Goal: Task Accomplishment & Management: Manage account settings

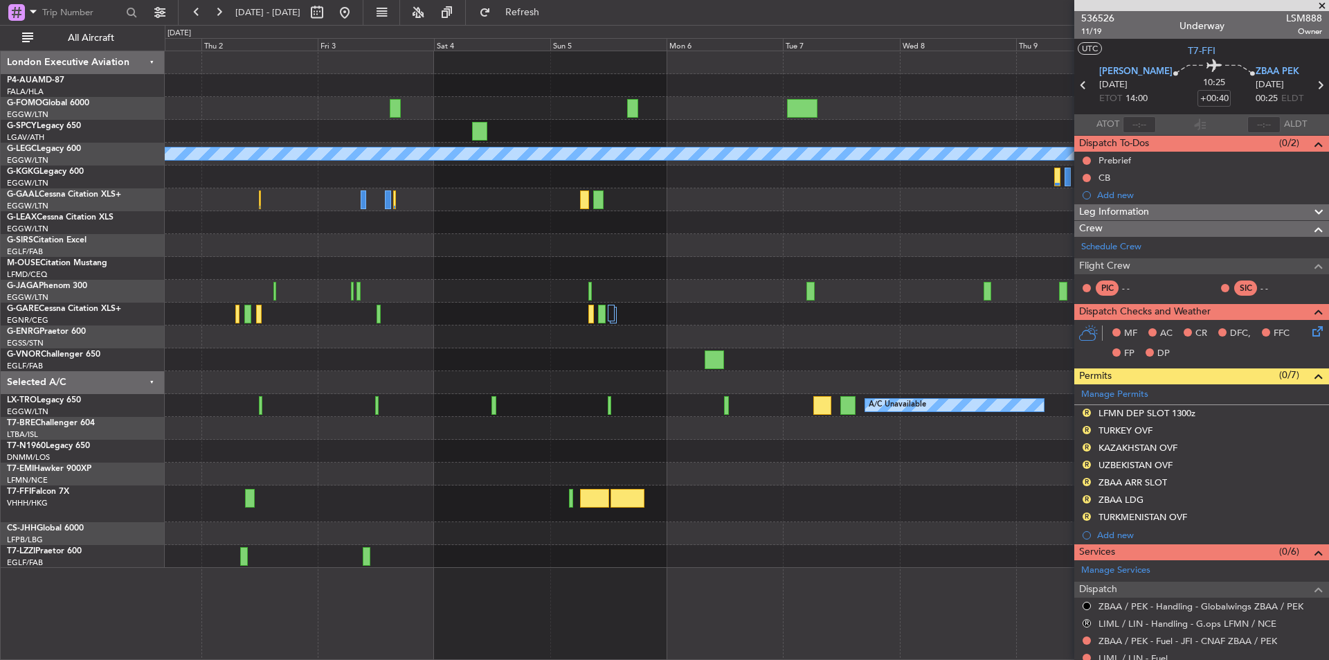
click at [460, 485] on div "A/C Unavailable London (Luton) A/C Unavailable Planned Maint Riga (Riga Intl) P…" at bounding box center [747, 309] width 1164 height 517
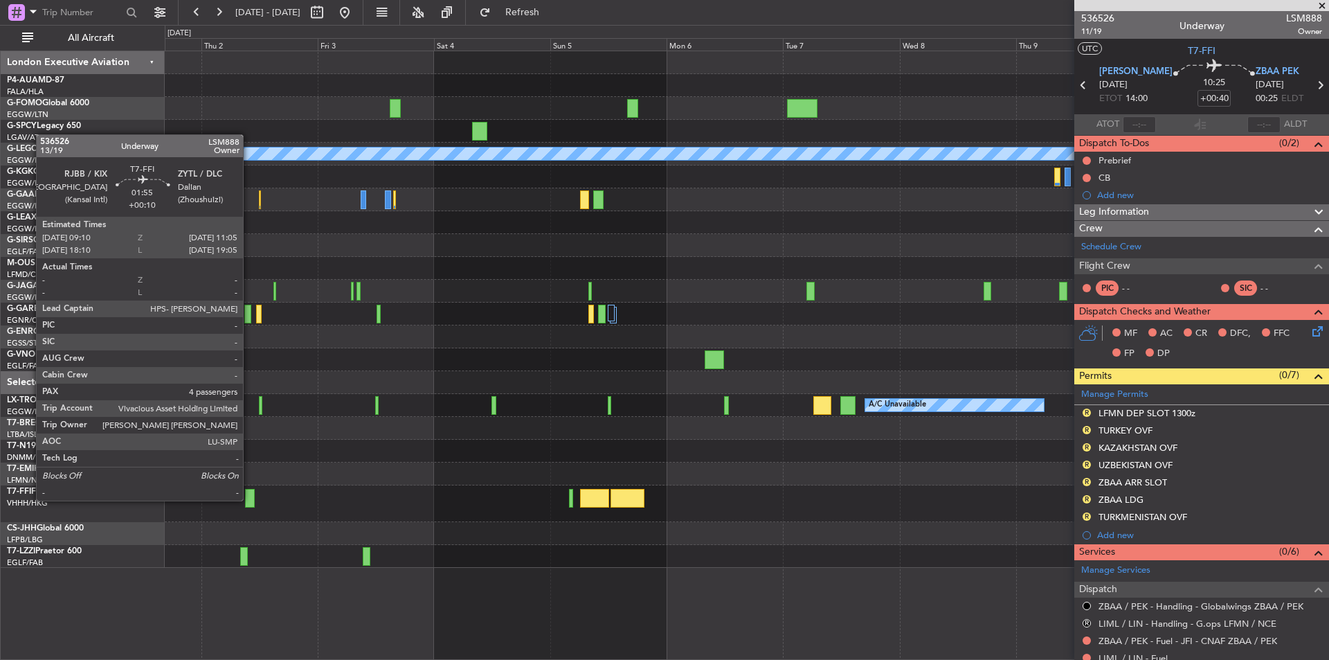
click at [249, 499] on div at bounding box center [250, 498] width 10 height 19
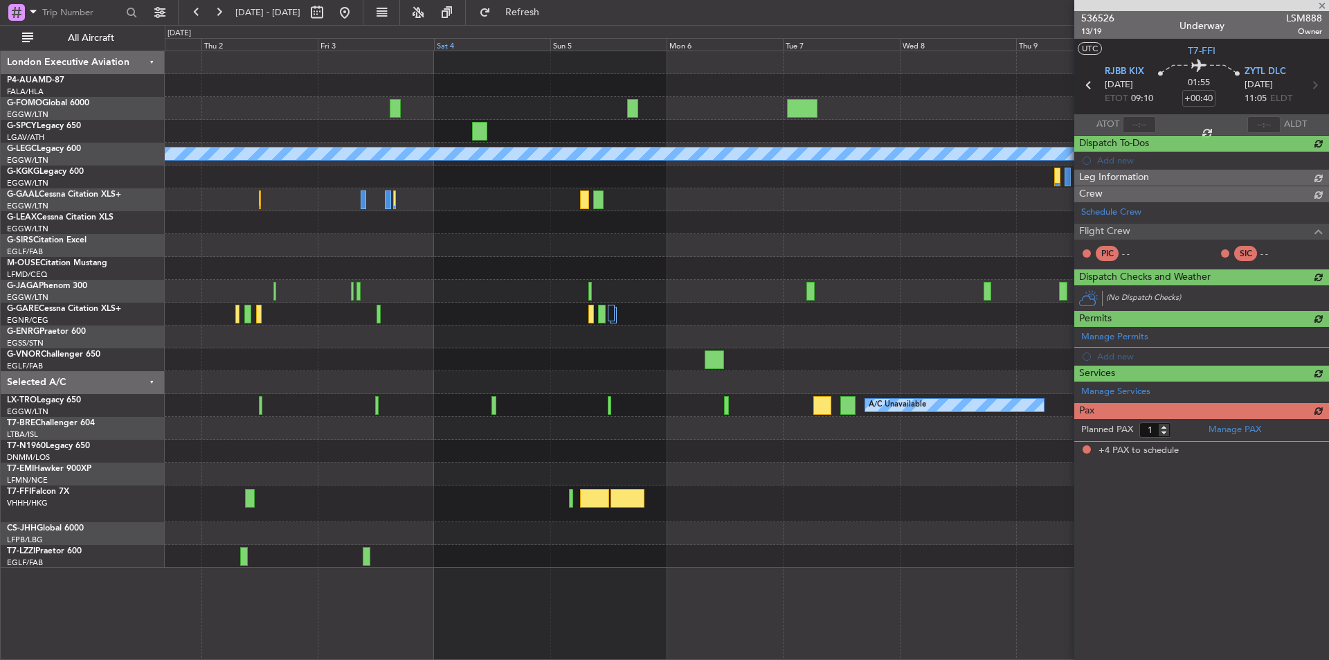
type input "+00:10"
type input "4"
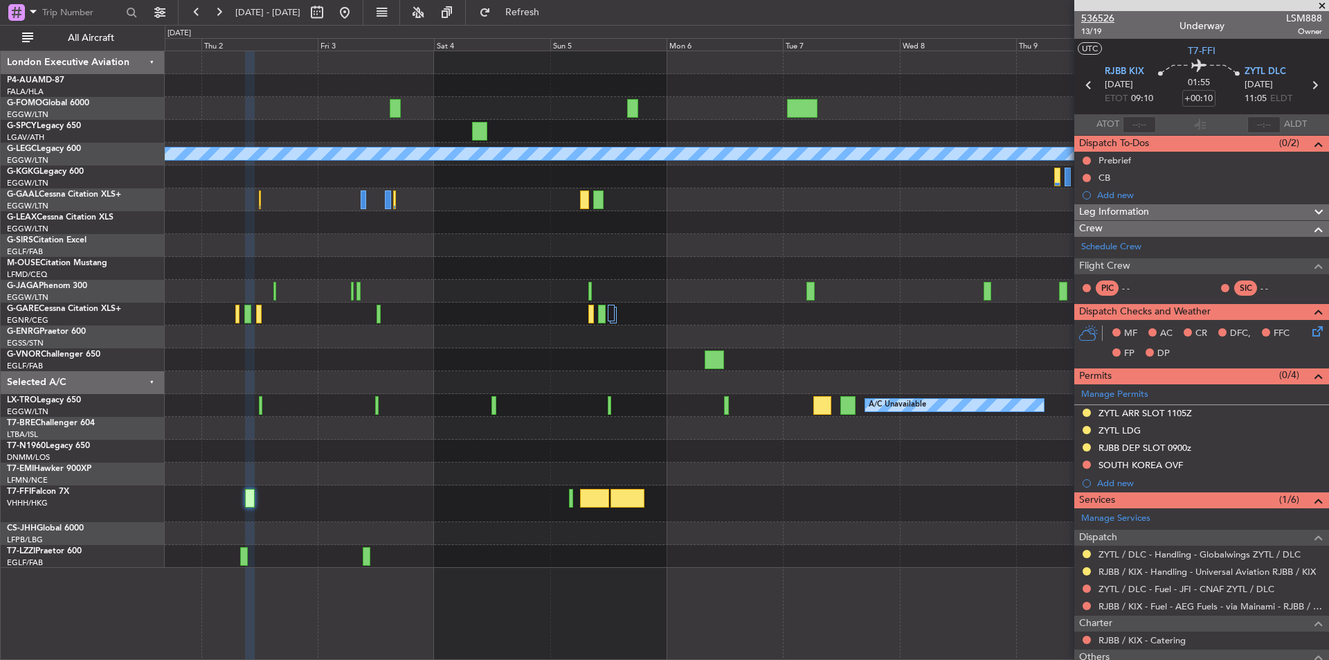
click at [1097, 19] on span "536526" at bounding box center [1098, 18] width 33 height 15
click at [356, 8] on button at bounding box center [345, 12] width 22 height 22
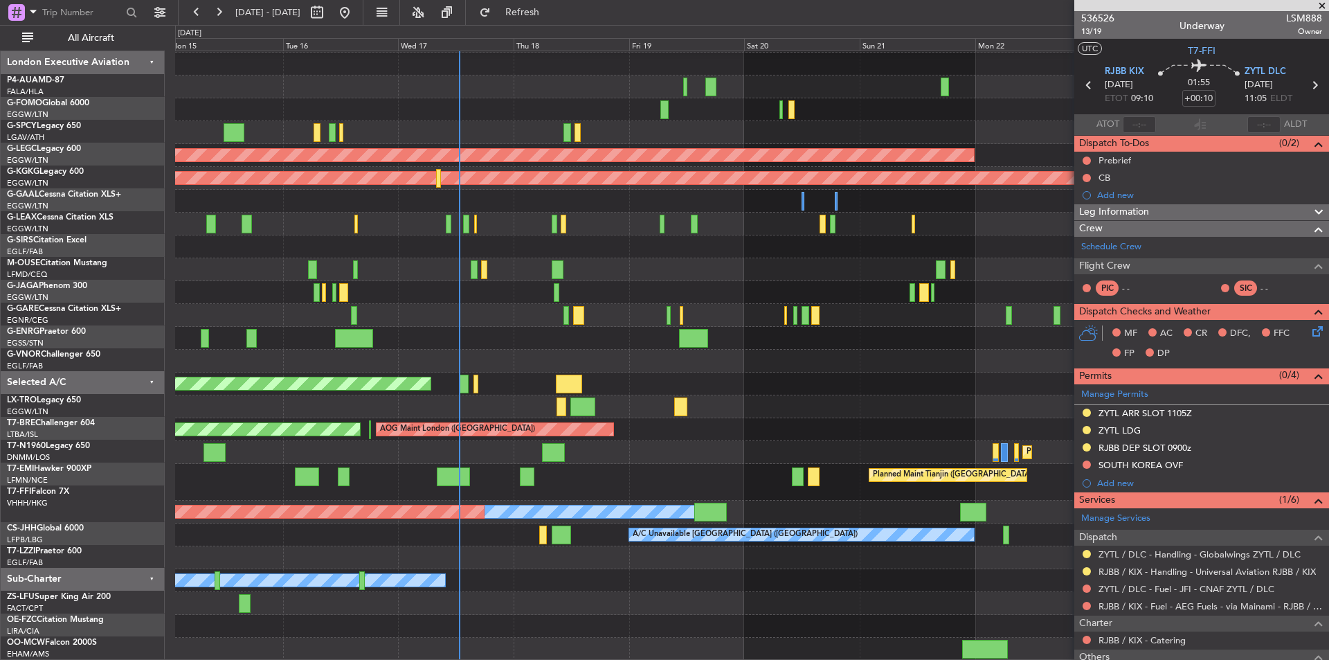
scroll to position [21, 0]
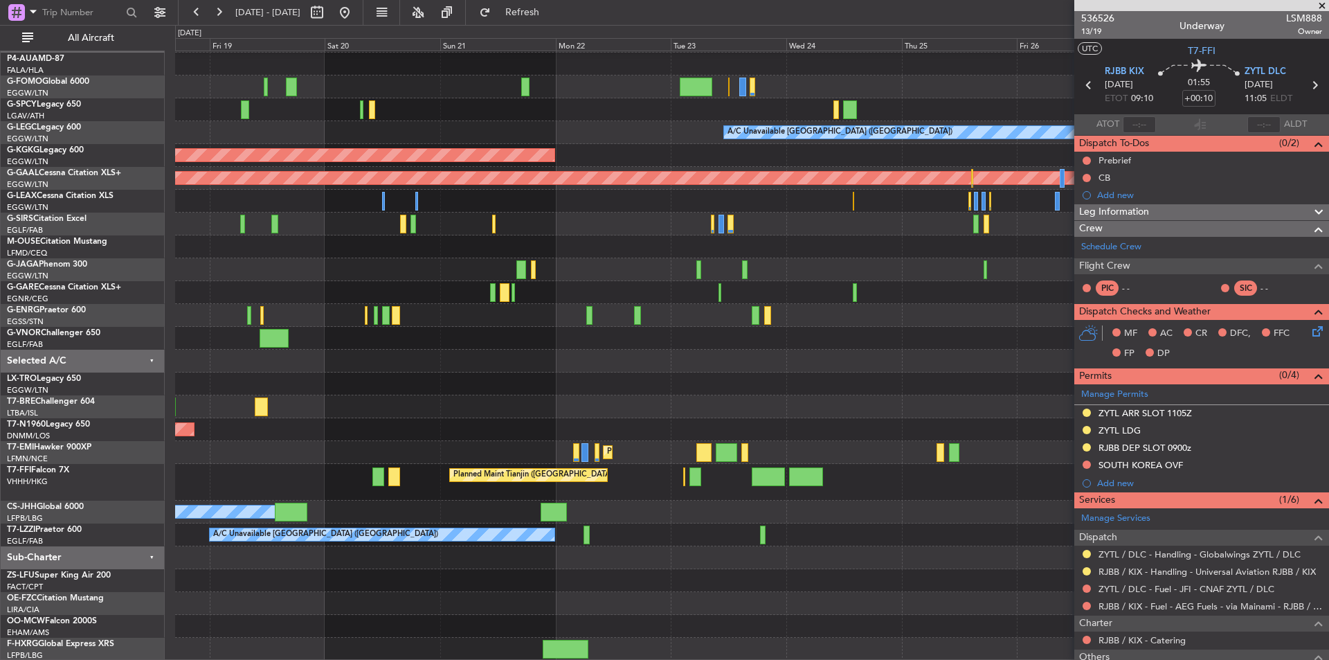
click at [197, 451] on div "A/C Unavailable London (Luton) AOG Maint Istanbul (Ataturk) Planned Maint Dusse…" at bounding box center [752, 345] width 1154 height 631
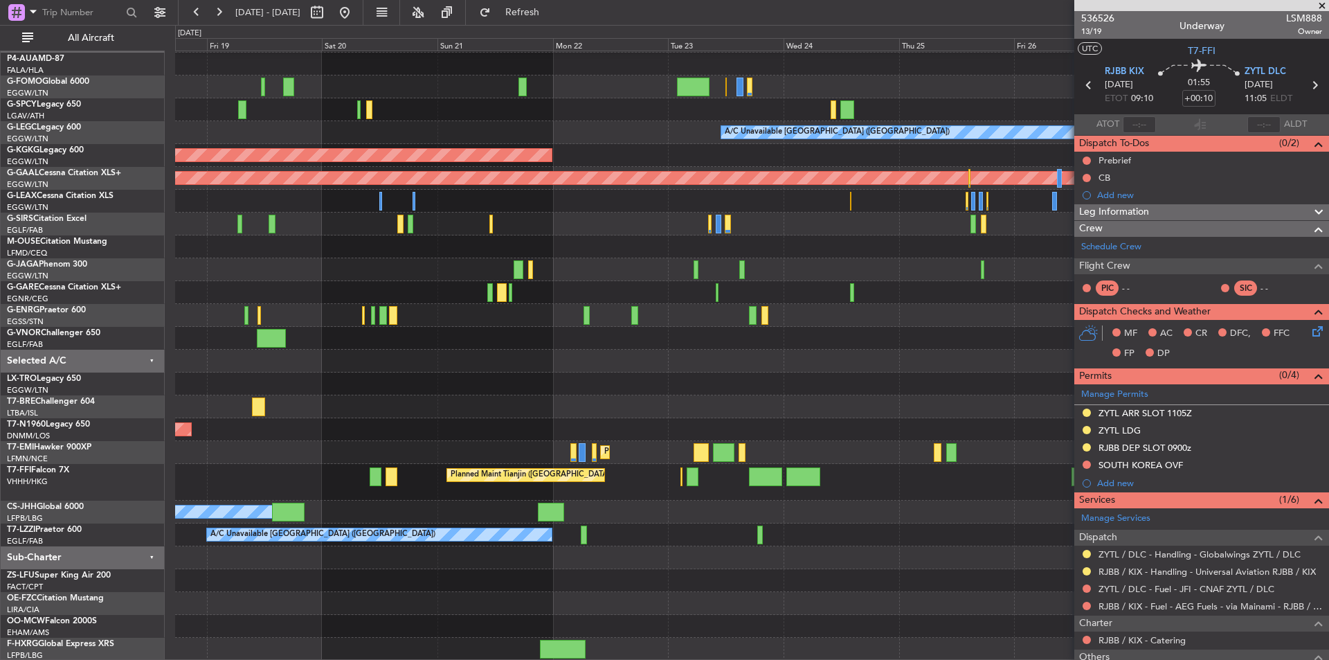
scroll to position [0, 0]
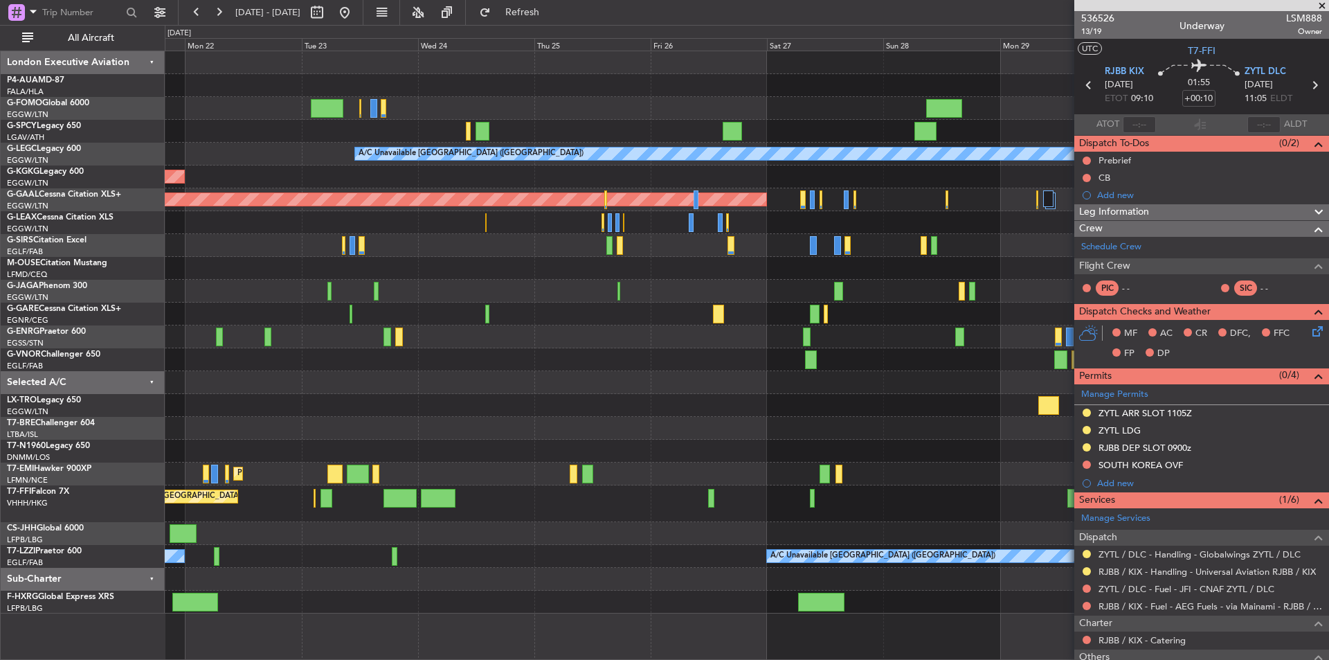
click at [516, 532] on div "Owner" at bounding box center [747, 533] width 1164 height 23
click at [532, 10] on button "Refresh" at bounding box center [514, 12] width 83 height 22
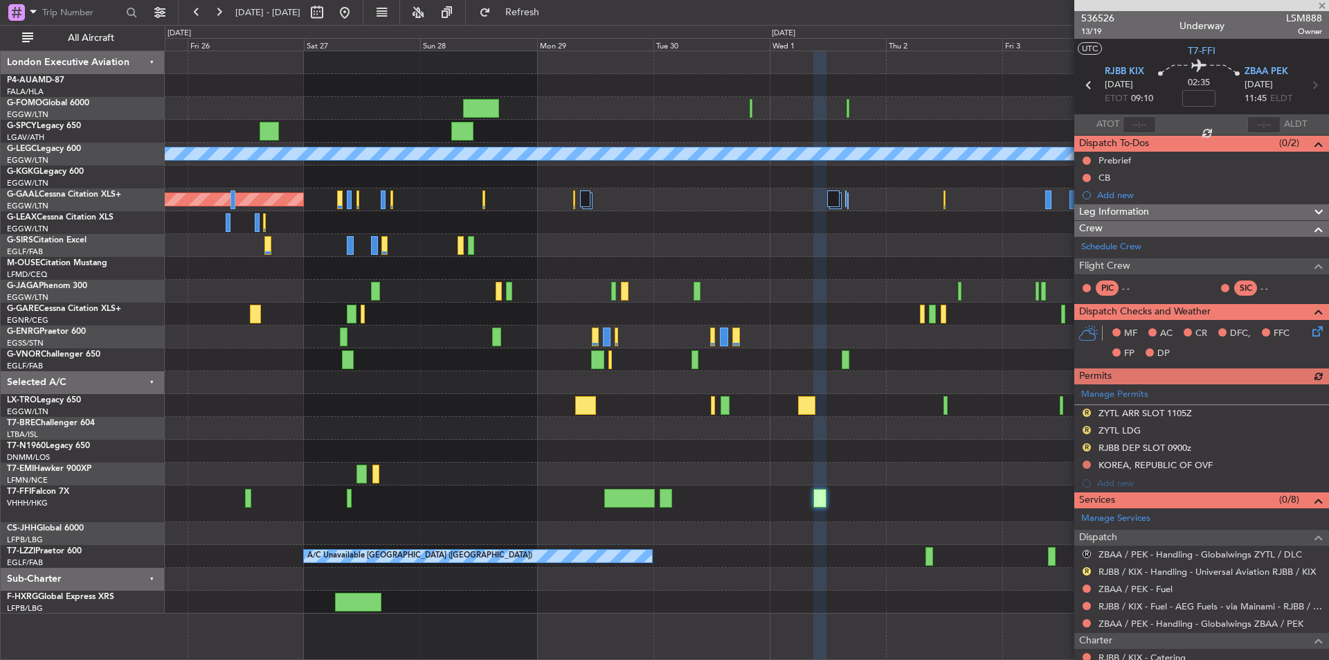
click at [441, 483] on div at bounding box center [747, 474] width 1164 height 23
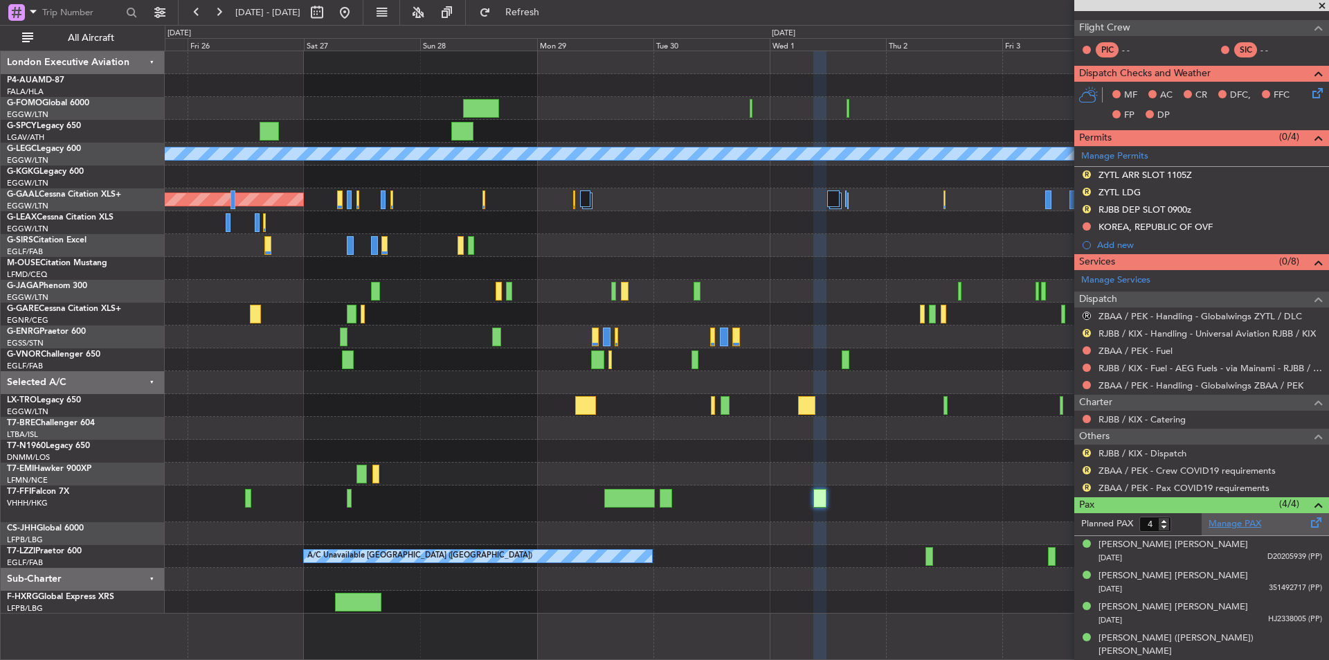
click at [1242, 519] on link "Manage PAX" at bounding box center [1235, 524] width 53 height 14
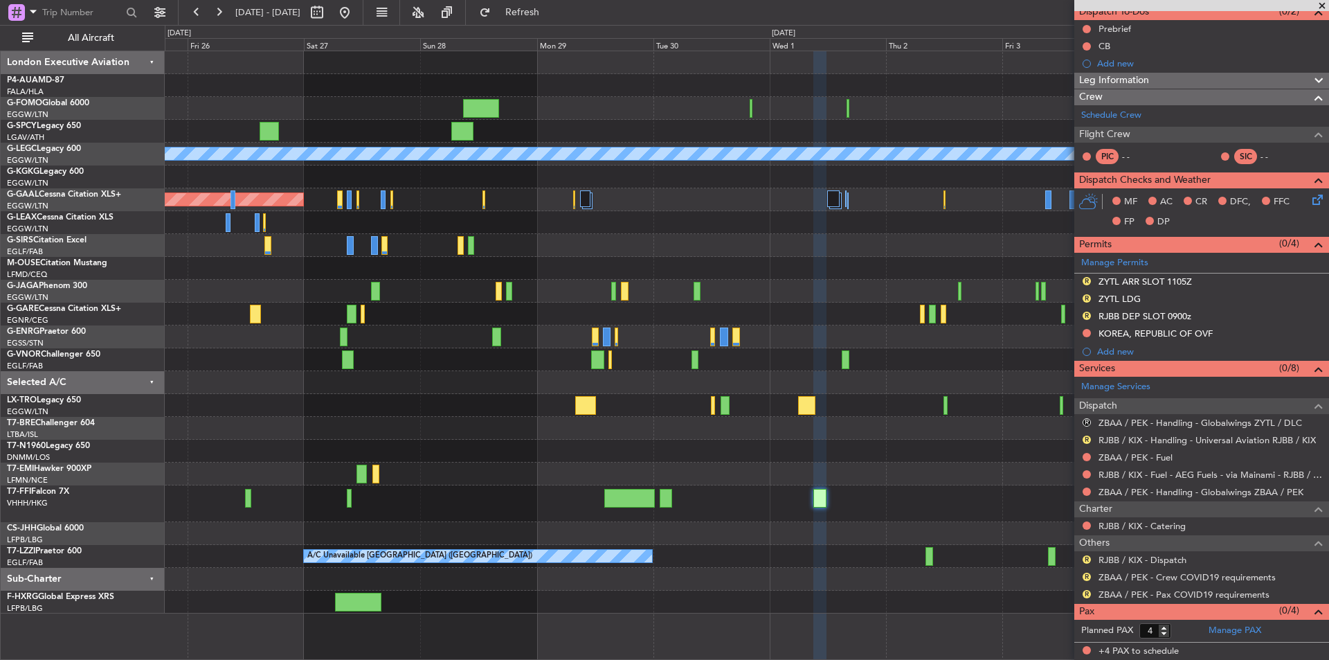
type input "0"
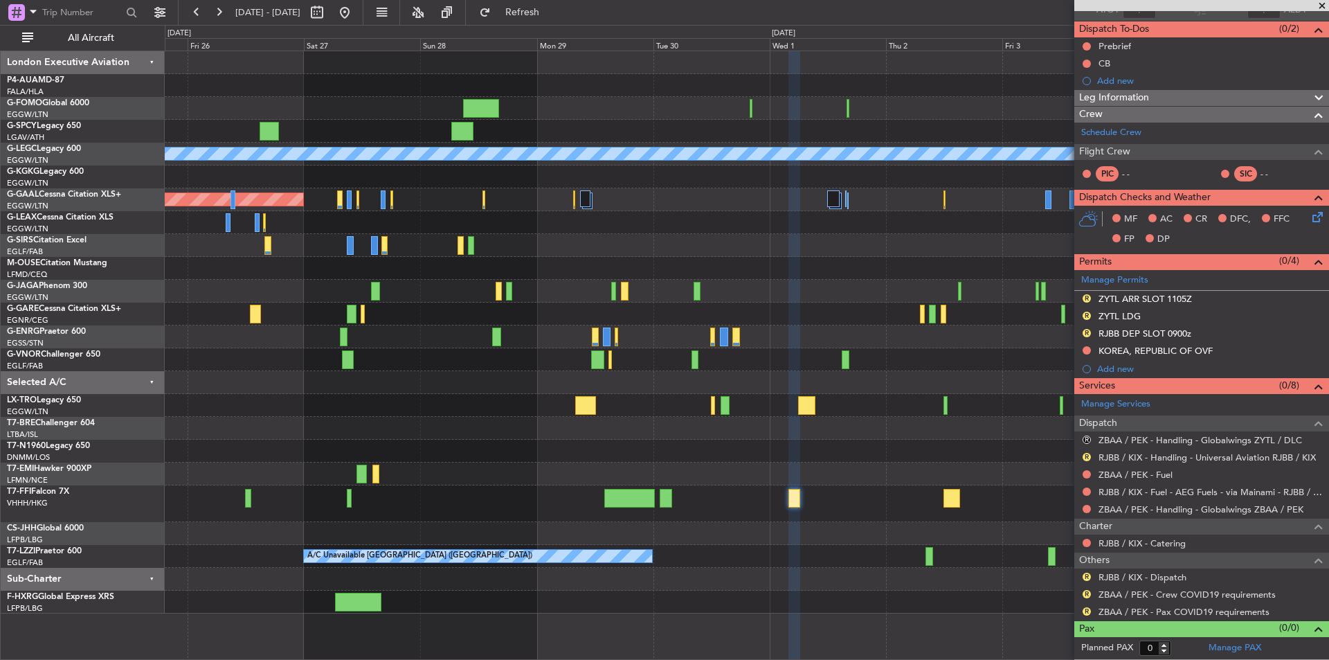
scroll to position [114, 0]
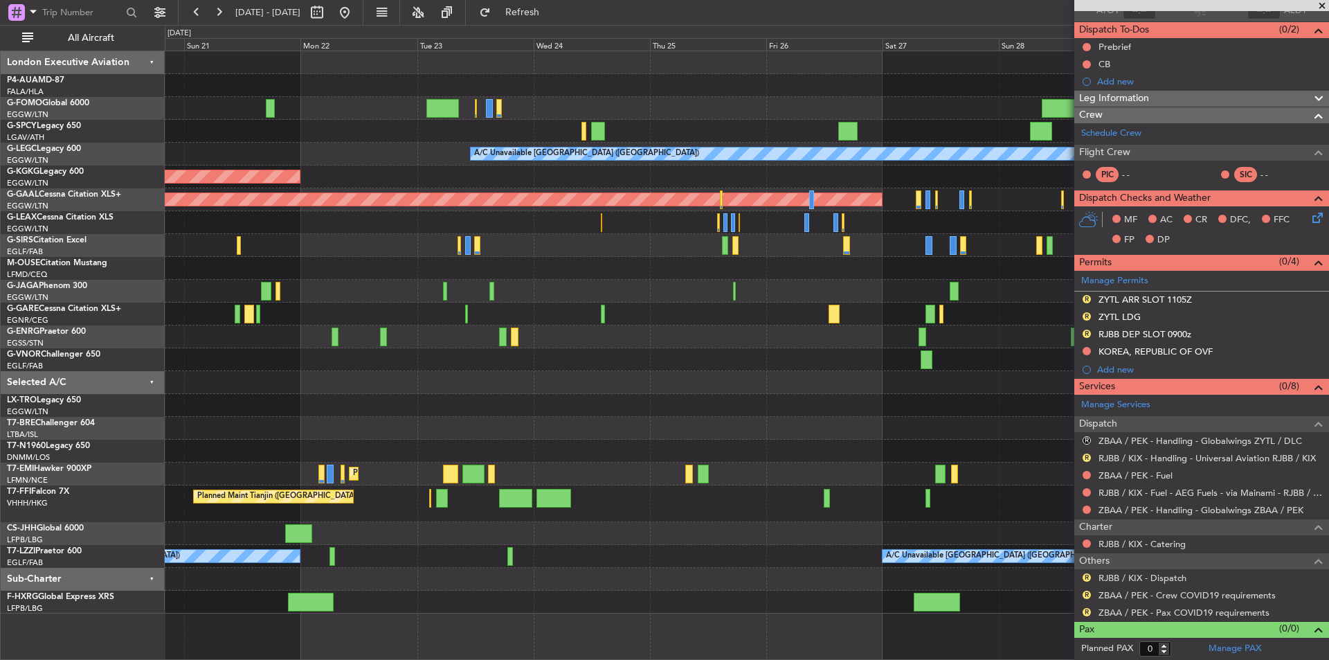
click at [1170, 458] on fb-app "25 Sep 2025 - 05 Oct 2025 Refresh Quick Links All Aircraft A/C Unavailable Lond…" at bounding box center [664, 334] width 1329 height 649
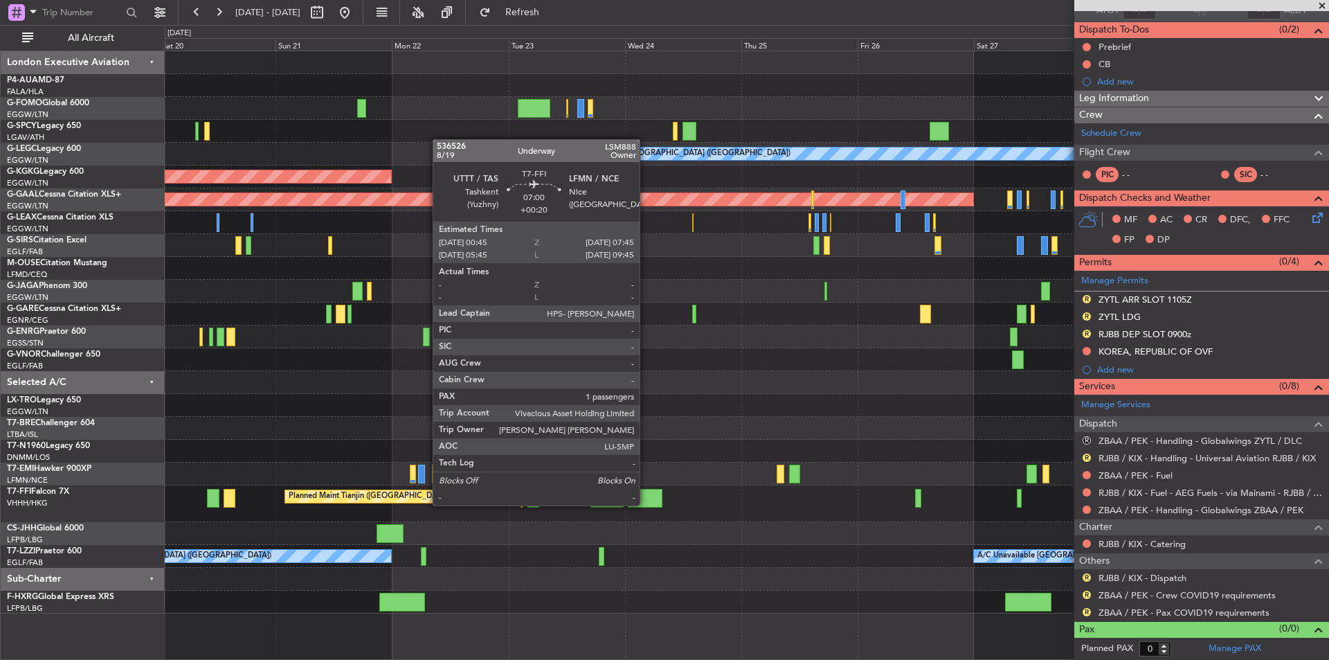
click at [646, 504] on div at bounding box center [645, 498] width 35 height 19
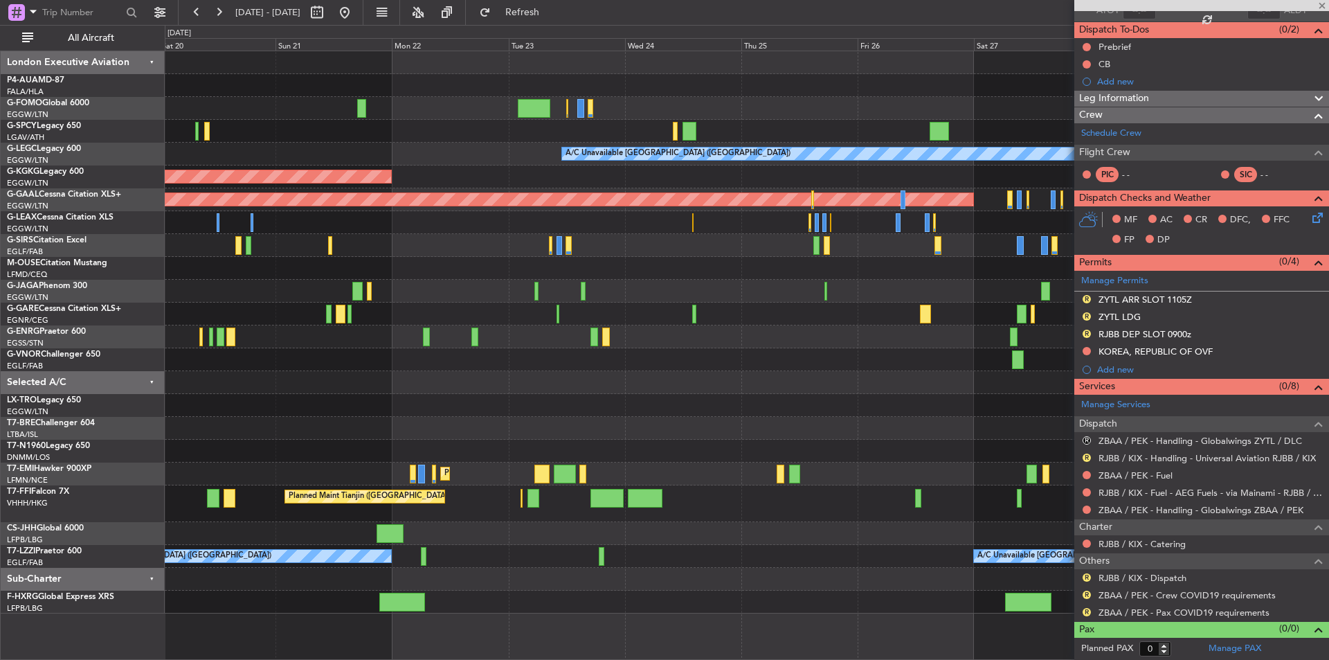
type input "+00:20"
type input "1"
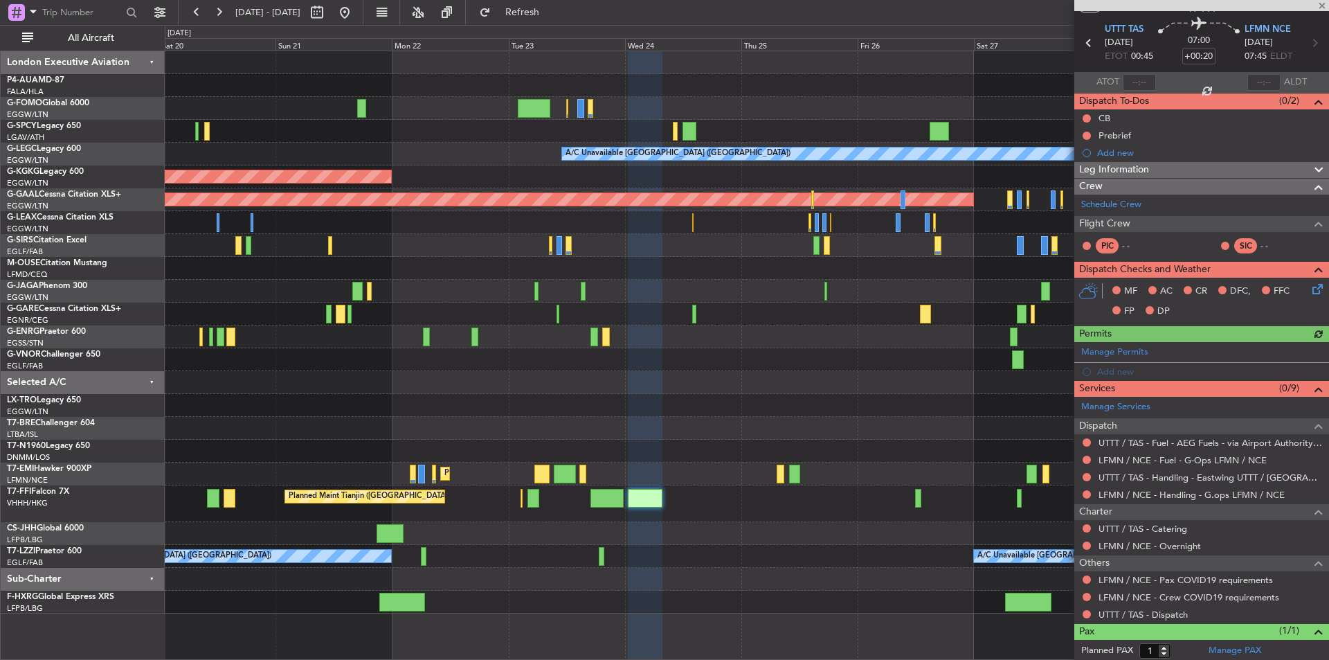
scroll to position [75, 0]
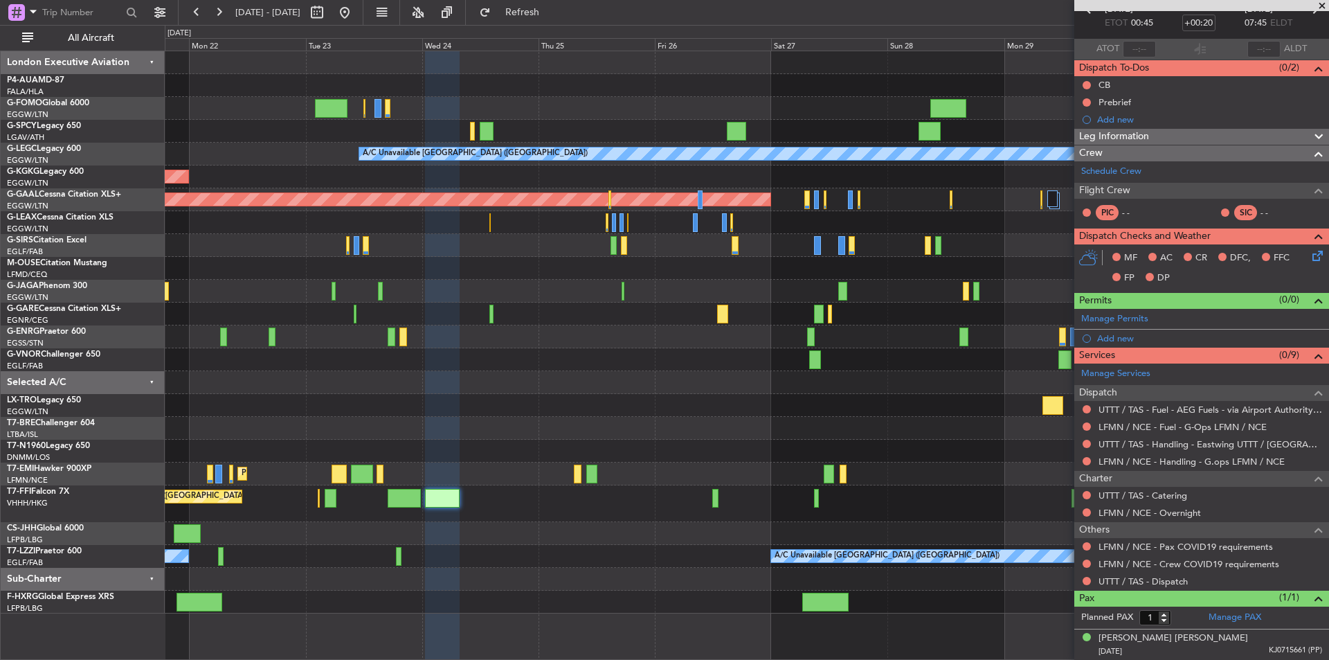
click at [589, 503] on div "Planned Maint Tianjin ([GEOGRAPHIC_DATA])" at bounding box center [747, 503] width 1164 height 37
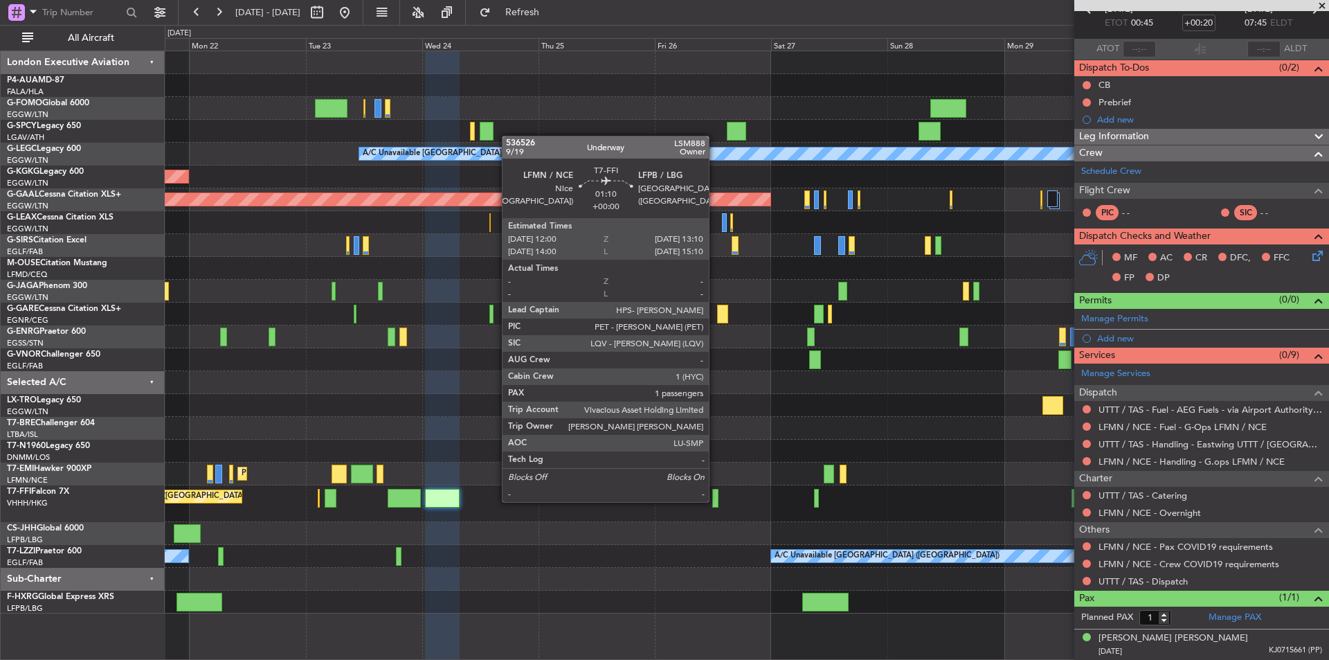
click at [715, 501] on div at bounding box center [716, 498] width 6 height 19
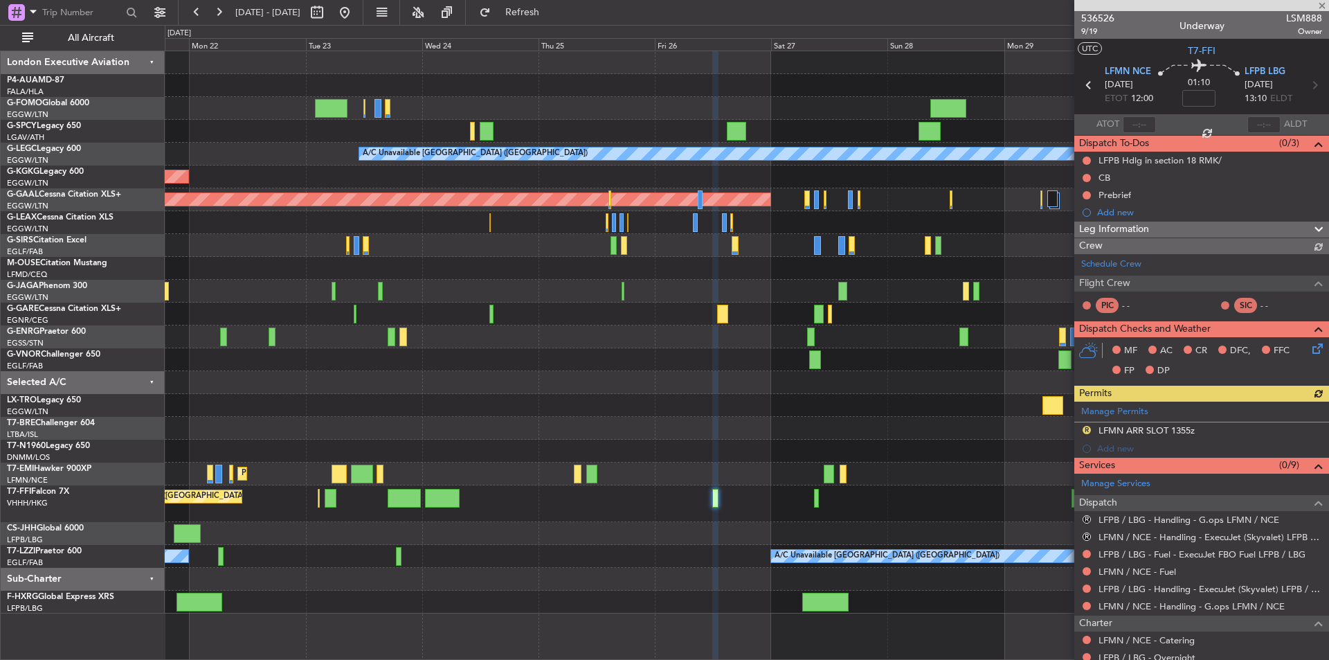
scroll to position [145, 0]
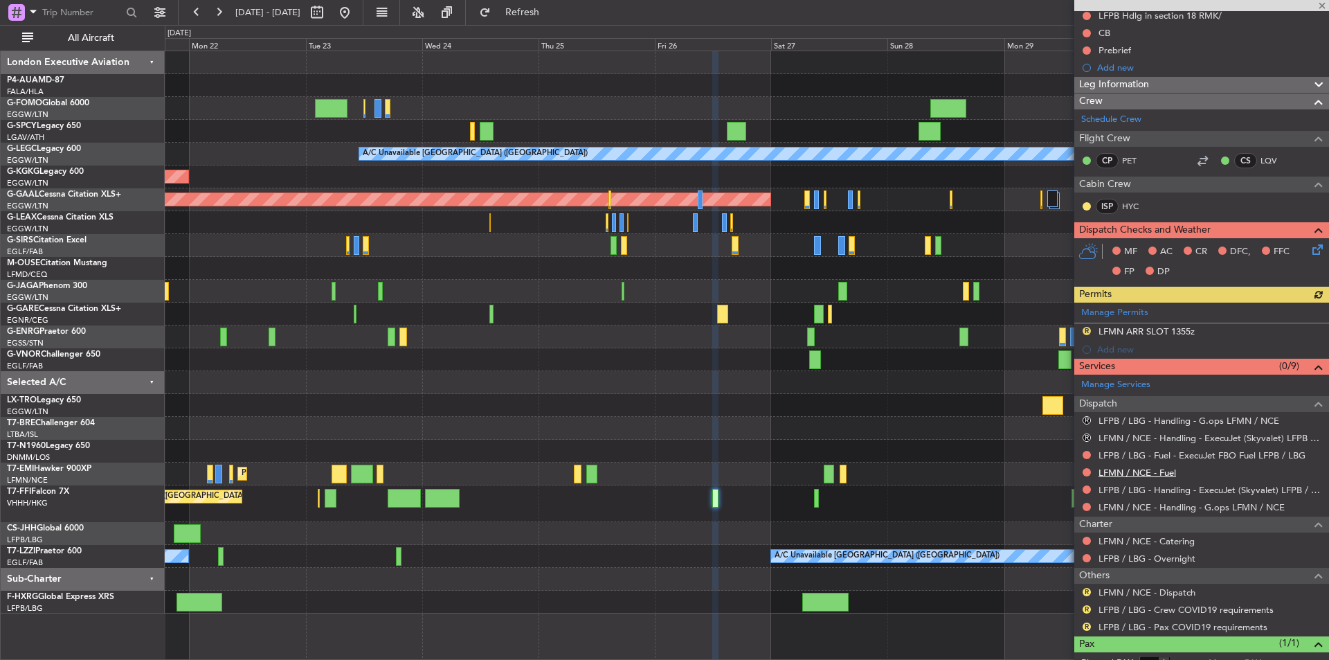
click at [1145, 475] on link "LFMN / NCE - Fuel" at bounding box center [1138, 473] width 78 height 12
click at [803, 429] on div at bounding box center [747, 428] width 1164 height 23
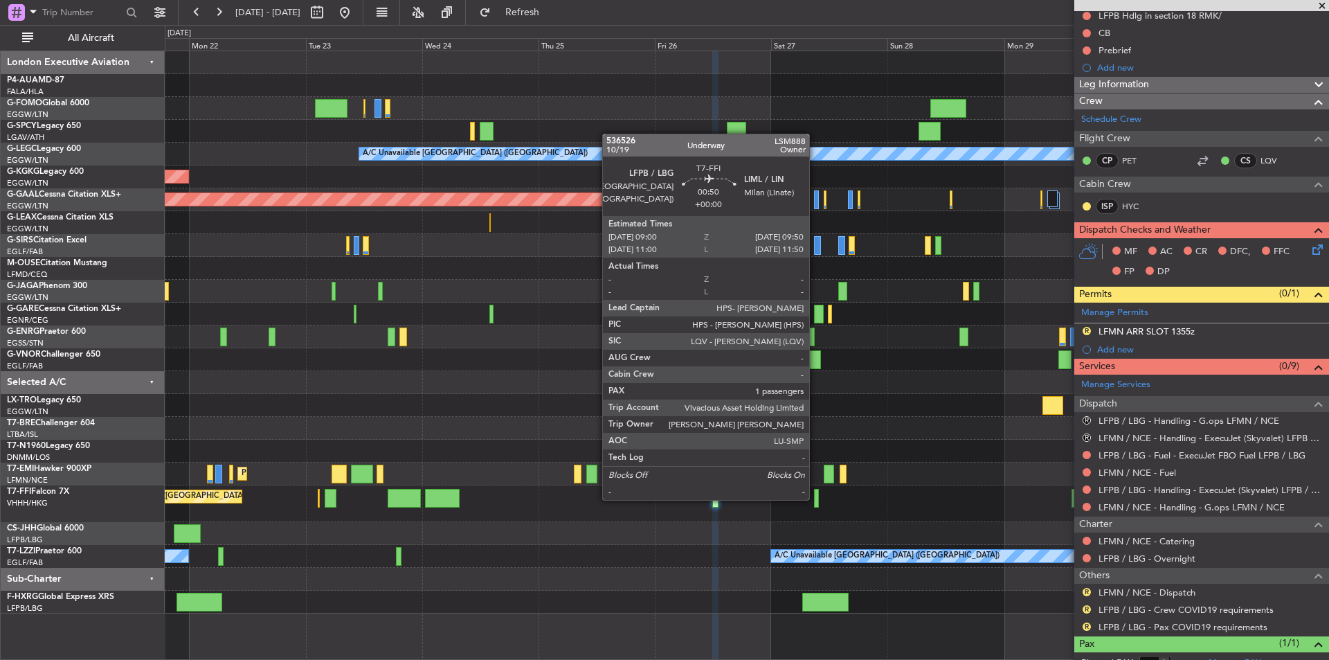
click at [816, 499] on div at bounding box center [816, 498] width 4 height 19
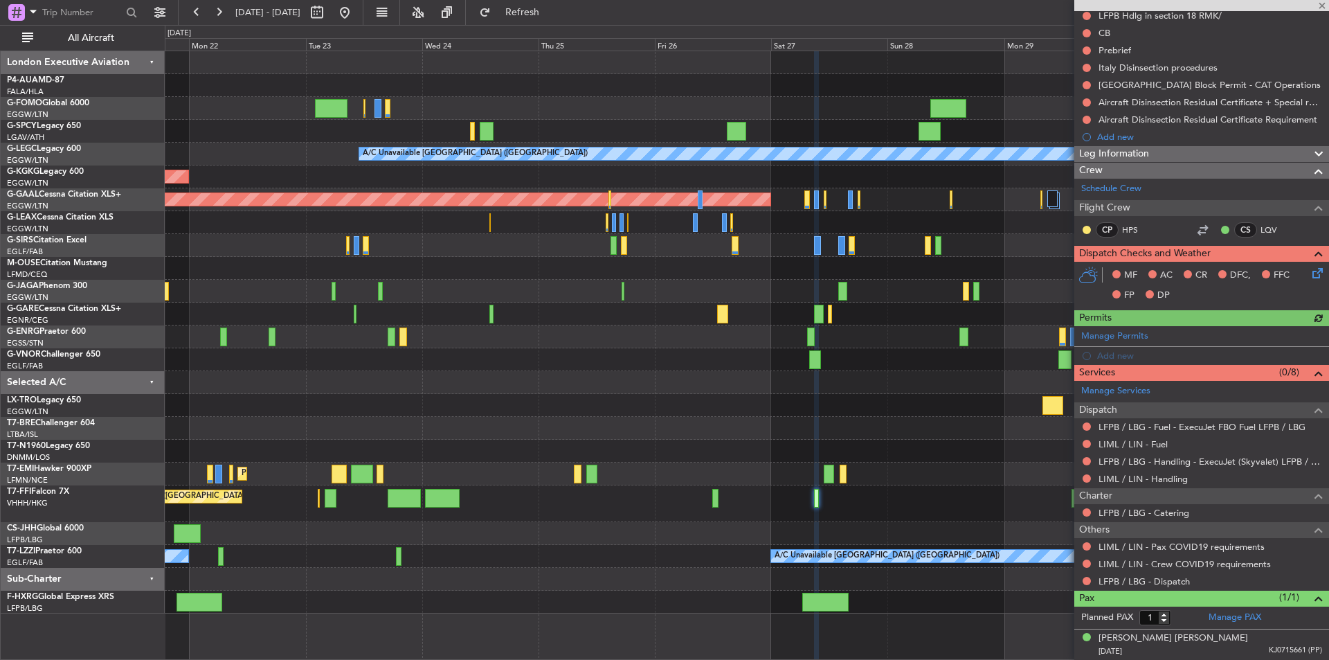
click at [1147, 485] on div "LIML / LIN - Handling" at bounding box center [1202, 478] width 255 height 17
click at [1147, 479] on link "LIML / LIN - Handling" at bounding box center [1143, 479] width 89 height 12
click at [1138, 447] on link "LIML / LIN - Fuel" at bounding box center [1133, 444] width 69 height 12
click at [553, 1] on button "Refresh" at bounding box center [514, 12] width 83 height 22
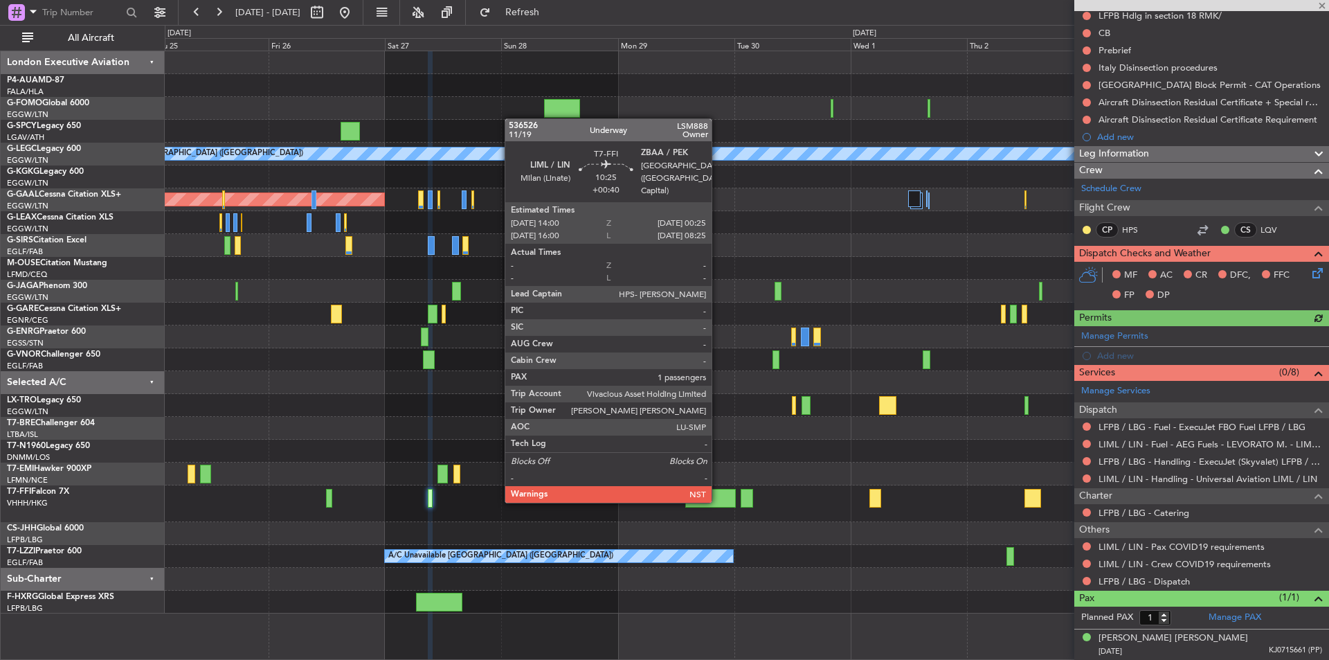
click at [718, 500] on div at bounding box center [711, 498] width 51 height 19
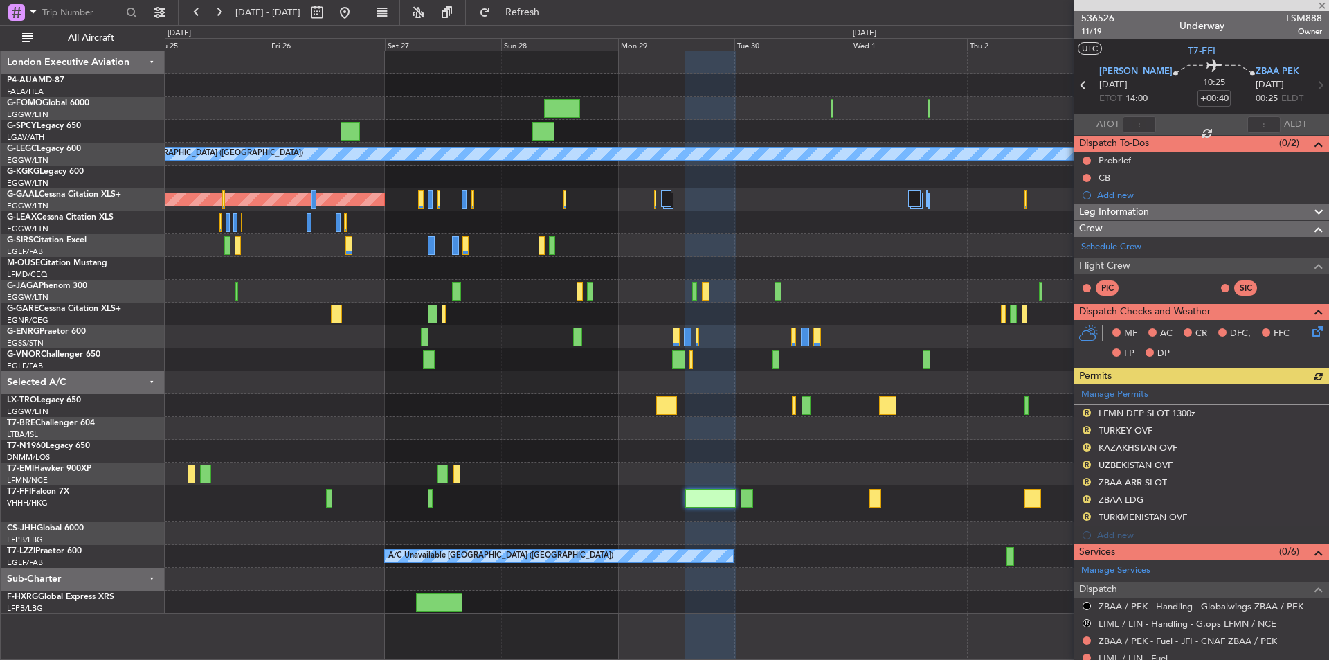
scroll to position [249, 0]
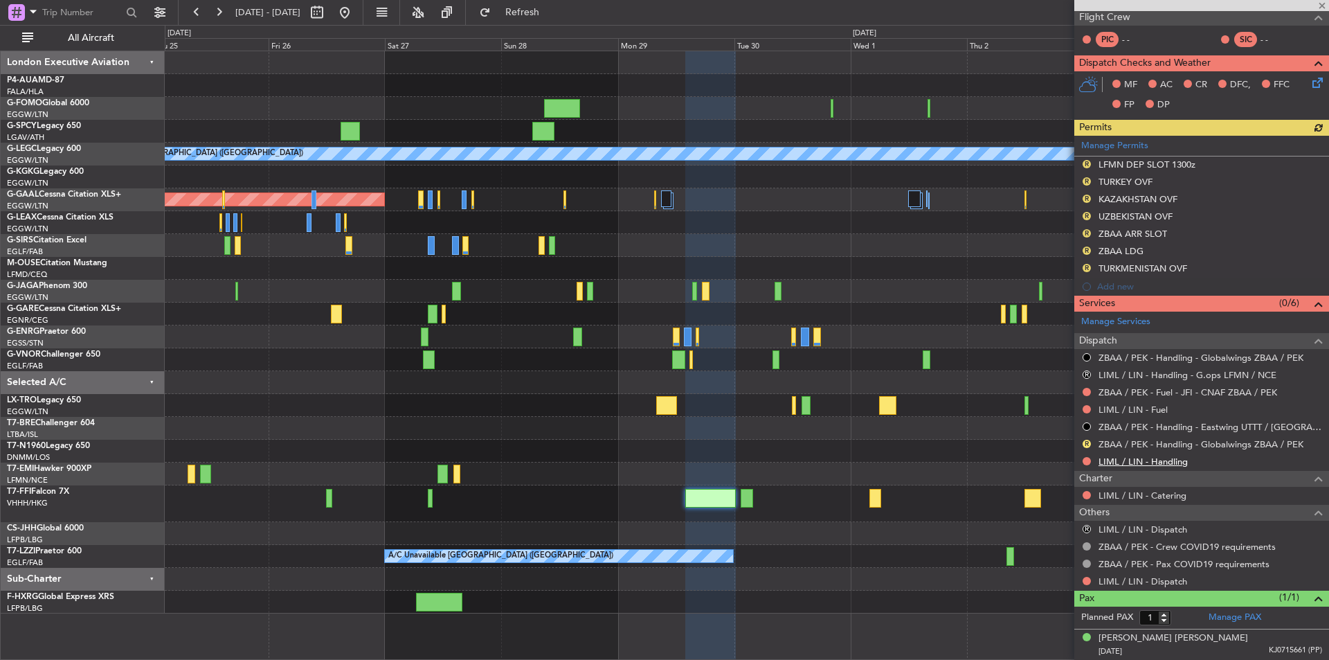
click at [1158, 462] on link "LIML / LIN - Handling" at bounding box center [1143, 462] width 89 height 12
click at [552, 15] on span "Refresh" at bounding box center [523, 13] width 58 height 10
click at [1152, 406] on link "LIML / LIN - Fuel" at bounding box center [1133, 410] width 69 height 12
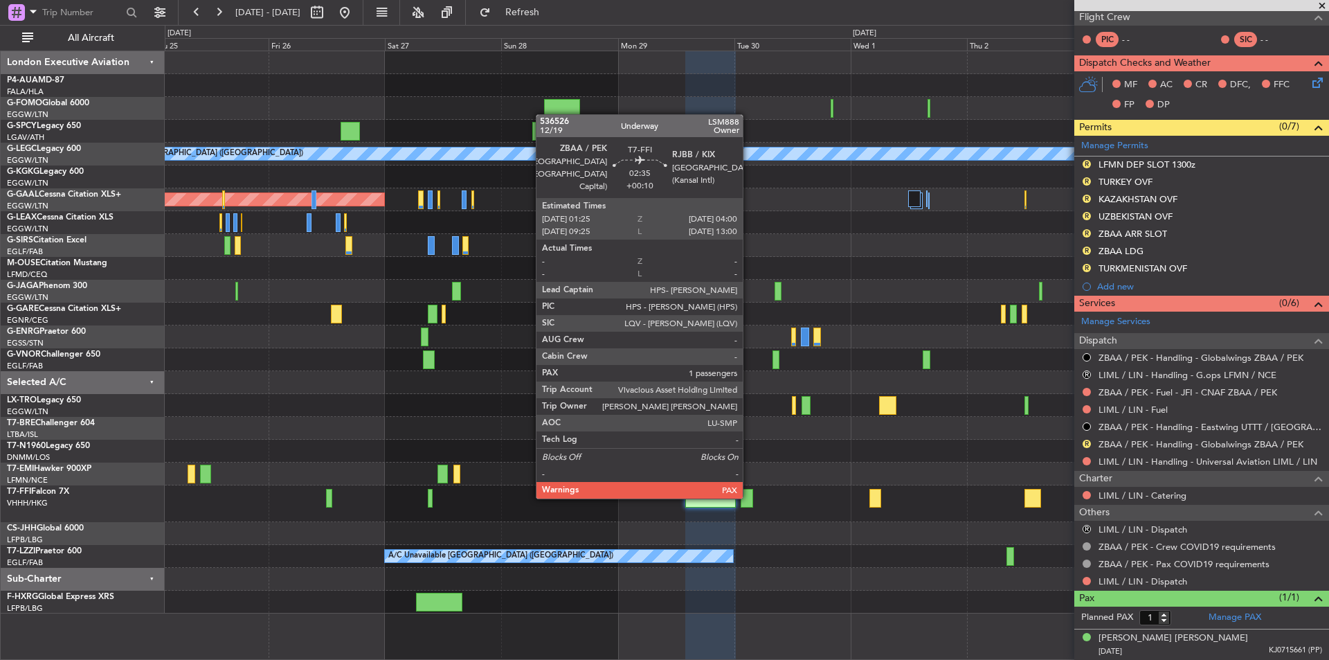
click at [749, 496] on div at bounding box center [747, 498] width 13 height 19
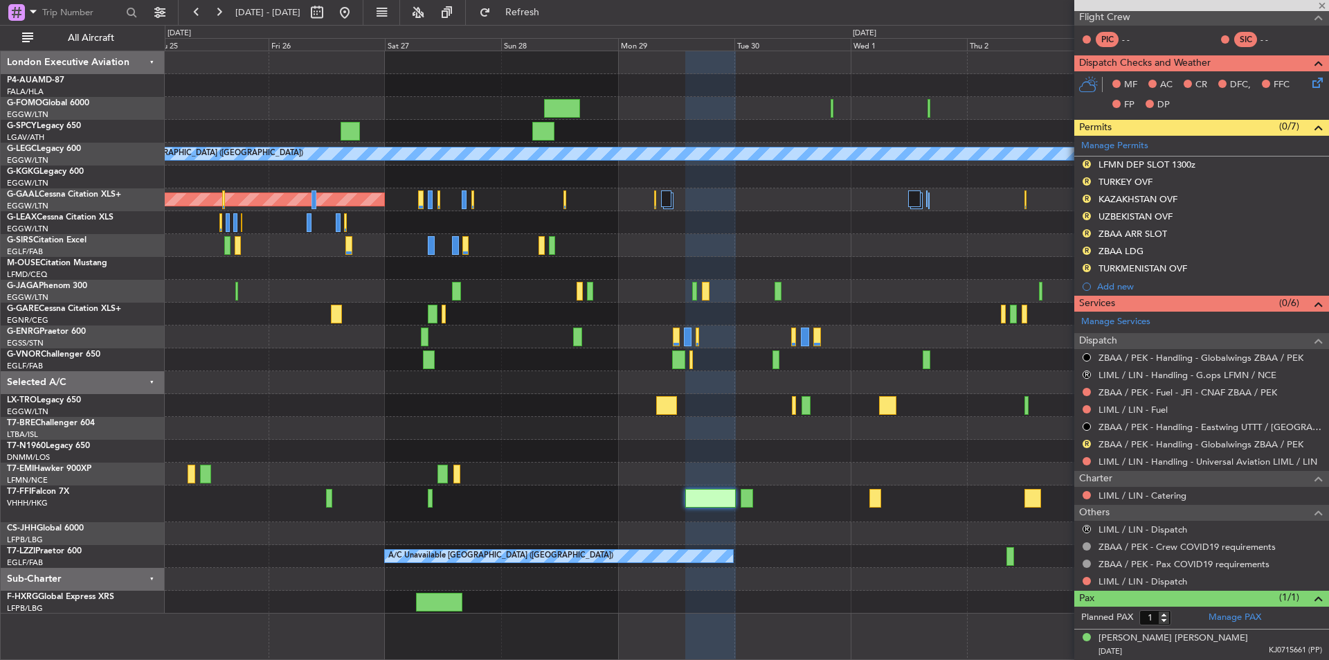
type input "+00:10"
type input "5"
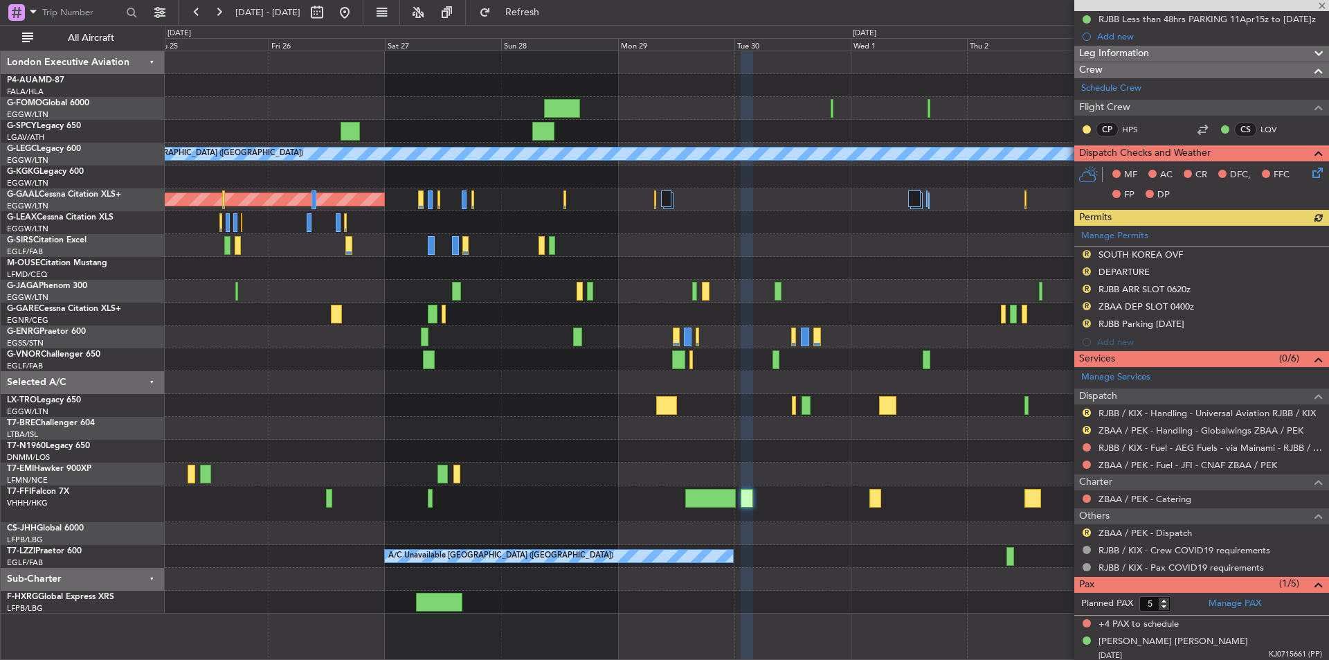
scroll to position [179, 0]
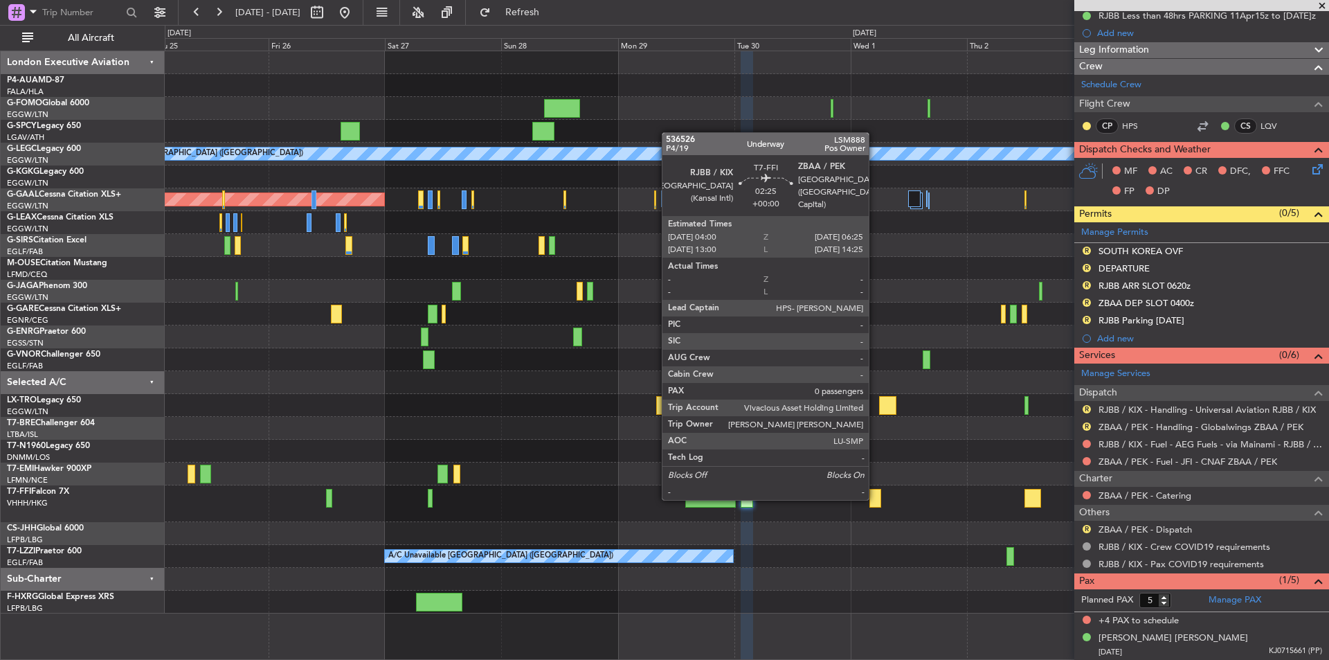
click at [875, 497] on div at bounding box center [876, 498] width 12 height 19
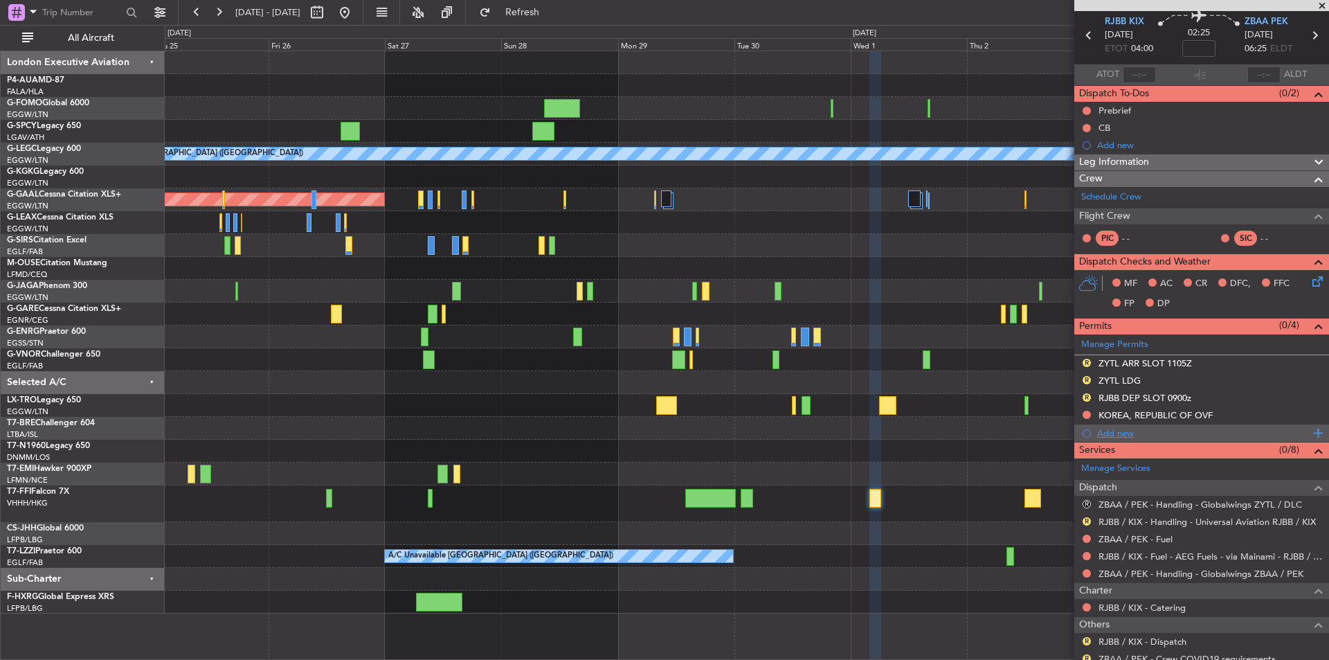
scroll to position [114, 0]
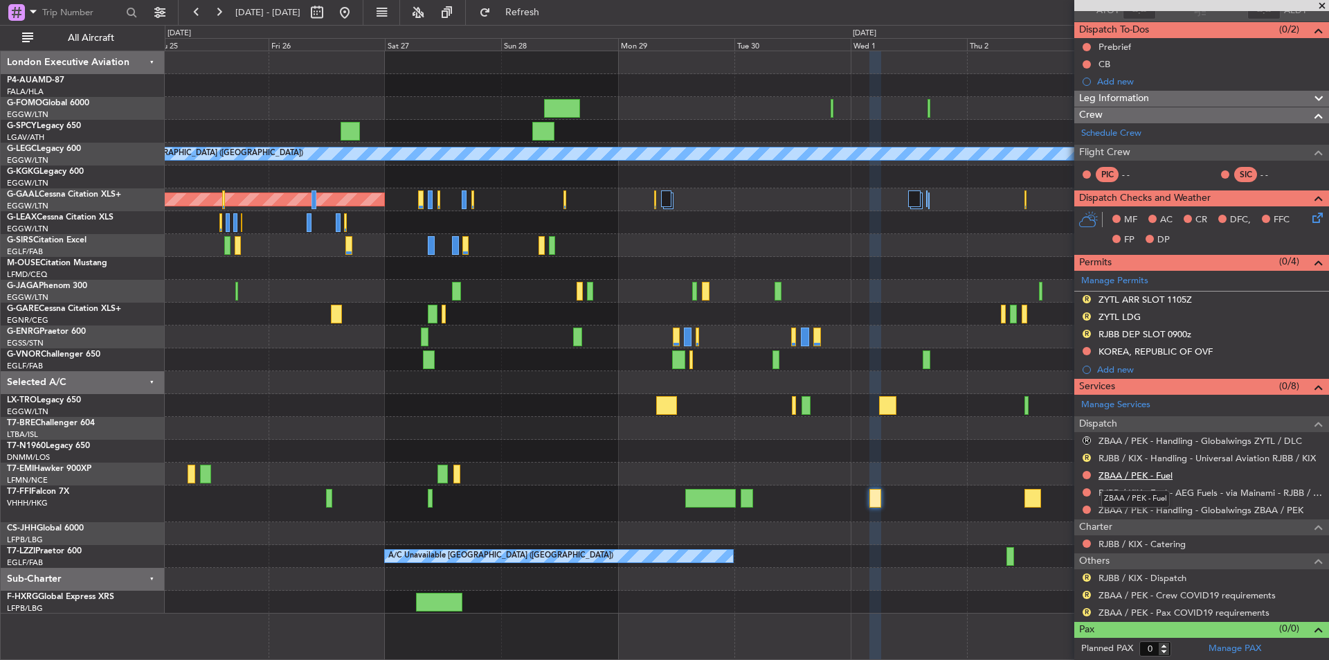
click at [1149, 476] on link "ZBAA / PEK - Fuel" at bounding box center [1136, 475] width 74 height 12
click at [523, 20] on button "Refresh" at bounding box center [514, 12] width 83 height 22
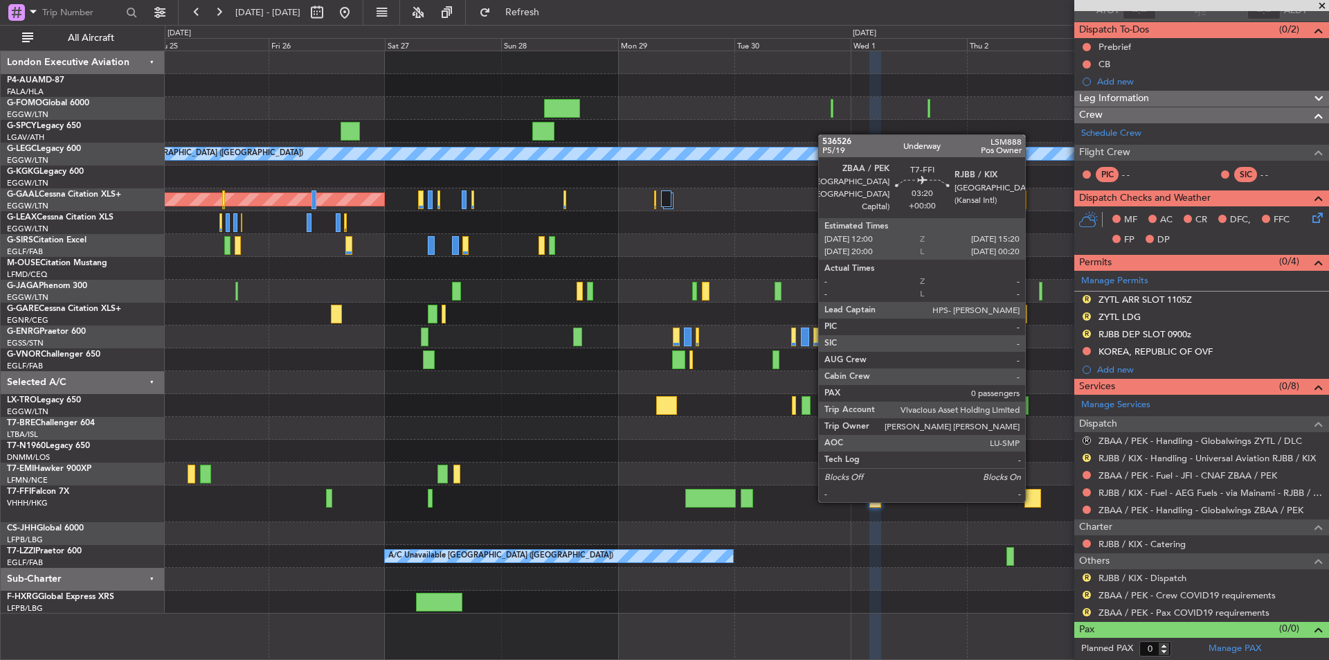
click at [1032, 499] on div at bounding box center [1033, 498] width 17 height 19
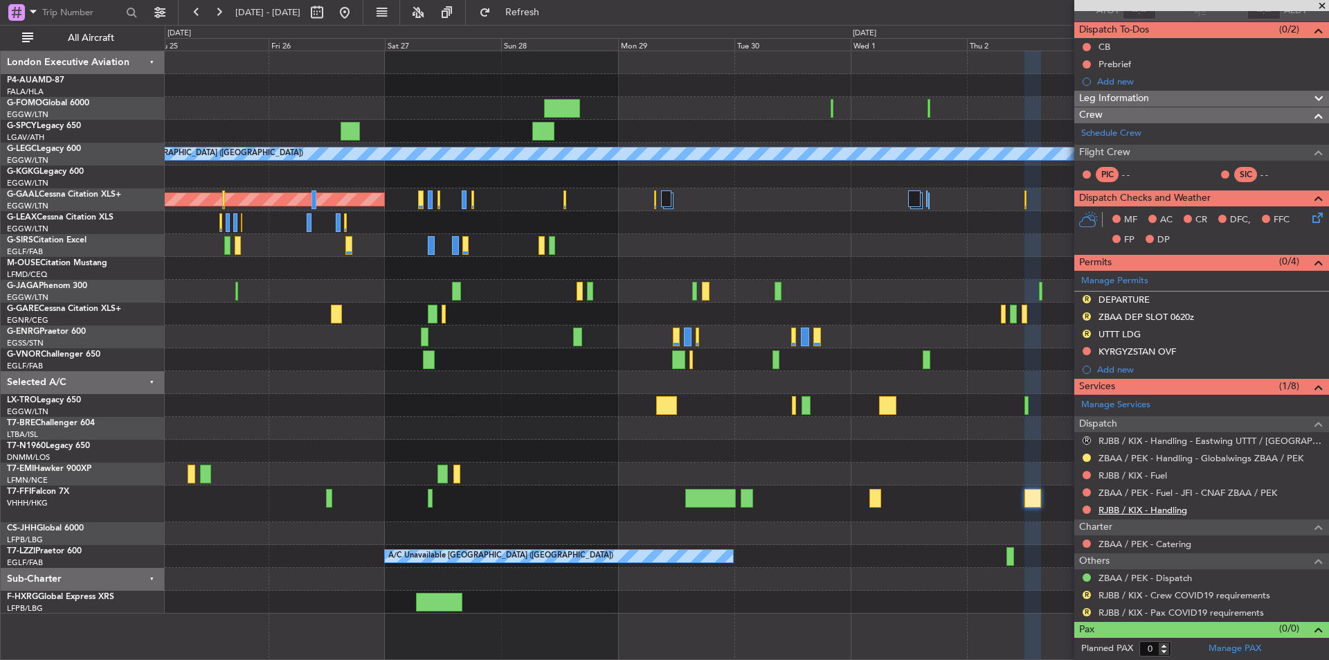
click at [1157, 510] on link "RJBB / KIX - Handling" at bounding box center [1143, 510] width 89 height 12
click at [548, 10] on span "Refresh" at bounding box center [523, 13] width 58 height 10
click at [1138, 474] on link "RJBB / KIX - Fuel" at bounding box center [1133, 475] width 69 height 12
click at [535, 8] on button "Refresh" at bounding box center [514, 12] width 83 height 22
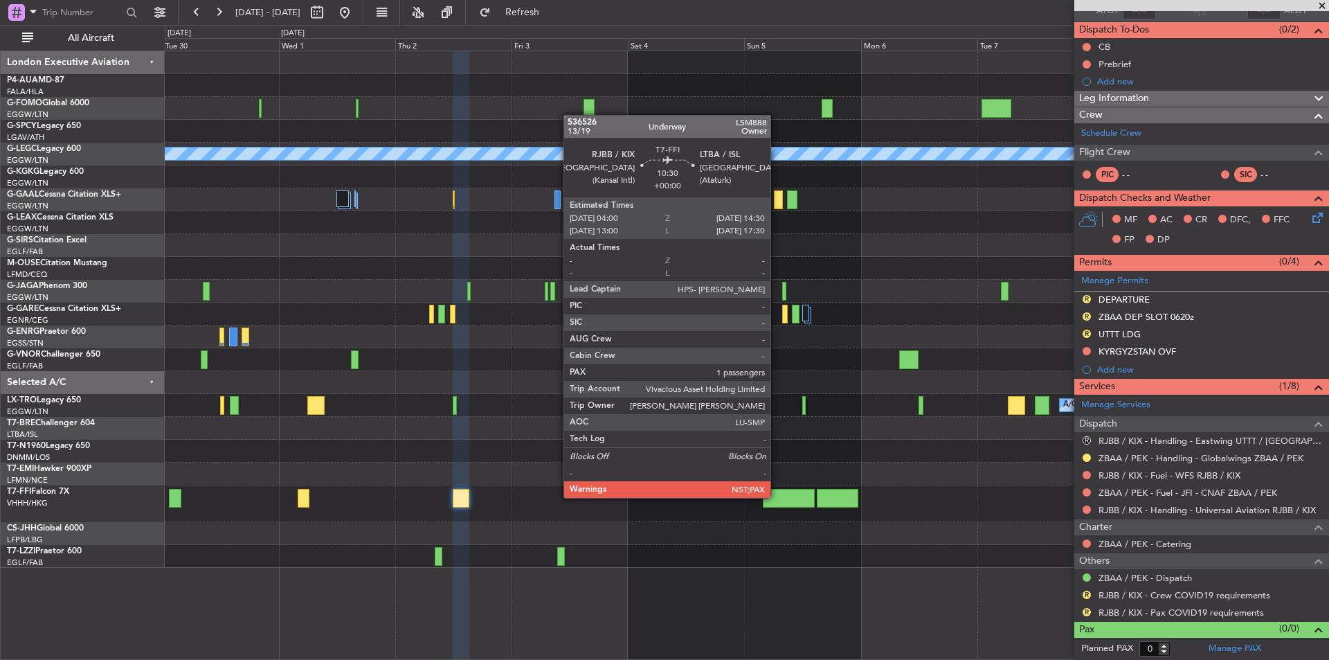
click at [777, 496] on div at bounding box center [788, 498] width 51 height 19
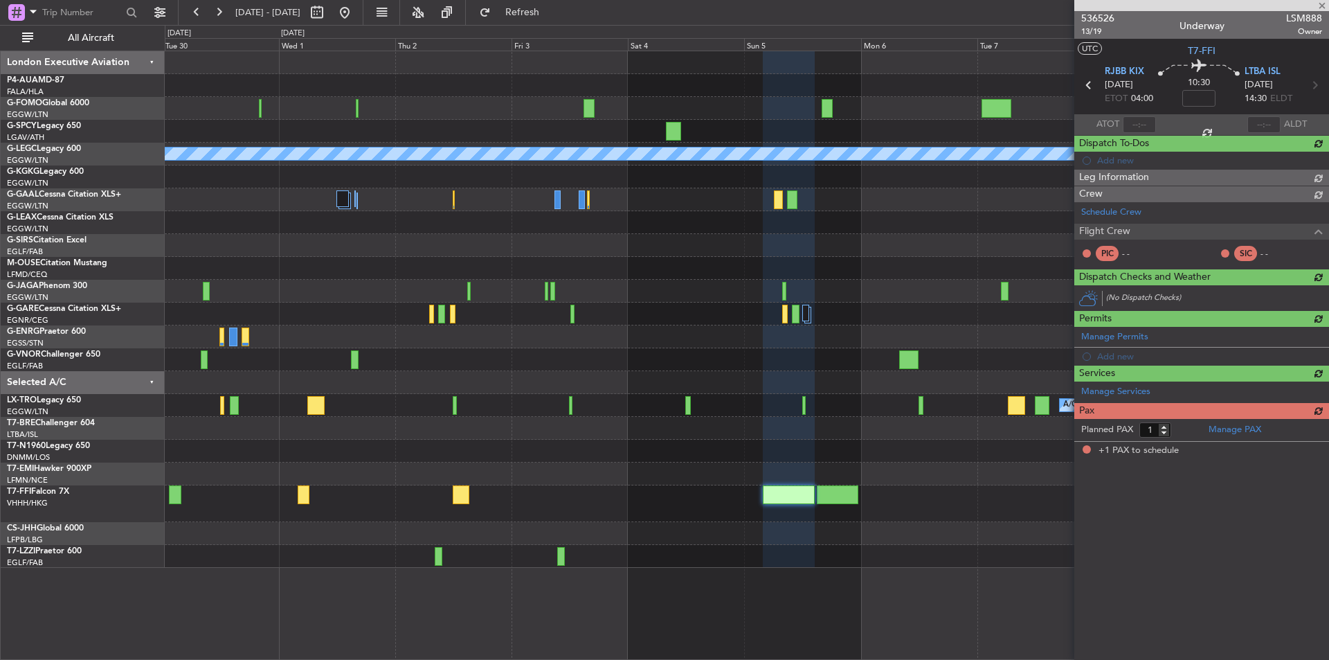
scroll to position [0, 0]
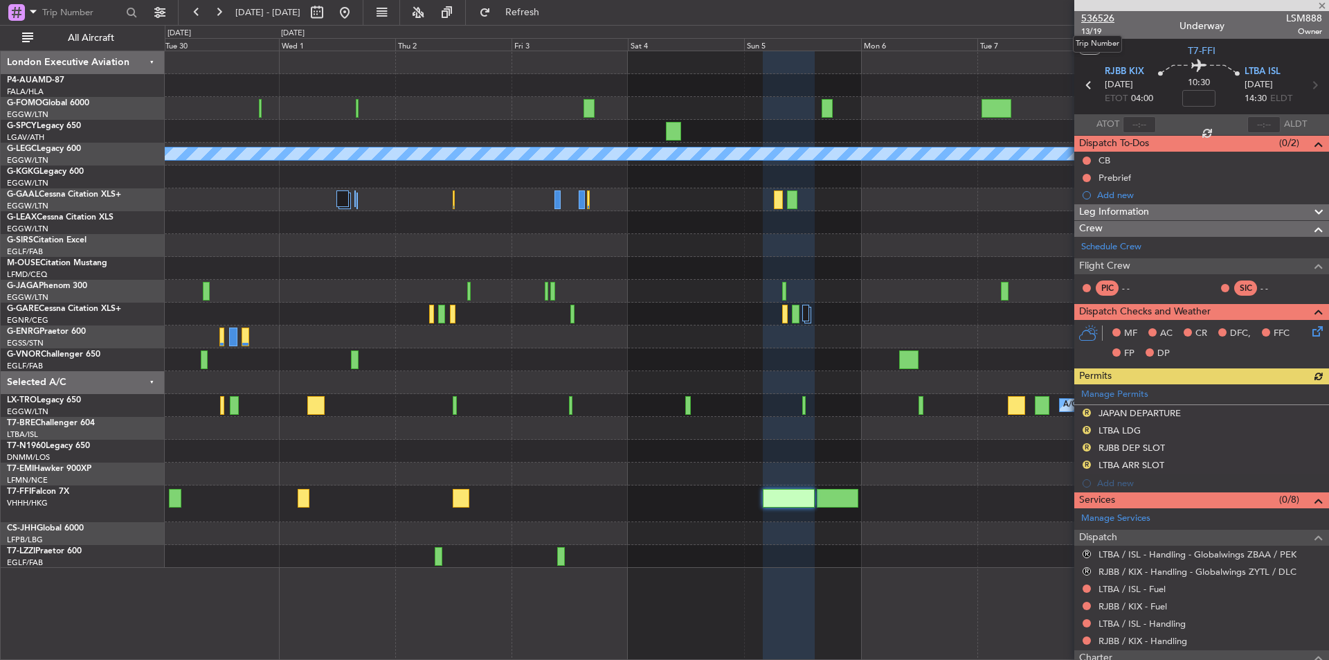
click at [1102, 20] on span "536526" at bounding box center [1098, 18] width 33 height 15
click at [1145, 584] on link "LTBA / ISL - Fuel" at bounding box center [1132, 589] width 67 height 12
click at [1140, 625] on link "LTBA / ISL - Handling" at bounding box center [1142, 624] width 87 height 12
click at [1133, 630] on mat-tooltip-component "RJBB / KIX - Handling" at bounding box center [1143, 616] width 100 height 37
click at [552, 17] on span "Refresh" at bounding box center [523, 13] width 58 height 10
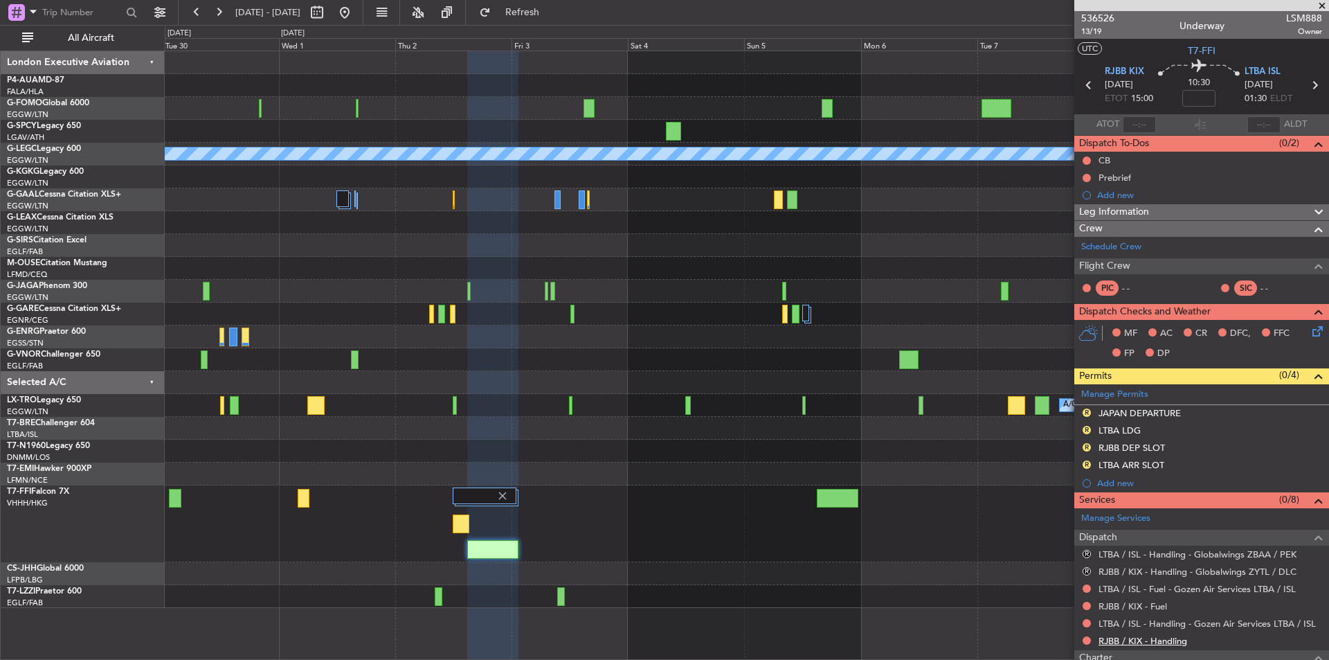
click at [1145, 638] on link "RJBB / KIX - Handling" at bounding box center [1143, 641] width 89 height 12
click at [1154, 603] on link "RJBB / KIX - Fuel" at bounding box center [1133, 606] width 69 height 12
click at [552, 15] on span "Refresh" at bounding box center [523, 13] width 58 height 10
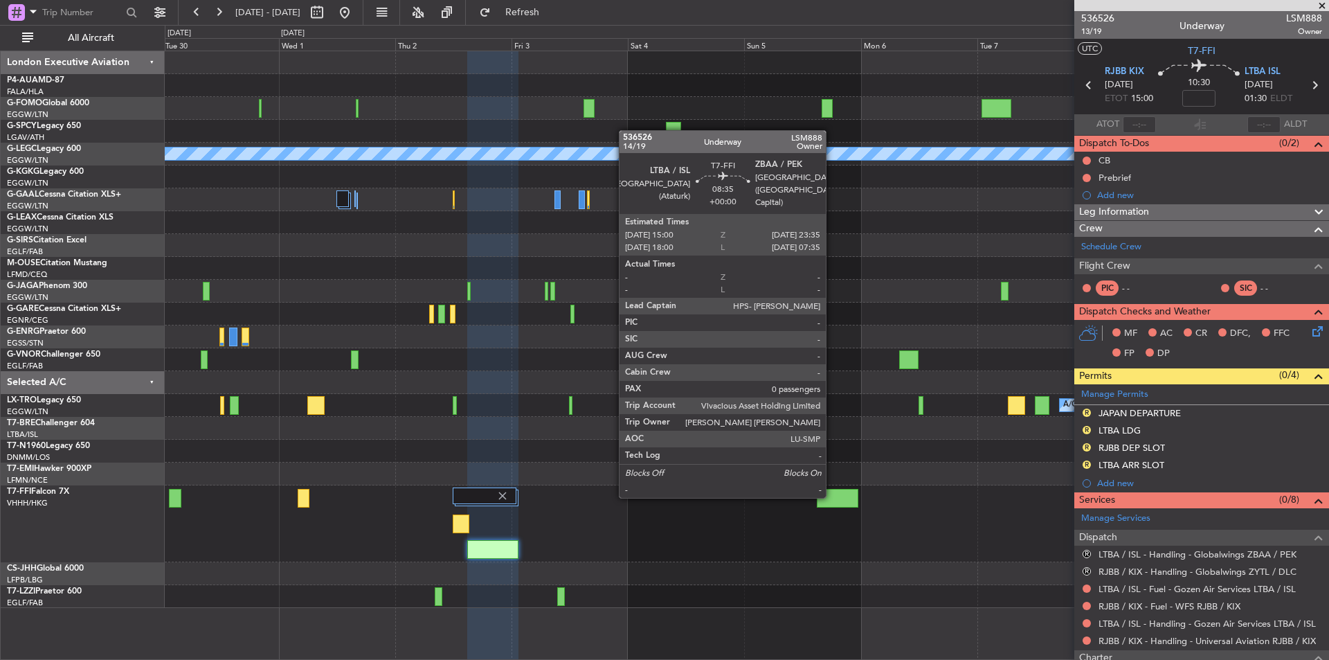
click at [832, 495] on div at bounding box center [838, 498] width 42 height 19
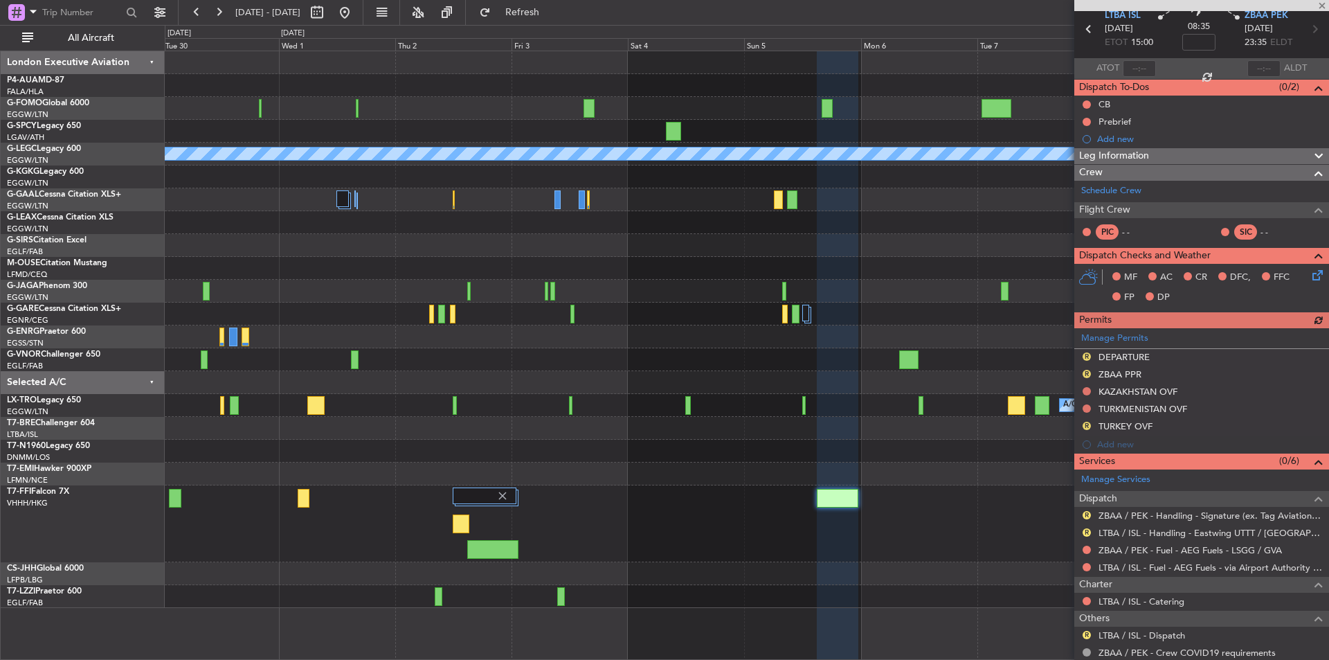
scroll to position [114, 0]
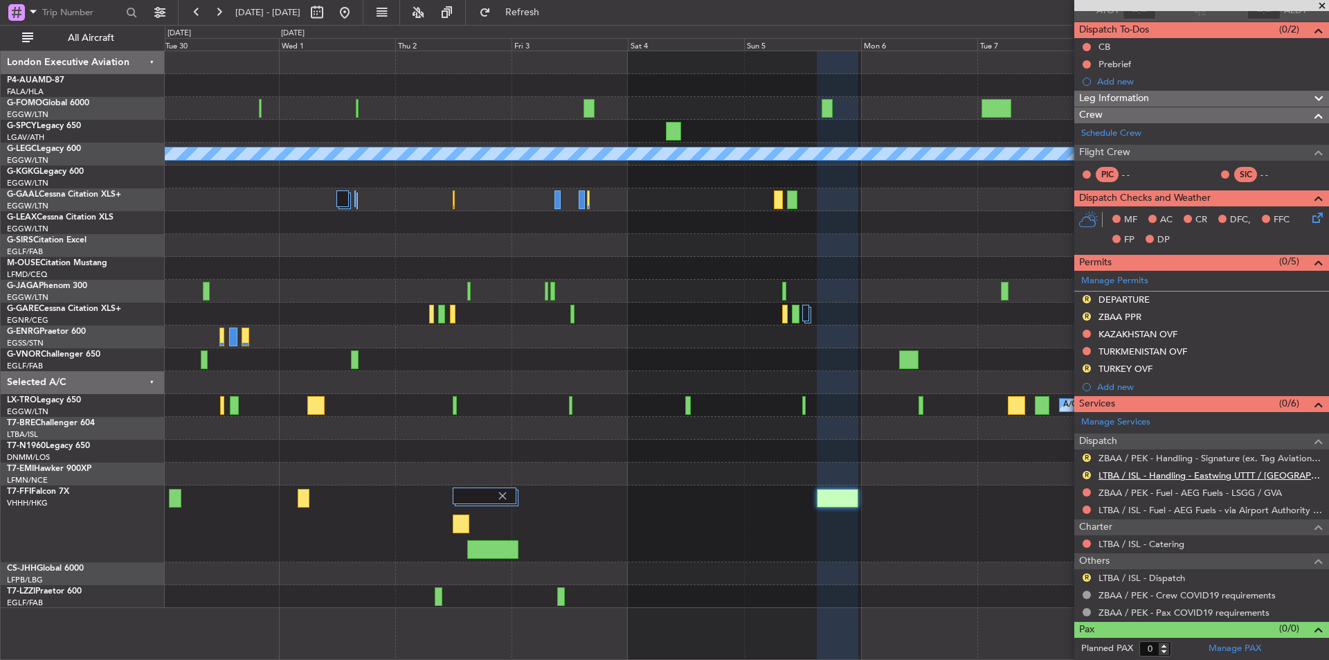
click at [1184, 474] on link "LTBA / ISL - Handling - Eastwing UTTT / TAS" at bounding box center [1211, 475] width 224 height 12
click at [1152, 513] on link "LTBA / ISL - Fuel - AEG Fuels - via Airport Authority - UTTT / TAS" at bounding box center [1211, 510] width 224 height 12
click at [556, 3] on button "Refresh" at bounding box center [514, 12] width 83 height 22
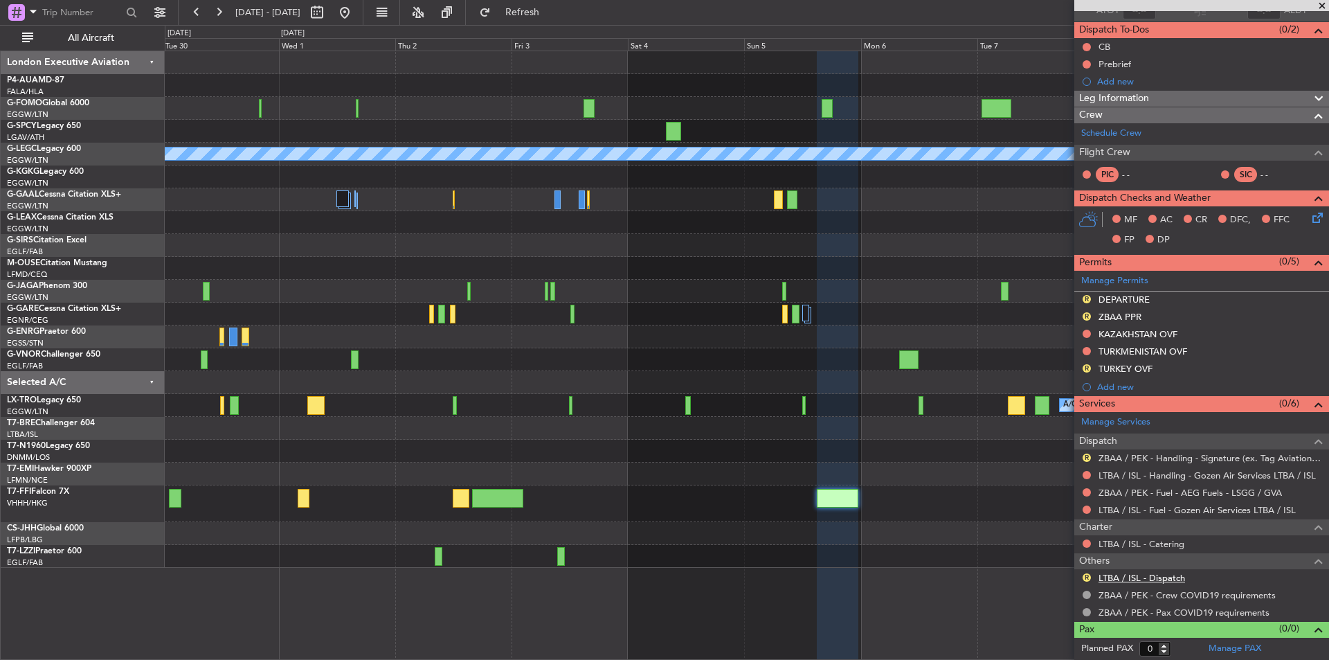
click at [1163, 577] on link "LTBA / ISL - Dispatch" at bounding box center [1142, 578] width 87 height 12
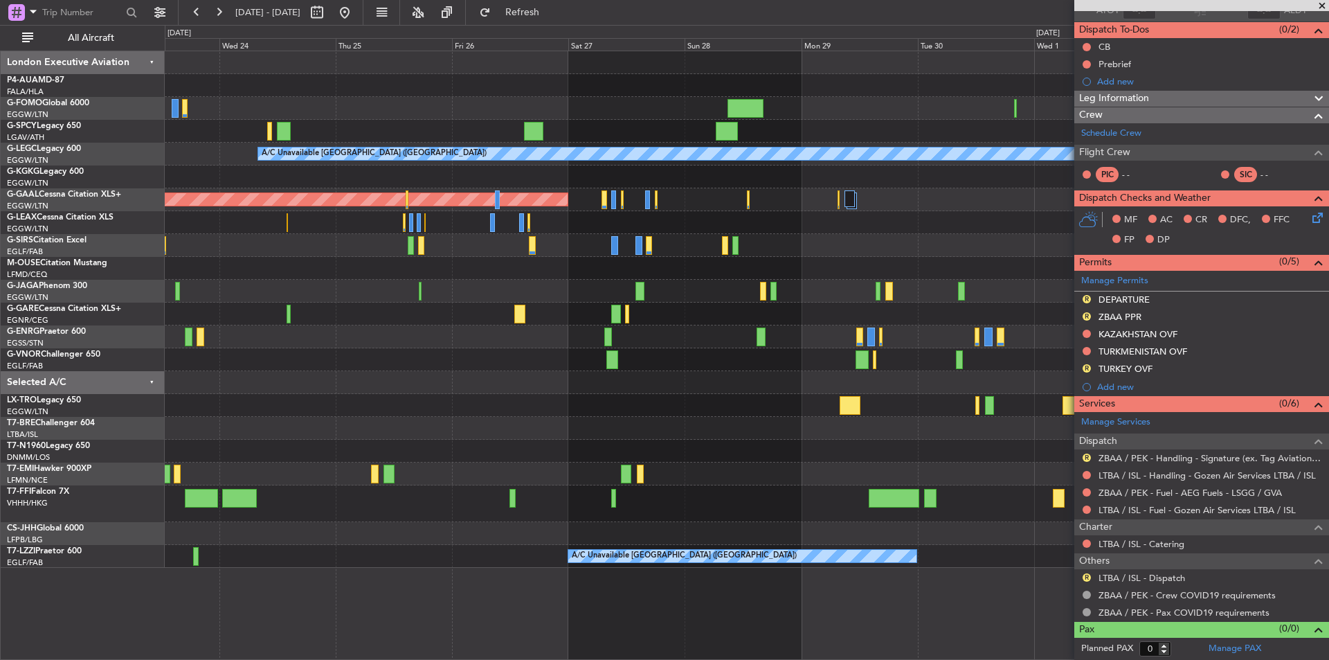
click at [1146, 441] on fb-app "30 Sep 2025 - 10 Oct 2025 Refresh Quick Links All Aircraft A/C Unavailable Lond…" at bounding box center [664, 334] width 1329 height 649
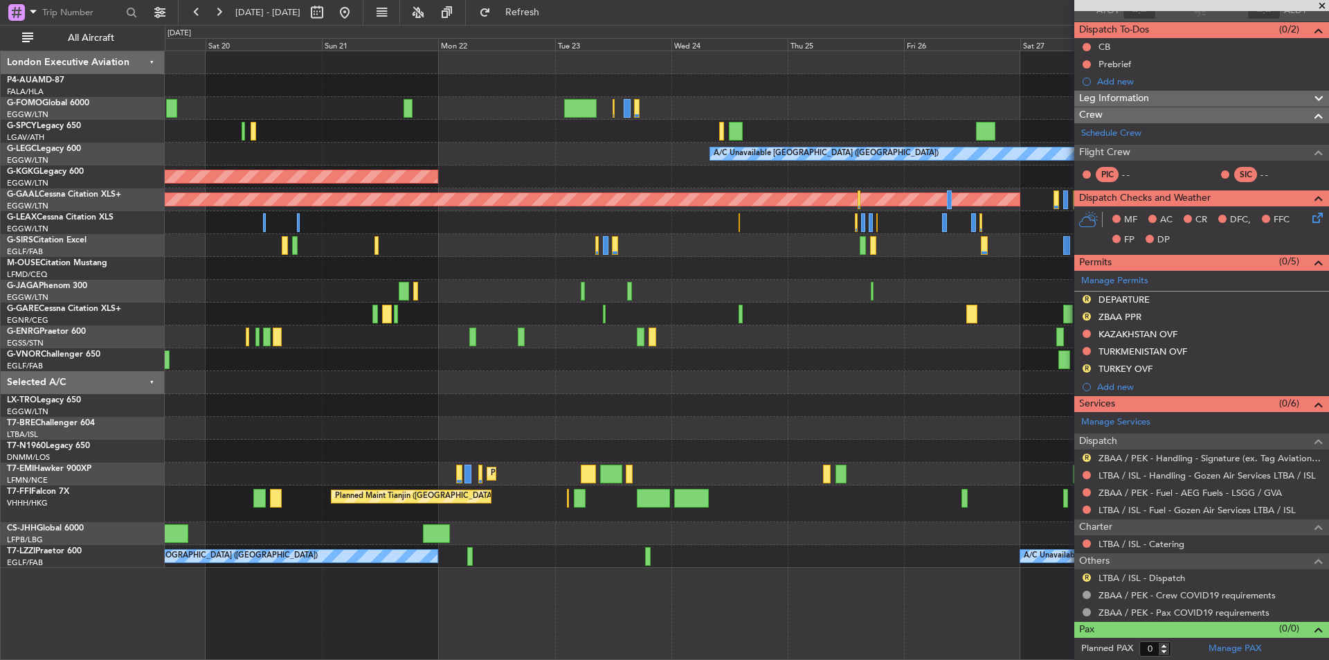
click at [1042, 422] on div "A/C Unavailable London (Luton) AOG Maint Istanbul (Ataturk) Planned Maint Dusse…" at bounding box center [747, 309] width 1164 height 517
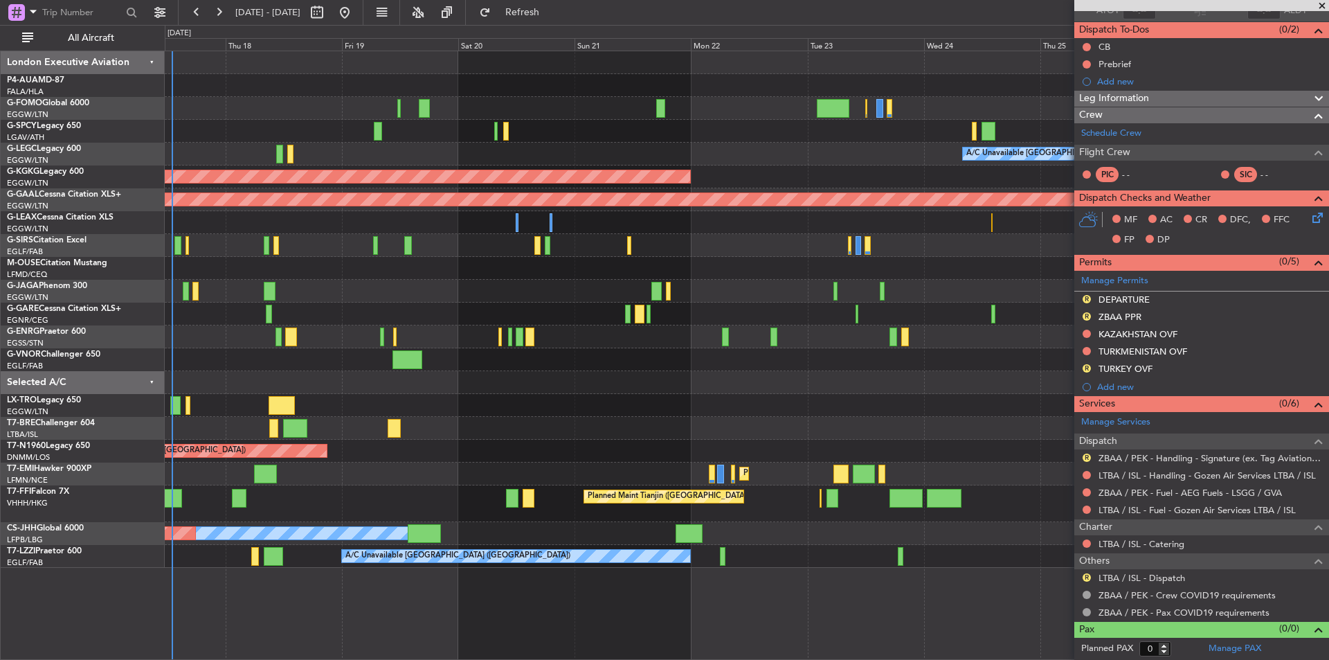
click at [691, 392] on div at bounding box center [747, 382] width 1164 height 23
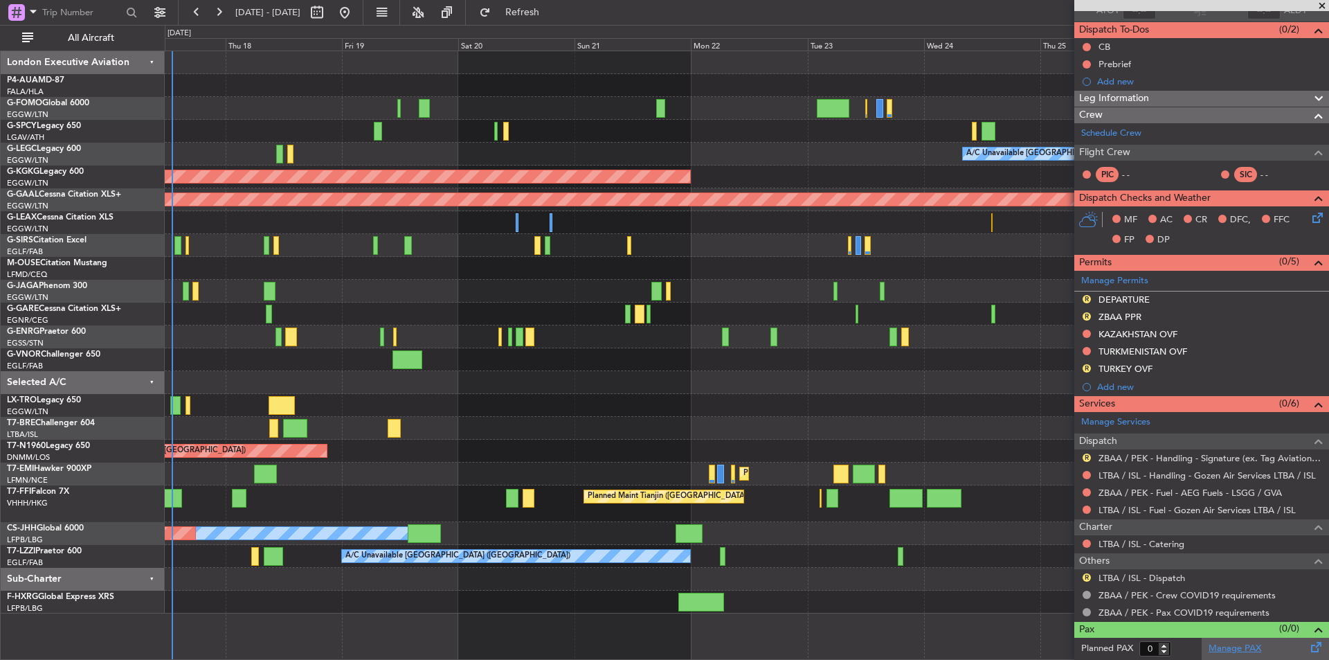
click at [1221, 645] on link "Manage PAX" at bounding box center [1235, 649] width 53 height 14
type input "1"
click at [356, 21] on button at bounding box center [345, 12] width 22 height 22
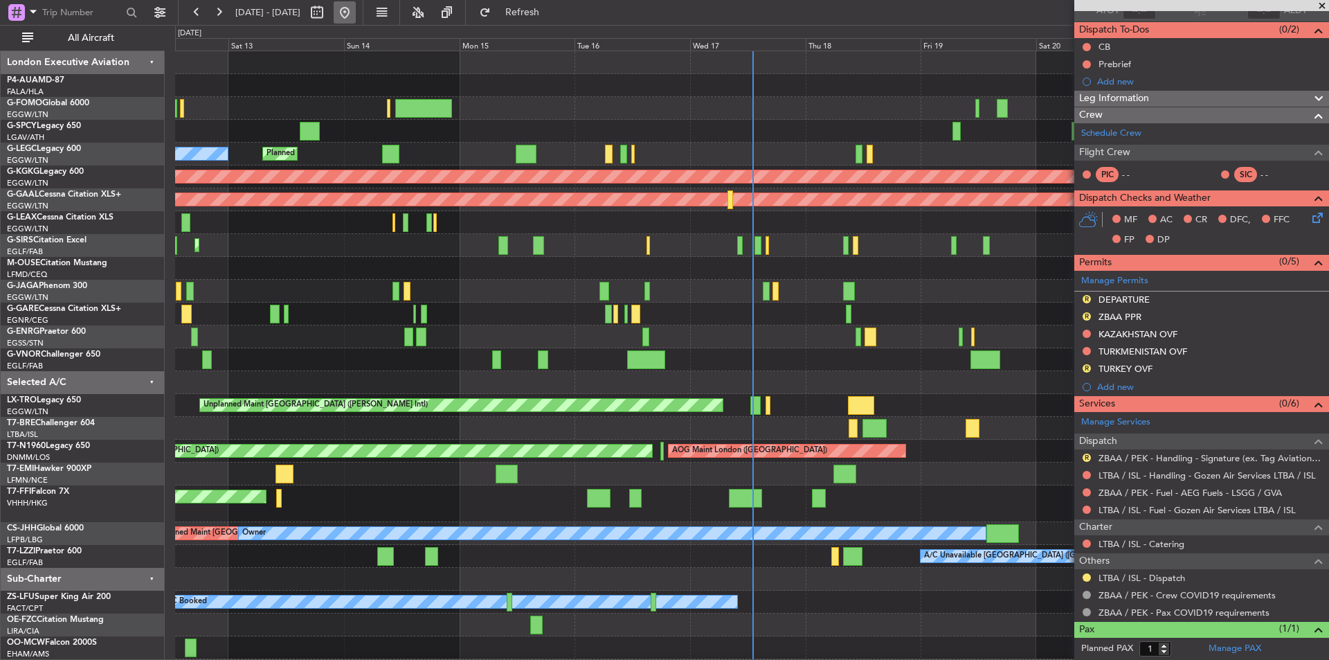
click at [356, 15] on button at bounding box center [345, 12] width 22 height 22
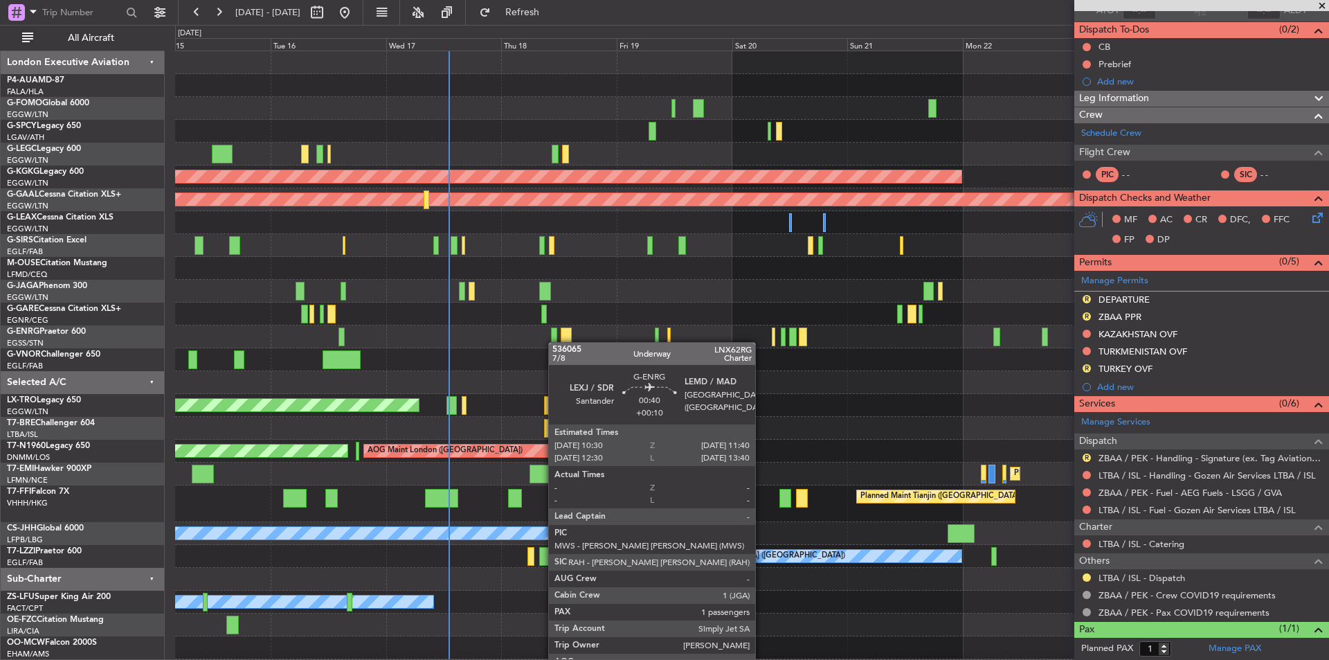
click at [555, 342] on div "A/C Unavailable London (Luton) Planned Maint London (Luton) Owner AOG Maint Ist…" at bounding box center [752, 366] width 1154 height 631
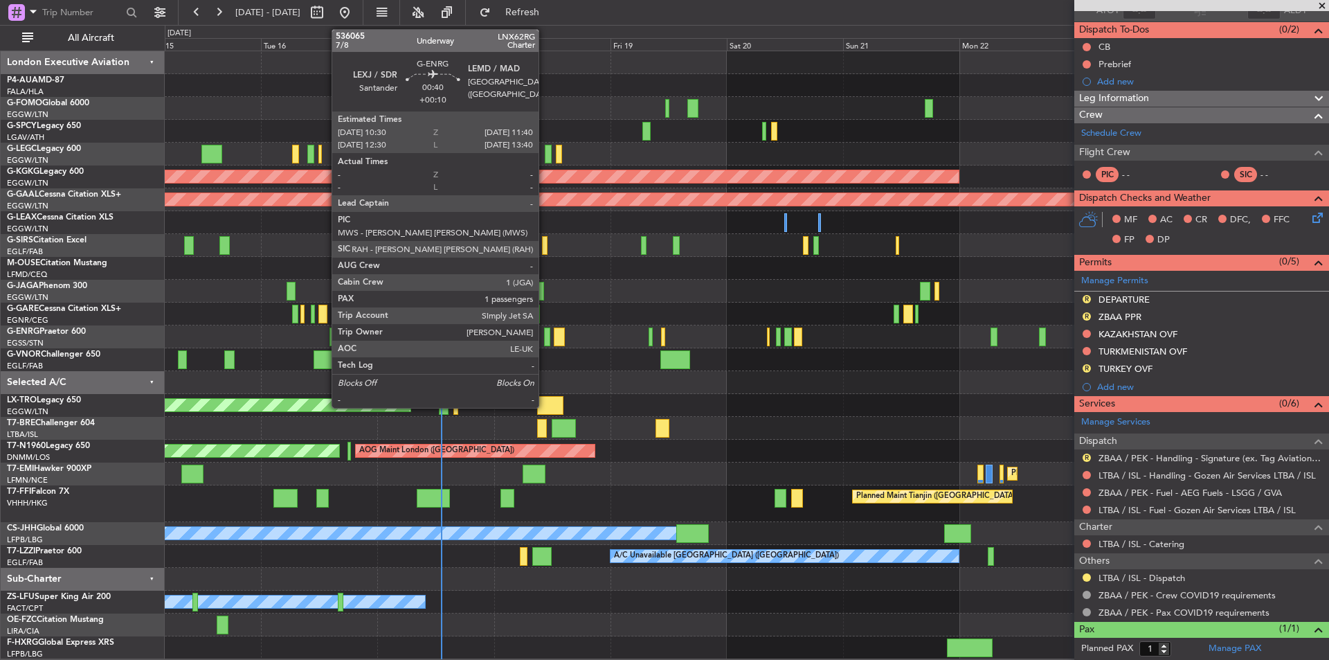
click at [545, 337] on div at bounding box center [547, 337] width 6 height 19
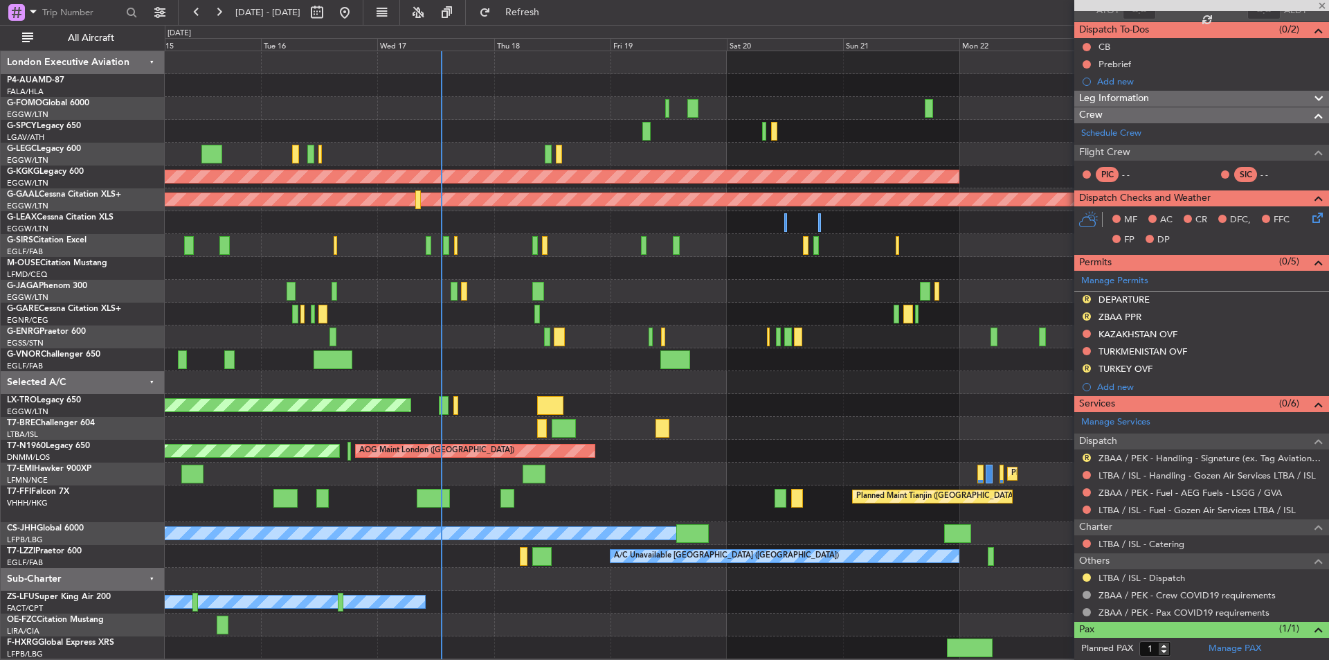
type input "+00:10"
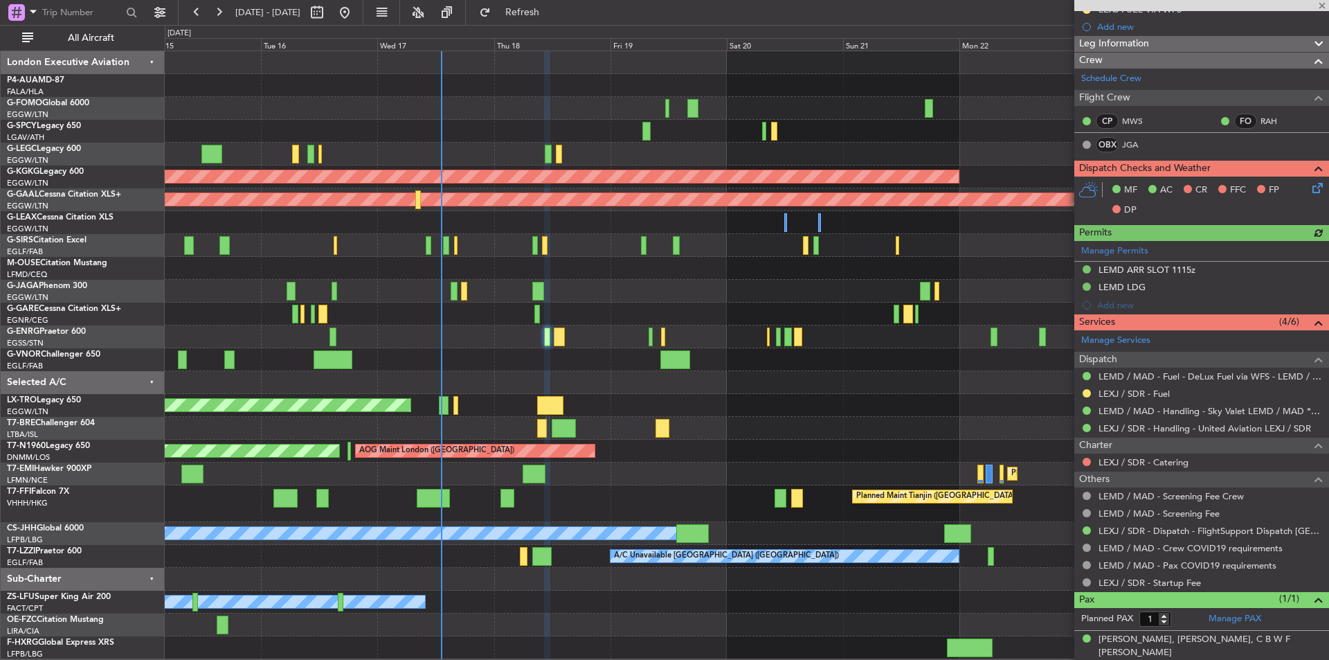
scroll to position [204, 0]
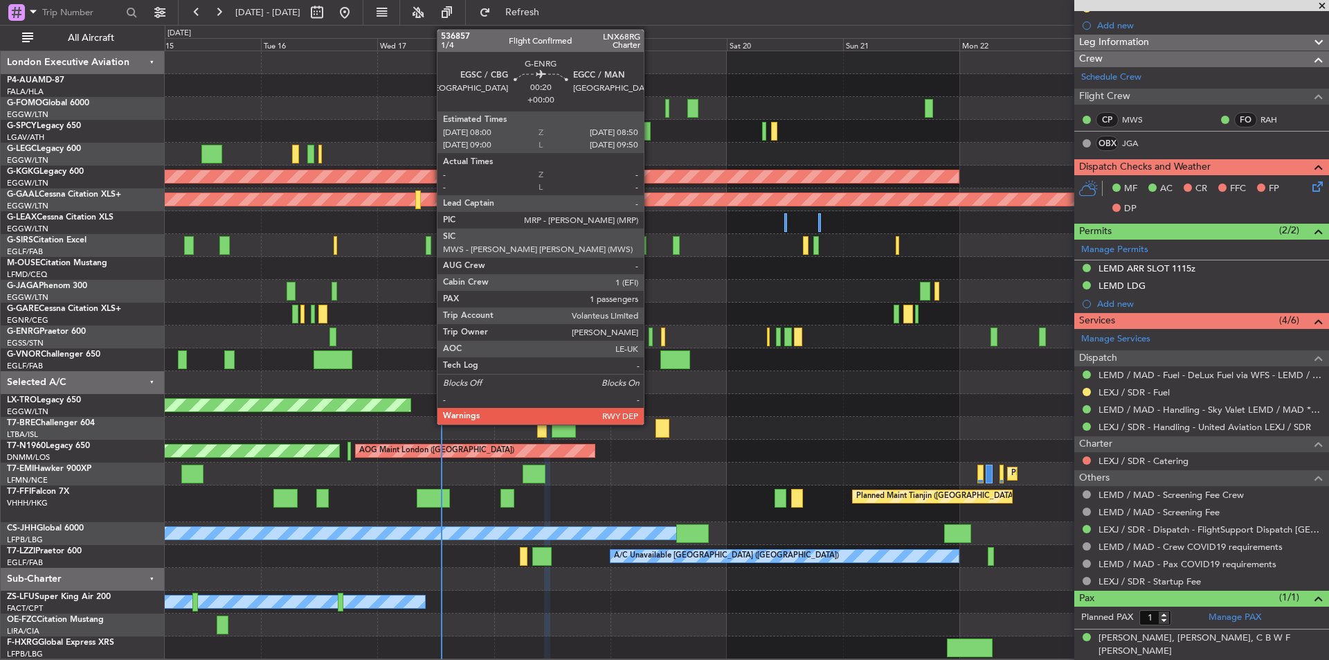
click at [650, 334] on div at bounding box center [651, 337] width 4 height 19
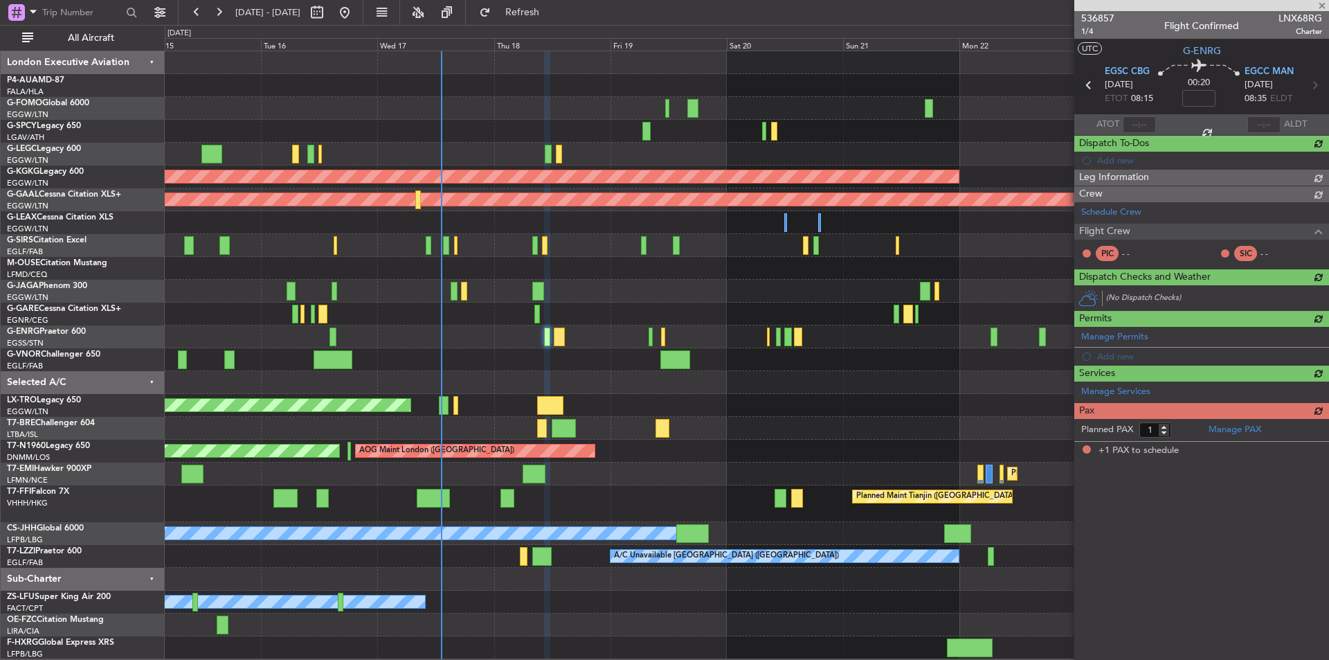
scroll to position [0, 0]
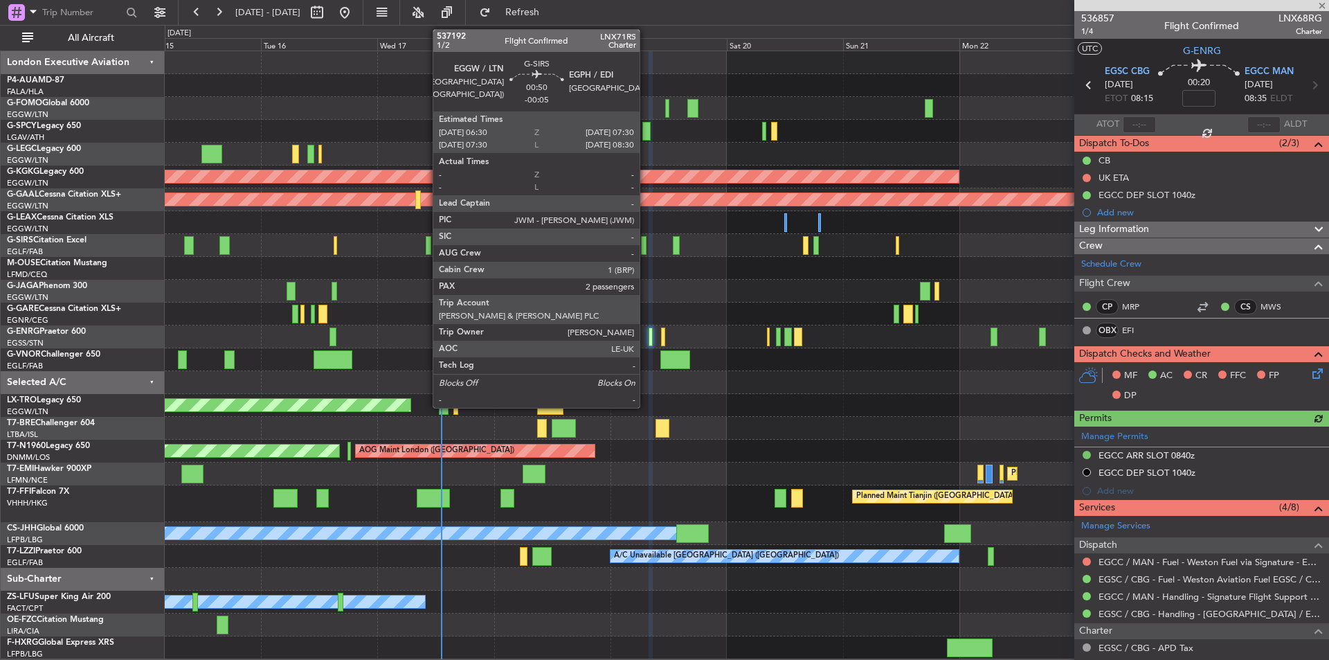
click at [646, 243] on div at bounding box center [644, 245] width 6 height 19
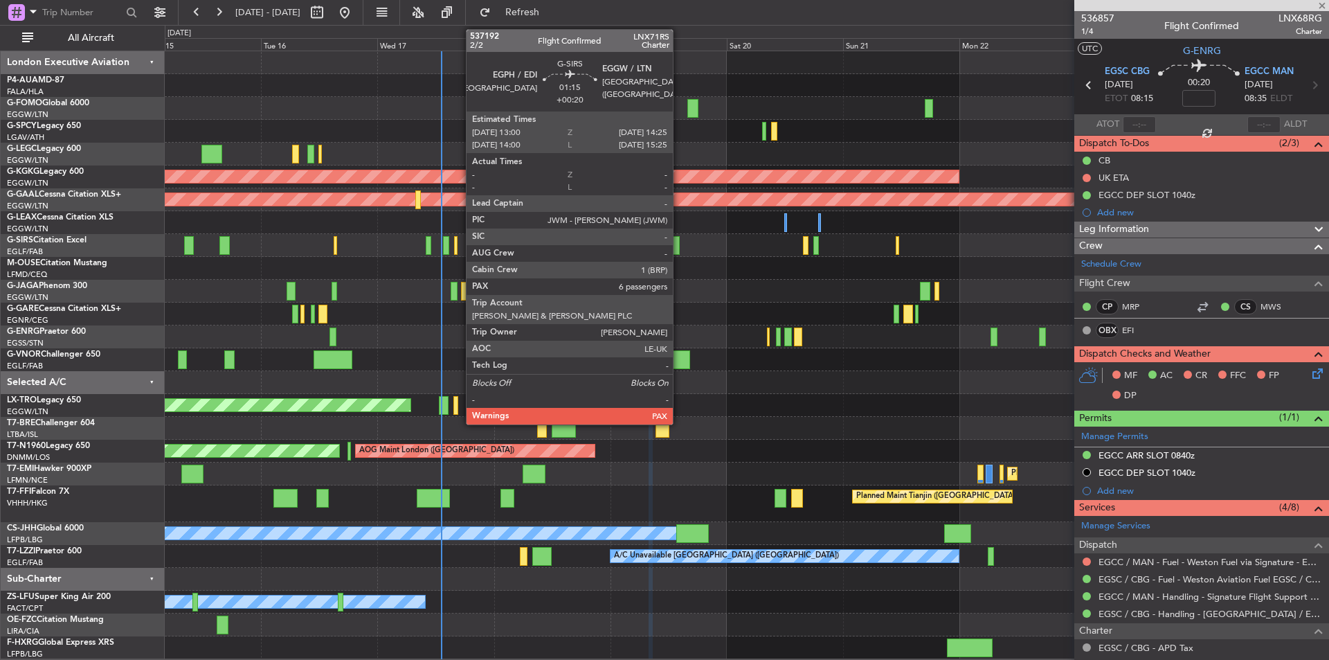
type input "-00:05"
type input "2"
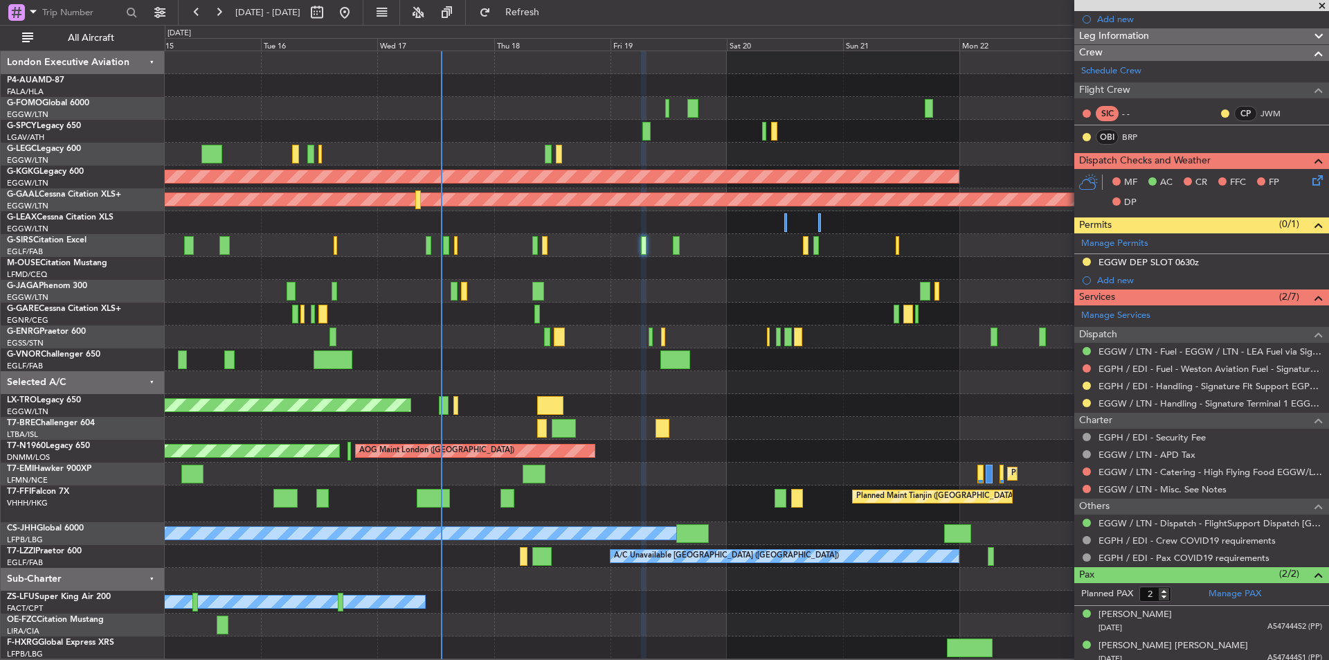
scroll to position [183, 0]
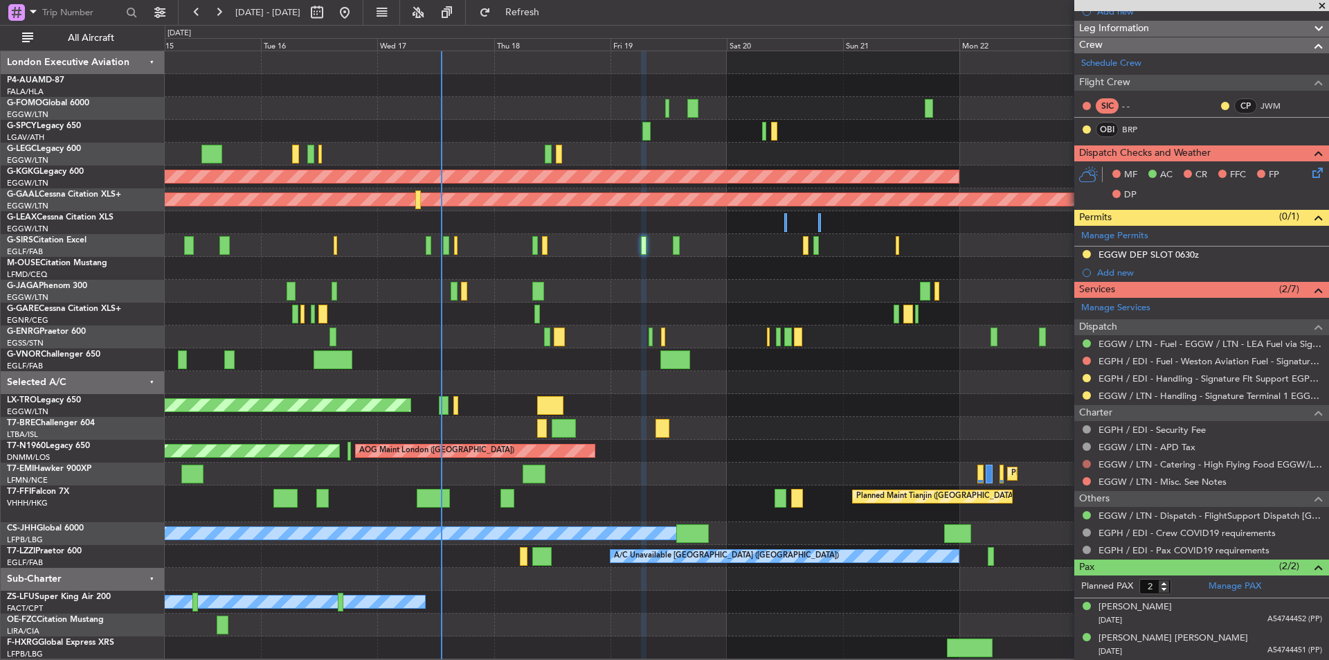
click at [1088, 463] on button at bounding box center [1087, 464] width 8 height 8
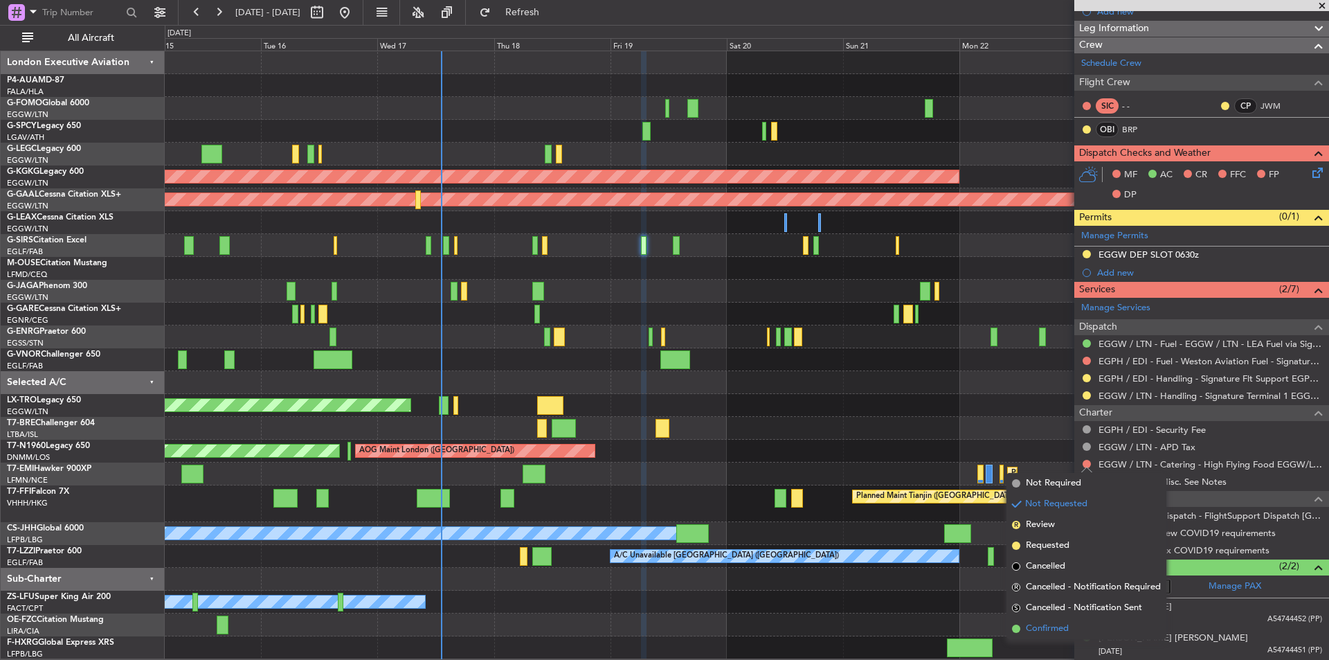
click at [1034, 621] on li "Confirmed" at bounding box center [1087, 628] width 160 height 21
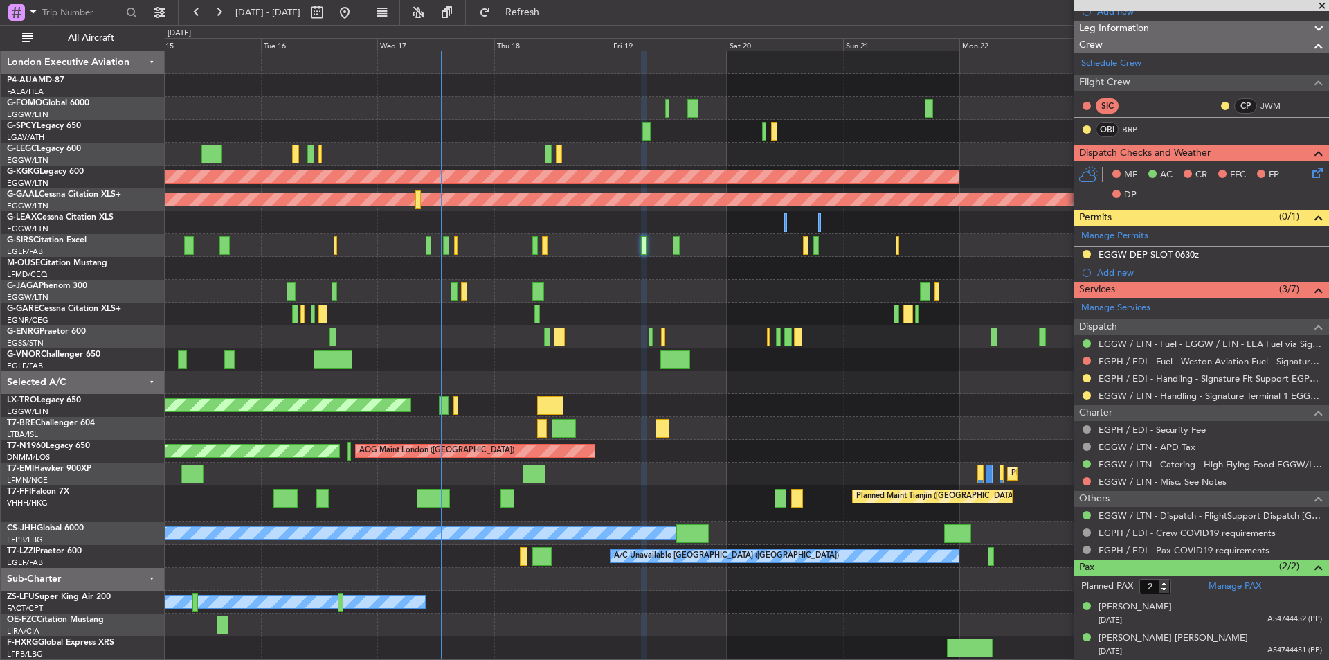
click at [672, 244] on div "Planned Maint [GEOGRAPHIC_DATA] ([GEOGRAPHIC_DATA])" at bounding box center [747, 245] width 1164 height 23
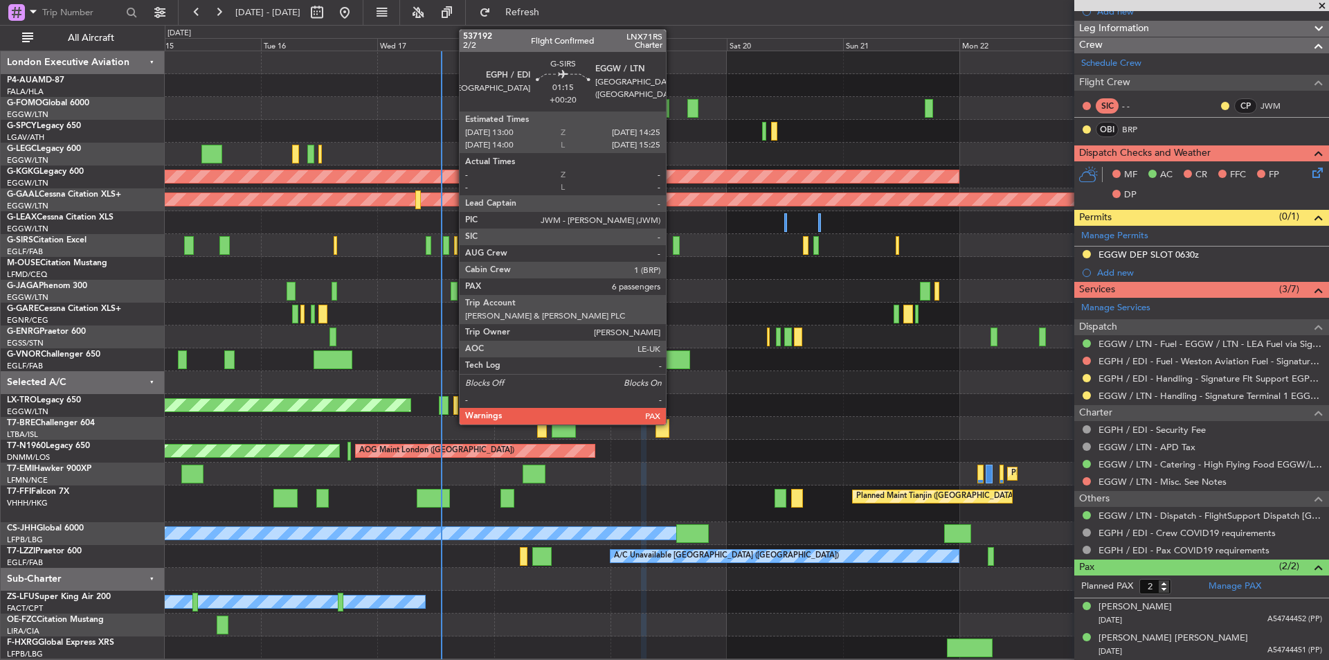
click at [673, 244] on div at bounding box center [676, 245] width 7 height 19
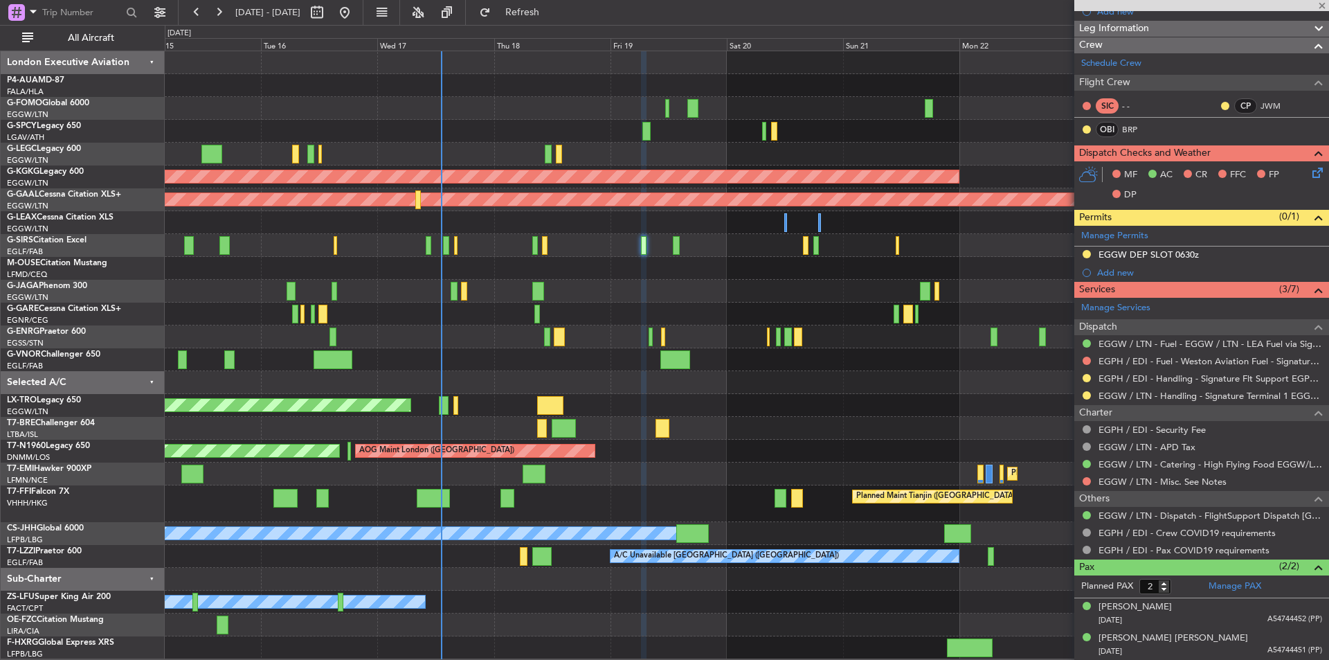
type input "+00:20"
type input "7"
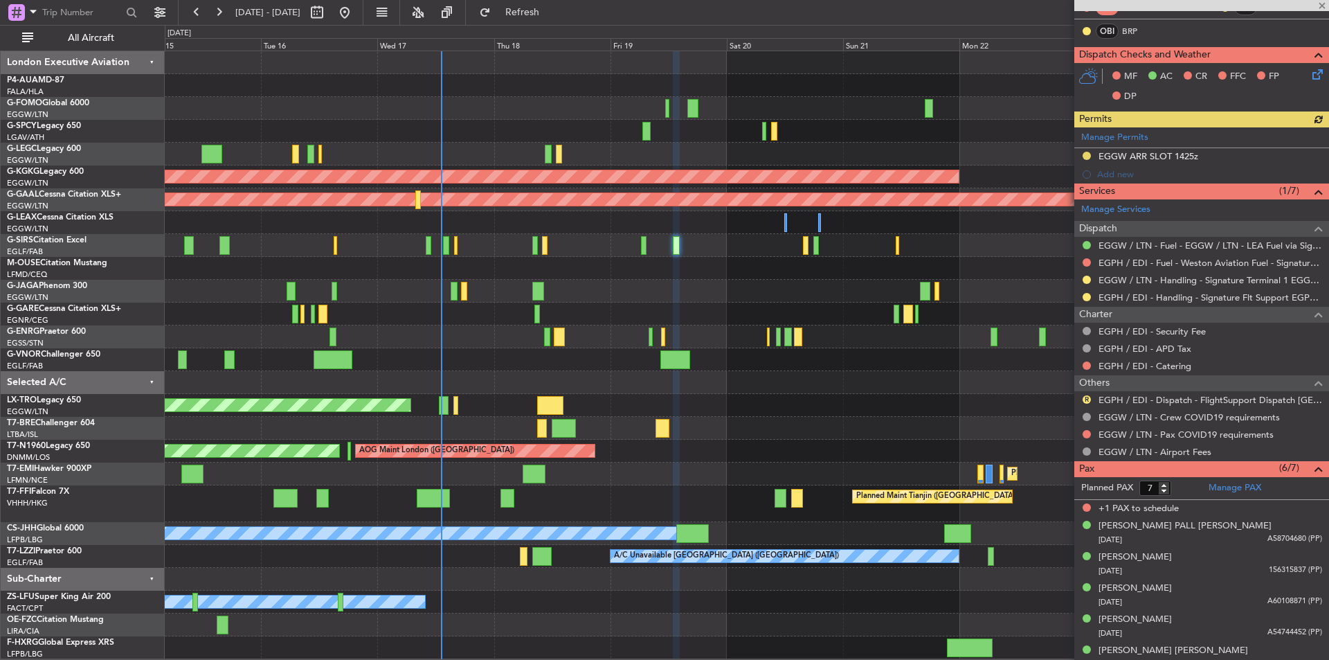
scroll to position [301, 0]
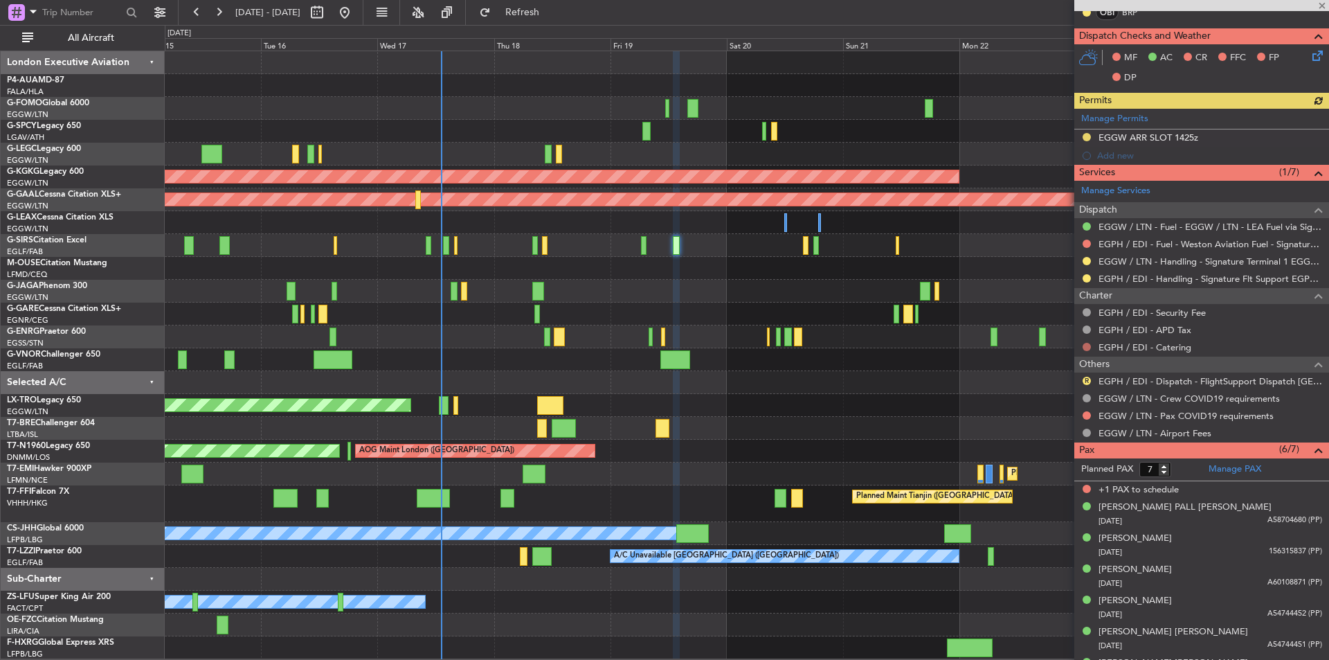
click at [1088, 347] on button at bounding box center [1087, 347] width 8 height 8
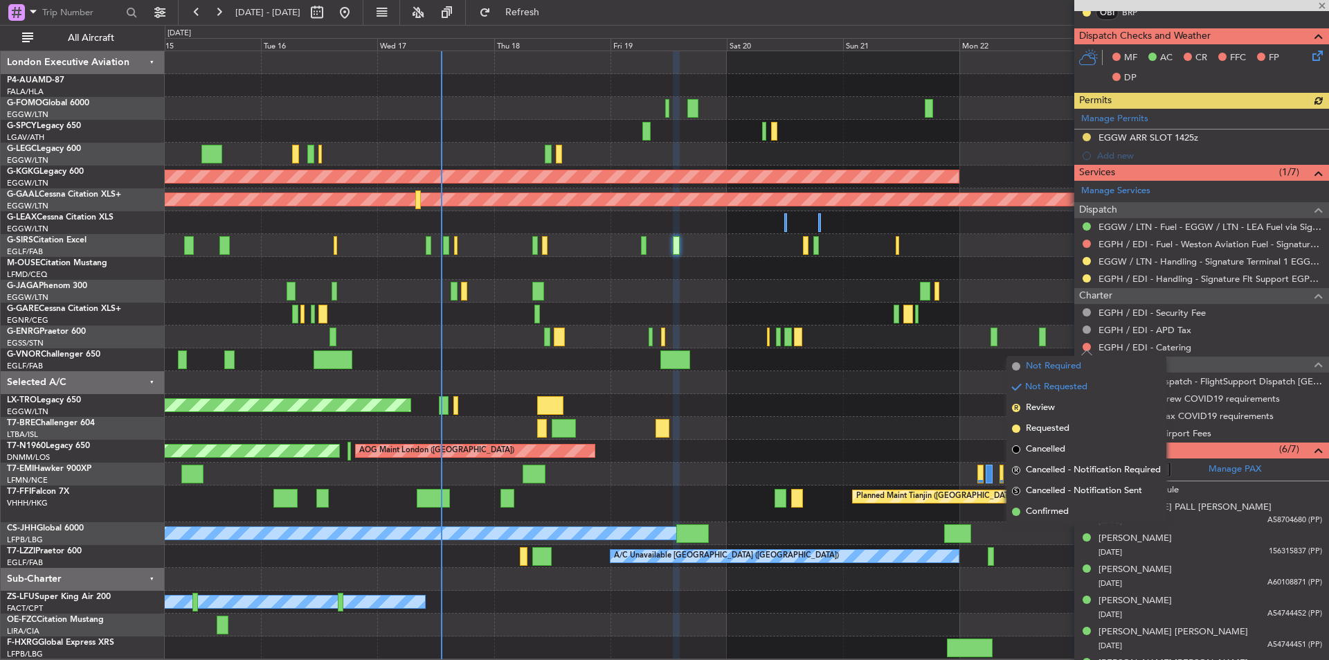
click at [1053, 367] on span "Not Required" at bounding box center [1053, 366] width 55 height 14
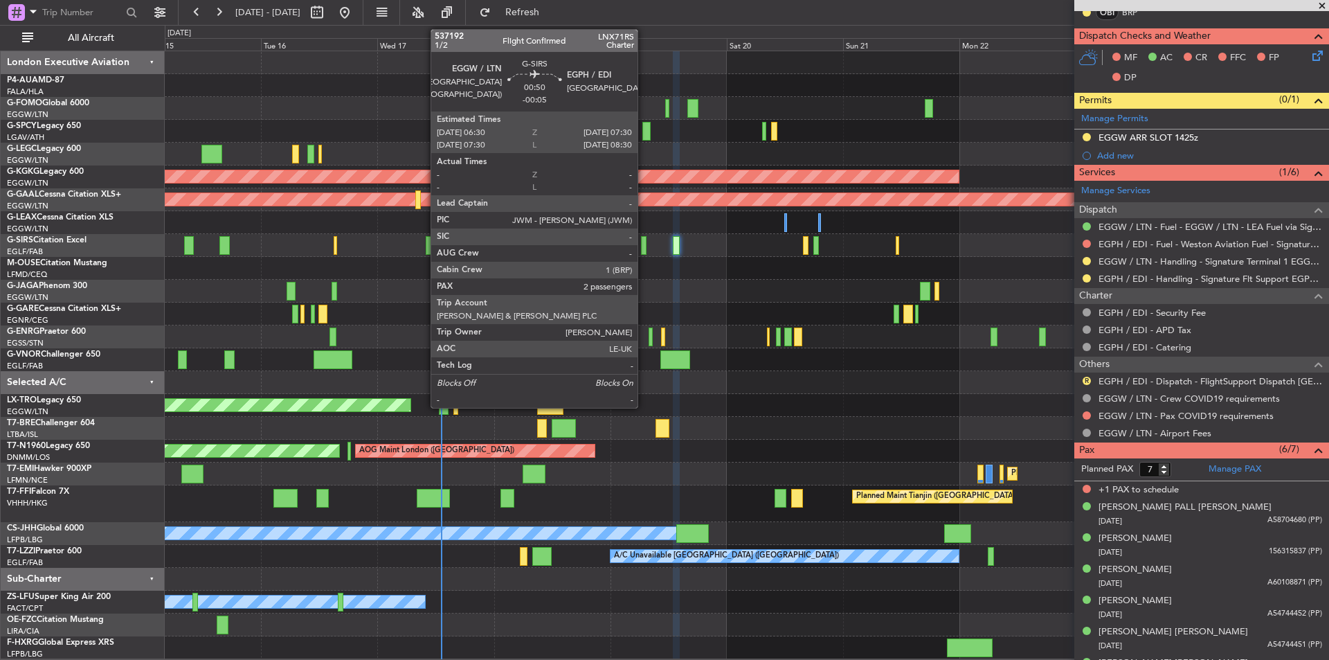
click at [644, 248] on div at bounding box center [644, 245] width 6 height 19
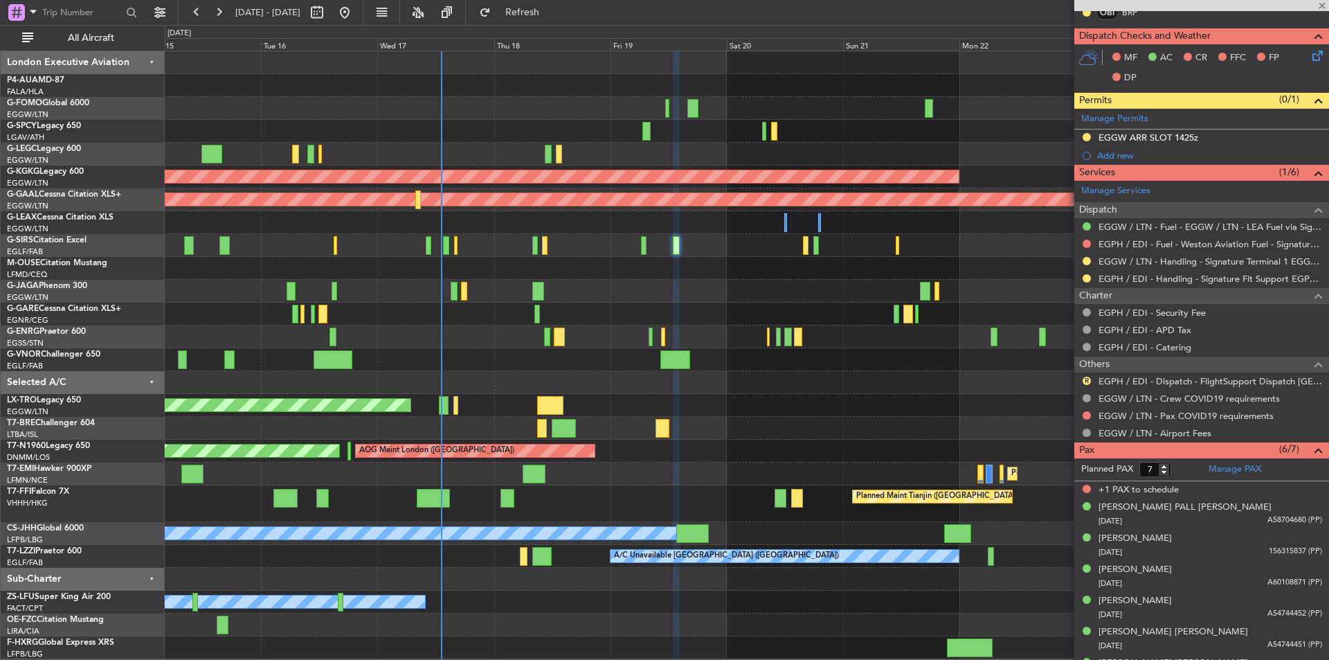
type input "-00:05"
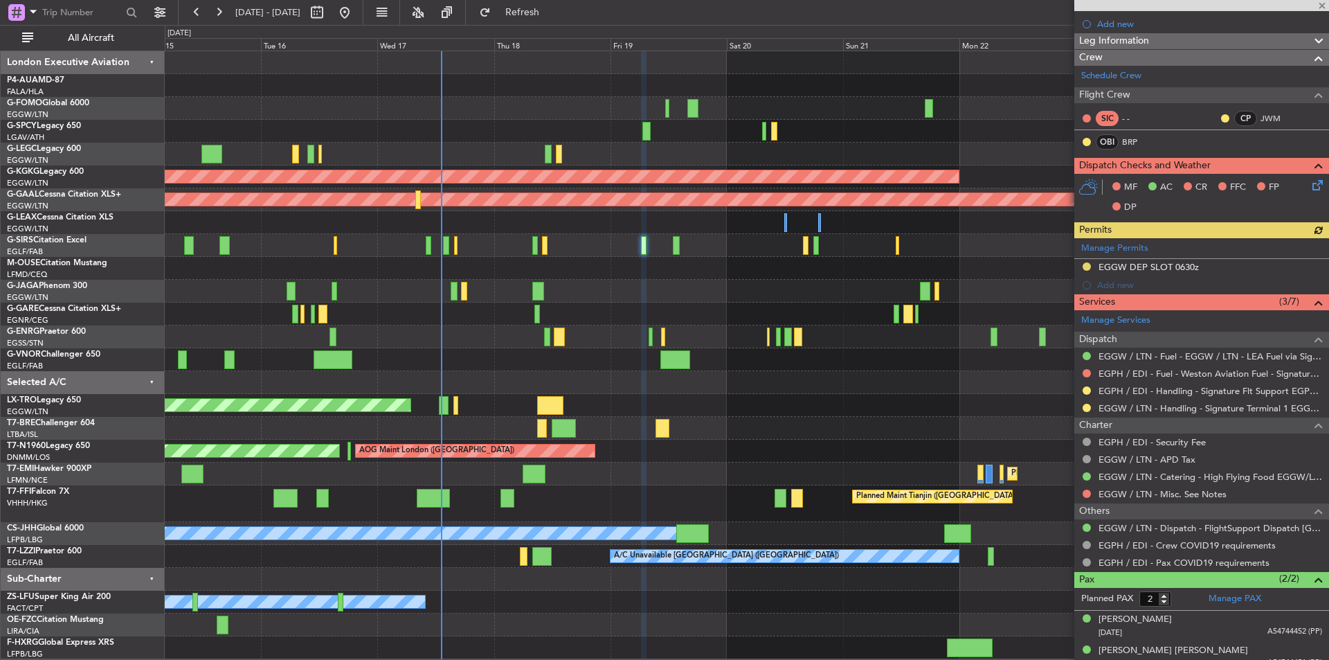
scroll to position [183, 0]
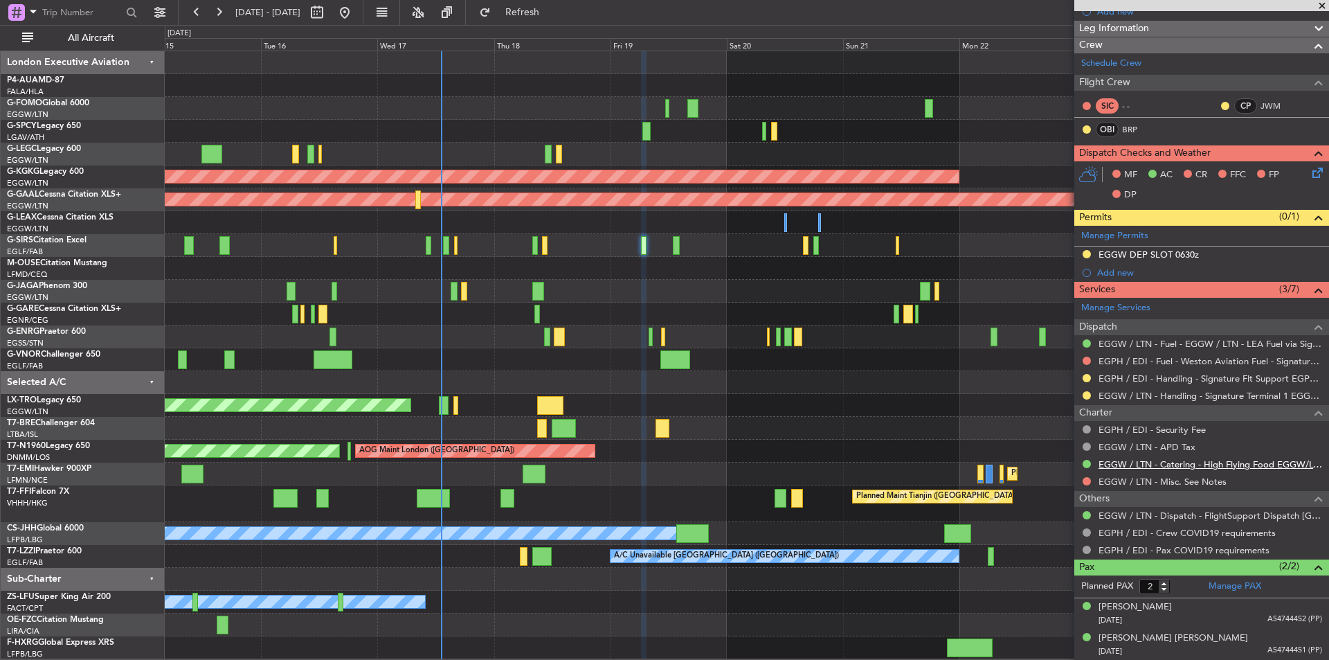
click at [1237, 463] on link "EGGW / LTN - Catering - High Flying Food EGGW/LTN" at bounding box center [1211, 464] width 224 height 12
click at [539, 15] on span "Refresh" at bounding box center [523, 13] width 58 height 10
click at [1129, 466] on link "EGGW / LTN - Catering - High Flying Food EGGW/LTN" at bounding box center [1211, 464] width 224 height 12
click at [1328, 6] on span at bounding box center [1323, 6] width 14 height 12
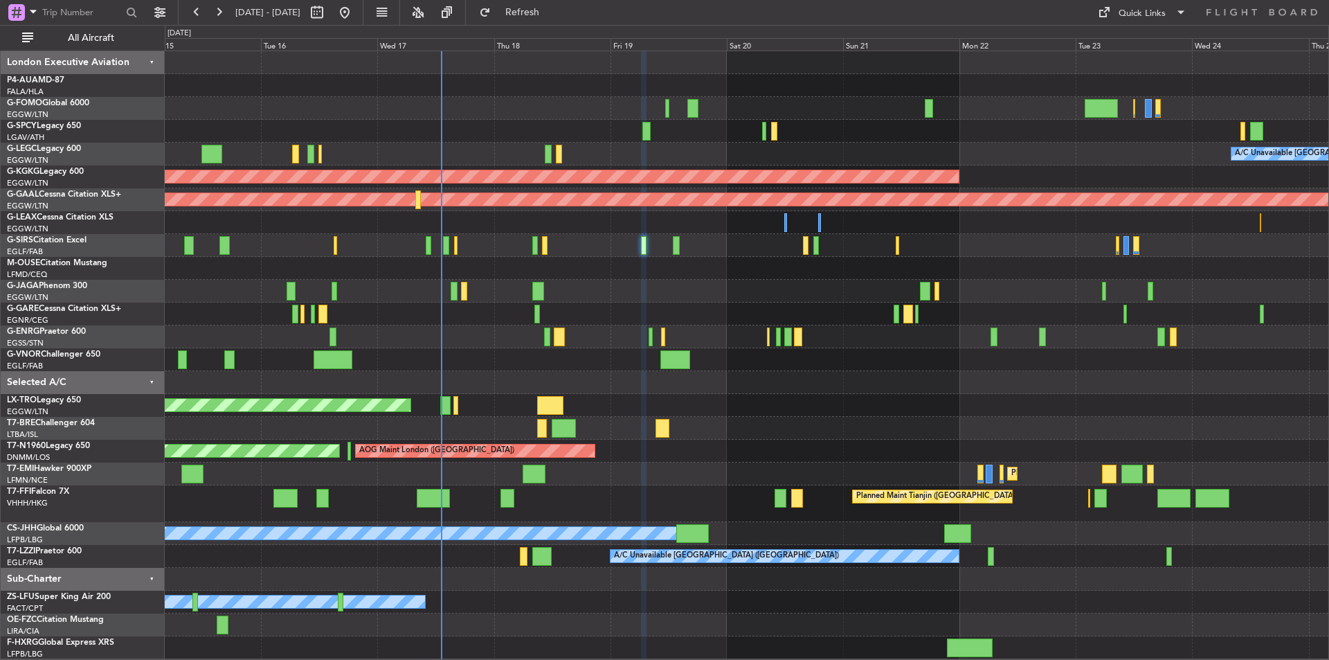
type input "0"
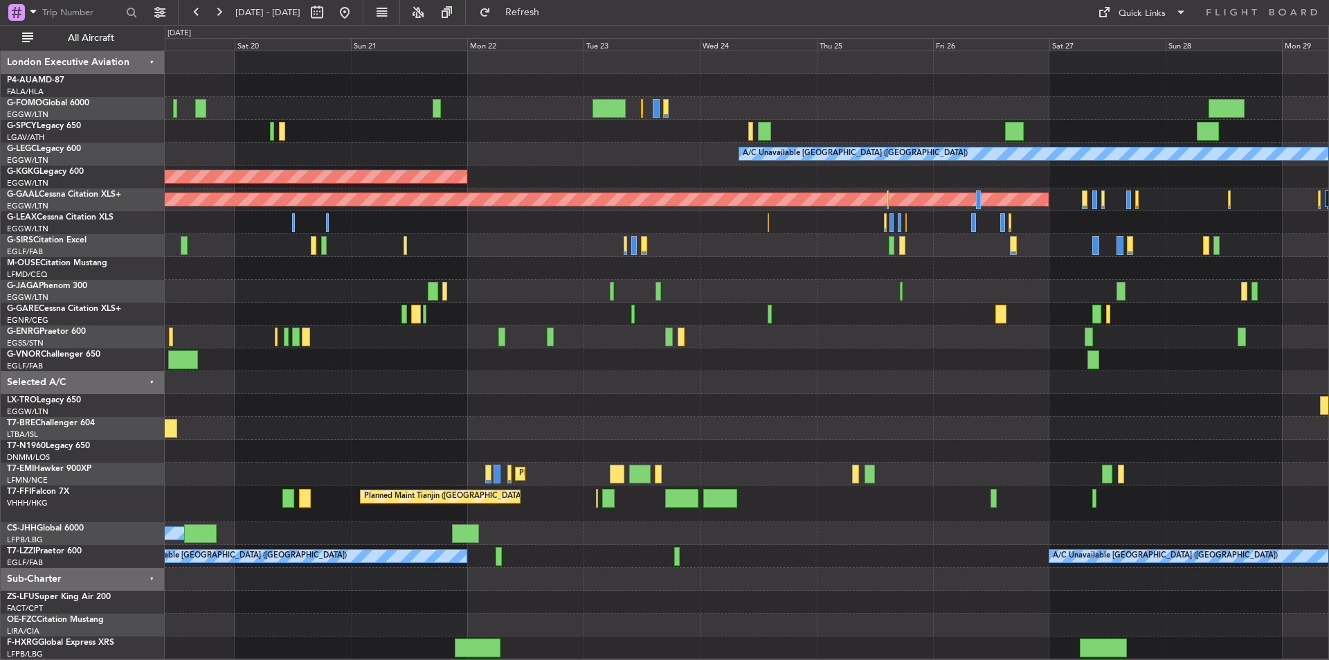
click at [686, 419] on div "A/C Unavailable London (Luton) AOG Maint Istanbul (Ataturk) Planned Maint Dusse…" at bounding box center [747, 355] width 1164 height 608
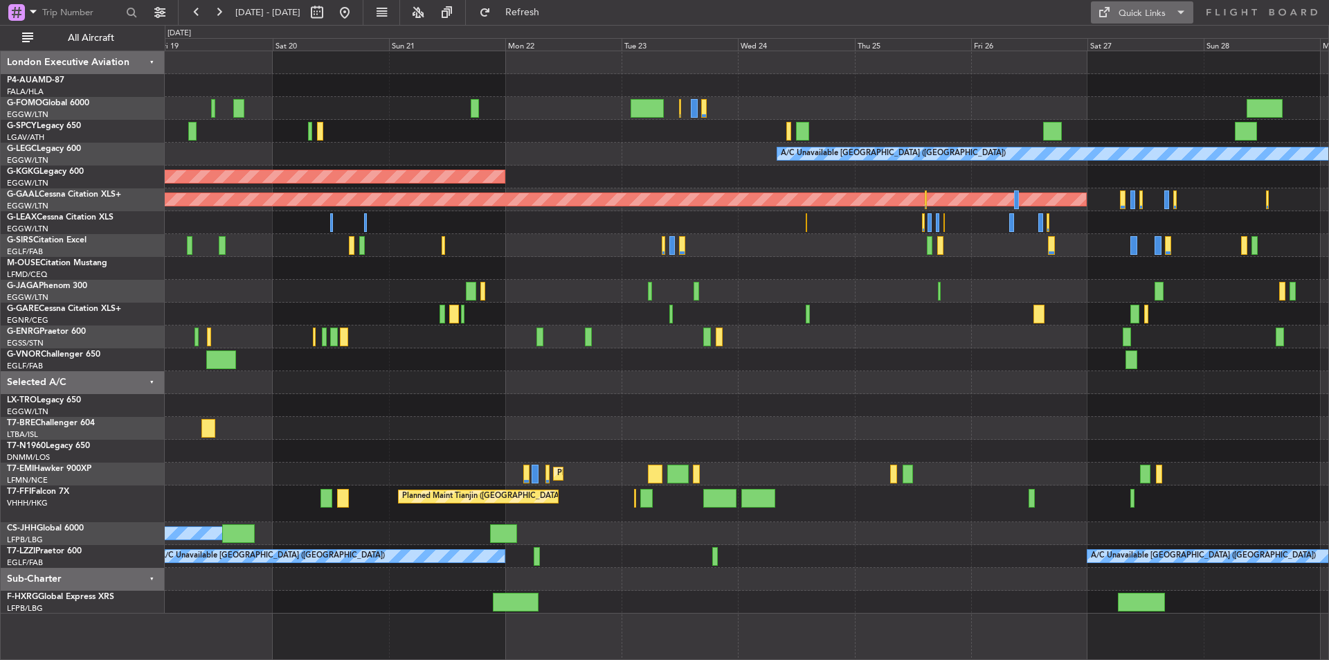
click at [1098, 12] on span at bounding box center [1103, 12] width 17 height 17
click at [1110, 30] on button "Trip Builder" at bounding box center [1143, 45] width 104 height 33
click at [356, 12] on button at bounding box center [345, 12] width 22 height 22
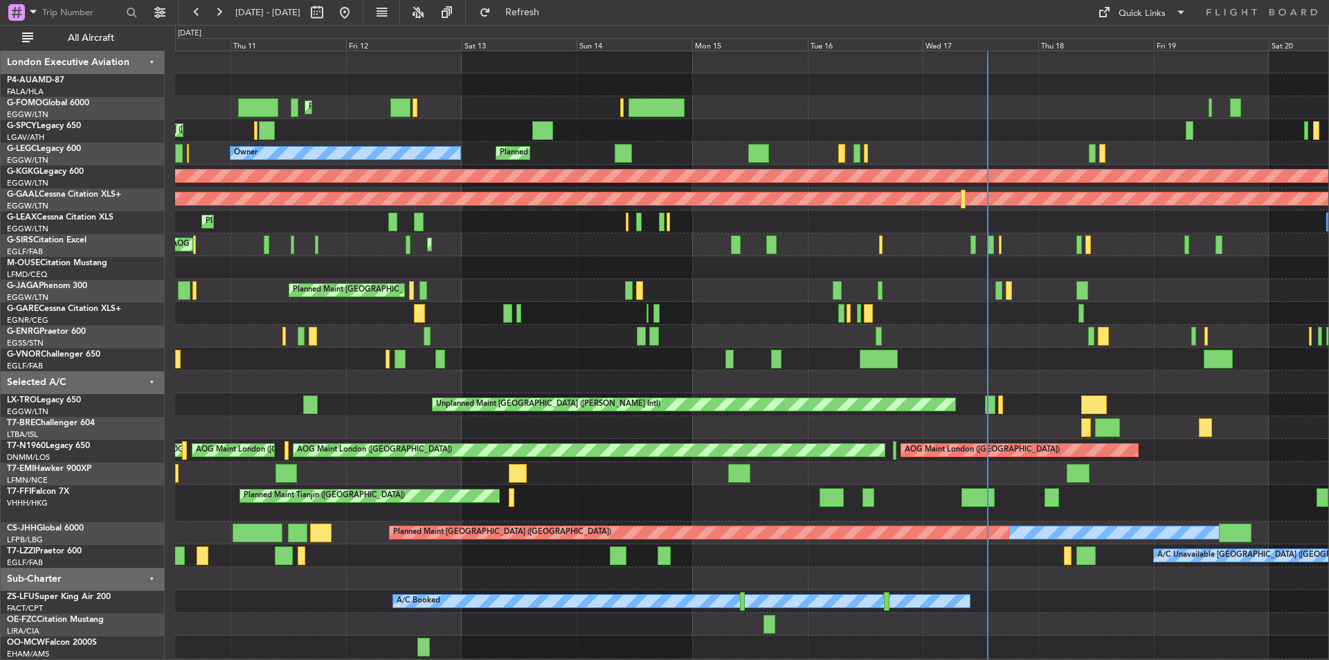
scroll to position [1, 0]
click at [626, 270] on div at bounding box center [752, 267] width 1154 height 23
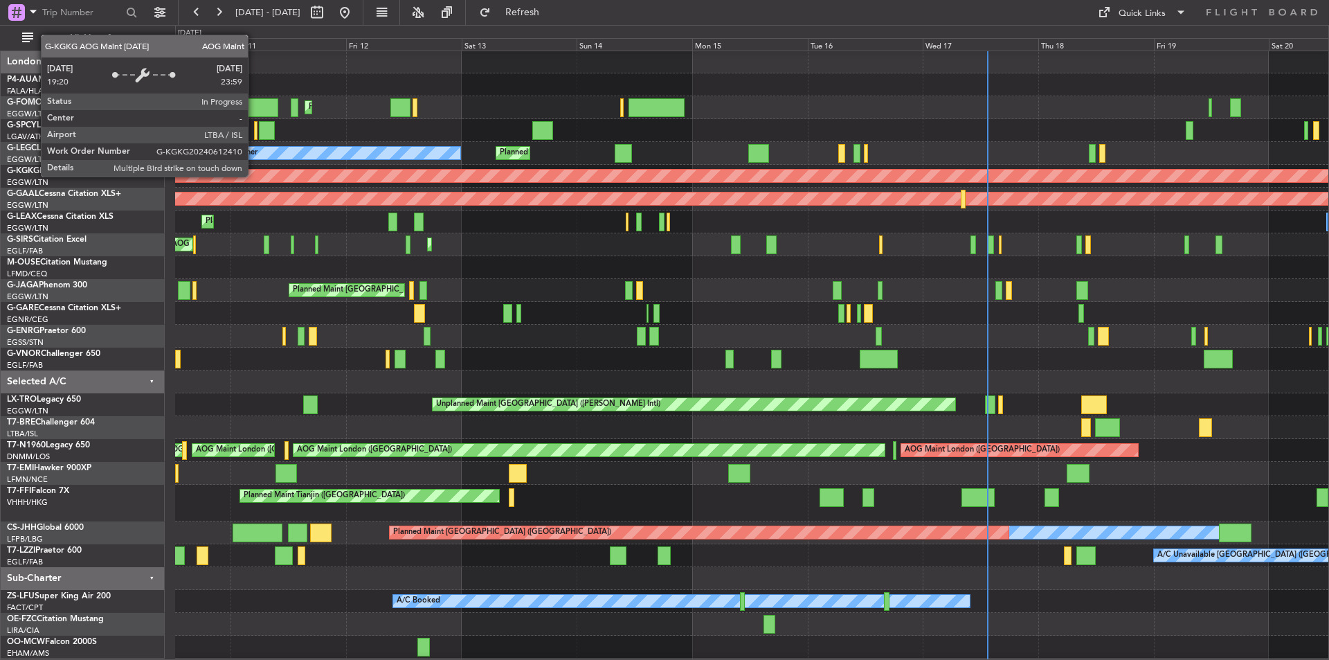
scroll to position [0, 0]
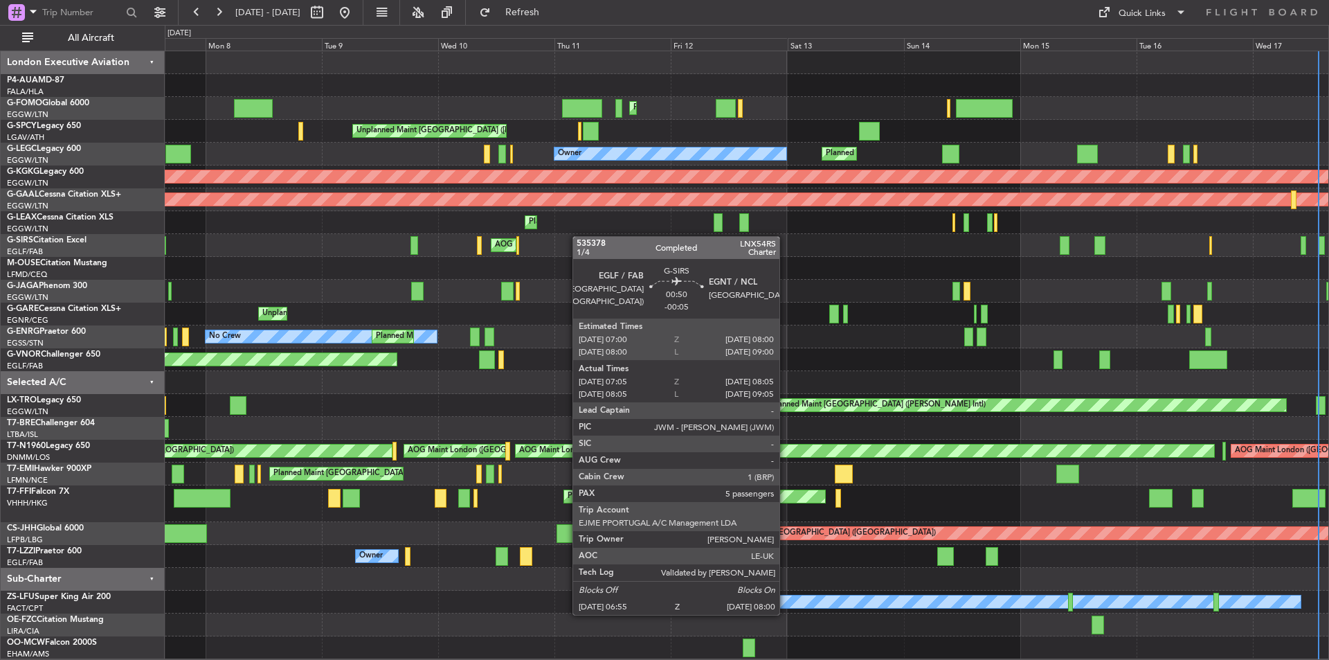
click at [595, 236] on div "Planned Maint London (Luton) Planned Maint London (Luton) Unplanned Maint Athen…" at bounding box center [747, 355] width 1164 height 608
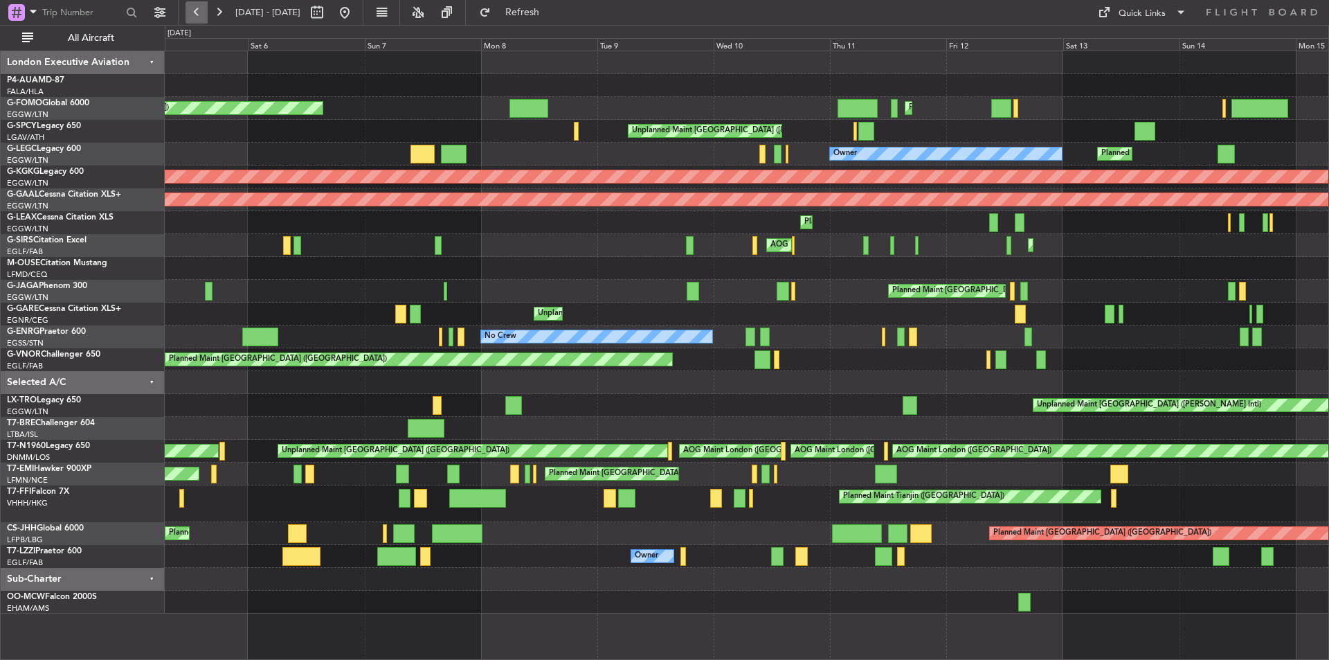
click at [200, 10] on button at bounding box center [197, 12] width 22 height 22
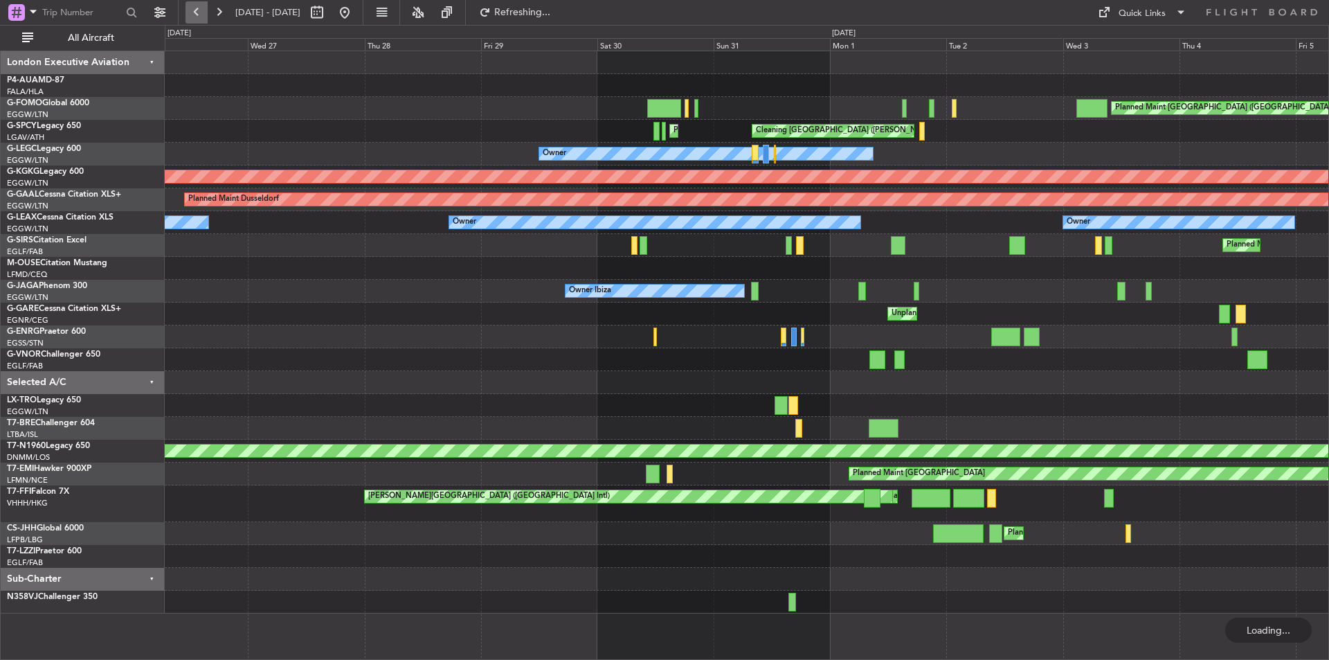
click at [200, 10] on button at bounding box center [197, 12] width 22 height 22
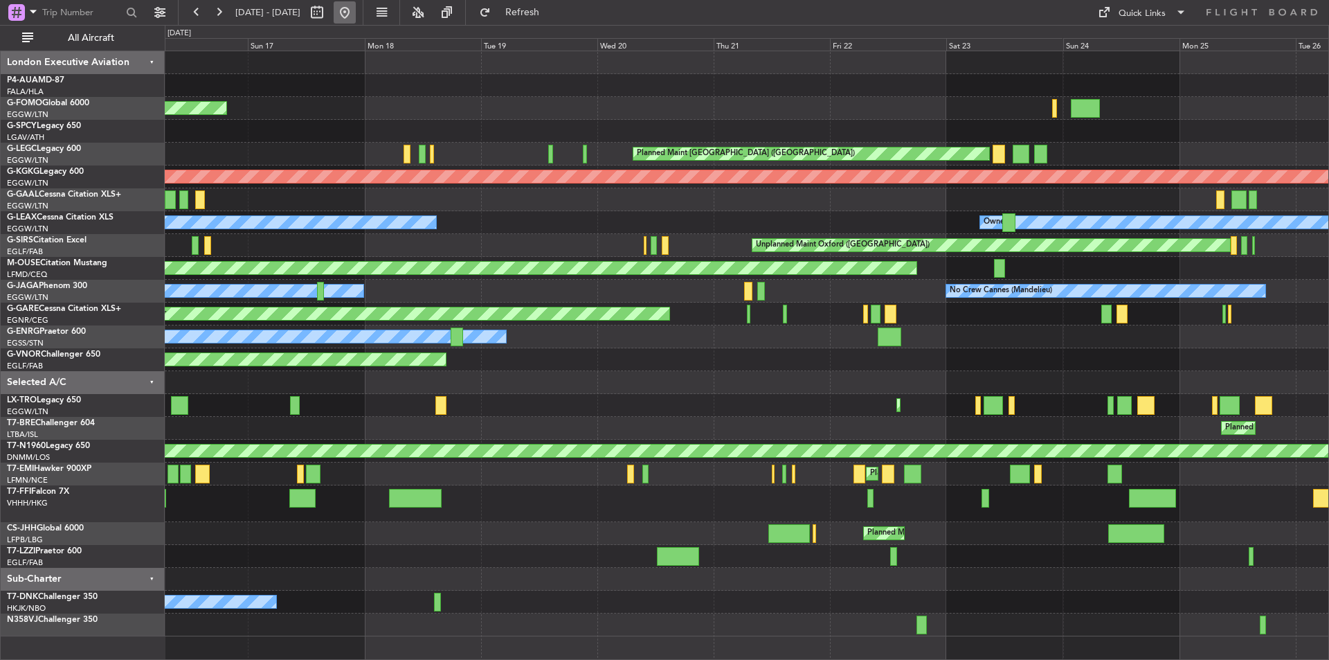
click at [356, 8] on button at bounding box center [345, 12] width 22 height 22
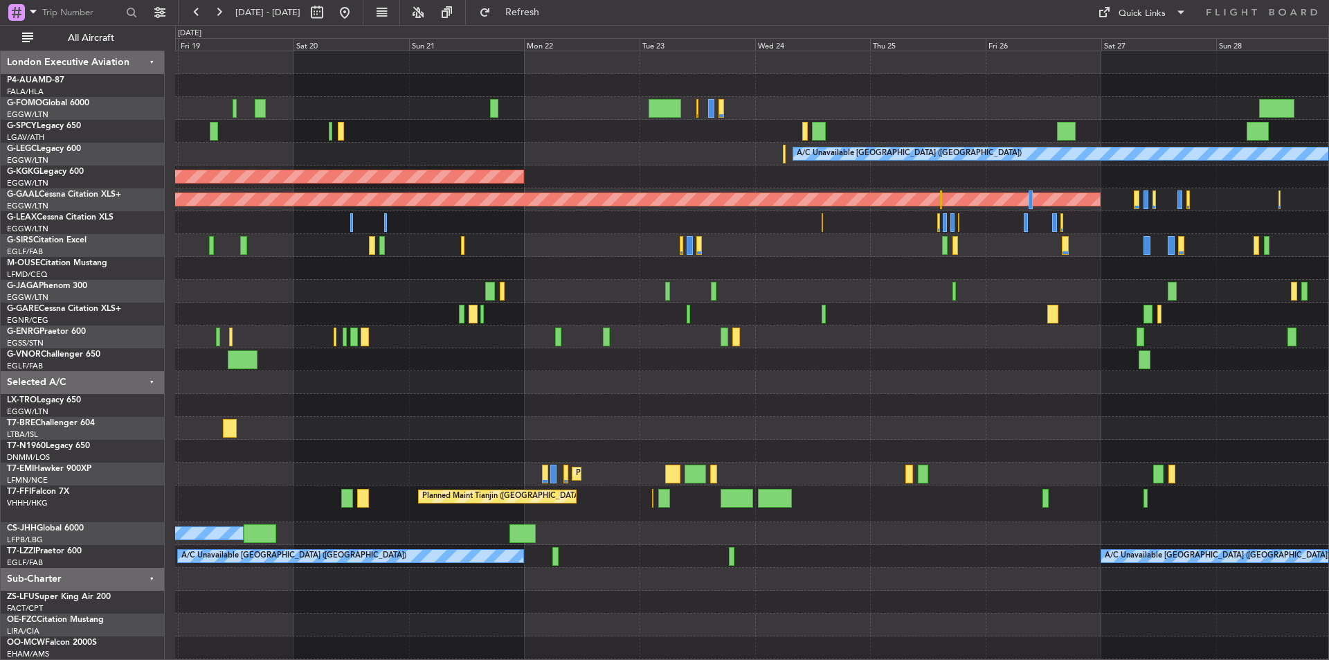
click at [152, 286] on div "A/C Unavailable London (Luton) AOG Maint Istanbul (Ataturk) Planned Maint Dusse…" at bounding box center [664, 342] width 1329 height 635
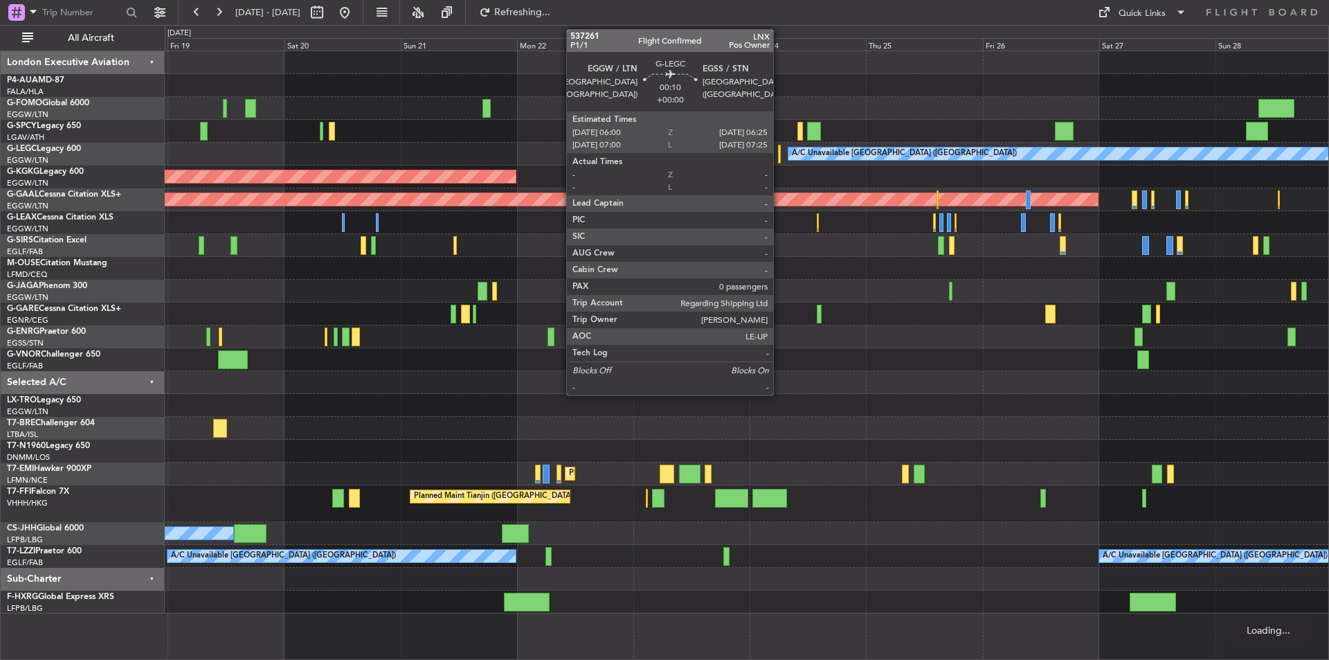
click at [780, 151] on div at bounding box center [779, 154] width 2 height 19
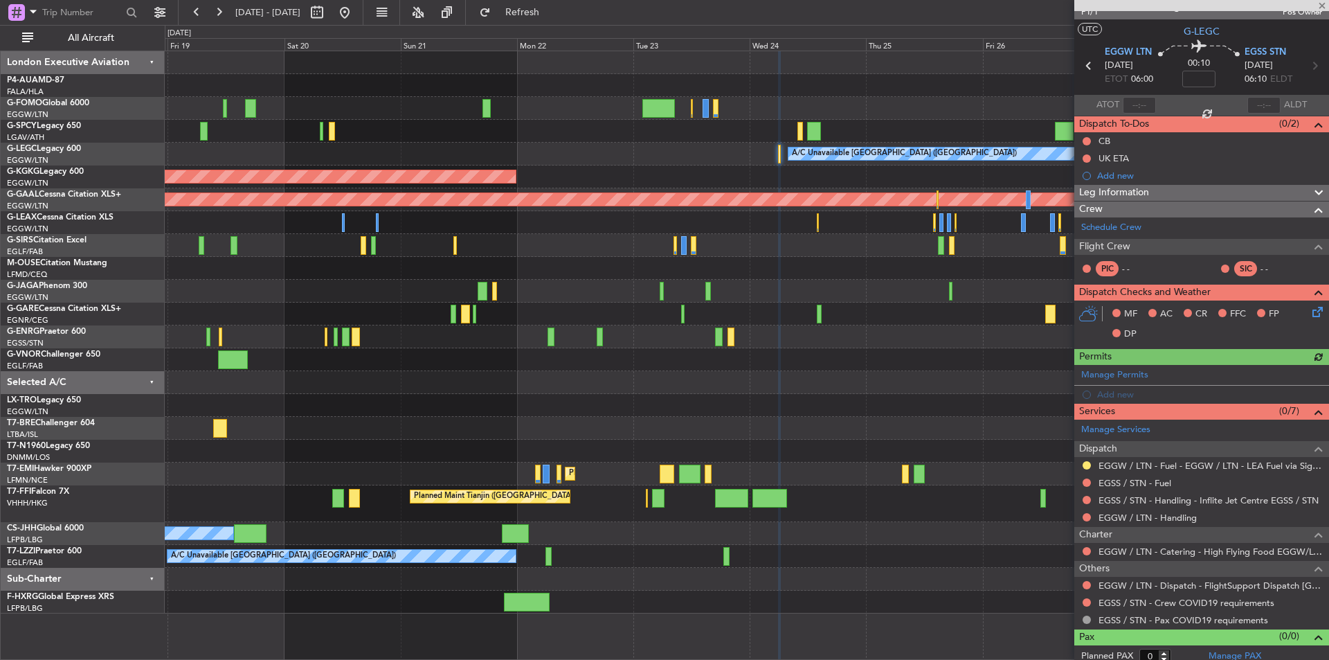
scroll to position [27, 0]
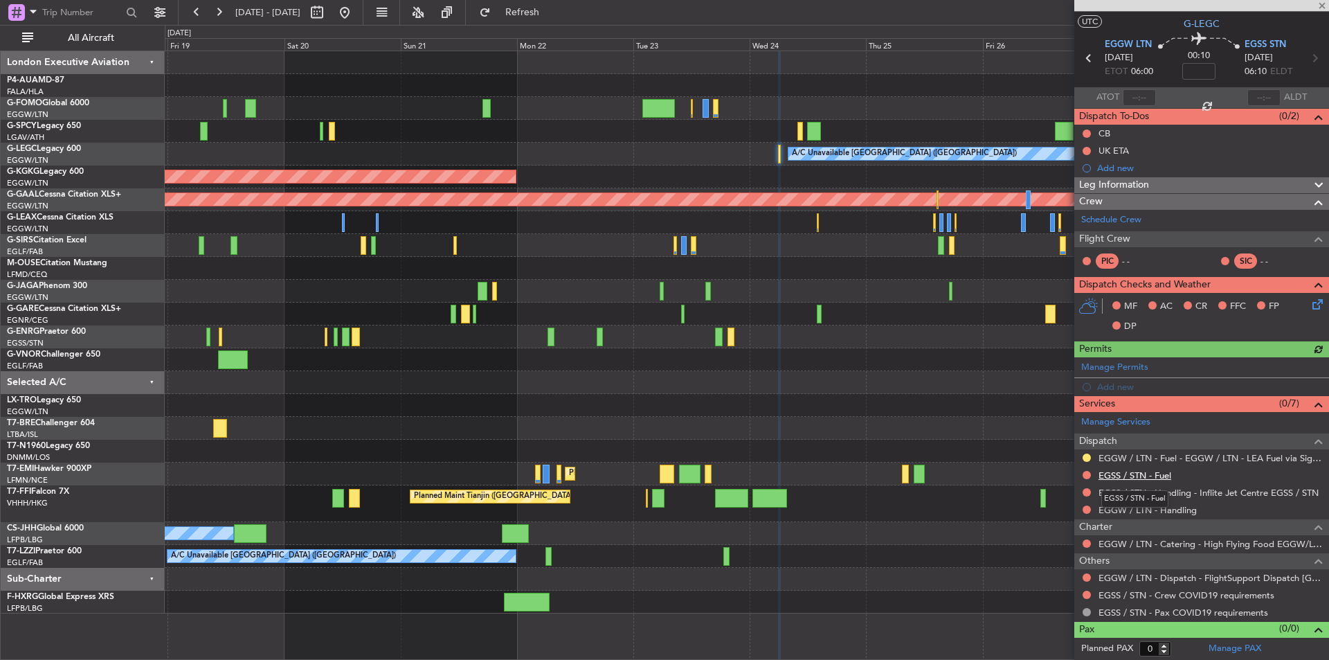
click at [1149, 474] on link "EGSS / STN - Fuel" at bounding box center [1135, 475] width 73 height 12
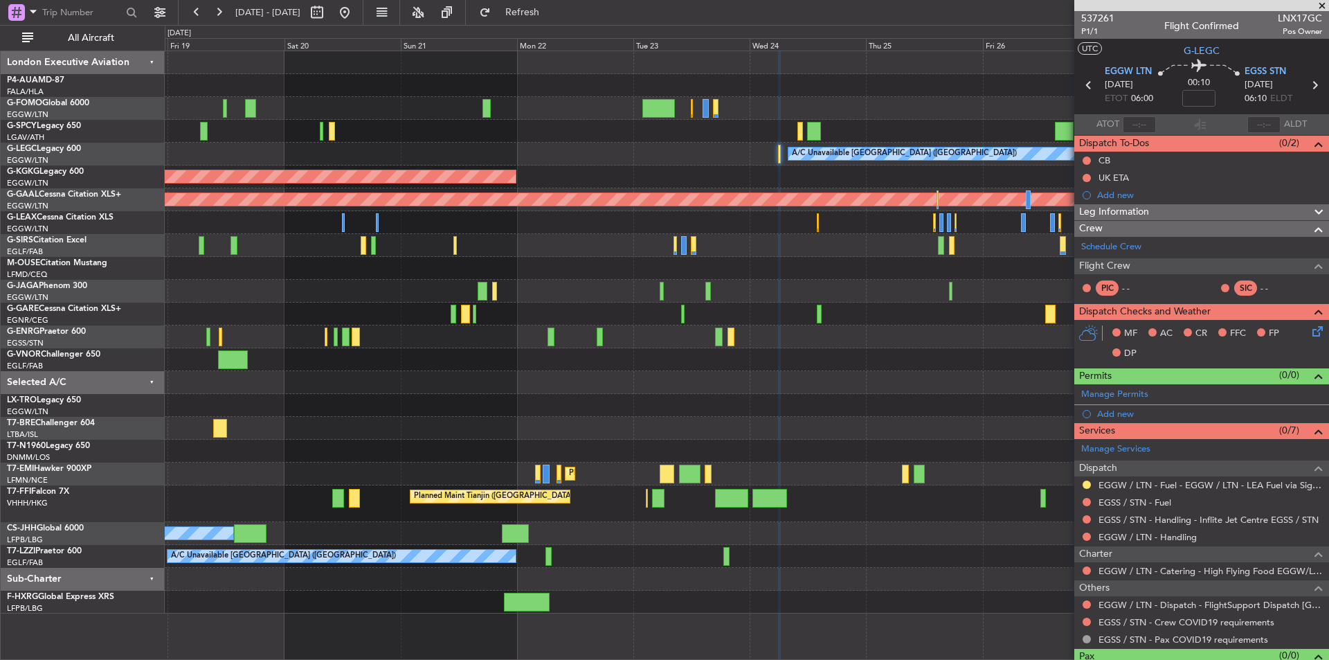
scroll to position [27, 0]
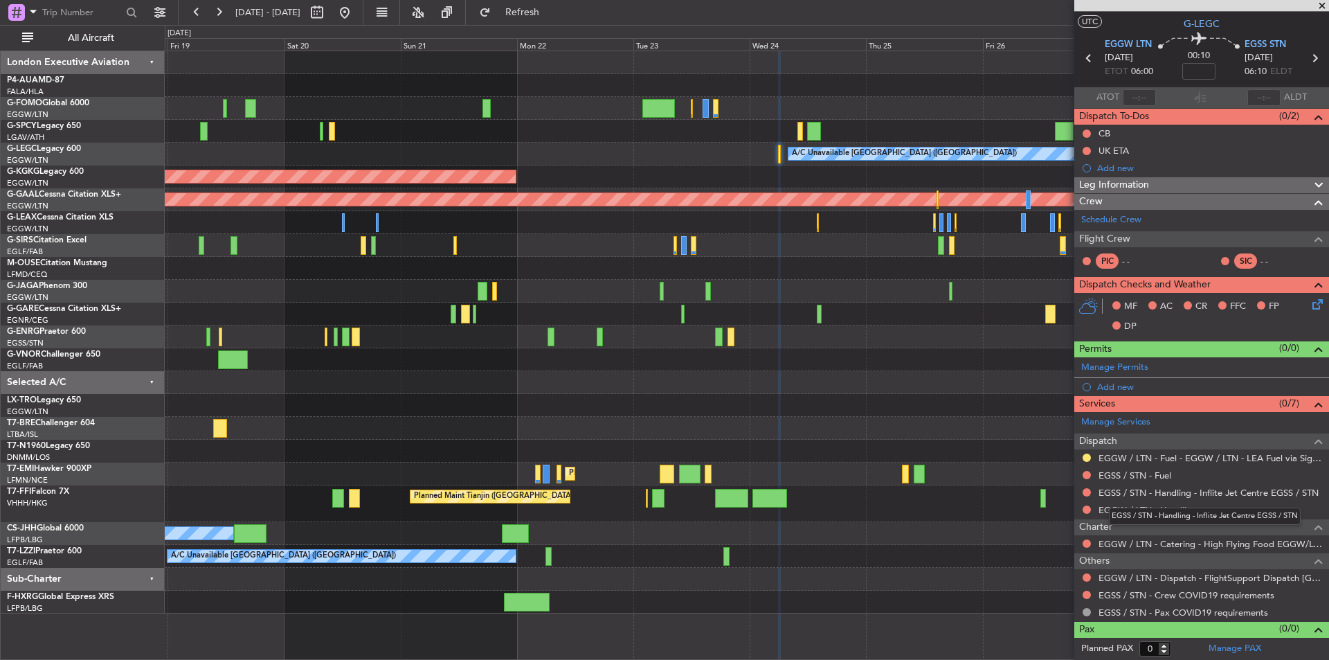
click at [1157, 512] on div "EGSS / STN - Handling - Inflite Jet Centre EGSS / STN" at bounding box center [1205, 516] width 192 height 17
click at [1120, 514] on link "EGGW / LTN - Handling" at bounding box center [1148, 510] width 98 height 12
click at [552, 10] on span "Refresh" at bounding box center [523, 13] width 58 height 10
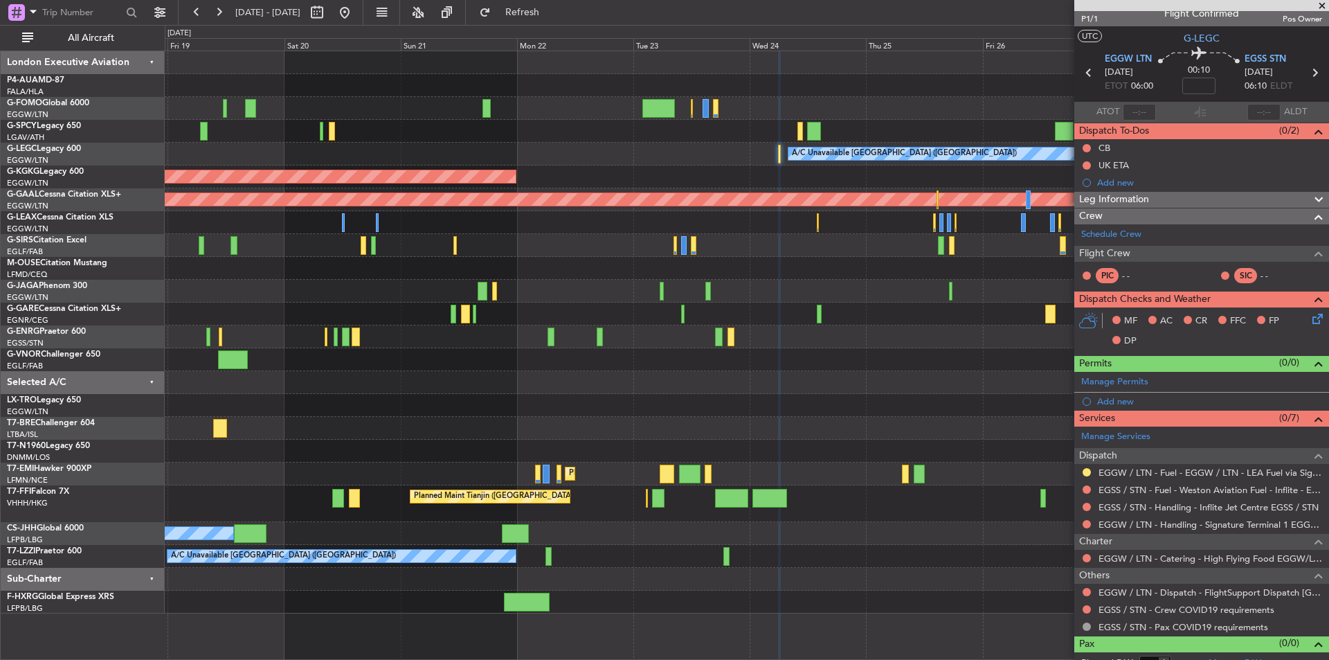
scroll to position [0, 0]
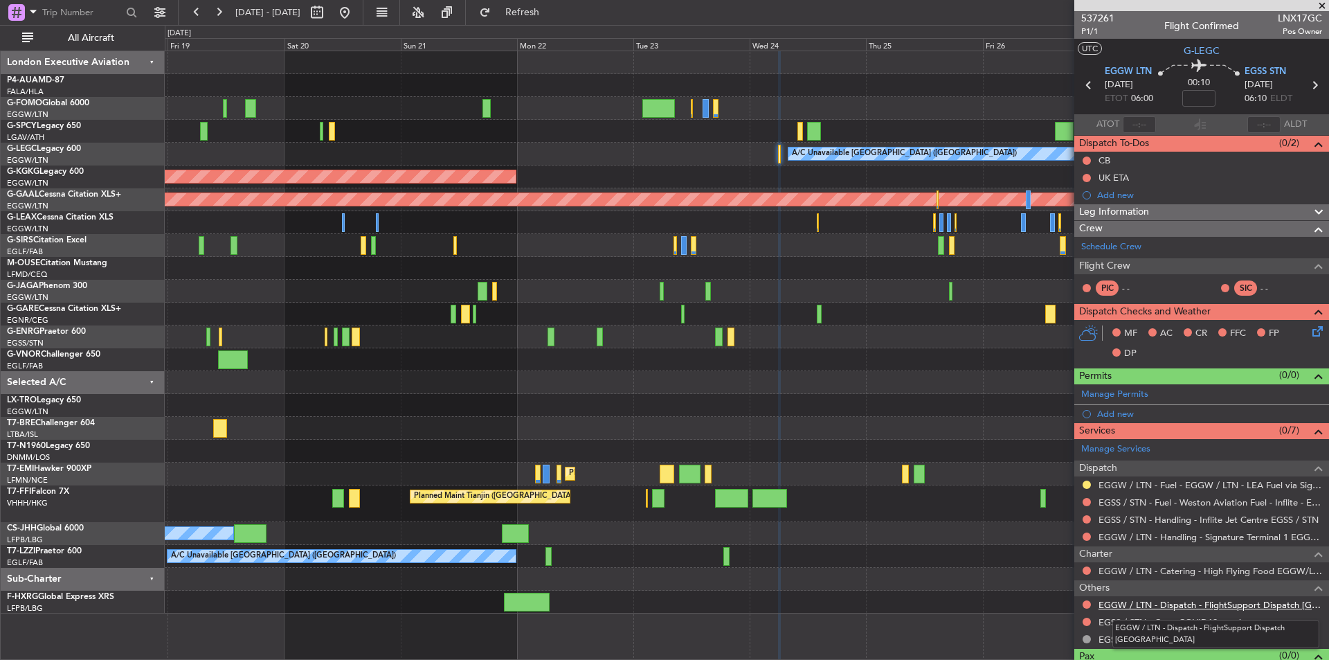
click at [1237, 604] on link "EGGW / LTN - Dispatch - FlightSupport Dispatch [GEOGRAPHIC_DATA]" at bounding box center [1211, 605] width 224 height 12
click at [356, 5] on button at bounding box center [345, 12] width 22 height 22
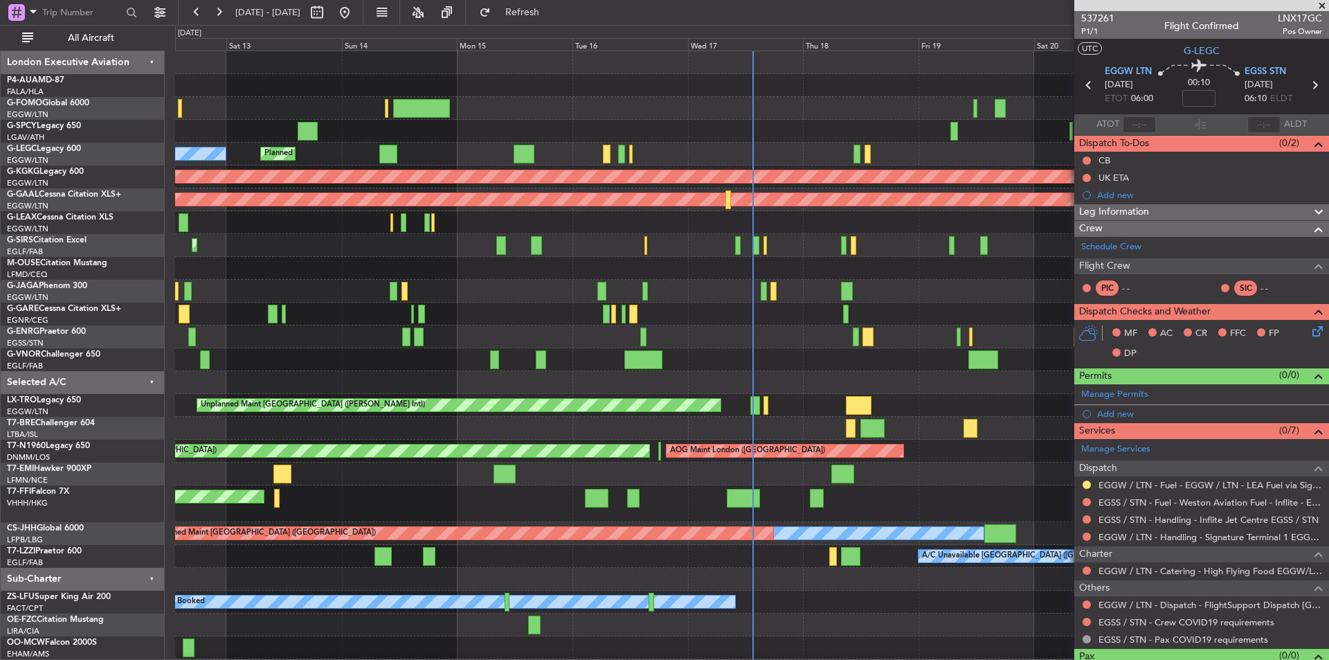
click at [1323, 8] on span at bounding box center [1323, 6] width 14 height 12
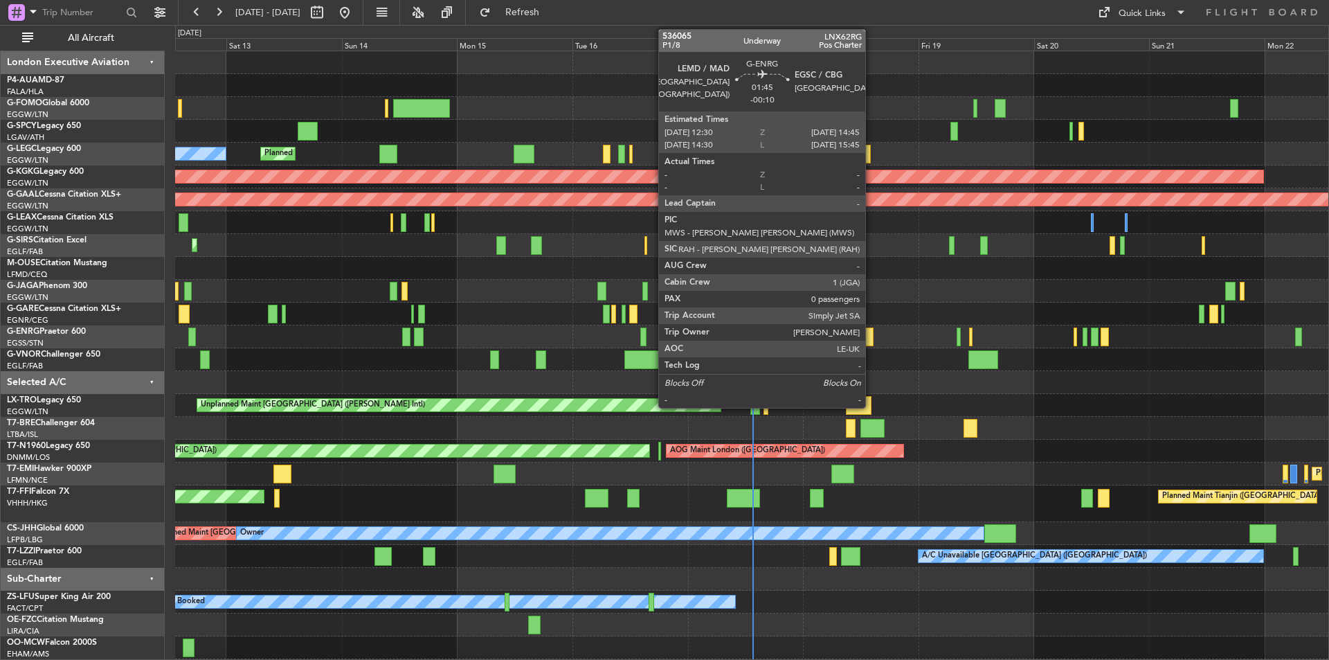
click at [872, 335] on div at bounding box center [868, 337] width 11 height 19
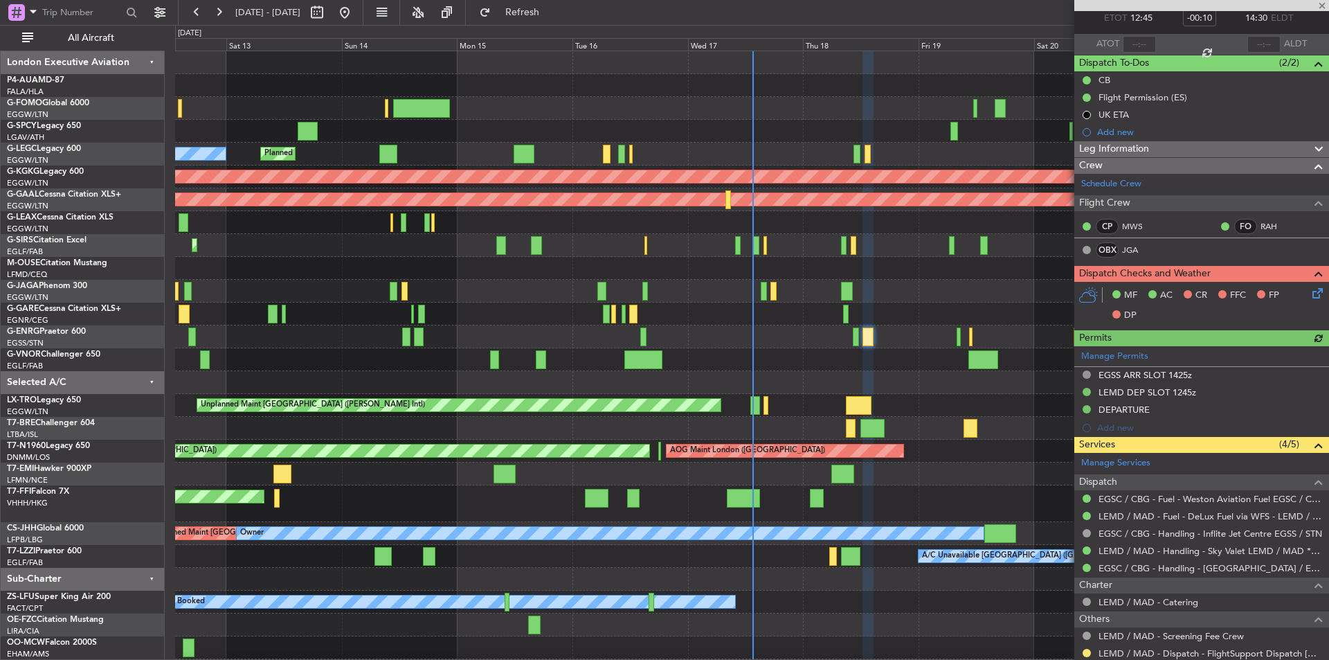
scroll to position [173, 0]
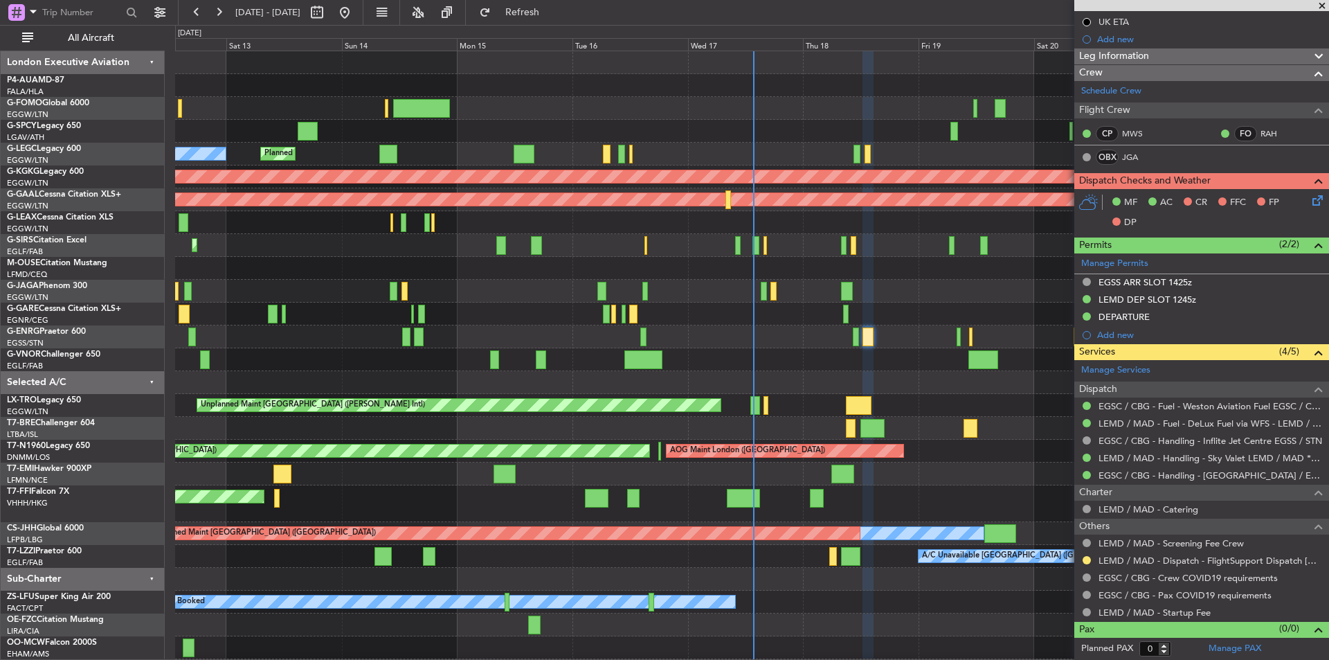
click at [1320, 3] on span at bounding box center [1323, 6] width 14 height 12
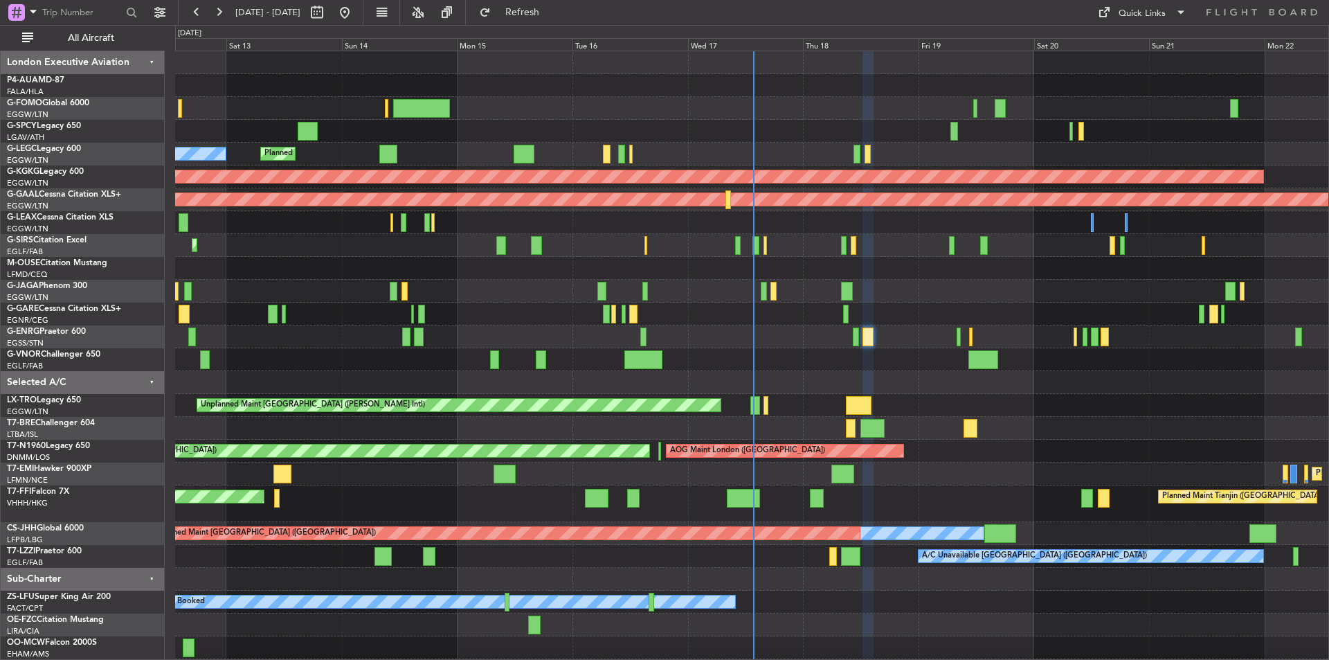
scroll to position [0, 0]
click at [206, 16] on button at bounding box center [197, 12] width 22 height 22
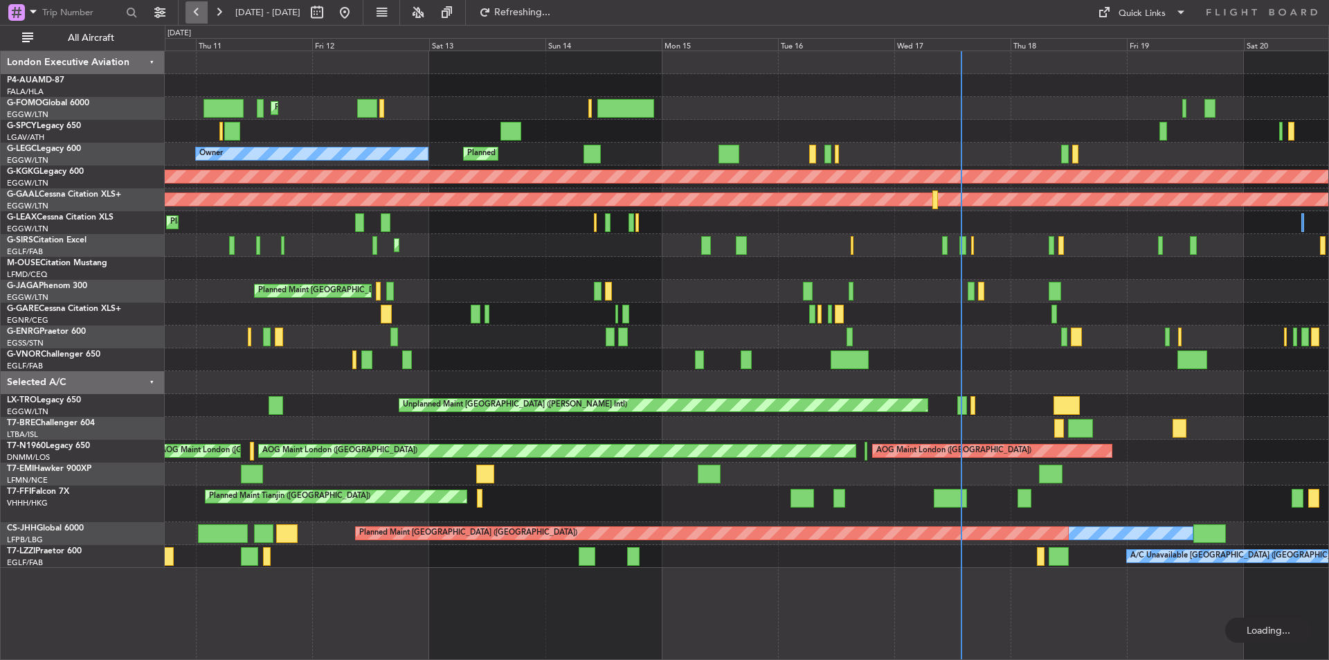
click at [206, 16] on button at bounding box center [197, 12] width 22 height 22
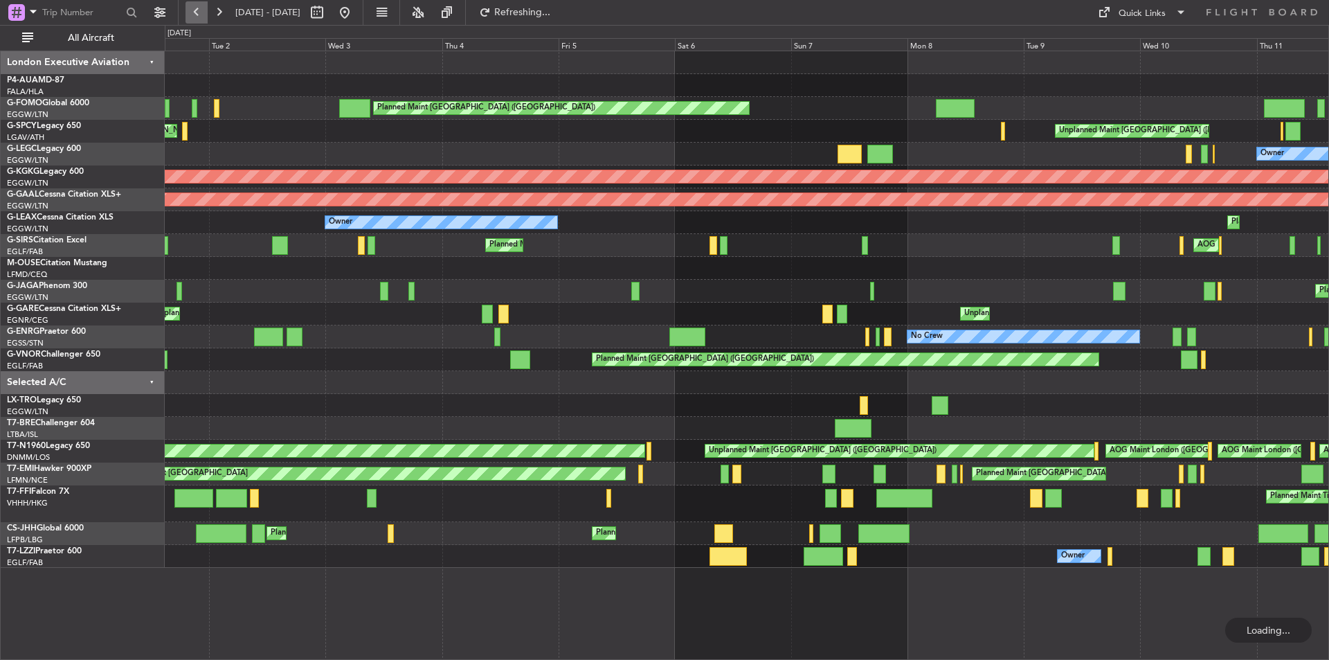
click at [206, 16] on button at bounding box center [197, 12] width 22 height 22
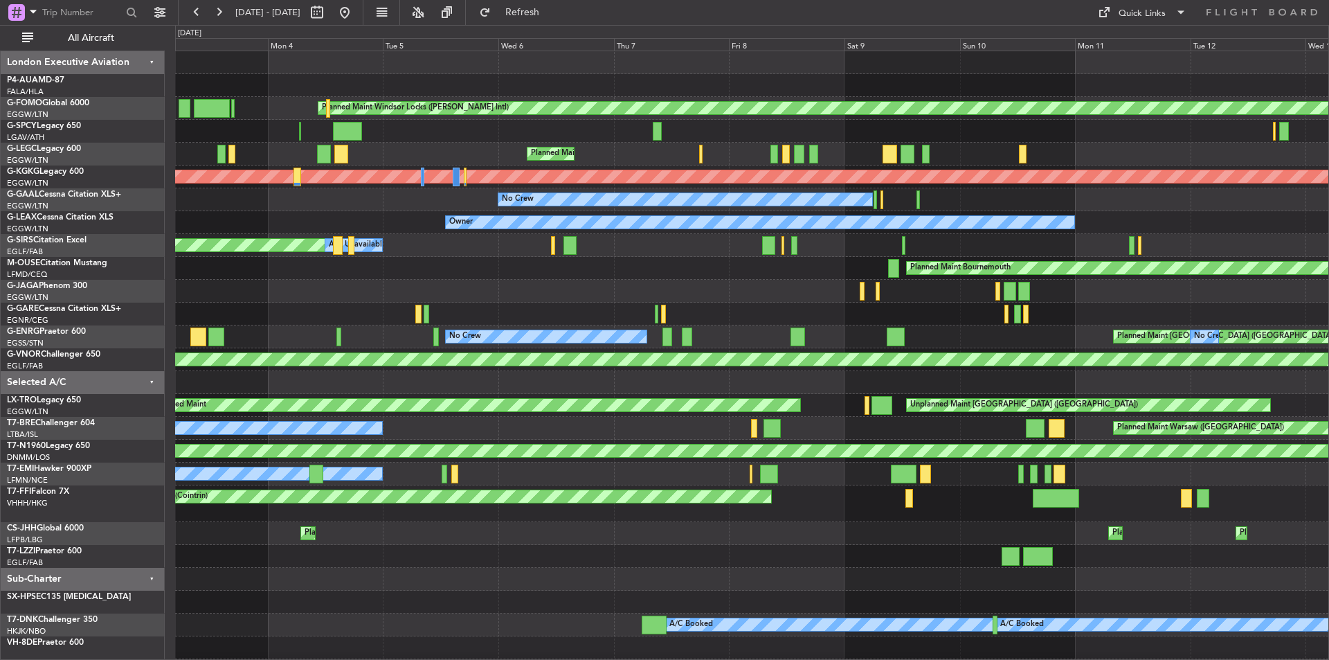
click at [127, 343] on div "Planned Maint Windsor Locks (Bradley Intl) Planned Maint Palma De Mallorca Plan…" at bounding box center [664, 342] width 1329 height 635
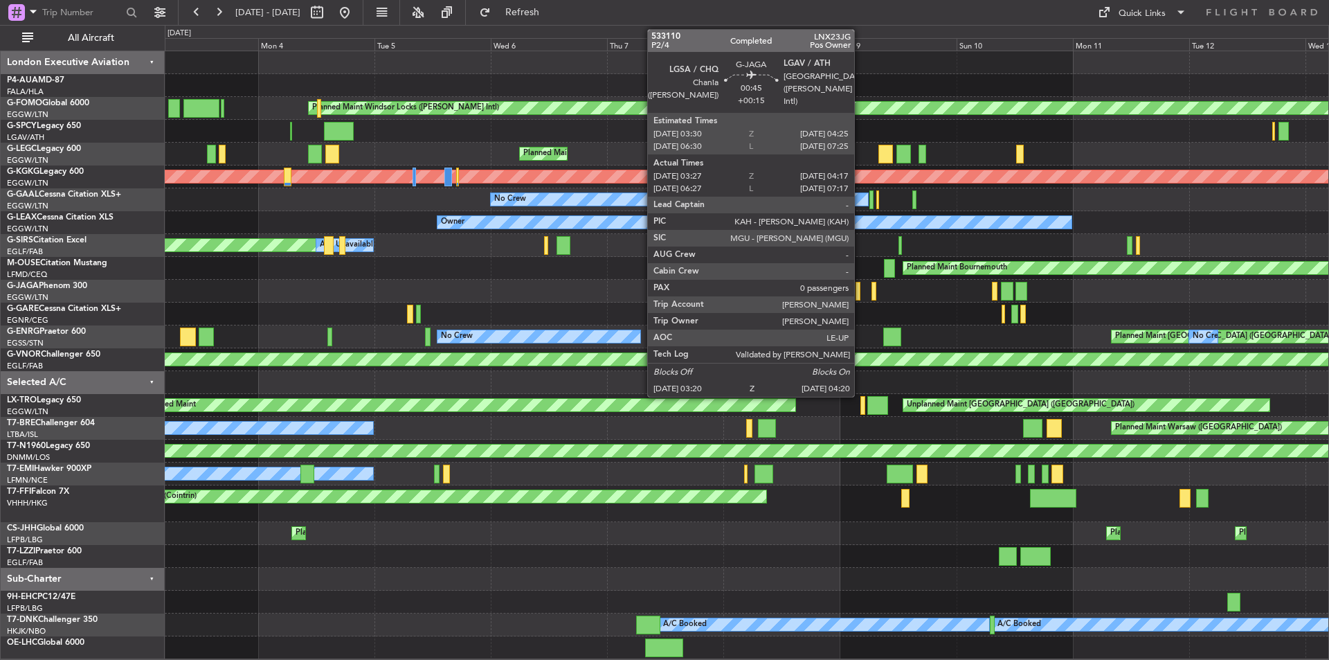
click at [861, 291] on div at bounding box center [859, 291] width 6 height 19
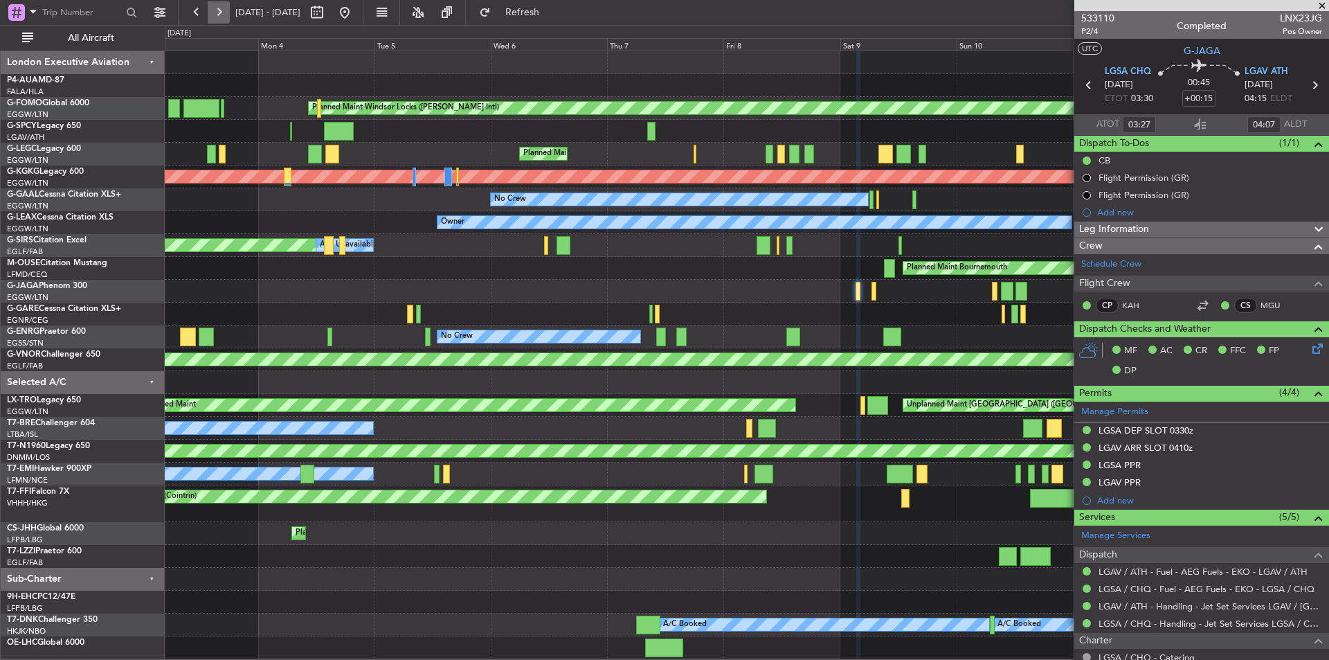
click at [208, 10] on button at bounding box center [219, 12] width 22 height 22
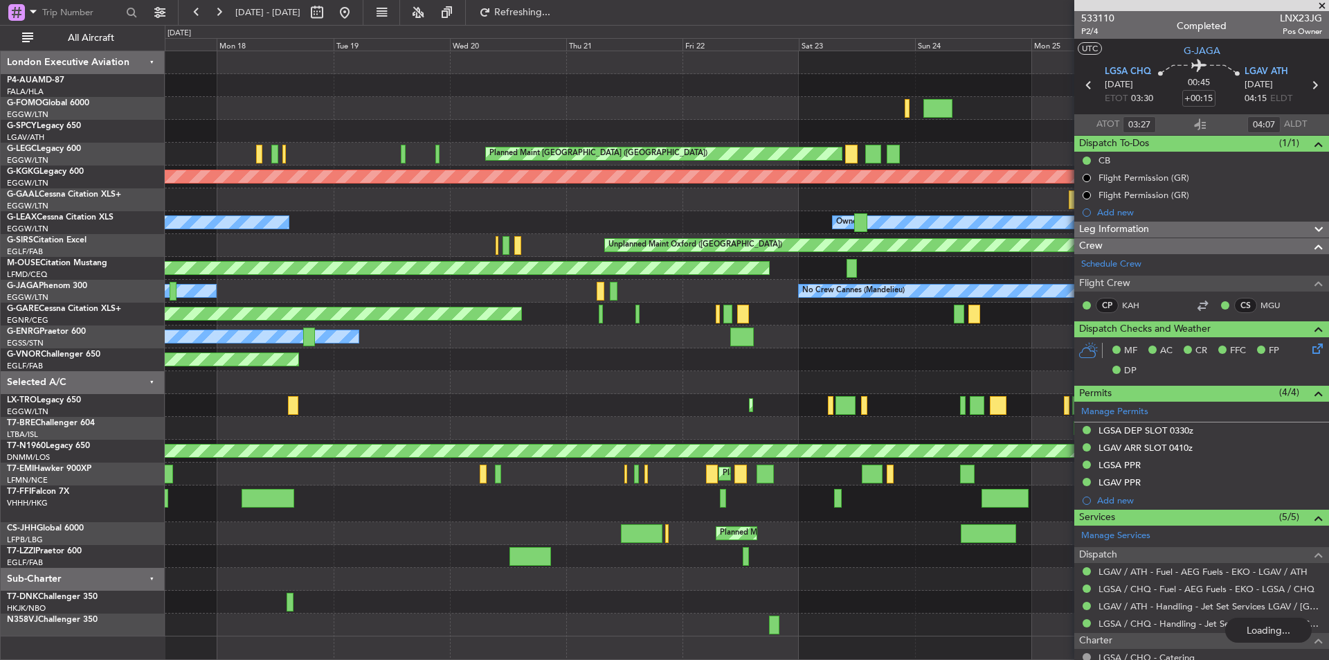
click at [1320, 6] on span at bounding box center [1323, 6] width 14 height 12
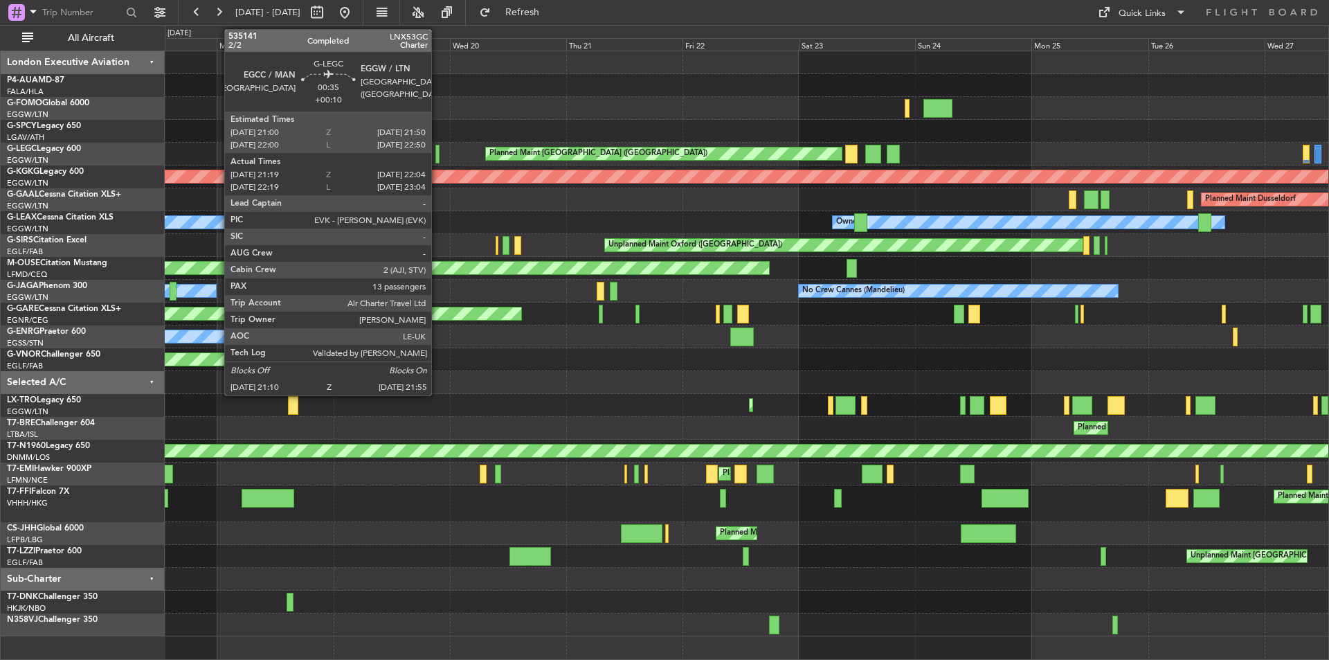
click at [438, 156] on div at bounding box center [438, 154] width 4 height 19
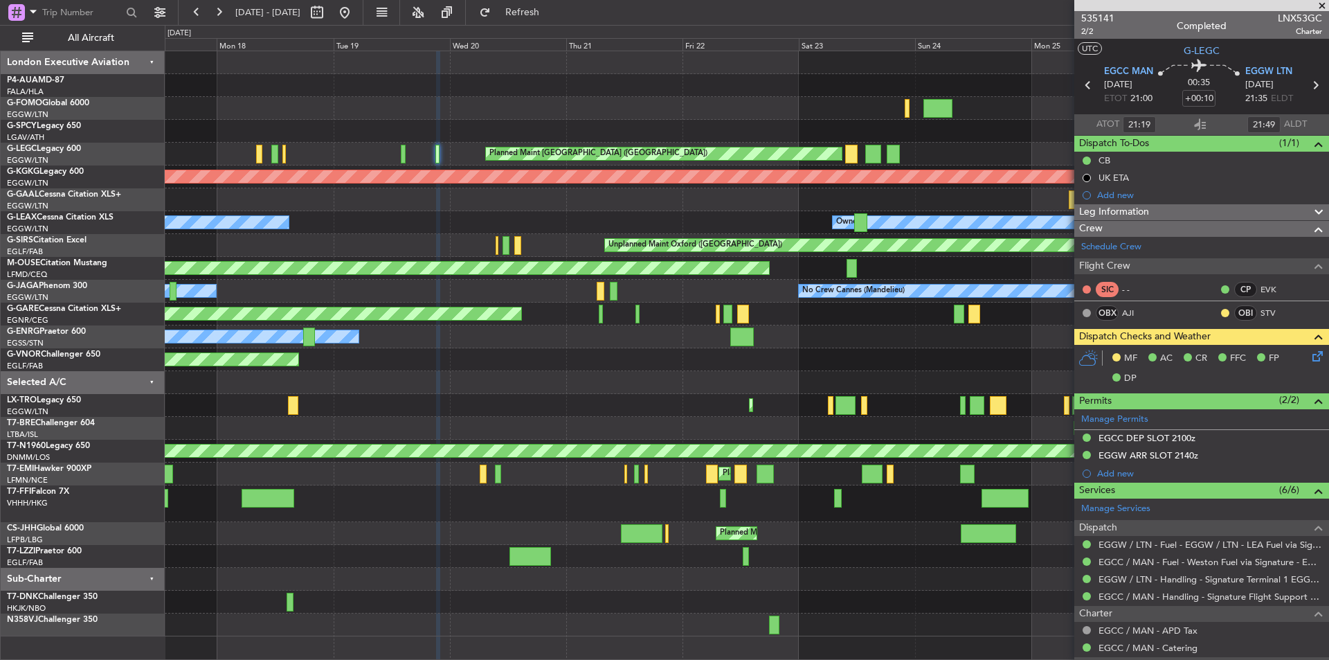
click at [1320, 6] on span at bounding box center [1323, 6] width 14 height 12
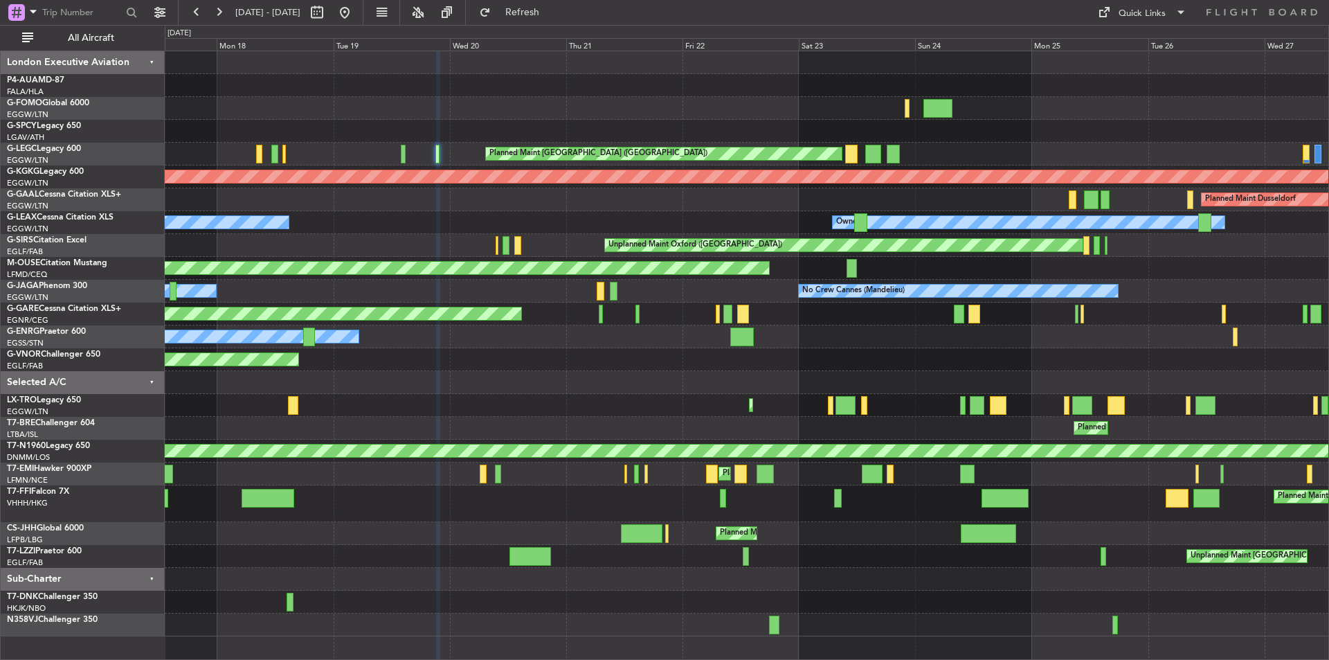
type input "0"
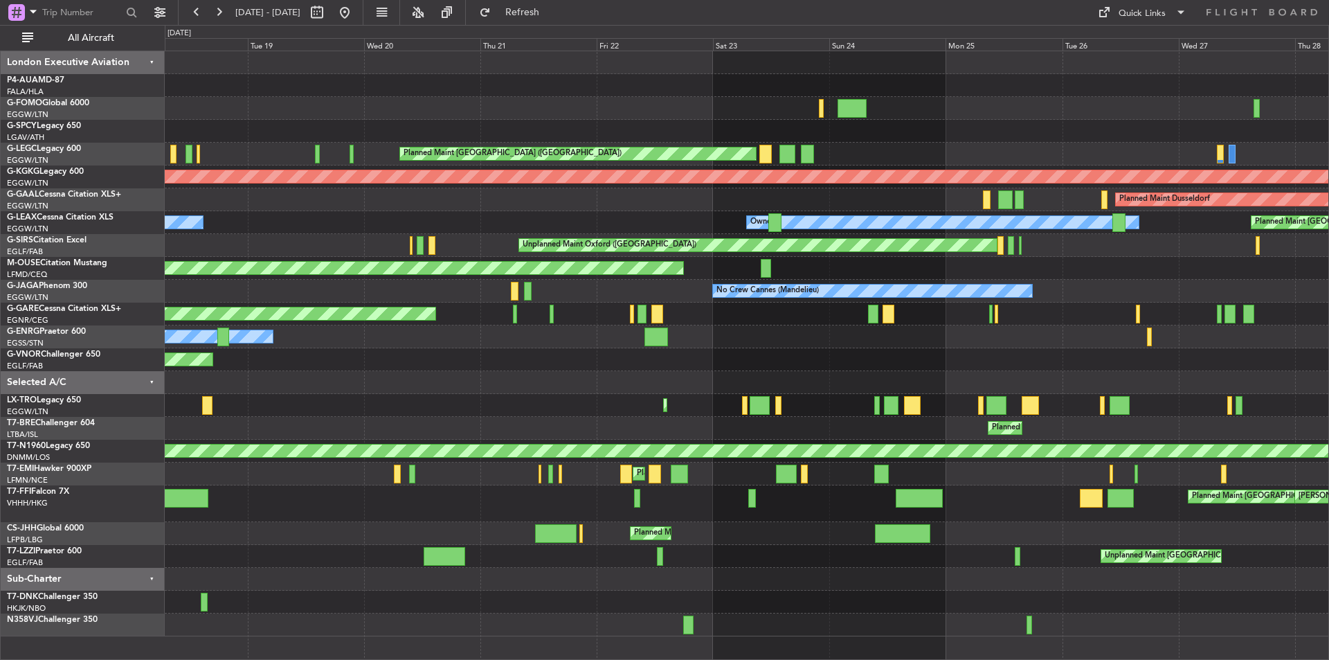
click at [743, 311] on div "Planned Maint Windsor Locks (Bradley Intl) Planned Maint Athens (Eleftherios Ve…" at bounding box center [747, 343] width 1164 height 585
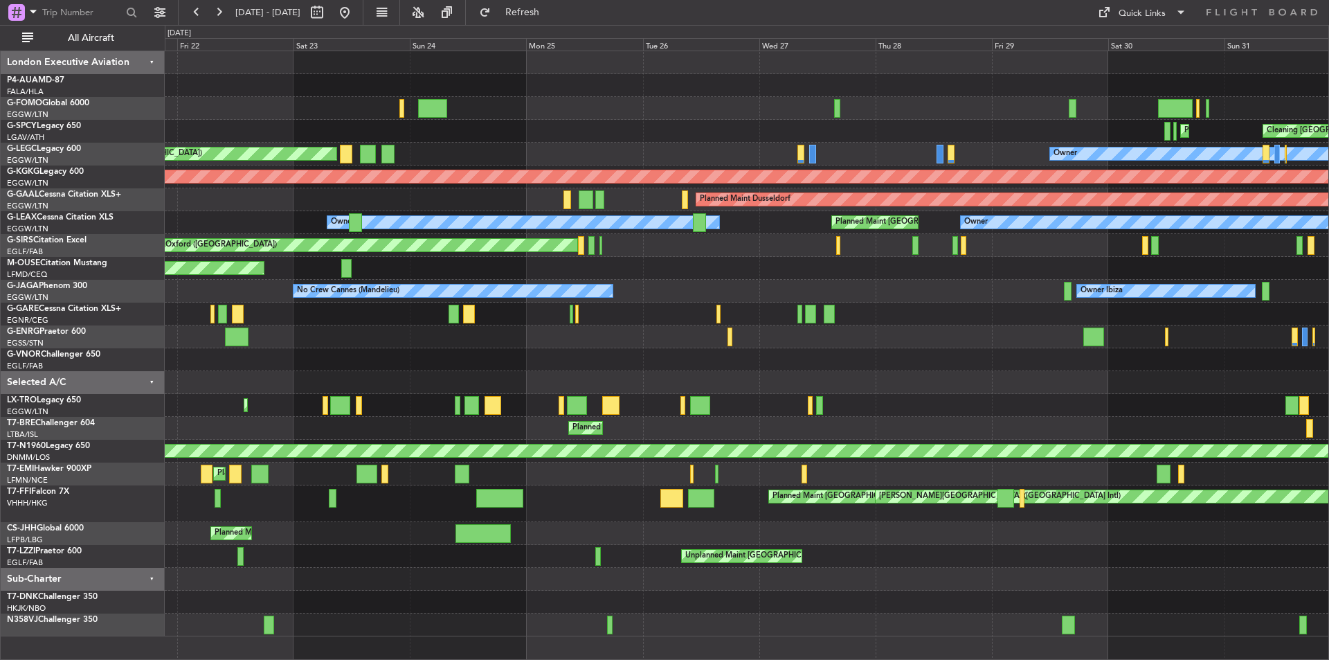
click at [138, 285] on div "Planned Maint Athens (Eleftherios Venizelos Intl) Cleaning Athens (Eleftherios …" at bounding box center [664, 342] width 1329 height 635
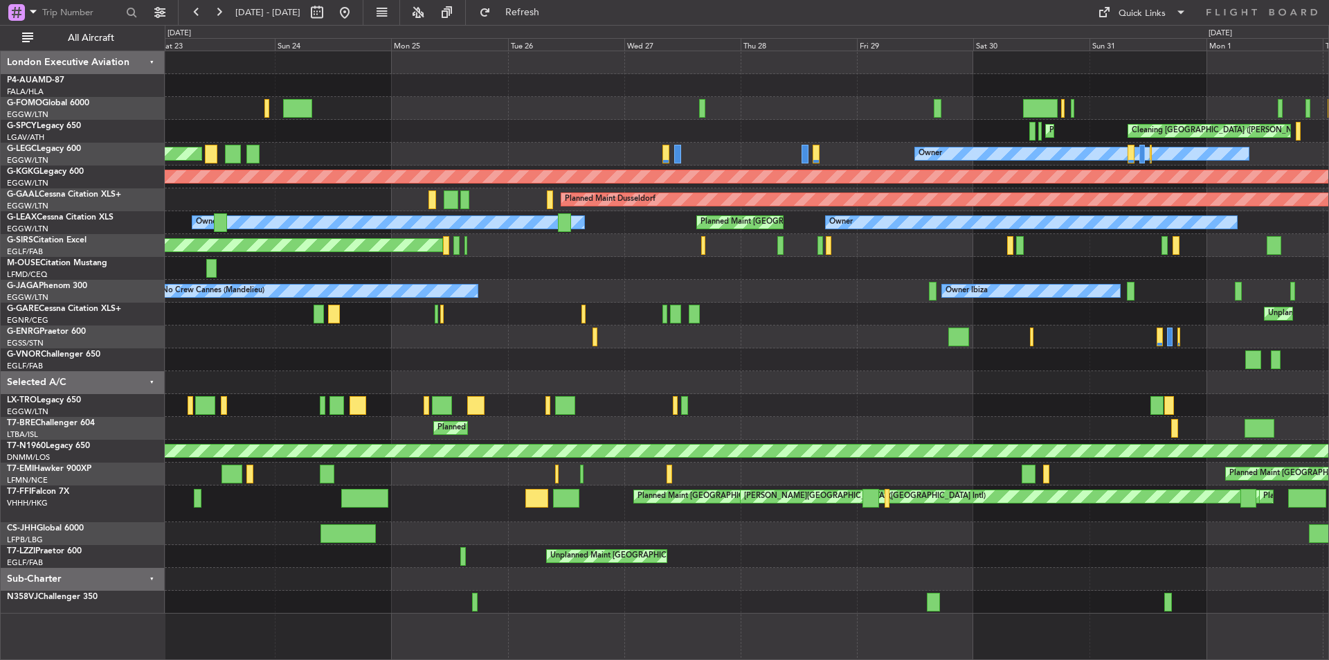
click at [331, 370] on div "Planned Maint London (Luton) Planned Maint Athens (Eleftherios Venizelos Intl) …" at bounding box center [747, 332] width 1164 height 562
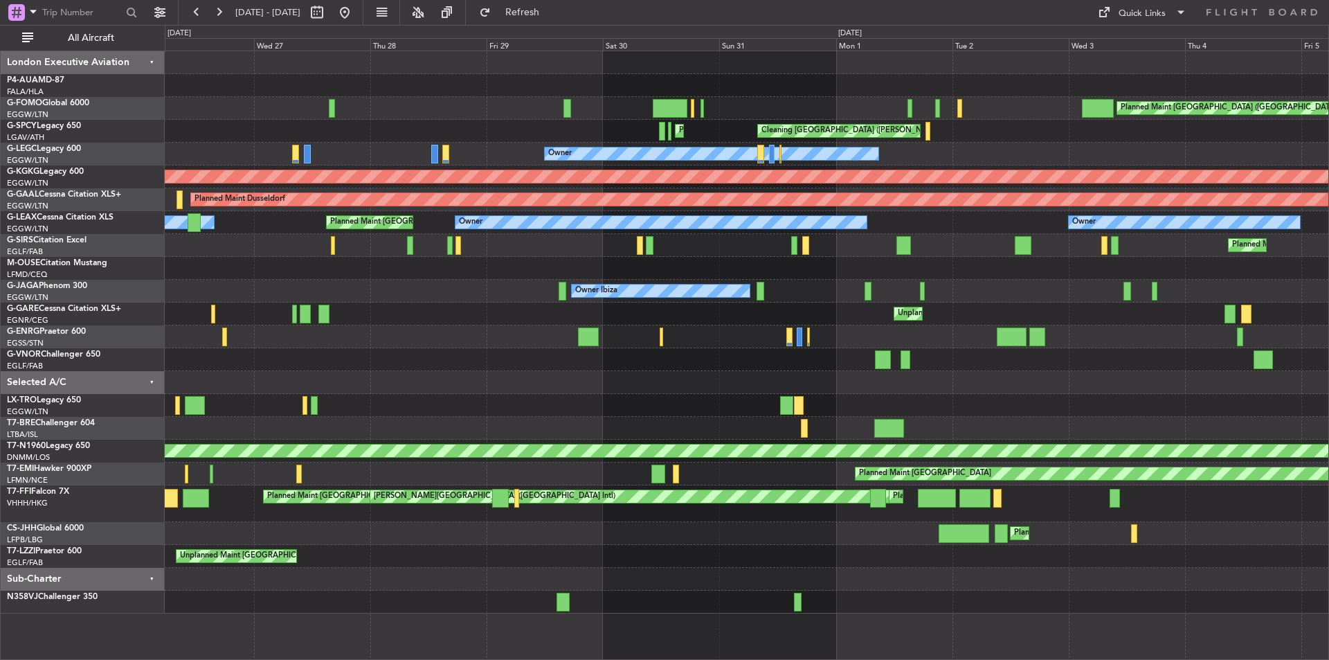
click at [351, 344] on div at bounding box center [747, 336] width 1164 height 23
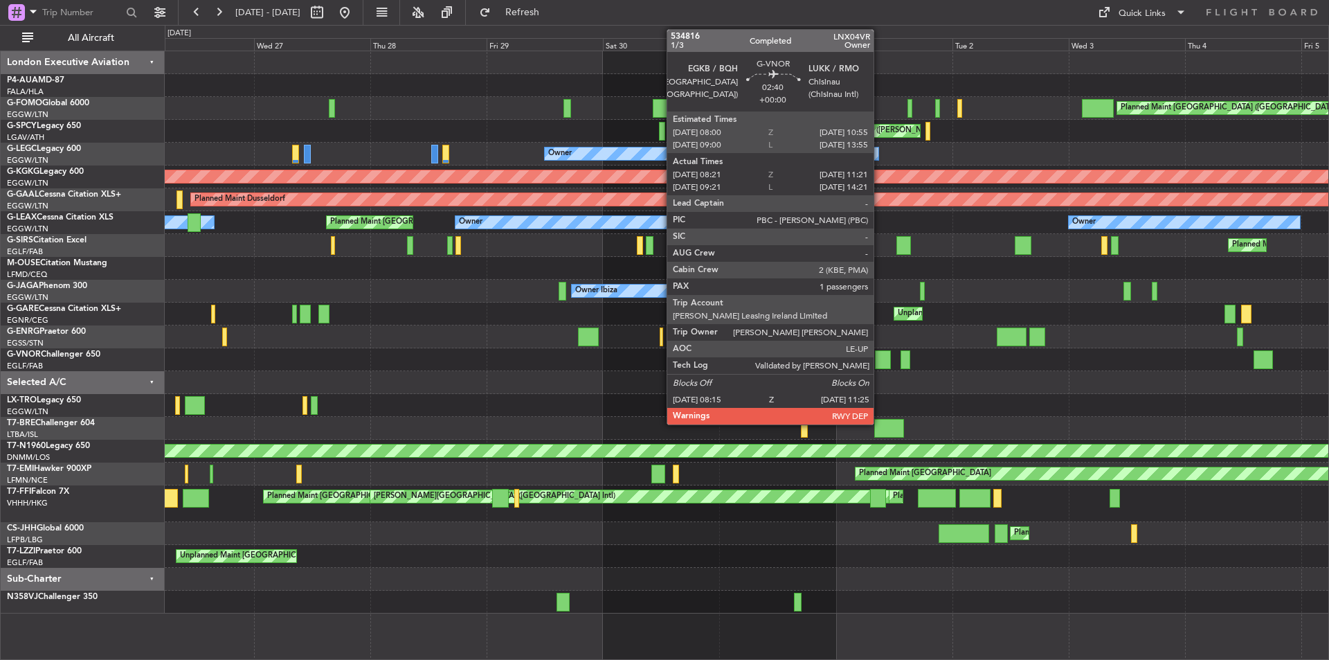
click at [880, 359] on div at bounding box center [883, 359] width 16 height 19
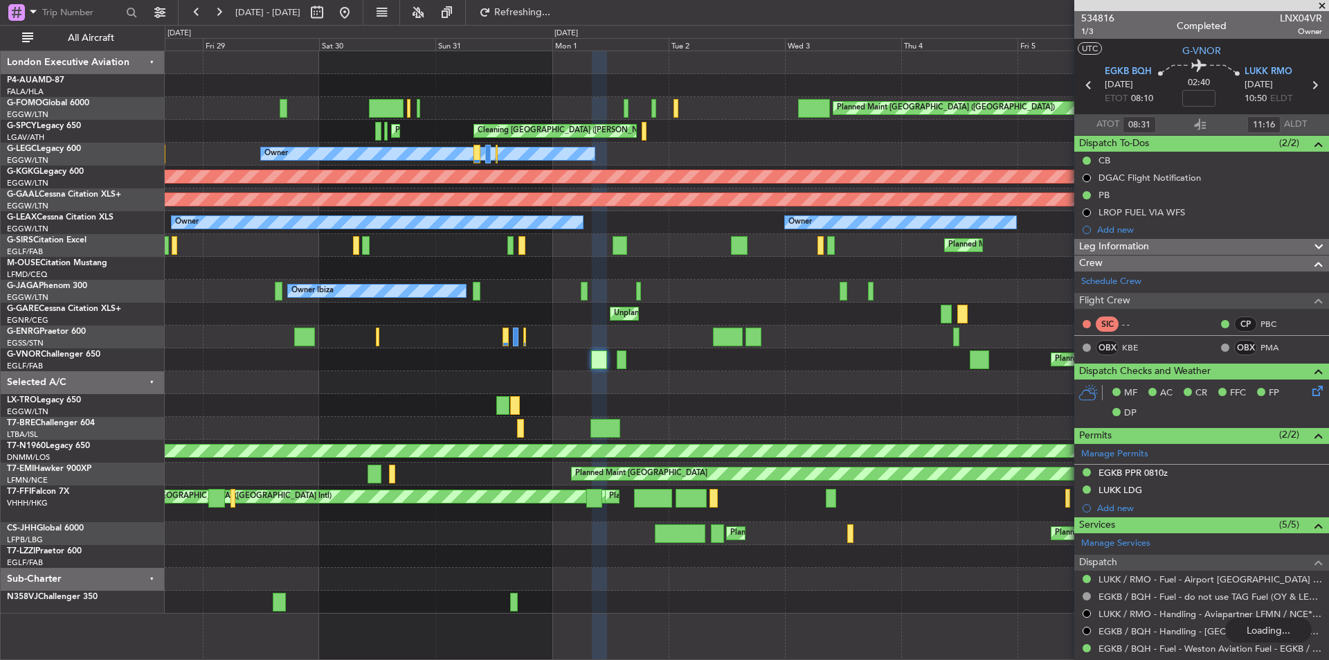
click at [462, 364] on div "Planned Maint London (Luton) Planned Maint Athens (Eleftherios Venizelos Intl) …" at bounding box center [747, 332] width 1164 height 562
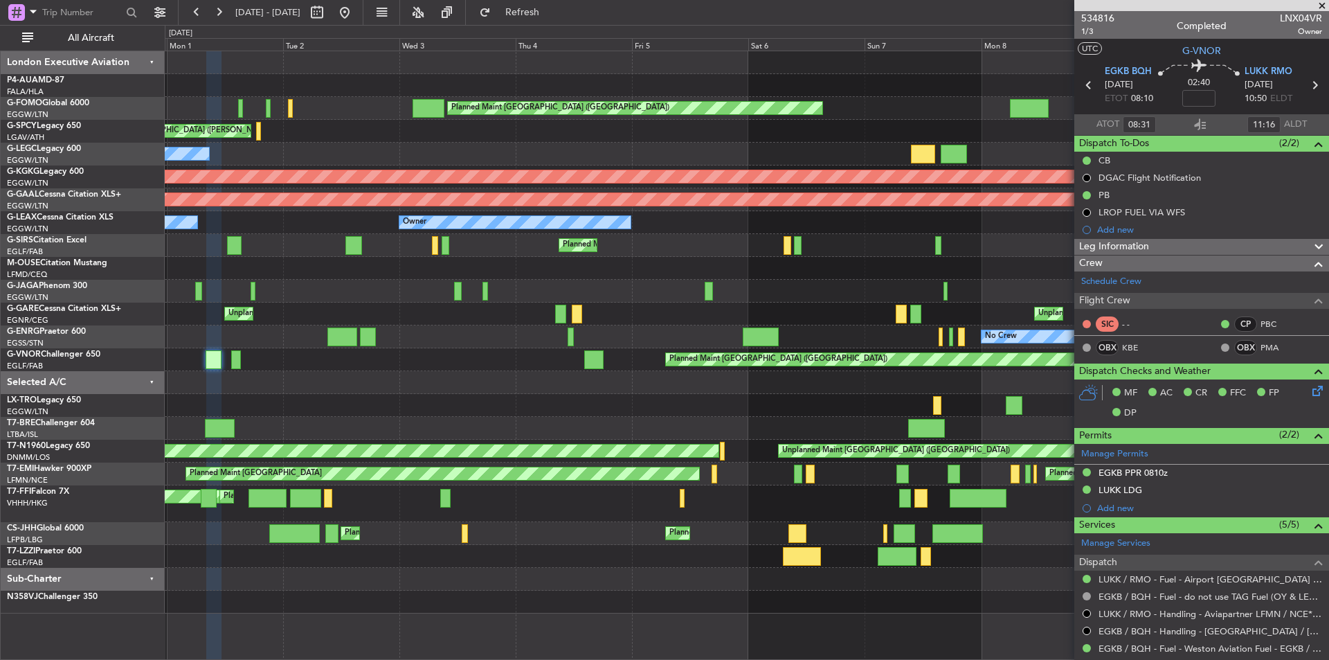
click at [388, 384] on div "Planned Maint London (Luton) Planned Maint London (Luton) Cleaning Athens (Elef…" at bounding box center [747, 332] width 1164 height 562
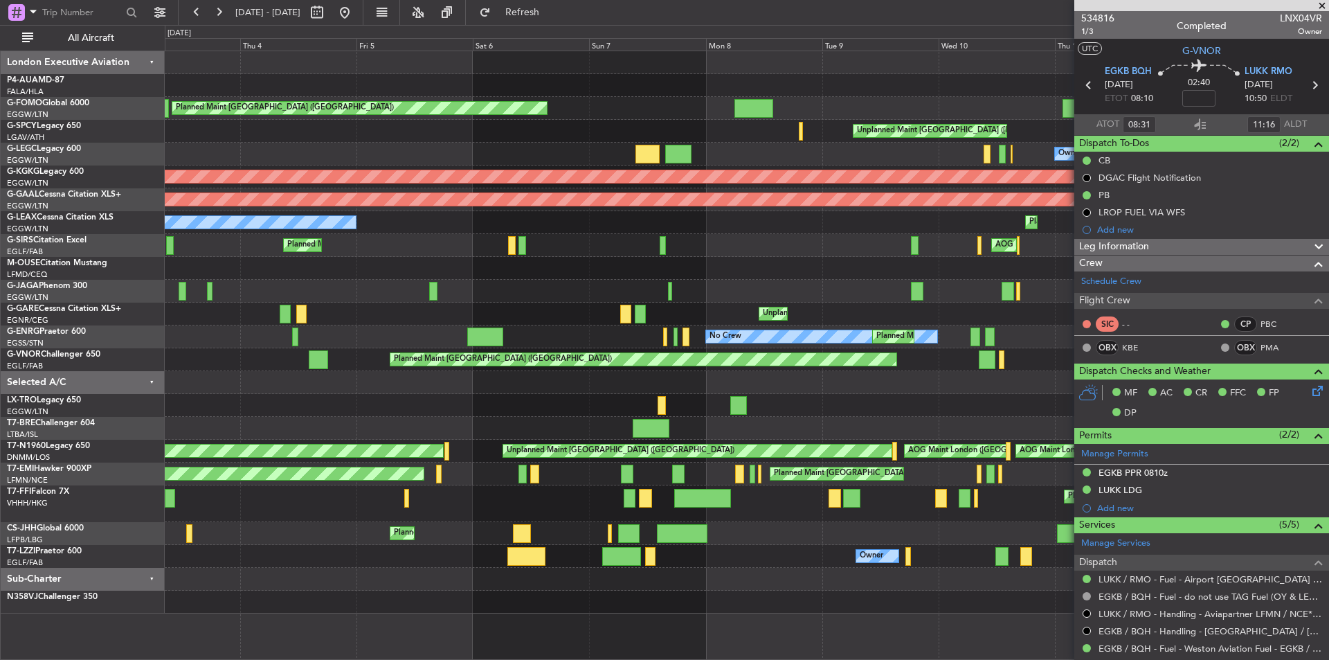
click at [447, 332] on div "Planned Maint London (Luton) Planned Maint London (Luton) Unplanned Maint Athen…" at bounding box center [747, 332] width 1164 height 562
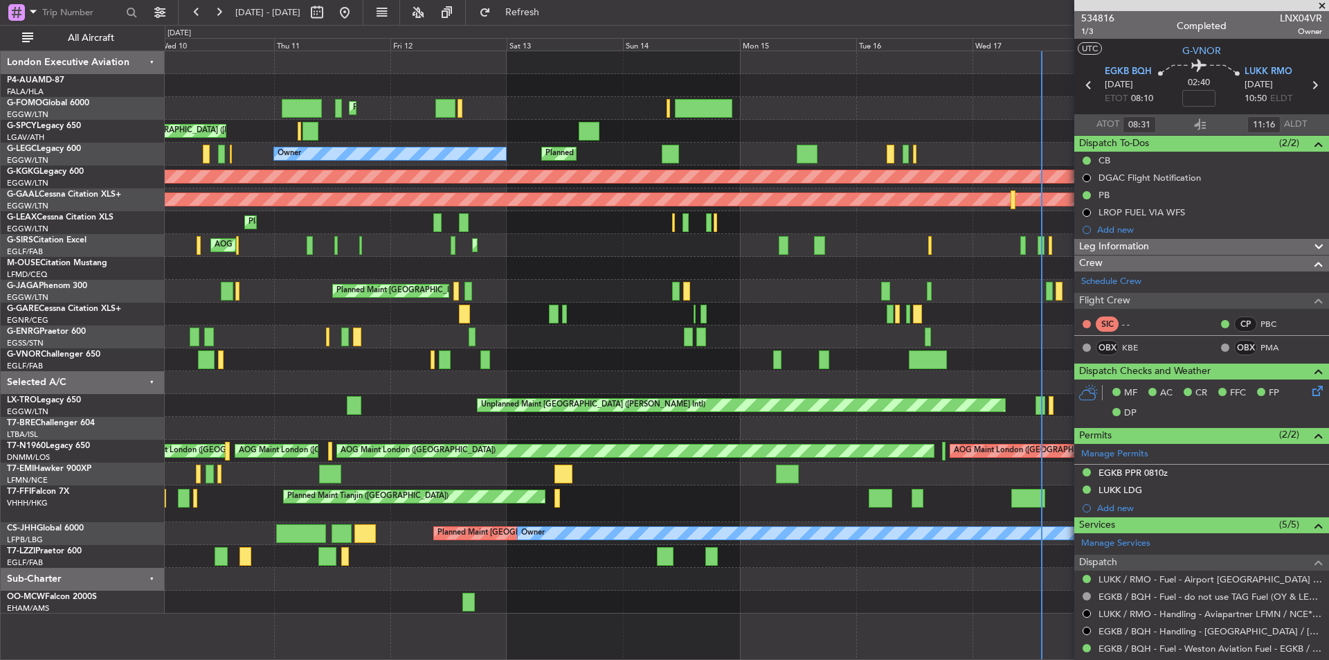
click at [125, 214] on div "Planned Maint London (Luton) Unplanned Maint Athens (Eleftherios Venizelos Intl…" at bounding box center [664, 342] width 1329 height 635
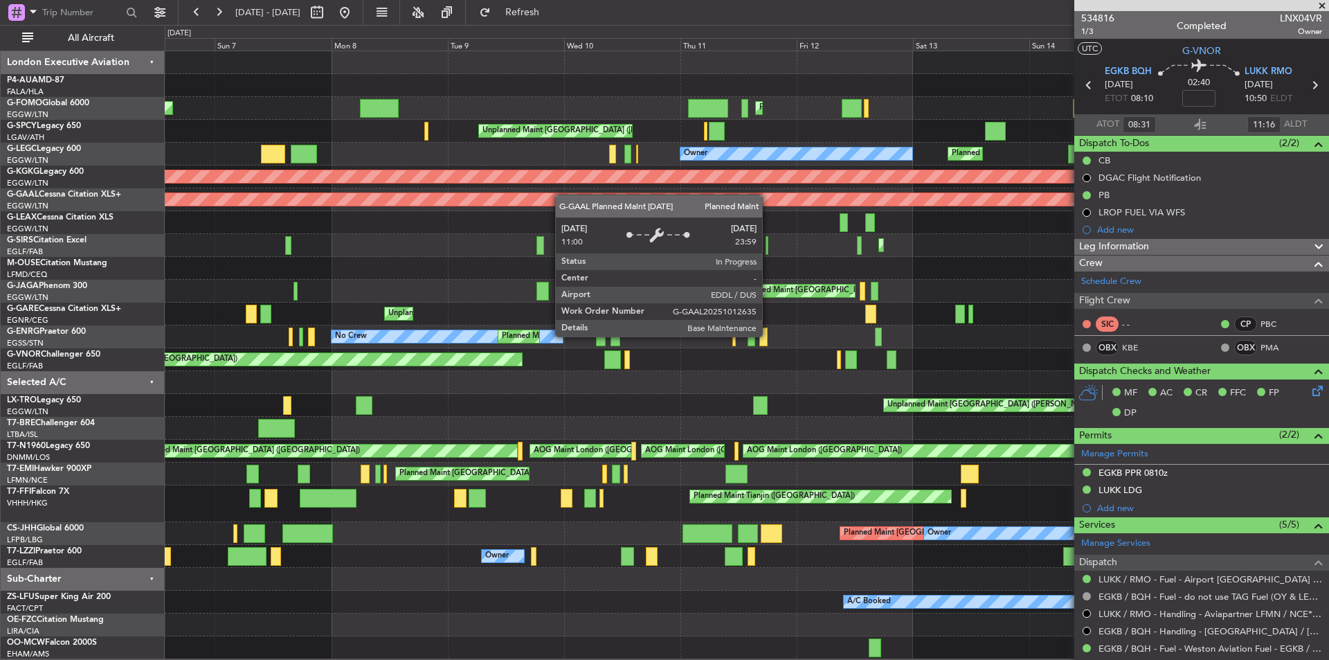
click at [717, 201] on div "Planned Maint London (Luton) Planned Maint London (Luton) Unplanned Maint Athen…" at bounding box center [747, 355] width 1164 height 608
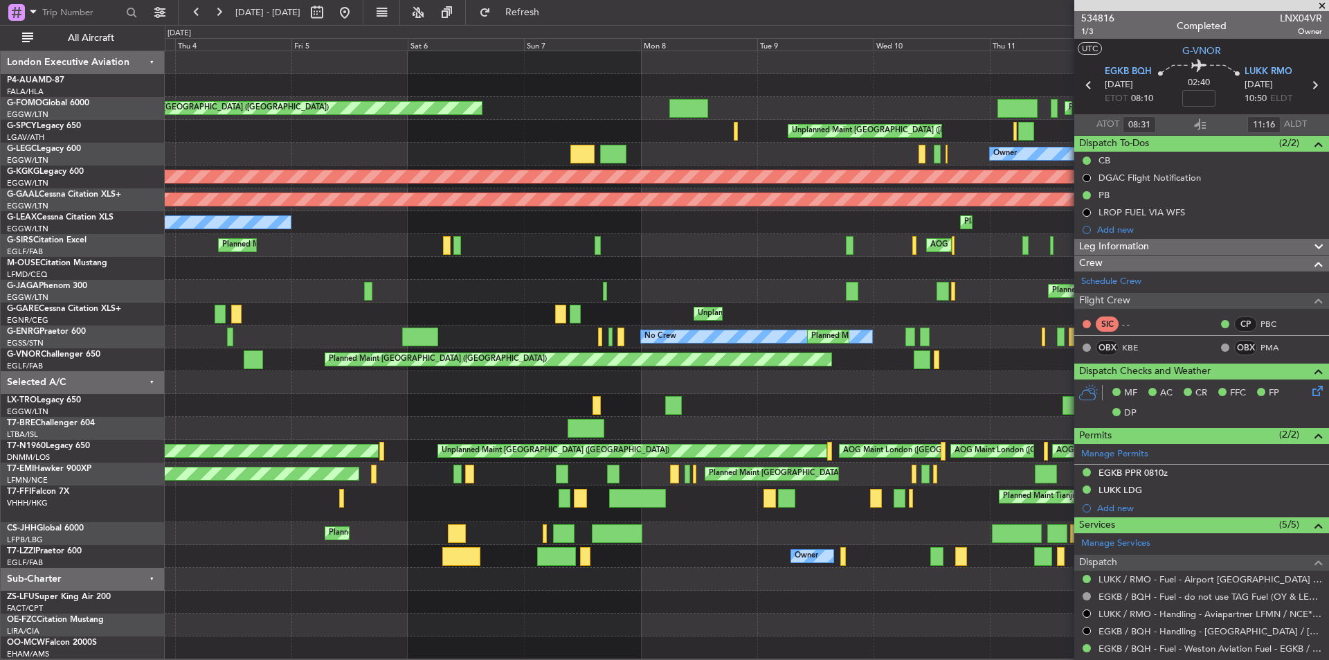
click at [721, 256] on div "Planned Maint London (Farnborough) AOG Maint Kemble Planned Maint London (Farnb…" at bounding box center [747, 245] width 1164 height 23
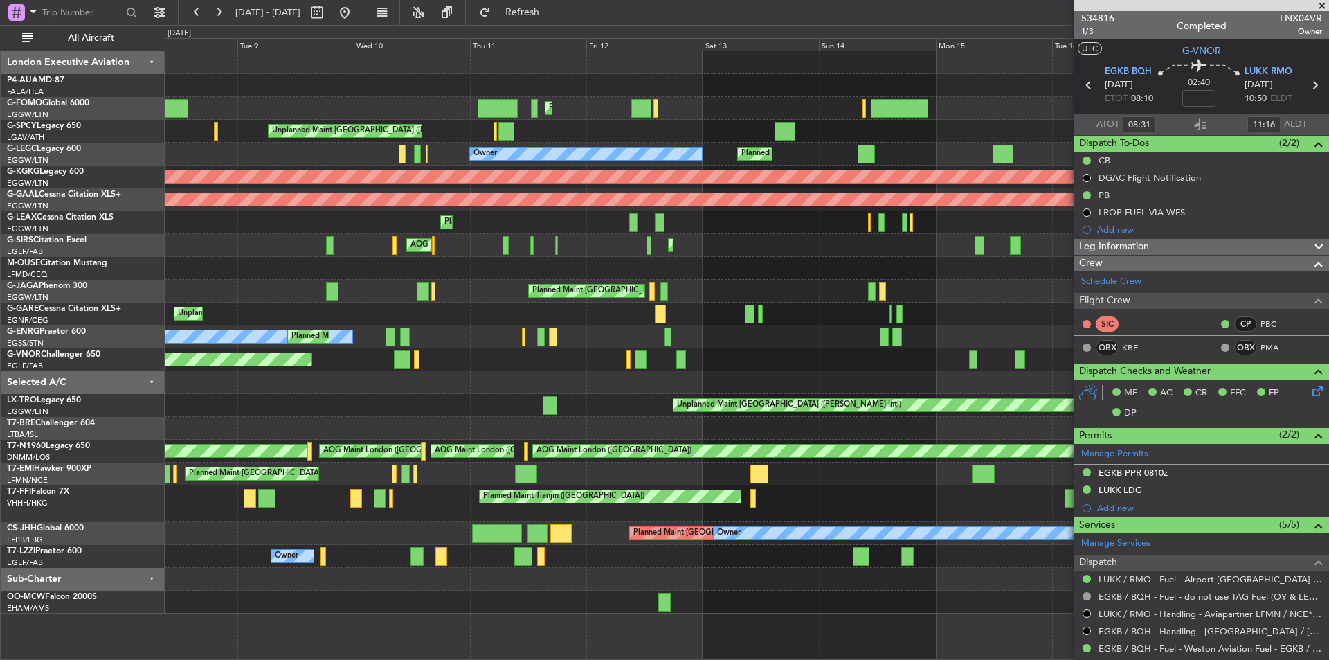
click at [303, 260] on div "Planned Maint London (Luton) Planned Maint London (Luton) Unplanned Maint Athen…" at bounding box center [747, 332] width 1164 height 562
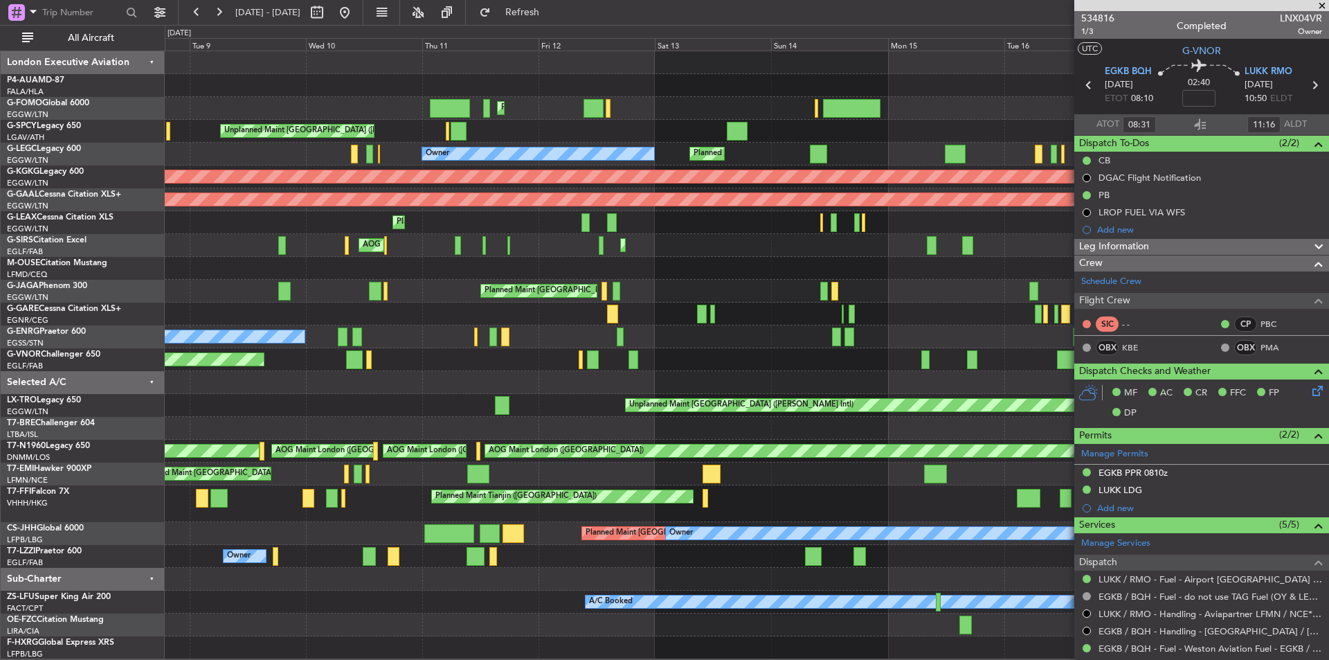
click at [938, 215] on div "Planned Maint London (Luton) Planned Maint London (Luton) Unplanned Maint Athen…" at bounding box center [747, 355] width 1164 height 608
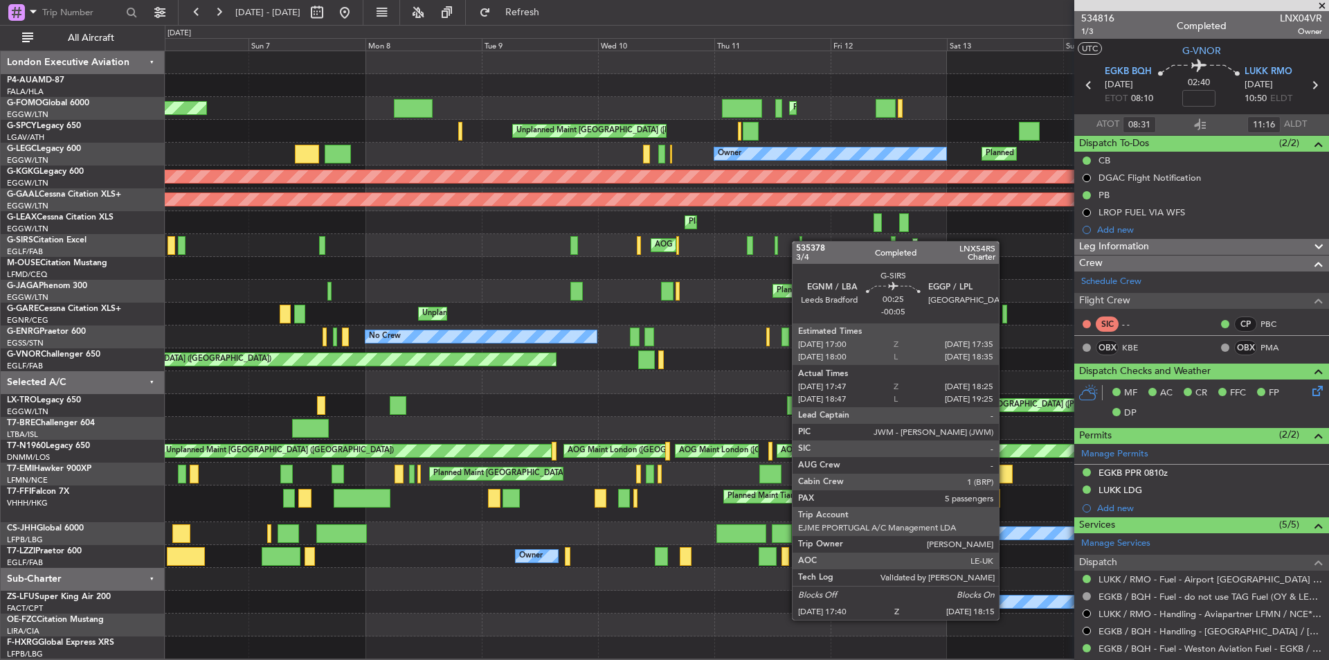
click at [799, 241] on div "Planned Maint London (Luton) Planned Maint London (Luton) Unplanned Maint Athen…" at bounding box center [747, 355] width 1164 height 608
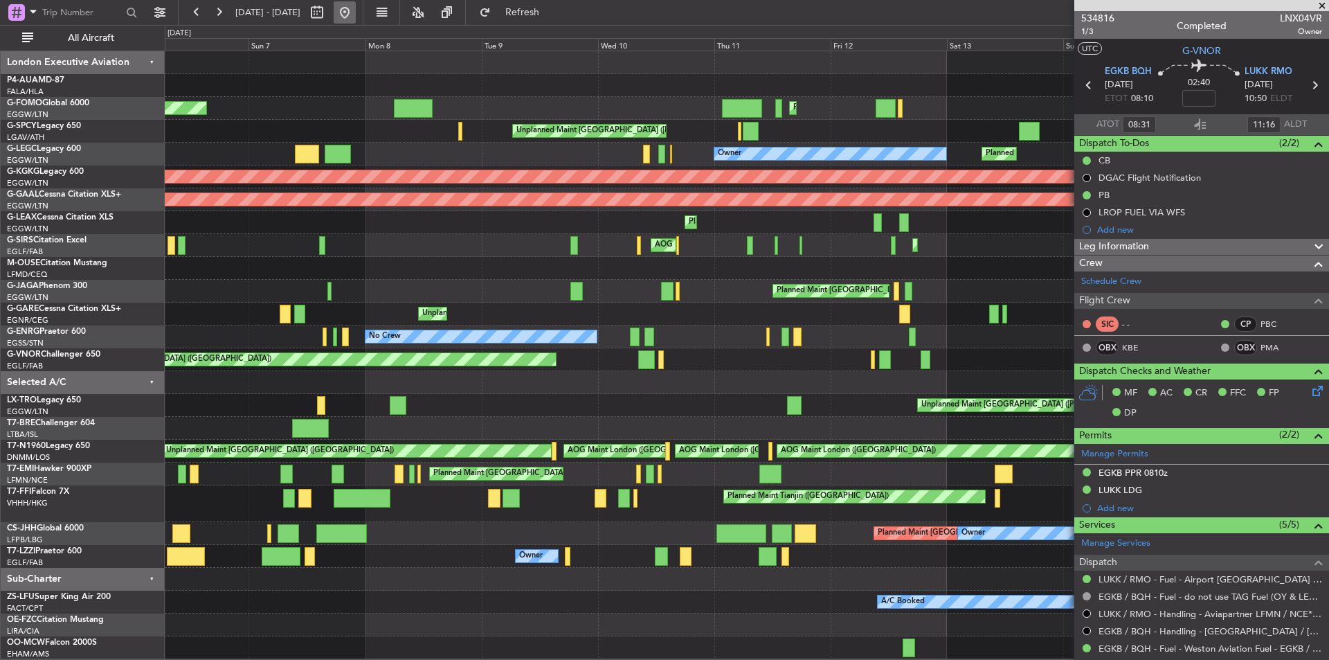
click at [356, 14] on button at bounding box center [345, 12] width 22 height 22
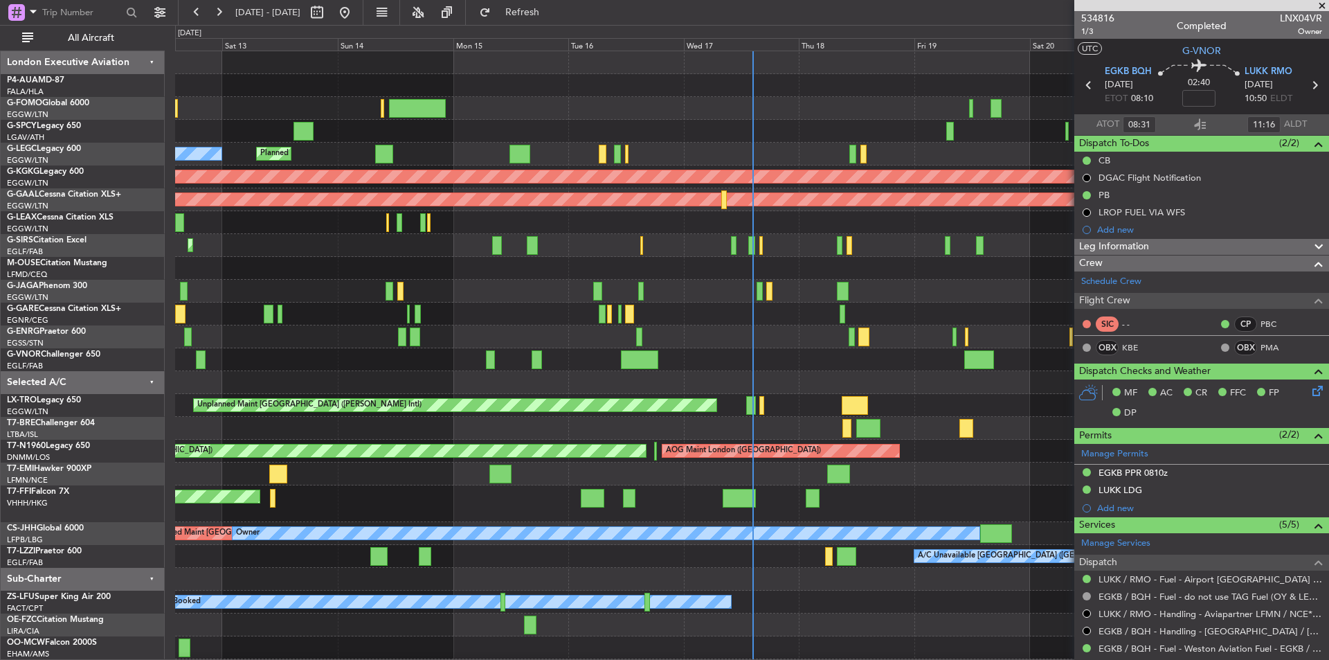
click at [1322, 4] on span at bounding box center [1323, 6] width 14 height 12
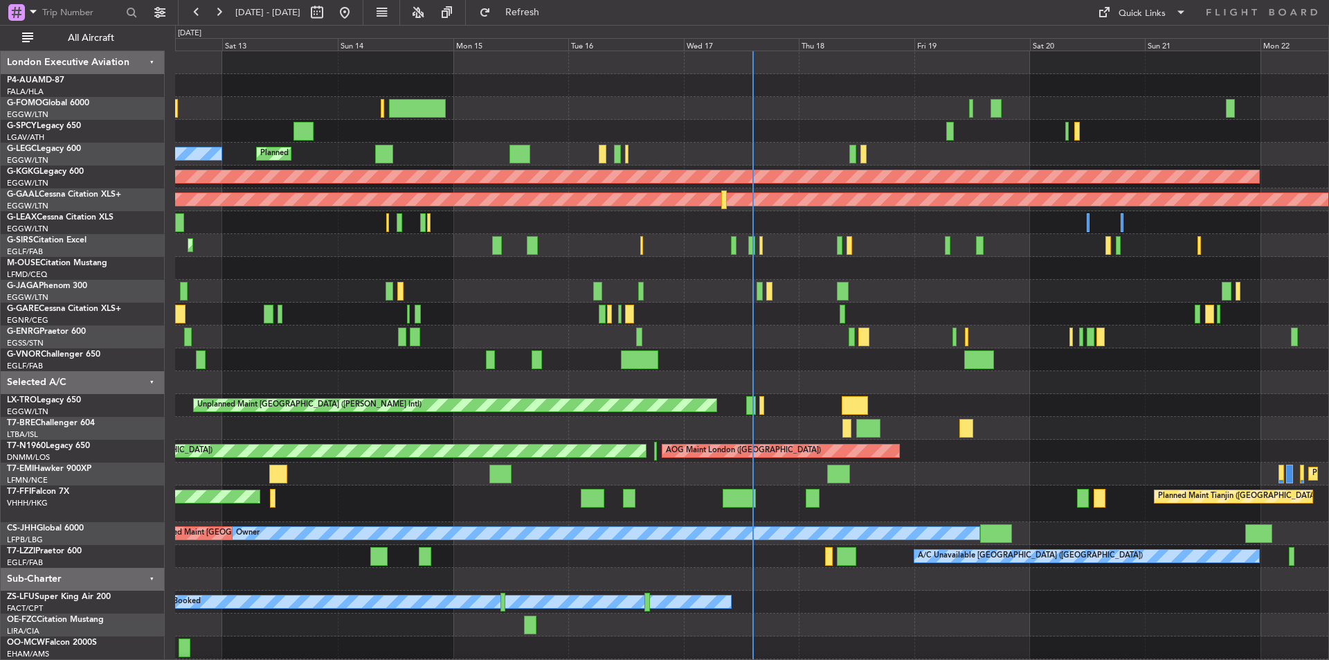
type input "0"
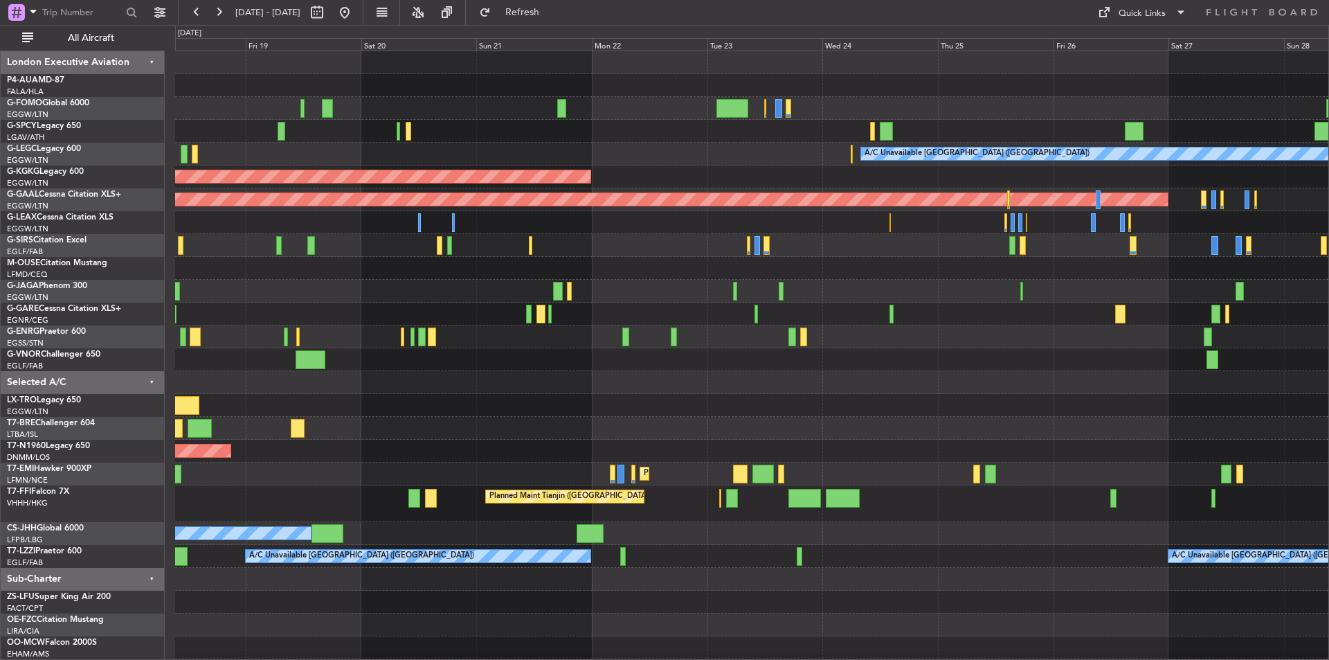
click at [310, 332] on div "A/C Unavailable London (Luton) AOG Maint Istanbul (Ataturk) Planned Maint Dusse…" at bounding box center [752, 366] width 1154 height 631
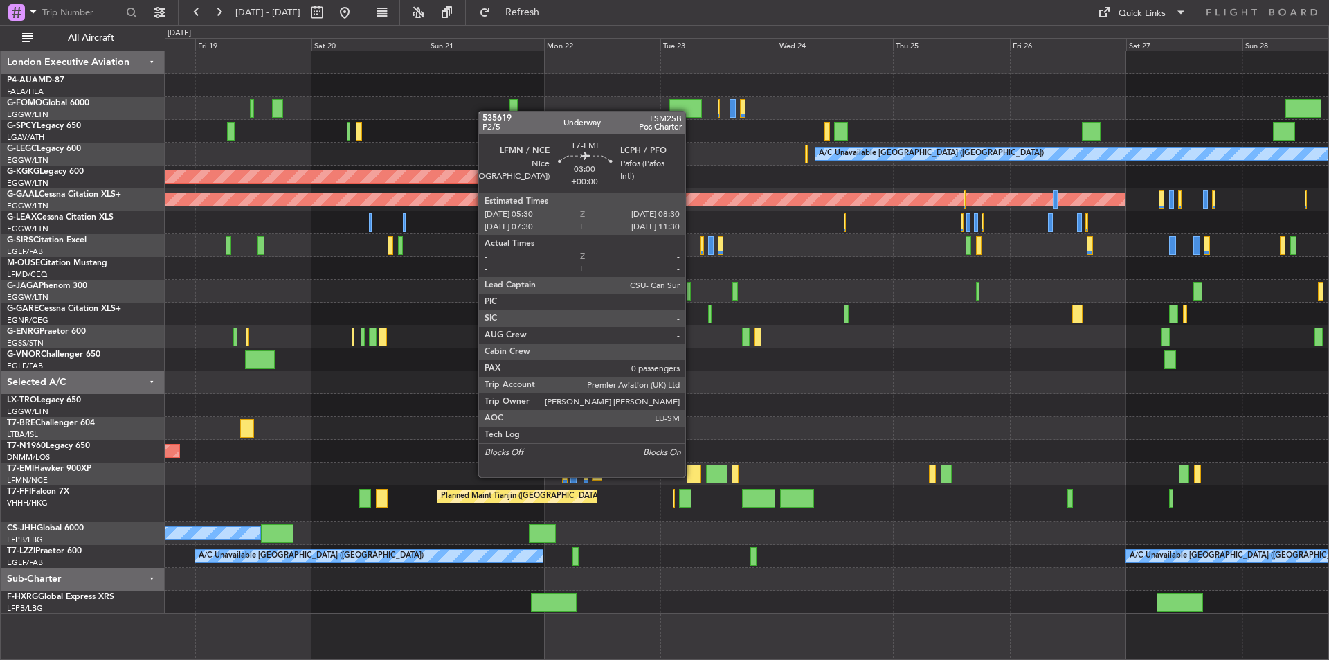
click at [692, 476] on div at bounding box center [694, 474] width 15 height 19
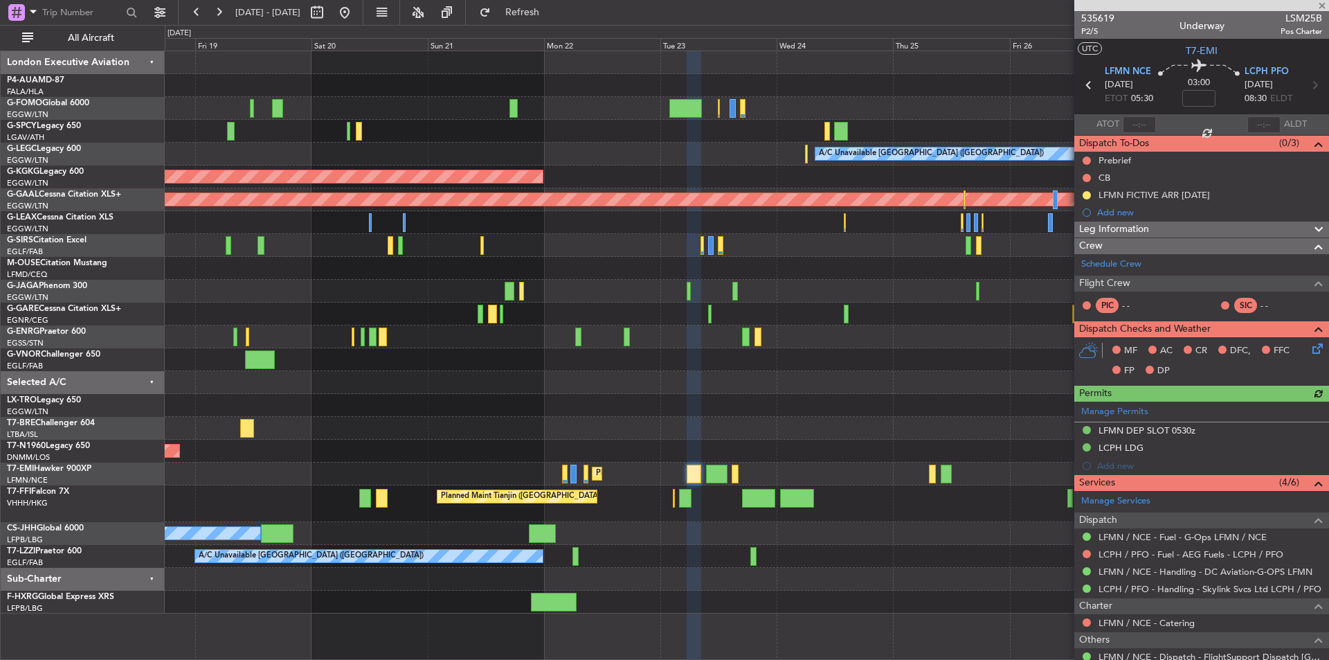
scroll to position [44, 0]
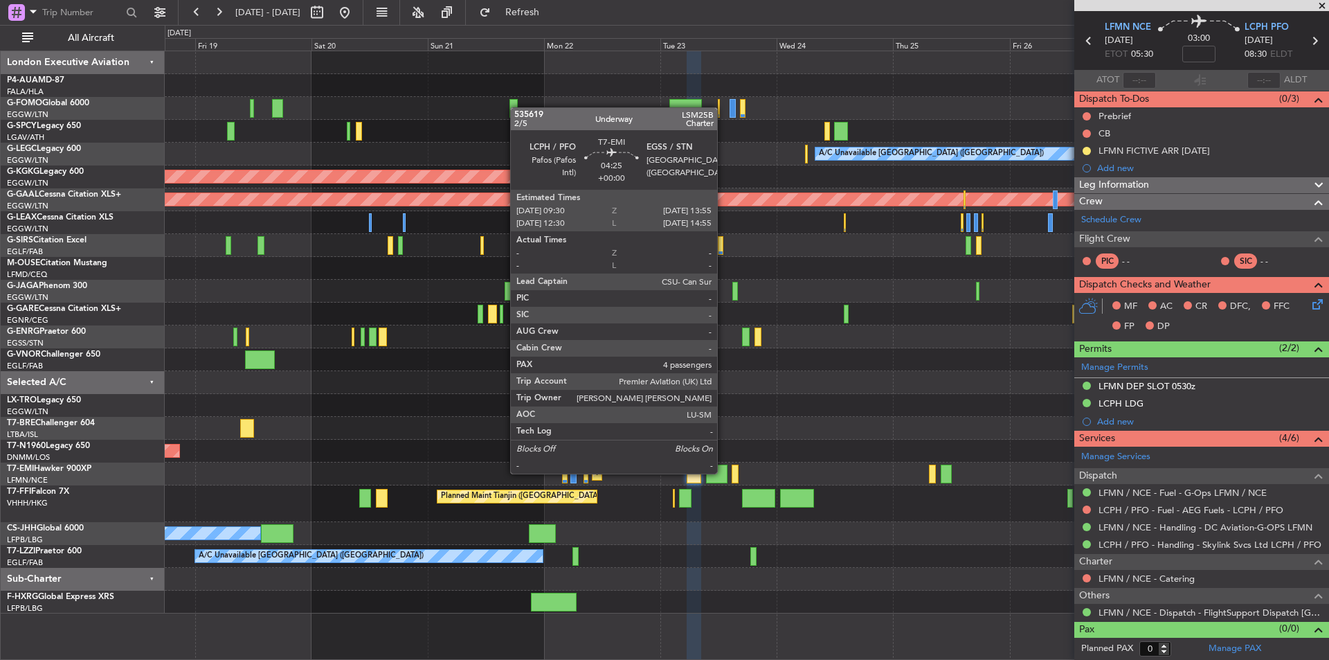
click at [733, 475] on div at bounding box center [735, 474] width 7 height 19
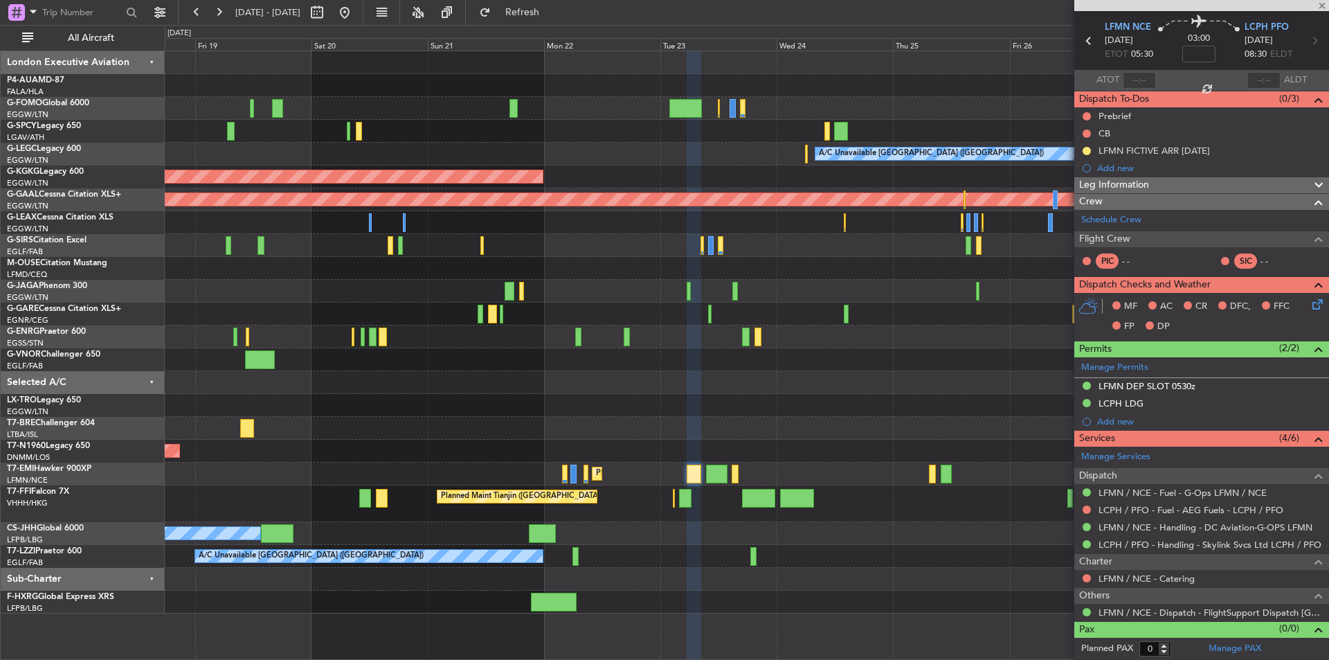
click at [722, 476] on div at bounding box center [716, 474] width 21 height 19
type input "4"
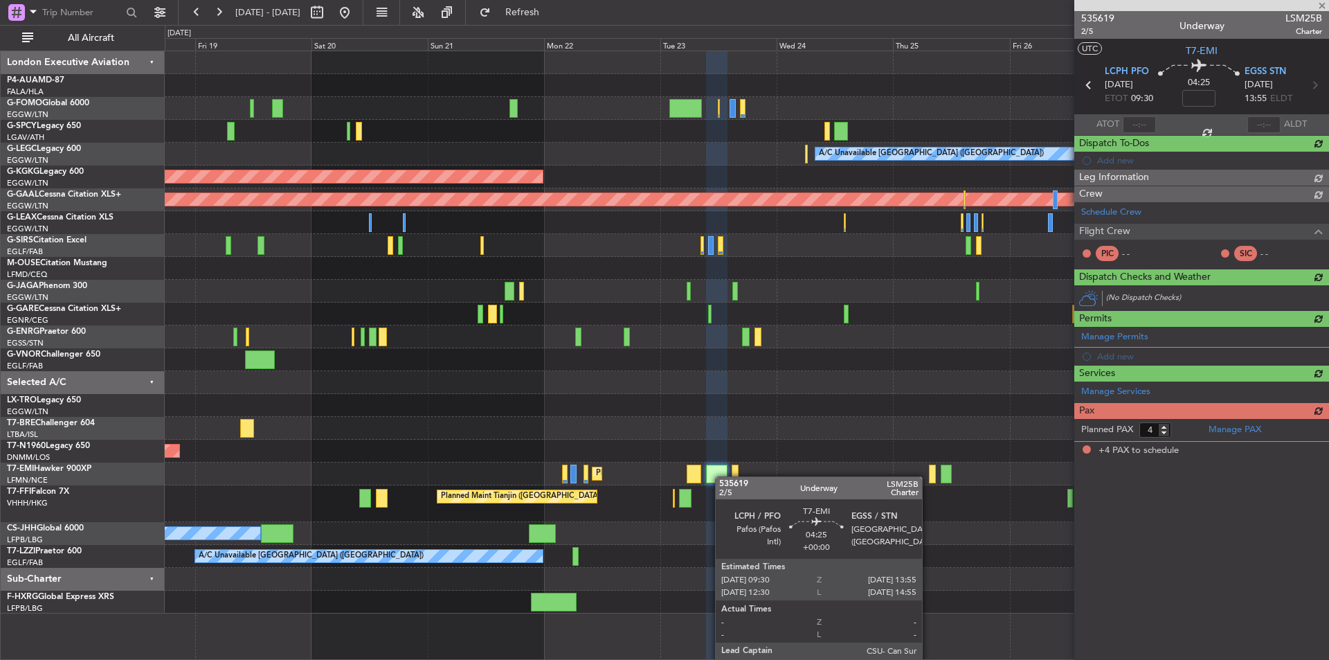
scroll to position [0, 0]
click at [722, 476] on div at bounding box center [716, 474] width 21 height 19
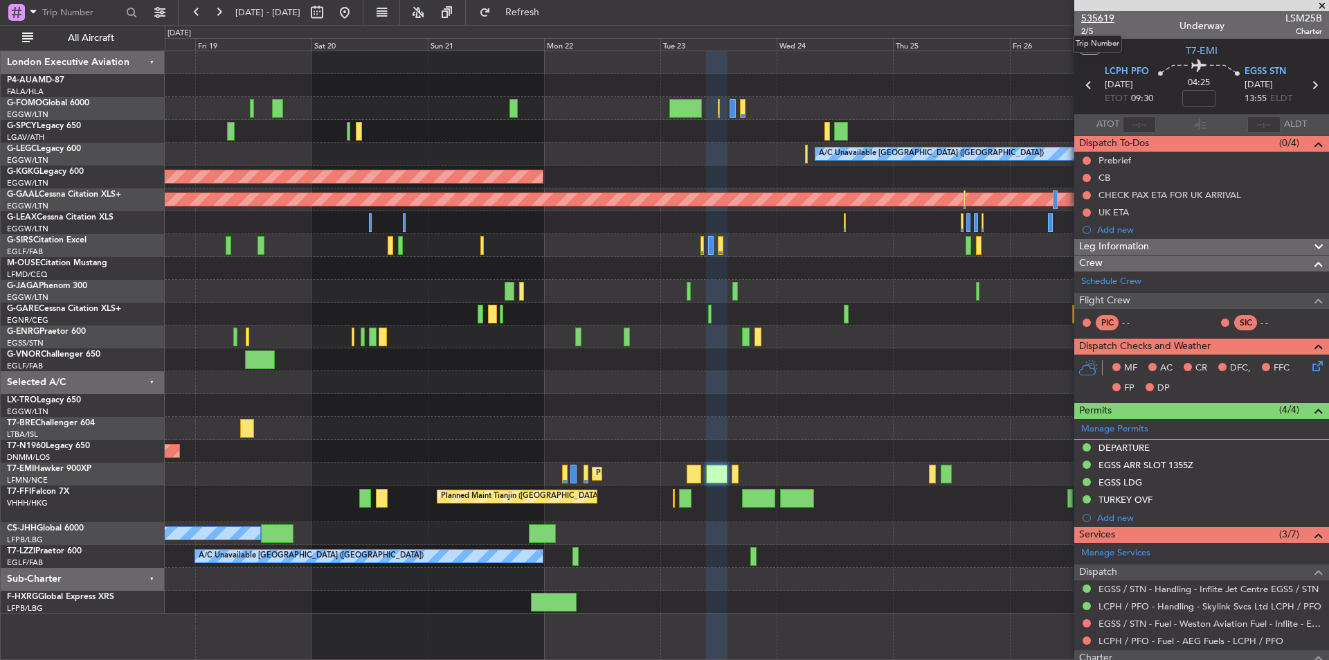
click at [1108, 13] on span "535619" at bounding box center [1098, 18] width 33 height 15
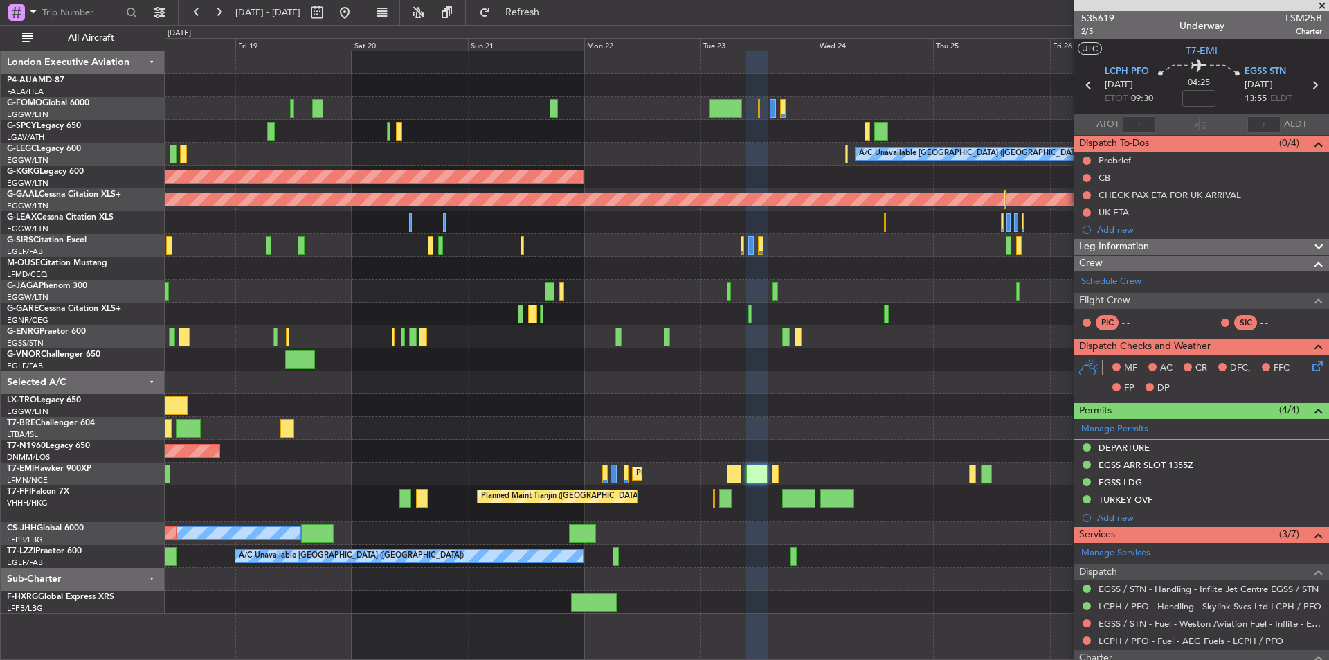
click at [965, 305] on div at bounding box center [747, 314] width 1164 height 23
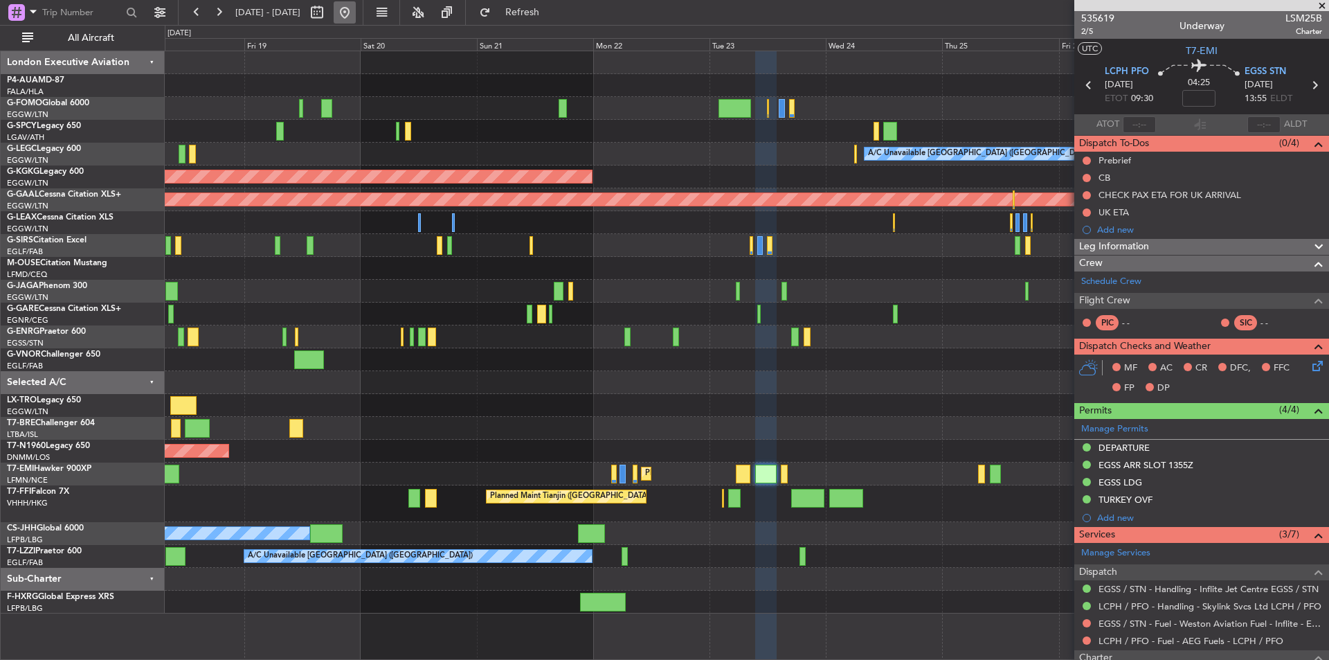
click at [356, 17] on button at bounding box center [345, 12] width 22 height 22
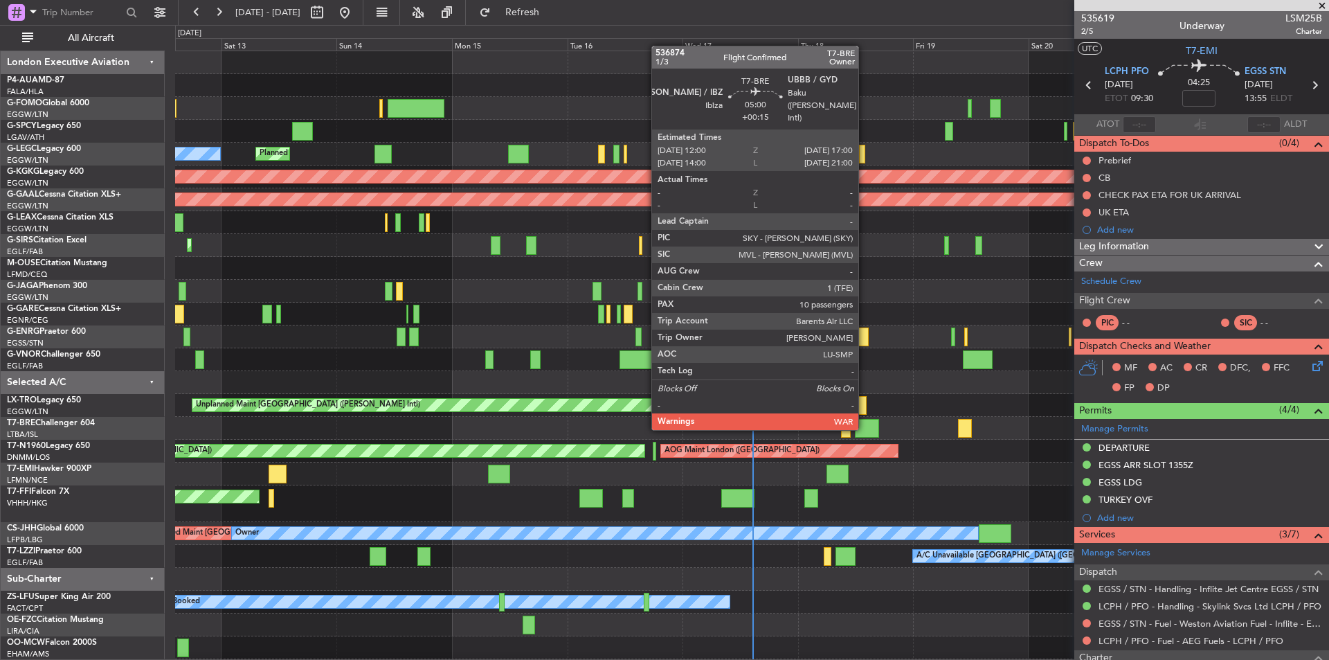
click at [865, 427] on div at bounding box center [867, 428] width 24 height 19
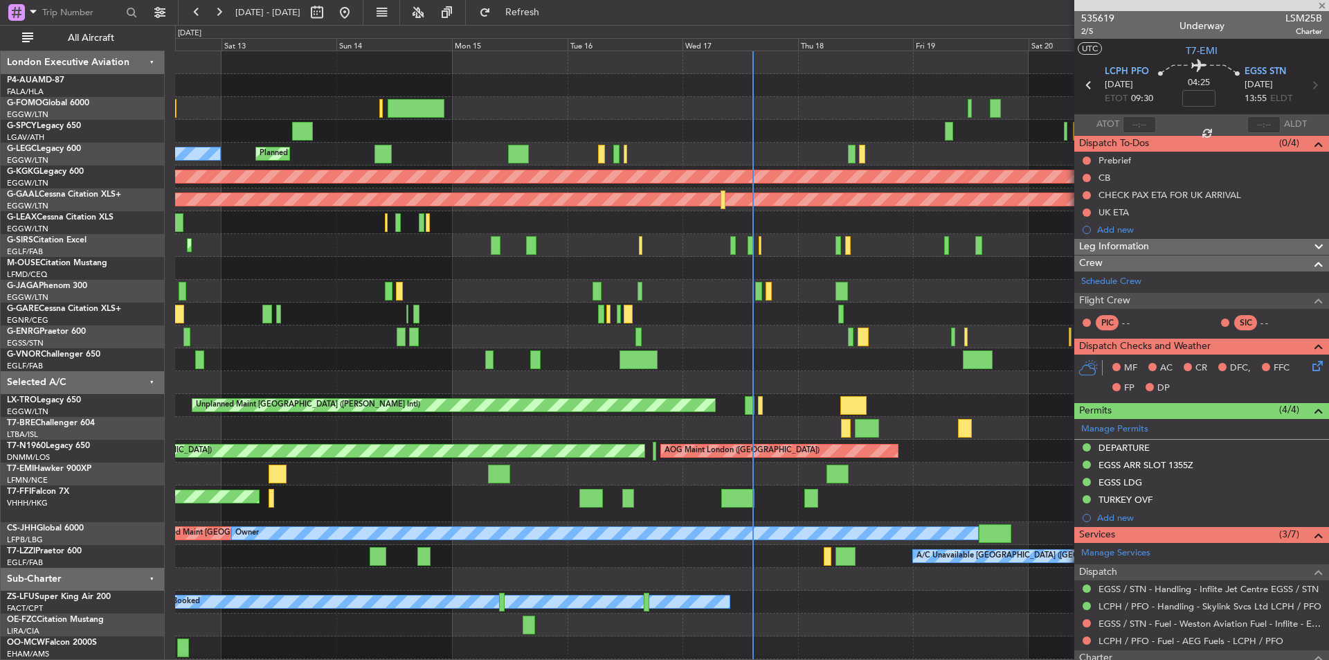
type input "+00:15"
type input "10"
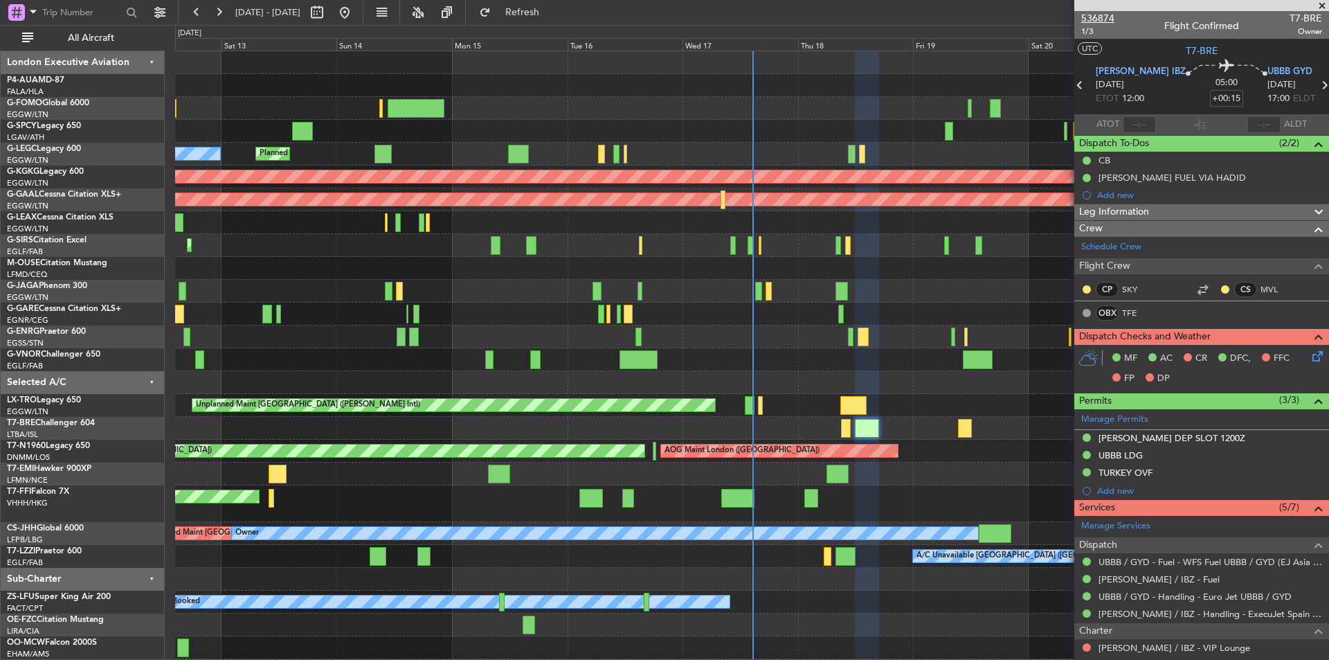
click at [1096, 16] on span "536874" at bounding box center [1098, 18] width 33 height 15
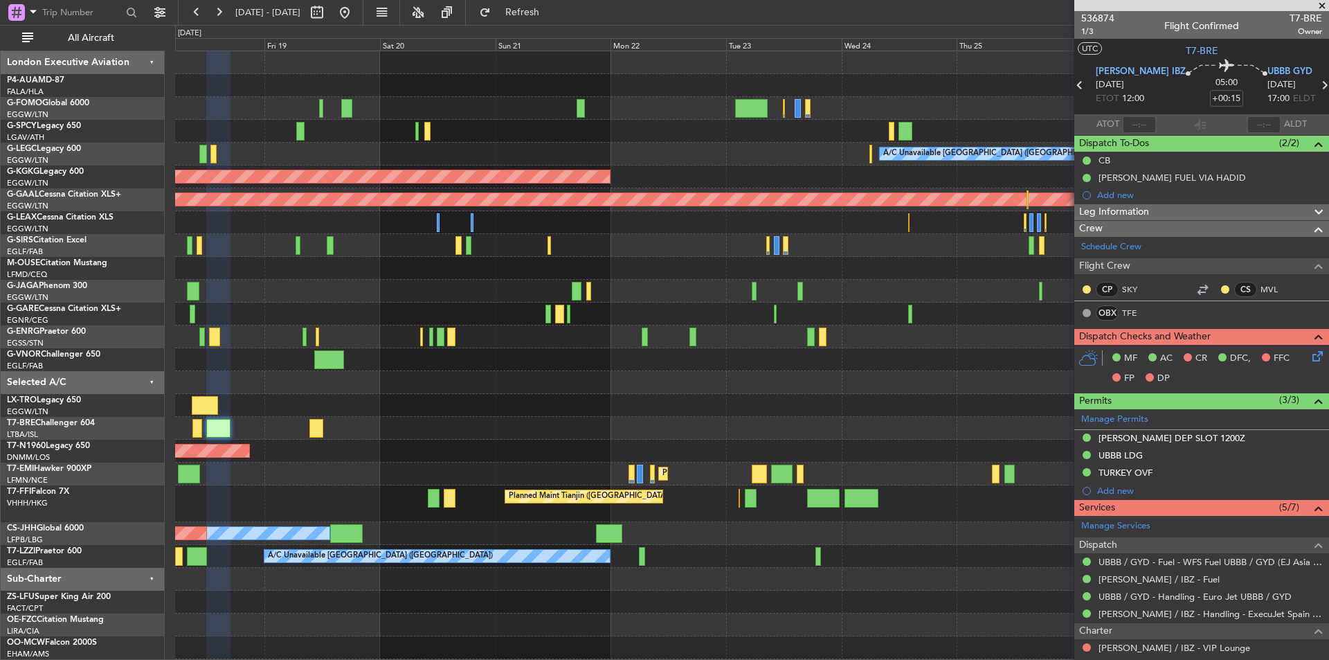
click at [286, 499] on div "A/C Unavailable London (Luton) AOG Maint Istanbul (Ataturk) Planned Maint Dusse…" at bounding box center [752, 366] width 1154 height 631
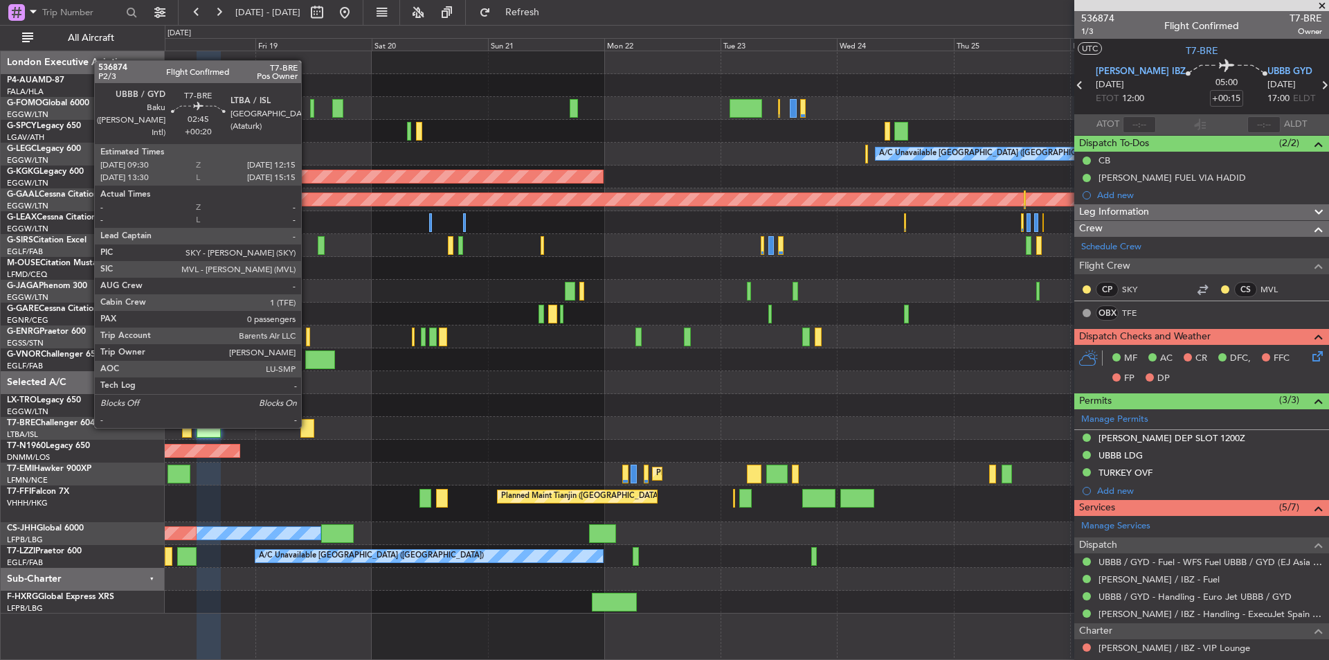
click at [307, 425] on div at bounding box center [308, 428] width 14 height 19
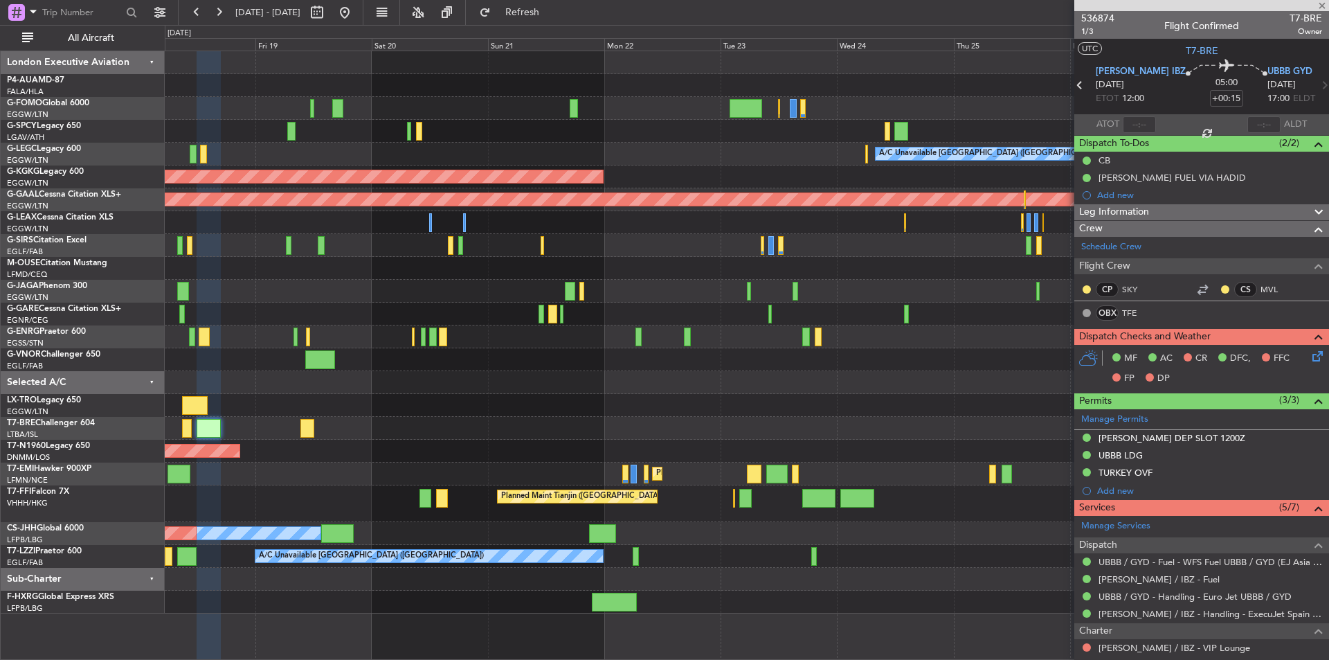
type input "+00:20"
type input "0"
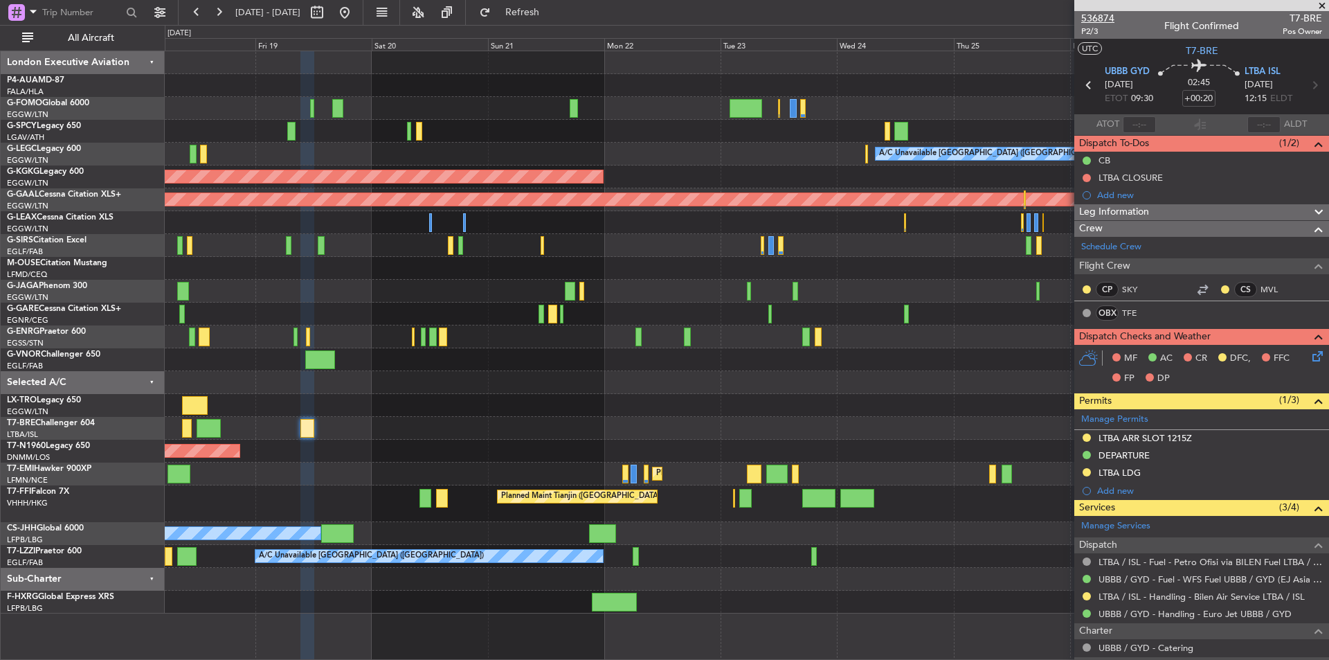
click at [1100, 18] on span "536874" at bounding box center [1098, 18] width 33 height 15
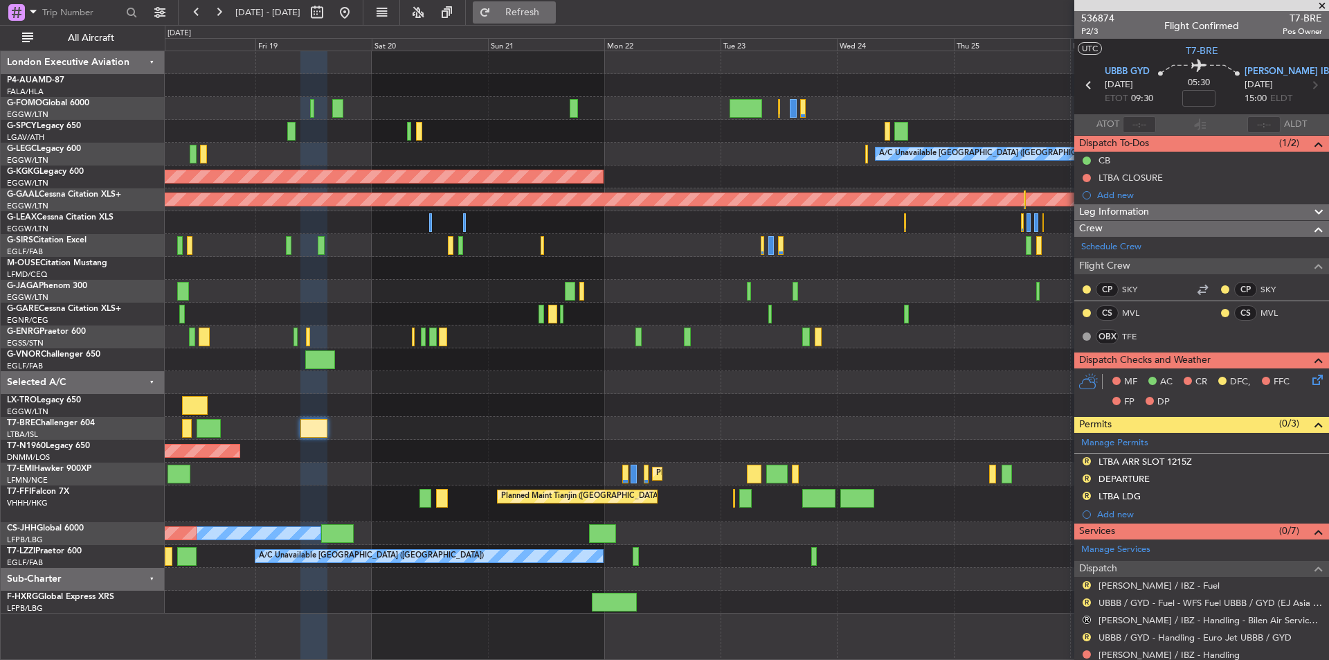
click at [552, 12] on span "Refresh" at bounding box center [523, 13] width 58 height 10
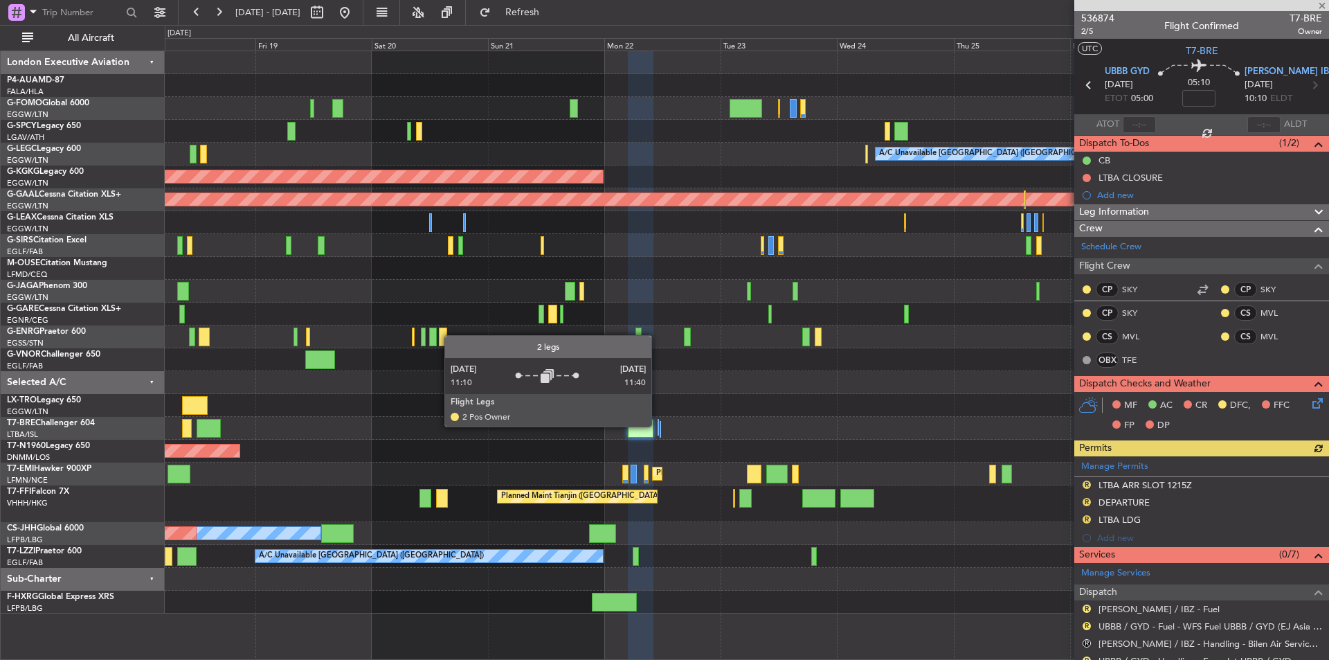
click at [658, 426] on div at bounding box center [658, 427] width 1 height 17
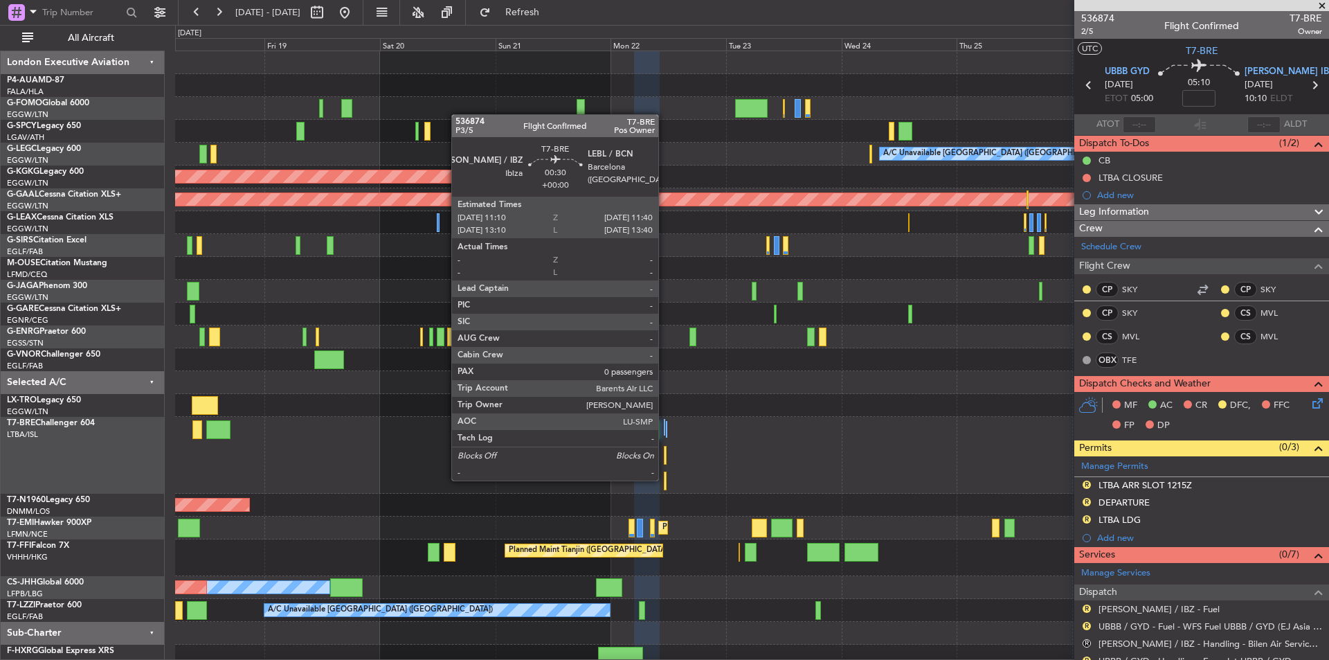
click at [665, 479] on div at bounding box center [665, 481] width 3 height 19
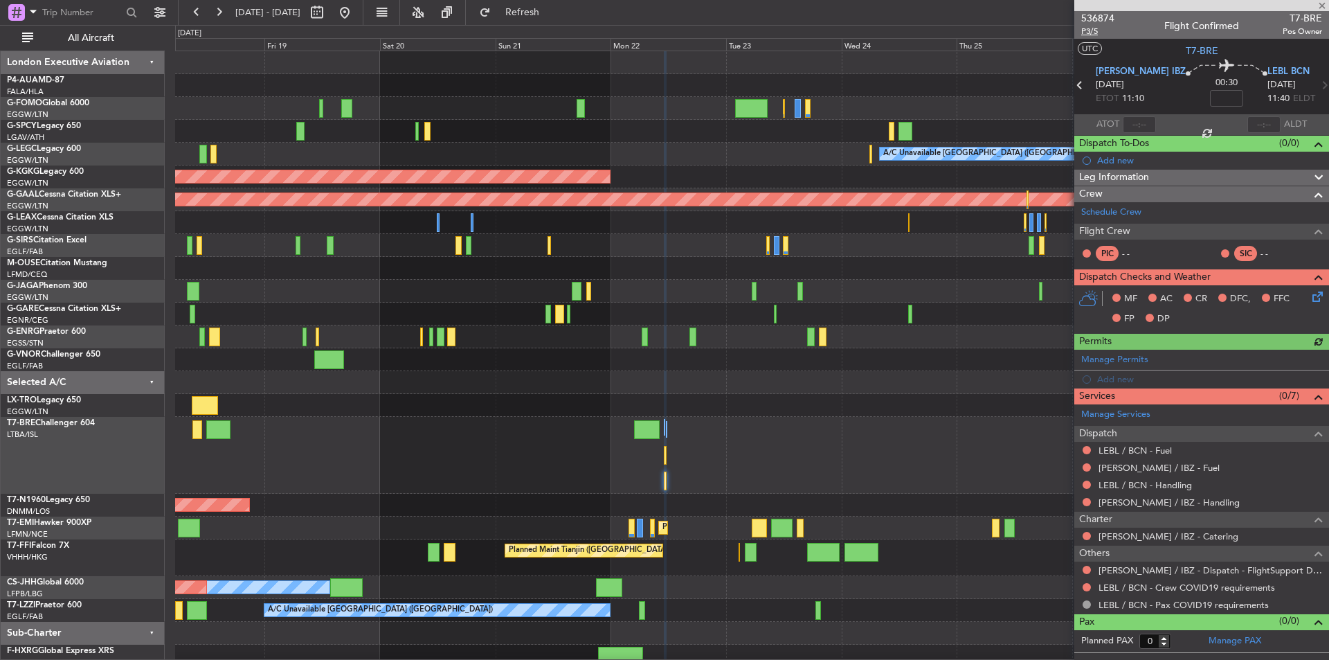
click at [1091, 33] on span "P3/5" at bounding box center [1098, 32] width 33 height 12
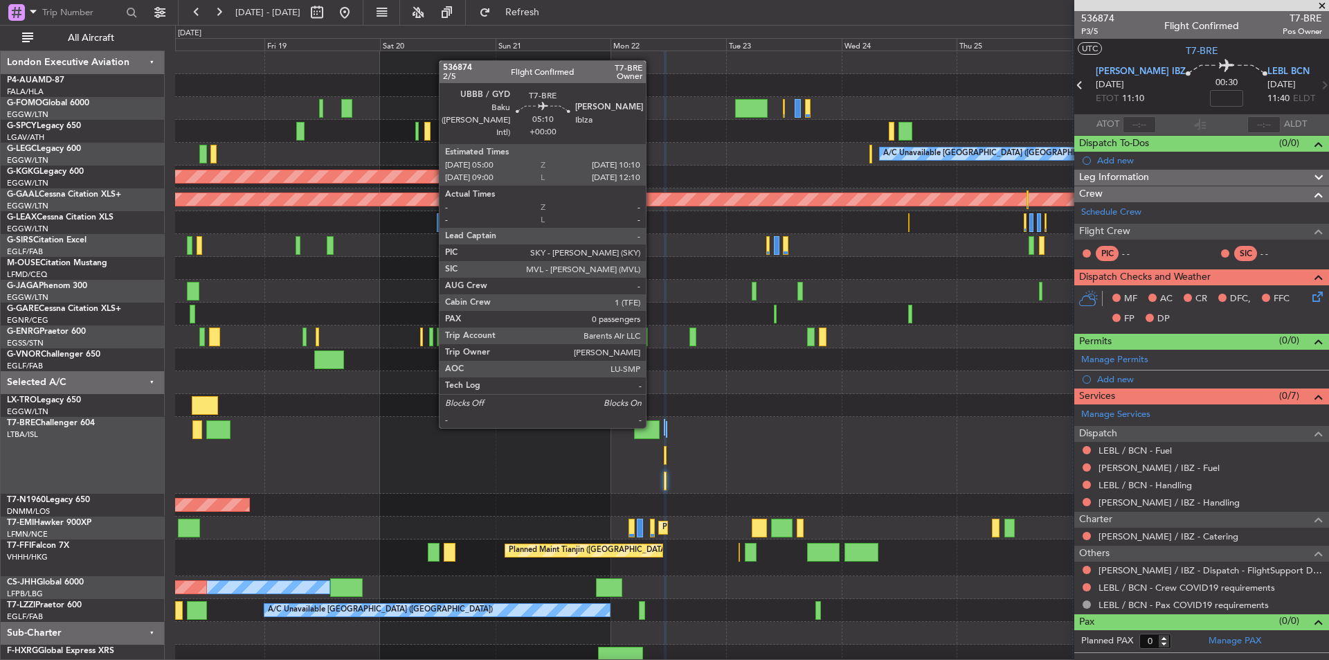
click at [652, 425] on div at bounding box center [646, 429] width 25 height 19
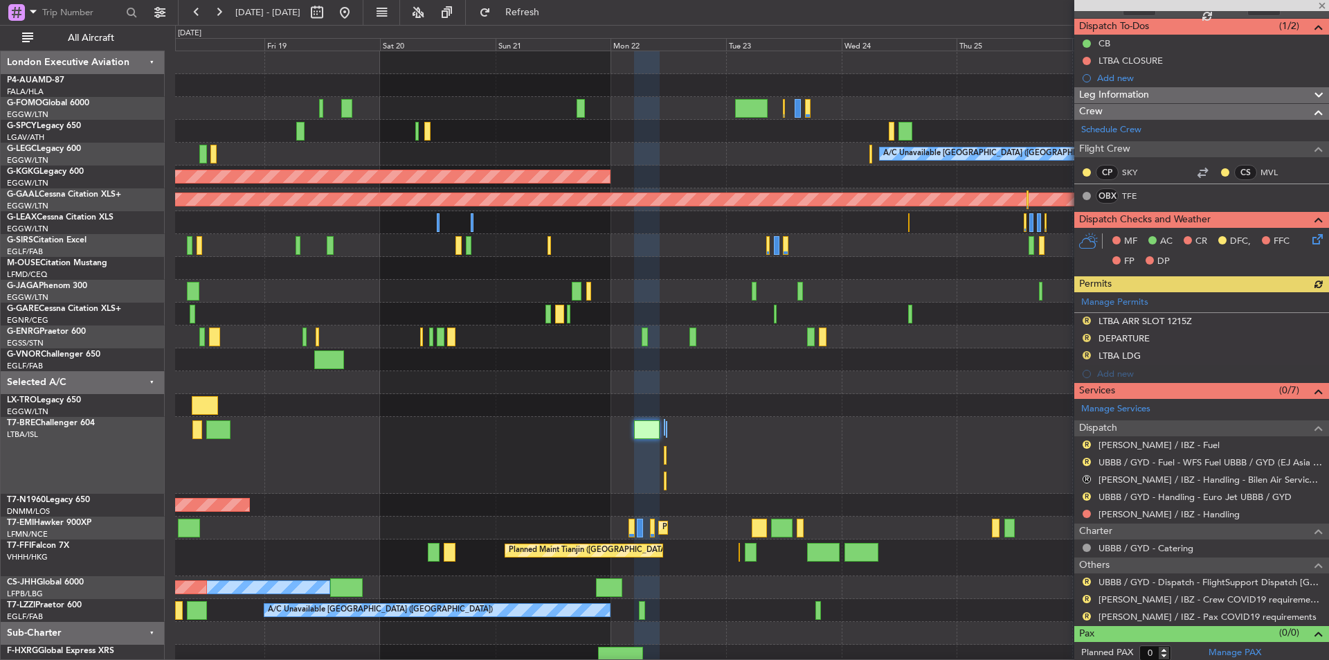
scroll to position [121, 0]
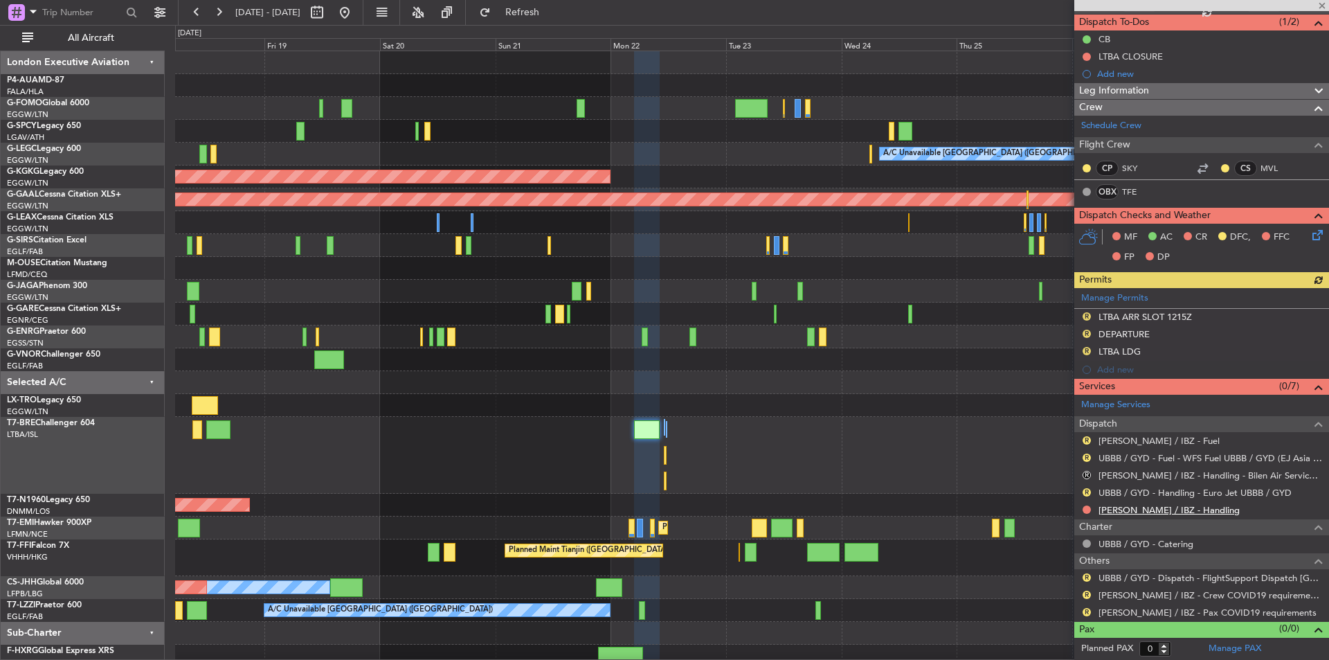
click at [1154, 510] on link "LEIB / IBZ - Handling" at bounding box center [1169, 510] width 141 height 12
click at [560, 27] on div "0 0 Thu 18 Fri 19 Sat 20 Sun 21 Mon 22 Tue 23 Wed 24 Sep 2025 Thu 25 Fri 26 Sat…" at bounding box center [752, 38] width 1153 height 25
click at [552, 10] on span "Refresh" at bounding box center [523, 13] width 58 height 10
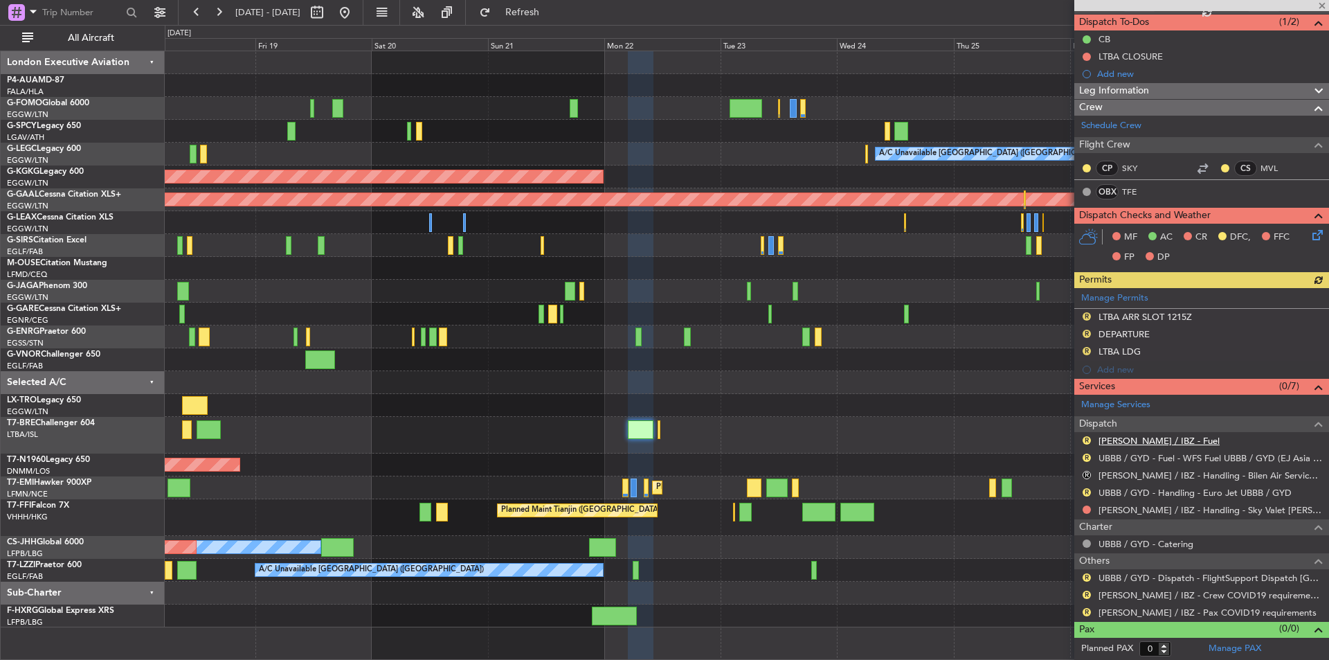
click at [1147, 445] on link "LEIB / IBZ - Fuel" at bounding box center [1159, 441] width 121 height 12
click at [555, 3] on button "Refresh" at bounding box center [514, 12] width 83 height 22
click at [1224, 650] on link "Manage PAX" at bounding box center [1235, 649] width 53 height 14
click at [532, 9] on button "Refresh" at bounding box center [514, 12] width 83 height 22
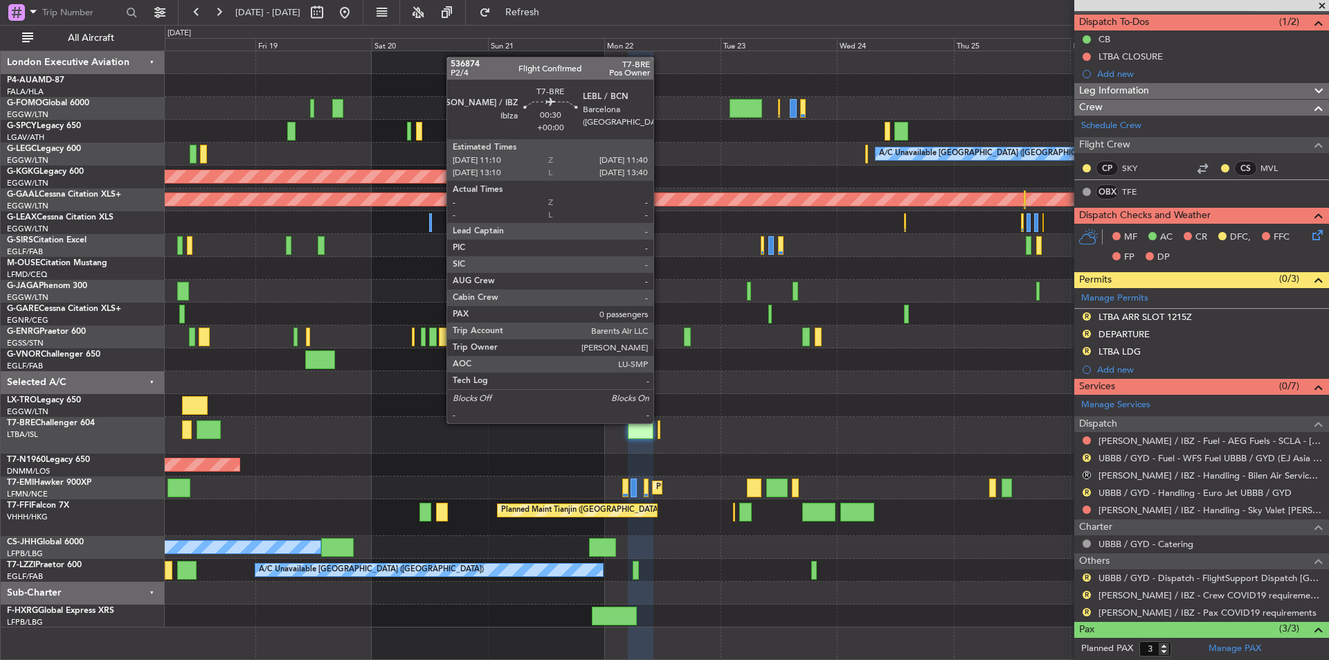
click at [660, 422] on div at bounding box center [659, 429] width 3 height 19
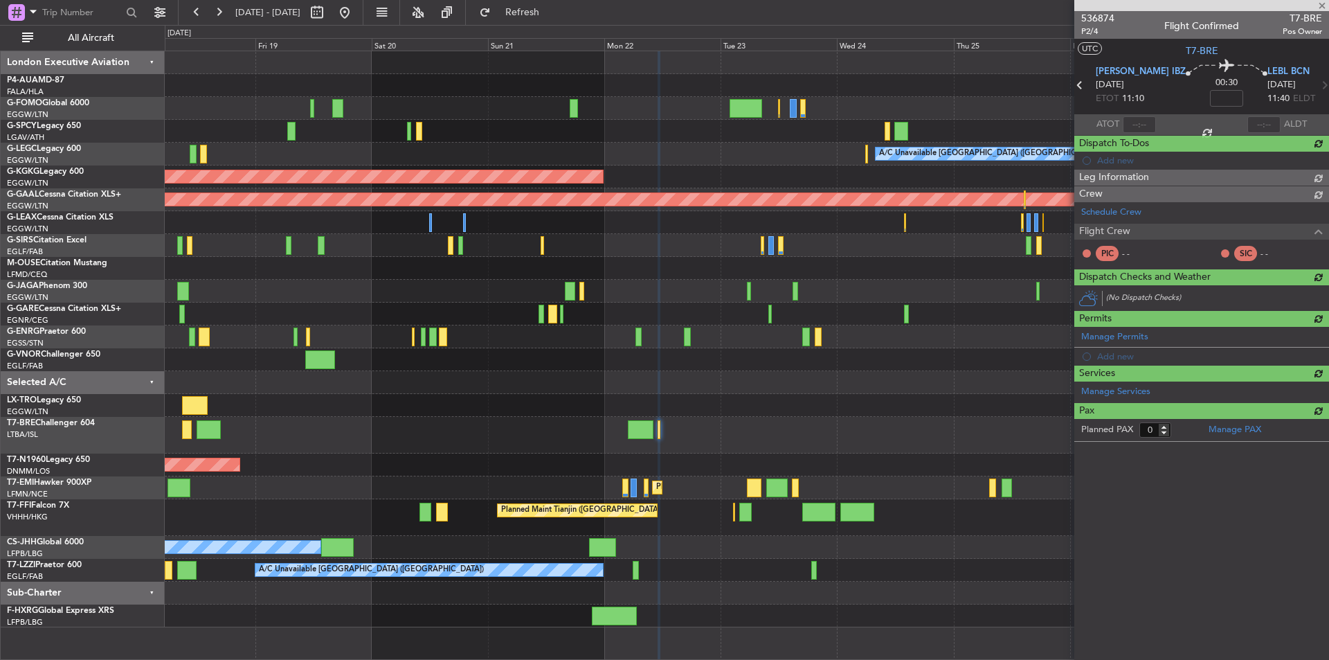
scroll to position [0, 0]
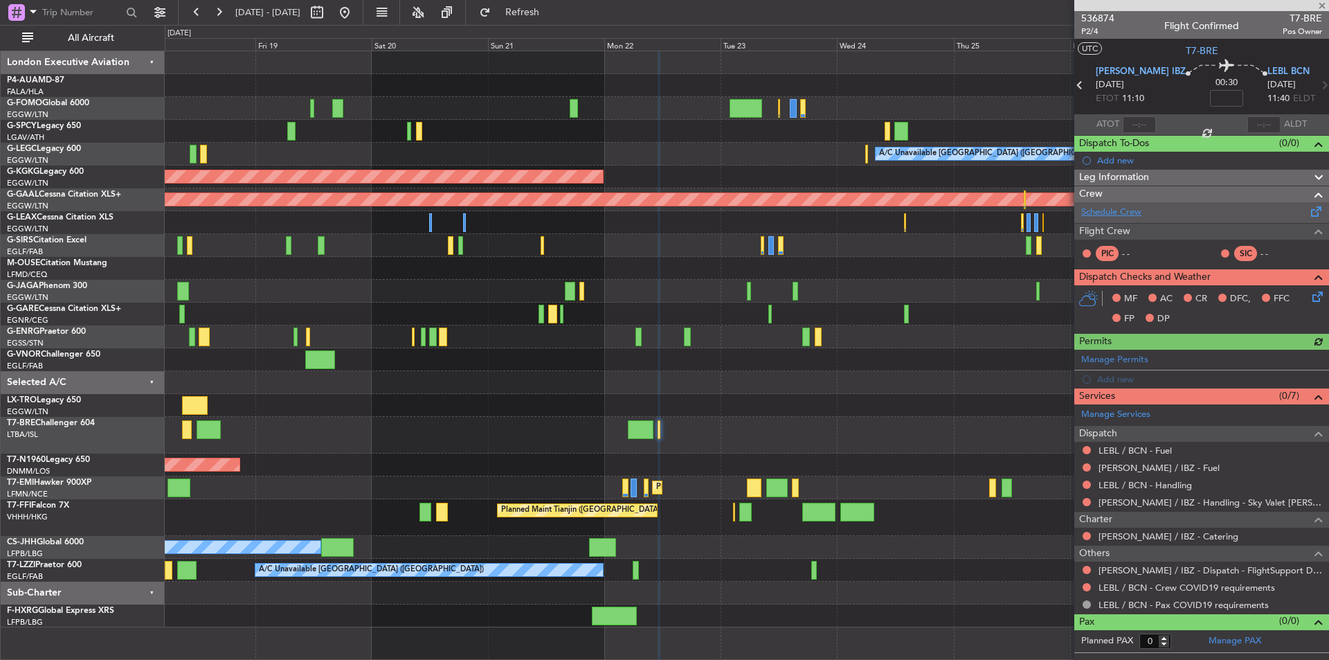
click at [1118, 206] on link "Schedule Crew" at bounding box center [1112, 213] width 60 height 14
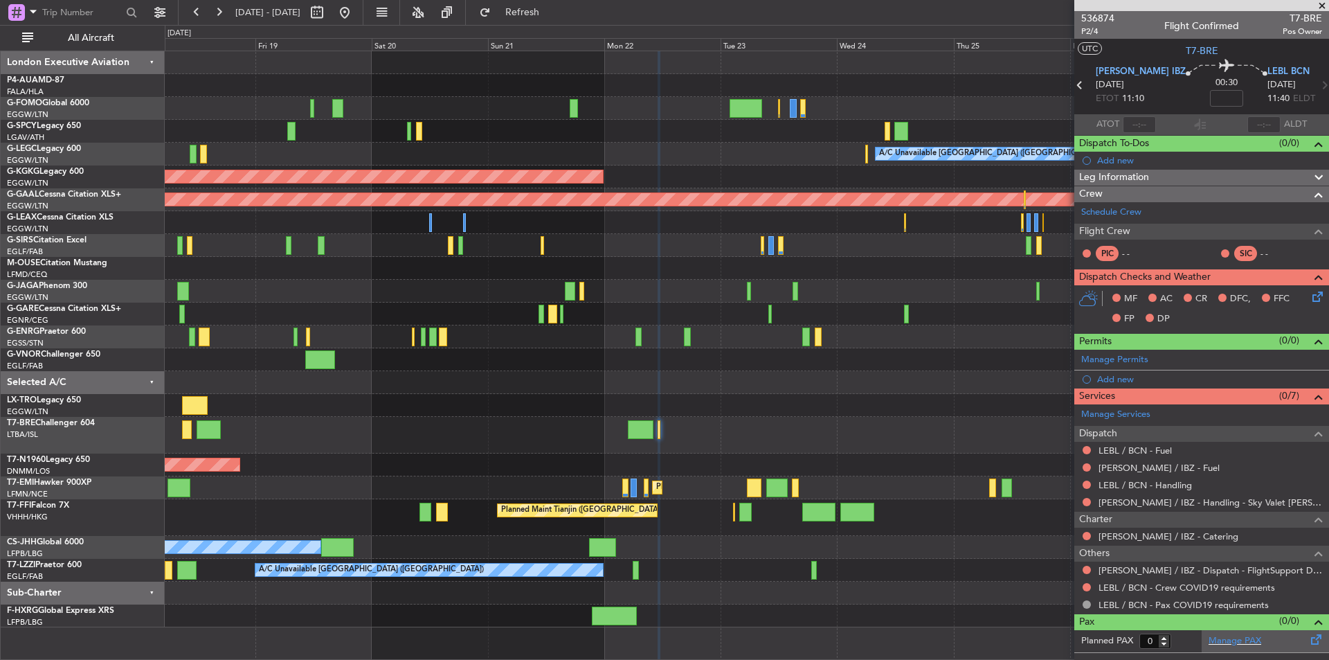
click at [1262, 642] on div "Manage PAX" at bounding box center [1265, 641] width 127 height 22
click at [633, 420] on div at bounding box center [641, 429] width 26 height 19
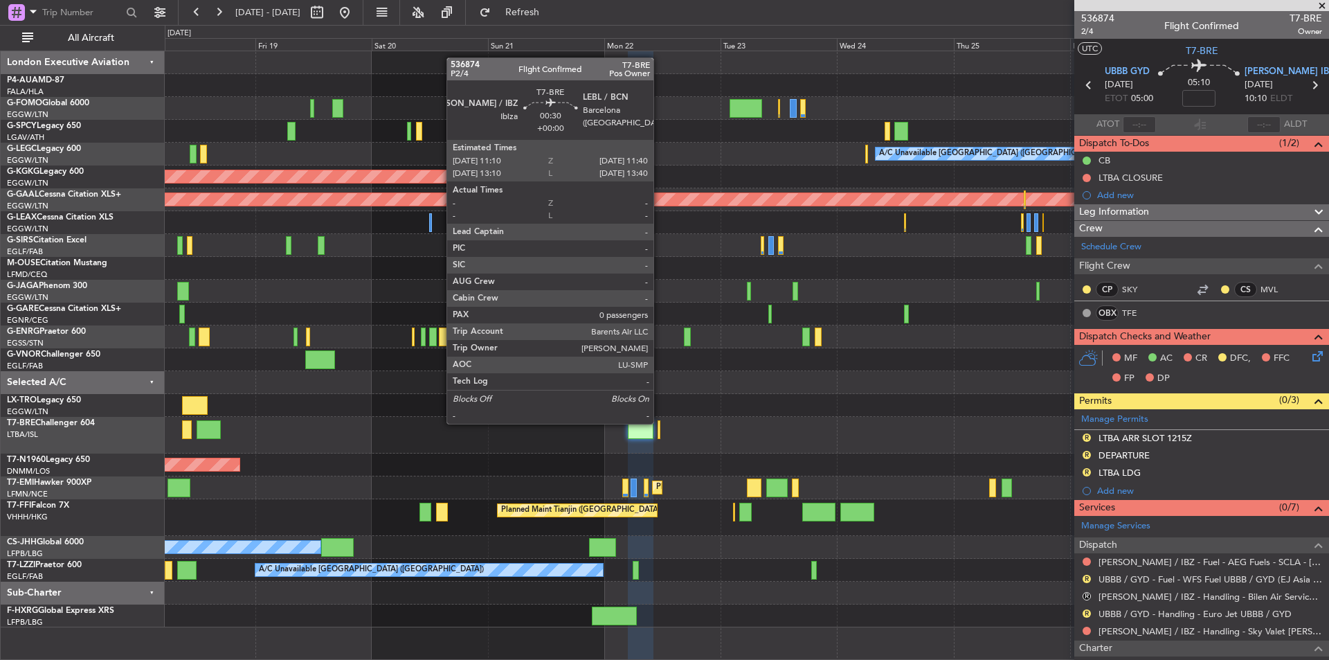
click at [660, 422] on div at bounding box center [659, 429] width 3 height 19
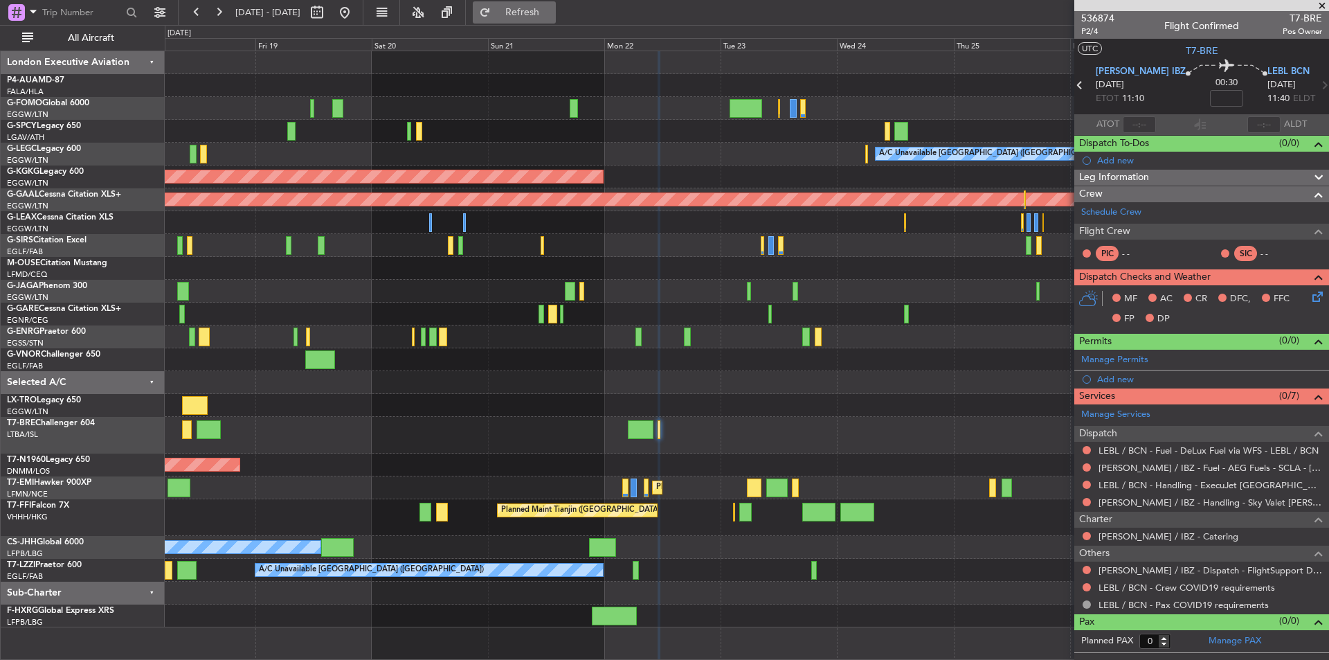
click at [535, 9] on button "Refresh" at bounding box center [514, 12] width 83 height 22
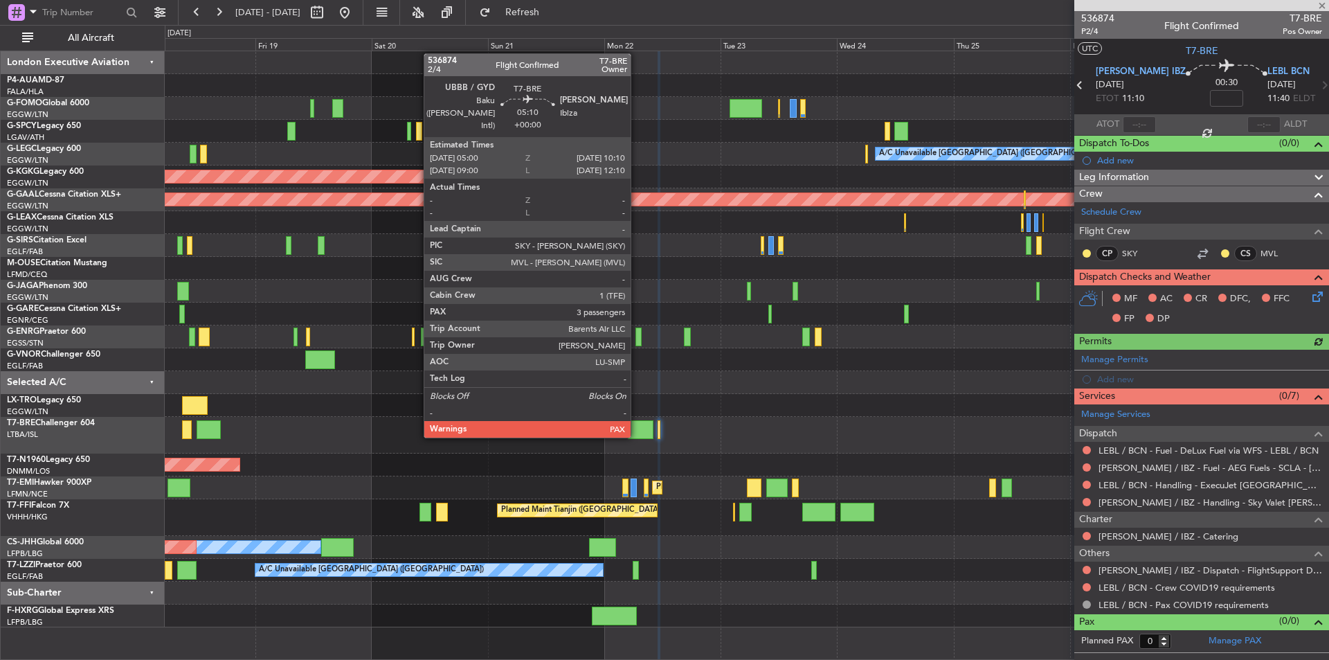
click at [637, 435] on div at bounding box center [641, 429] width 26 height 19
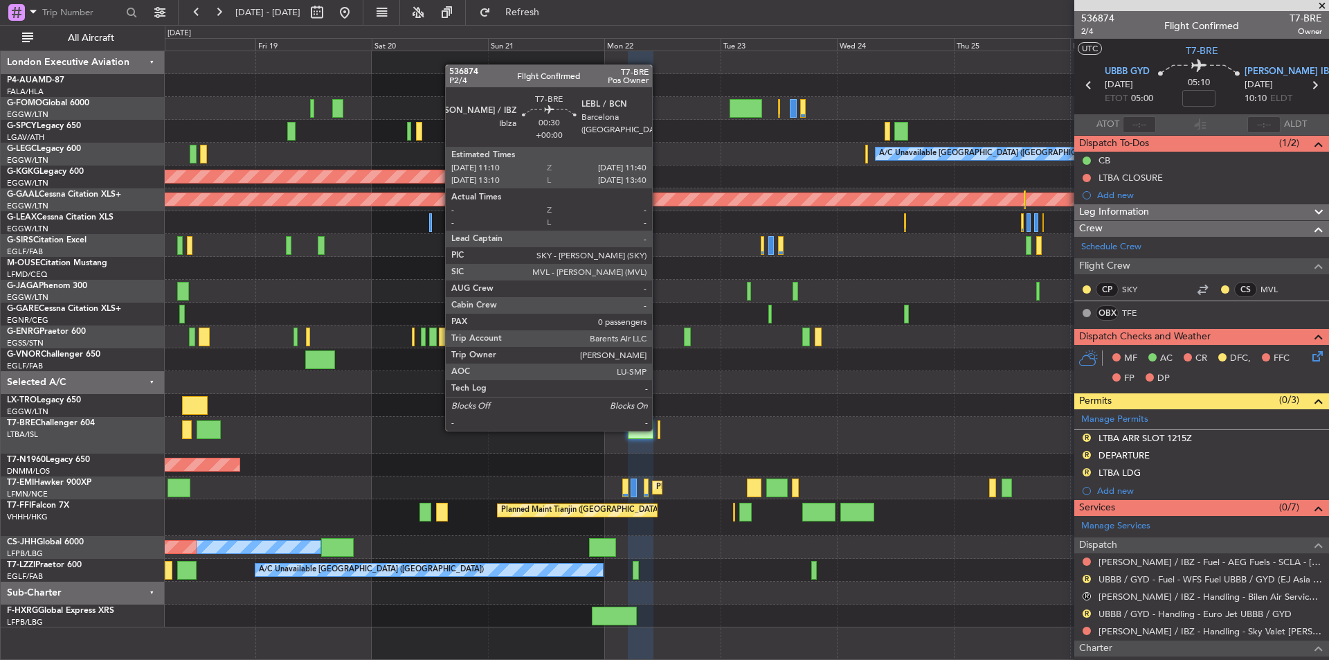
click at [658, 429] on div at bounding box center [659, 429] width 3 height 19
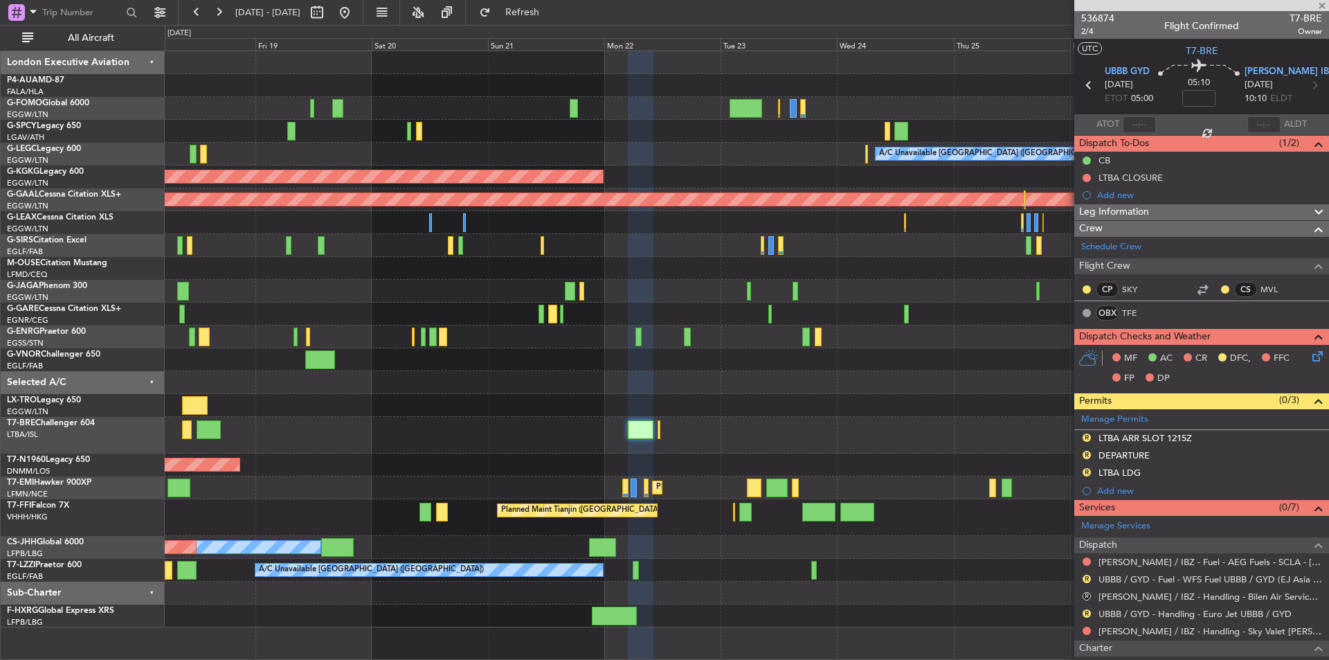
type input "0"
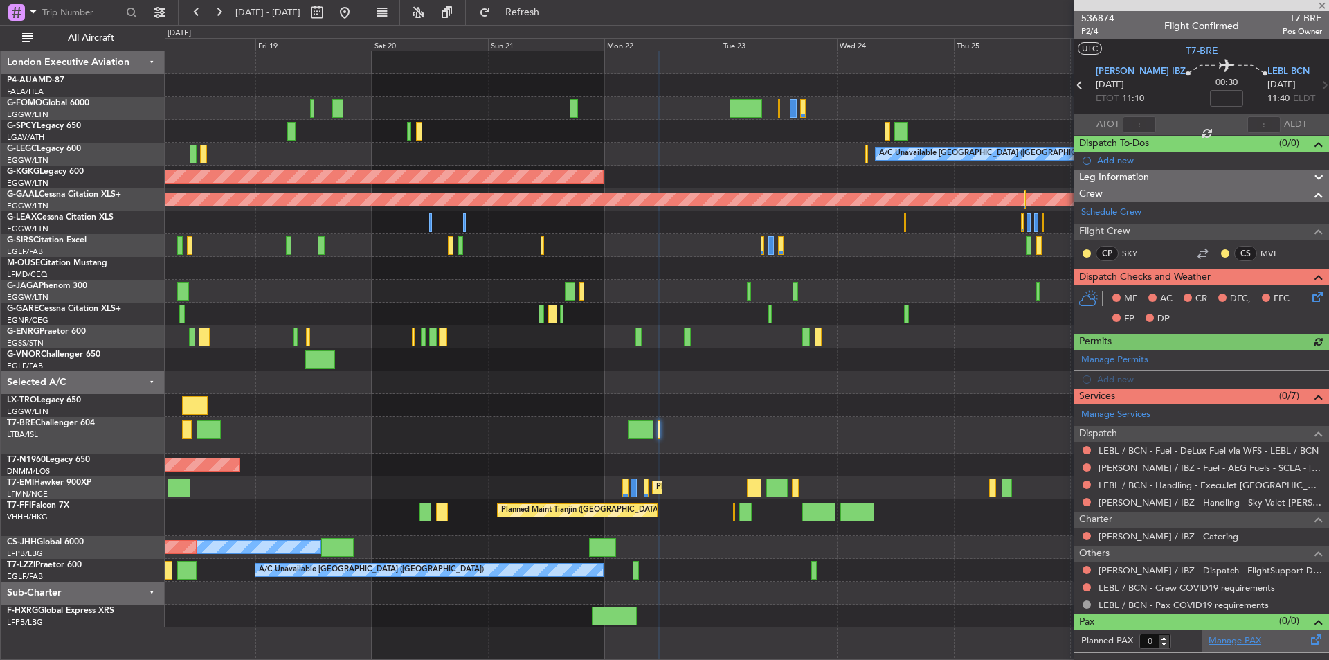
click at [1236, 640] on link "Manage PAX" at bounding box center [1235, 641] width 53 height 14
click at [1174, 575] on mat-tooltip-component "Incomplete" at bounding box center [1202, 579] width 64 height 37
click at [1220, 562] on div "[PERSON_NAME] / IBZ - Dispatch - FlightSupport Dispatch [GEOGRAPHIC_DATA]" at bounding box center [1202, 570] width 255 height 17
click at [1216, 565] on link "[PERSON_NAME] / IBZ - Dispatch - FlightSupport Dispatch [GEOGRAPHIC_DATA]" at bounding box center [1211, 570] width 224 height 12
click at [1143, 568] on link "[PERSON_NAME] / IBZ - Dispatch - FlightSupport Dispatch [GEOGRAPHIC_DATA]" at bounding box center [1211, 570] width 224 height 12
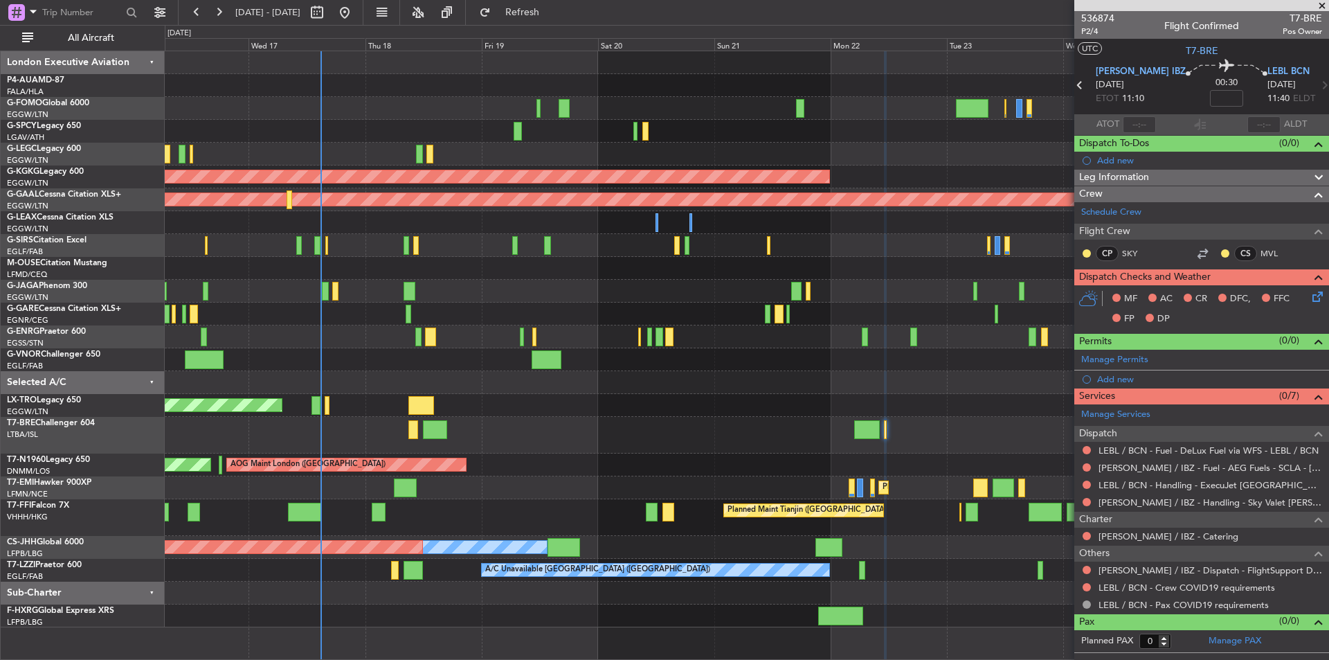
click at [715, 411] on div "A/C Unavailable London (Luton) AOG Maint Istanbul (Ataturk) Planned Maint Dusse…" at bounding box center [747, 339] width 1164 height 576
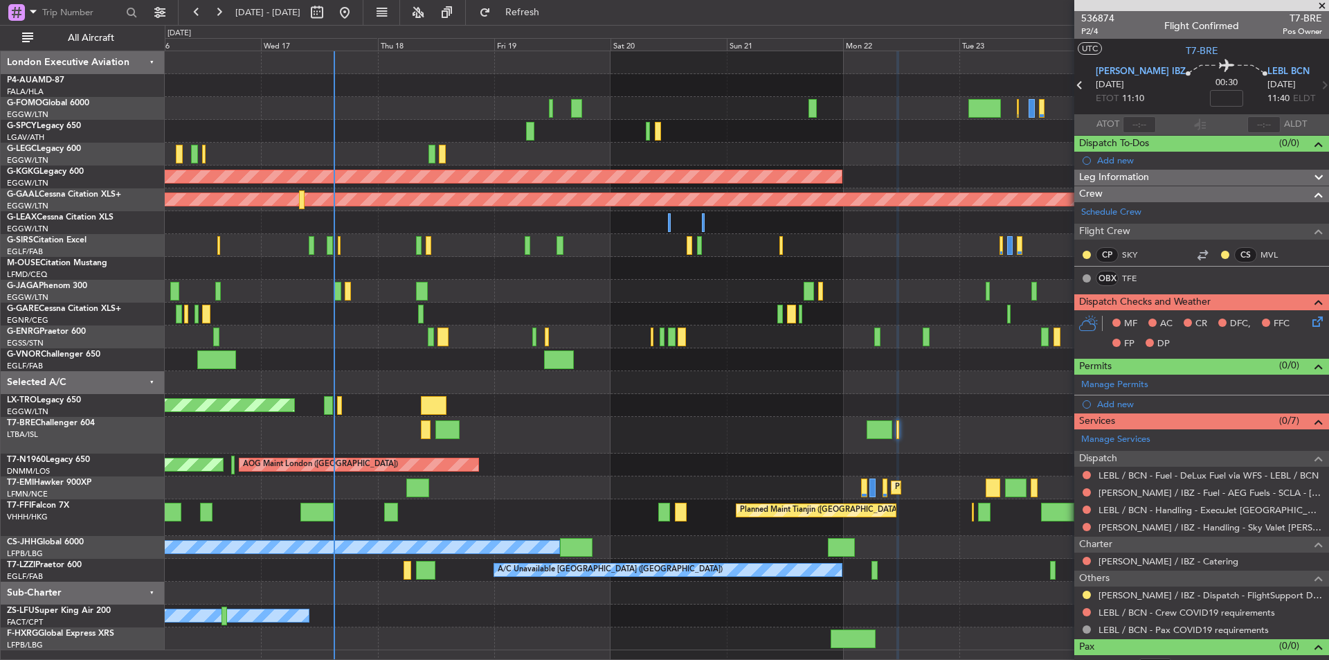
click at [1325, 6] on span at bounding box center [1323, 6] width 14 height 12
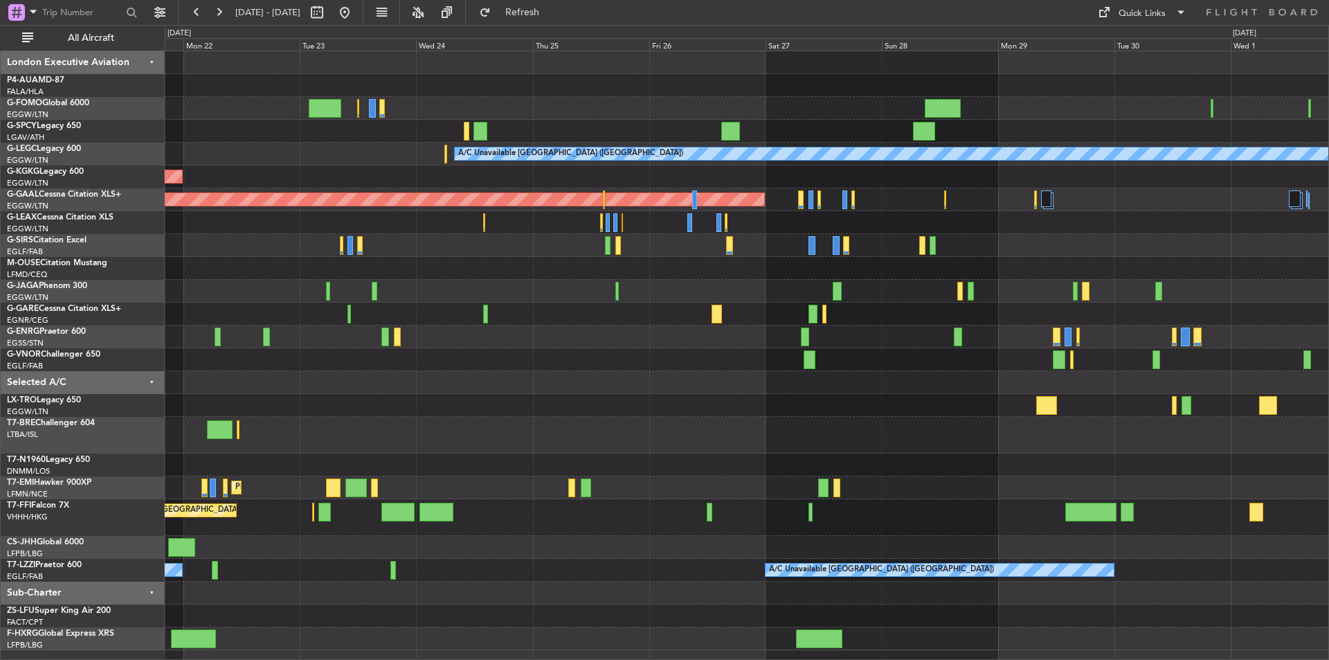
click at [481, 415] on div "A/C Unavailable London (Luton) AOG Maint Istanbul (Ataturk) Planned Maint Dusse…" at bounding box center [747, 350] width 1164 height 599
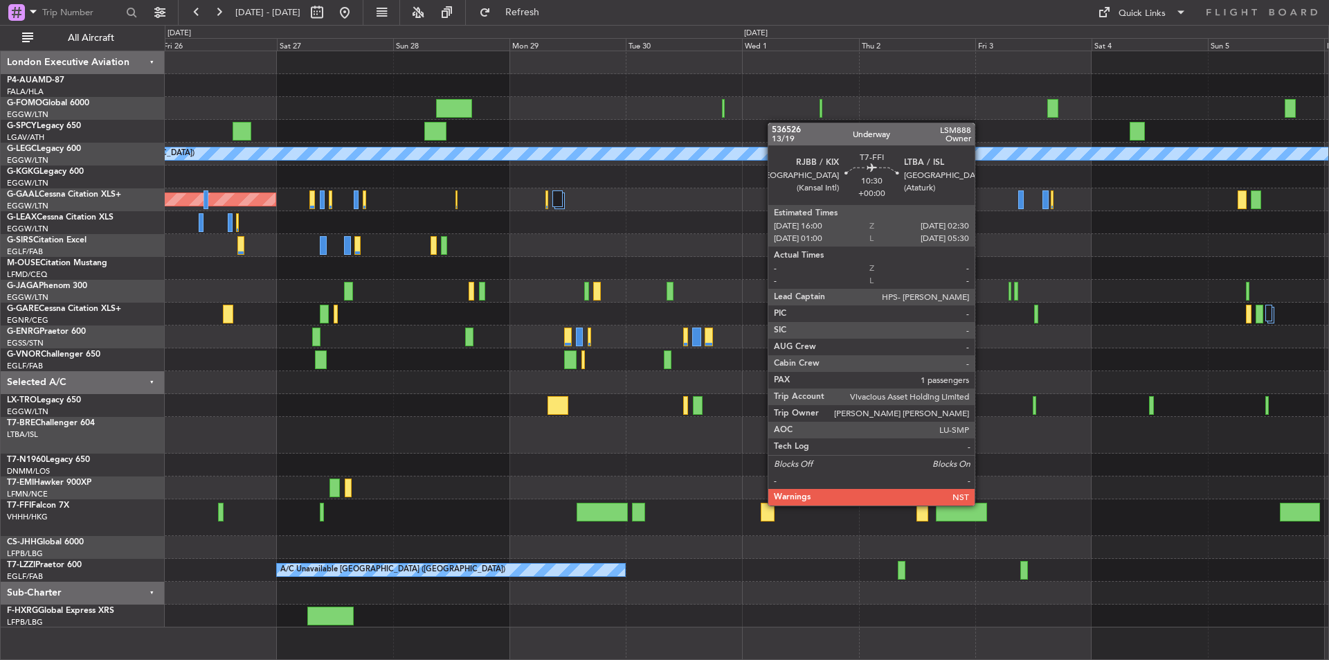
click at [981, 504] on div at bounding box center [961, 512] width 51 height 19
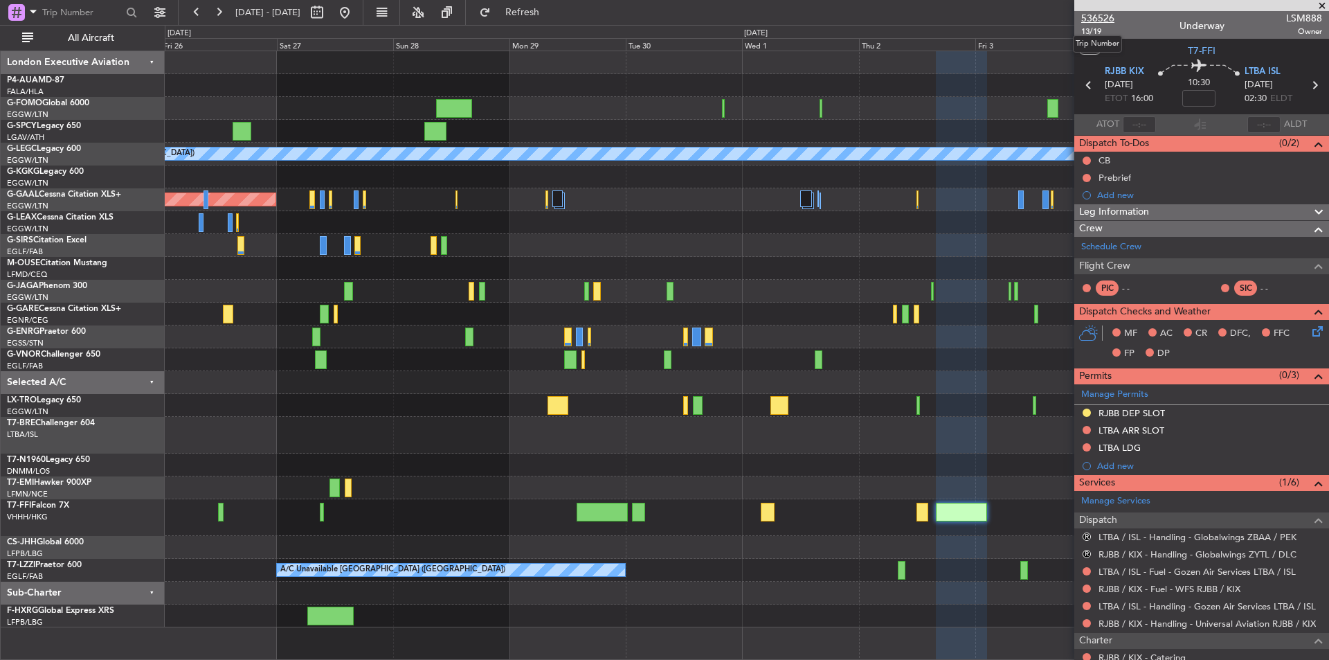
click at [1104, 15] on span "536526" at bounding box center [1098, 18] width 33 height 15
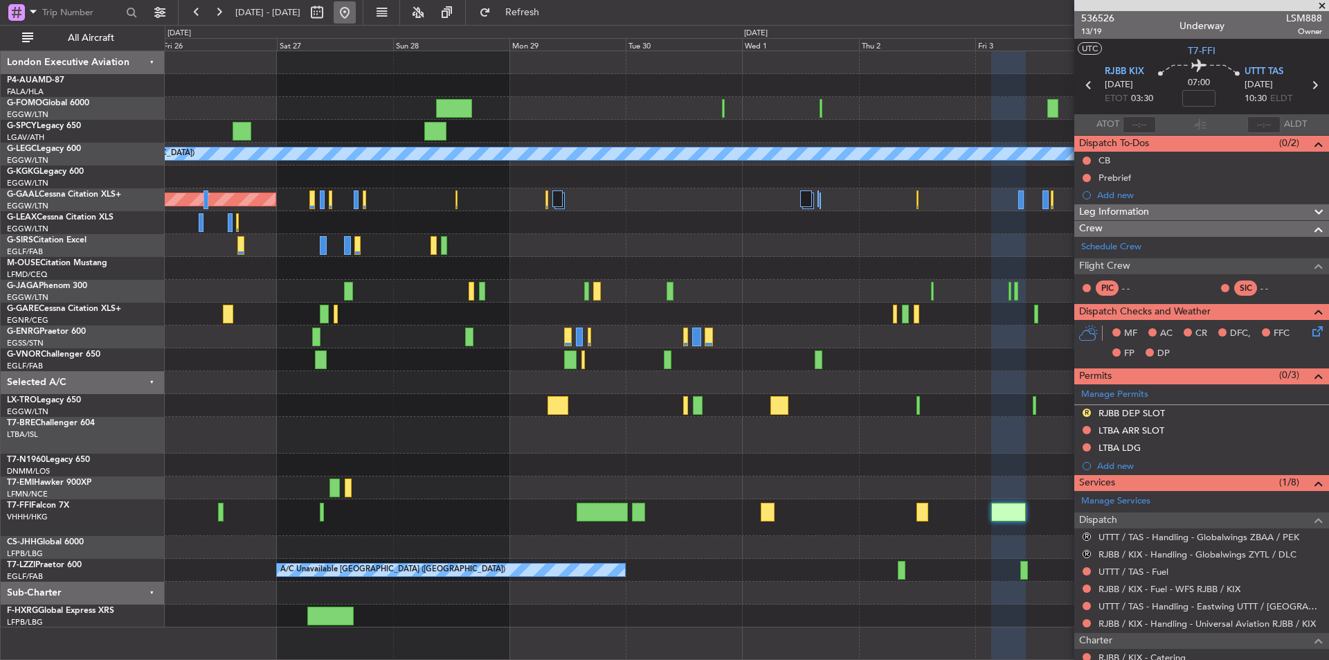
click at [356, 13] on button at bounding box center [345, 12] width 22 height 22
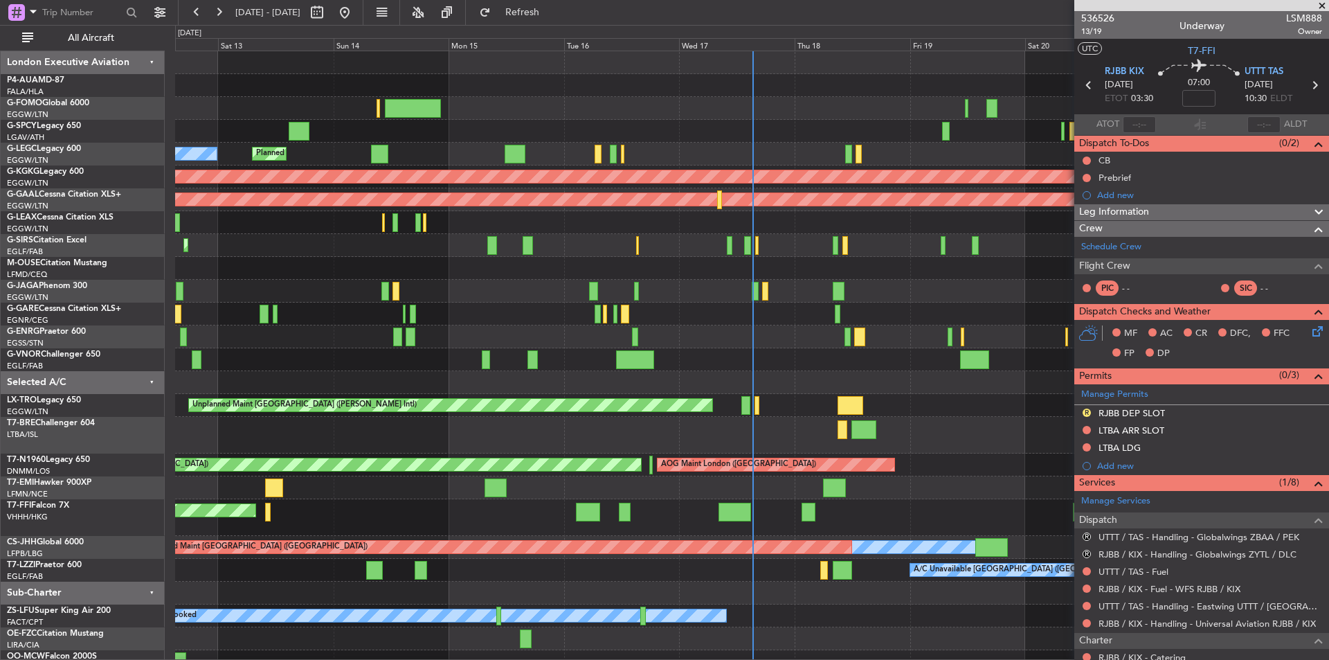
click at [1320, 8] on span at bounding box center [1323, 6] width 14 height 12
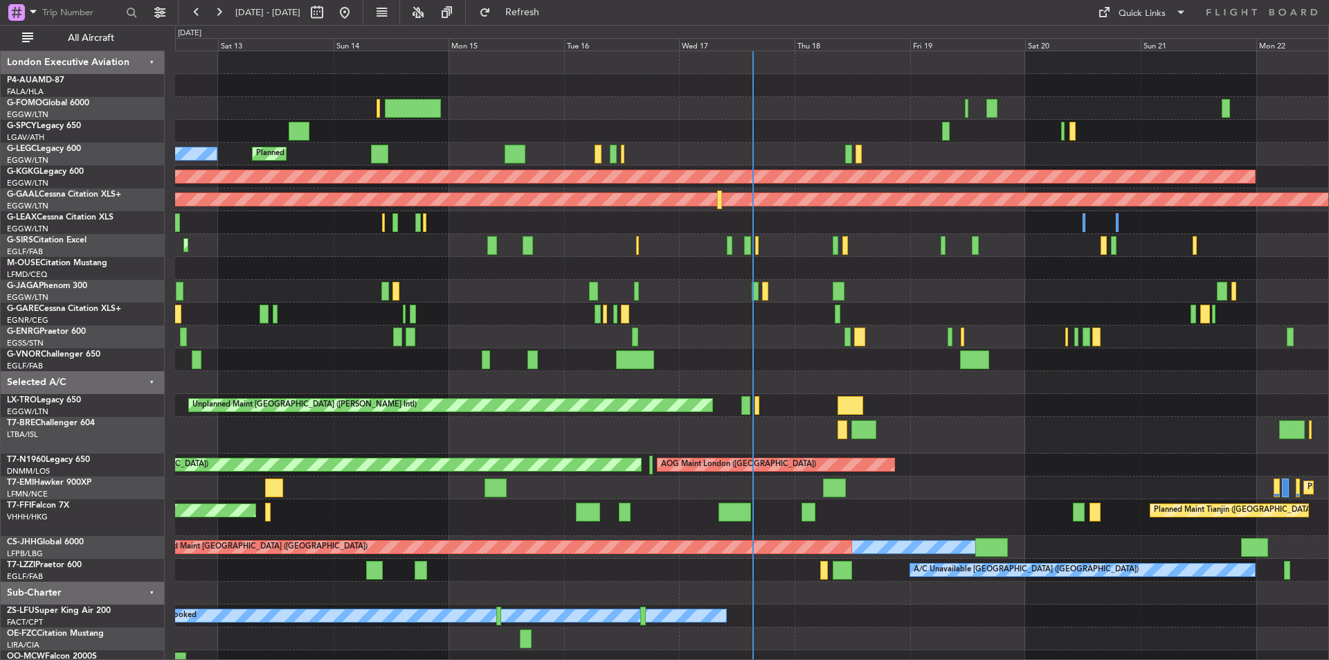
type input "0"
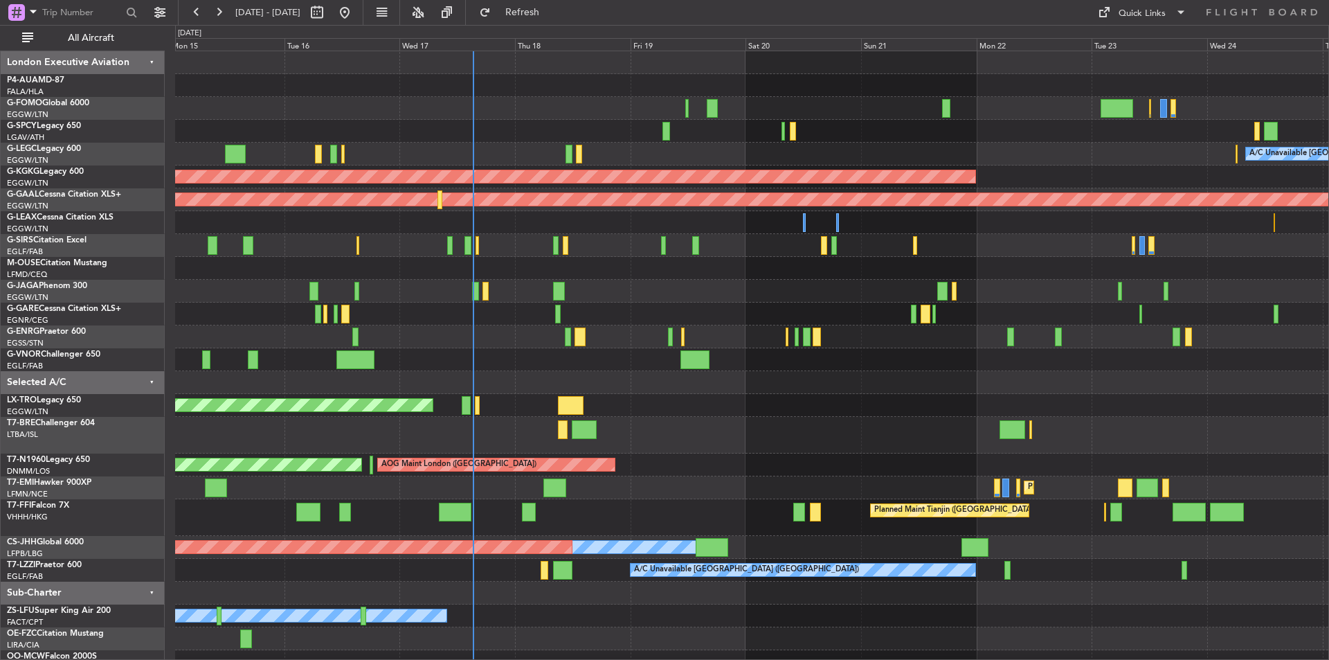
click at [729, 454] on div "A/C Unavailable London (Luton) Planned Maint London (Luton) Owner AOG Maint Ist…" at bounding box center [752, 373] width 1154 height 645
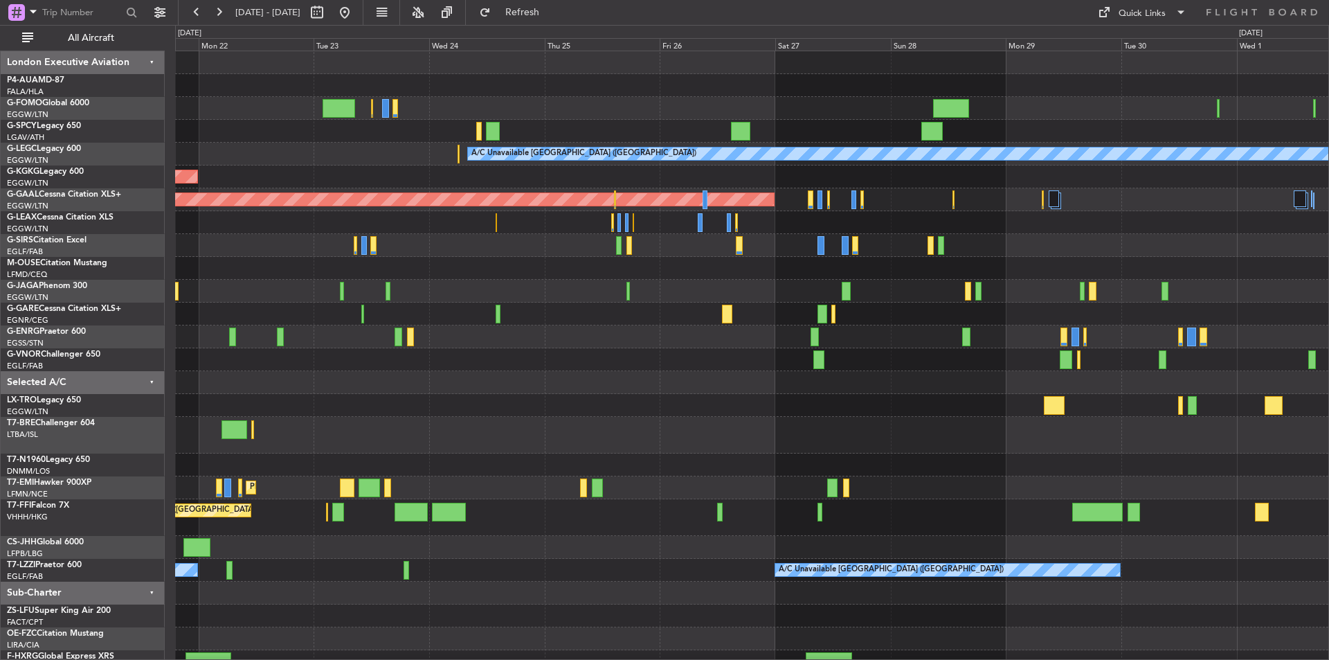
click at [60, 427] on div "A/C Unavailable London (Luton) AOG Maint Istanbul (Ataturk) Planned Maint Dusse…" at bounding box center [664, 342] width 1329 height 635
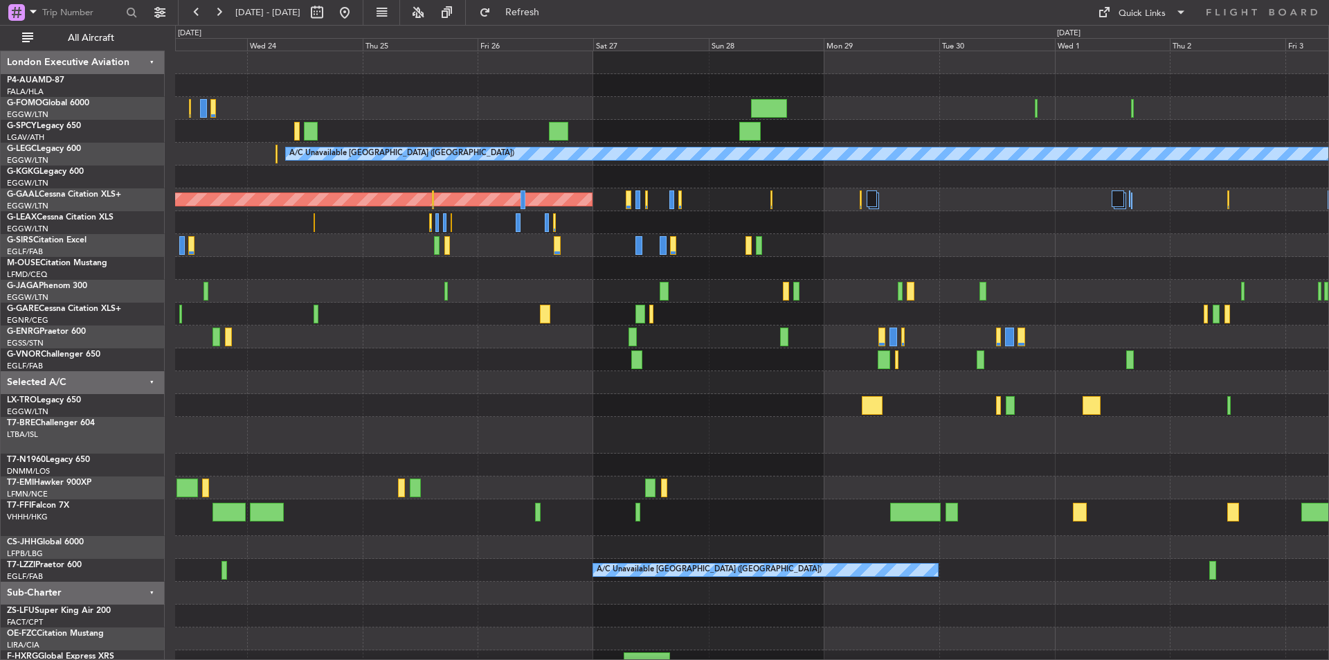
click at [588, 377] on div "A/C Unavailable London (Luton) AOG Maint Istanbul (Ataturk) Planned Maint Dusse…" at bounding box center [752, 362] width 1154 height 622
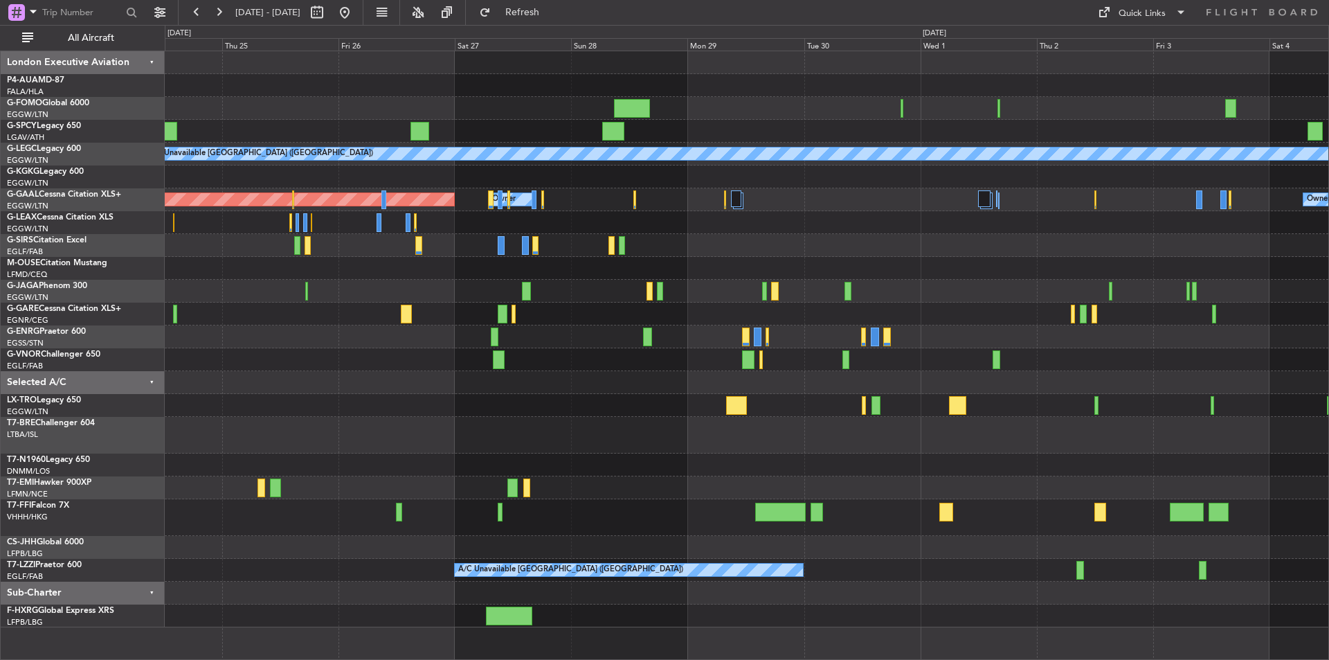
click at [966, 454] on div "A/C Unavailable London (Luton) Planned Maint Dusseldorf Owner Owner Planned Mai…" at bounding box center [747, 339] width 1164 height 576
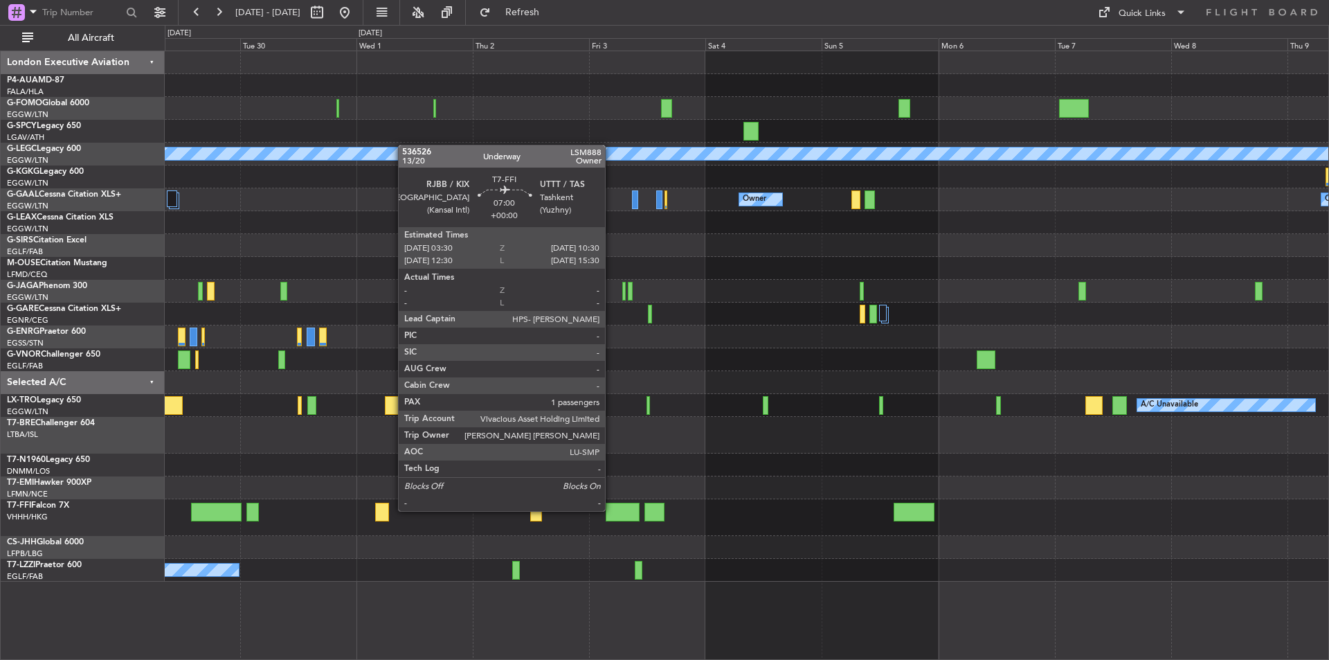
click at [611, 510] on div at bounding box center [623, 512] width 35 height 19
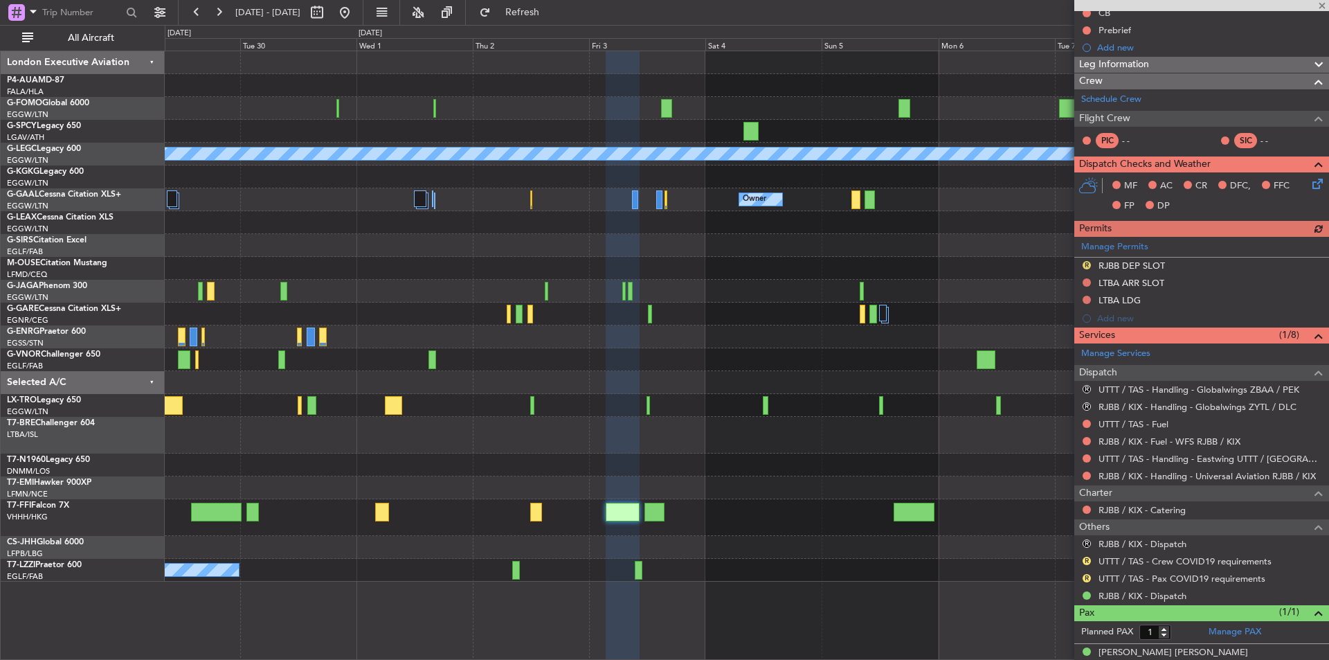
scroll to position [162, 0]
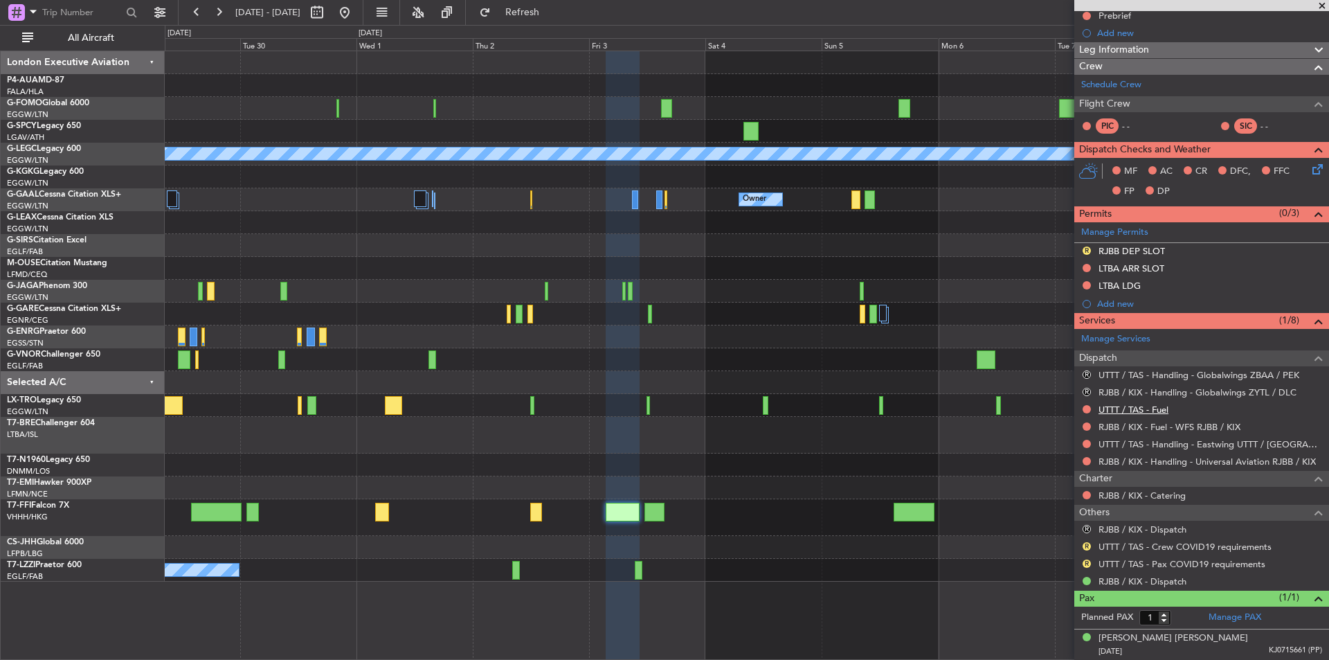
click at [1142, 411] on link "UTTT / TAS - Fuel" at bounding box center [1134, 410] width 70 height 12
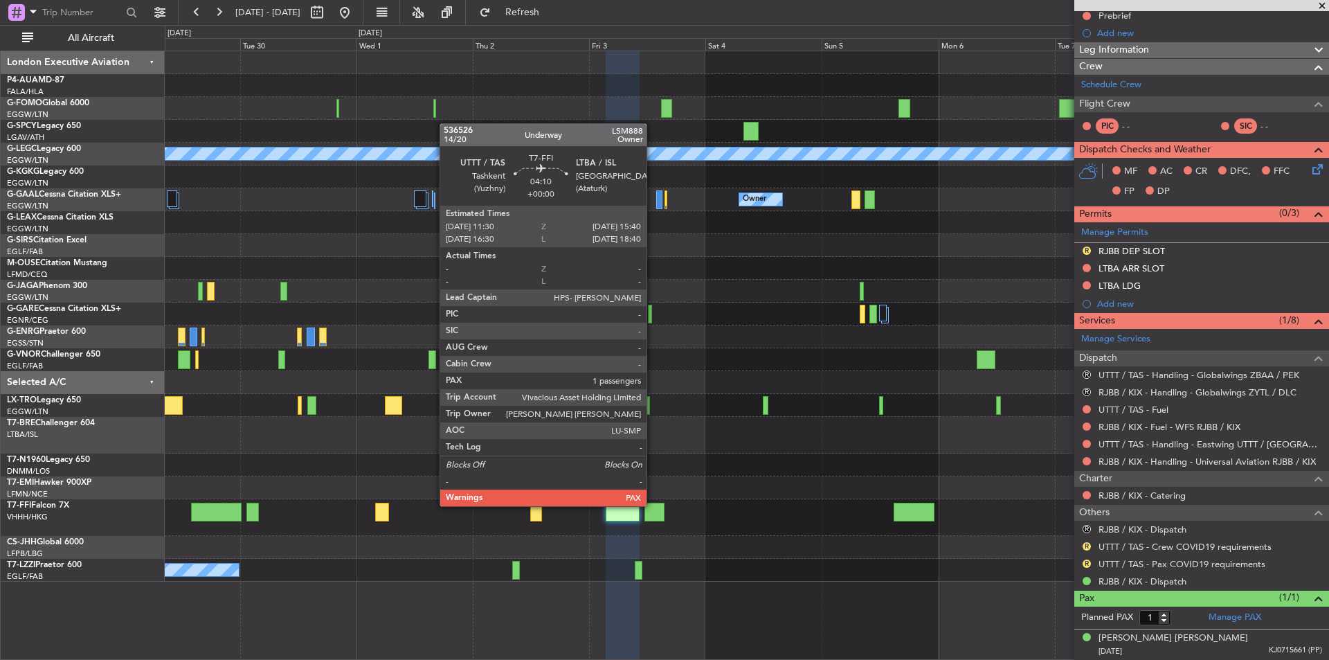
click at [653, 505] on div at bounding box center [655, 512] width 21 height 19
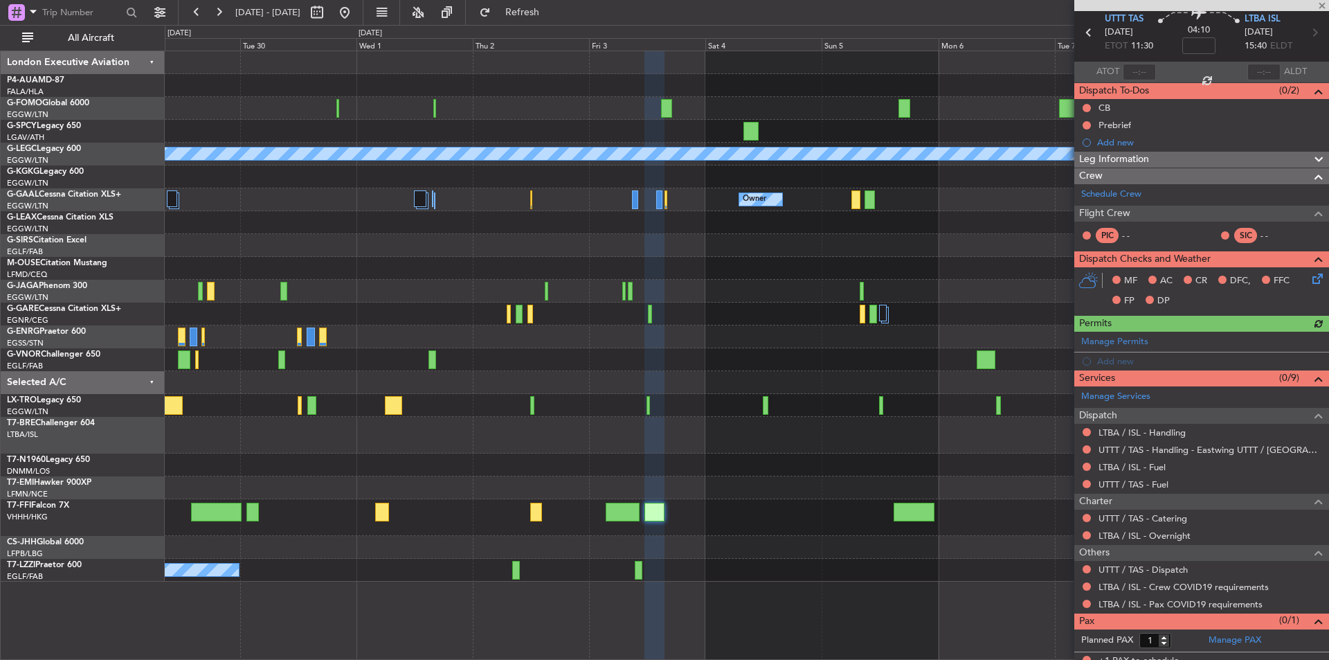
scroll to position [62, 0]
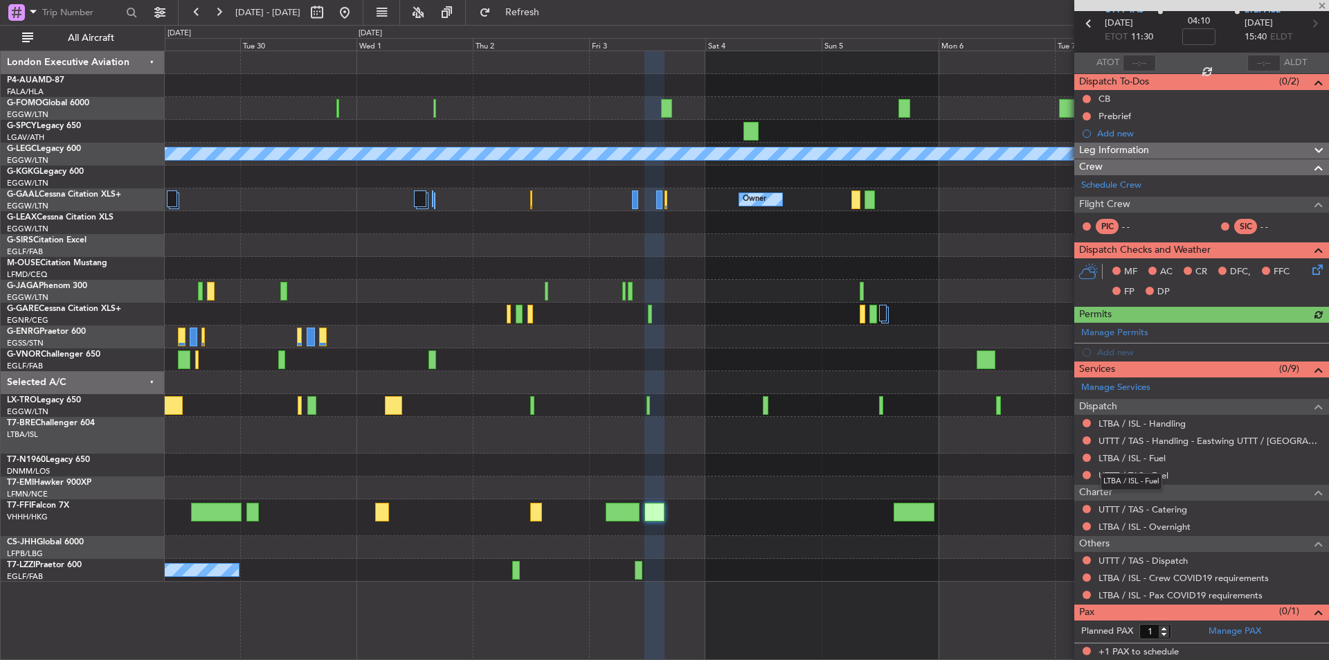
click at [1141, 476] on div "LTBA / ISL - Fuel" at bounding box center [1132, 481] width 62 height 17
click at [1135, 418] on link "LTBA / ISL - Handling" at bounding box center [1142, 424] width 87 height 12
click at [1116, 456] on link "LTBA / ISL - Fuel" at bounding box center [1132, 458] width 67 height 12
click at [1124, 477] on link "UTTT / TAS - Fuel" at bounding box center [1134, 475] width 70 height 12
click at [552, 9] on span "Refresh" at bounding box center [523, 13] width 58 height 10
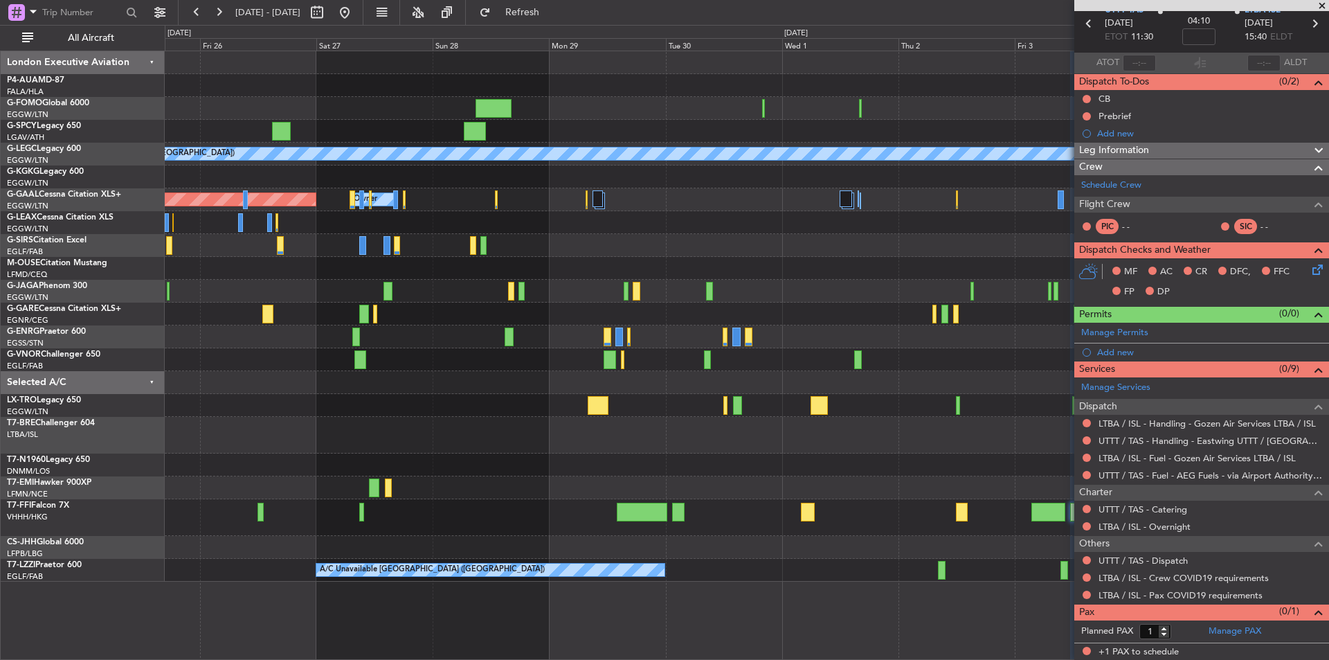
click at [774, 407] on div "A/C Unavailable London (Luton) Owner Owner Planned Maint Dusseldorf A/C Unavail…" at bounding box center [747, 316] width 1164 height 530
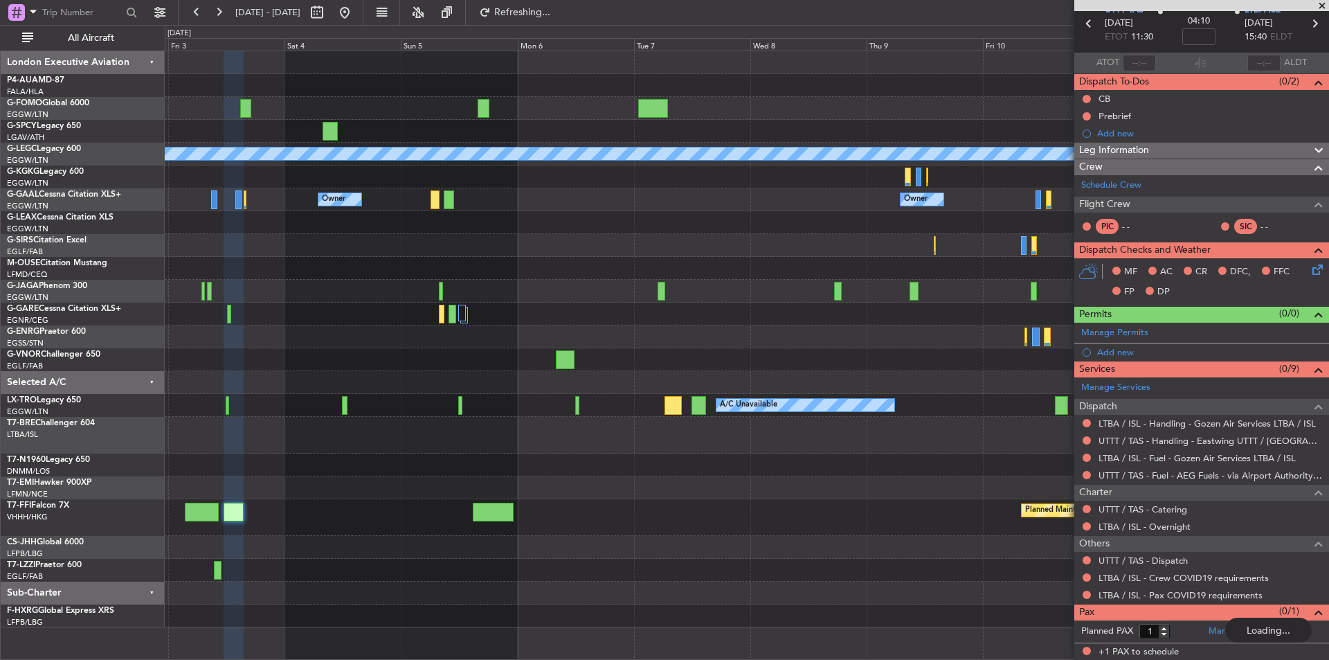
click at [190, 577] on div "A/C Unavailable [GEOGRAPHIC_DATA] ([GEOGRAPHIC_DATA]) Owner Owner Owner Owner […" at bounding box center [747, 339] width 1164 height 576
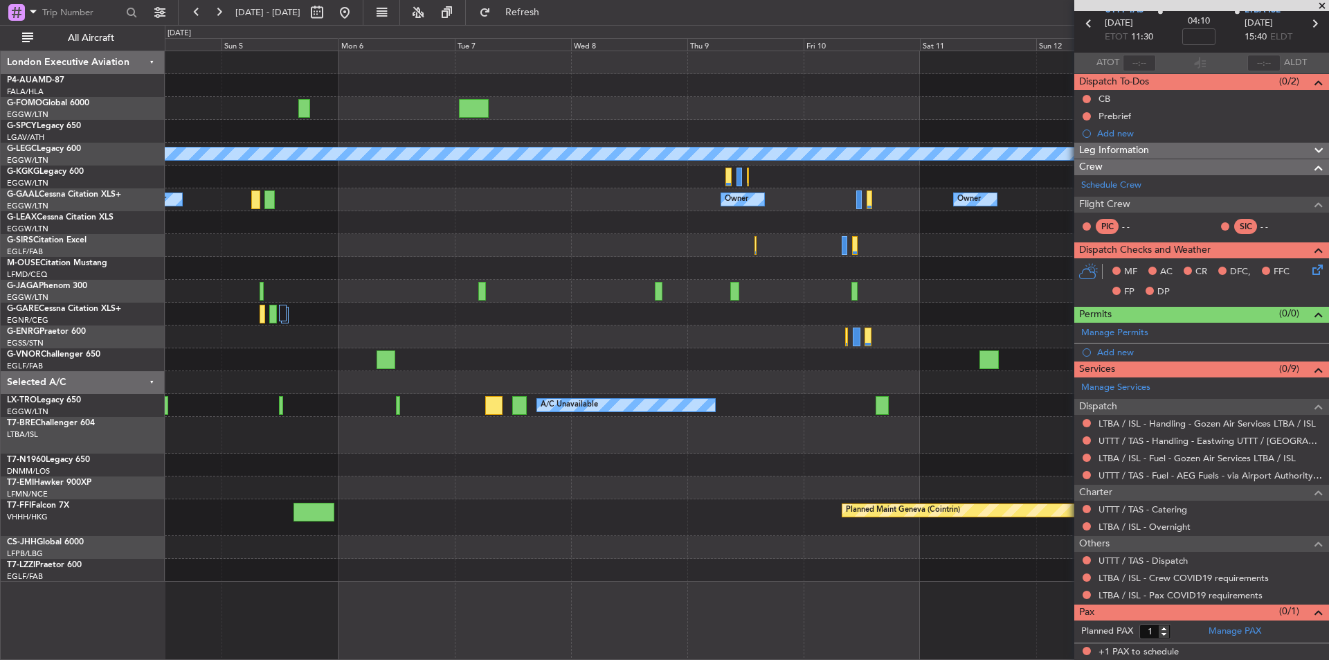
click at [1037, 441] on div "A/C Unavailable London (Luton) Owner Owner Owner Owner London (Luton) Owner Own…" at bounding box center [747, 316] width 1164 height 530
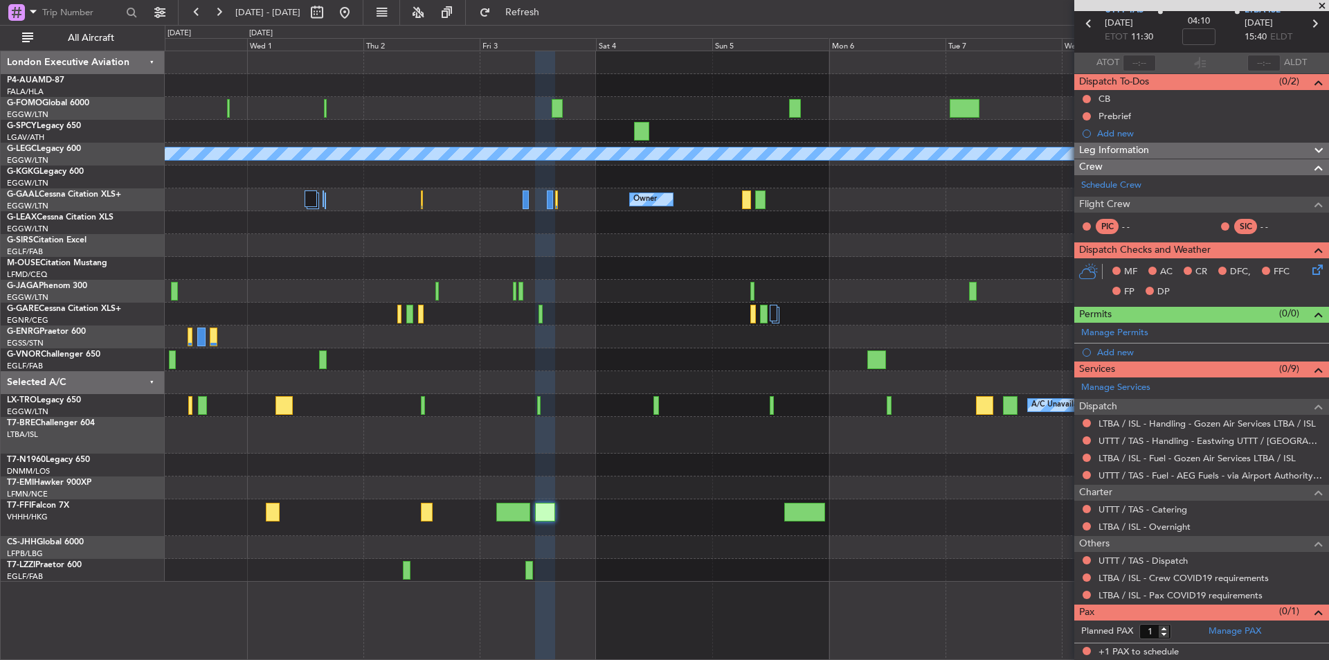
click at [830, 393] on div at bounding box center [747, 382] width 1164 height 23
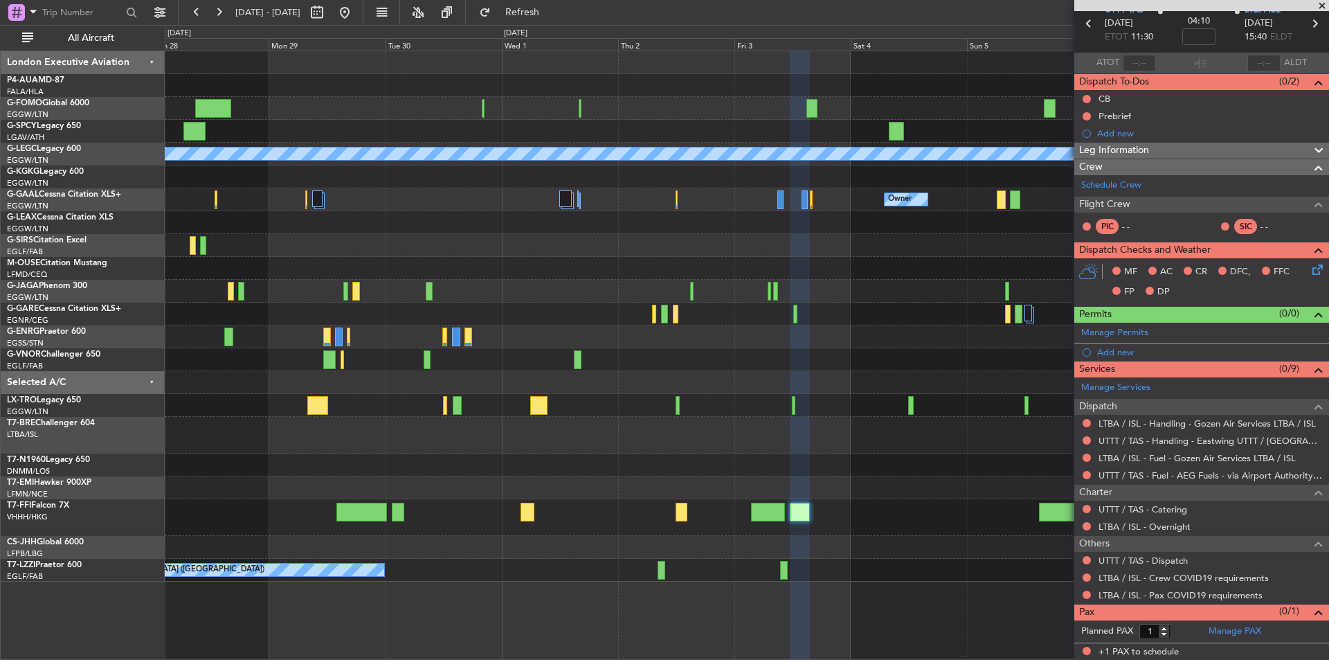
click at [663, 456] on div at bounding box center [747, 465] width 1164 height 23
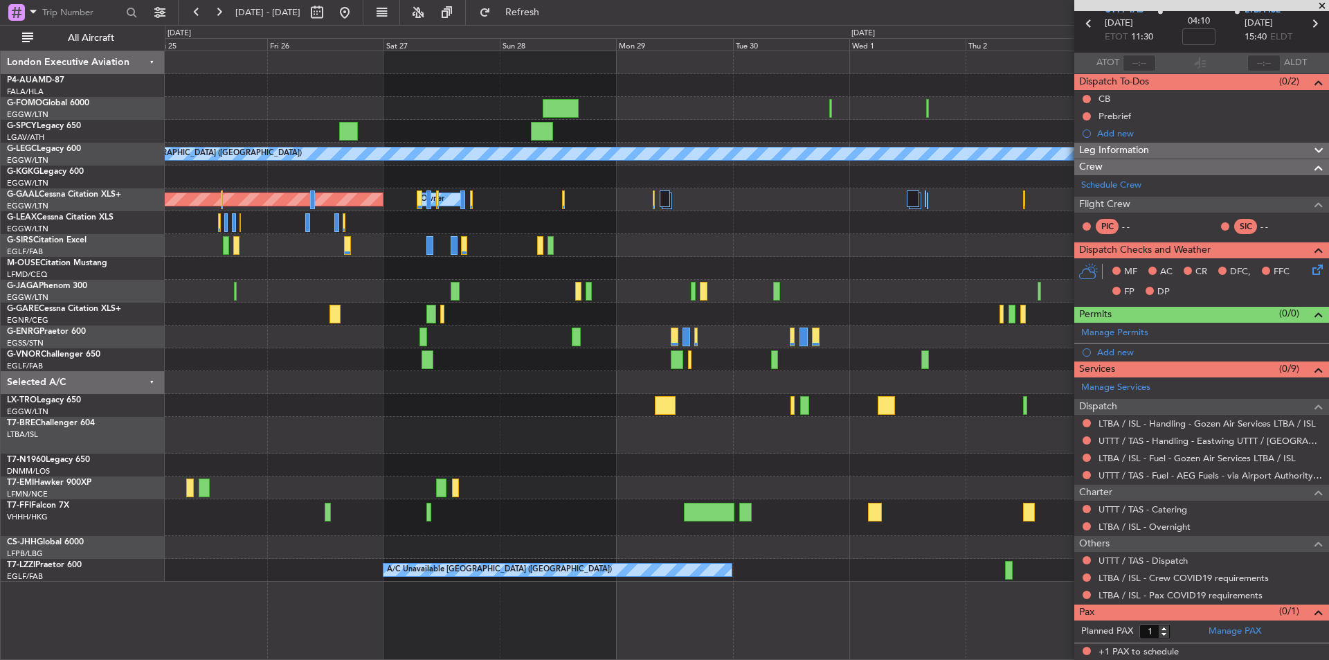
click at [716, 459] on div at bounding box center [747, 465] width 1164 height 23
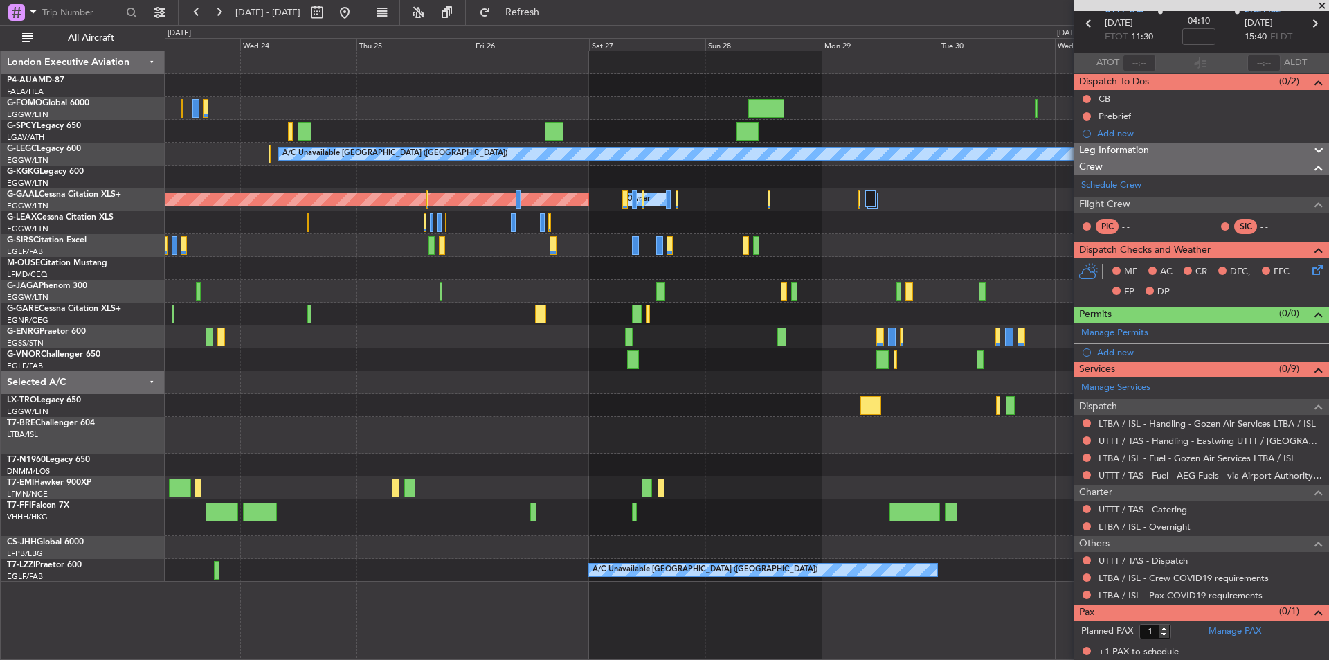
click at [656, 463] on div at bounding box center [747, 465] width 1164 height 23
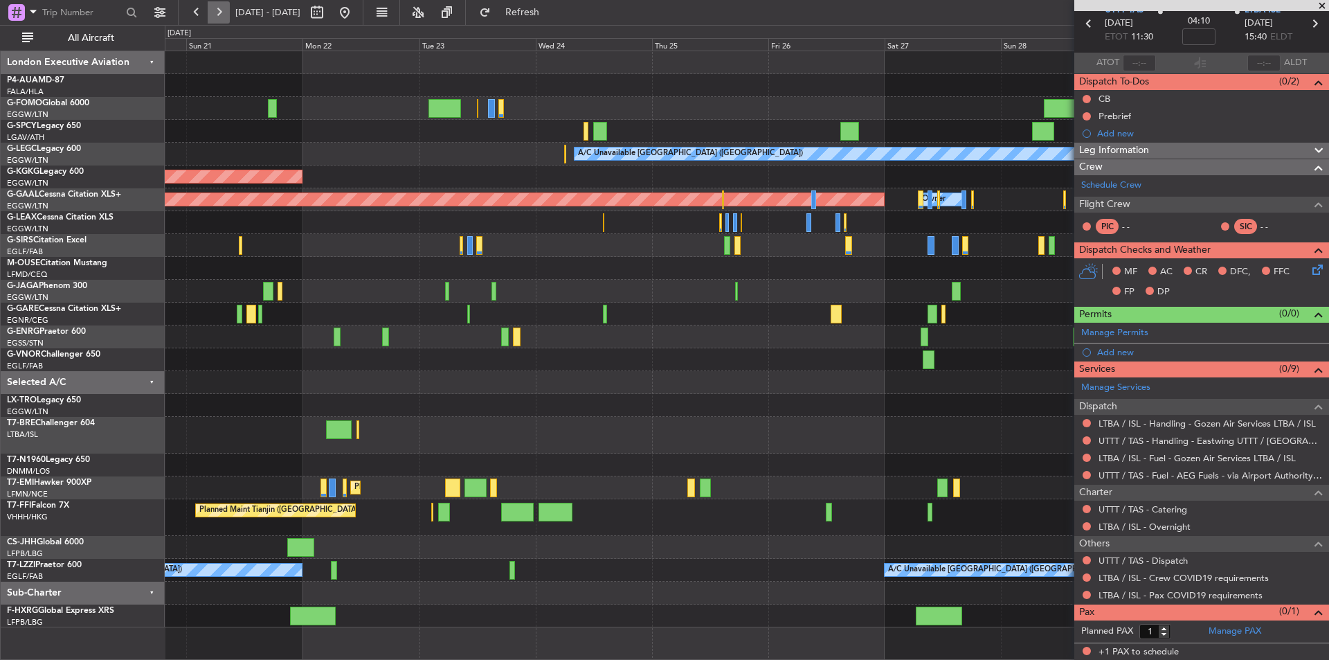
click at [216, 19] on button at bounding box center [219, 12] width 22 height 22
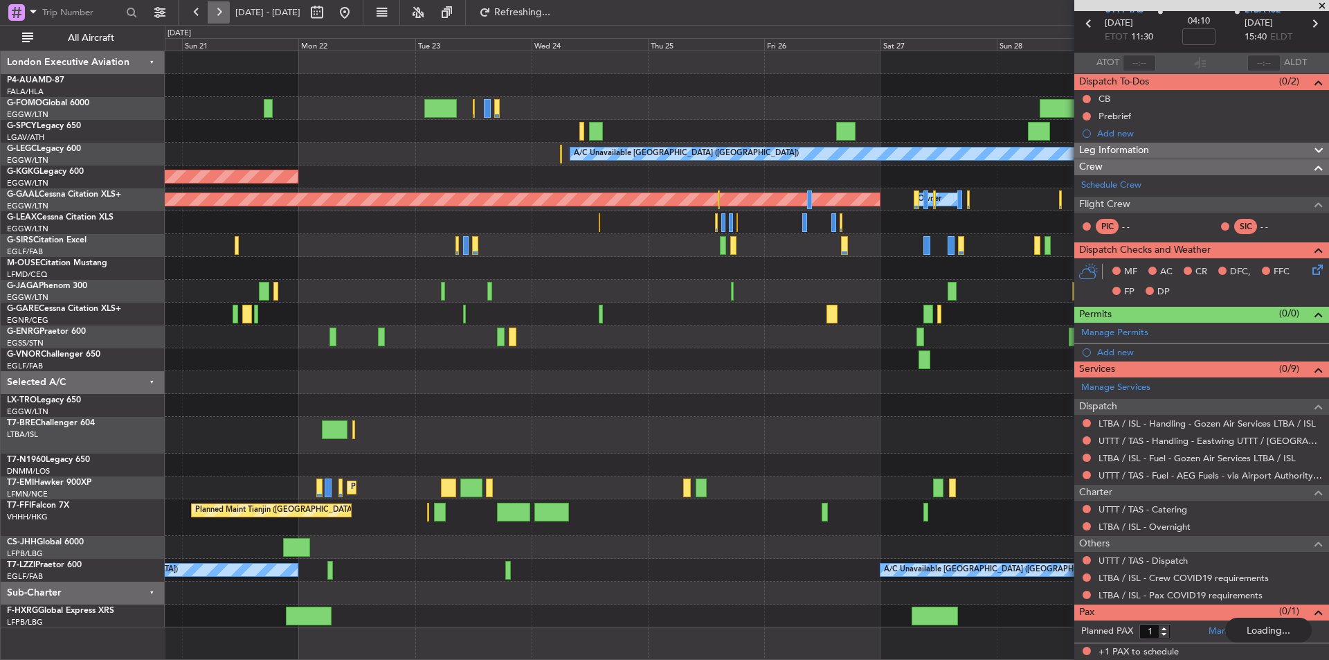
click at [216, 19] on button at bounding box center [219, 12] width 22 height 22
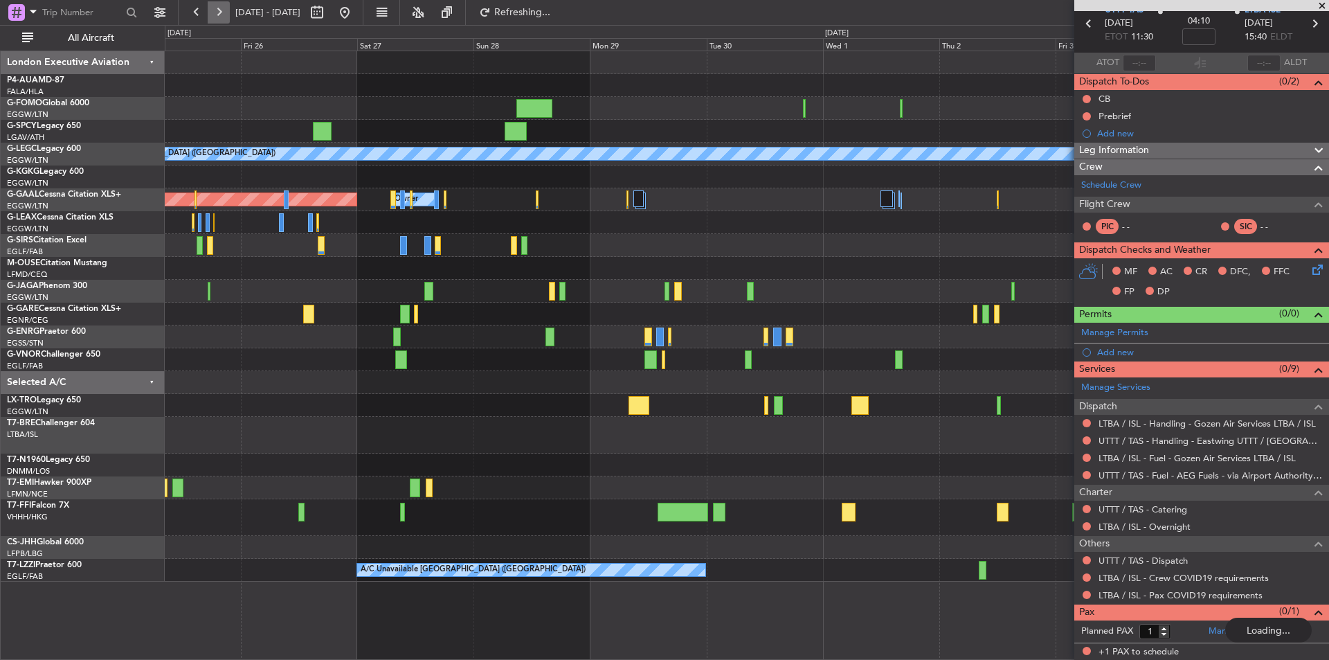
click at [216, 19] on button at bounding box center [219, 12] width 22 height 22
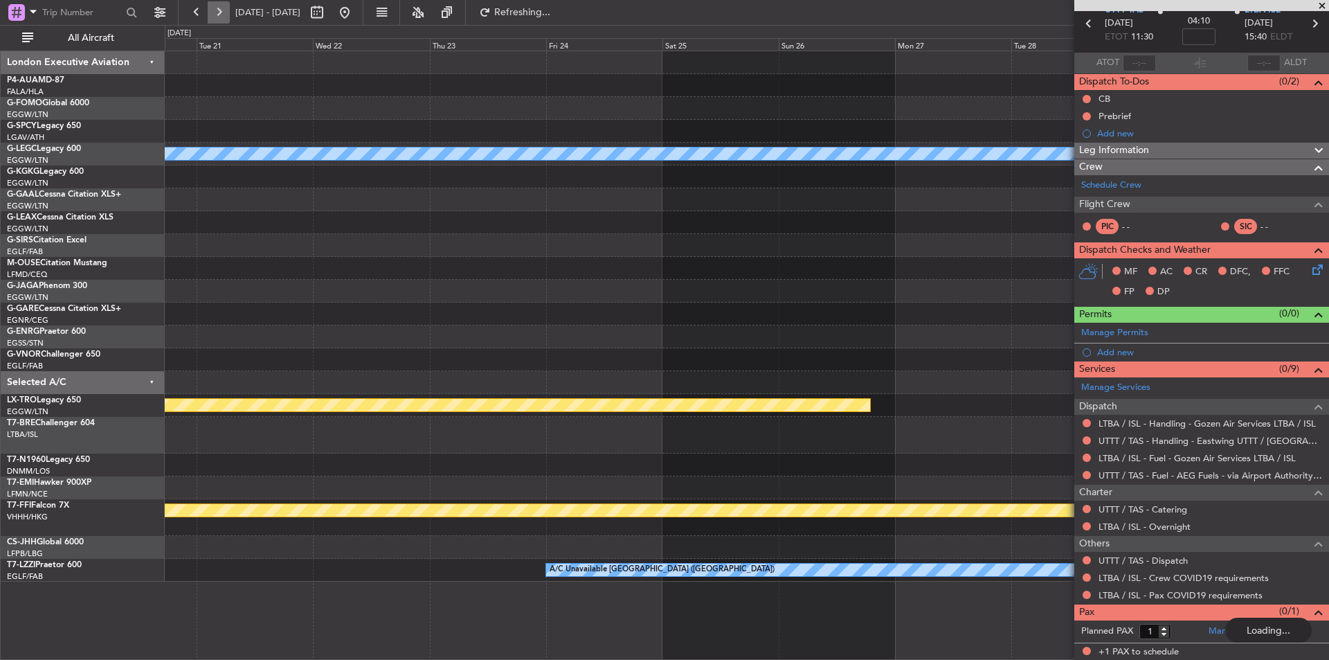
click at [216, 19] on button at bounding box center [219, 12] width 22 height 22
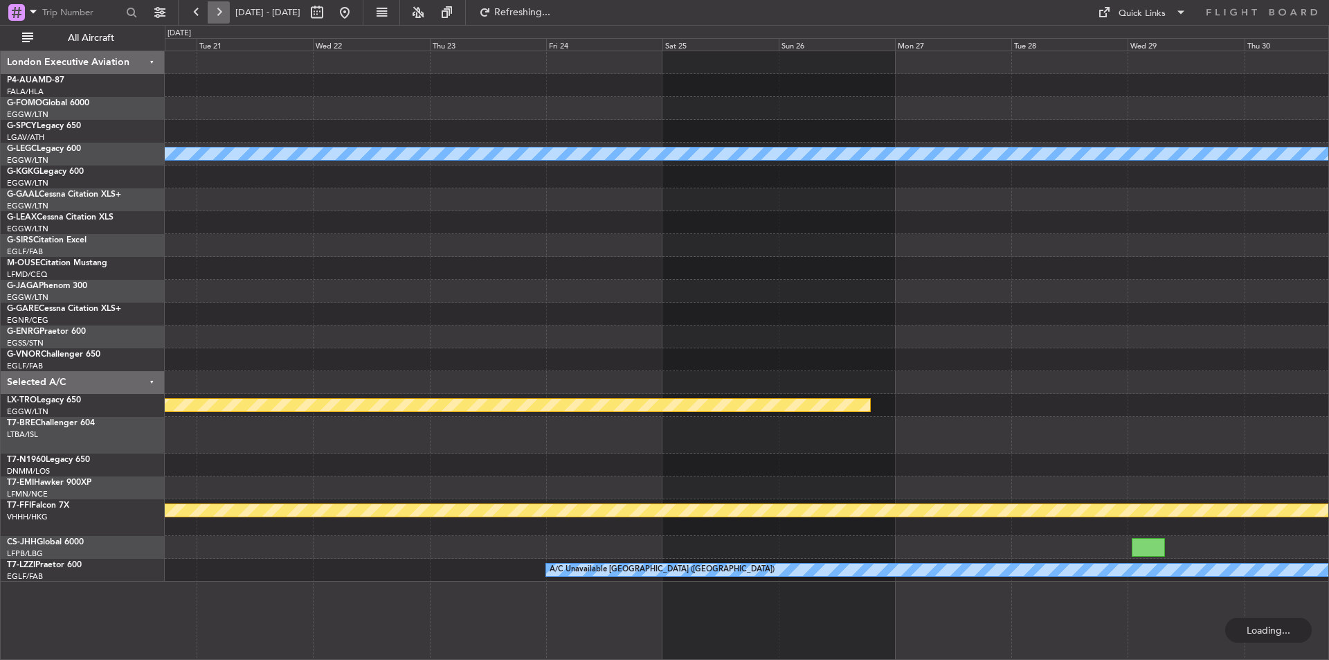
scroll to position [0, 0]
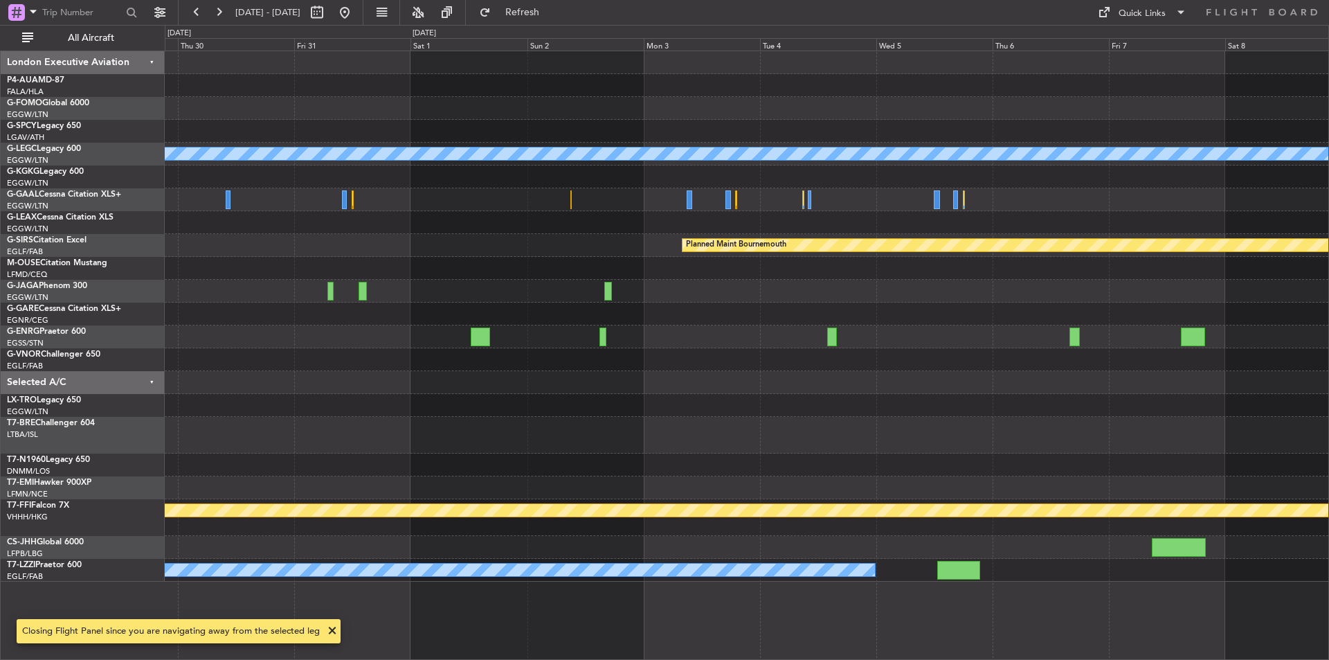
click at [500, 399] on div at bounding box center [747, 405] width 1164 height 23
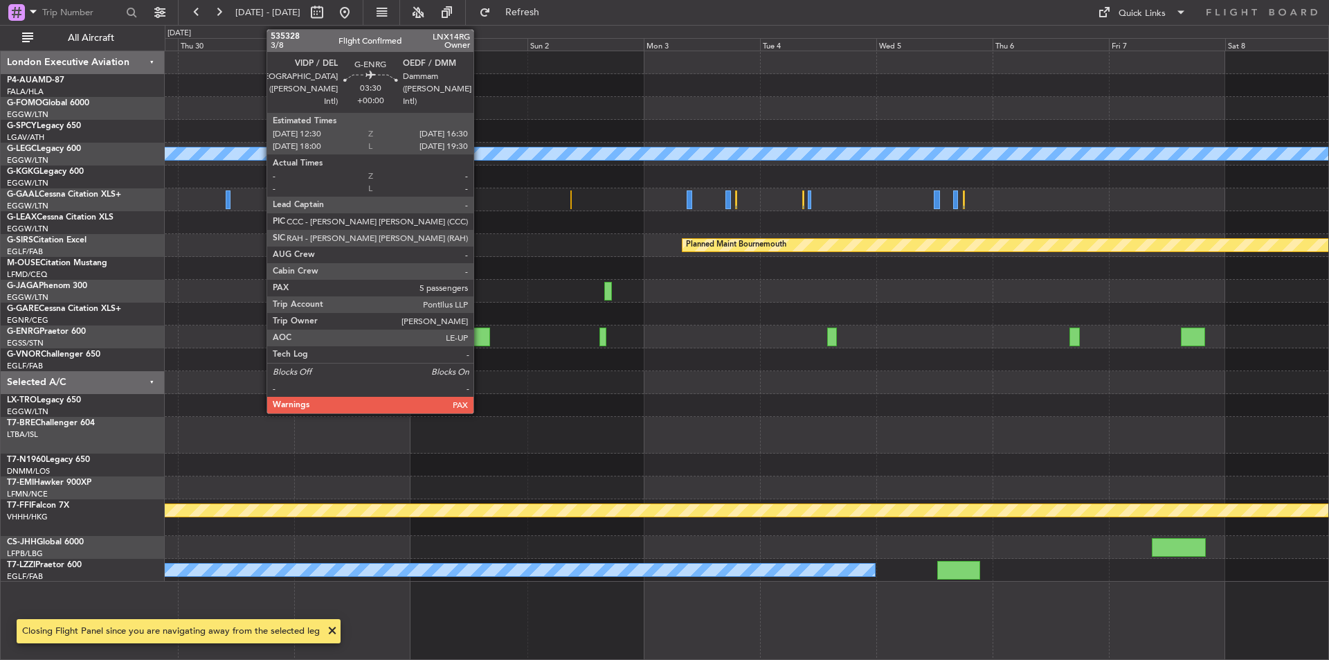
click at [480, 332] on div at bounding box center [481, 337] width 20 height 19
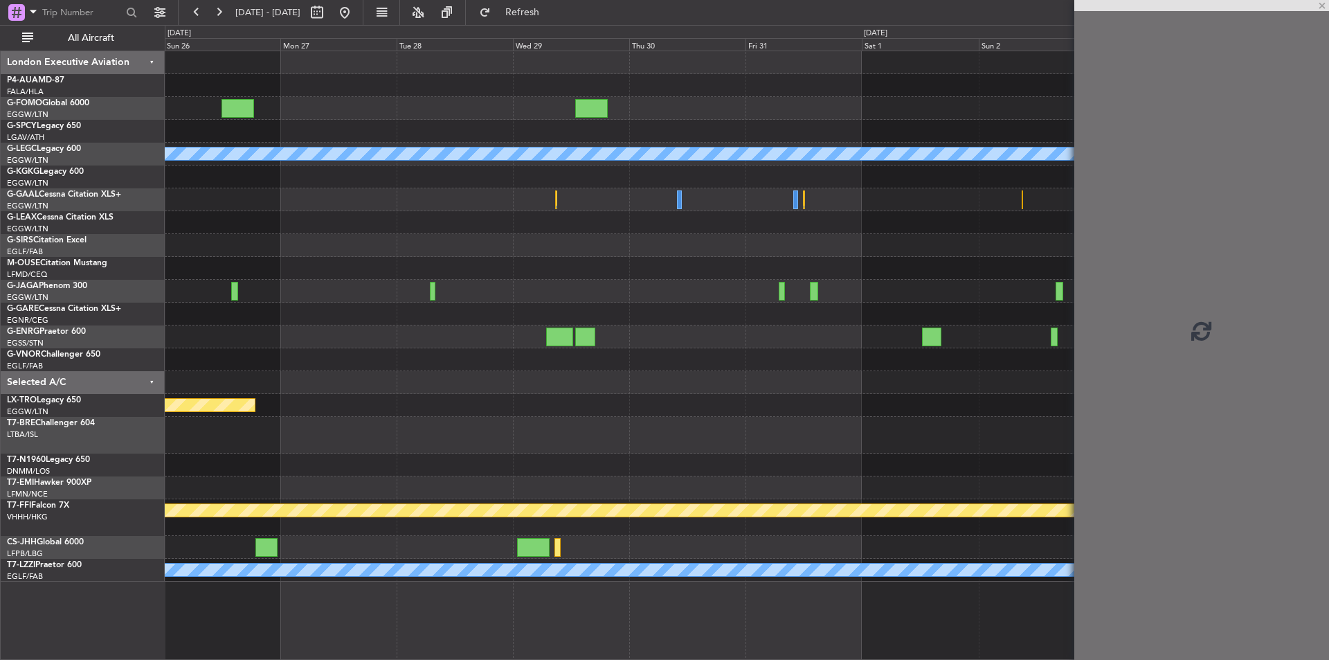
click at [813, 400] on div "A/C Unavailable London (Luton) Planned Maint Bournemouth Planned Maint Bournemo…" at bounding box center [747, 316] width 1164 height 530
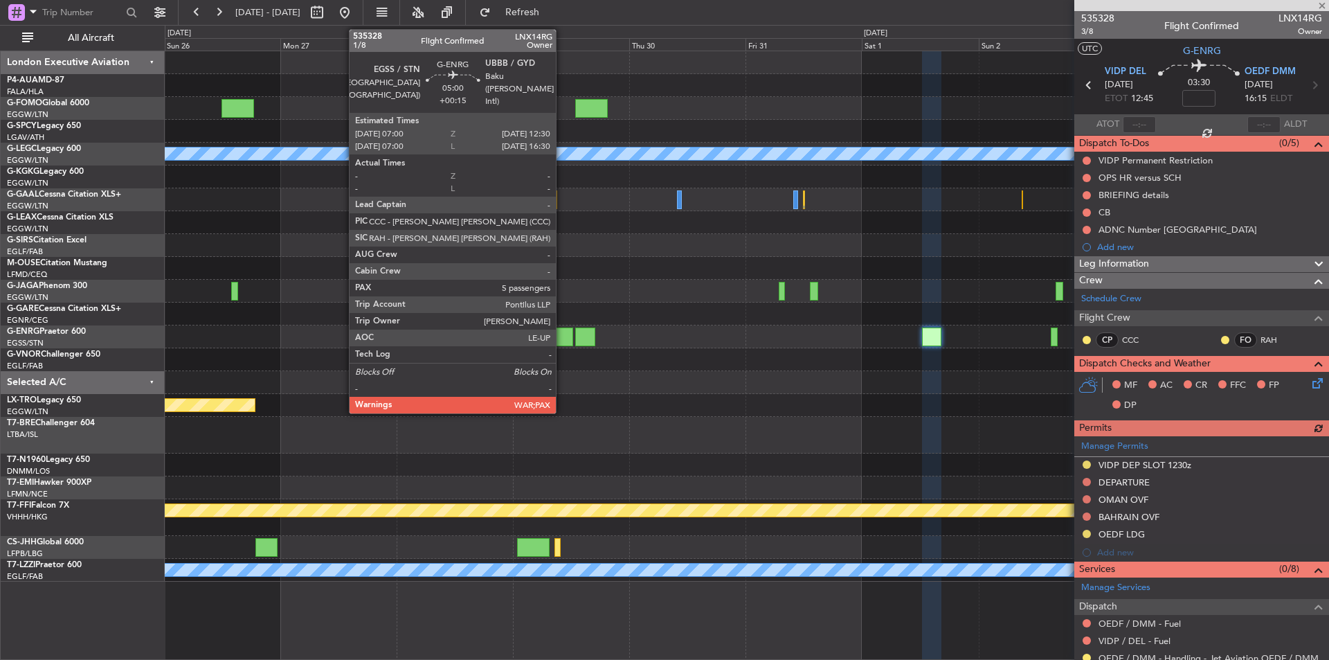
click at [562, 332] on div at bounding box center [559, 337] width 27 height 19
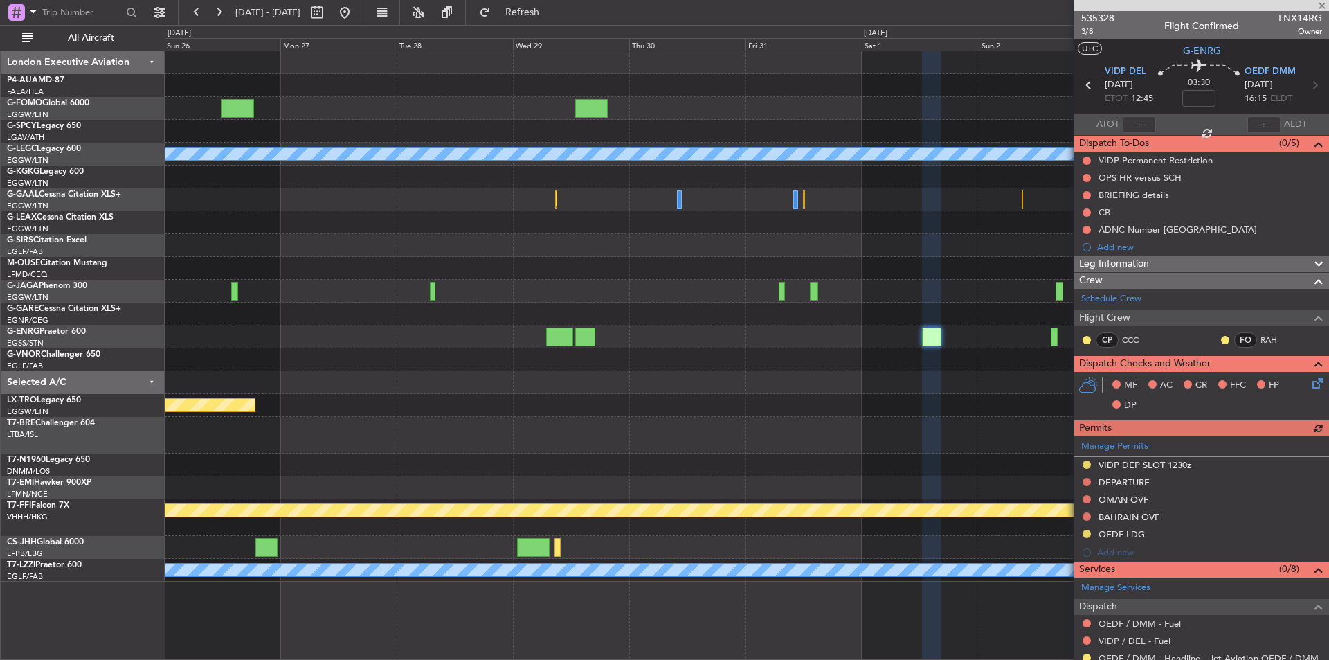
type input "+00:15"
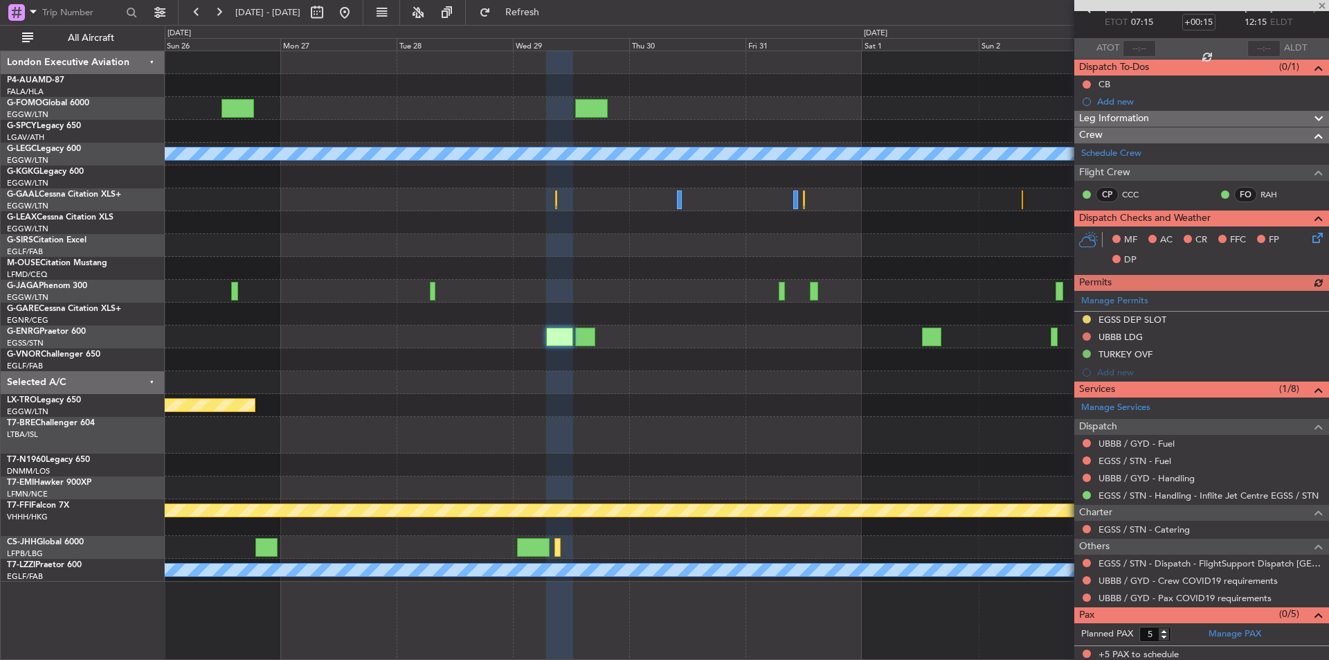
scroll to position [79, 0]
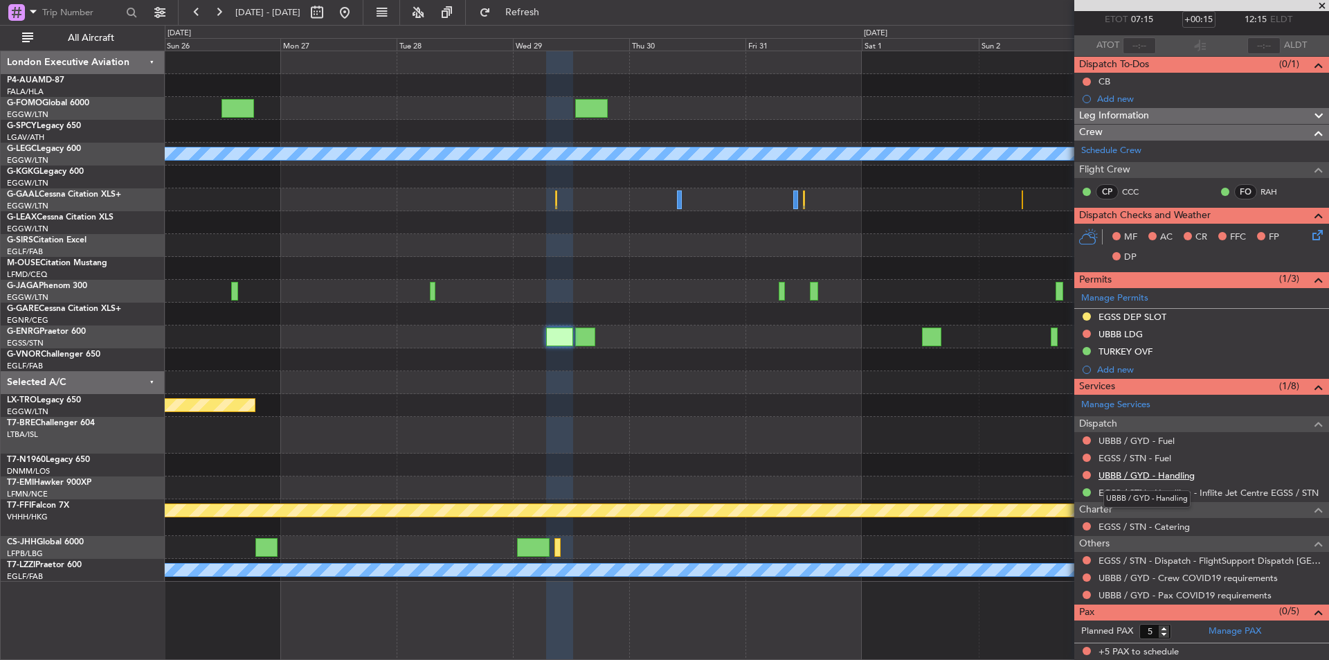
click at [1153, 474] on link "UBBB / GYD - Handling" at bounding box center [1147, 475] width 96 height 12
click at [1135, 452] on link "EGSS / STN - Fuel" at bounding box center [1135, 458] width 73 height 12
click at [556, 23] on button "Refresh" at bounding box center [514, 12] width 83 height 22
click at [1153, 436] on link "UBBB / GYD - Fuel" at bounding box center [1137, 441] width 76 height 12
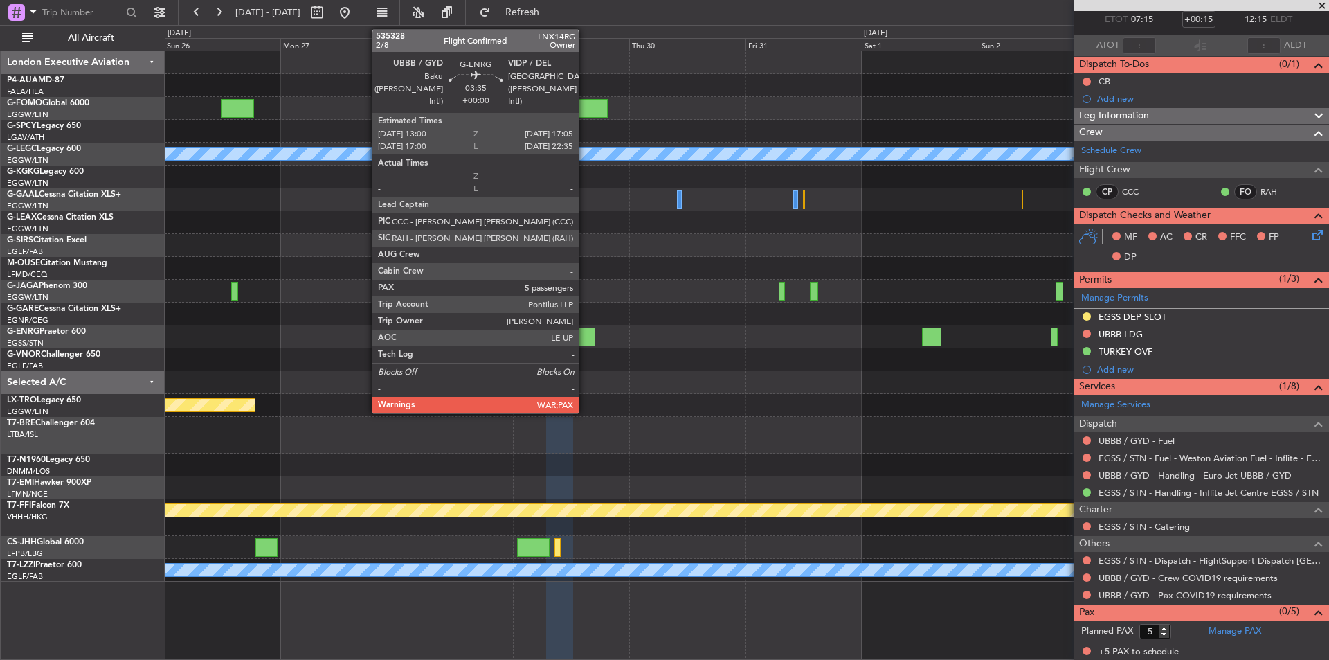
click at [585, 344] on div at bounding box center [585, 337] width 20 height 19
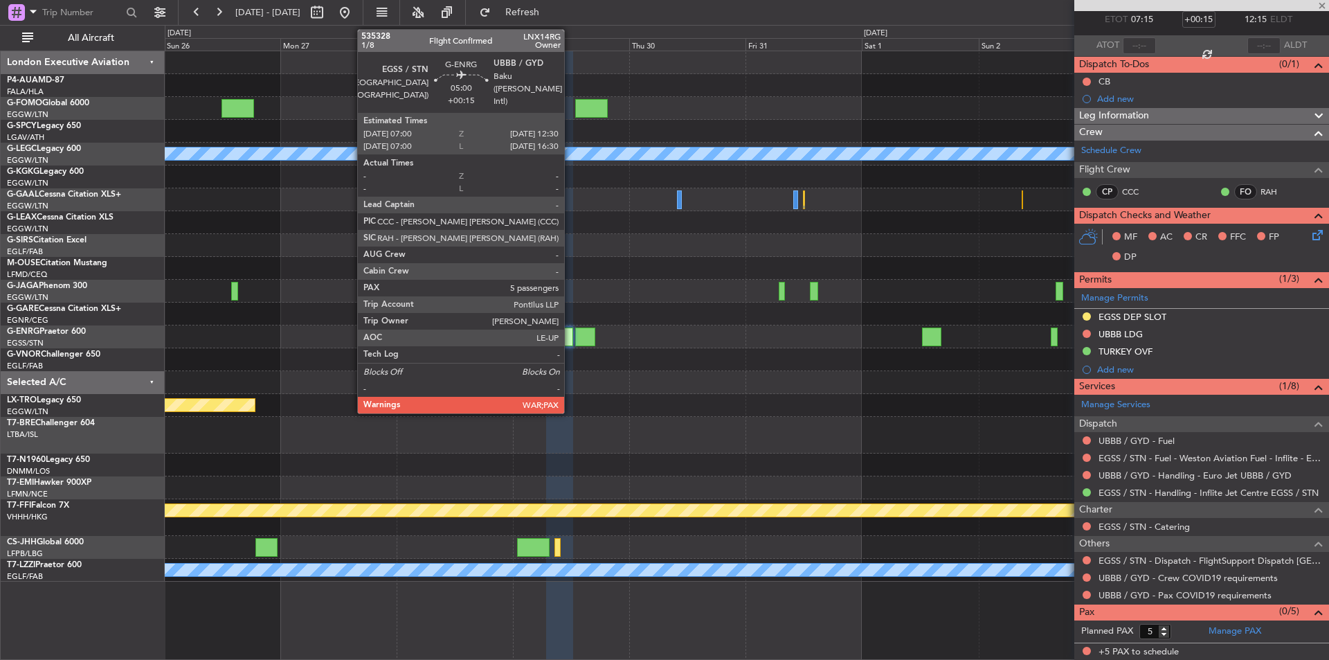
click at [571, 341] on div at bounding box center [559, 337] width 27 height 19
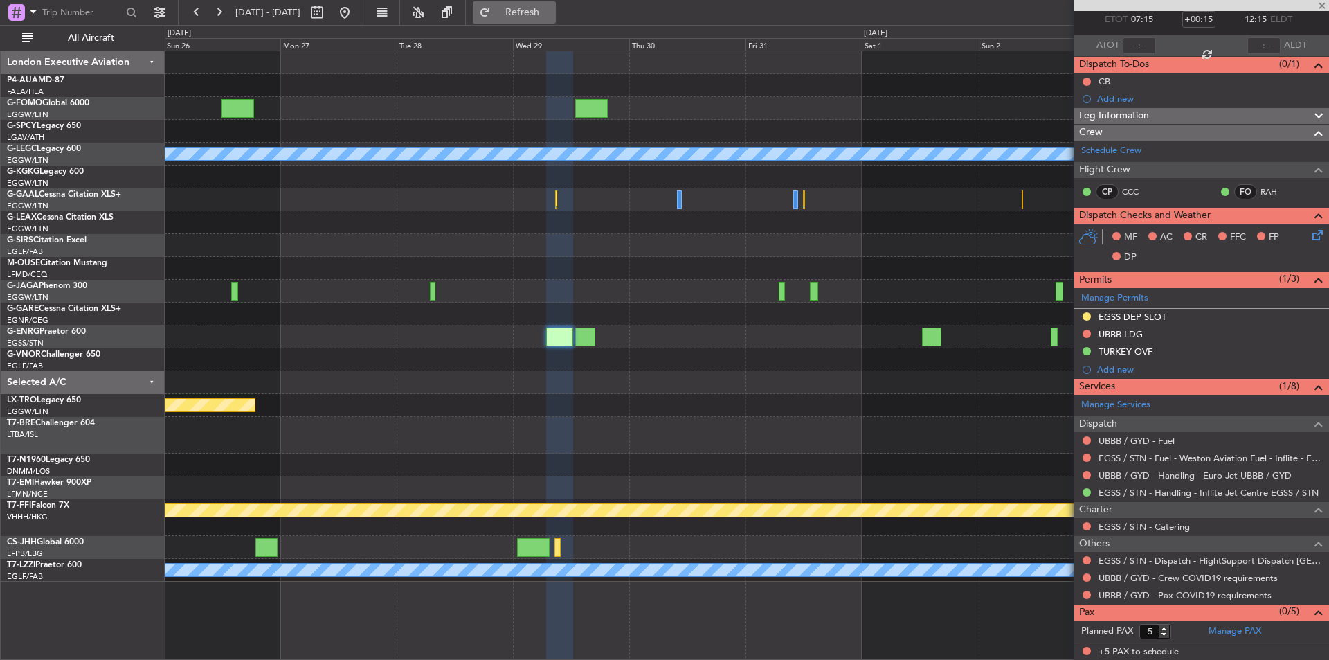
click at [536, 4] on button "Refresh" at bounding box center [514, 12] width 83 height 22
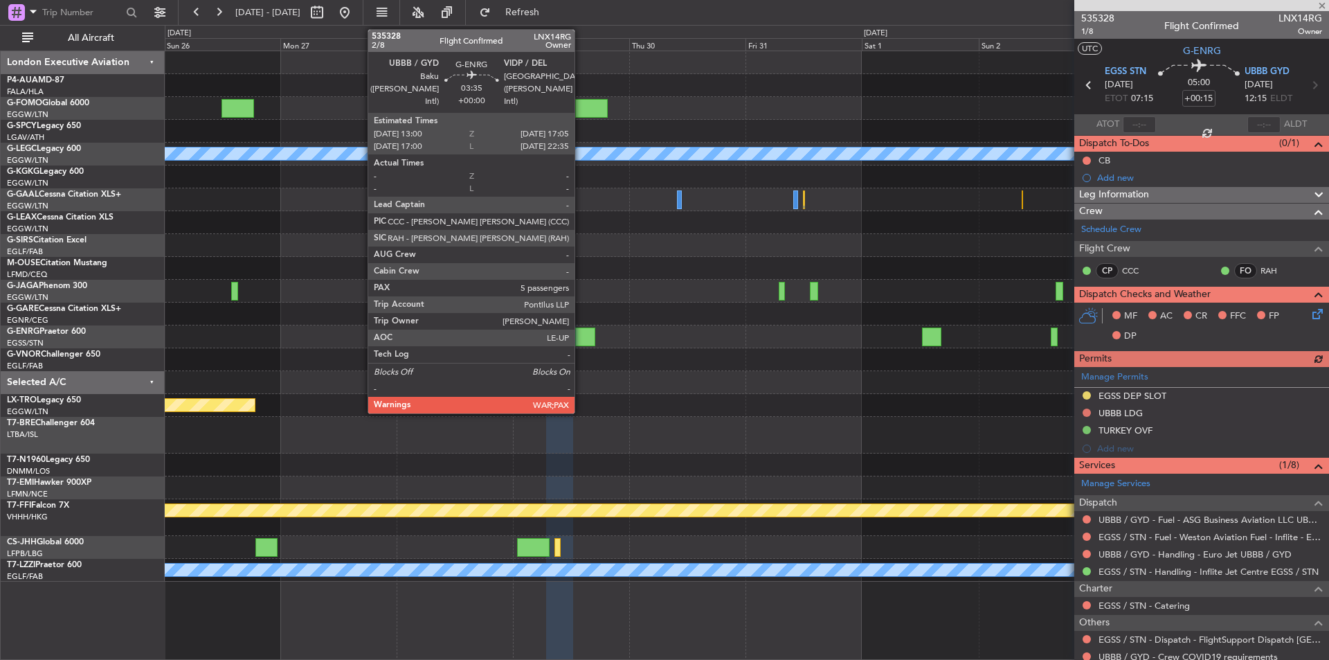
click at [581, 342] on div at bounding box center [585, 337] width 20 height 19
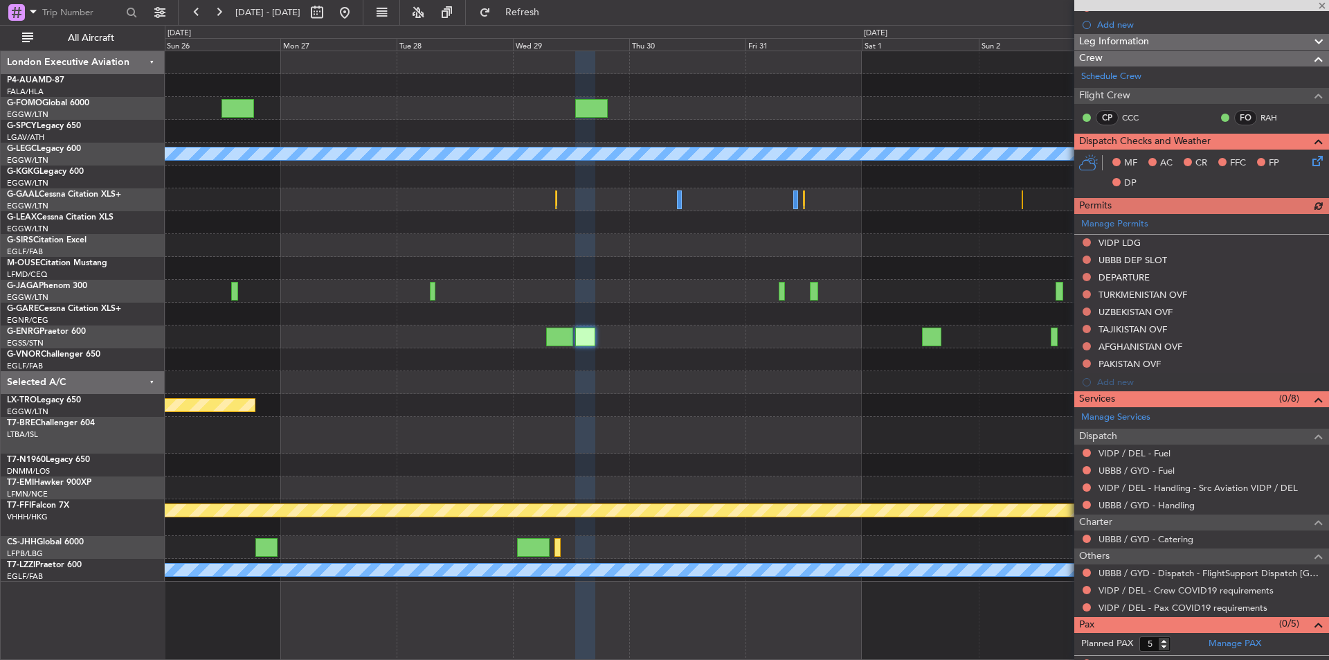
scroll to position [200, 0]
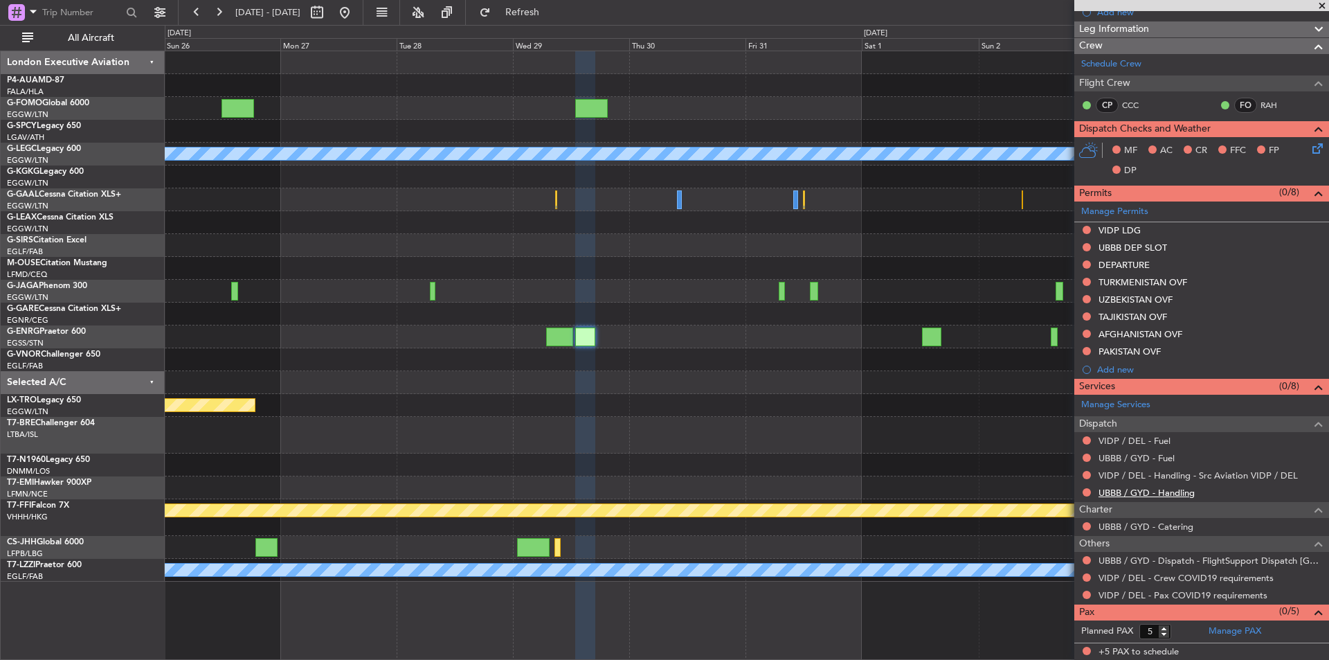
click at [1115, 495] on link "UBBB / GYD - Handling" at bounding box center [1147, 493] width 96 height 12
click at [1117, 458] on link "UBBB / GYD - Fuel" at bounding box center [1137, 458] width 76 height 12
click at [1132, 436] on link "VIDP / DEL - Fuel" at bounding box center [1135, 441] width 72 height 12
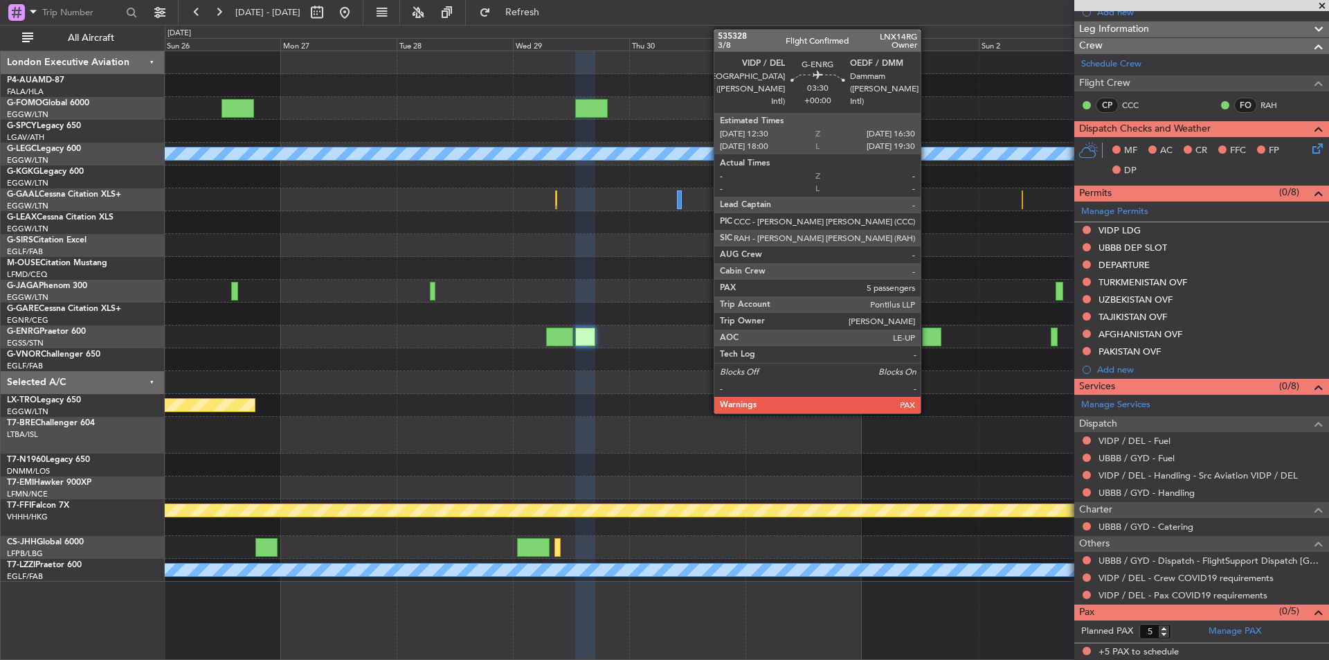
click at [927, 334] on div at bounding box center [932, 337] width 20 height 19
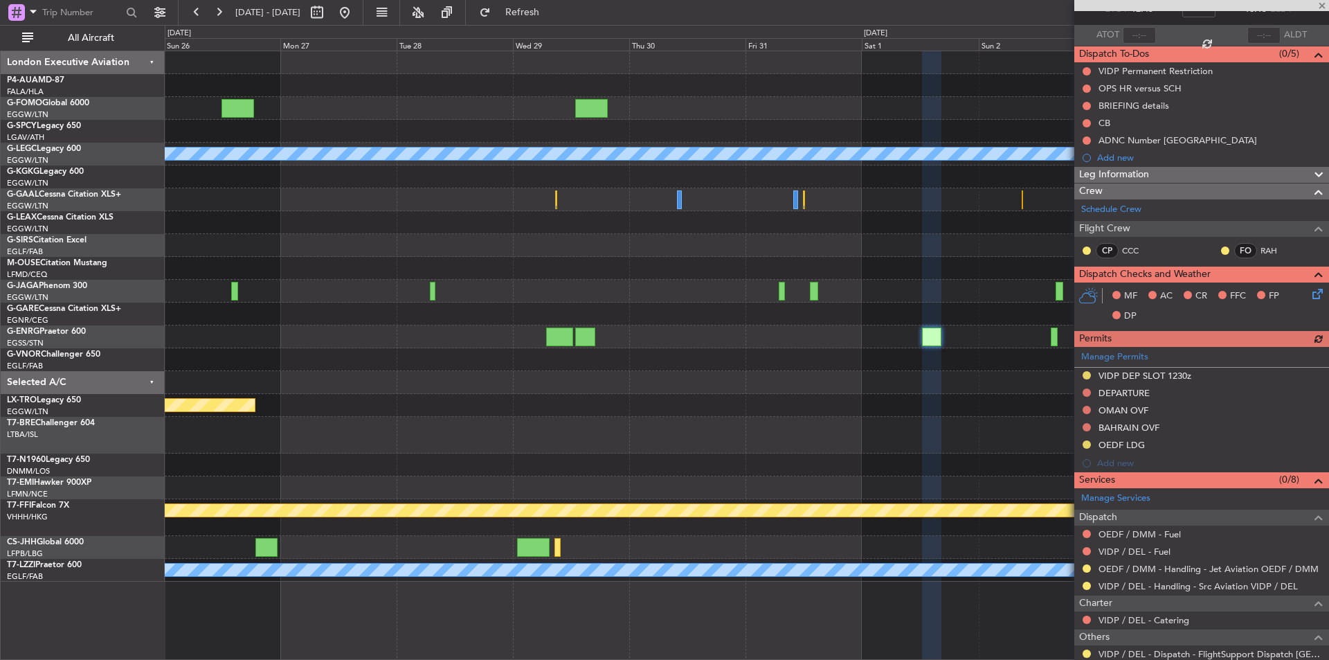
scroll to position [183, 0]
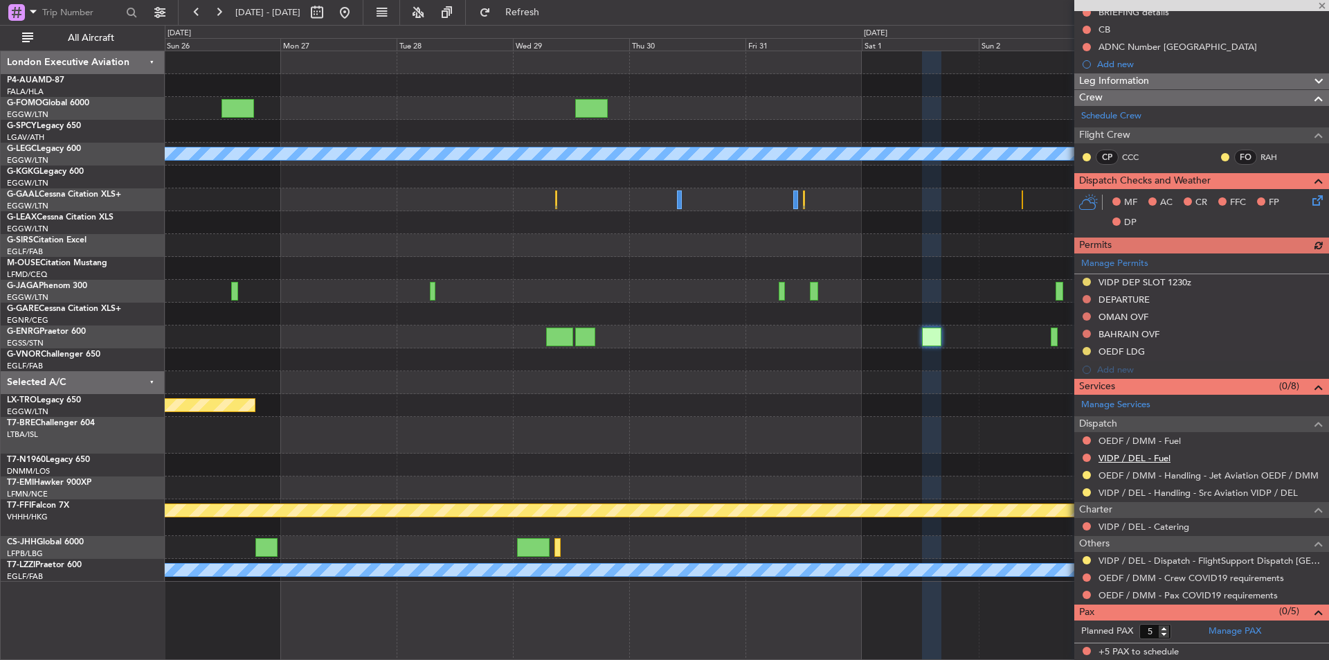
click at [1154, 458] on link "VIDP / DEL - Fuel" at bounding box center [1135, 458] width 72 height 12
click at [1145, 443] on link "OEDF / DMM - Fuel" at bounding box center [1140, 441] width 82 height 12
click at [532, 10] on button "Refresh" at bounding box center [514, 12] width 83 height 22
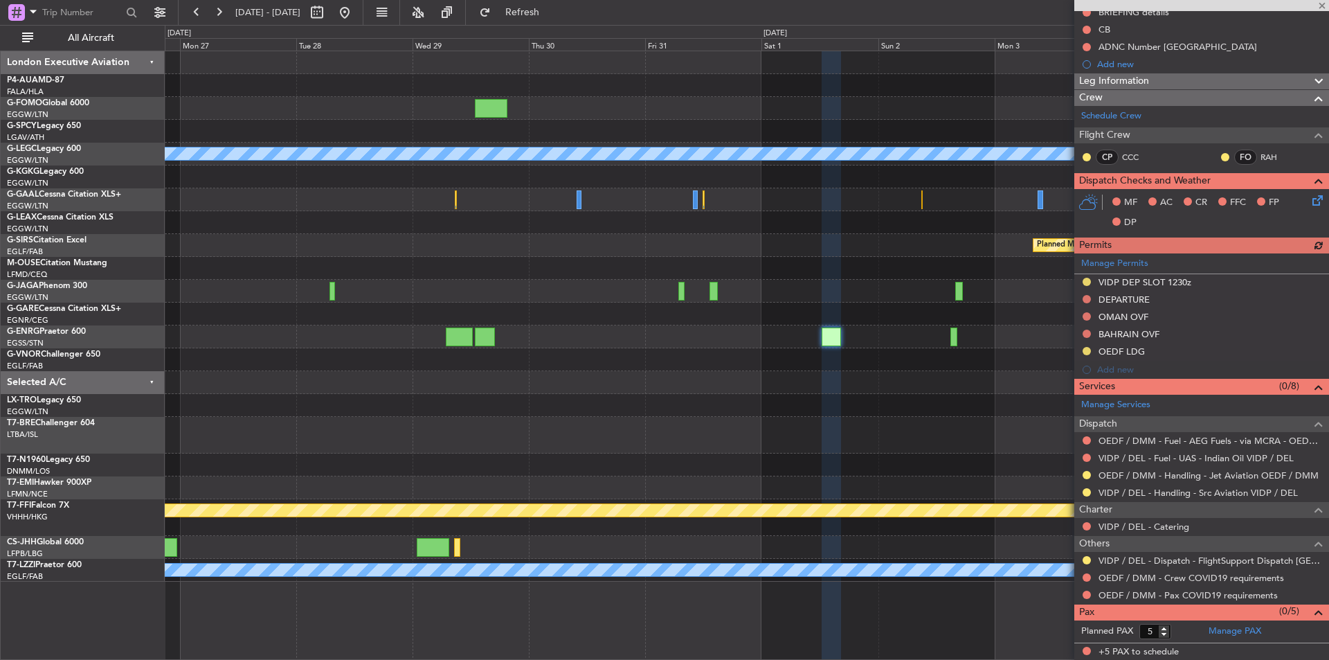
click at [769, 411] on div "Planned Maint Riga (Riga Intl)" at bounding box center [747, 405] width 1164 height 23
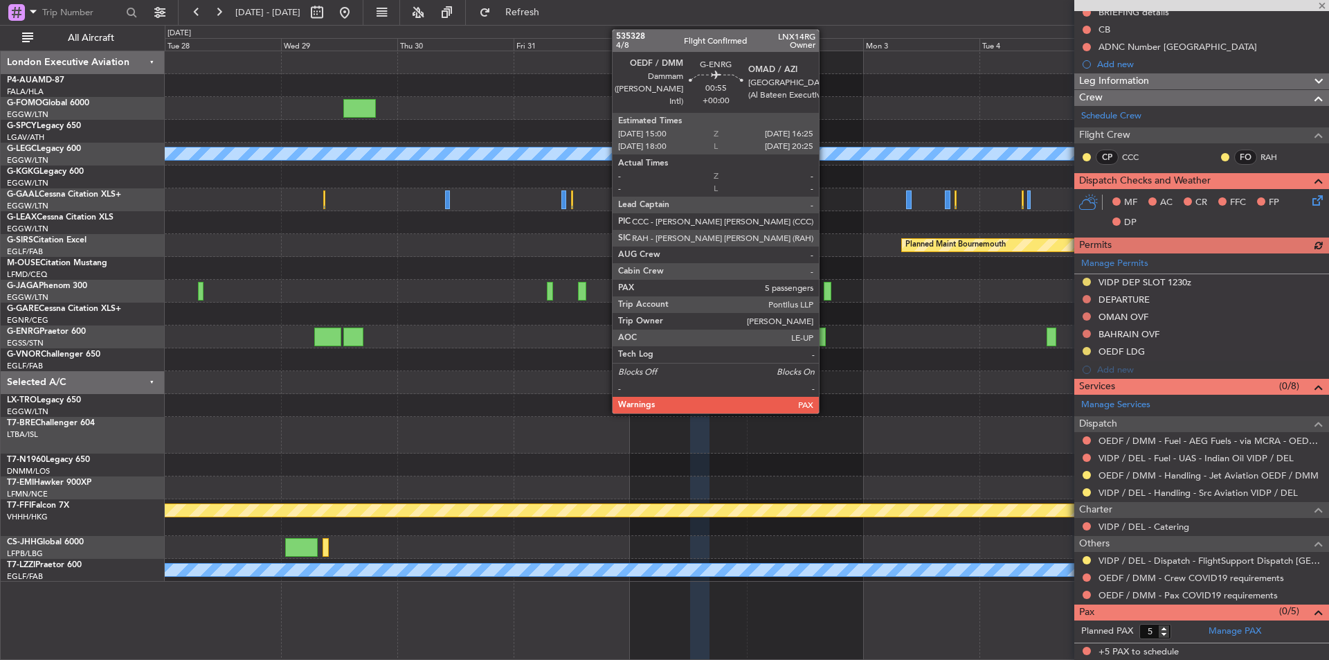
click at [825, 338] on div at bounding box center [822, 337] width 7 height 19
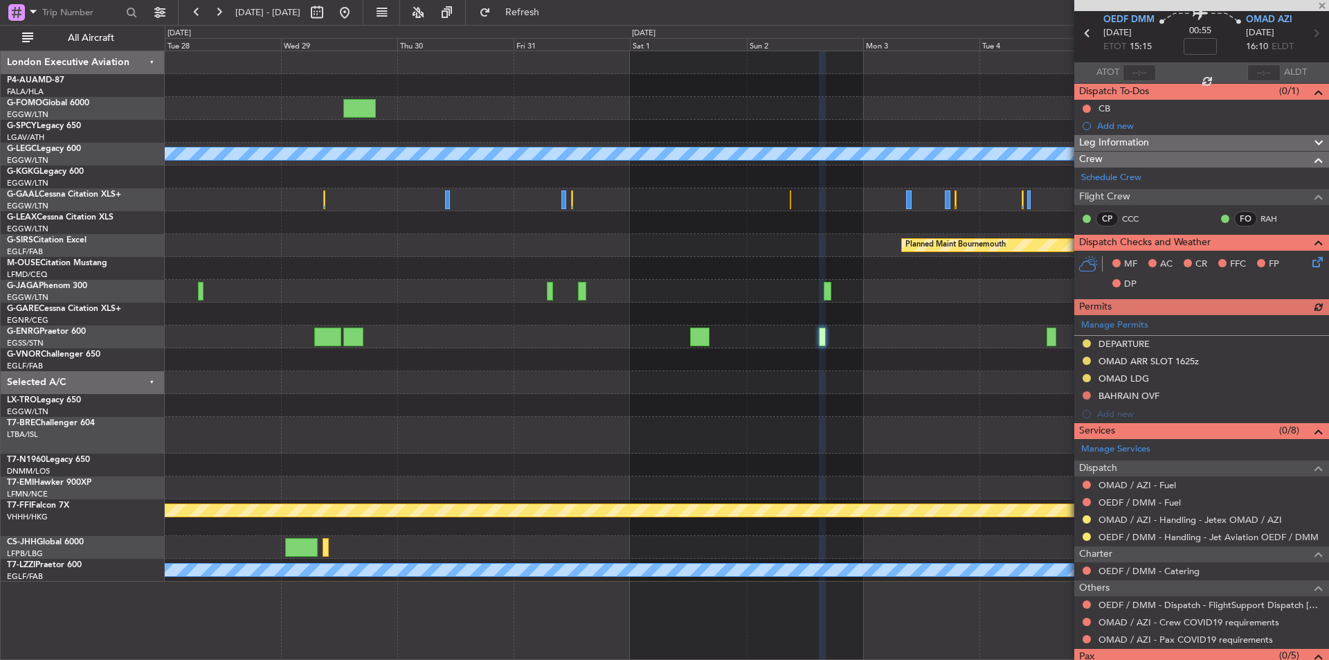
scroll to position [96, 0]
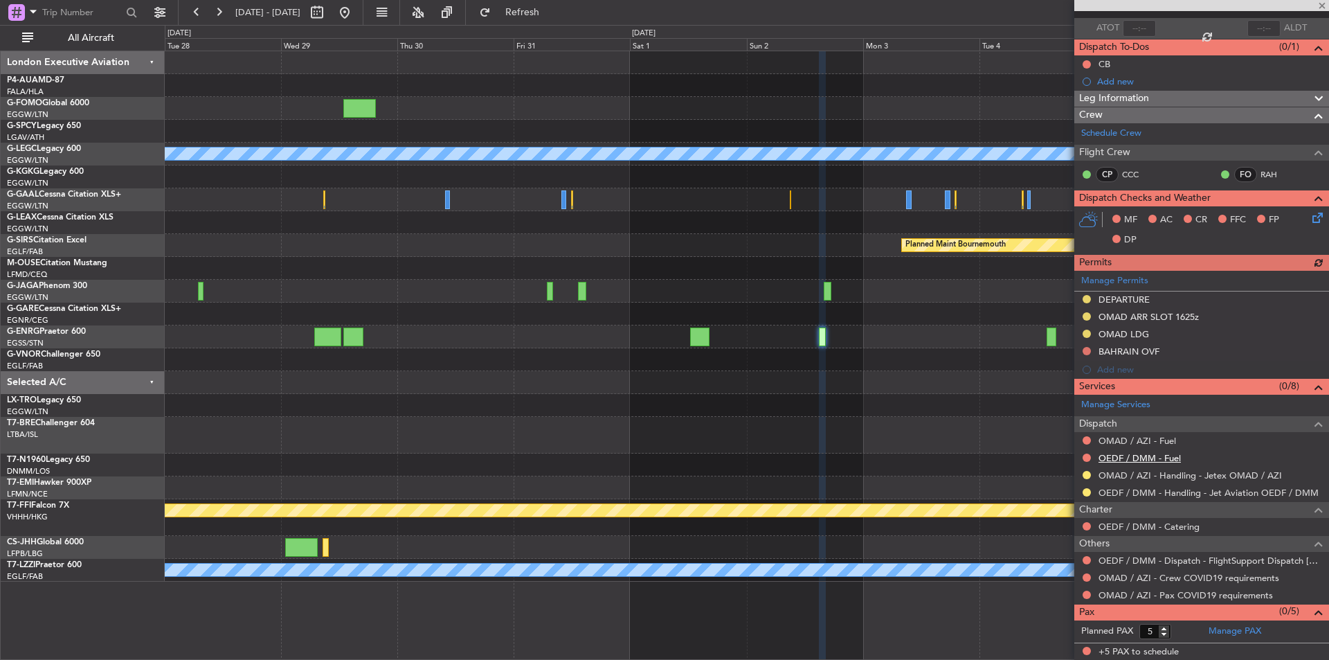
click at [1140, 460] on link "OEDF / DMM - Fuel" at bounding box center [1140, 458] width 82 height 12
click at [1121, 439] on link "OMAD / AZI - Fuel" at bounding box center [1138, 441] width 78 height 12
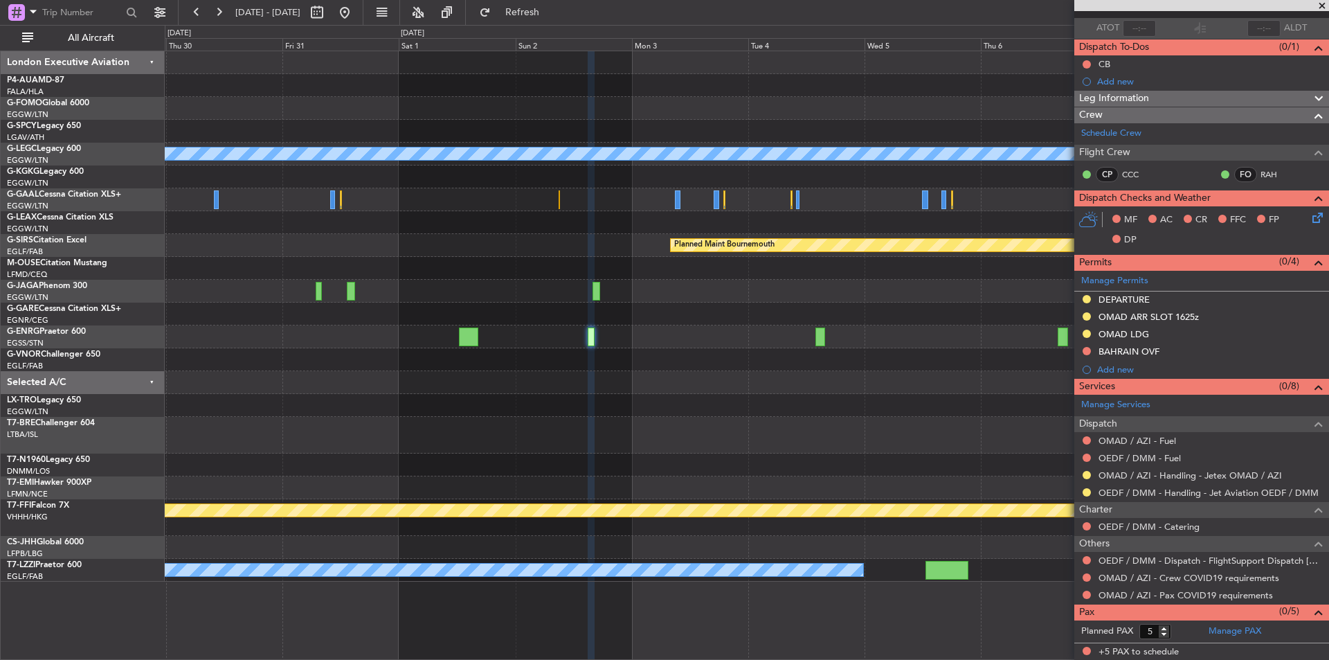
click at [652, 366] on div at bounding box center [747, 359] width 1164 height 23
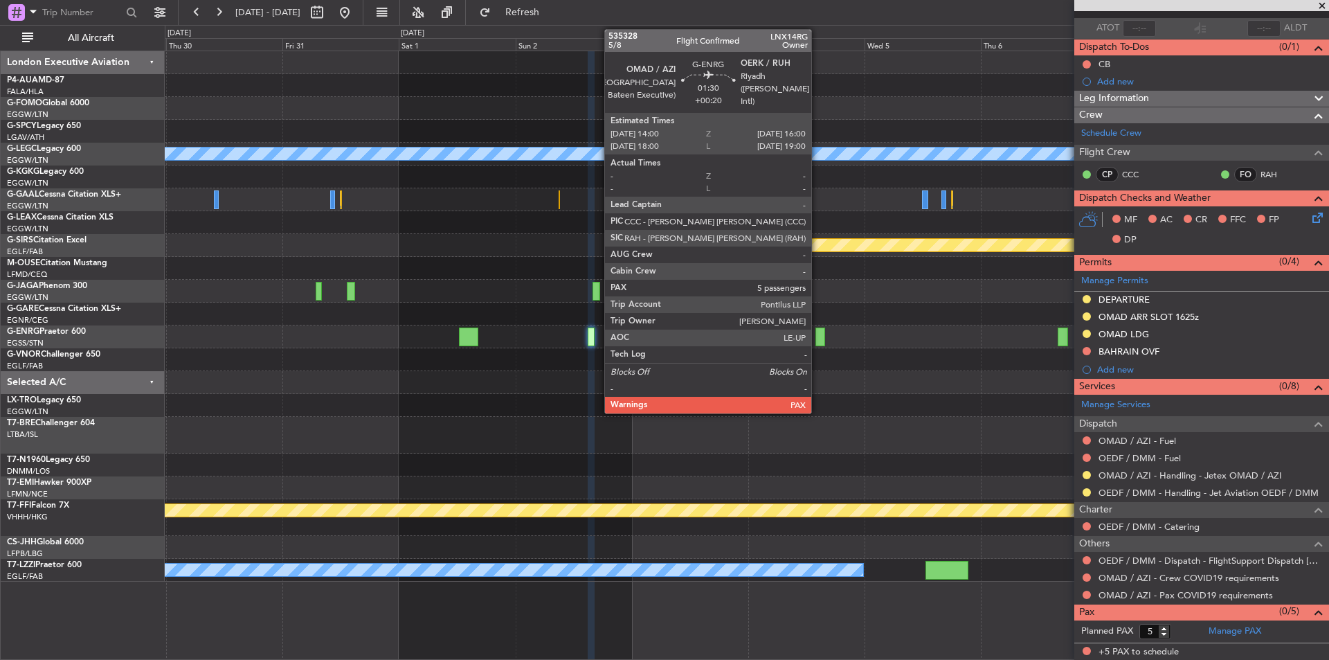
click at [818, 337] on div at bounding box center [821, 337] width 10 height 19
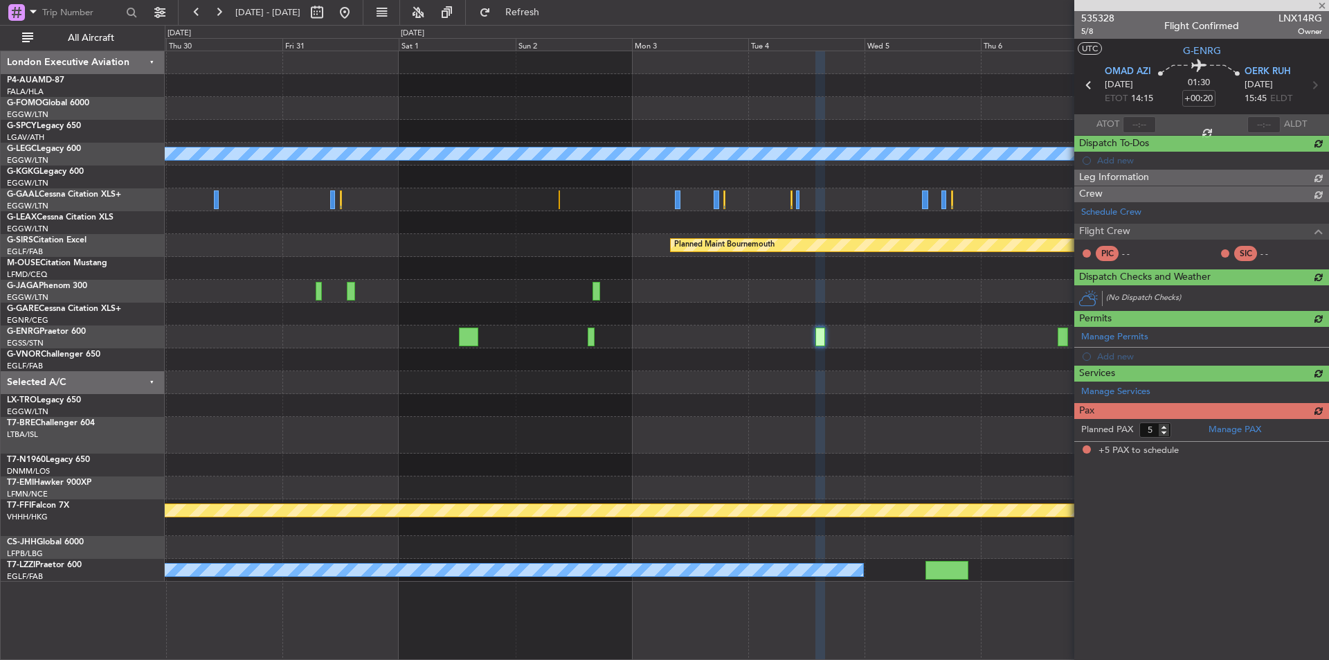
scroll to position [0, 0]
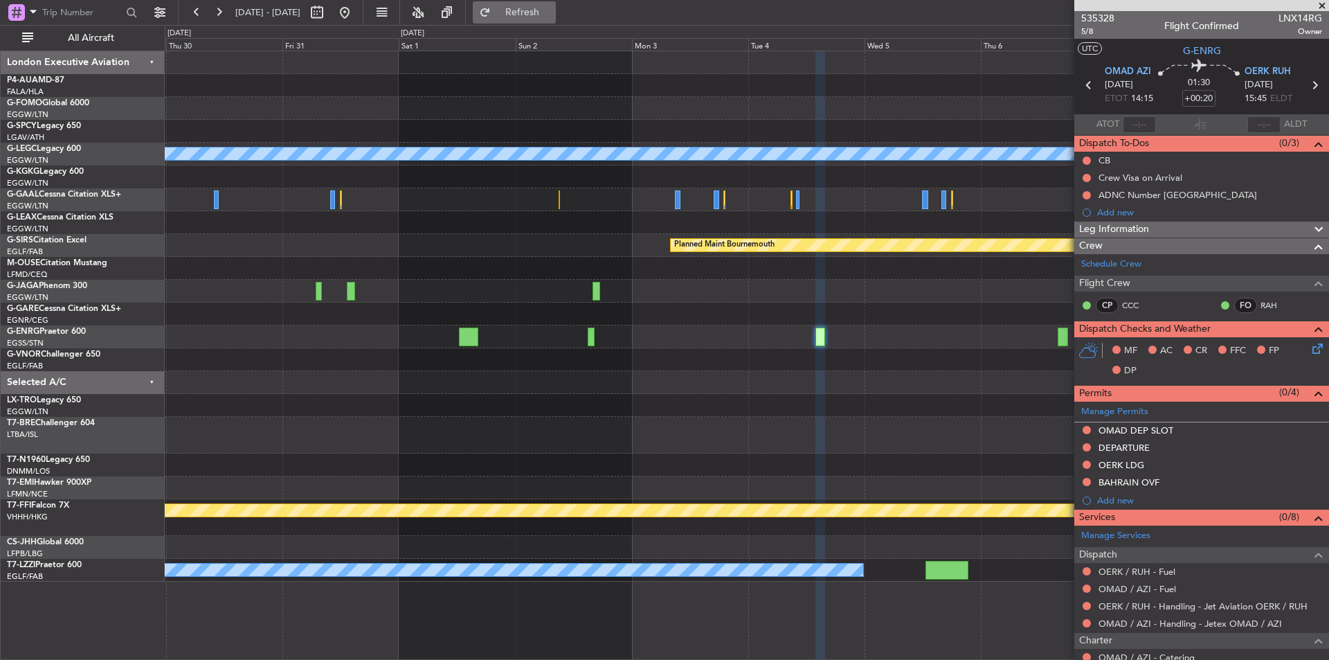
click at [535, 4] on button "Refresh" at bounding box center [514, 12] width 83 height 22
click at [1138, 588] on link "OMAD / AZI - Fuel" at bounding box center [1138, 589] width 78 height 12
click at [1136, 573] on link "OERK / RUH - Fuel" at bounding box center [1137, 572] width 77 height 12
click at [552, 12] on span "Refresh" at bounding box center [523, 13] width 58 height 10
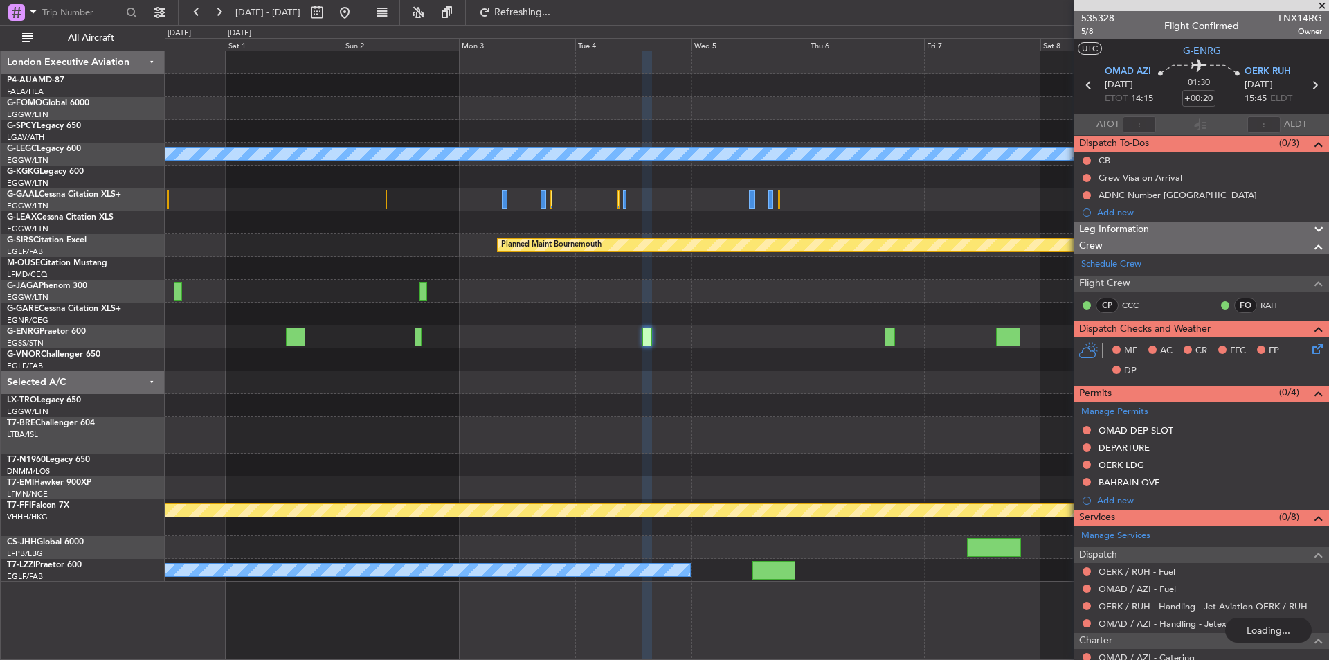
click at [771, 389] on div "A/C Unavailable London (Luton) Planned Maint Bournemouth Planned Maint Bournemo…" at bounding box center [747, 316] width 1164 height 530
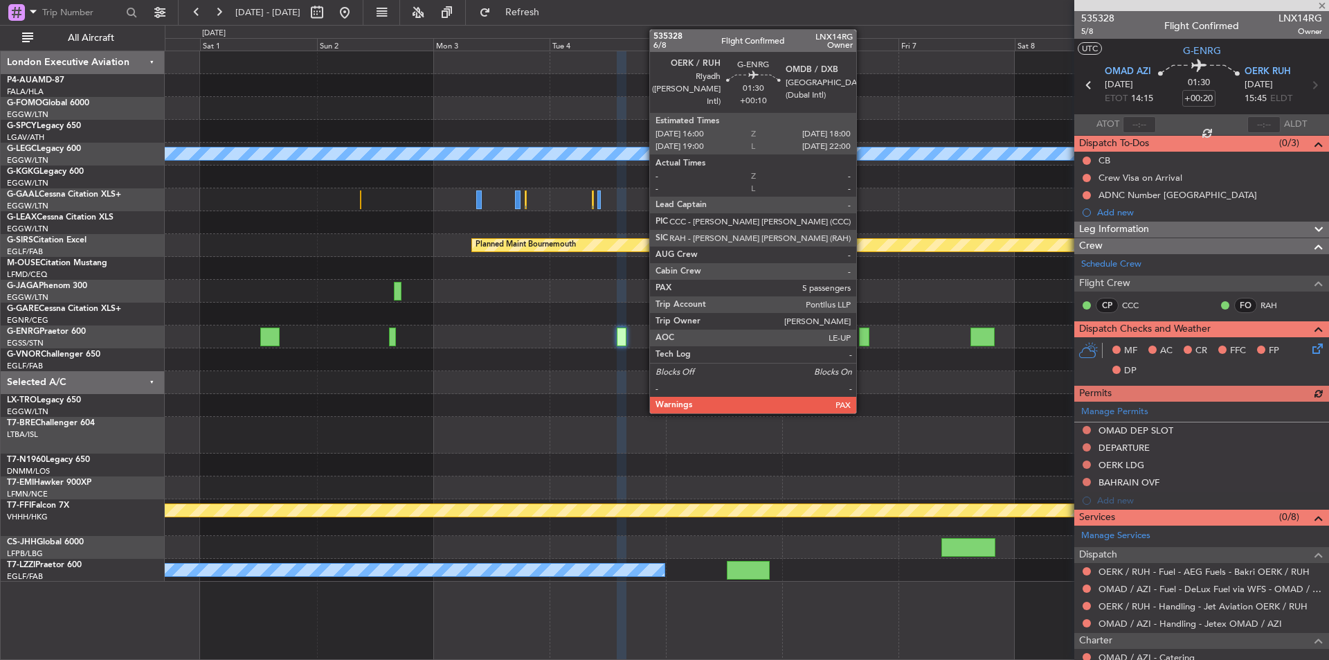
click at [863, 341] on div at bounding box center [864, 337] width 10 height 19
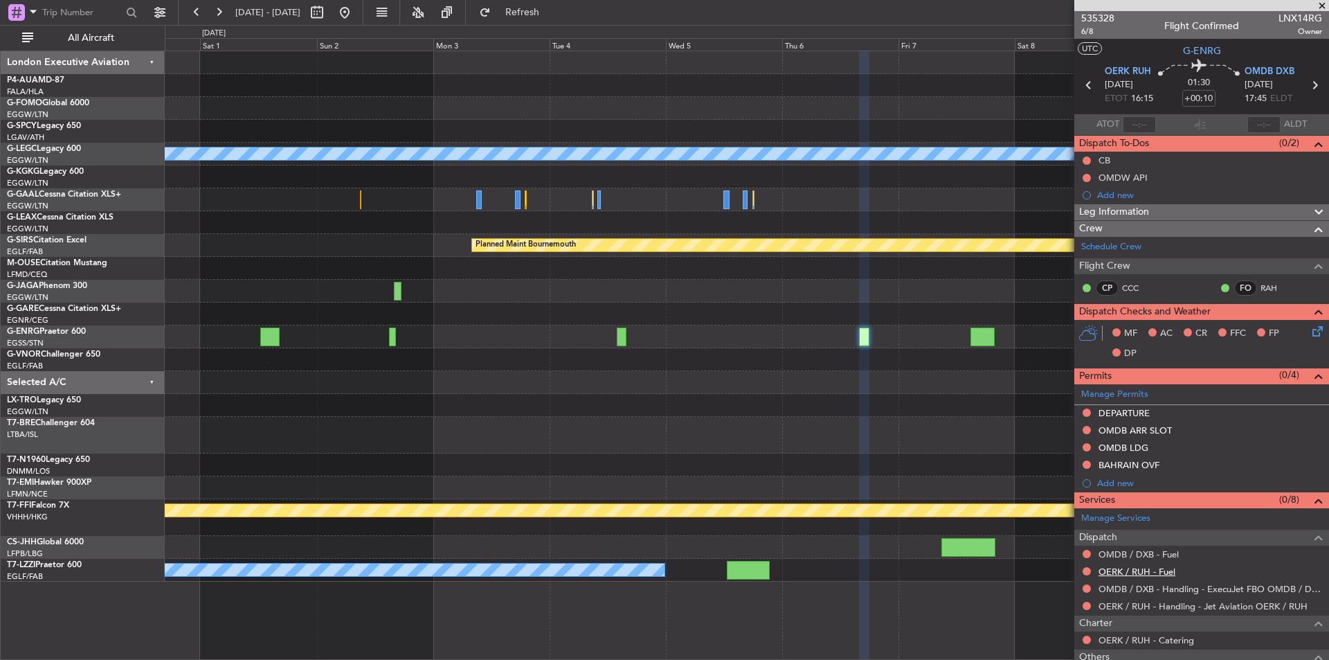
click at [1134, 573] on link "OERK / RUH - Fuel" at bounding box center [1137, 572] width 77 height 12
click at [1151, 557] on link "OMDB / DXB - Fuel" at bounding box center [1139, 554] width 80 height 12
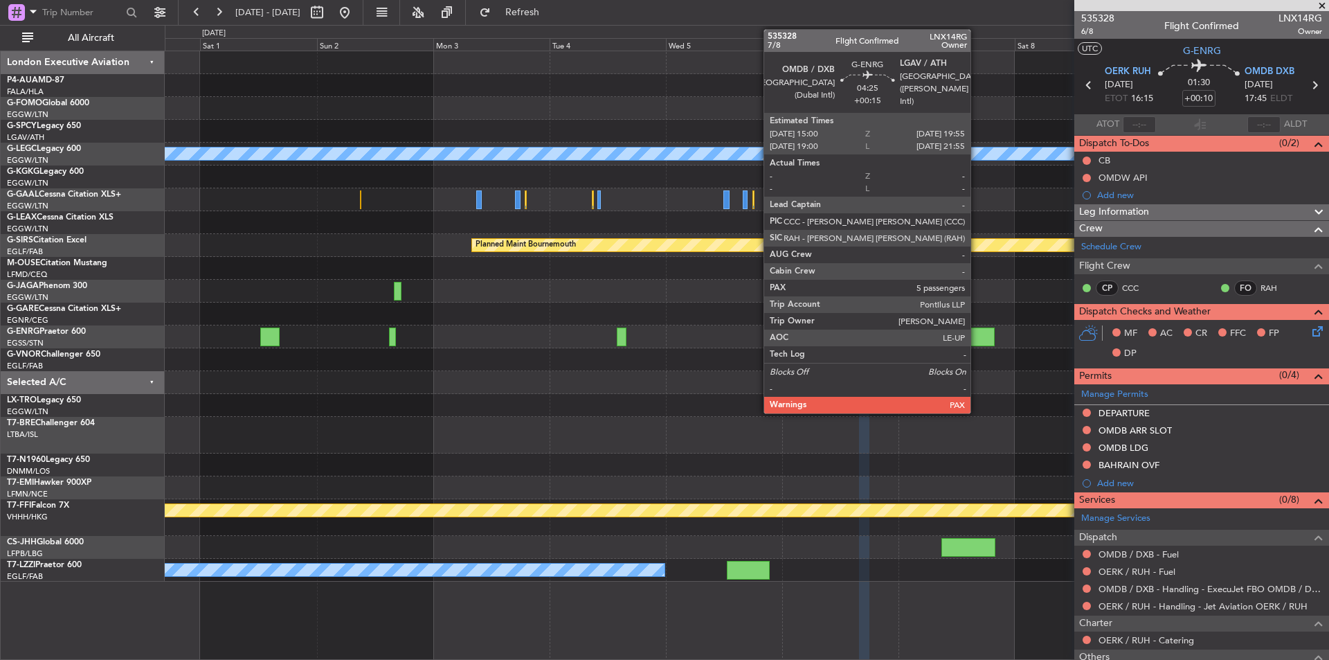
click at [977, 334] on div at bounding box center [983, 337] width 24 height 19
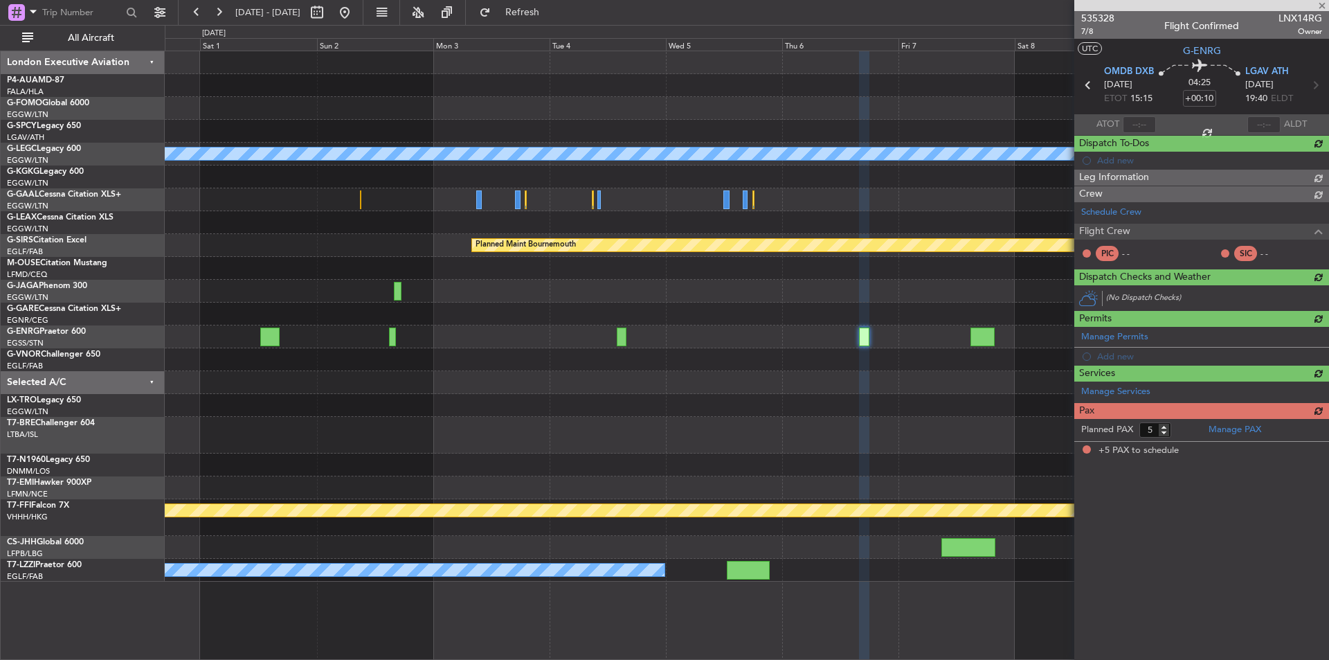
type input "+00:15"
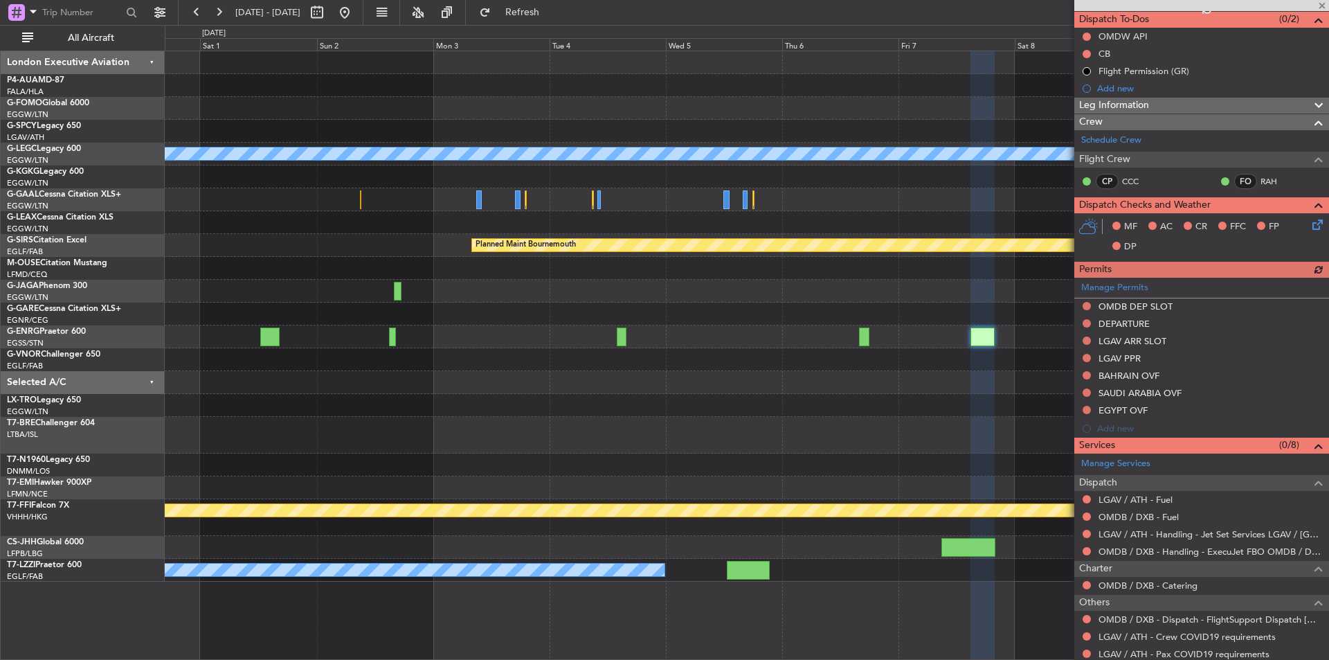
scroll to position [183, 0]
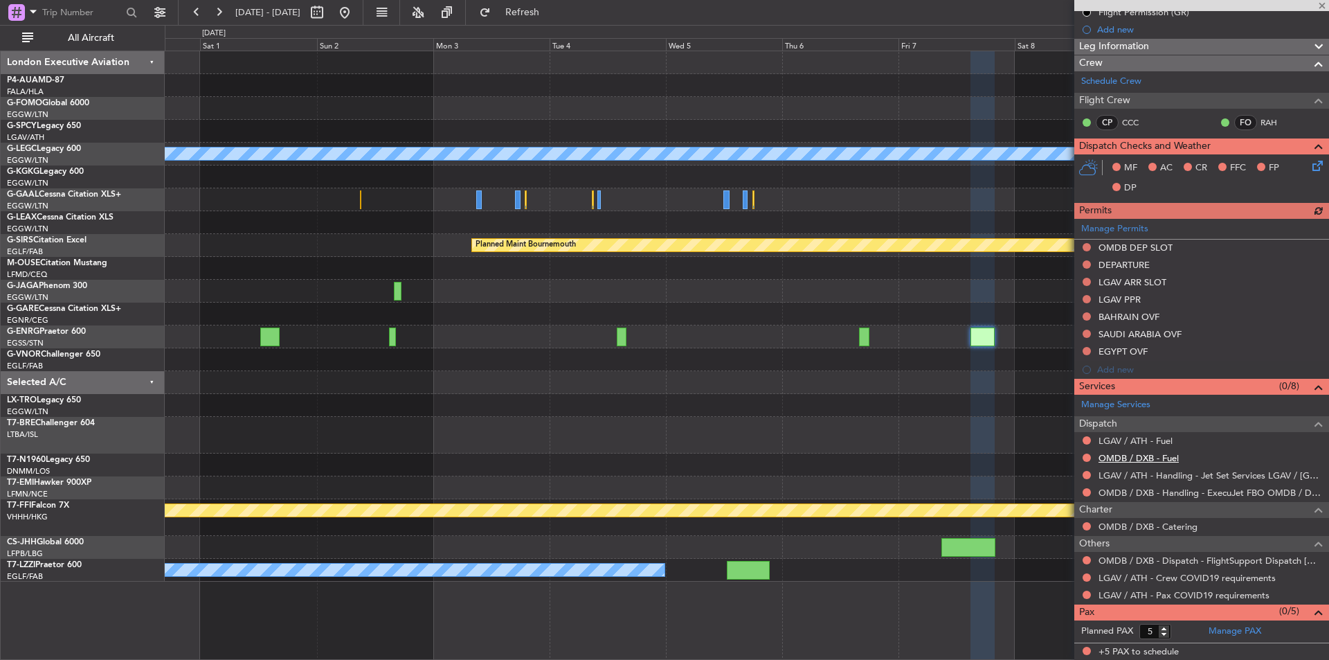
click at [1142, 456] on link "OMDB / DXB - Fuel" at bounding box center [1139, 458] width 80 height 12
click at [1139, 440] on link "LGAV / ATH - Fuel" at bounding box center [1136, 441] width 74 height 12
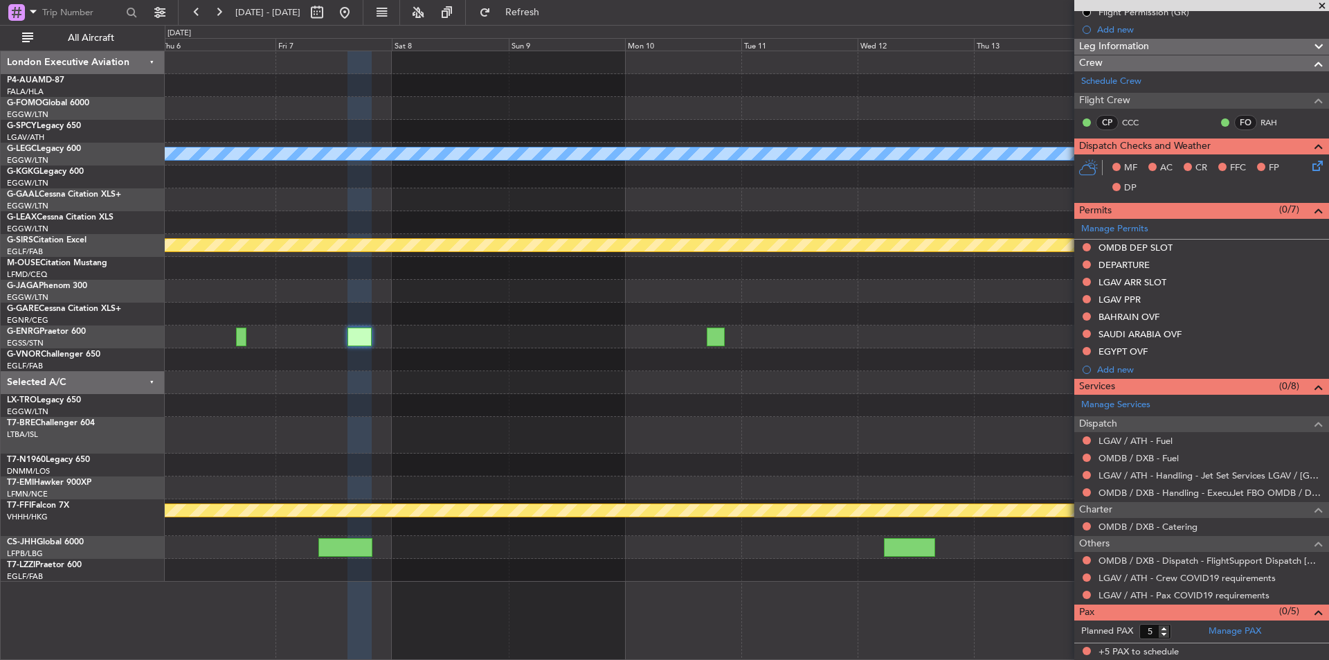
click at [249, 332] on div "A/C Unavailable London (Luton) Planned Maint Bournemouth Planned Maint Bournemo…" at bounding box center [747, 316] width 1164 height 530
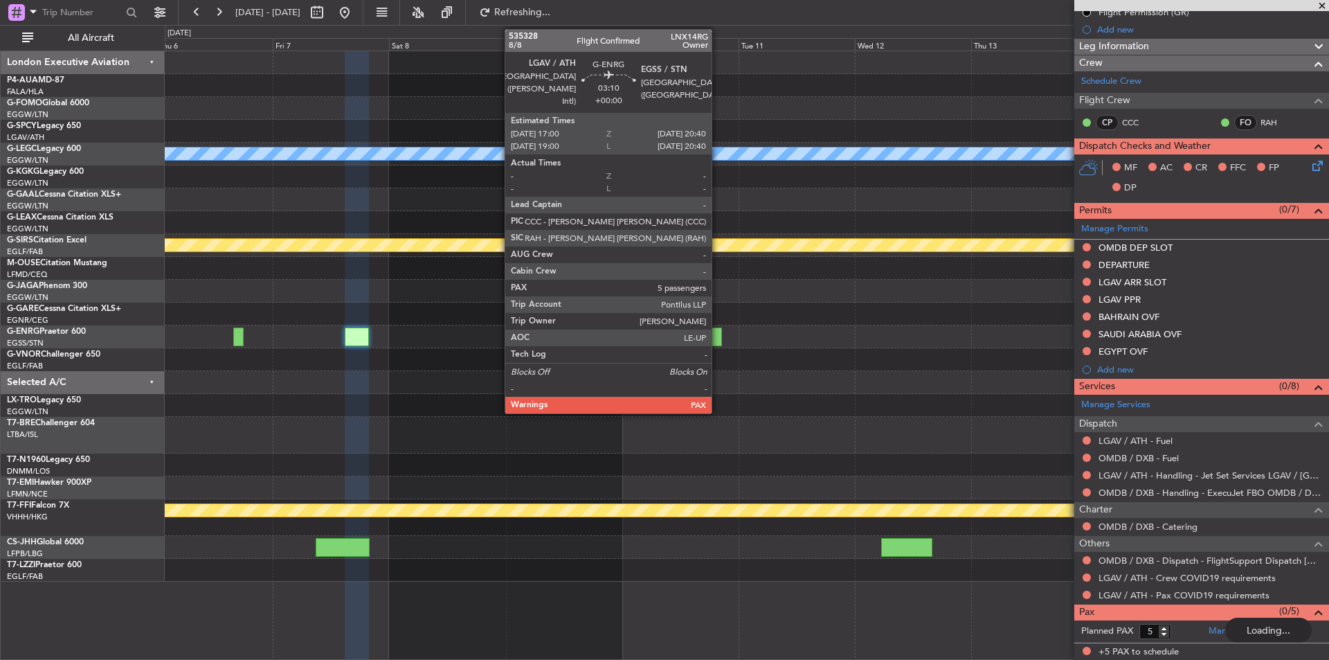
click at [718, 334] on div at bounding box center [713, 337] width 18 height 19
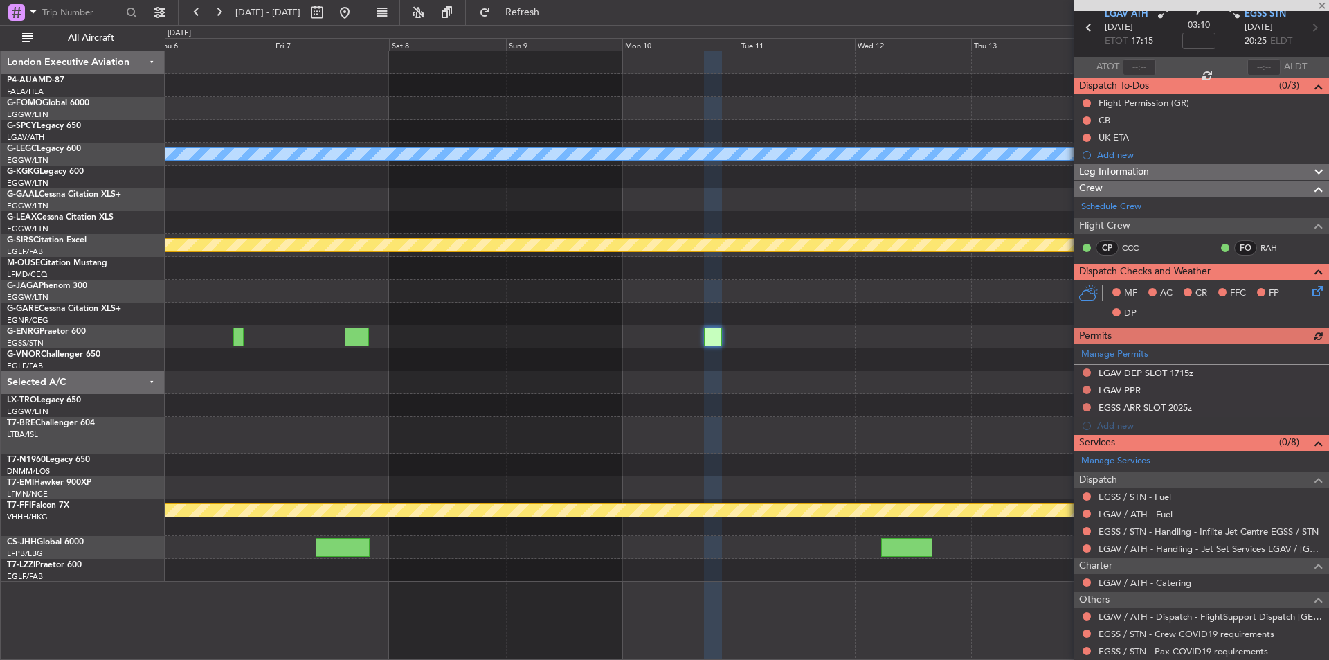
scroll to position [114, 0]
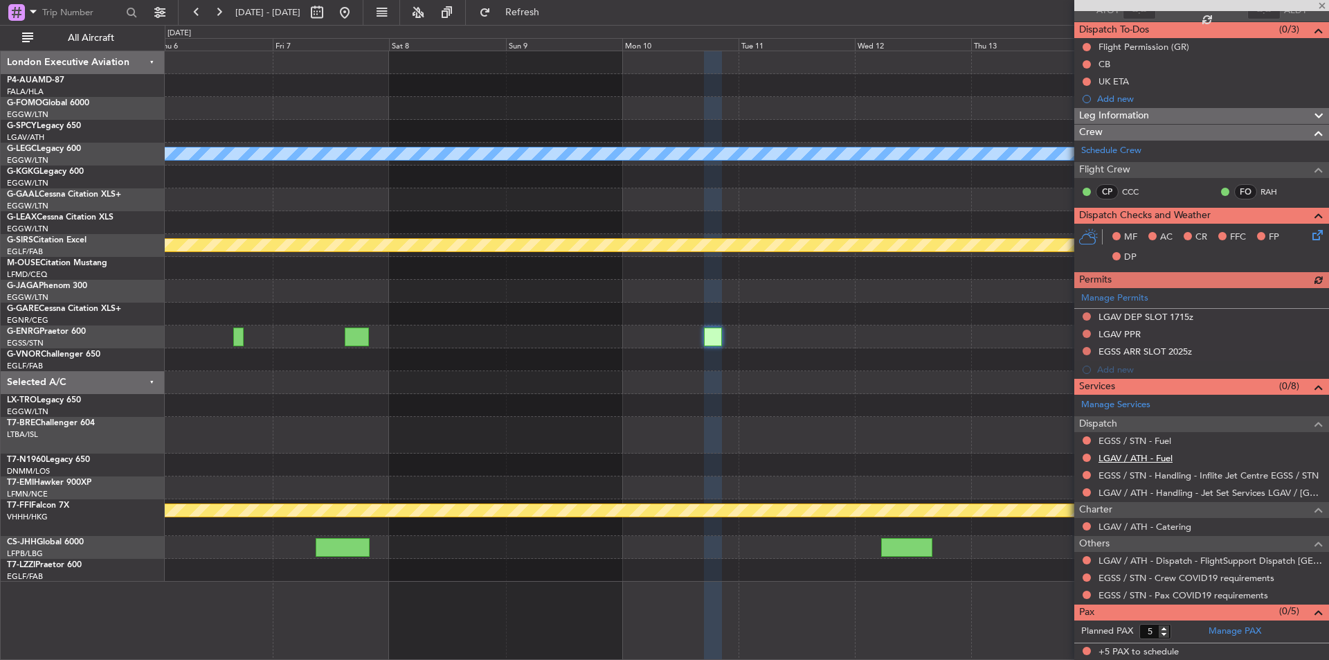
click at [1158, 458] on link "LGAV / ATH - Fuel" at bounding box center [1136, 458] width 74 height 12
click at [1142, 442] on link "EGSS / STN - Fuel" at bounding box center [1135, 441] width 73 height 12
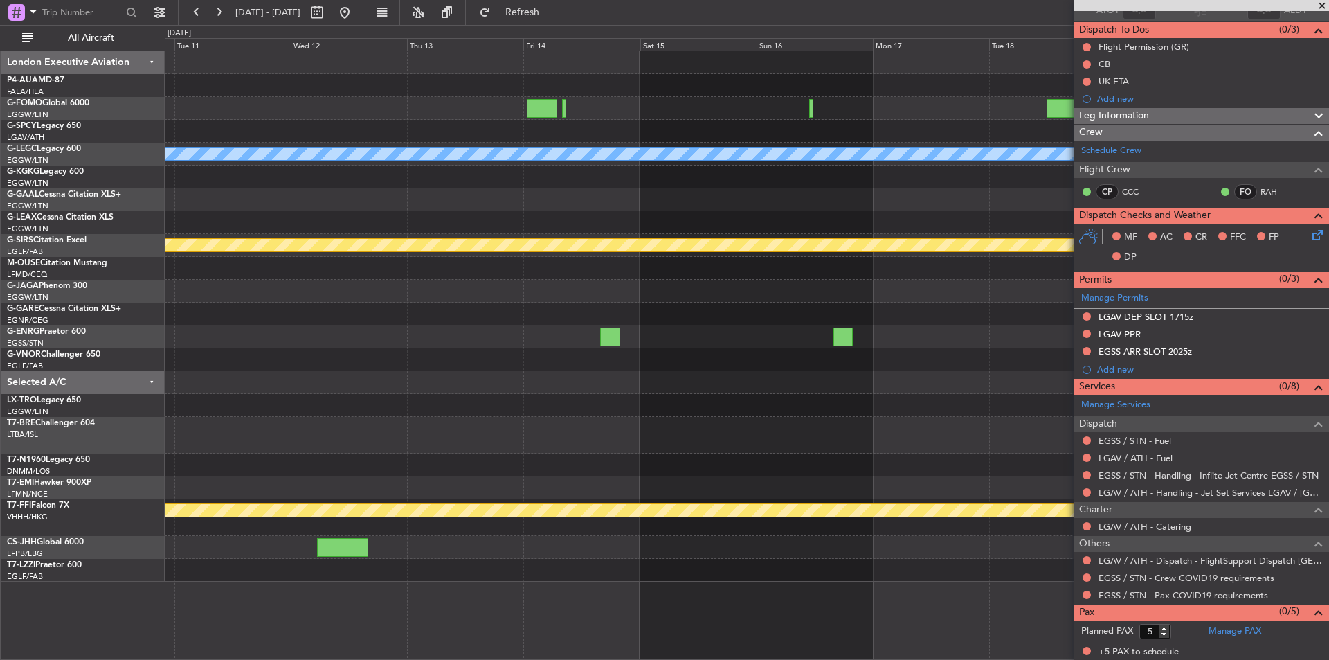
click at [332, 419] on div "A/C Unavailable London (Luton) Planned Maint Bournemouth Planned Maint Bournemo…" at bounding box center [747, 316] width 1164 height 530
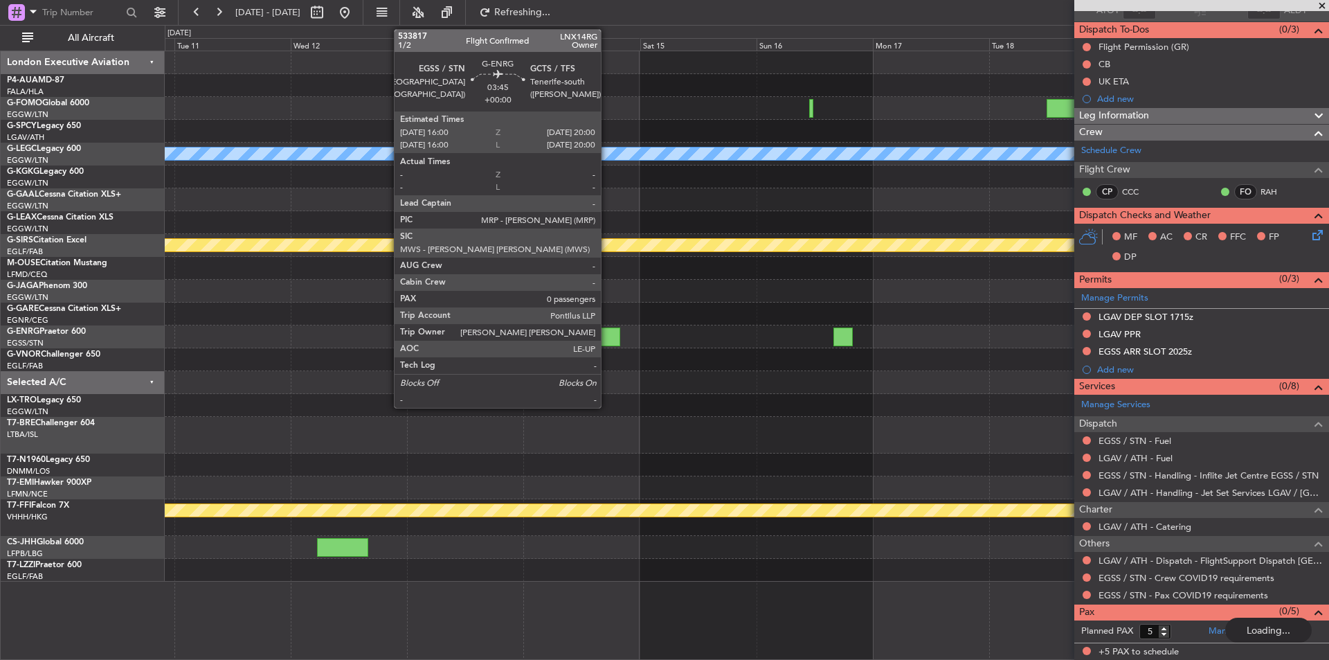
click at [607, 340] on div at bounding box center [610, 337] width 20 height 19
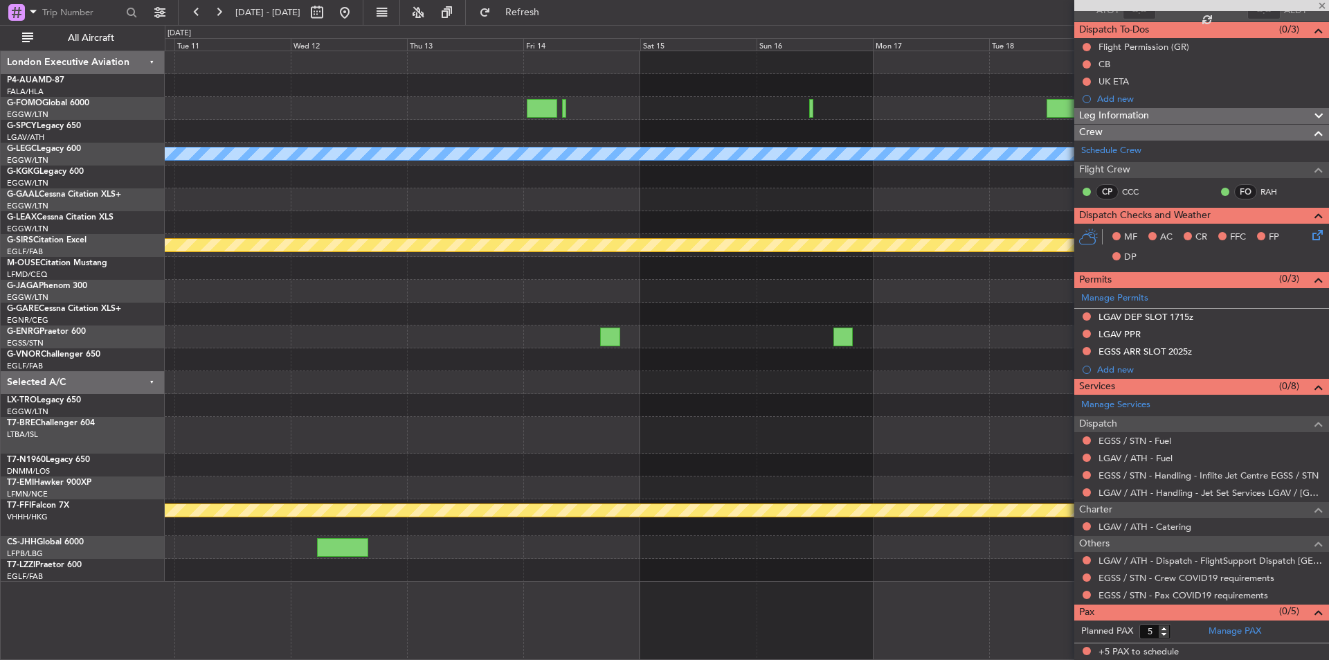
type input "0"
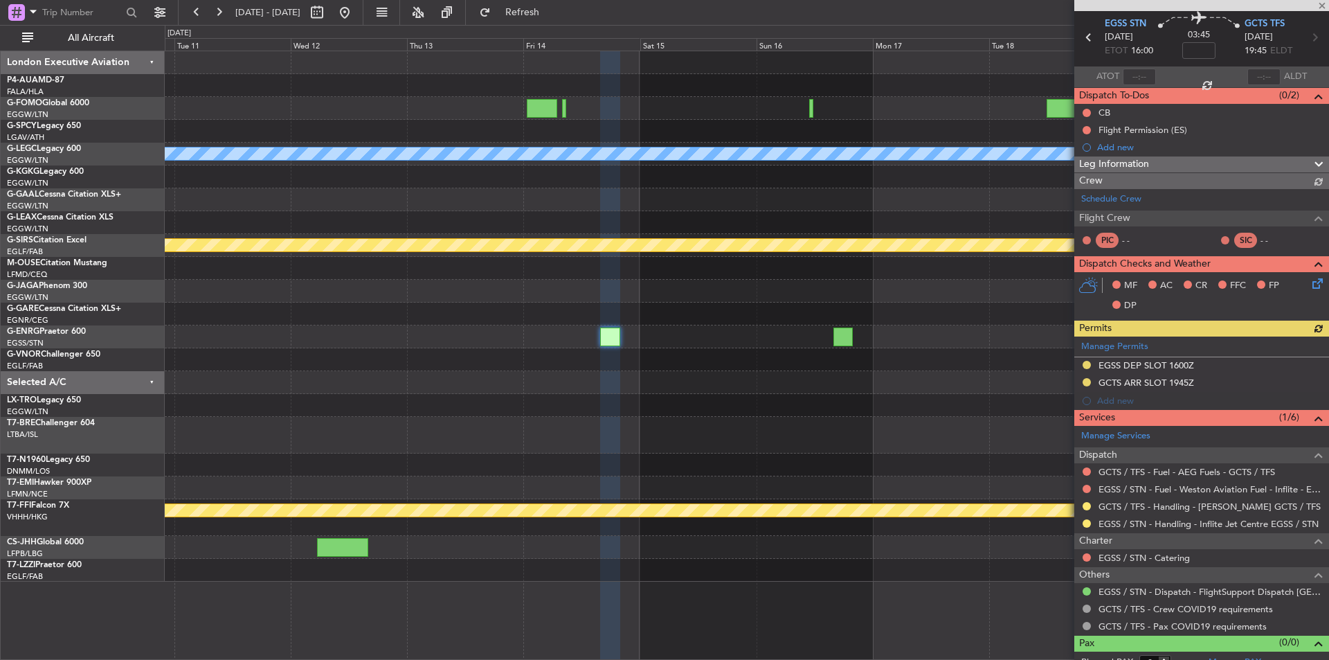
scroll to position [62, 0]
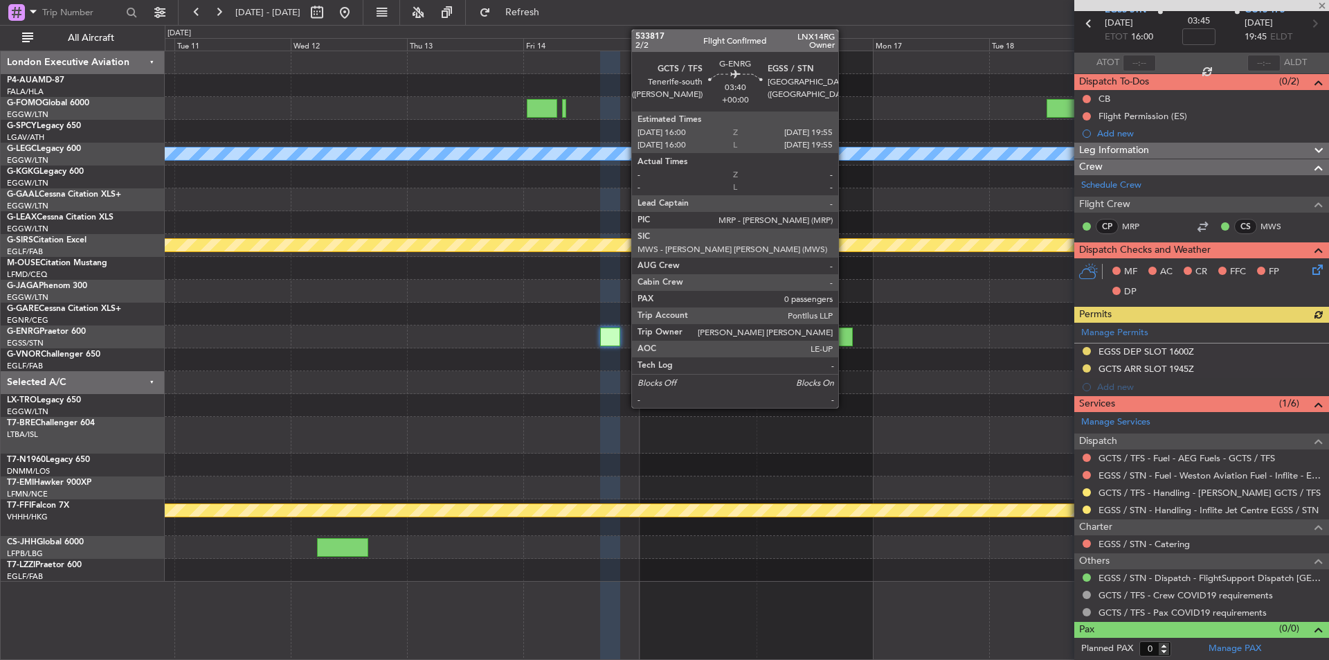
click at [845, 339] on div at bounding box center [843, 337] width 19 height 19
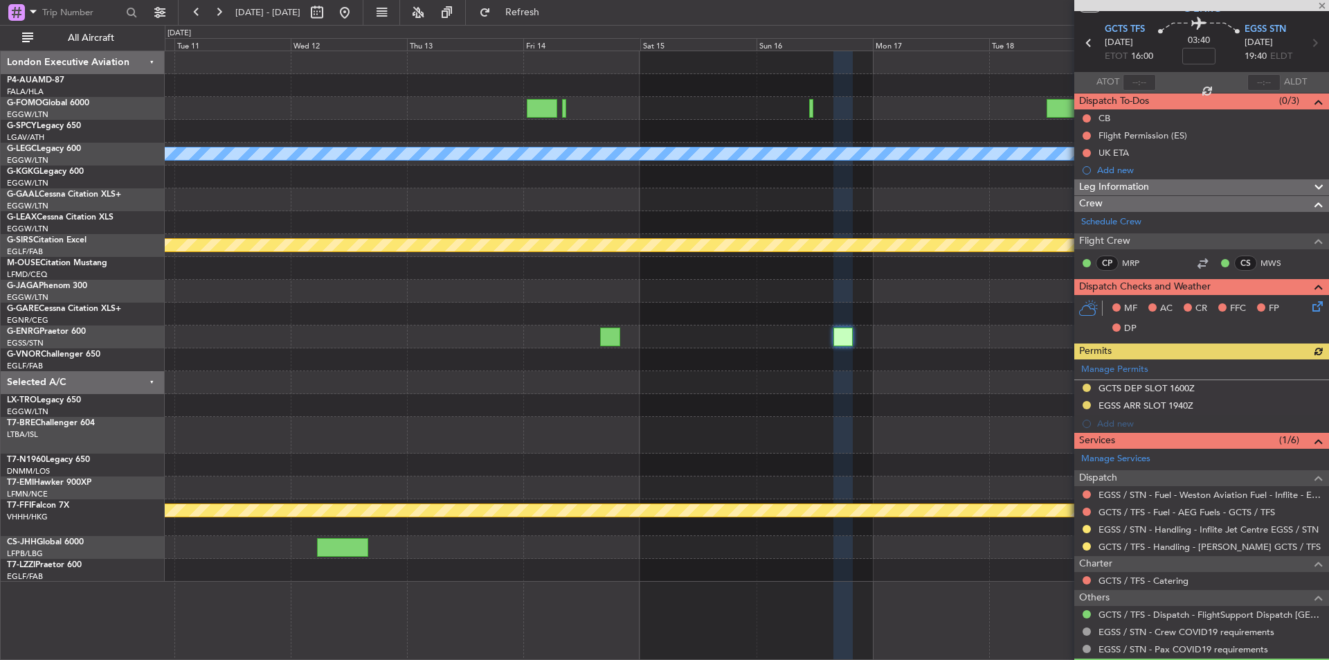
scroll to position [79, 0]
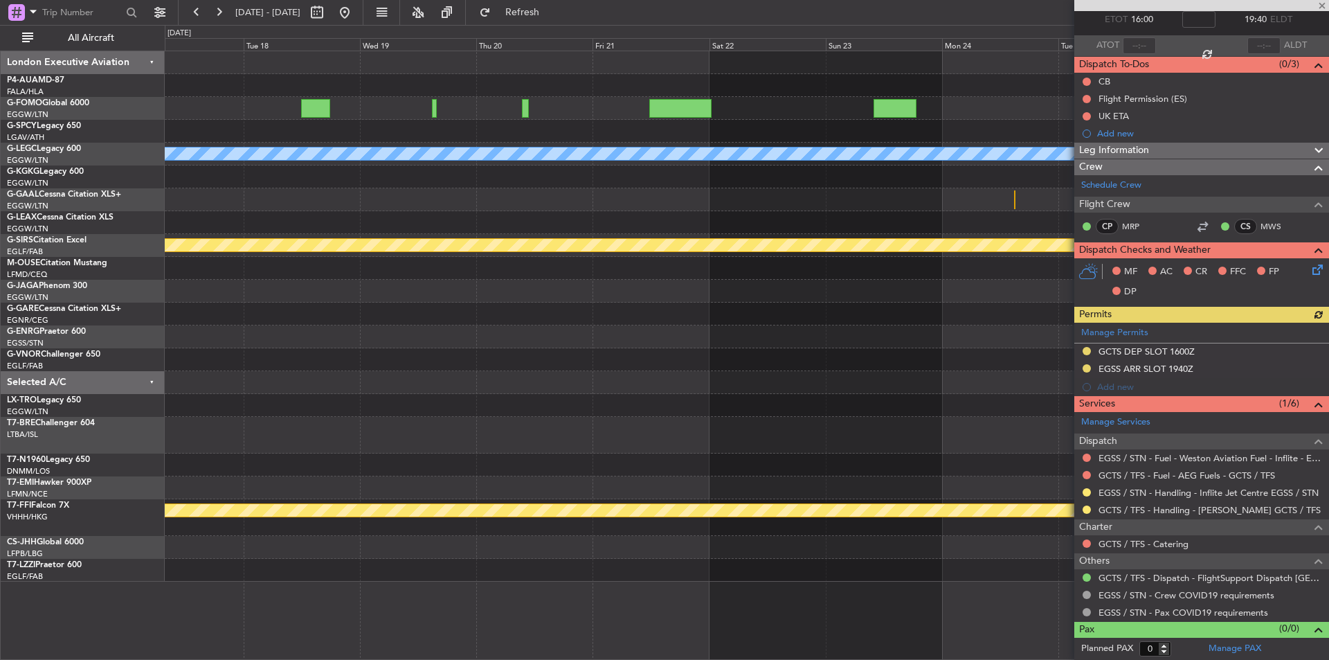
click at [428, 434] on div "A/C Unavailable London (Luton) Planned Maint Bournemouth Planned Maint Geneva (…" at bounding box center [747, 316] width 1164 height 530
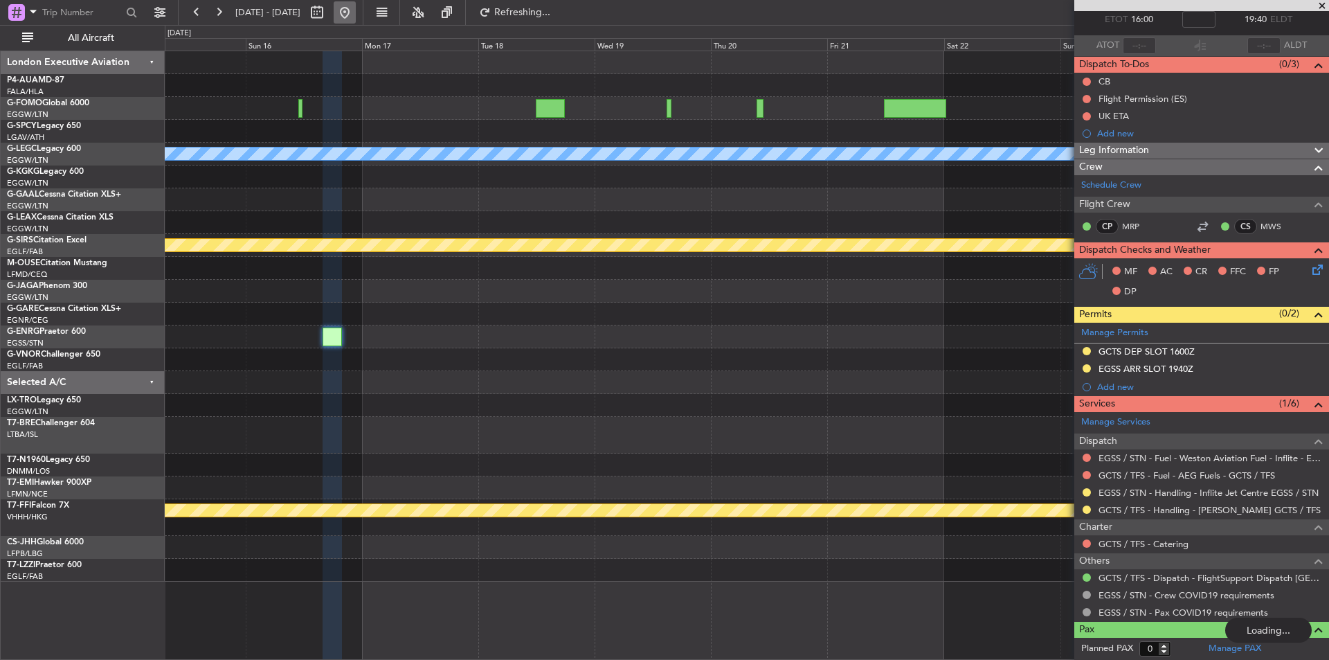
click at [356, 8] on button at bounding box center [345, 12] width 22 height 22
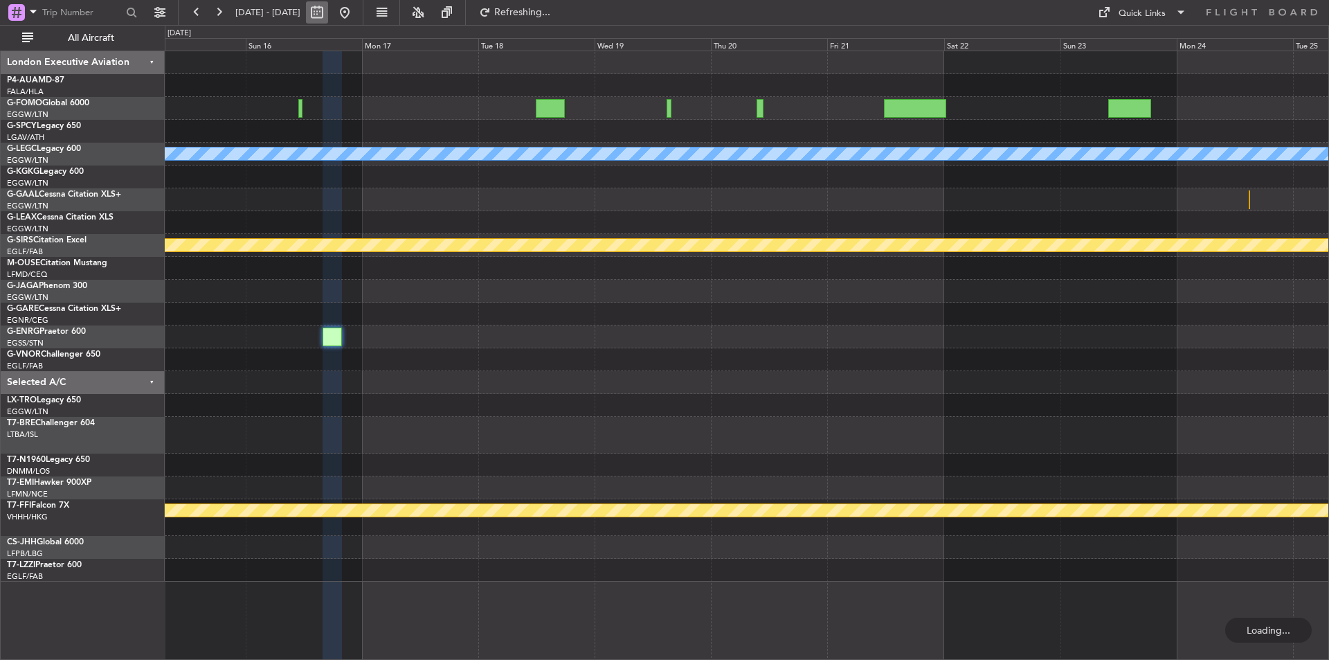
scroll to position [0, 0]
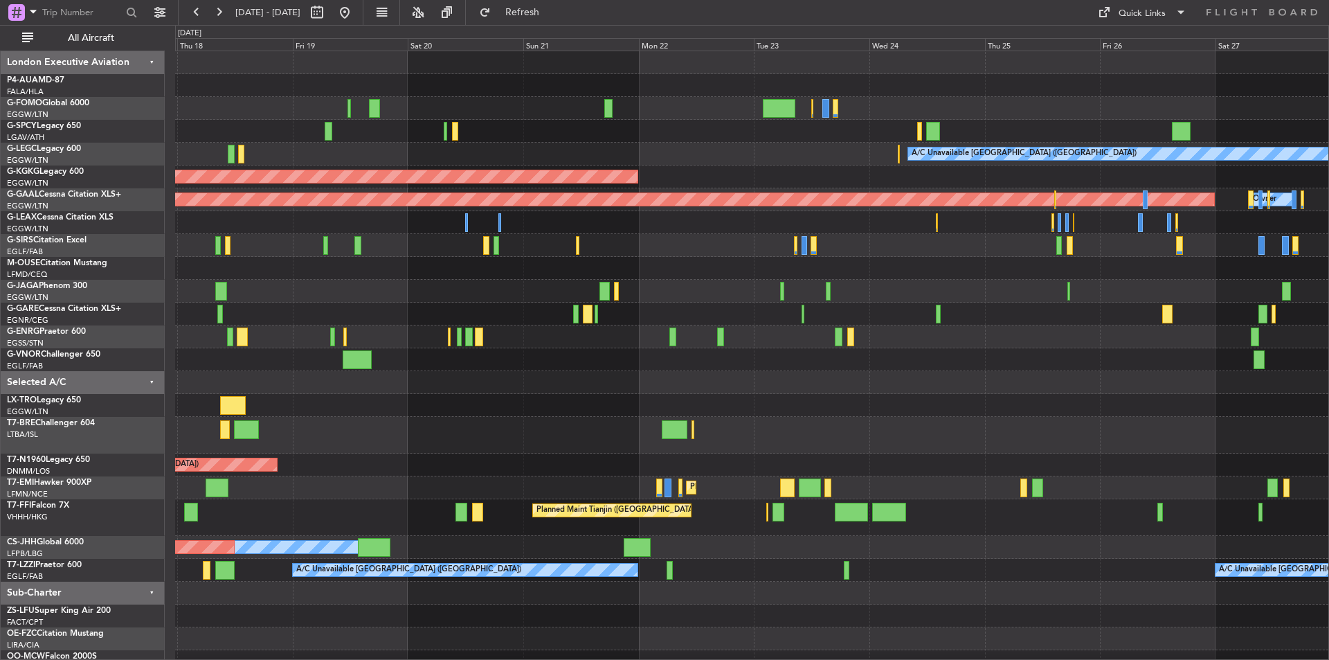
click at [323, 509] on div "A/C Unavailable London (Luton) AOG Maint Istanbul (Ataturk) Planned Maint Dusse…" at bounding box center [752, 373] width 1154 height 645
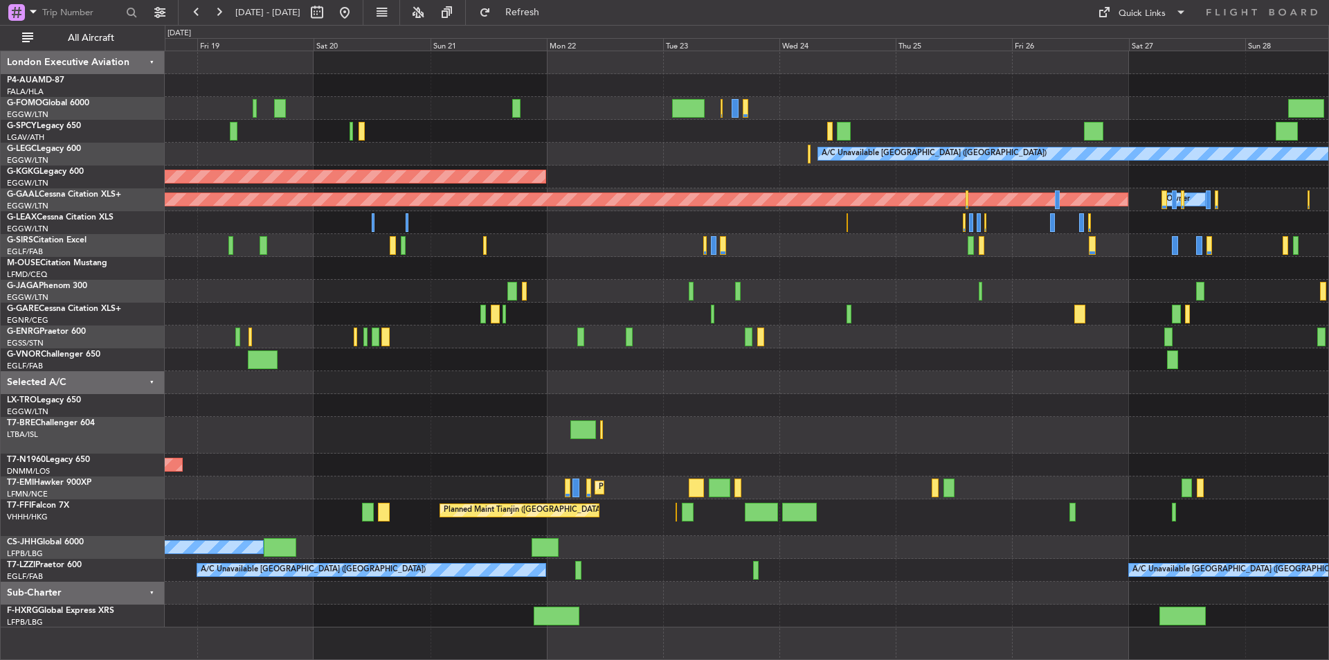
click at [829, 476] on div "AOG Maint London (Stansted) AOG Maint London (Stansted)" at bounding box center [747, 465] width 1164 height 23
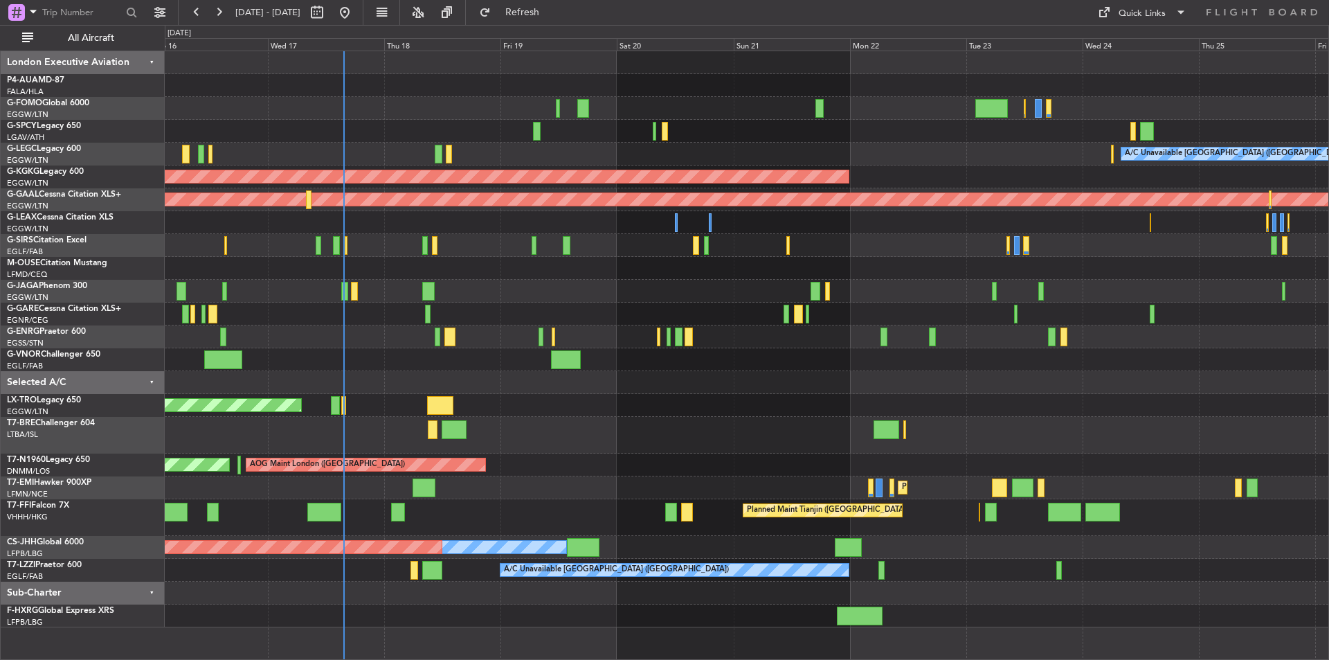
click at [650, 334] on div at bounding box center [747, 336] width 1164 height 23
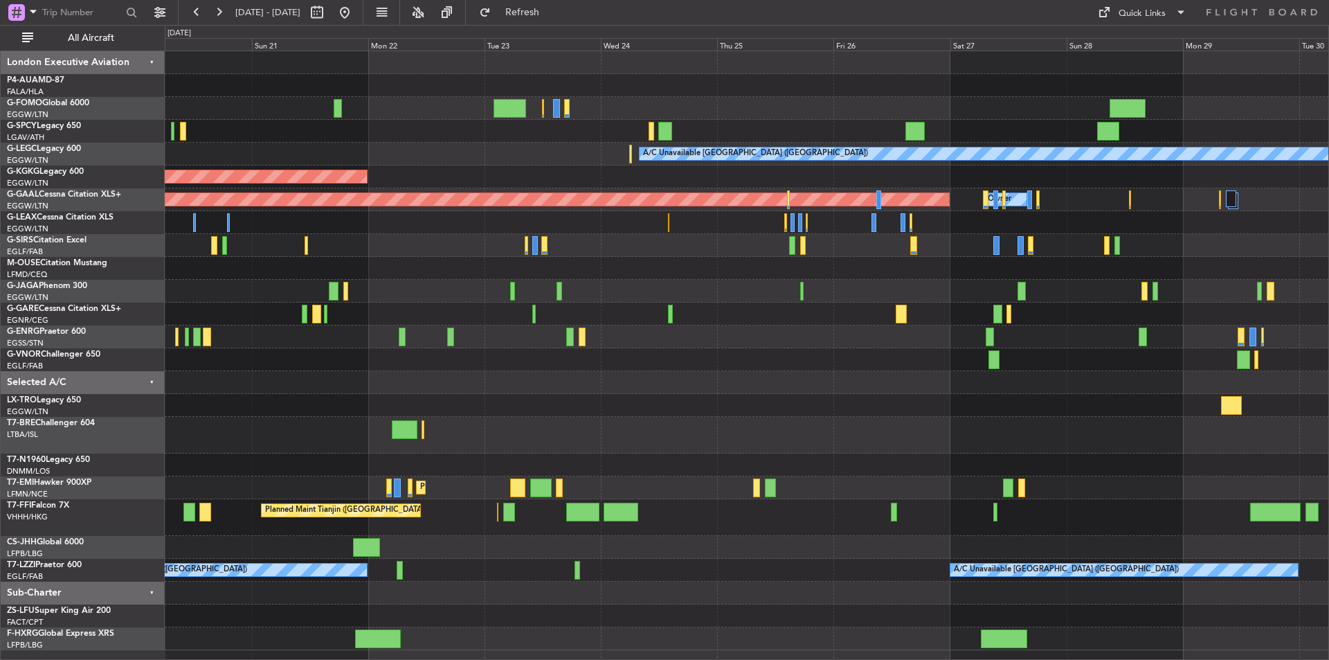
click at [491, 431] on div "A/C Unavailable London (Luton) AOG Maint Istanbul (Ataturk) Planned Maint Dusse…" at bounding box center [747, 350] width 1164 height 599
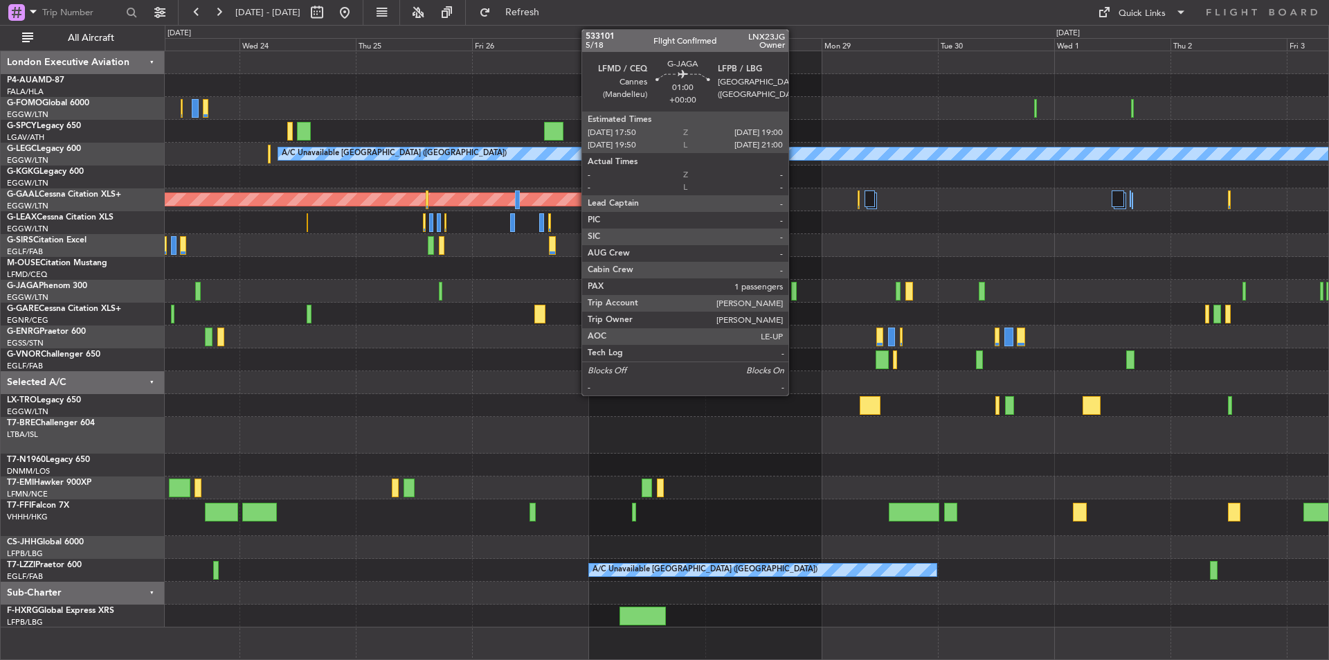
click at [795, 286] on div at bounding box center [794, 291] width 6 height 19
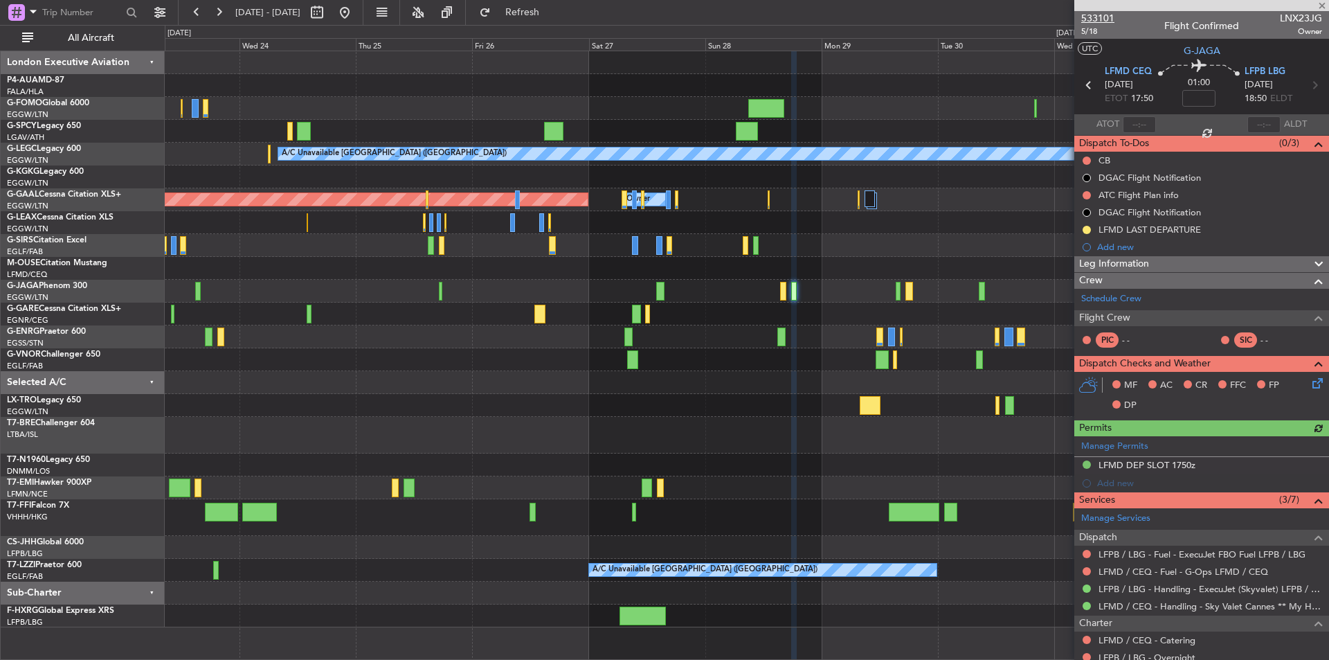
click at [1113, 17] on span "533101" at bounding box center [1098, 18] width 33 height 15
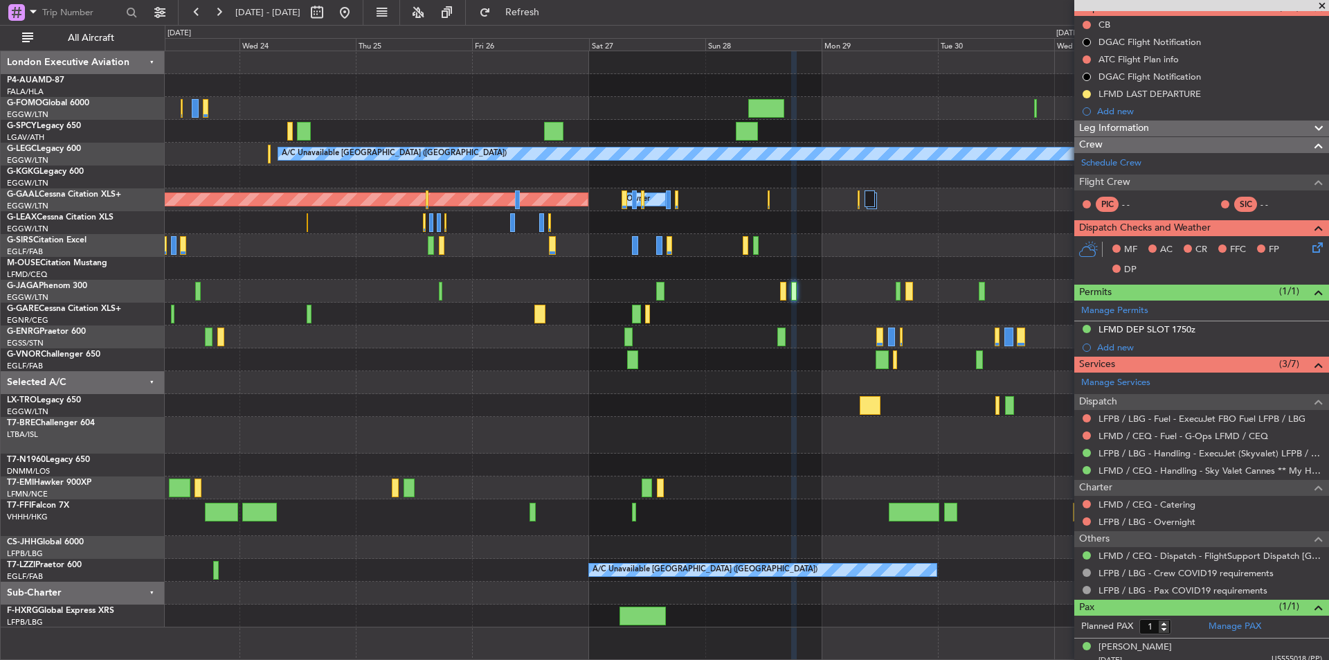
scroll to position [145, 0]
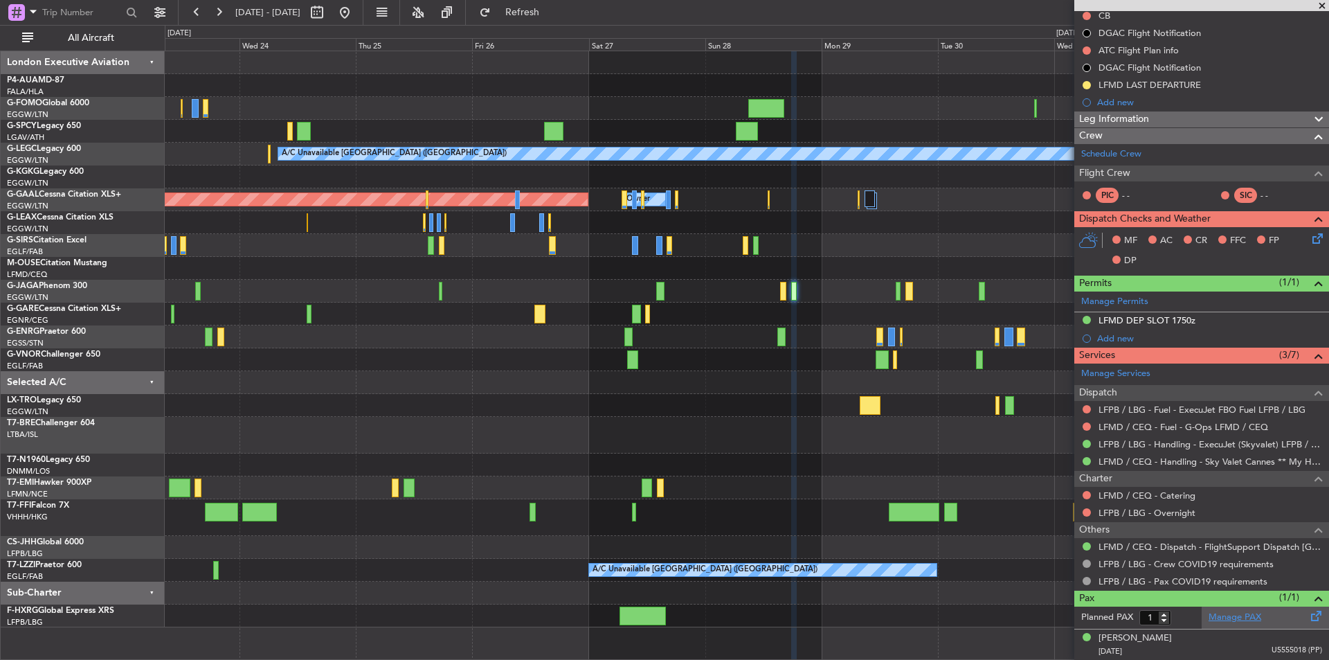
click at [1222, 611] on link "Manage PAX" at bounding box center [1235, 618] width 53 height 14
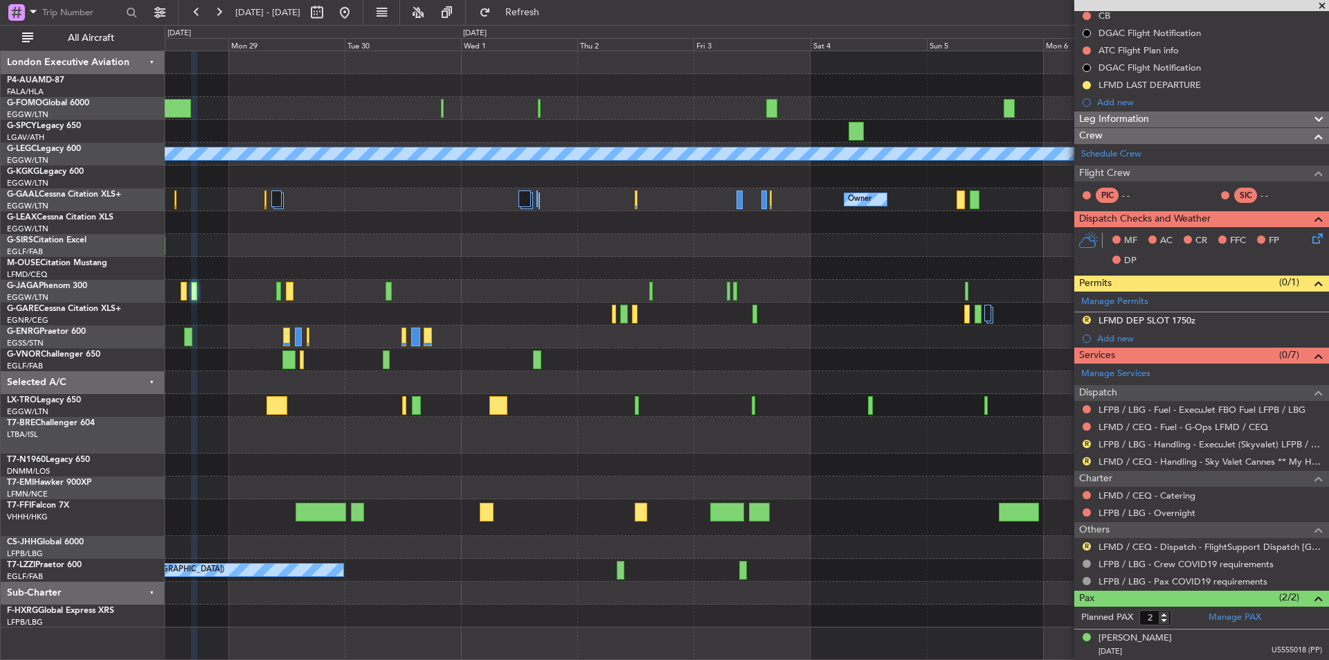
click at [278, 430] on div "A/C Unavailable London (Luton) Owner Owner Owner Planned Maint Dusseldorf A/C U…" at bounding box center [747, 339] width 1164 height 576
click at [682, 393] on div at bounding box center [747, 382] width 1164 height 23
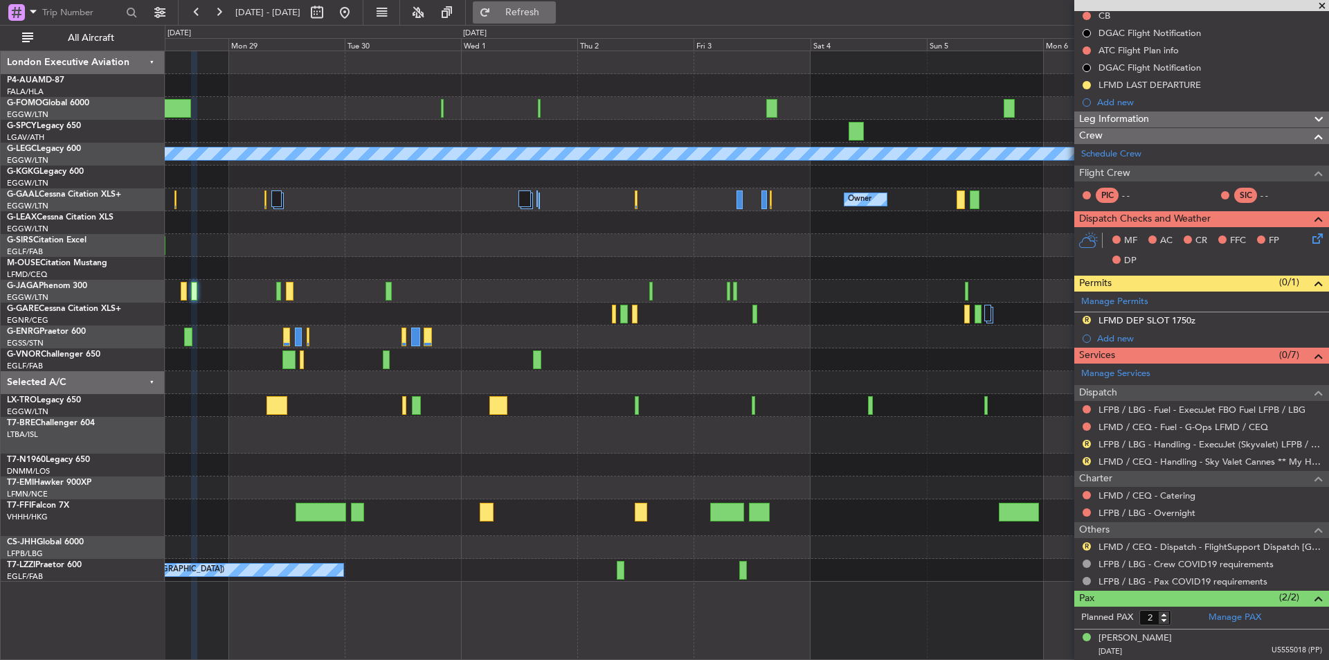
click at [540, 6] on button "Refresh" at bounding box center [514, 12] width 83 height 22
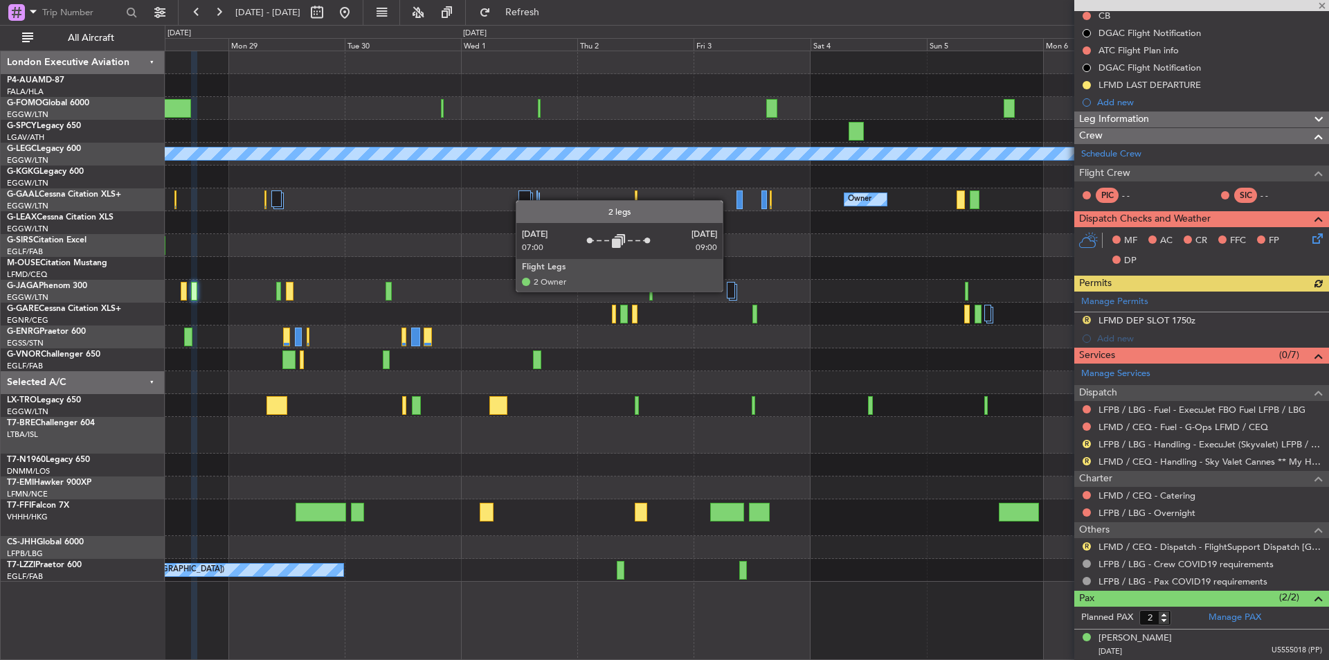
click at [729, 291] on div at bounding box center [731, 290] width 8 height 17
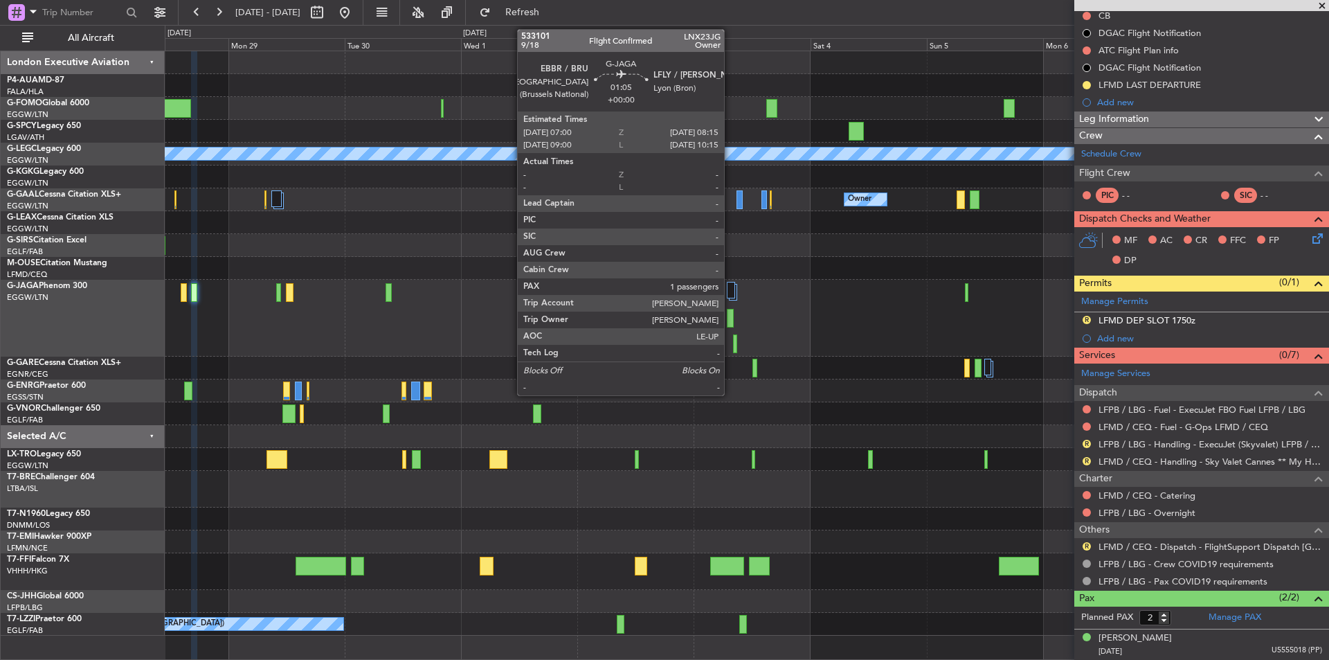
click at [731, 319] on div at bounding box center [730, 318] width 6 height 19
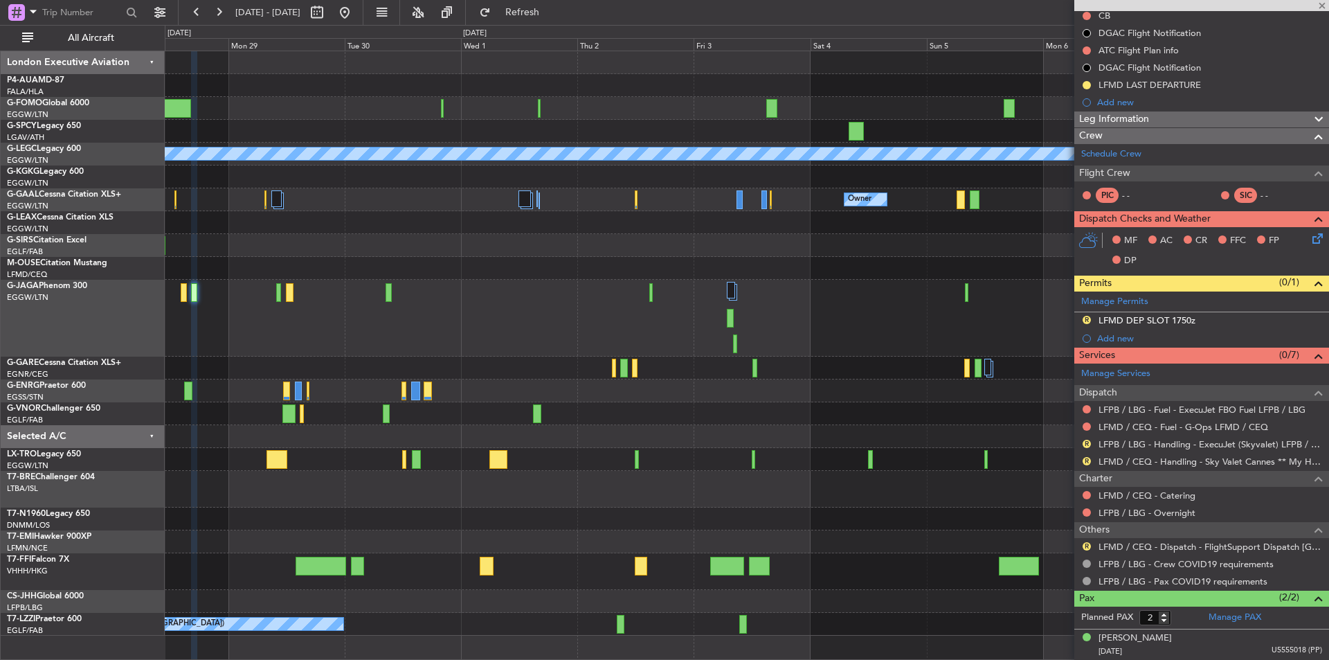
scroll to position [0, 0]
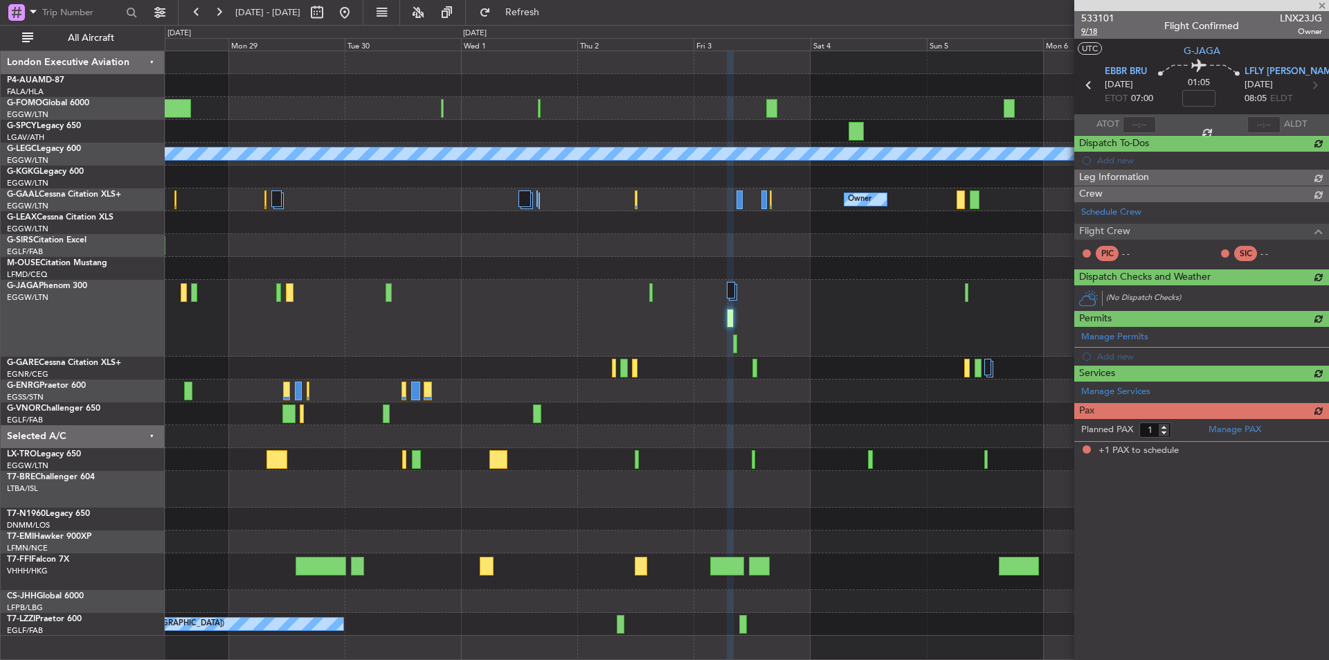
click at [1095, 30] on span "9/18" at bounding box center [1098, 32] width 33 height 12
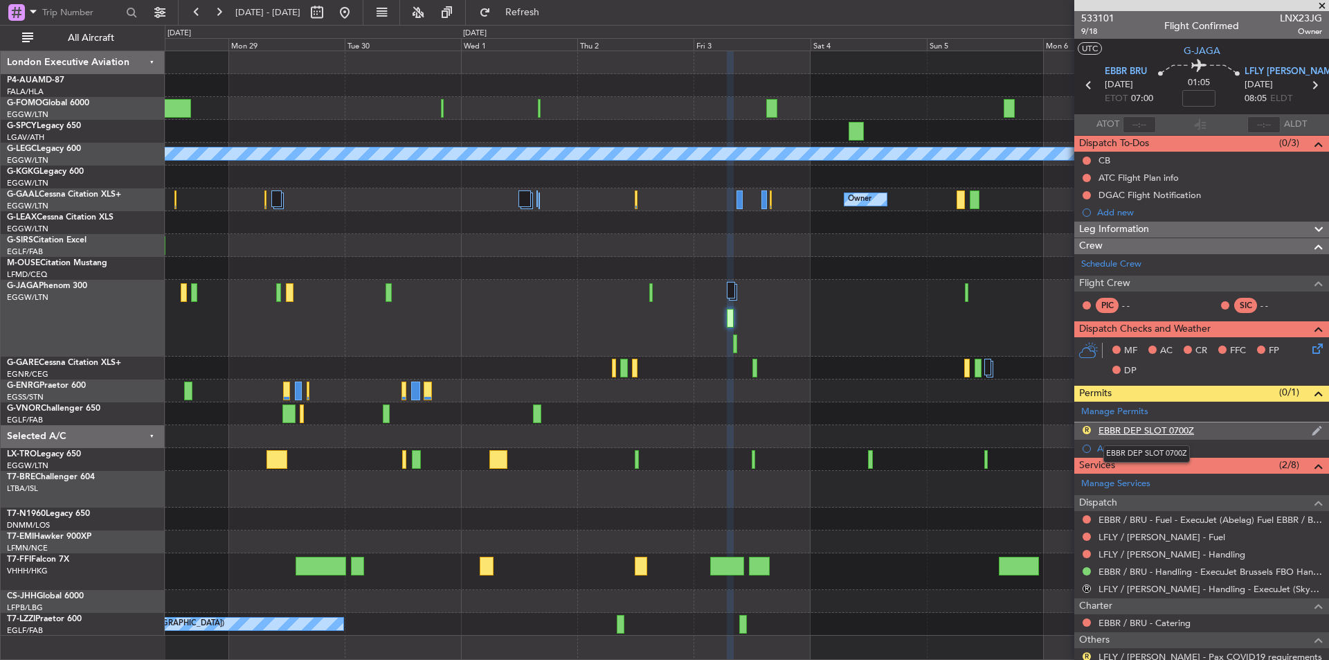
scroll to position [110, 0]
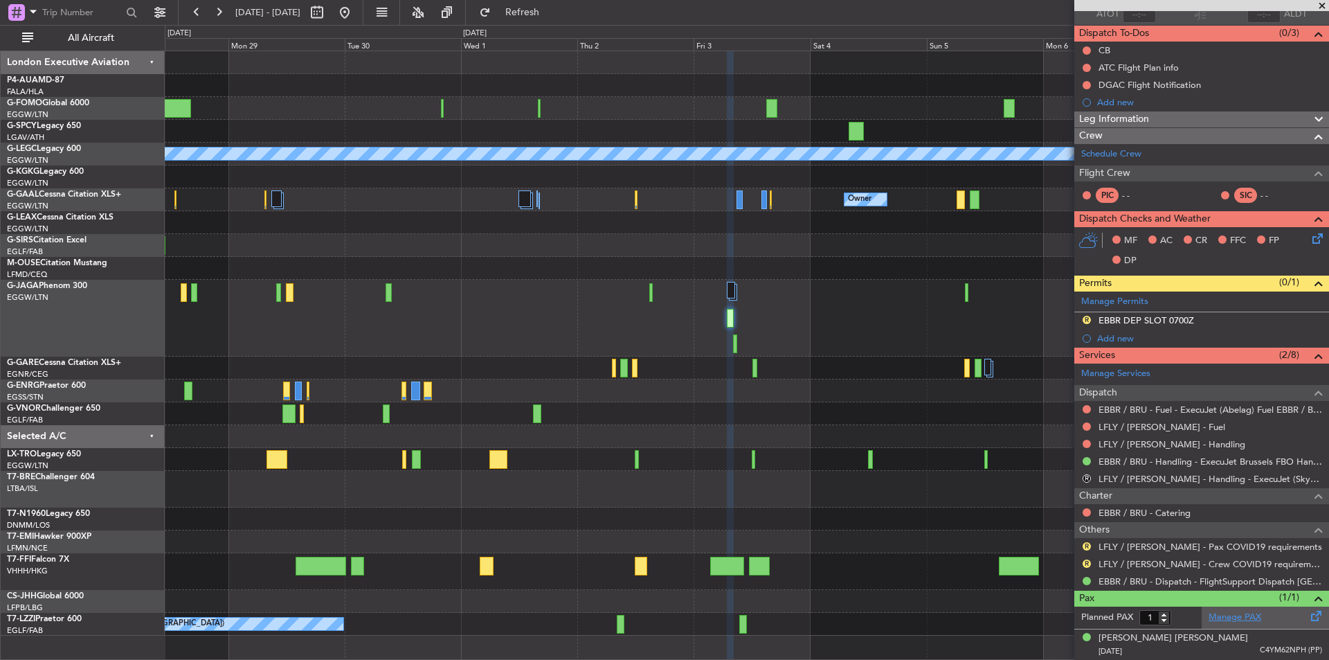
click at [1244, 615] on link "Manage PAX" at bounding box center [1235, 618] width 53 height 14
click at [1139, 580] on link "EBBR / BRU - Dispatch - FlightSupport Dispatch UK" at bounding box center [1211, 581] width 224 height 12
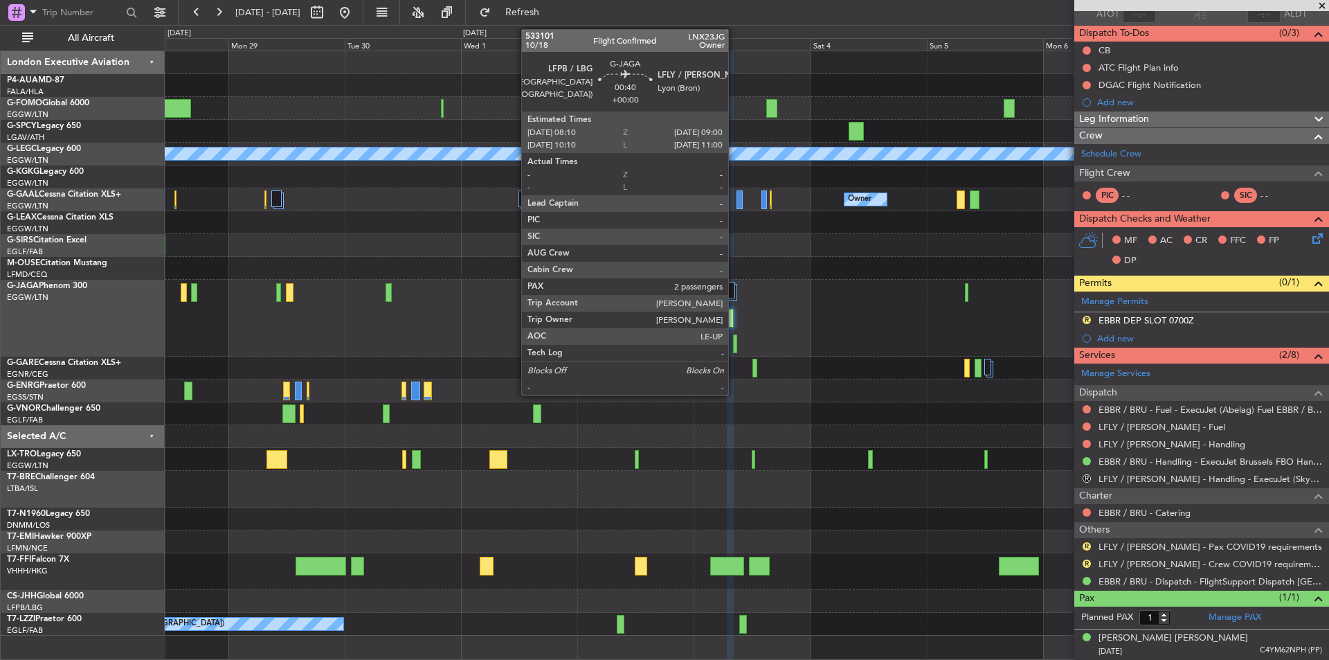
click at [735, 345] on div at bounding box center [735, 343] width 4 height 19
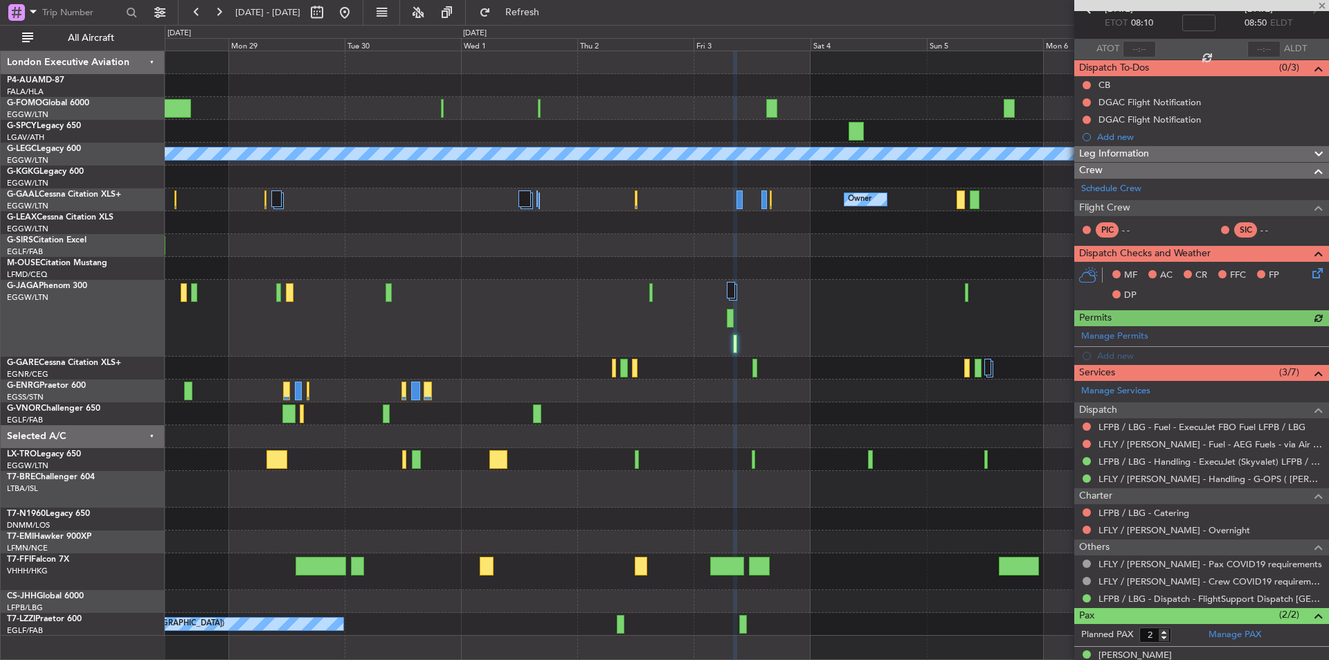
scroll to position [124, 0]
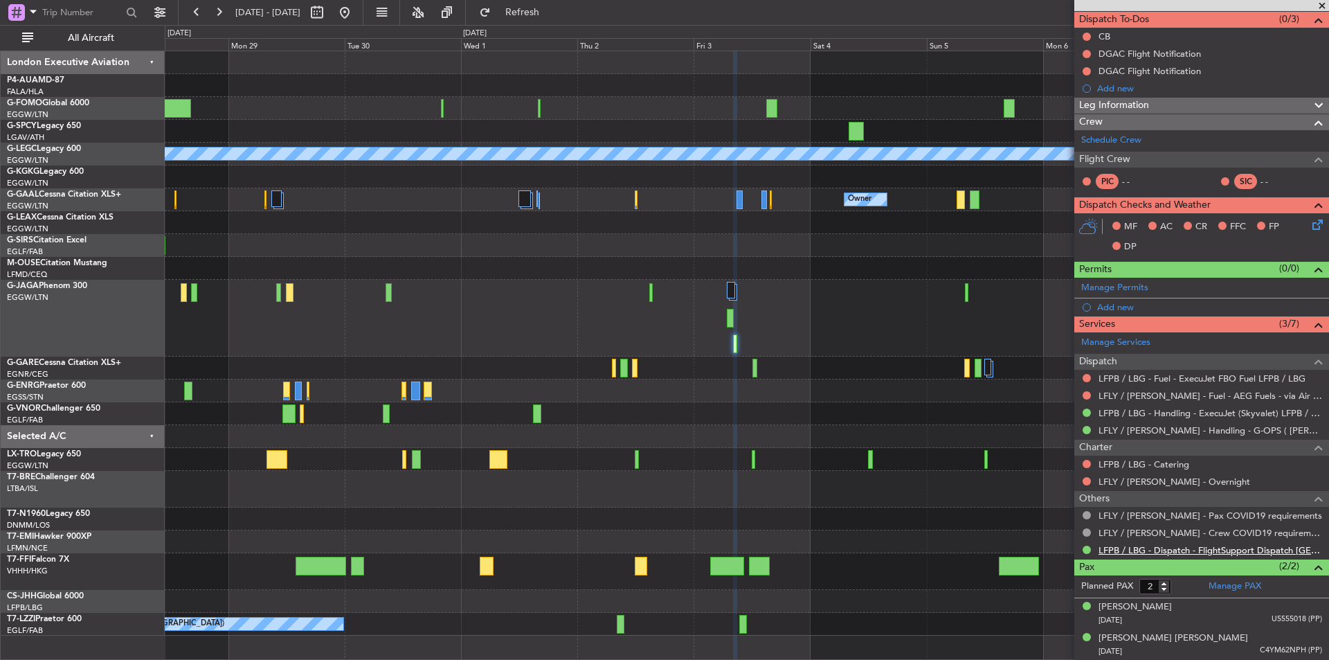
click at [1176, 548] on link "LFPB / LBG - Dispatch - FlightSupport Dispatch [GEOGRAPHIC_DATA]" at bounding box center [1211, 550] width 224 height 12
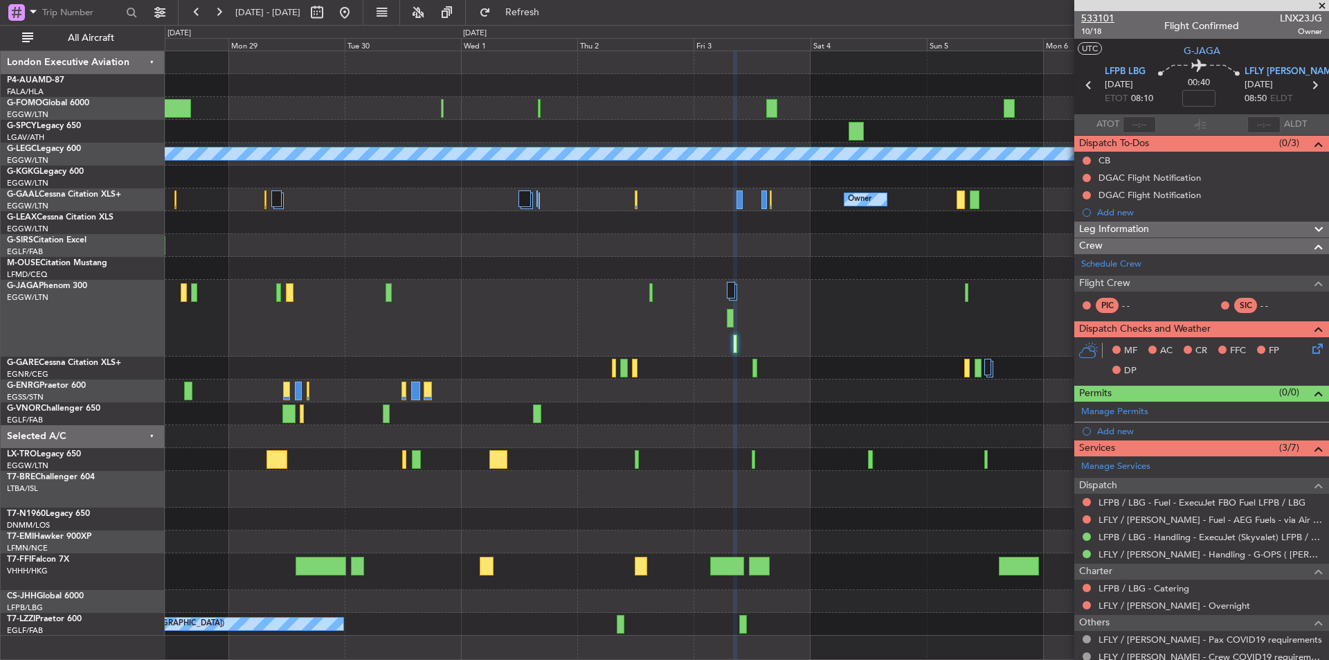
click at [1091, 17] on span "533101" at bounding box center [1098, 18] width 33 height 15
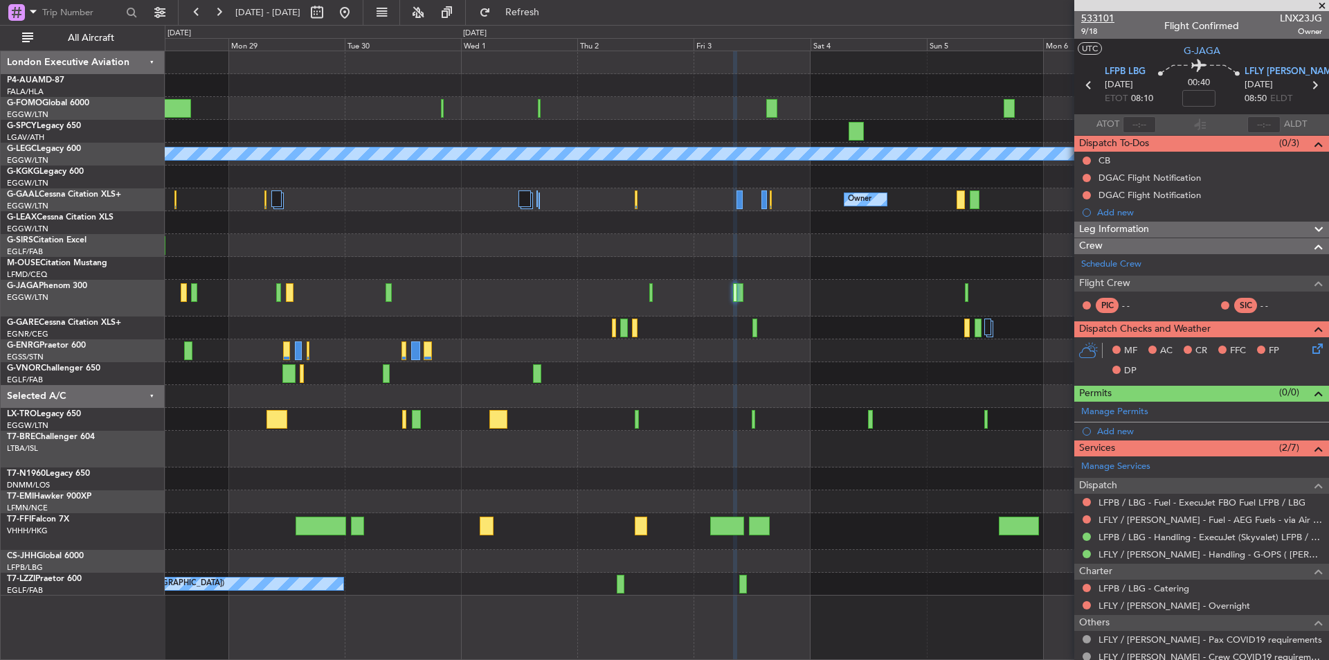
click at [1106, 21] on span "533101" at bounding box center [1098, 18] width 33 height 15
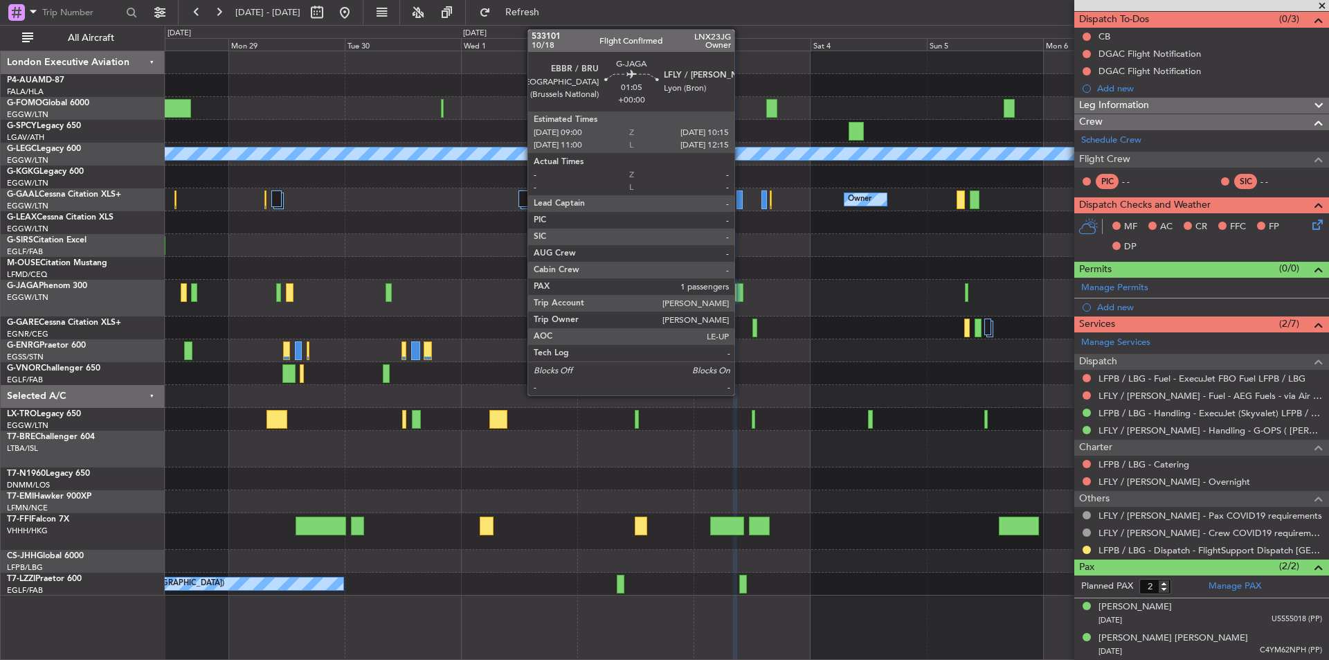
click at [741, 287] on div at bounding box center [740, 292] width 6 height 19
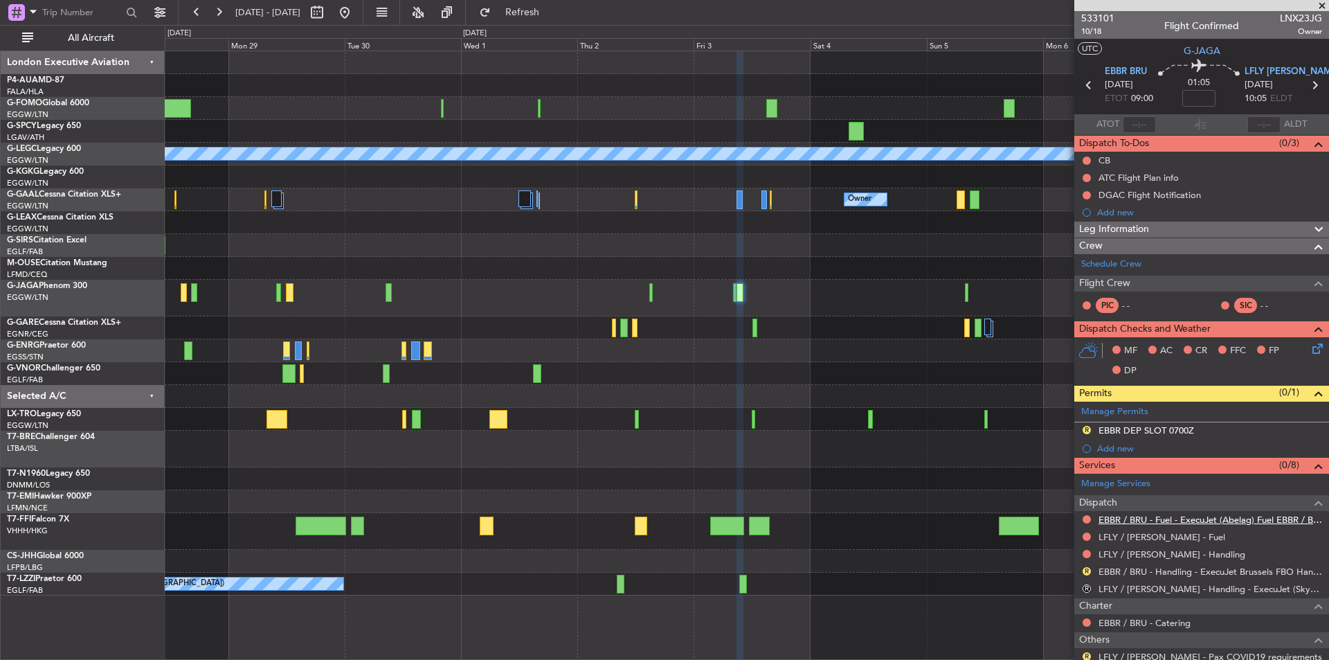
scroll to position [110, 0]
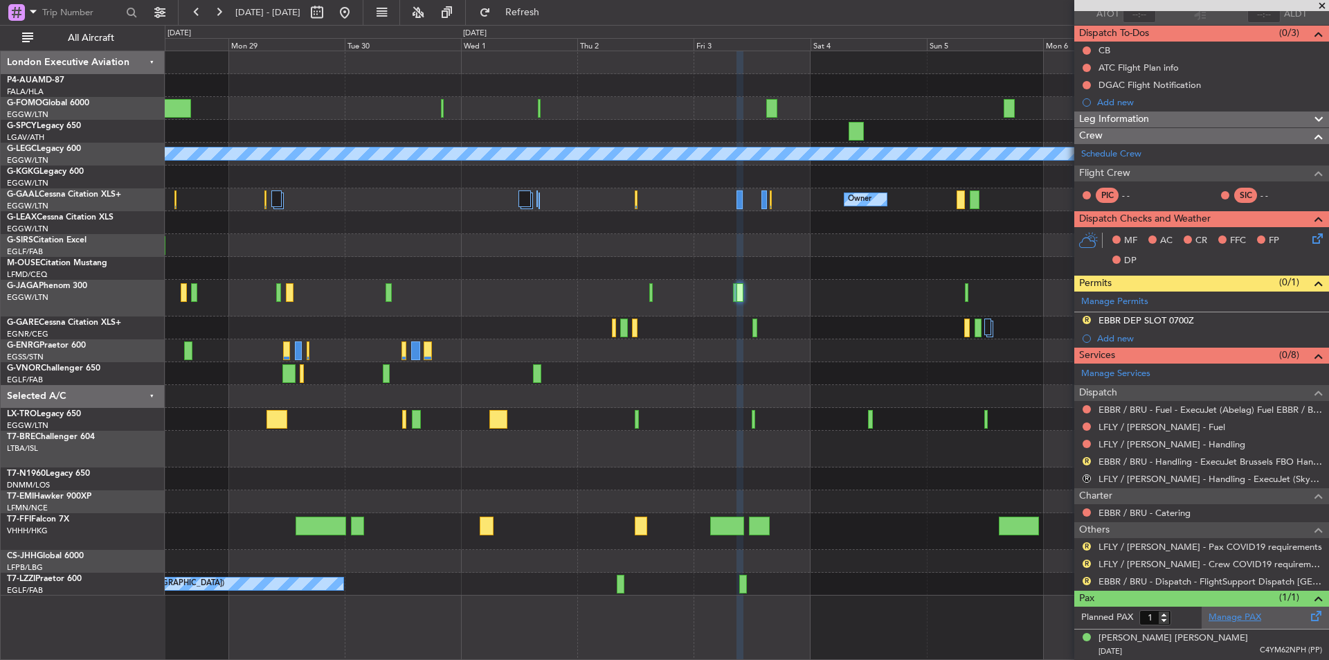
click at [1243, 614] on link "Manage PAX" at bounding box center [1235, 618] width 53 height 14
click at [552, 9] on span "Refresh" at bounding box center [523, 13] width 58 height 10
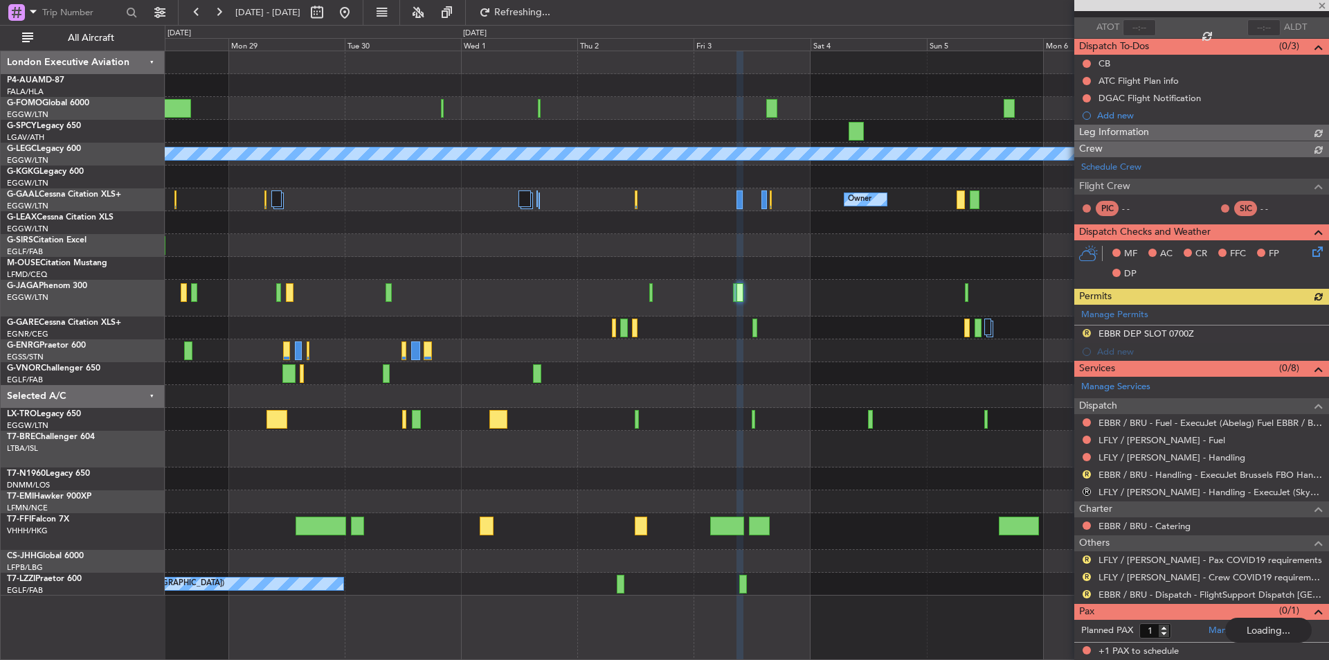
scroll to position [96, 0]
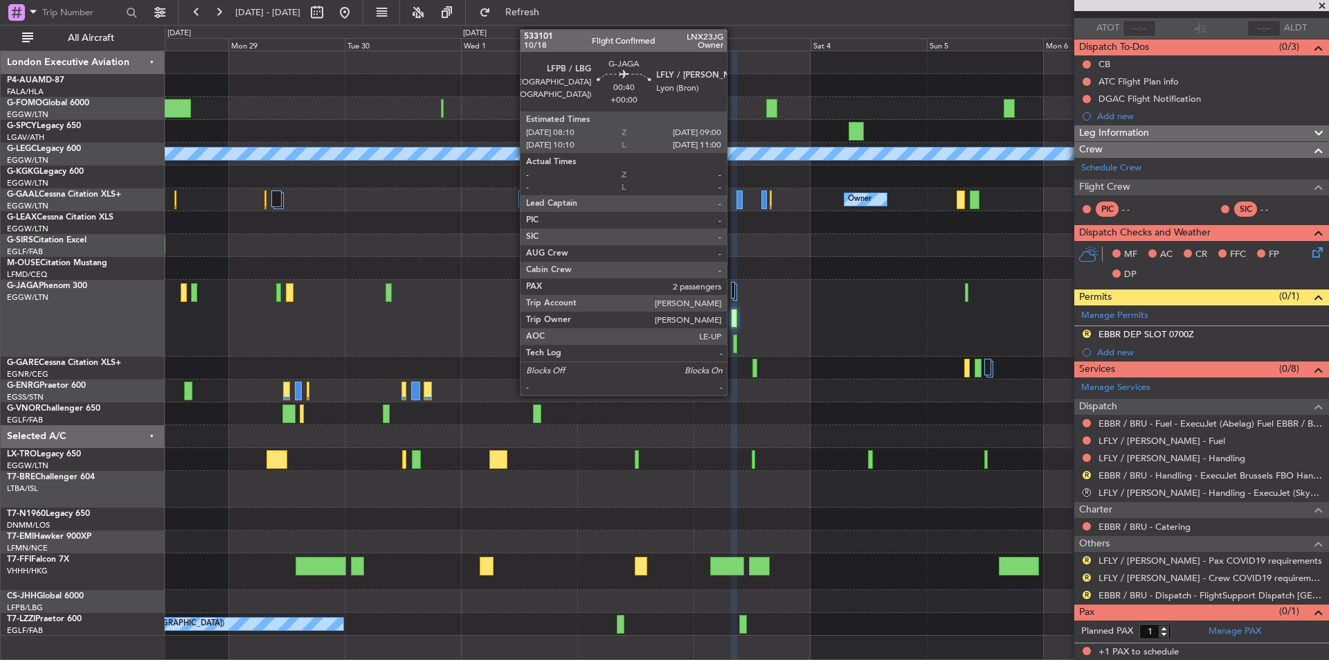
click at [733, 341] on div at bounding box center [735, 343] width 4 height 19
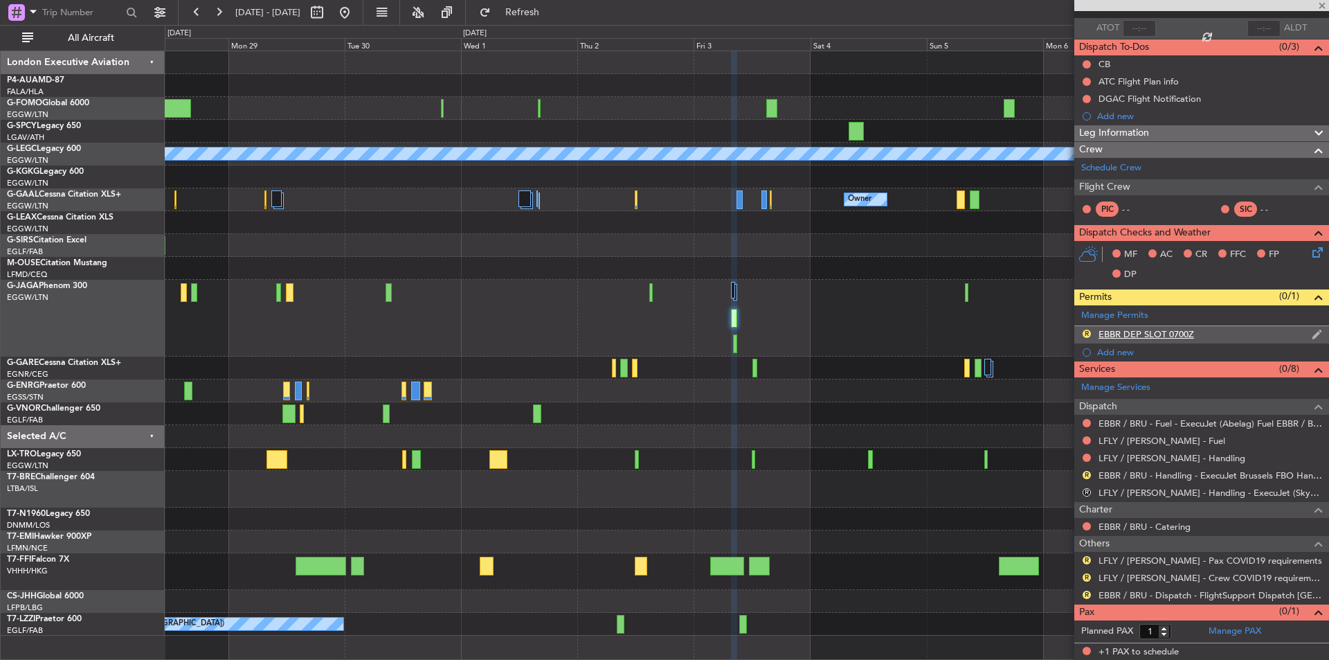
type input "2"
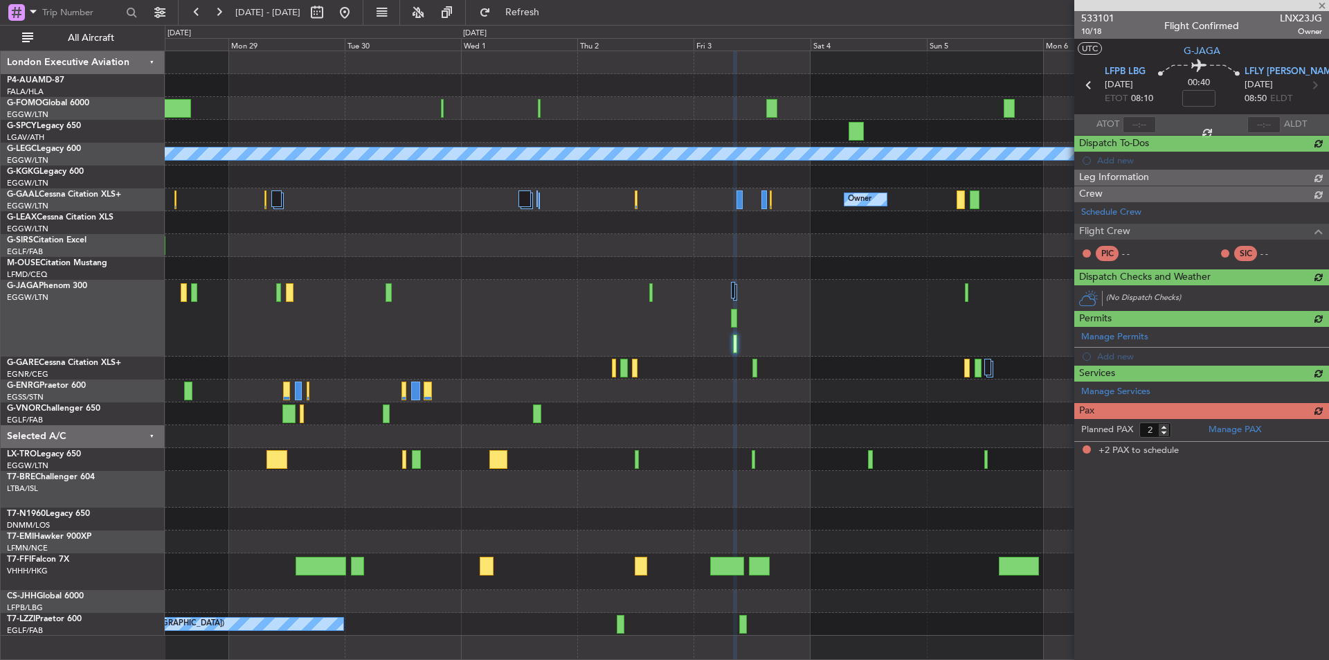
scroll to position [0, 0]
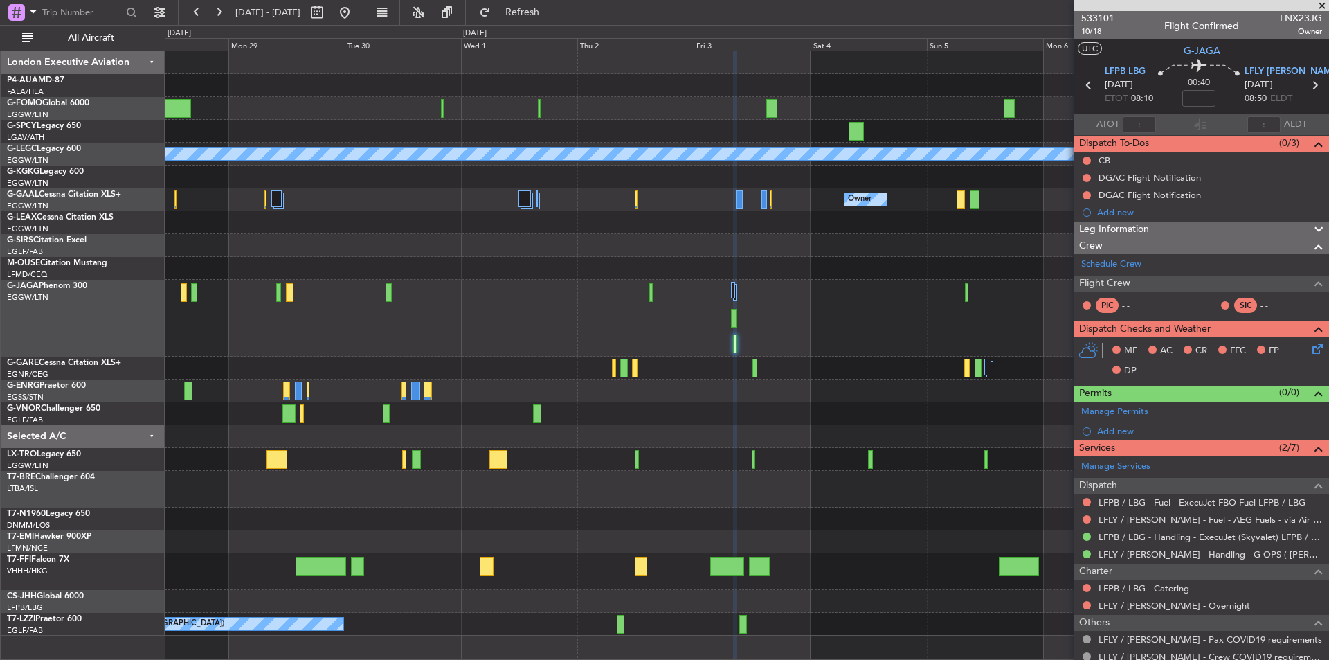
click at [1083, 28] on span "10/18" at bounding box center [1098, 32] width 33 height 12
click at [556, 19] on button "Refresh" at bounding box center [514, 12] width 83 height 22
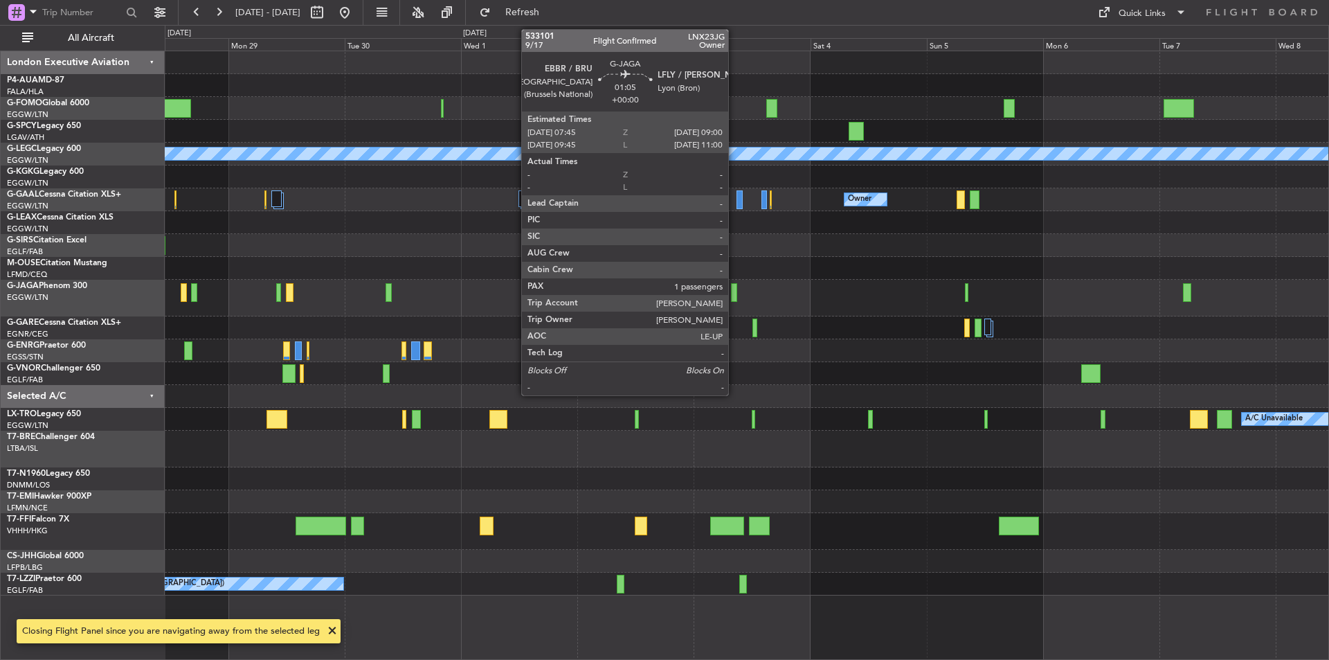
click at [735, 290] on div at bounding box center [734, 292] width 6 height 19
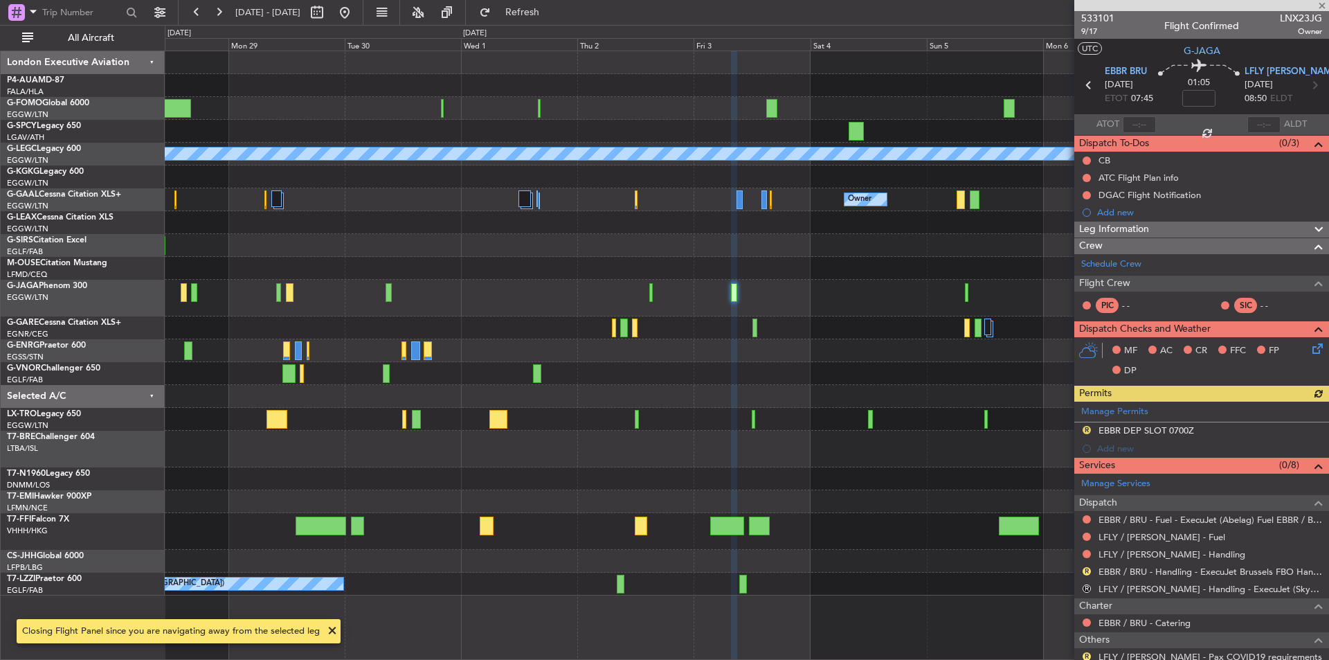
scroll to position [110, 0]
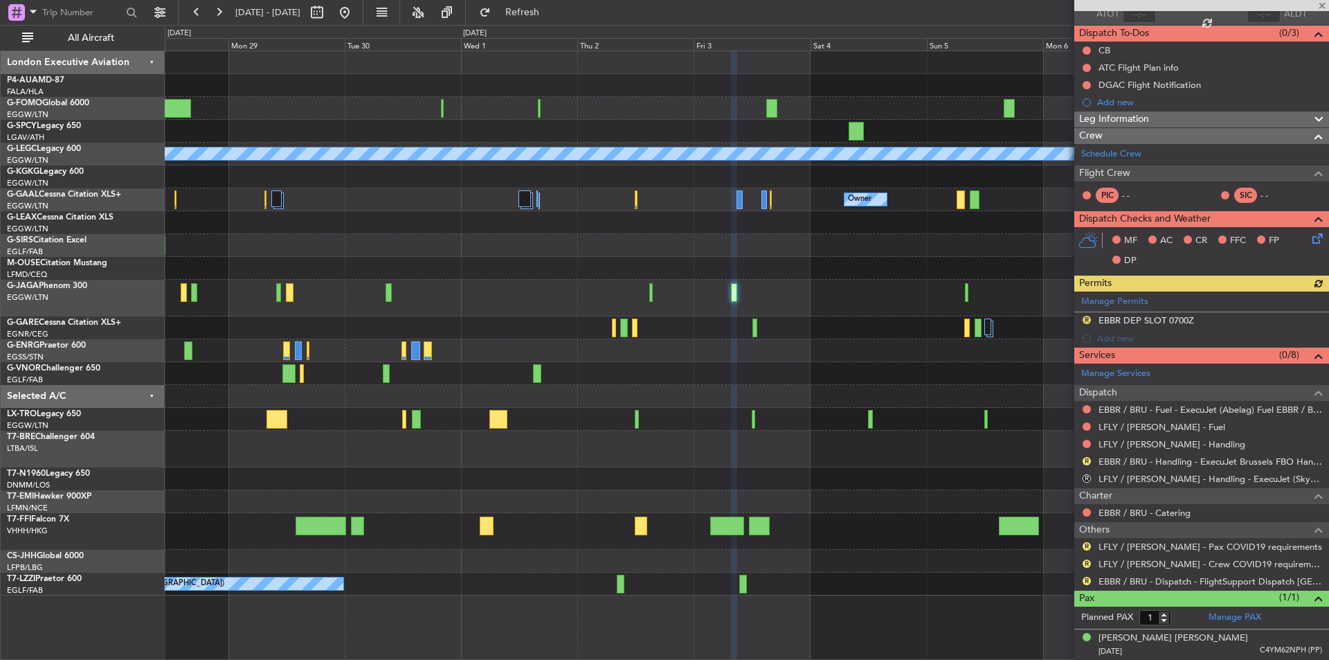
click at [1323, 8] on div at bounding box center [1202, 5] width 255 height 11
click at [1322, 2] on span at bounding box center [1323, 6] width 14 height 12
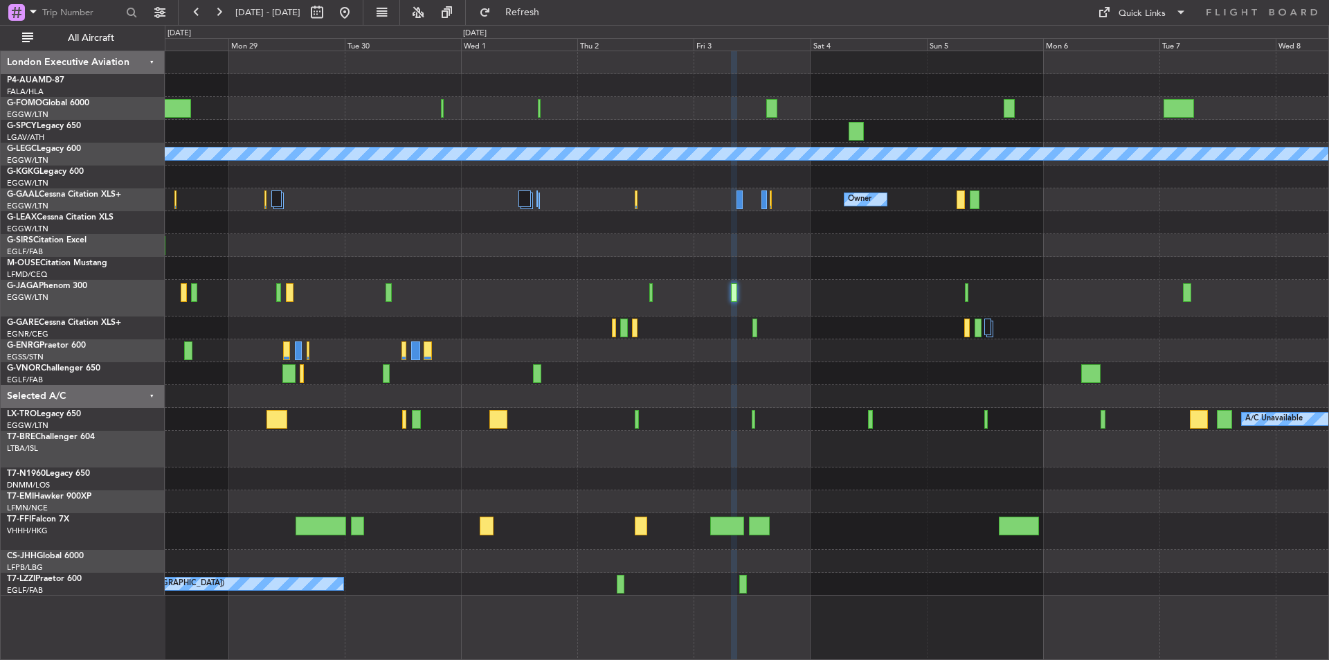
type input "0"
click at [356, 18] on button at bounding box center [345, 12] width 22 height 22
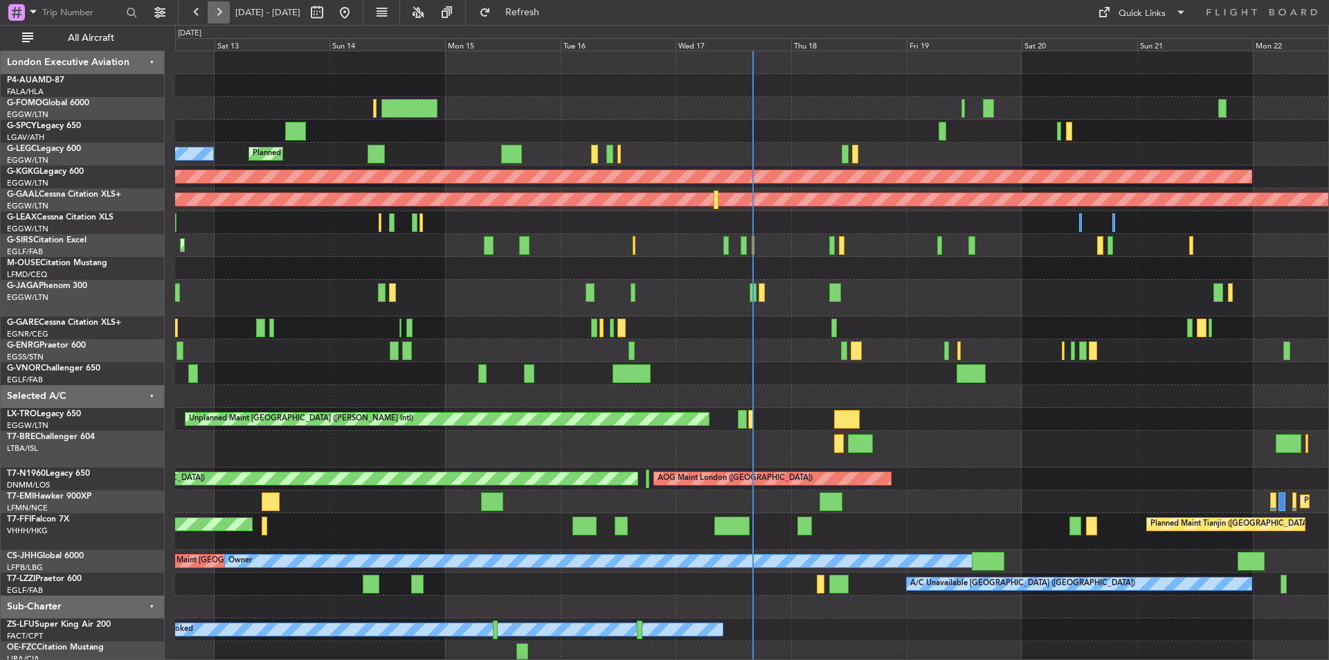
click at [215, 12] on button at bounding box center [219, 12] width 22 height 22
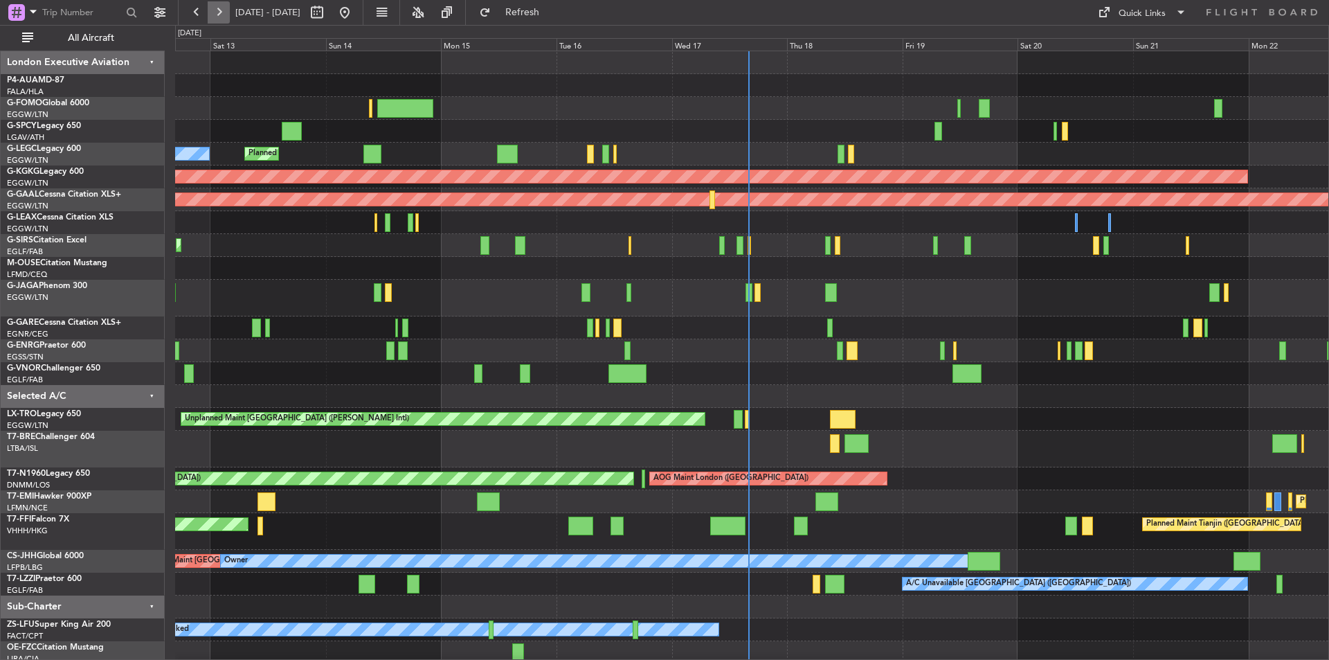
click at [215, 12] on button at bounding box center [219, 12] width 22 height 22
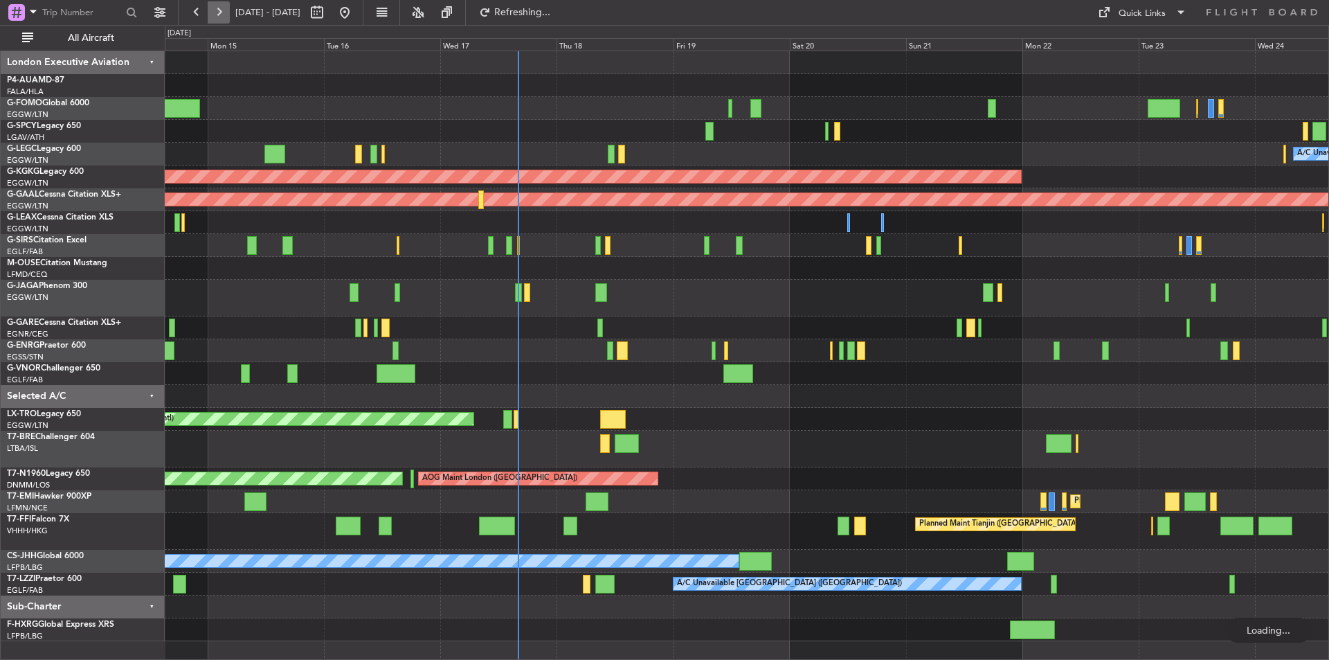
click at [215, 12] on button at bounding box center [219, 12] width 22 height 22
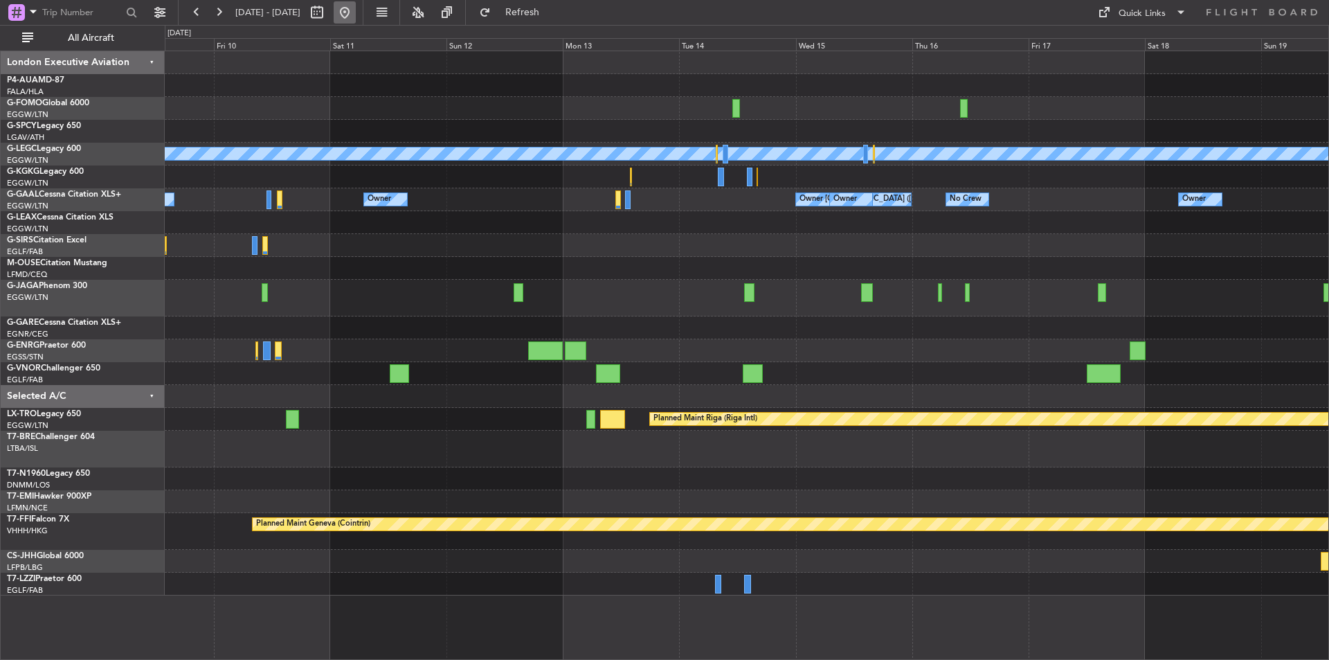
click at [356, 15] on button at bounding box center [345, 12] width 22 height 22
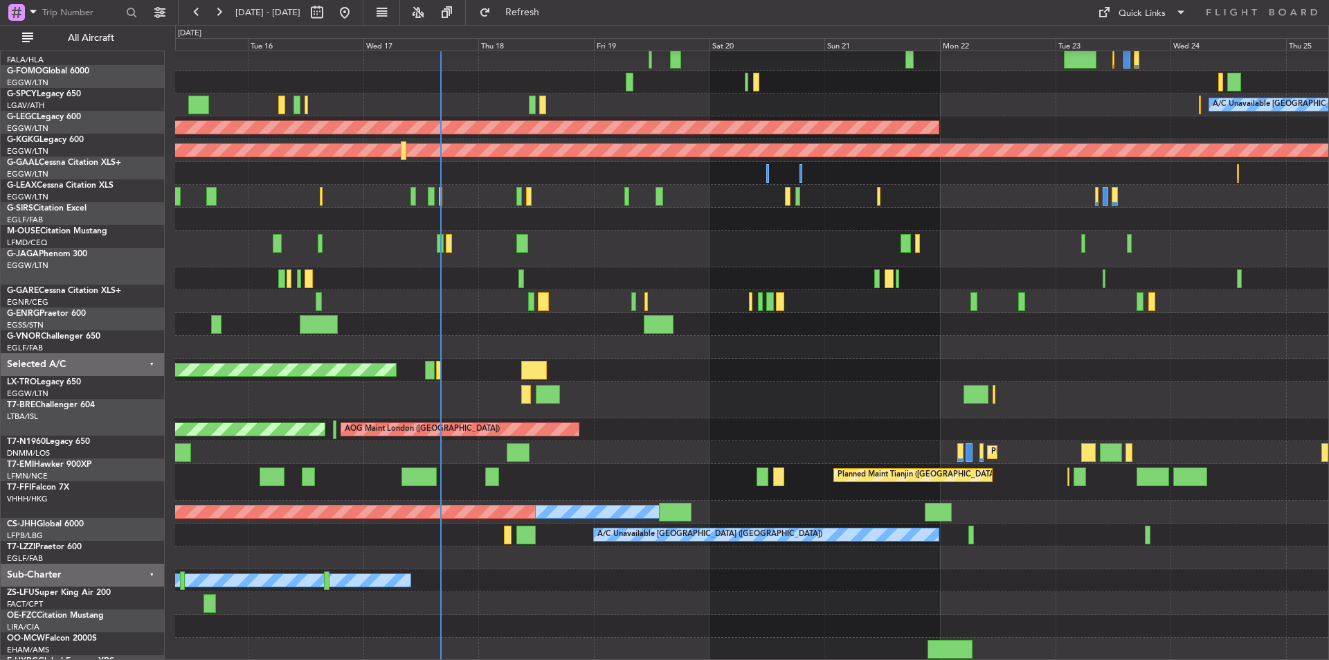
scroll to position [49, 0]
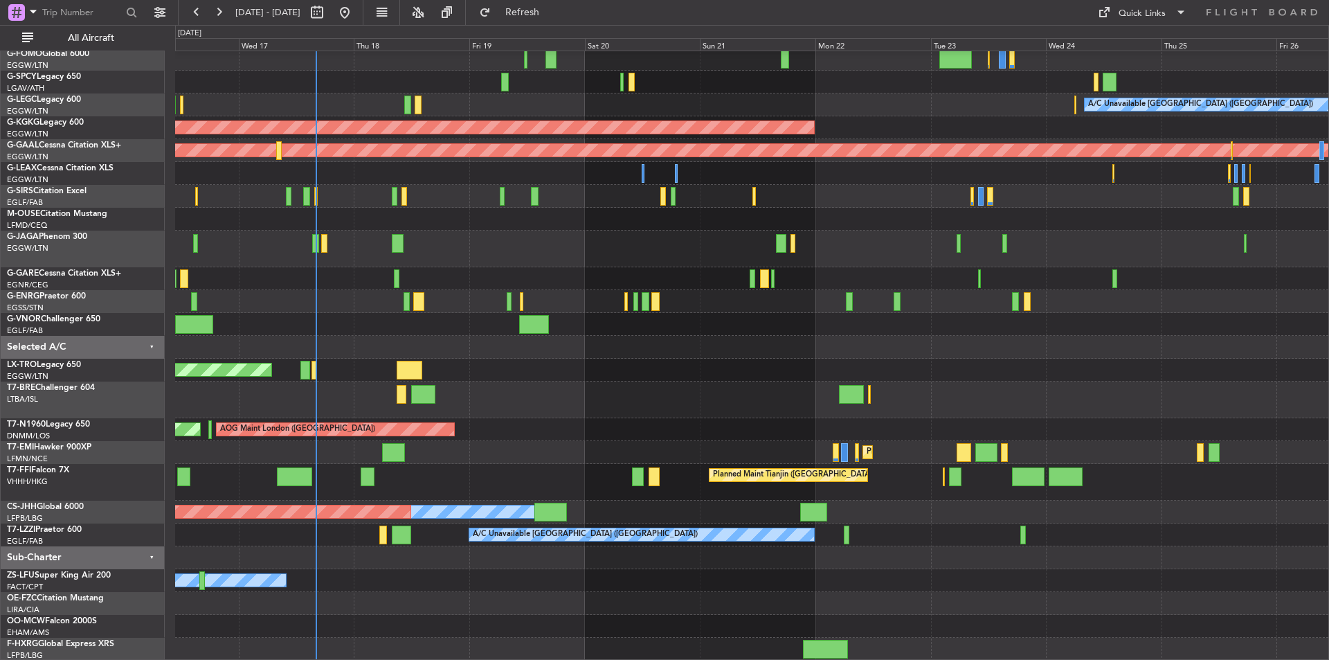
click at [480, 326] on div "A/C Unavailable London (Luton) AOG Maint Istanbul (Ataturk) Planned Maint Dusse…" at bounding box center [752, 331] width 1154 height 658
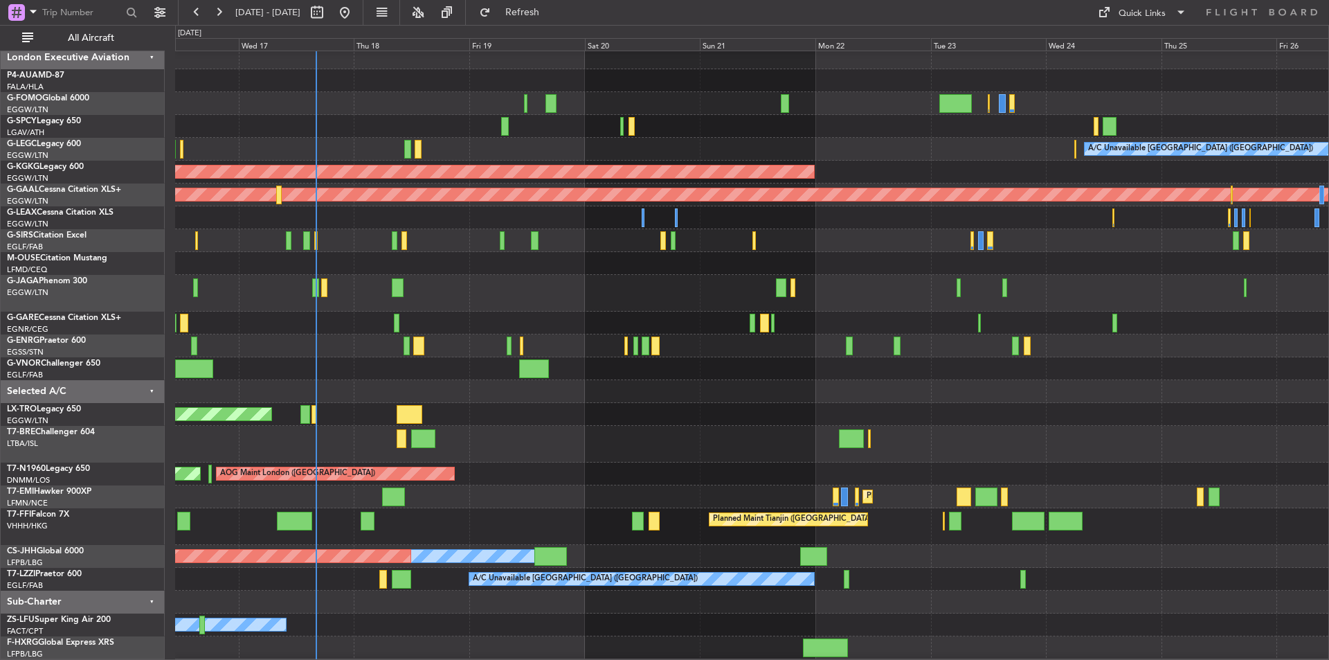
scroll to position [3, 0]
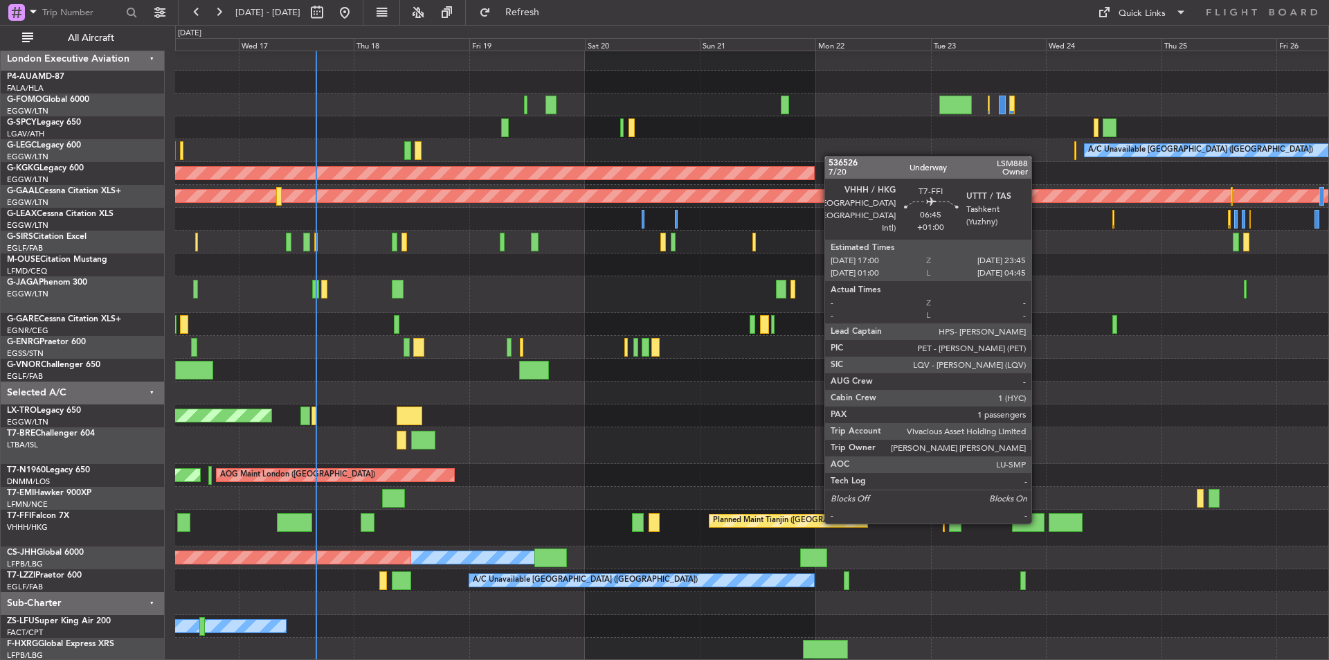
click at [1038, 522] on div at bounding box center [1028, 522] width 33 height 19
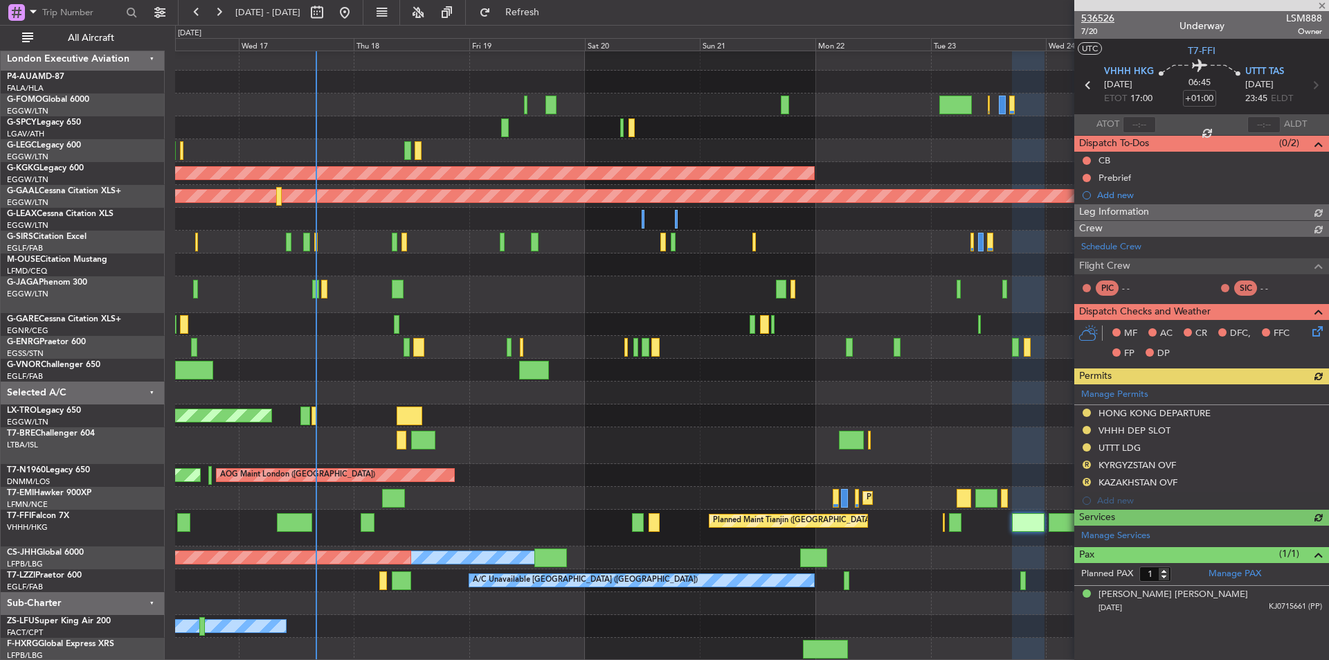
click at [1107, 21] on span "536526" at bounding box center [1098, 18] width 33 height 15
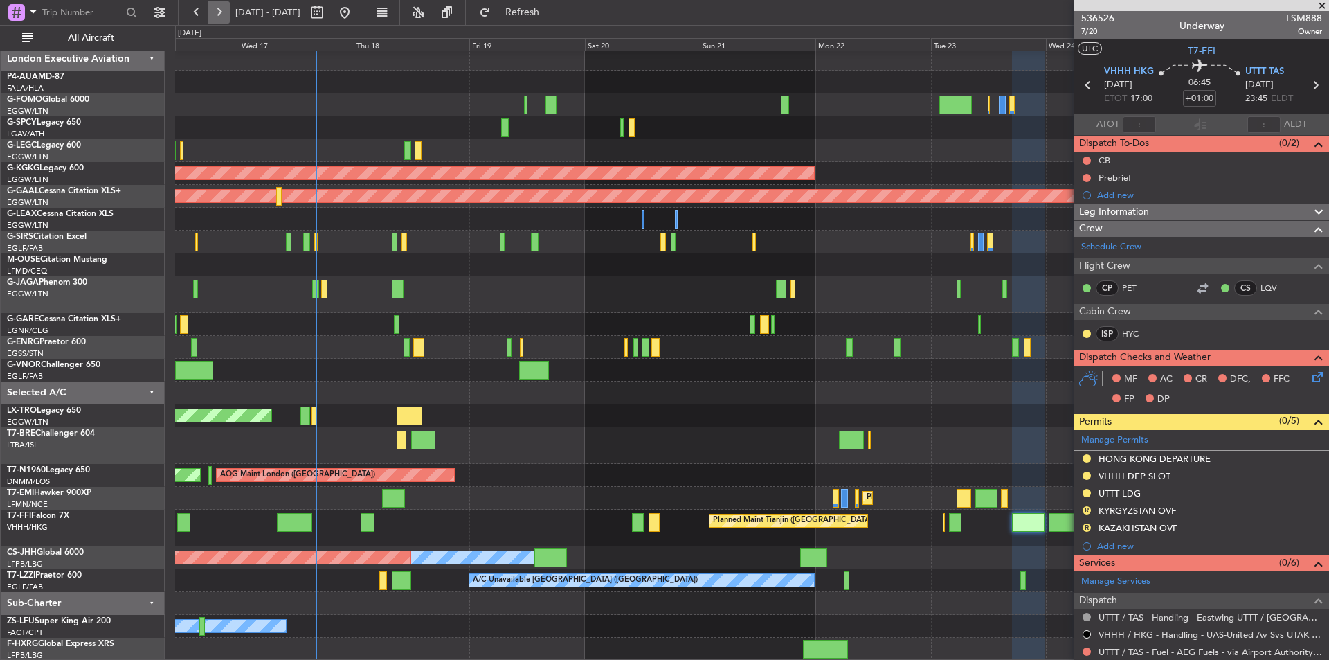
click at [215, 12] on button at bounding box center [219, 12] width 22 height 22
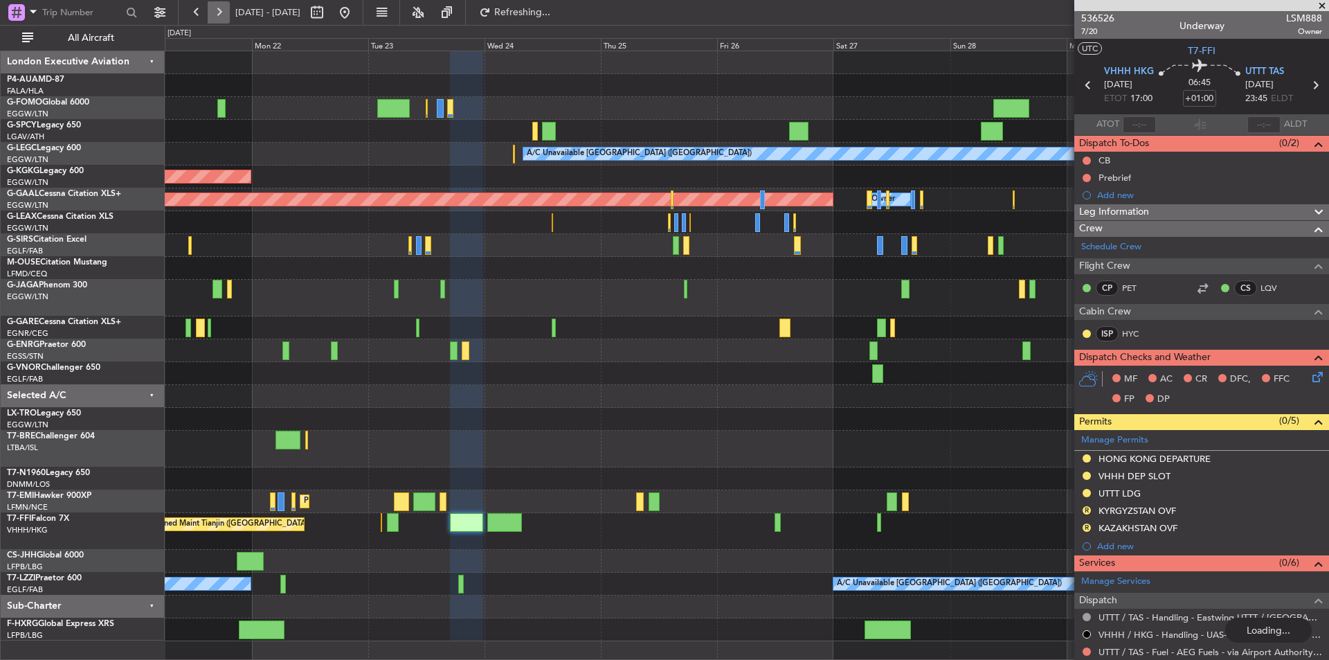
scroll to position [0, 0]
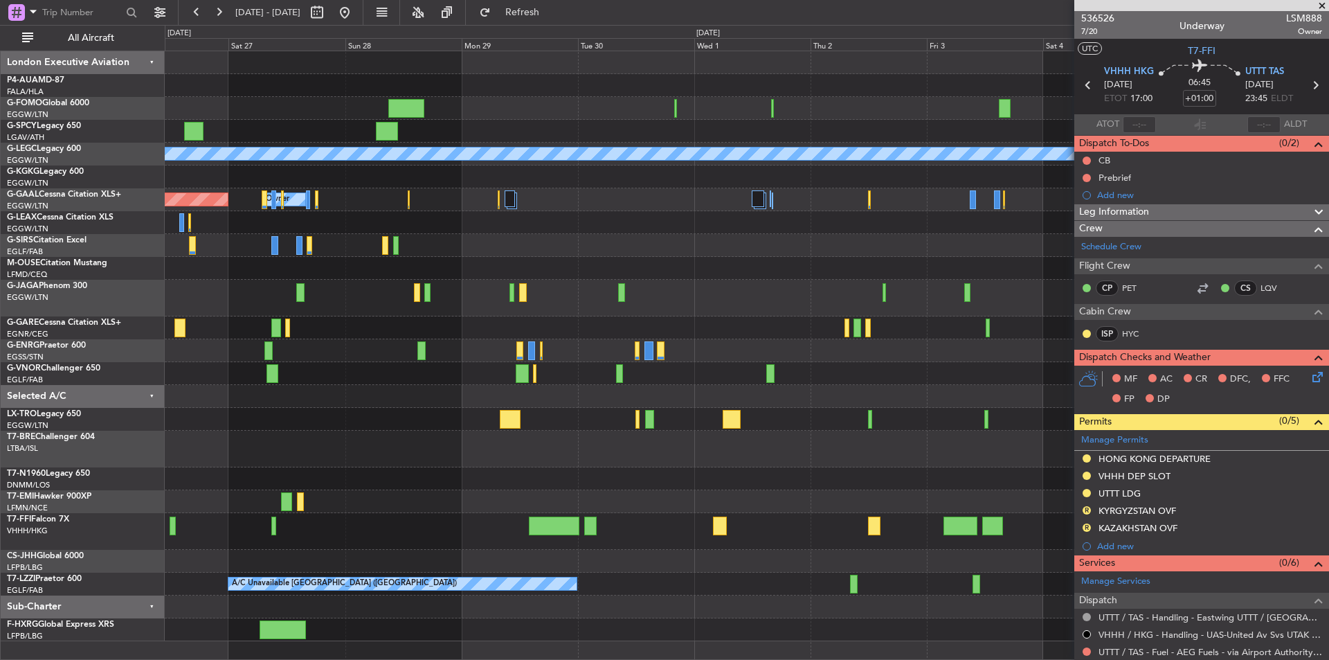
click at [1322, 7] on span at bounding box center [1323, 6] width 14 height 12
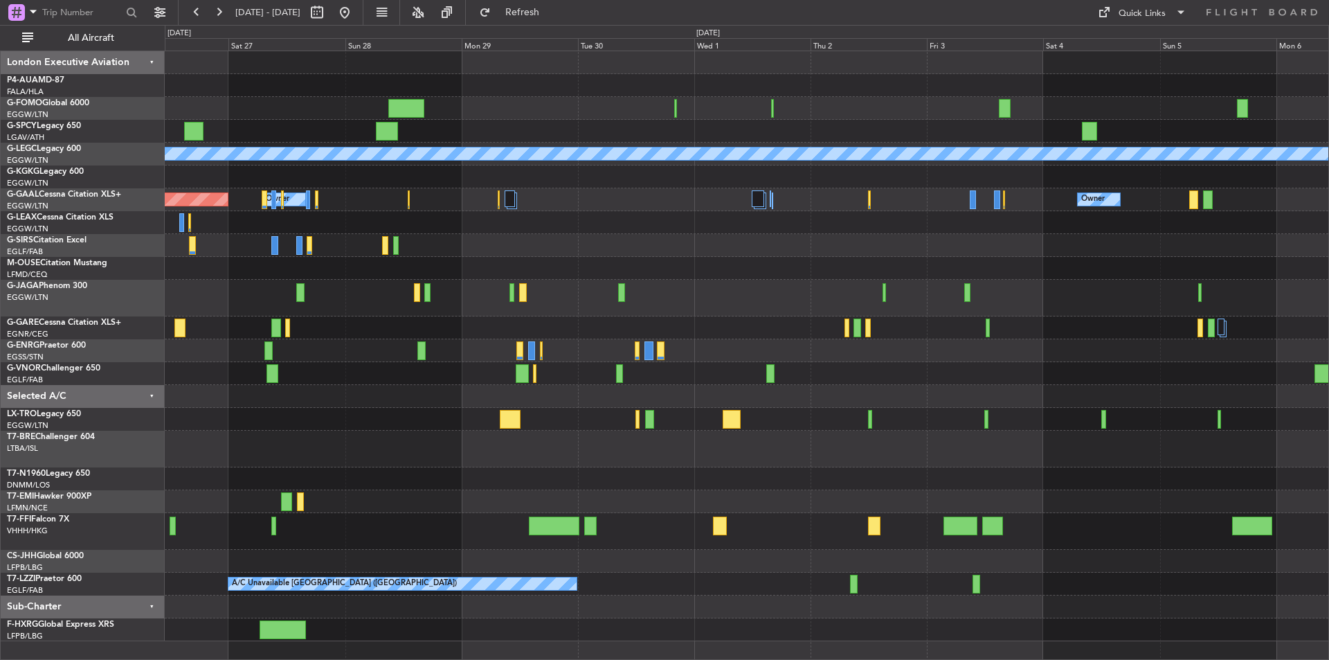
type input "0"
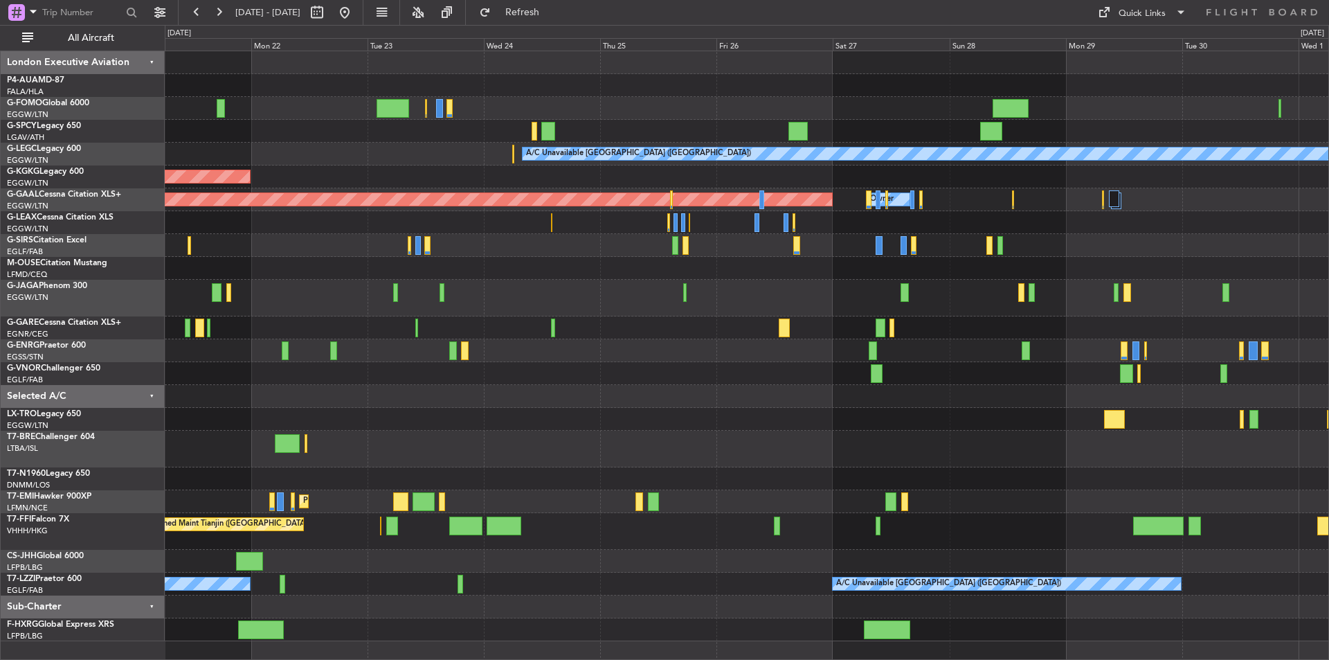
click at [901, 425] on div "A/C Unavailable London (Luton) AOG Maint Istanbul (Ataturk) Planned Maint Dusse…" at bounding box center [747, 346] width 1164 height 590
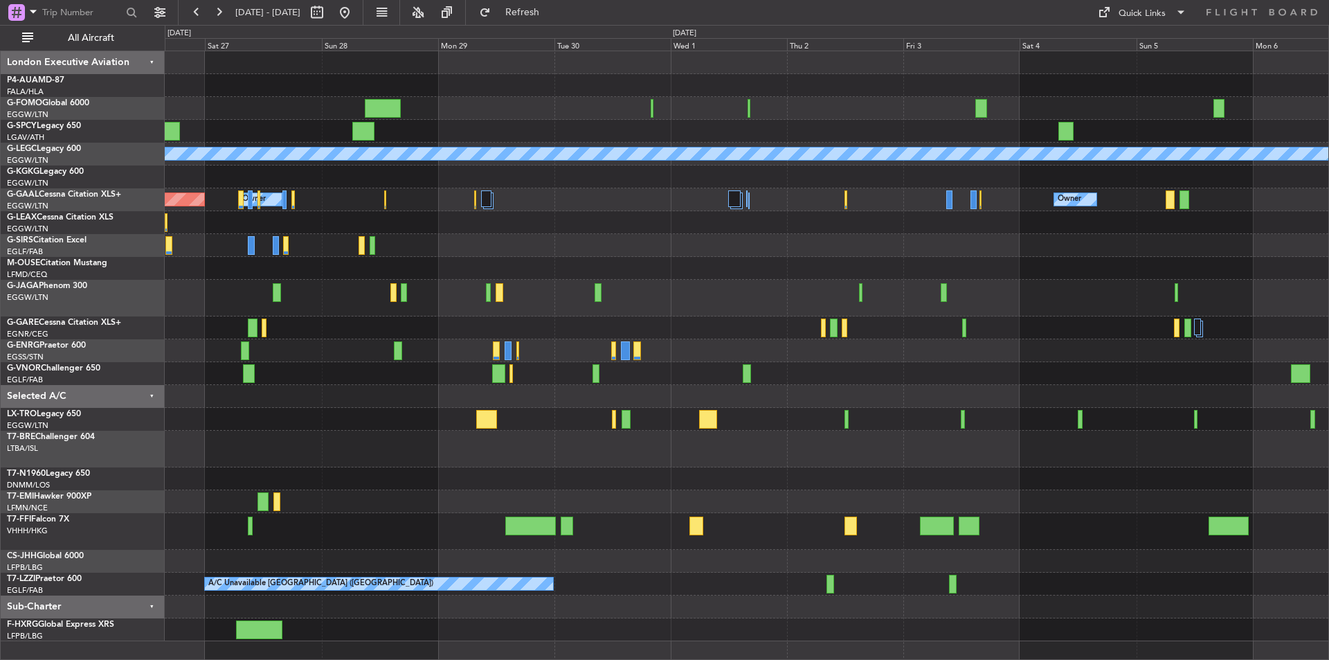
click at [284, 377] on div at bounding box center [747, 373] width 1164 height 23
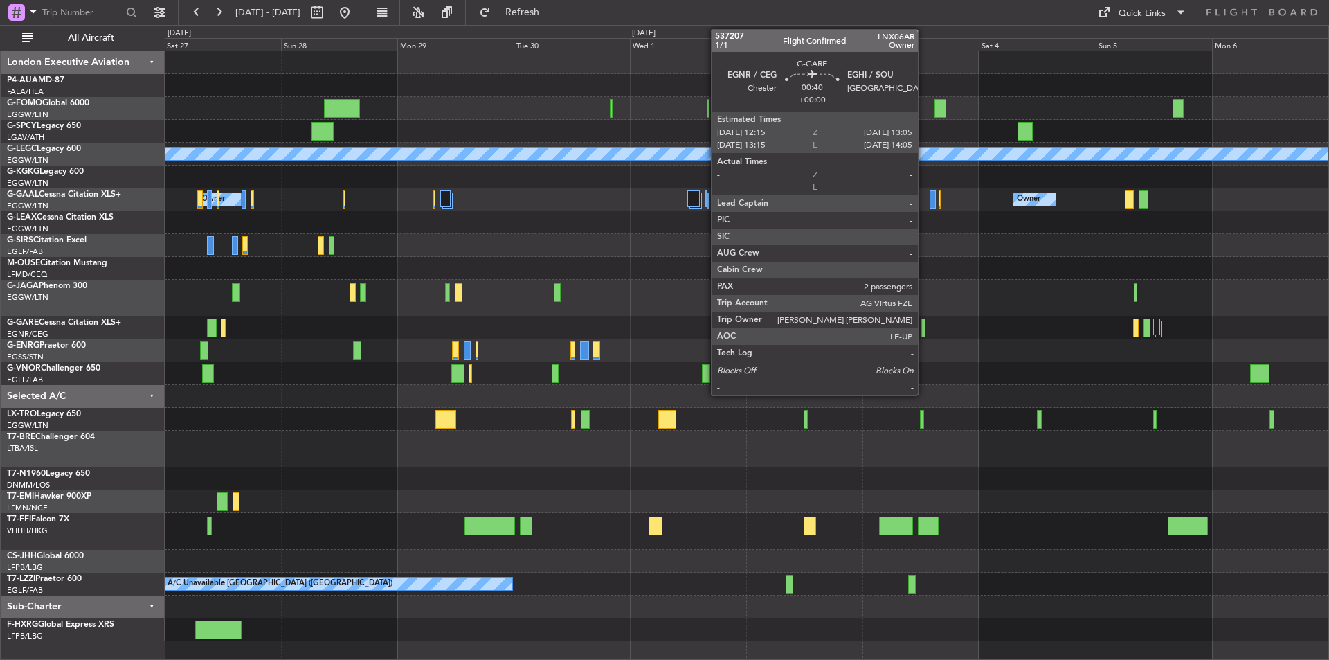
click at [924, 331] on div at bounding box center [924, 328] width 4 height 19
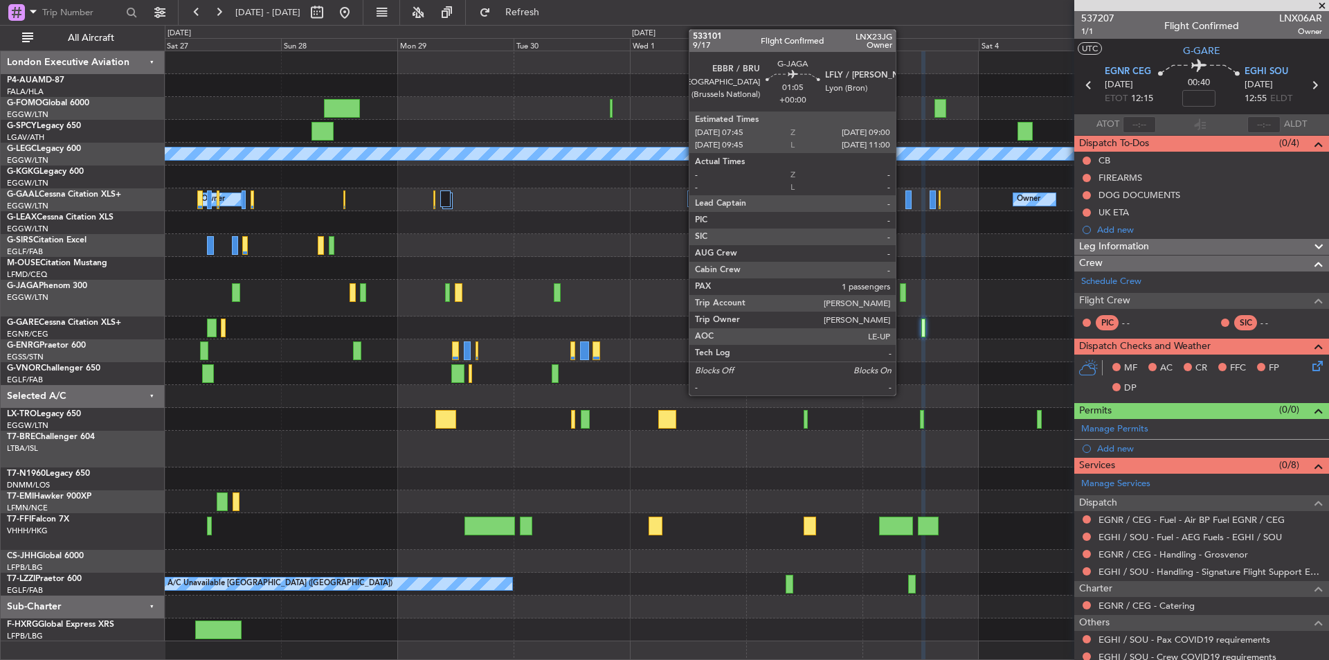
click at [902, 293] on div at bounding box center [903, 292] width 6 height 19
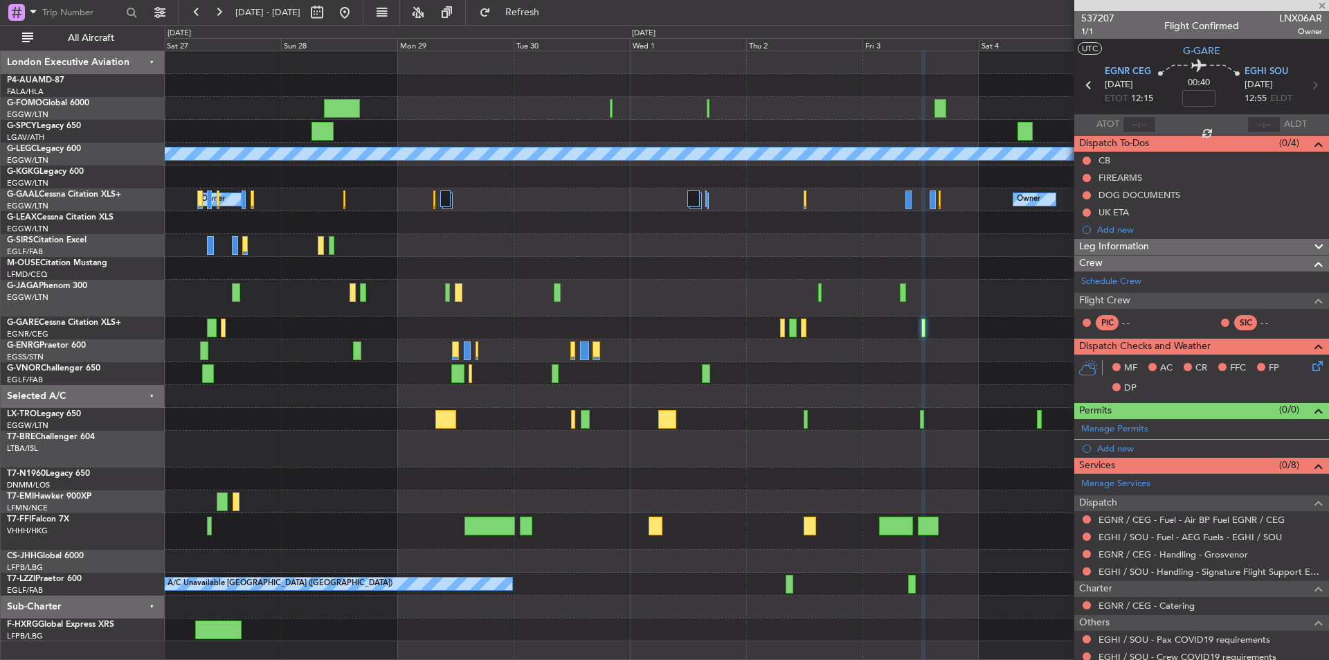
type input "1"
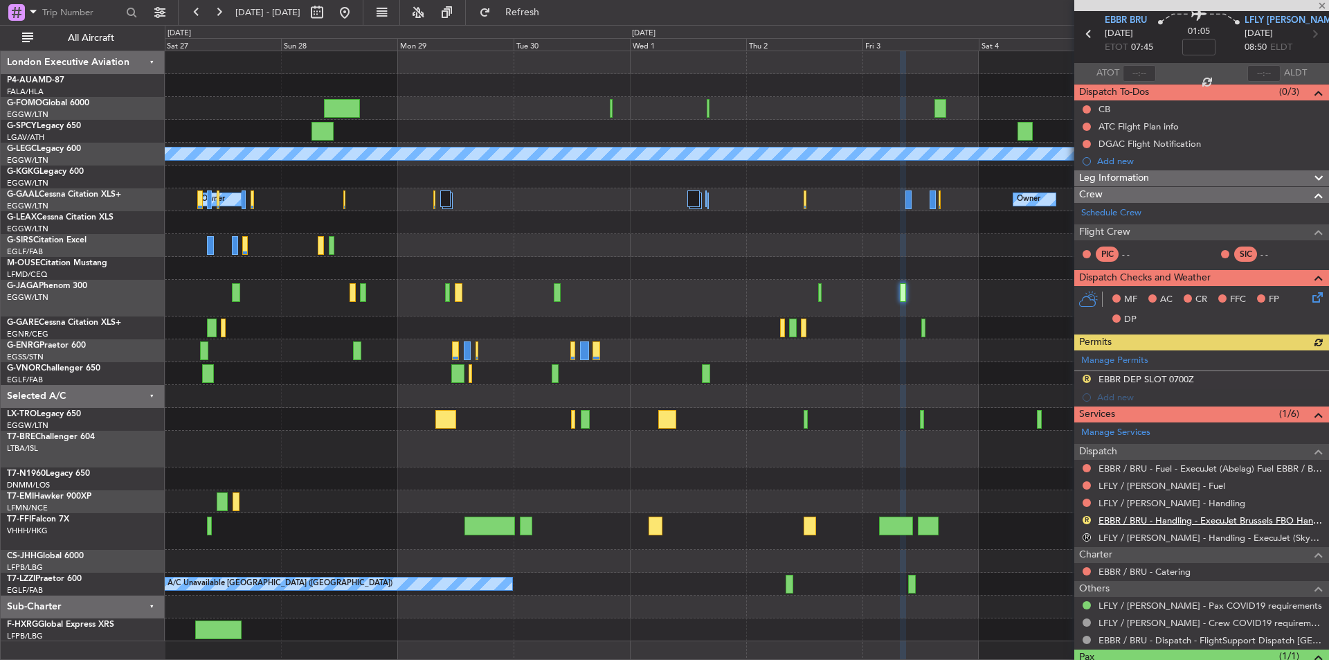
scroll to position [69, 0]
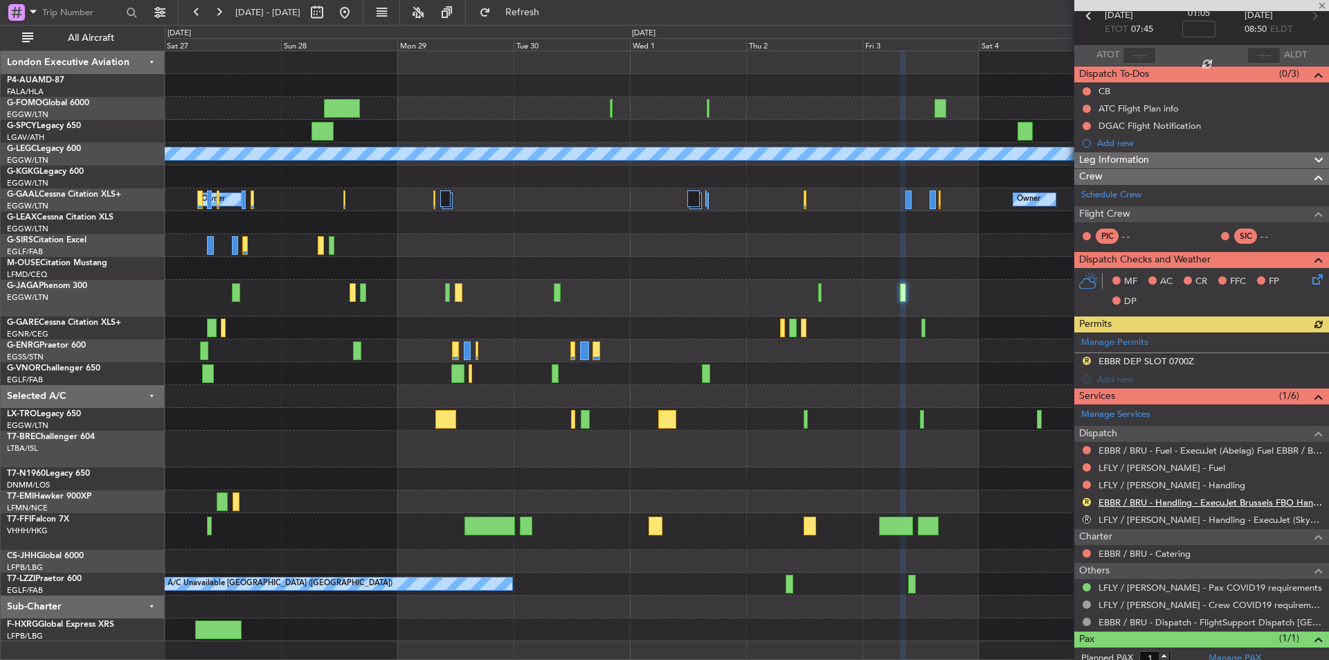
click at [1158, 552] on link "EBBR / BRU - Catering" at bounding box center [1145, 554] width 92 height 12
click at [1146, 484] on link "LFLY / LYN - Handling" at bounding box center [1172, 485] width 147 height 12
click at [1129, 468] on mat-tooltip-component "EBBR / BRU - Fuel - ExecuJet (Abelag) Fuel EBBR / BRU" at bounding box center [1205, 474] width 217 height 37
click at [1145, 469] on link "LFLY / LYN - Fuel" at bounding box center [1162, 468] width 127 height 12
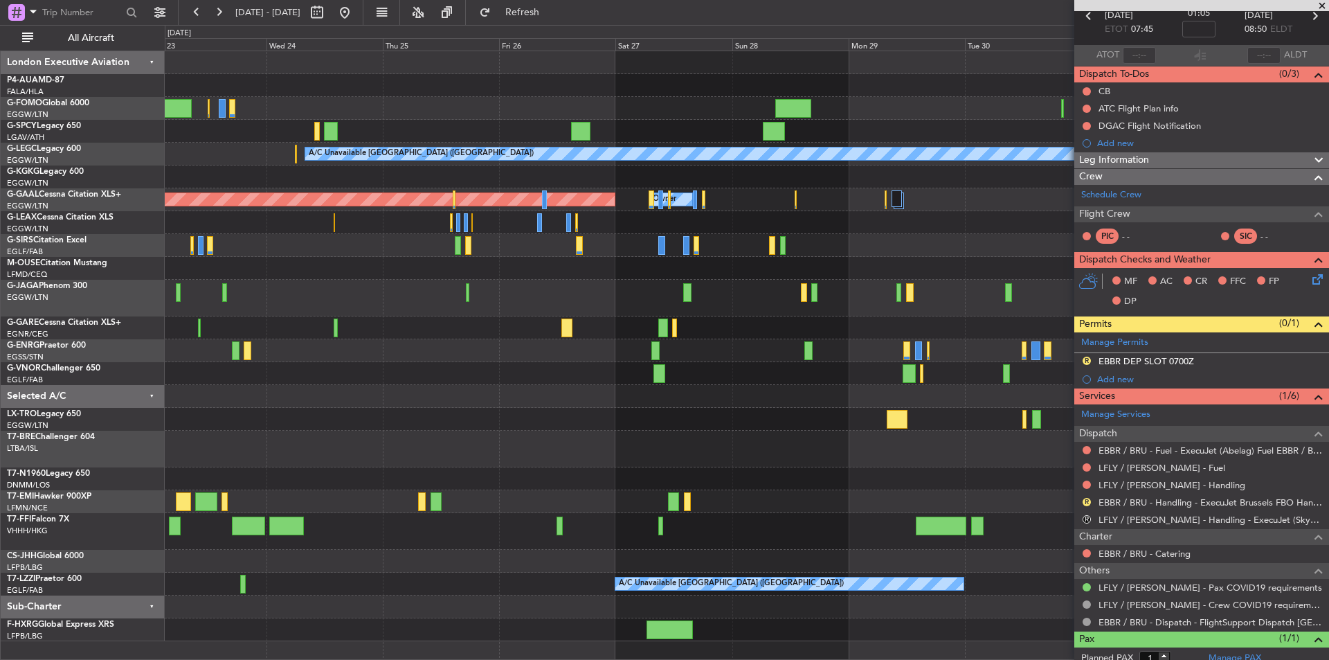
click at [881, 547] on div "A/C Unavailable London (Luton) AOG Maint Istanbul (Ataturk) Owner Planned Maint…" at bounding box center [747, 346] width 1164 height 590
click at [550, 515] on div "Planned Maint Tianjin ([GEOGRAPHIC_DATA])" at bounding box center [747, 531] width 1164 height 37
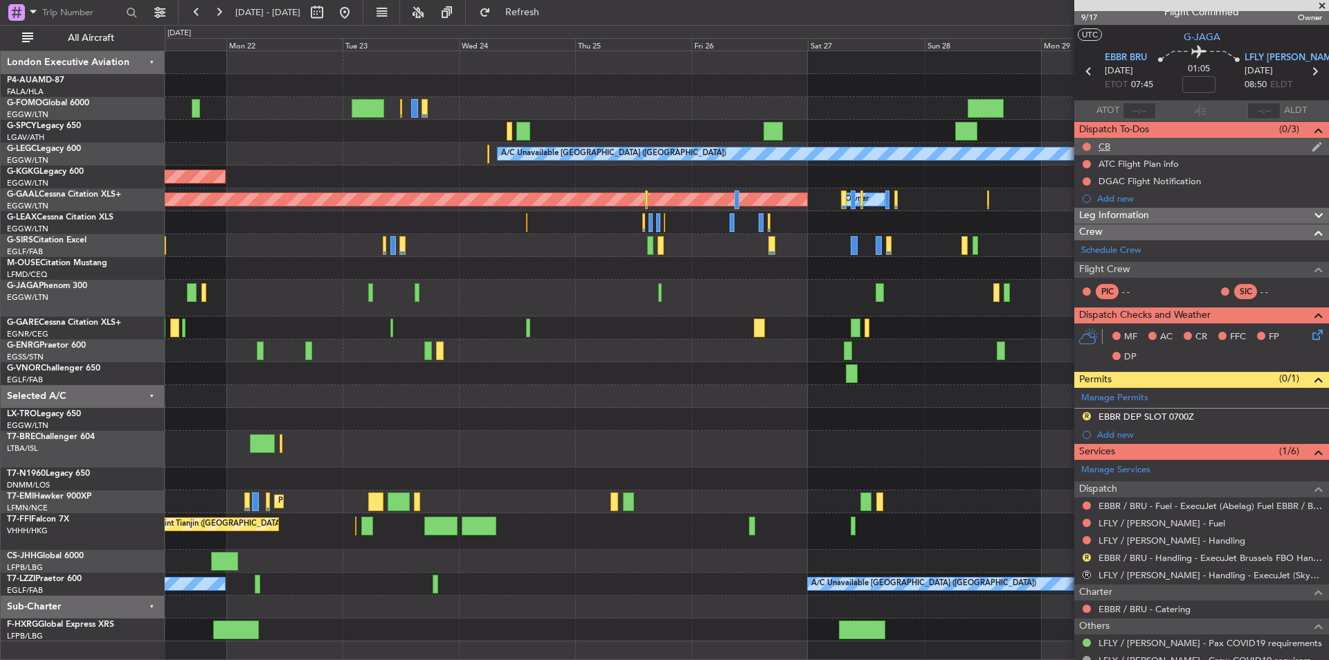
scroll to position [0, 0]
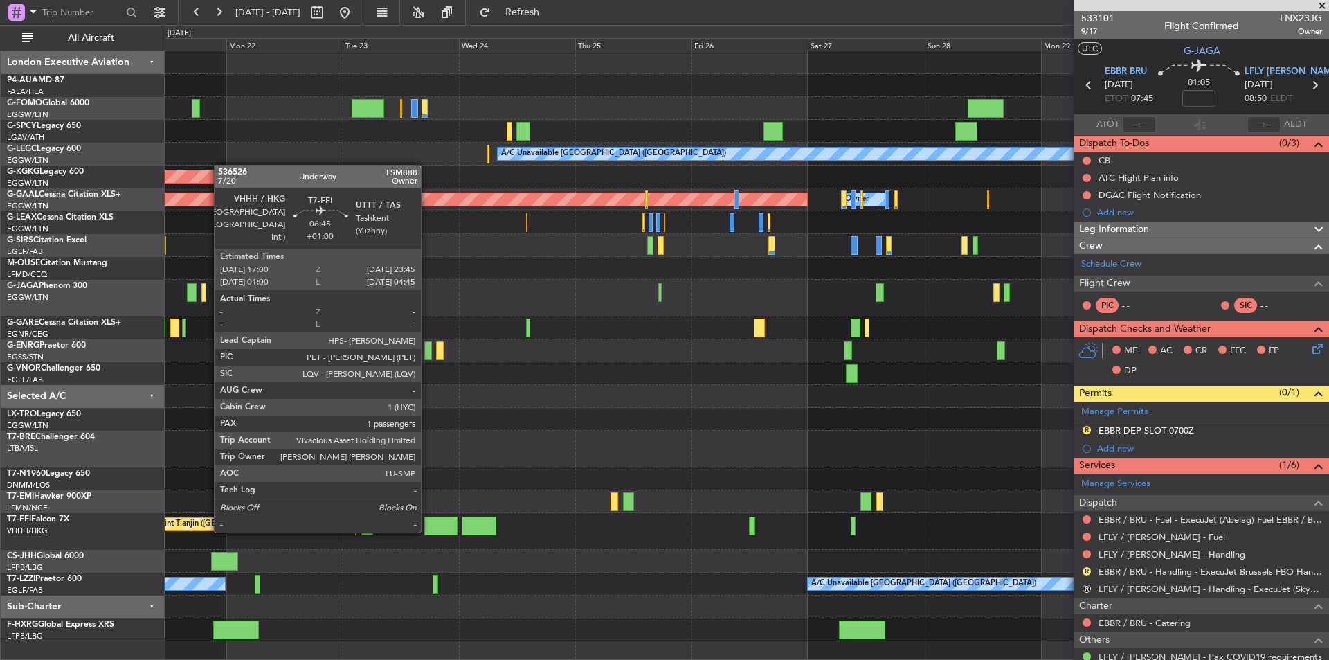
click at [426, 530] on div at bounding box center [440, 526] width 33 height 19
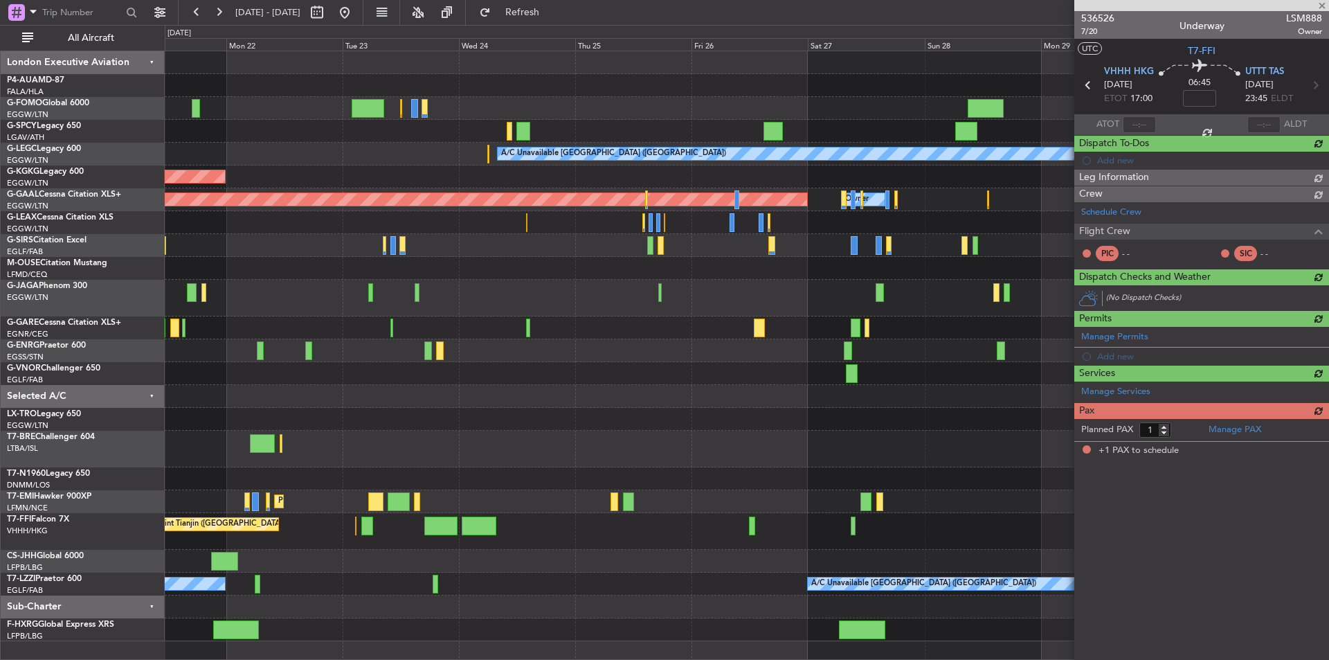
type input "+01:00"
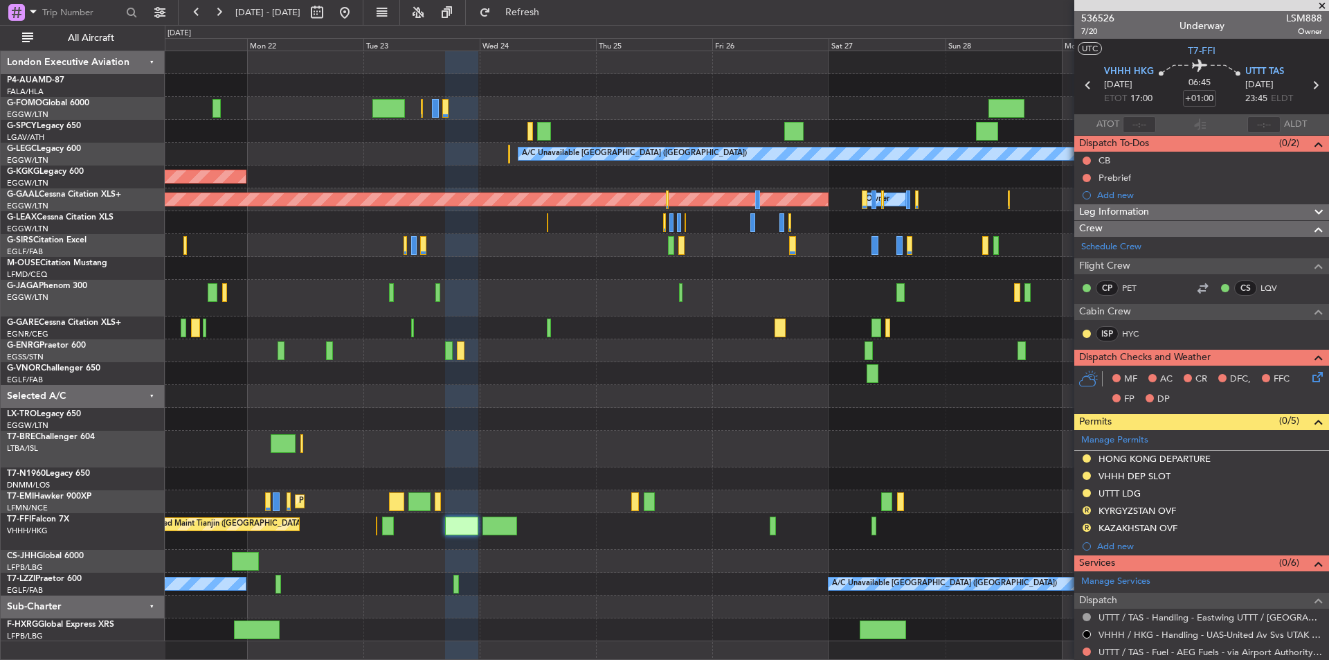
click at [773, 442] on div at bounding box center [747, 449] width 1164 height 37
click at [356, 13] on button at bounding box center [345, 12] width 22 height 22
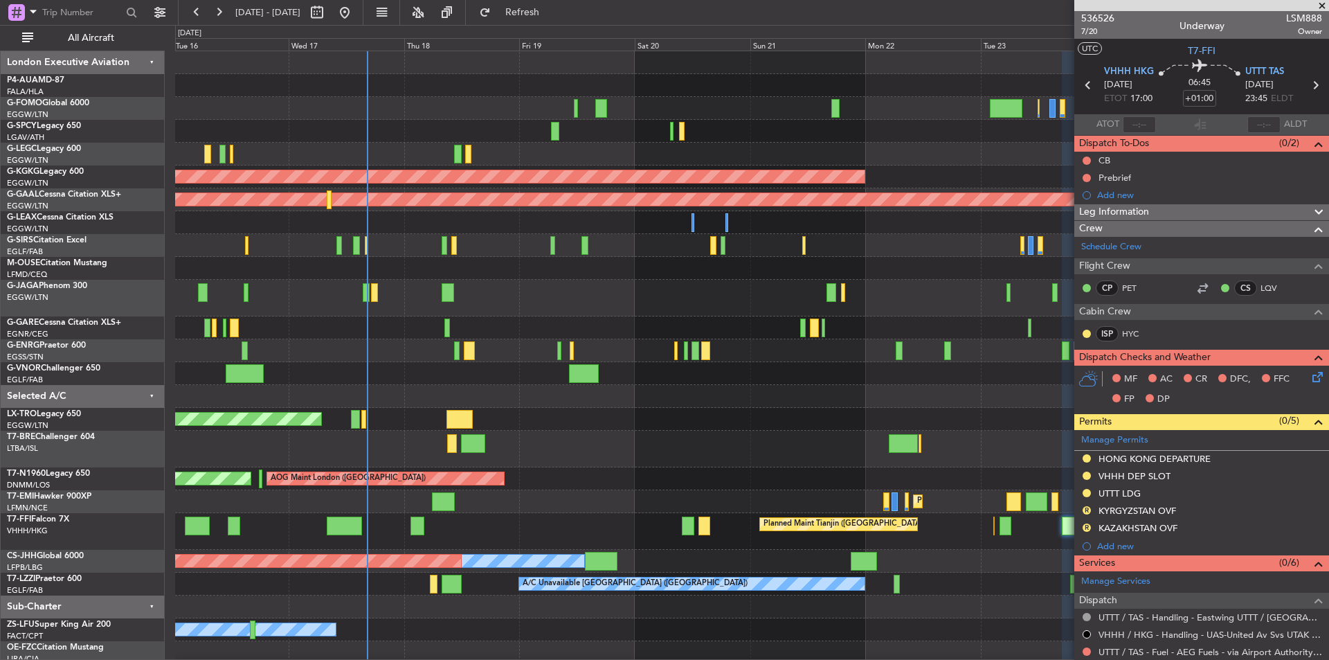
click at [578, 456] on div "A/C Unavailable London (Luton) Planned Maint London (Luton) AOG Maint Istanbul …" at bounding box center [752, 380] width 1154 height 658
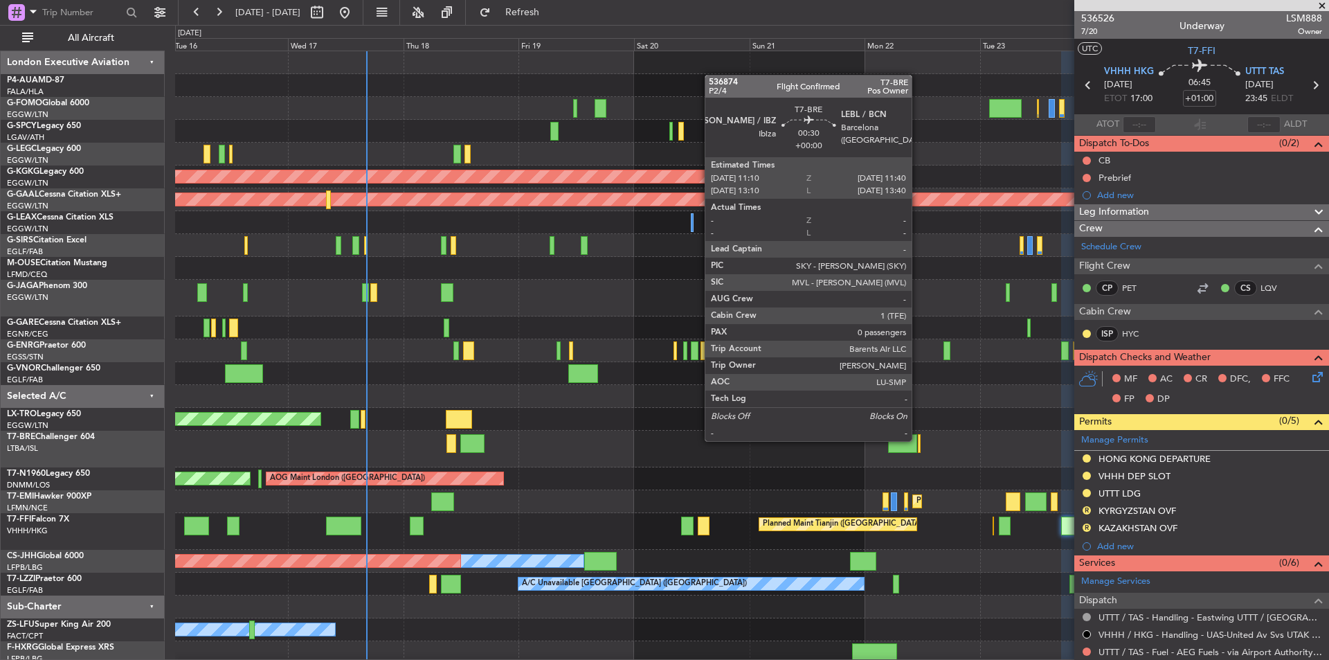
click at [918, 440] on div at bounding box center [919, 443] width 3 height 19
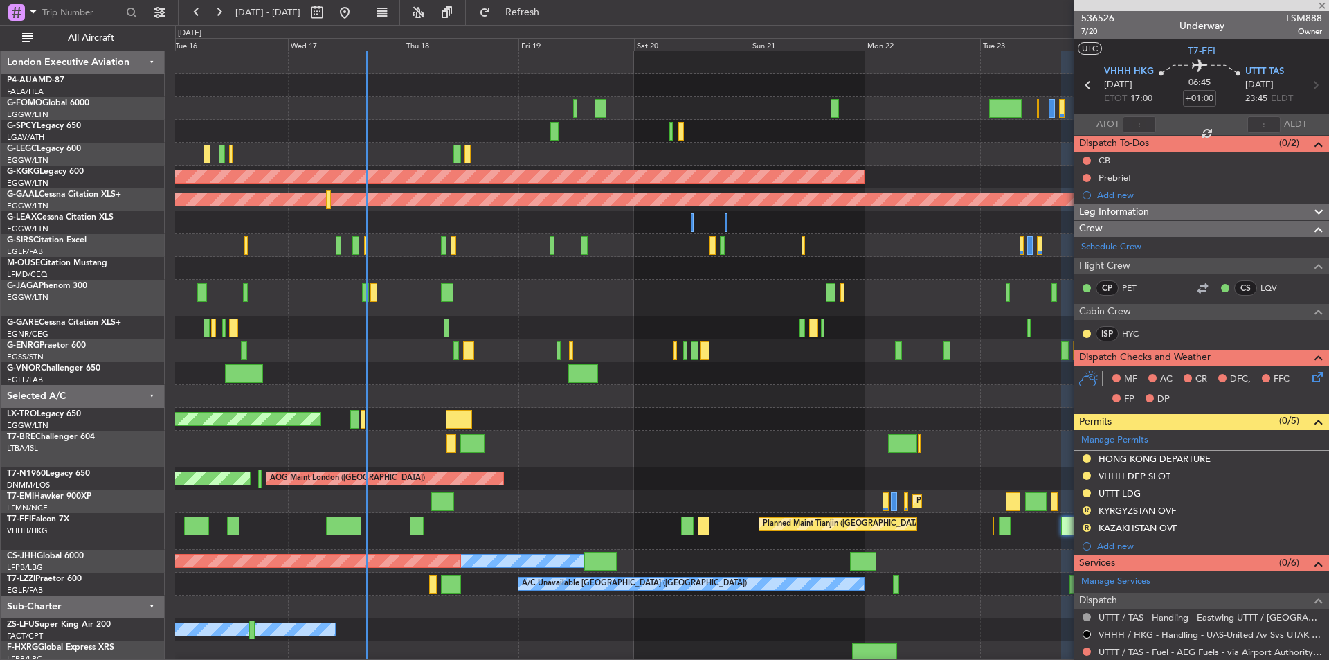
type input "0"
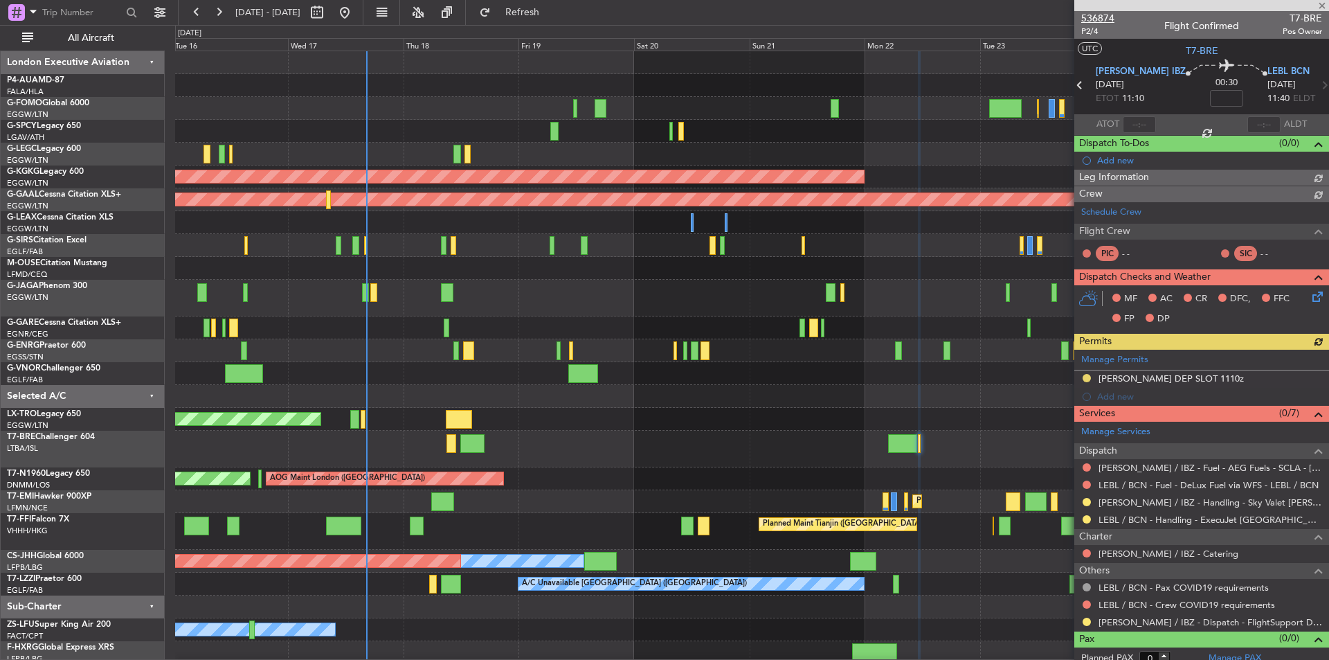
click at [1097, 17] on span "536874" at bounding box center [1098, 18] width 33 height 15
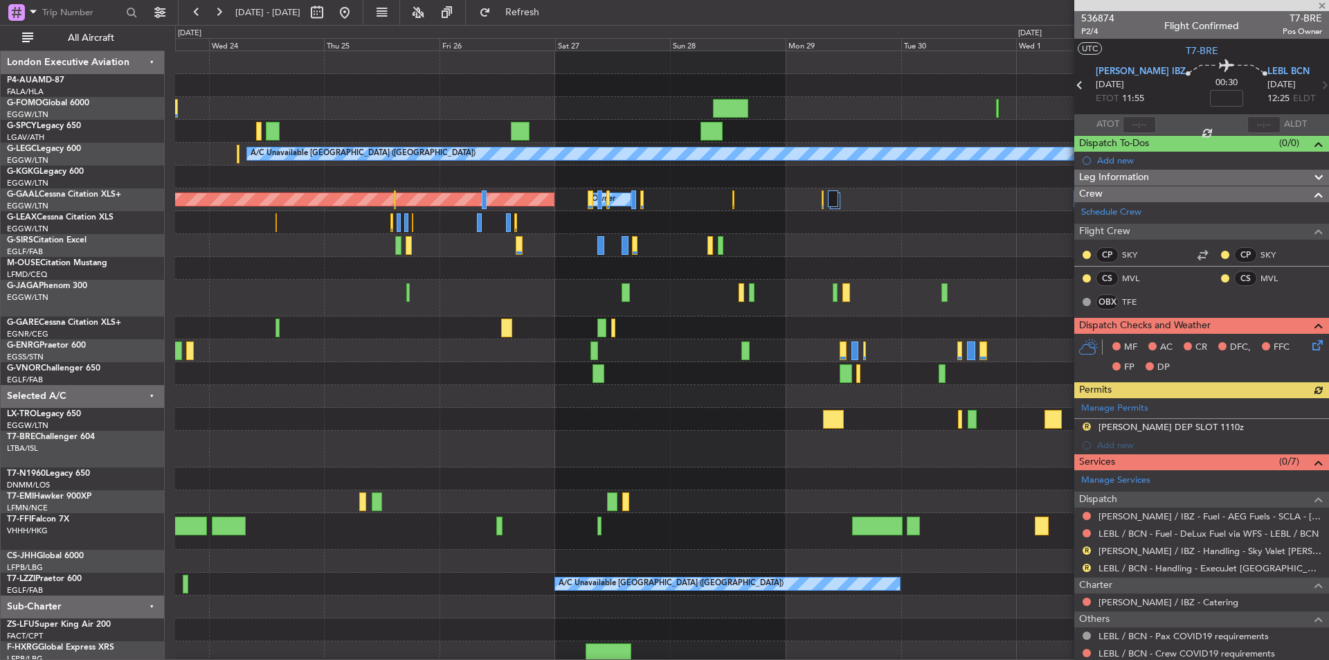
click at [313, 402] on div at bounding box center [752, 396] width 1154 height 23
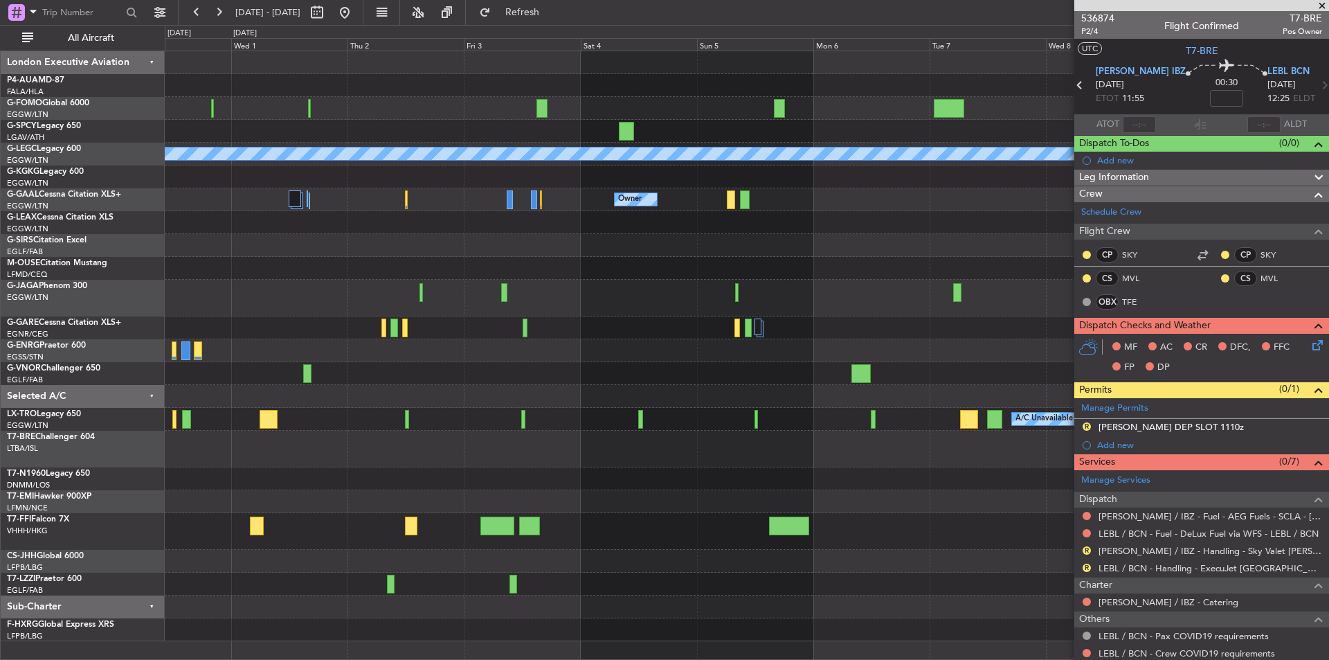
click at [0, 433] on div "A/C Unavailable London (Luton) Owner Owner A/C Unavailable Planned Maint Geneva…" at bounding box center [664, 342] width 1329 height 635
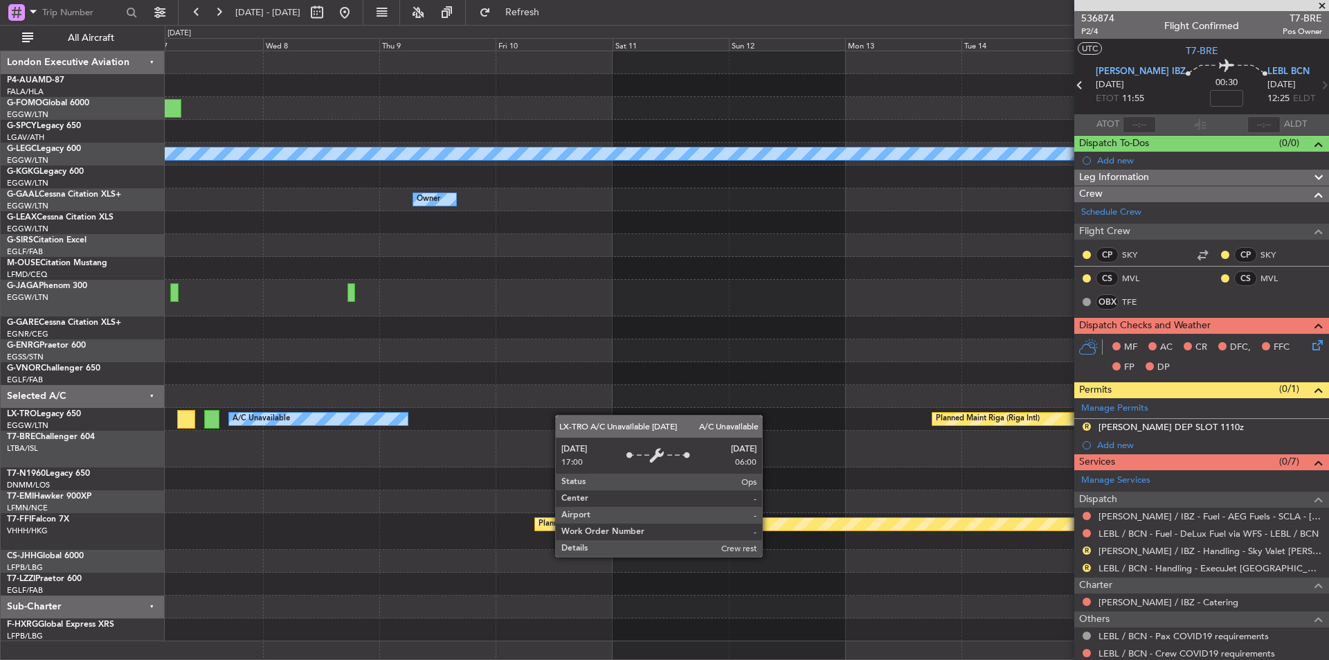
click at [0, 422] on div "A/C Unavailable London (Luton) Owner Owner A/C Unavailable Planned Maint Riga (…" at bounding box center [664, 342] width 1329 height 635
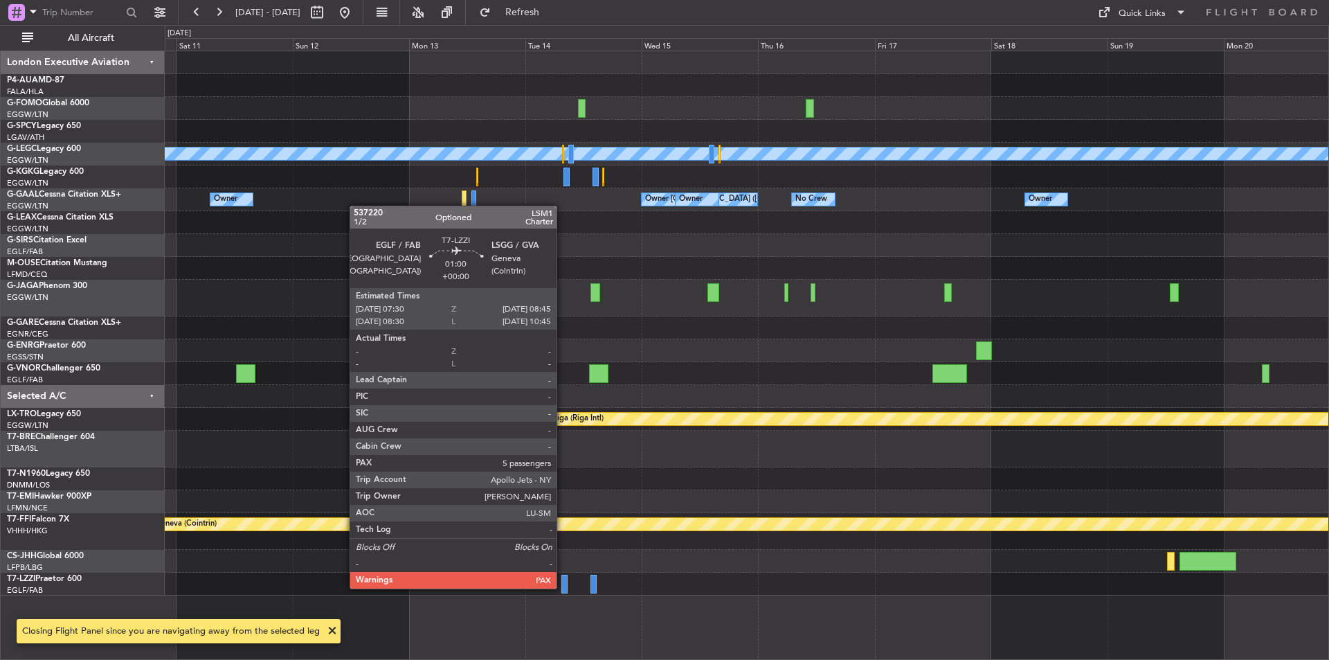
click at [563, 587] on div at bounding box center [565, 584] width 6 height 19
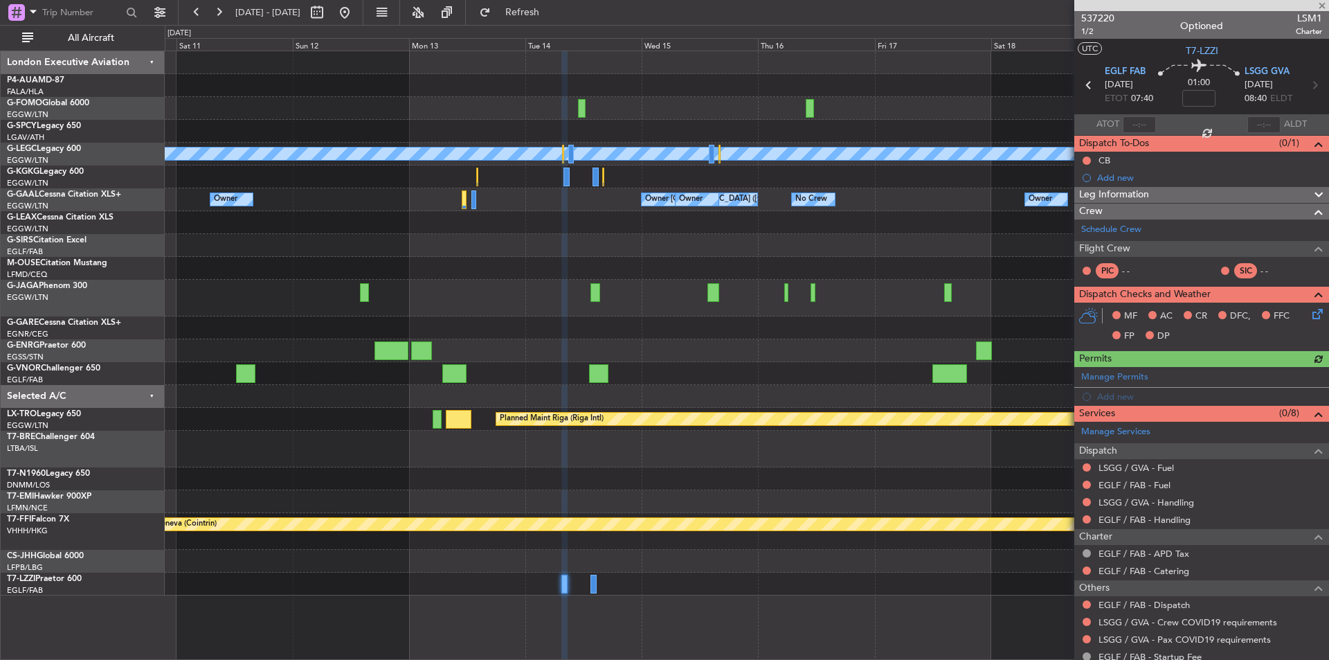
scroll to position [62, 0]
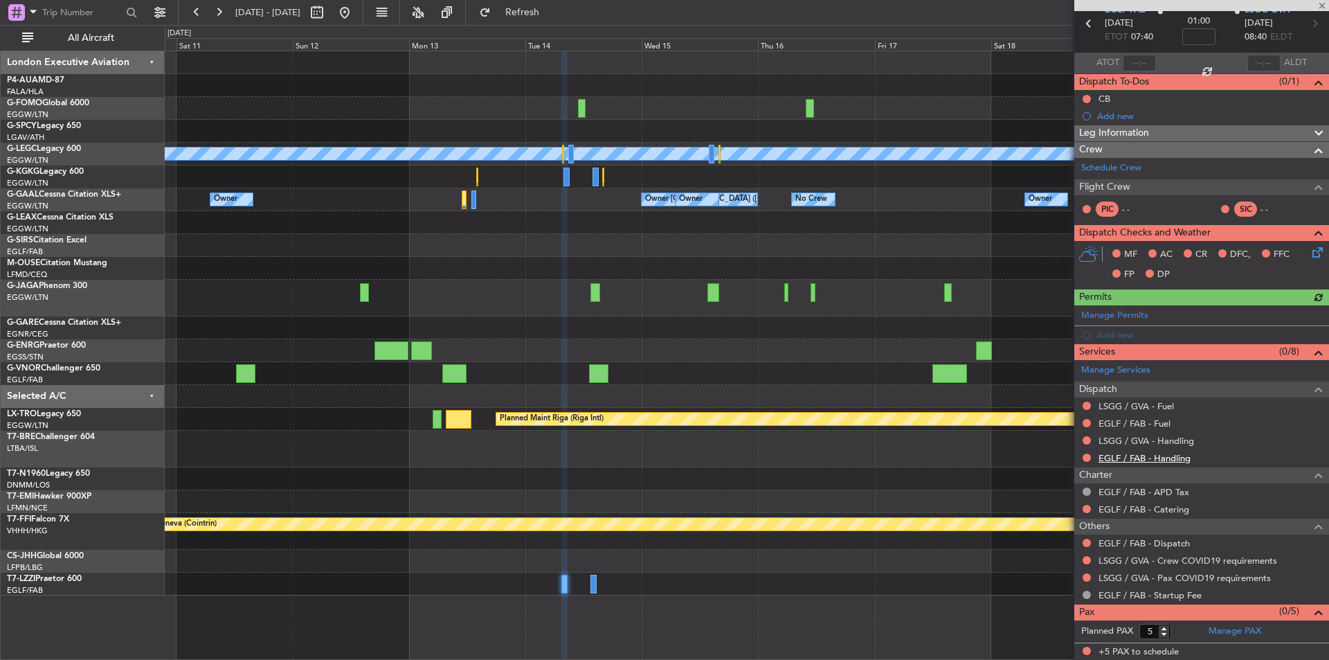
click at [1167, 459] on link "EGLF / FAB - Handling" at bounding box center [1145, 458] width 92 height 12
click at [1132, 439] on link "LSGG / GVA - Handling" at bounding box center [1147, 441] width 96 height 12
click at [1129, 420] on link "EGLF / FAB - Fuel" at bounding box center [1135, 424] width 72 height 12
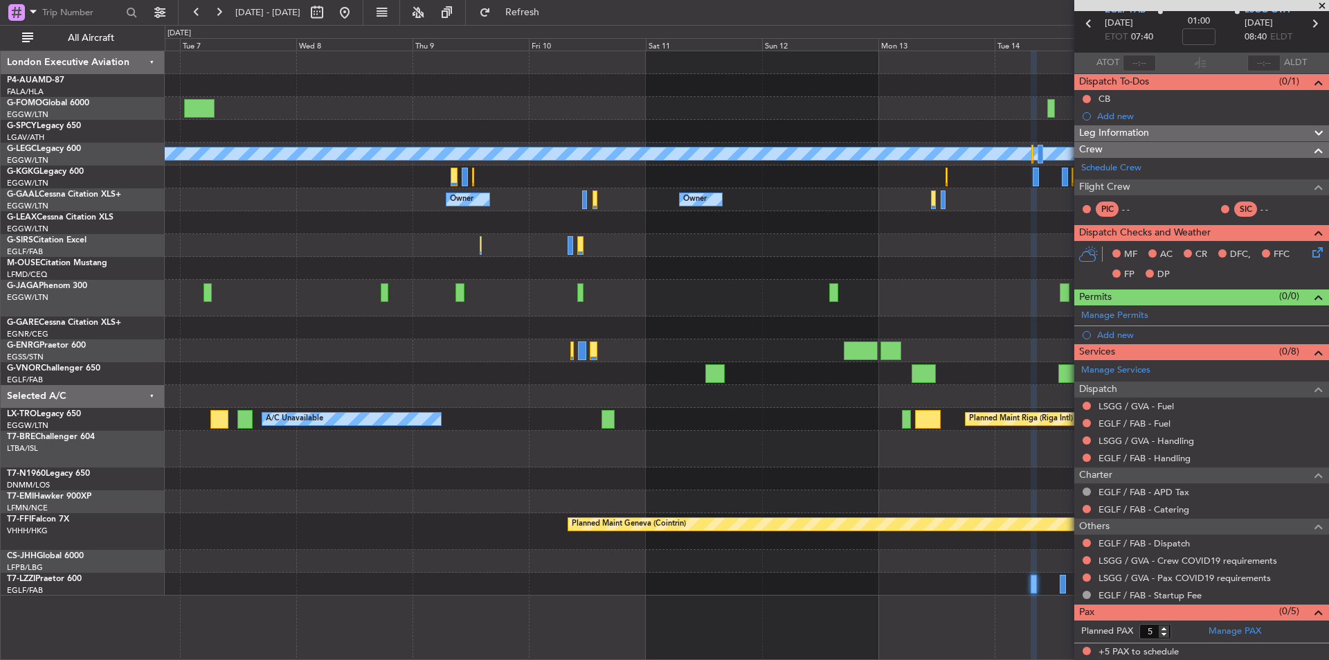
click at [940, 268] on div "A/C Unavailable London (Luton) Owner Owner London (Luton) Owner Owner No Crew O…" at bounding box center [747, 323] width 1164 height 544
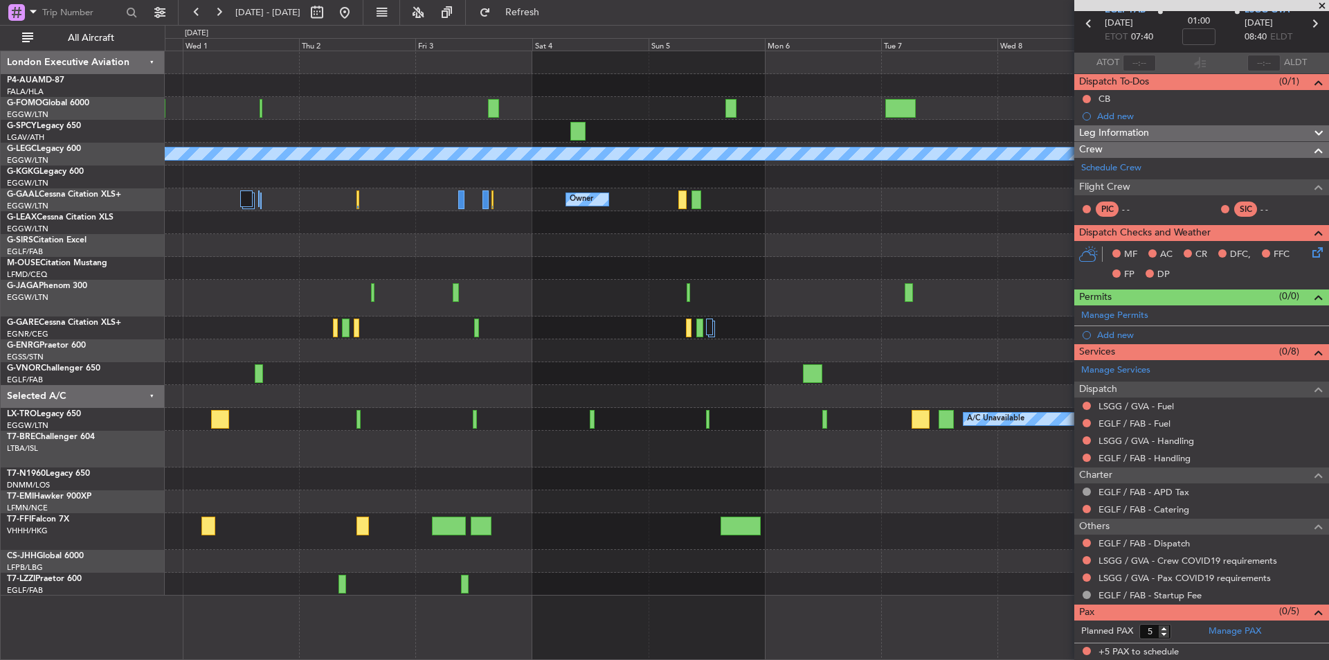
click at [983, 312] on div at bounding box center [747, 298] width 1164 height 37
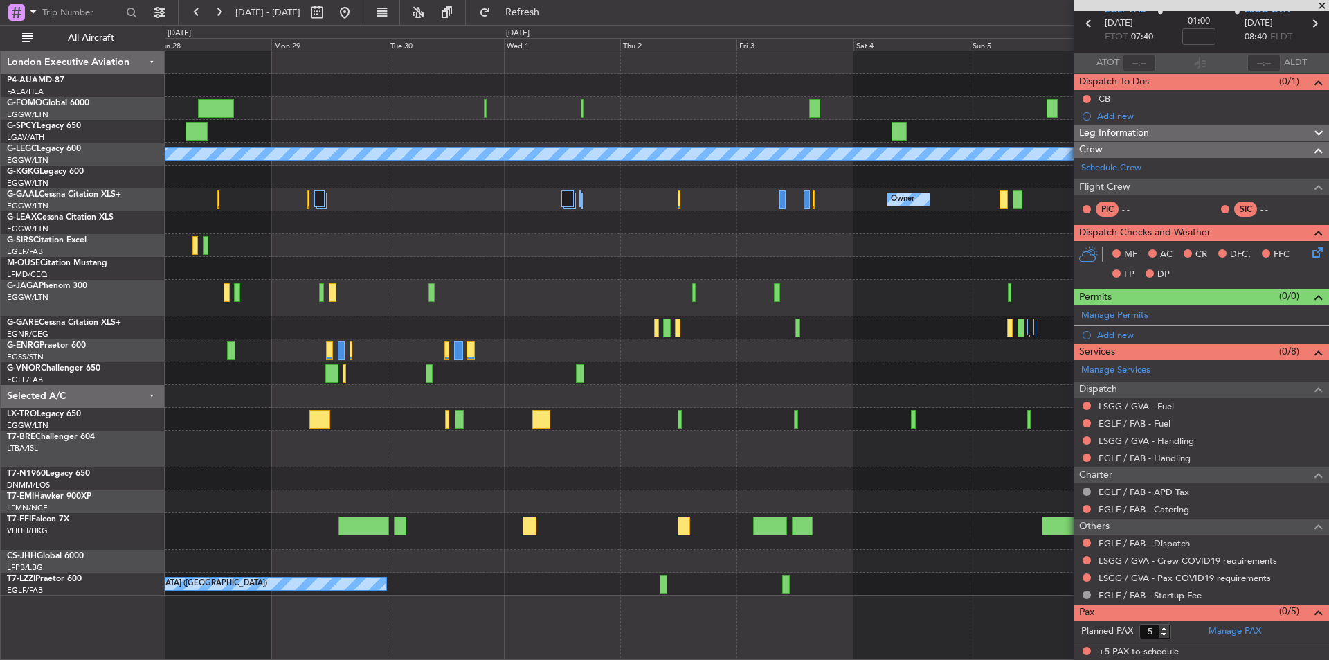
click at [768, 263] on div "A/C Unavailable London (Luton) Owner Owner Owner Planned Maint Dusseldorf A/C U…" at bounding box center [747, 323] width 1164 height 544
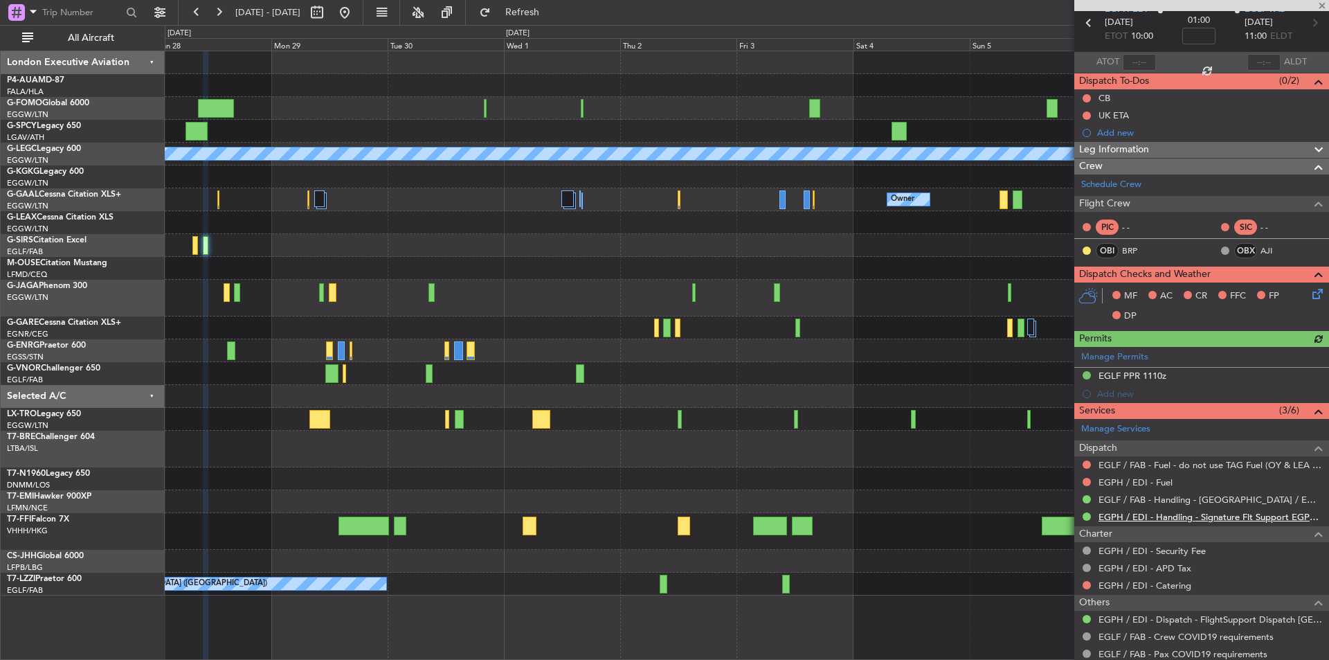
scroll to position [121, 0]
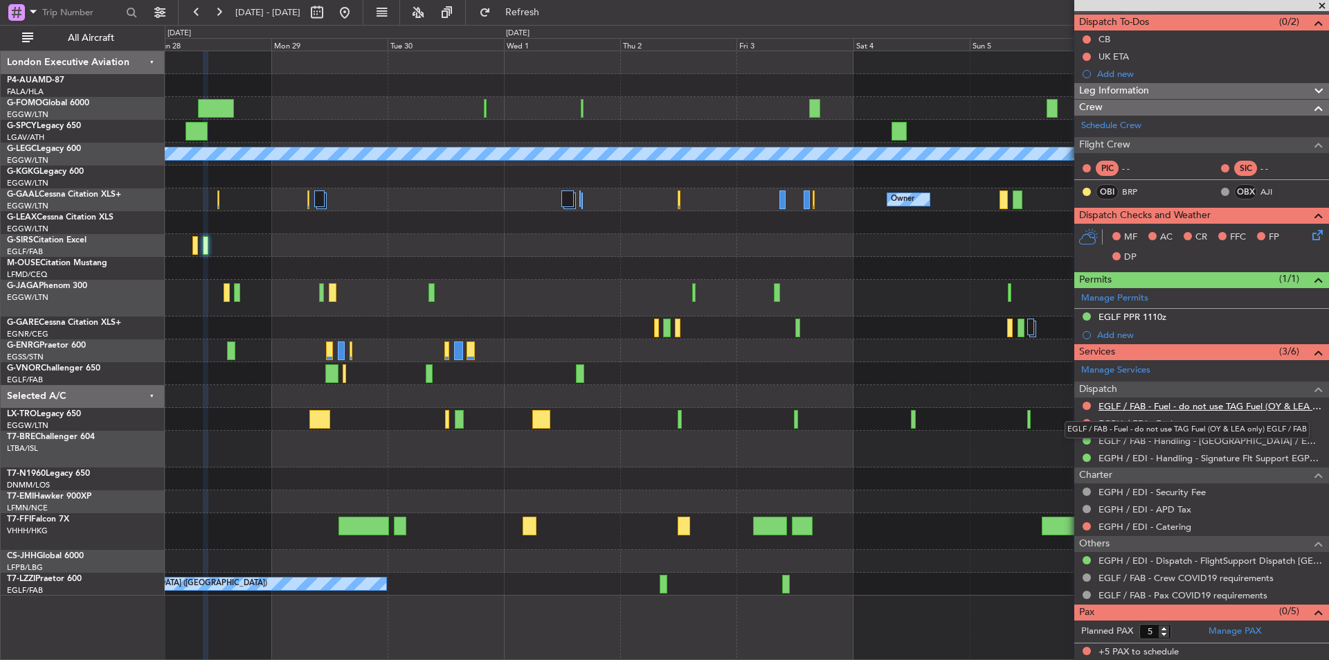
click at [1172, 400] on link "EGLF / FAB - Fuel - do not use TAG Fuel (OY & LEA only) EGLF / FAB" at bounding box center [1211, 406] width 224 height 12
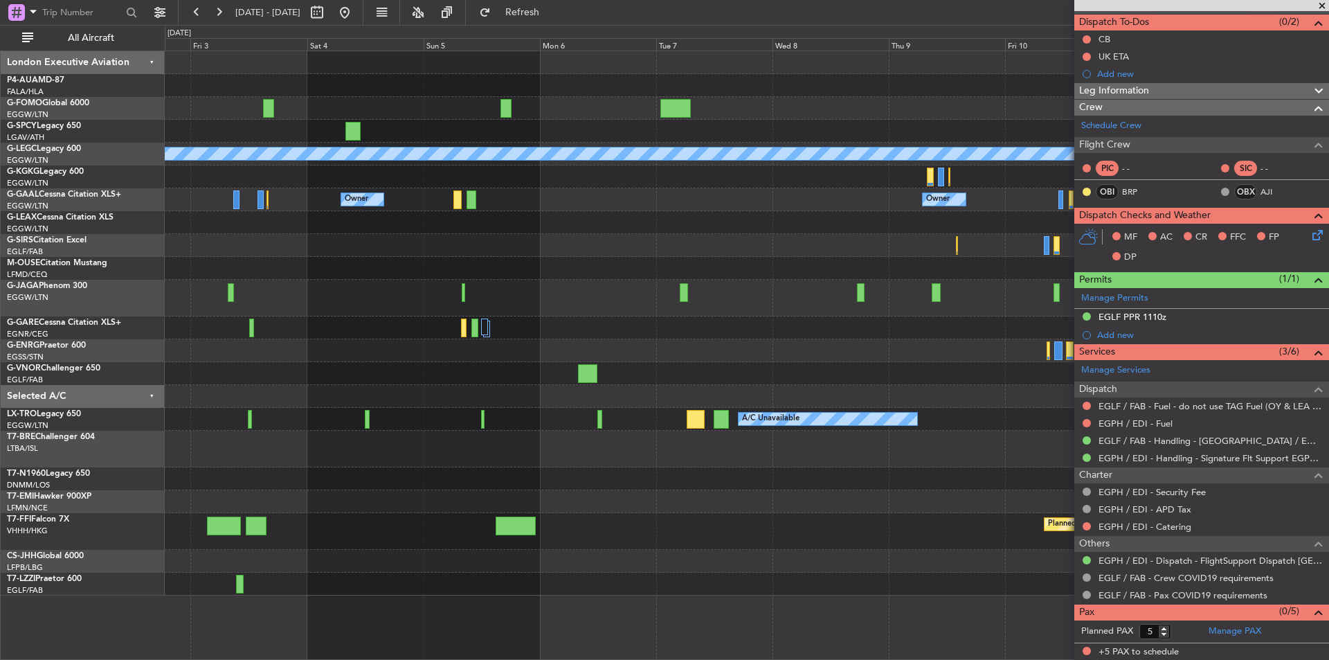
click at [360, 444] on div "A/C Unavailable London (Luton) Owner Owner Owner Owner London (Luton) A/C Unava…" at bounding box center [747, 323] width 1164 height 544
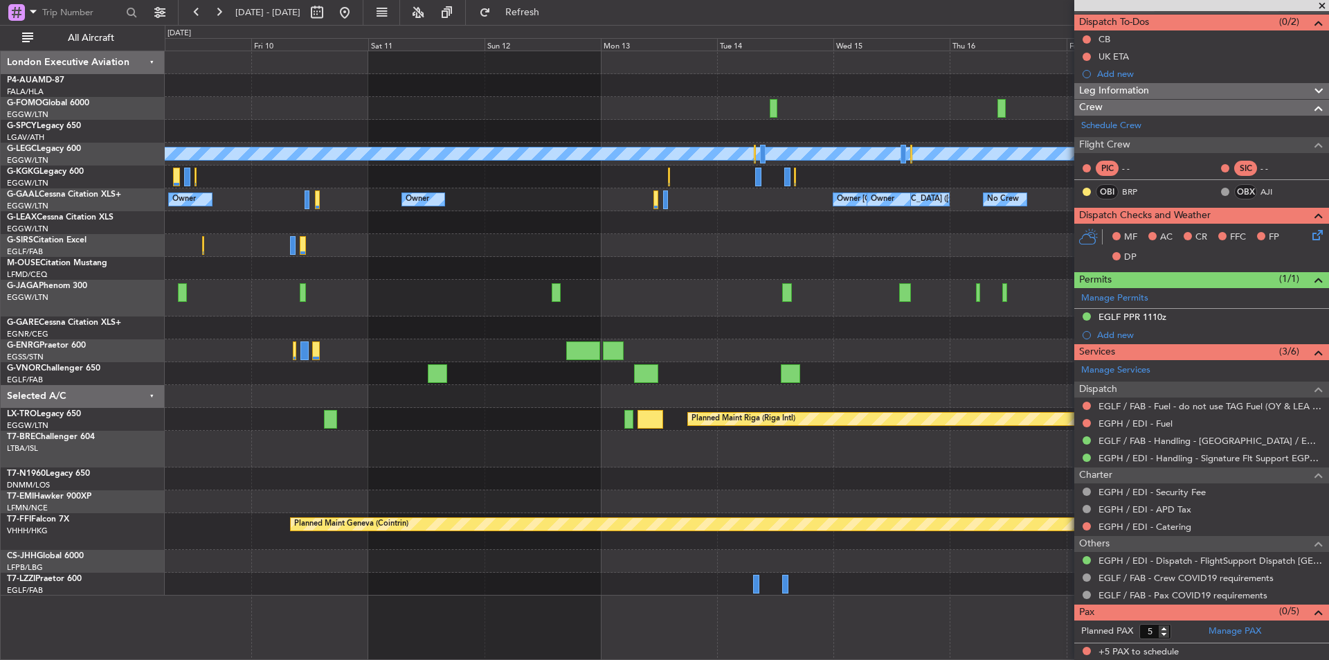
click at [183, 409] on div "A/C Unavailable London (Luton) Owner Owner Owner London (Luton) Owner Owner No …" at bounding box center [747, 323] width 1164 height 544
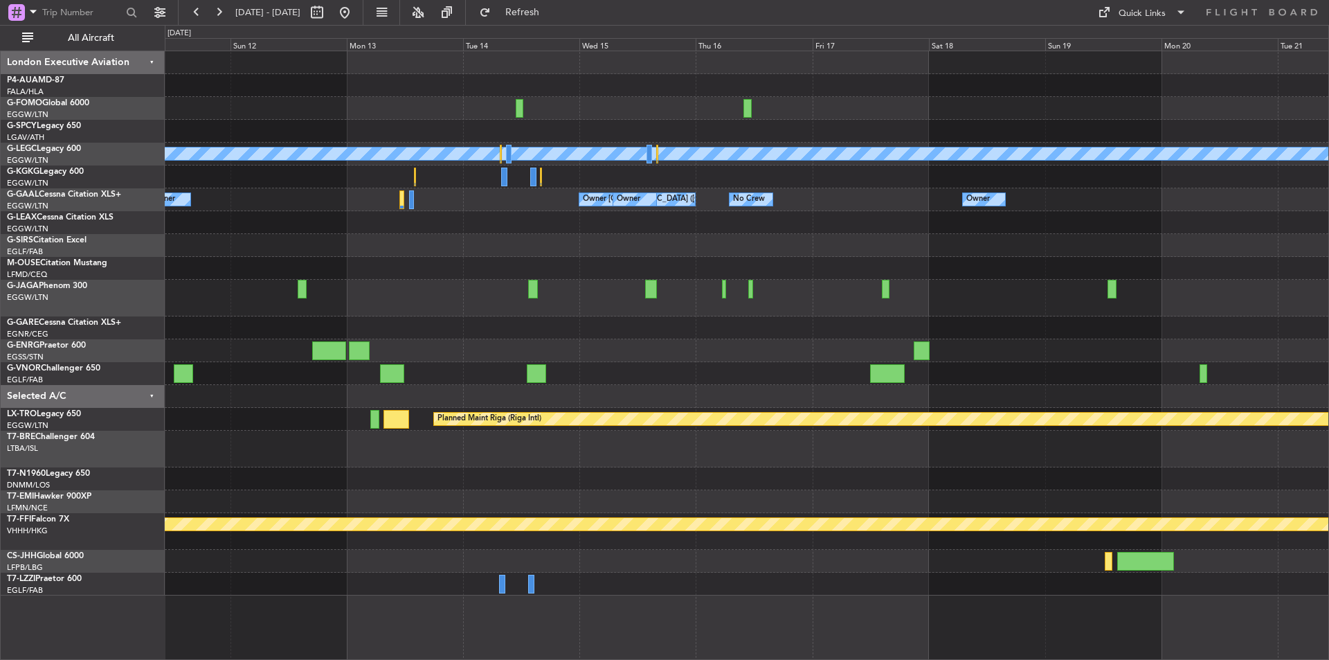
scroll to position [0, 0]
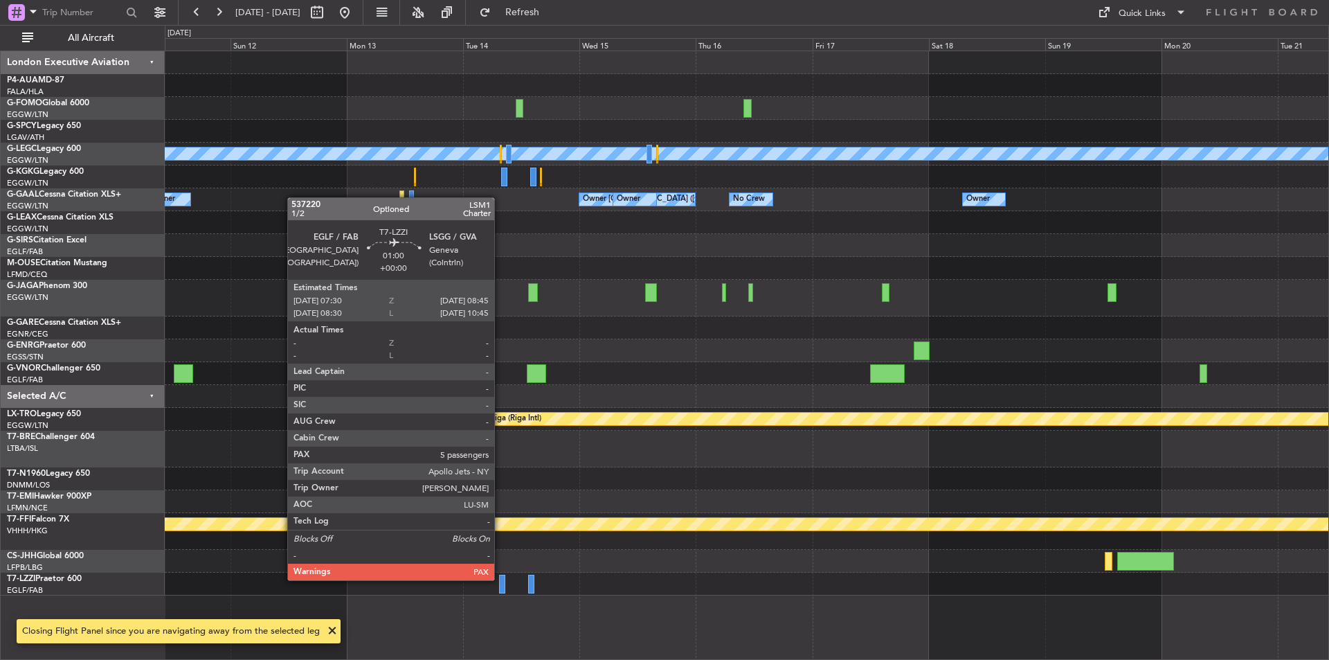
click at [501, 579] on div at bounding box center [502, 584] width 6 height 19
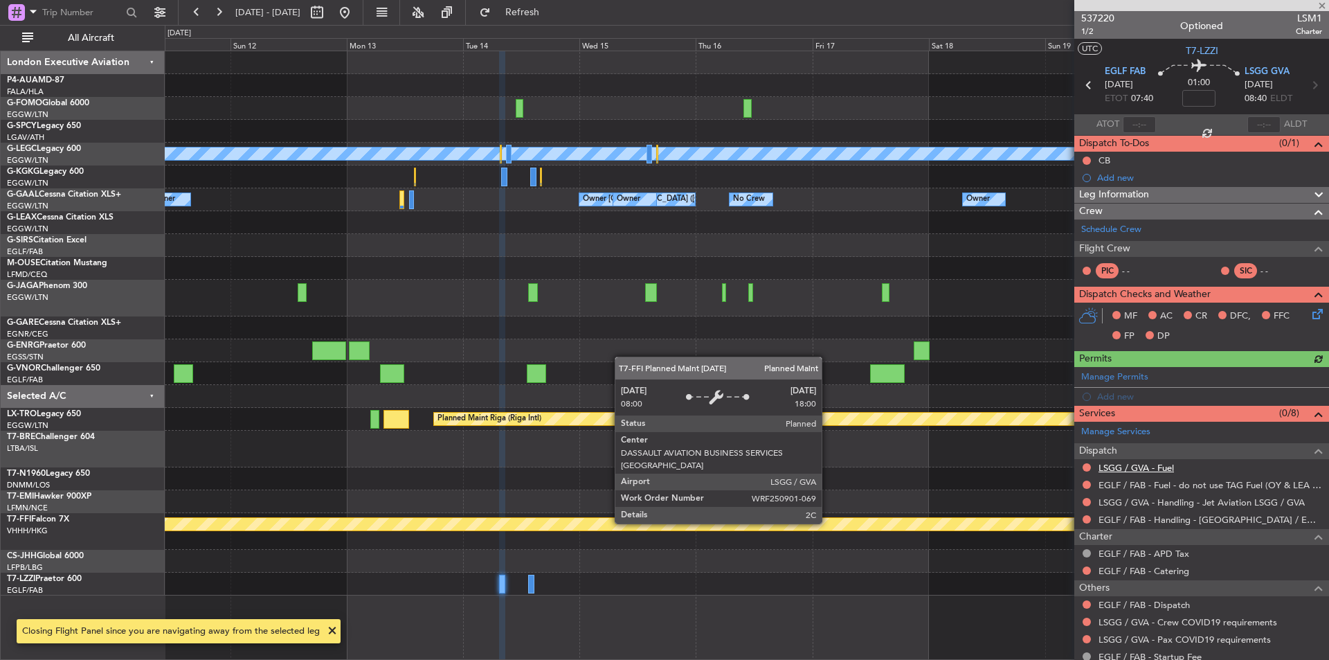
click at [1158, 468] on link "LSGG / GVA - Fuel" at bounding box center [1136, 468] width 75 height 12
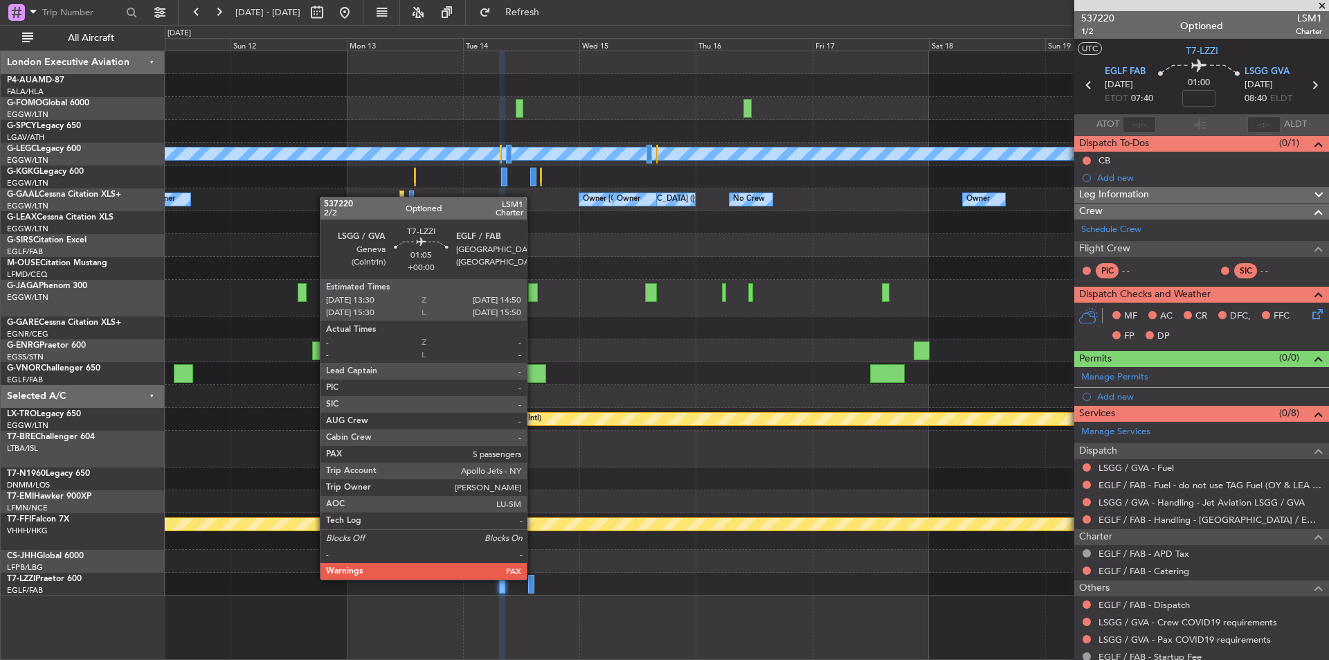
click at [532, 578] on div at bounding box center [531, 584] width 7 height 19
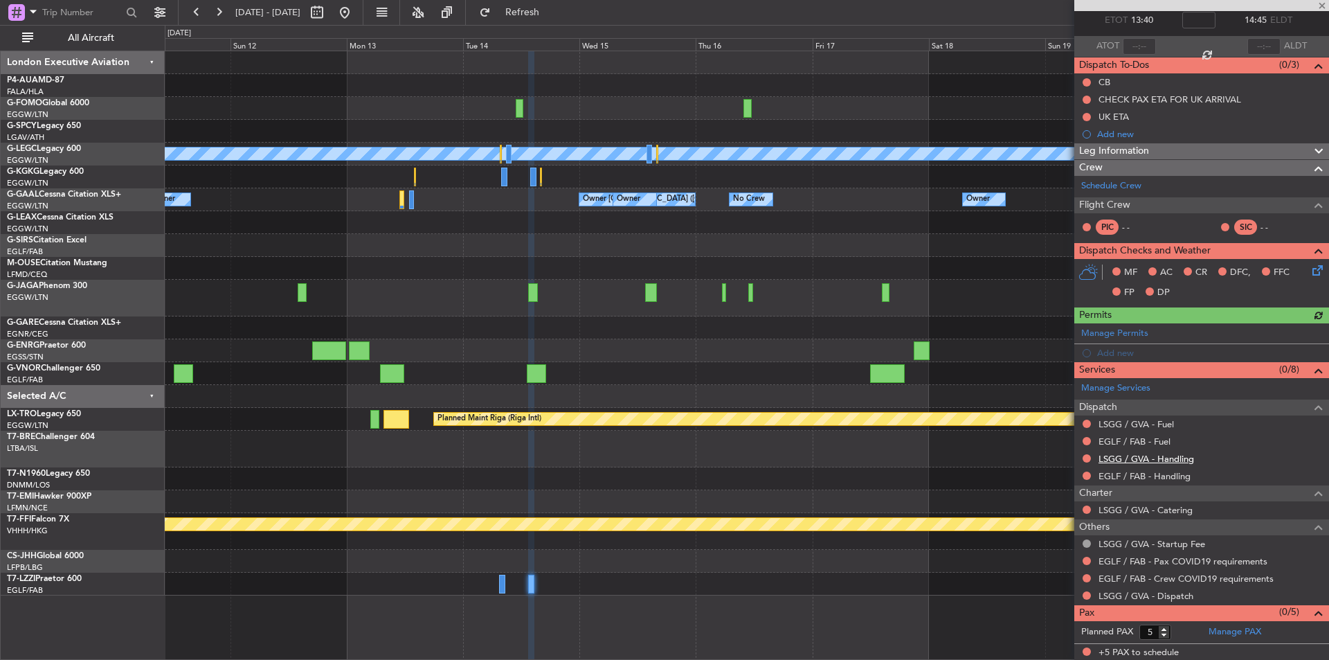
scroll to position [79, 0]
click at [1136, 478] on link "EGLF / FAB - Handling" at bounding box center [1145, 475] width 92 height 12
click at [1142, 456] on link "LSGG / GVA - Handling" at bounding box center [1147, 458] width 96 height 12
click at [1143, 441] on link "EGLF / FAB - Fuel" at bounding box center [1135, 441] width 72 height 12
click at [1158, 425] on link "LSGG / GVA - Fuel" at bounding box center [1136, 424] width 75 height 12
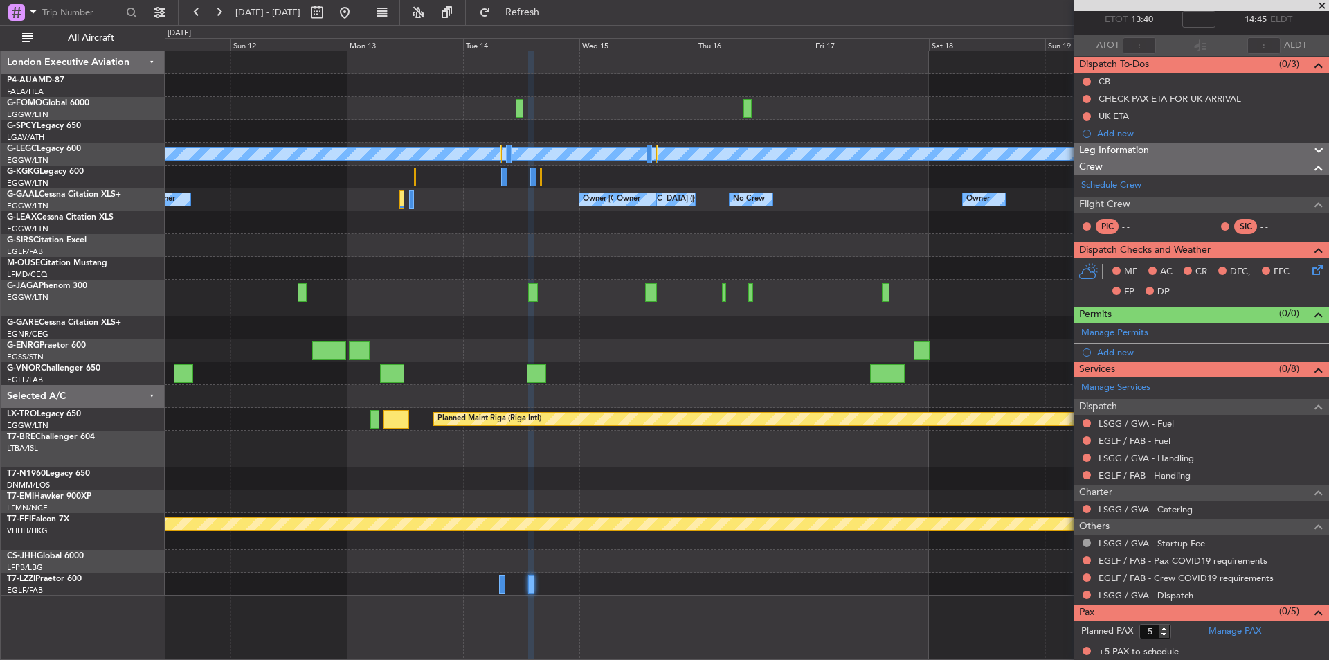
scroll to position [0, 0]
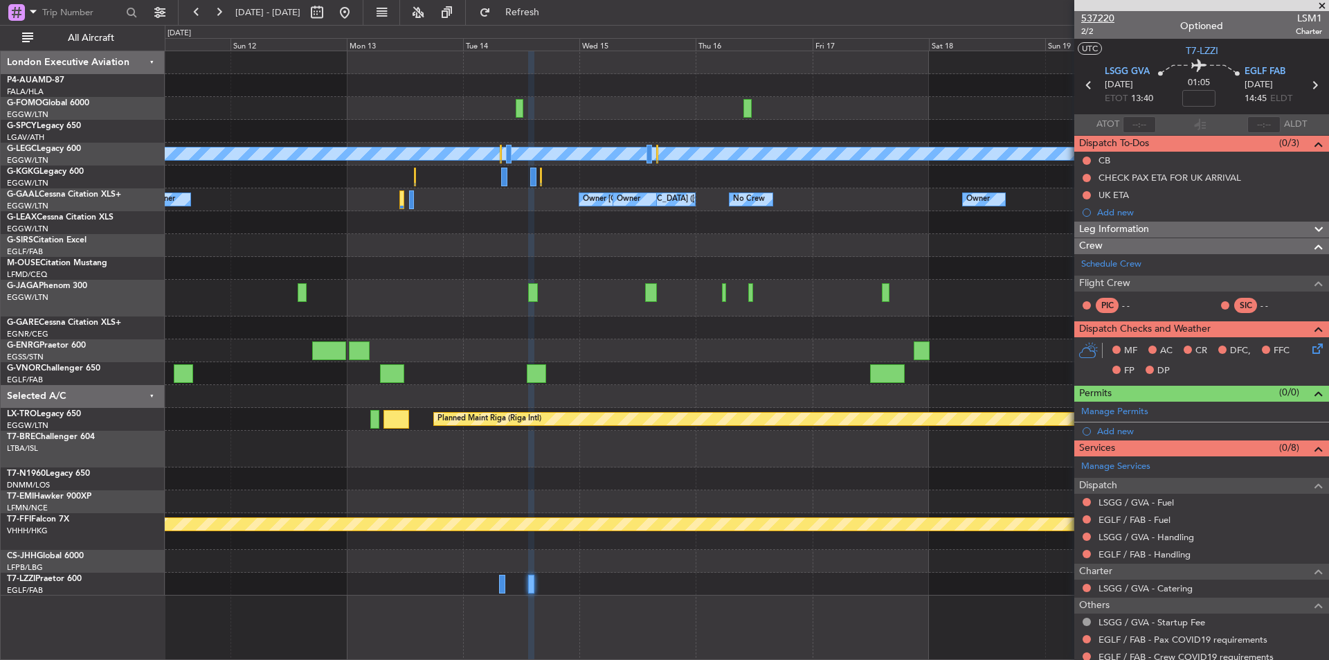
click at [1100, 20] on span "537220" at bounding box center [1098, 18] width 33 height 15
click at [356, 11] on button at bounding box center [345, 12] width 22 height 22
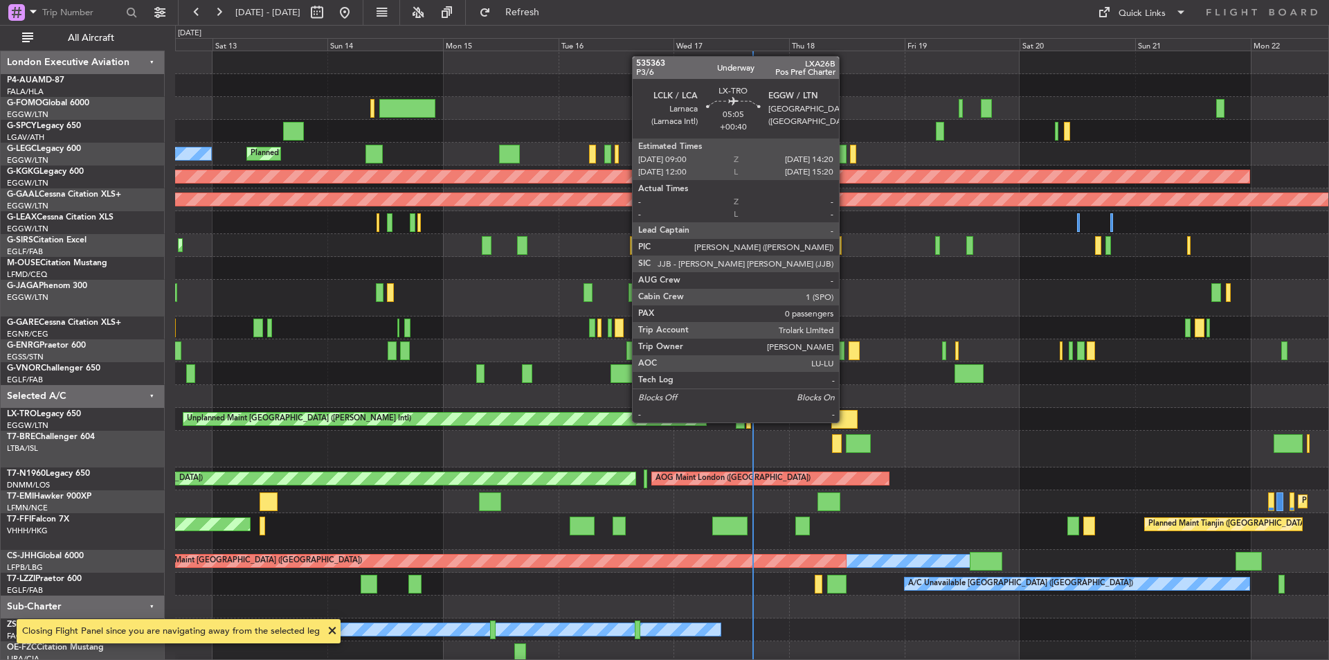
click at [845, 421] on div at bounding box center [845, 419] width 26 height 19
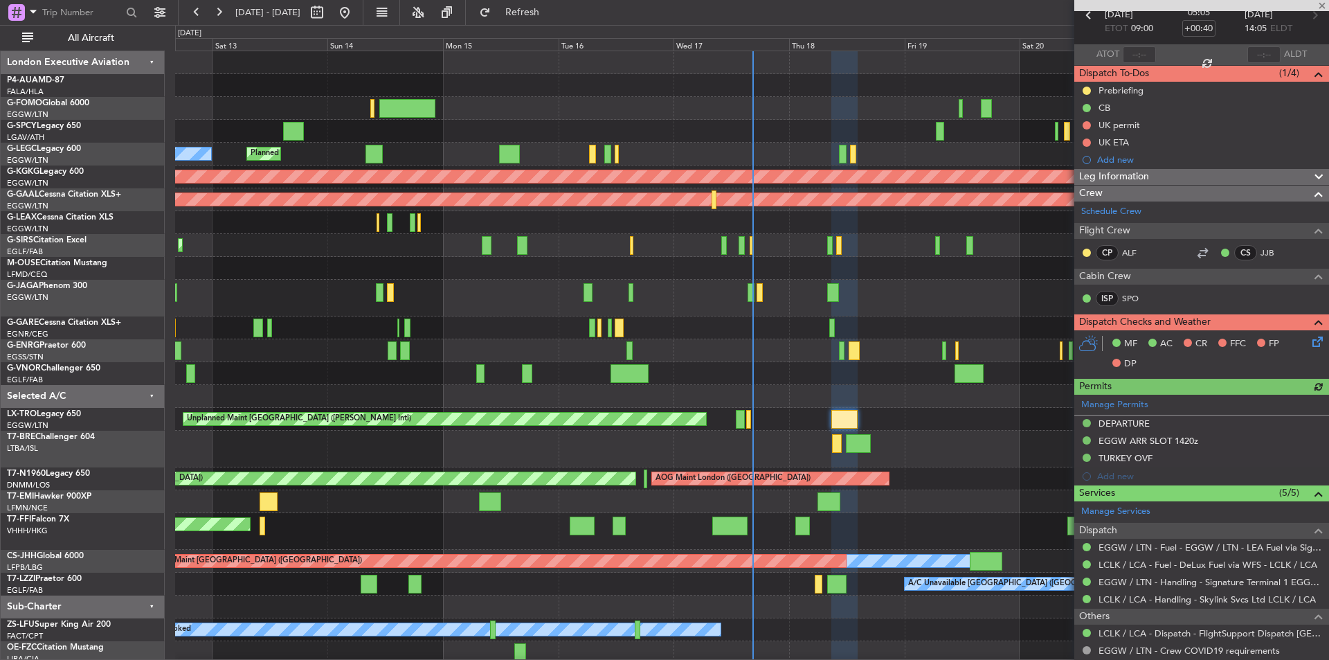
scroll to position [125, 0]
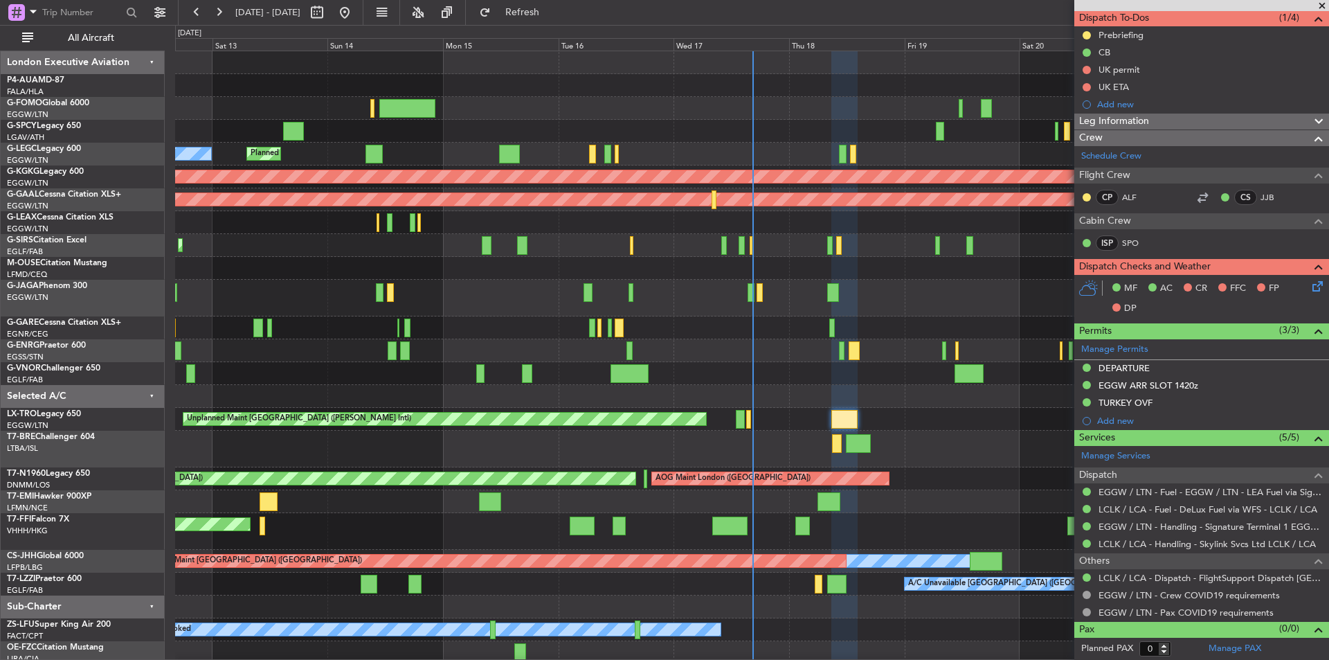
click at [0, 424] on div "Planned Maint London (Luton) Unplanned Maint Athens (Eleftherios Venizelos Intl…" at bounding box center [664, 342] width 1329 height 635
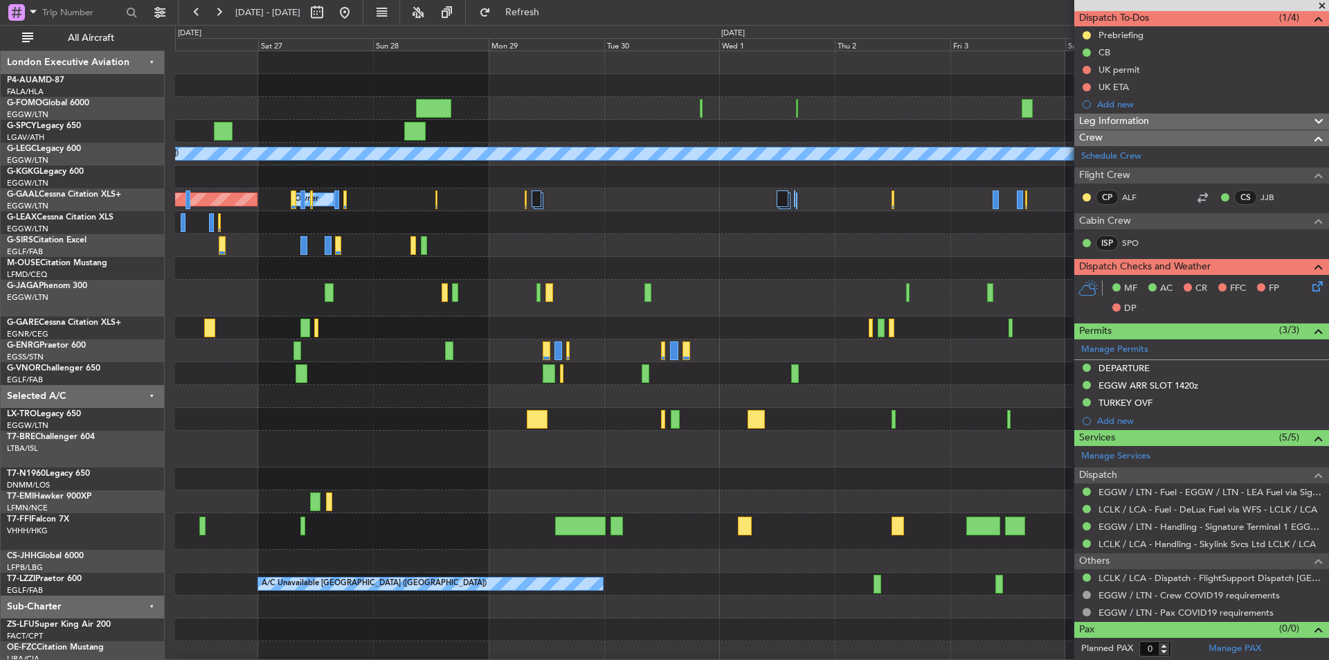
click at [0, 418] on div "A/C Unavailable London (Luton) Planned Maint Dusseldorf Owner Owner A/C Unavail…" at bounding box center [664, 342] width 1329 height 635
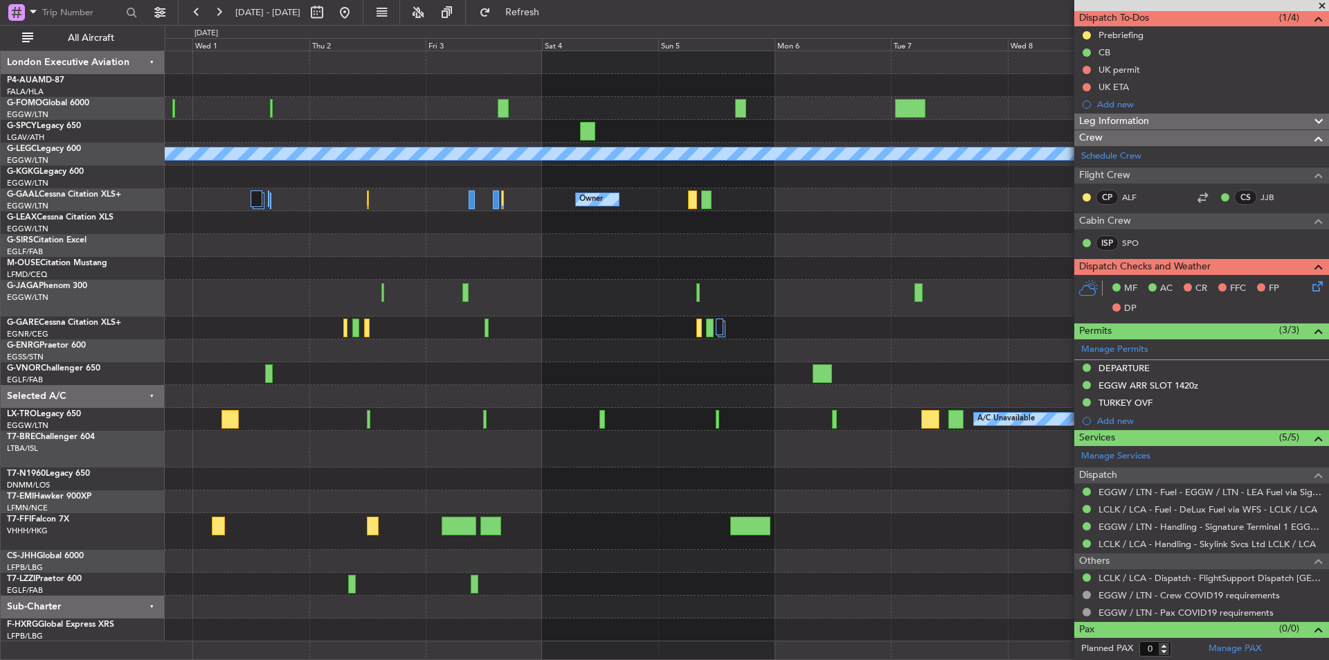
click at [232, 285] on div at bounding box center [747, 298] width 1164 height 37
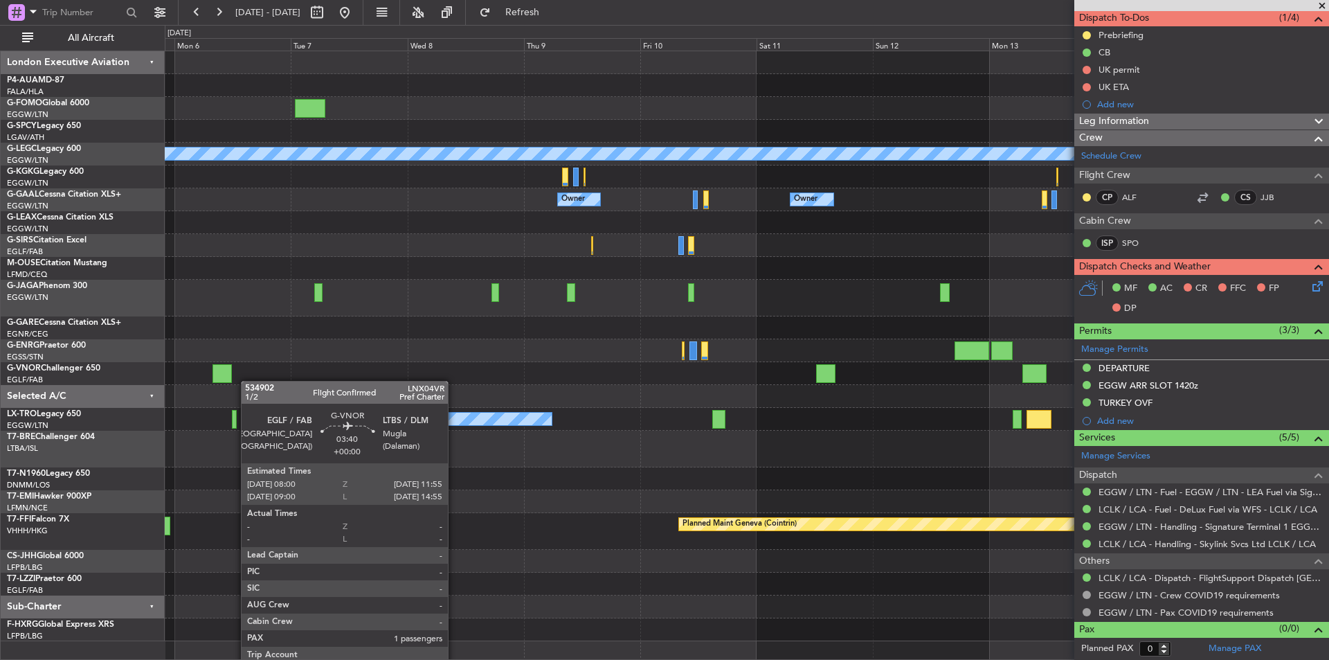
click at [235, 381] on div at bounding box center [747, 373] width 1164 height 23
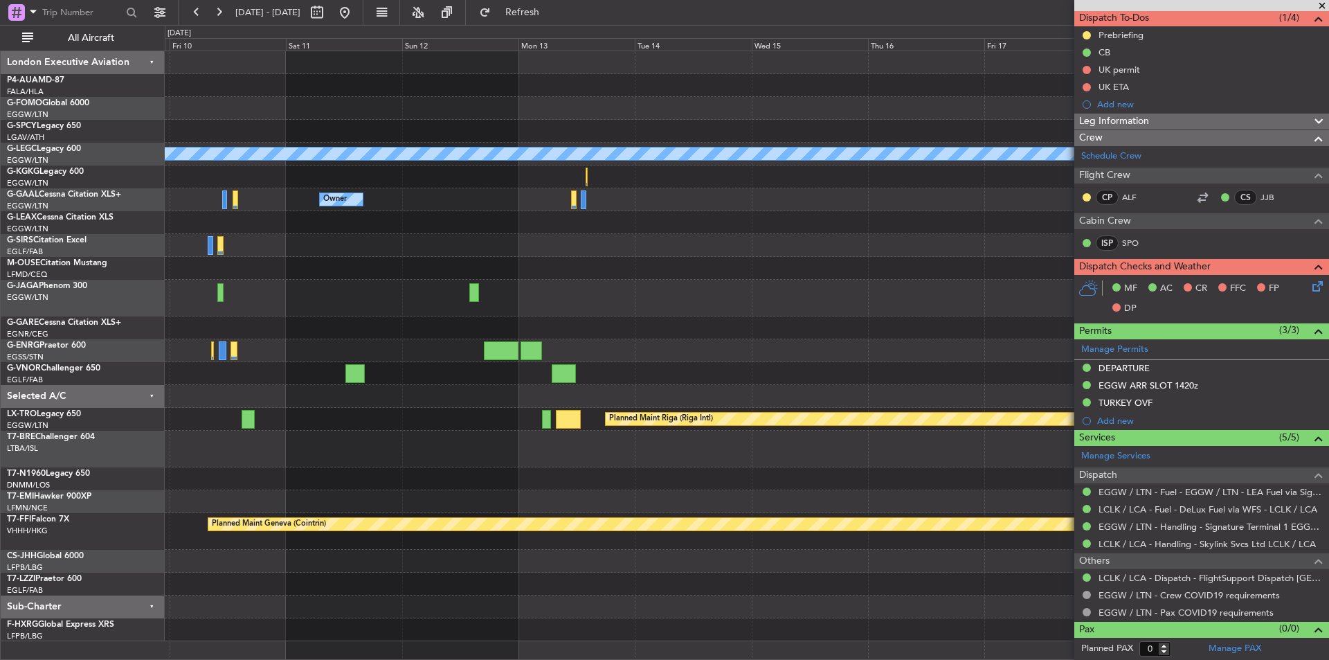
click at [210, 357] on div "A/C Unavailable London (Luton) Owner Owner Planned Maint Riga (Riga Intl) A/C U…" at bounding box center [747, 346] width 1164 height 590
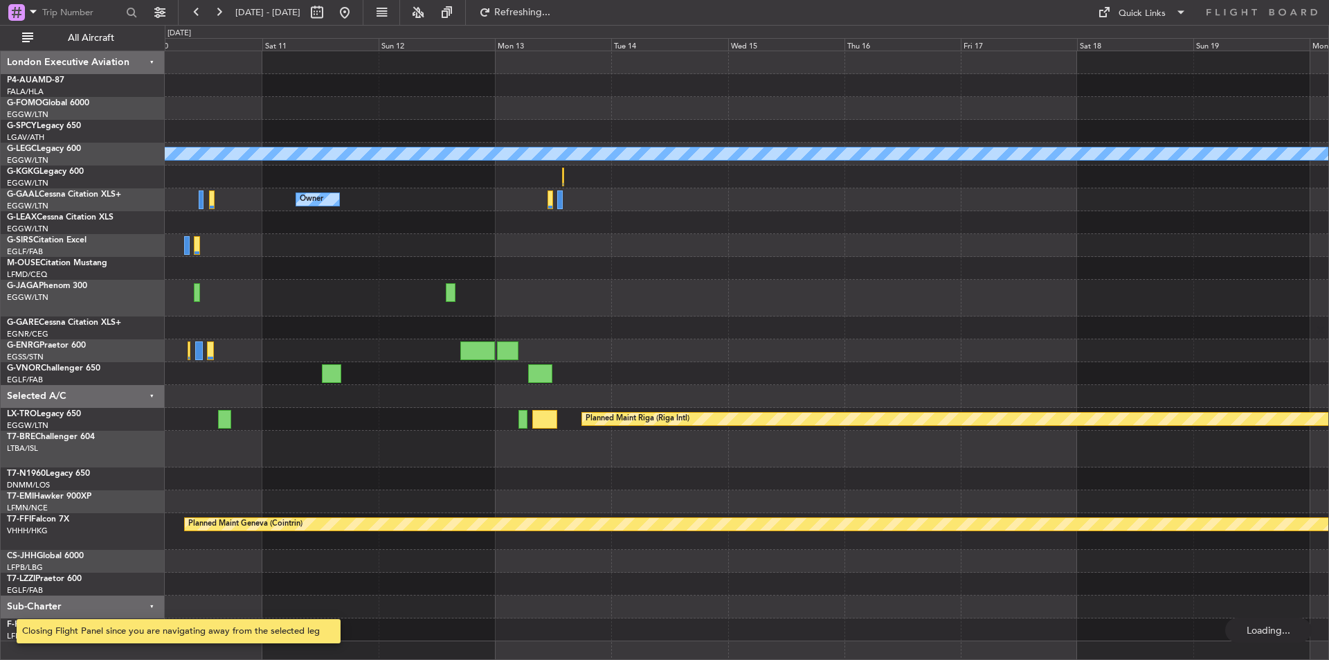
scroll to position [0, 0]
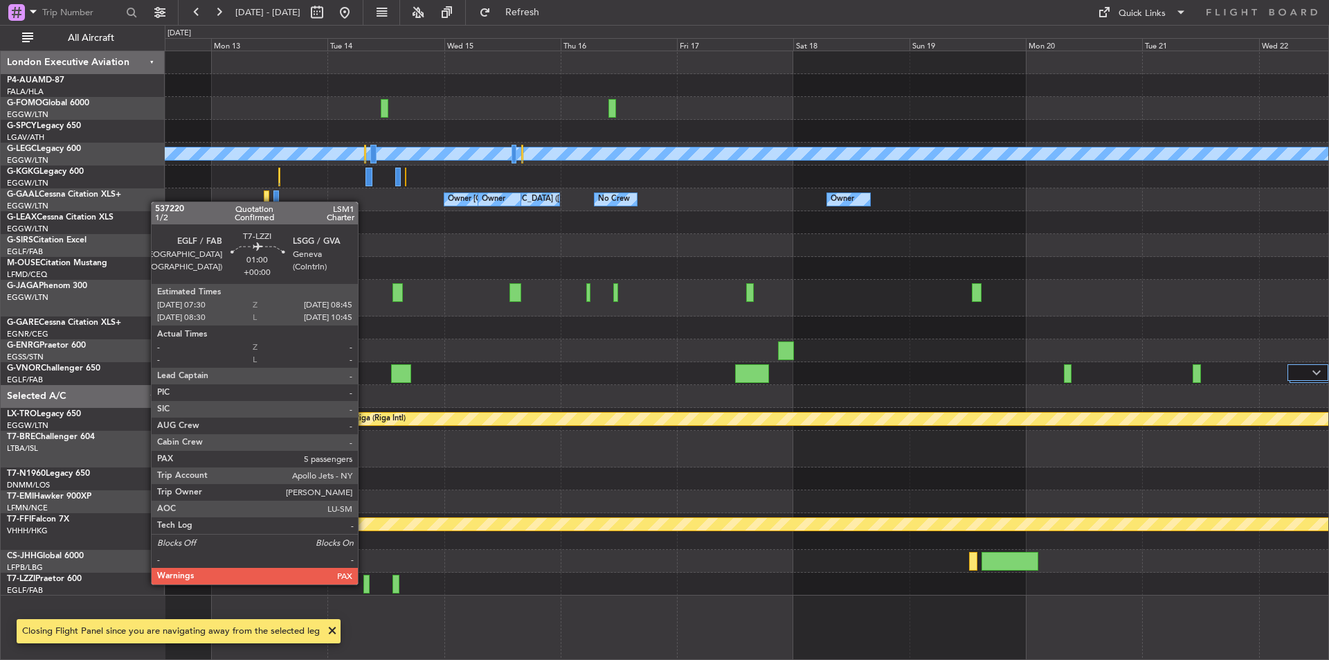
click at [364, 583] on div at bounding box center [367, 584] width 6 height 19
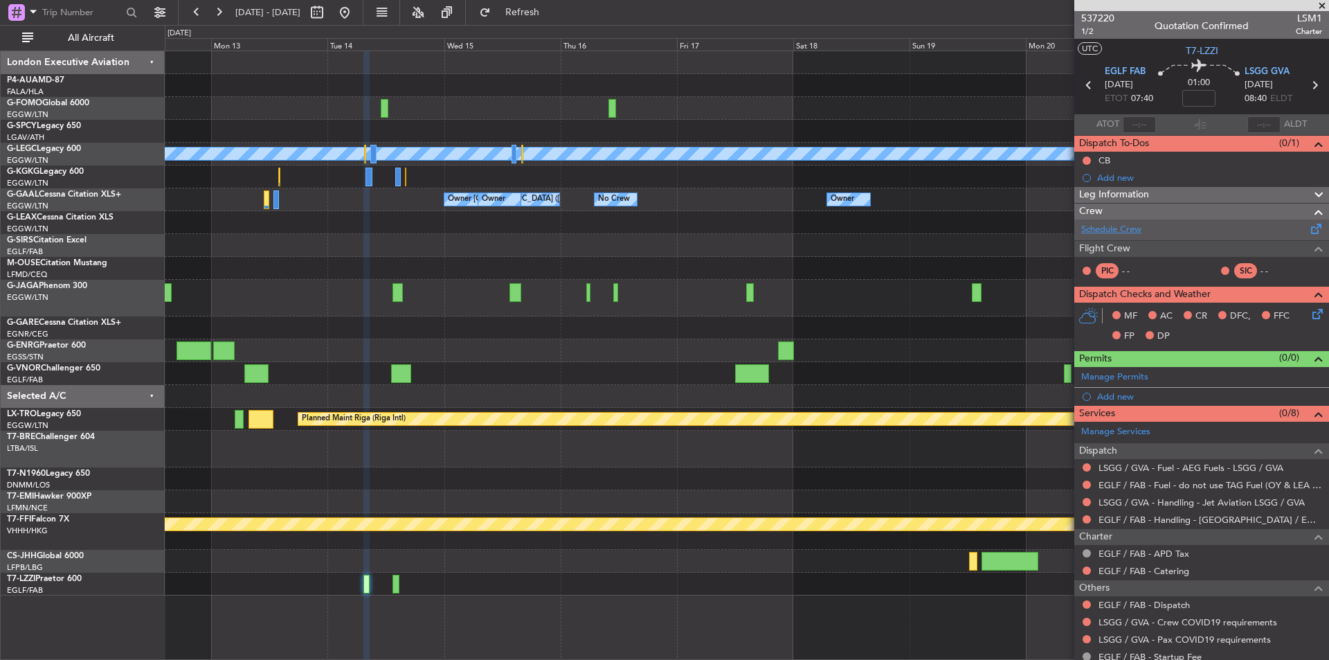
click at [1118, 233] on link "Schedule Crew" at bounding box center [1112, 230] width 60 height 14
click at [1095, 19] on span "537220" at bounding box center [1098, 18] width 33 height 15
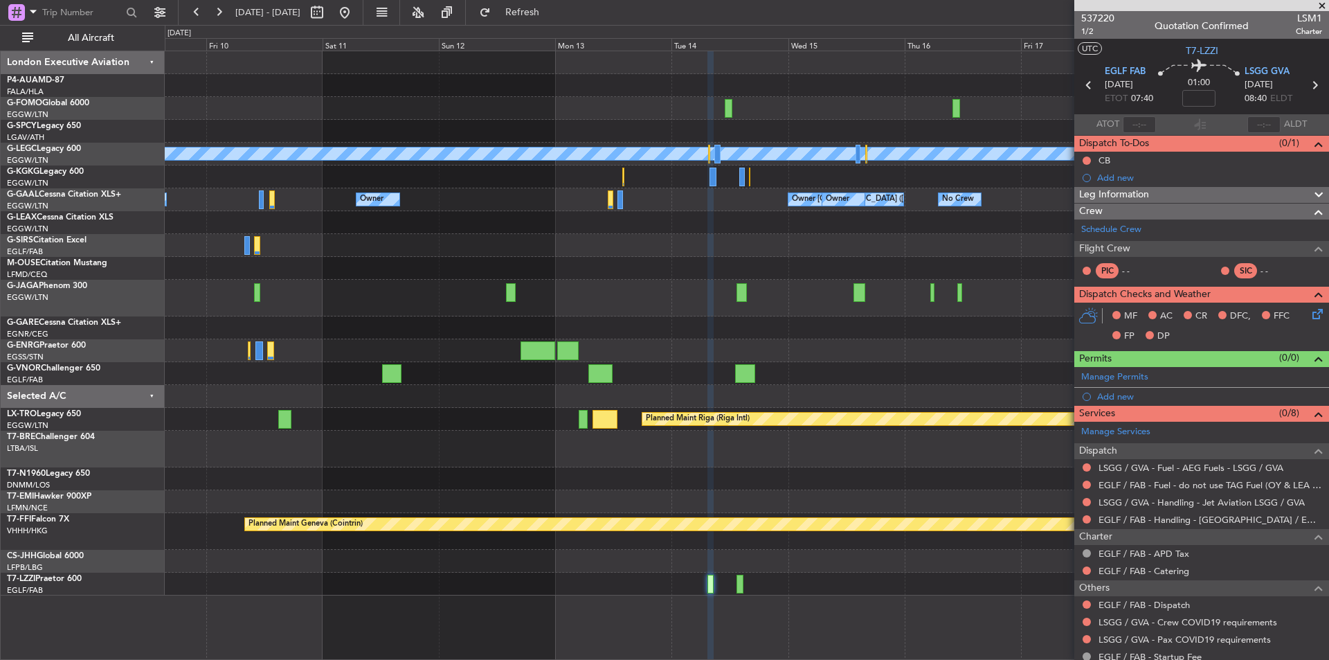
click at [708, 432] on div at bounding box center [747, 449] width 1164 height 37
click at [356, 7] on button at bounding box center [345, 12] width 22 height 22
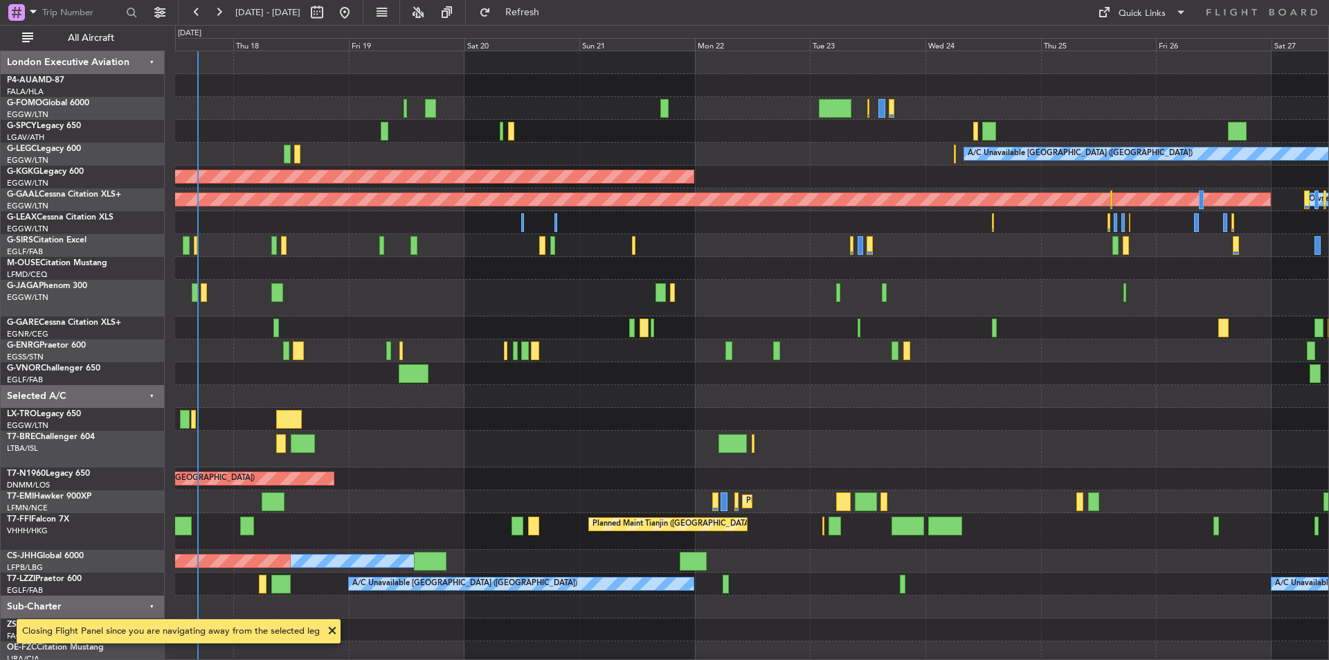
click at [573, 474] on div "A/C Unavailable [GEOGRAPHIC_DATA] ([GEOGRAPHIC_DATA]) AOG Maint [GEOGRAPHIC_DAT…" at bounding box center [752, 380] width 1154 height 658
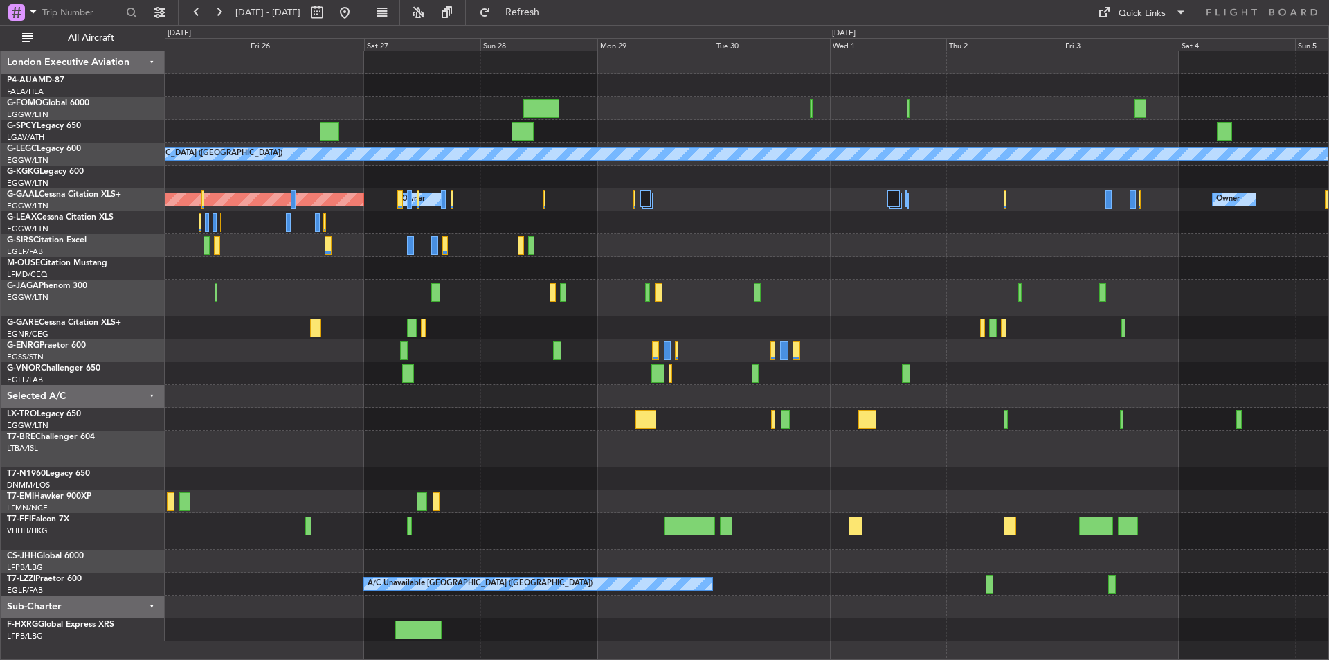
click at [203, 562] on div at bounding box center [747, 561] width 1164 height 23
click at [356, 12] on button at bounding box center [345, 12] width 22 height 22
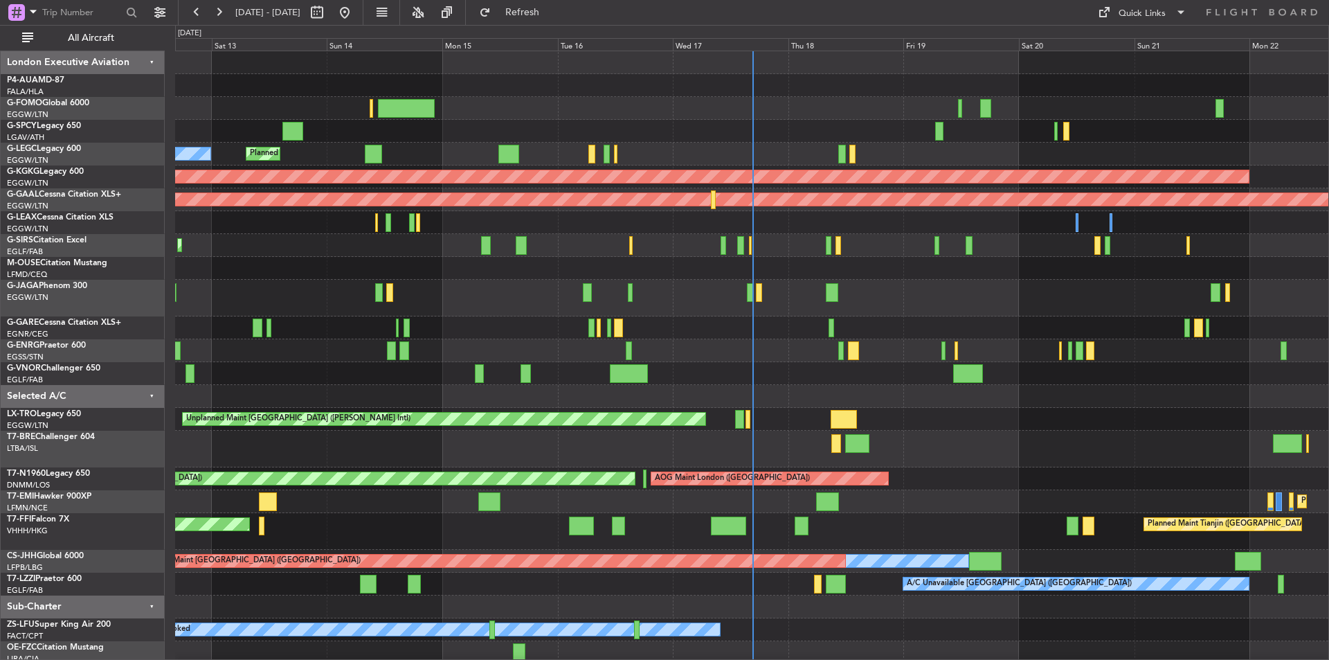
scroll to position [49, 0]
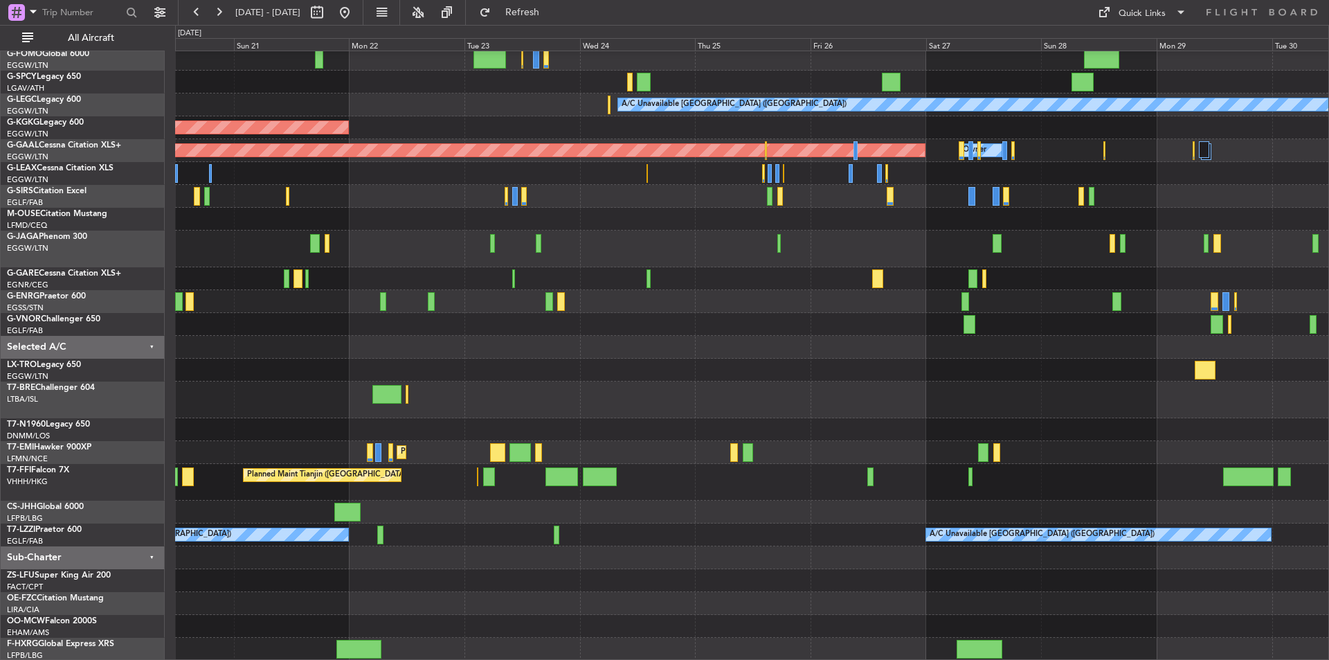
click at [0, 301] on div "A/C Unavailable [GEOGRAPHIC_DATA] ([GEOGRAPHIC_DATA]) AOG Maint [GEOGRAPHIC_DAT…" at bounding box center [664, 342] width 1329 height 635
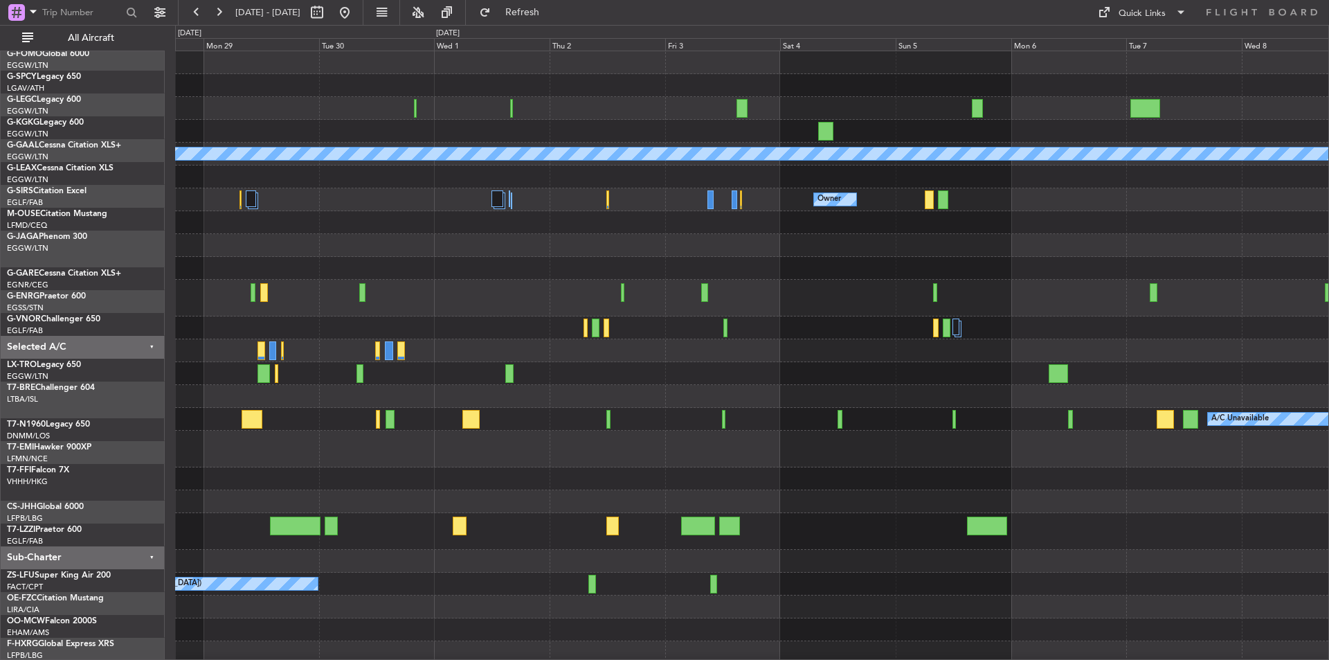
scroll to position [0, 0]
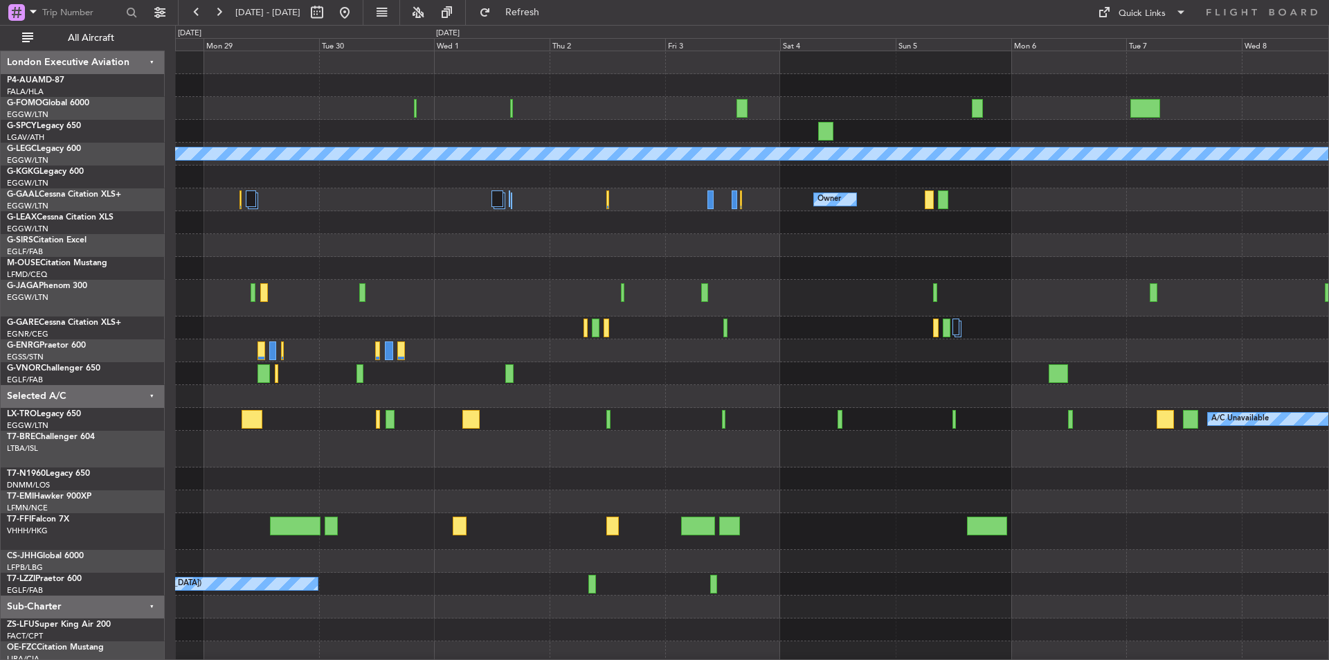
click at [48, 379] on div "A/C Unavailable [GEOGRAPHIC_DATA] ([GEOGRAPHIC_DATA]) Owner Owner Owner Planned…" at bounding box center [664, 342] width 1329 height 635
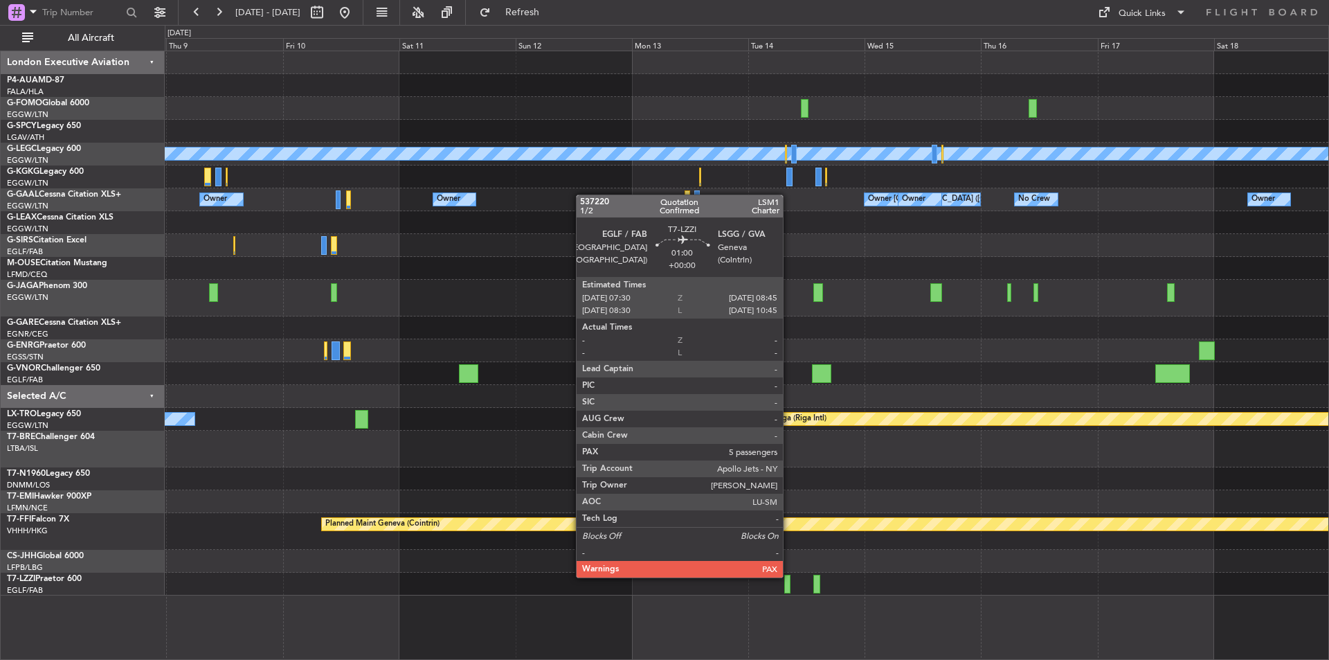
click at [789, 576] on div at bounding box center [788, 584] width 6 height 19
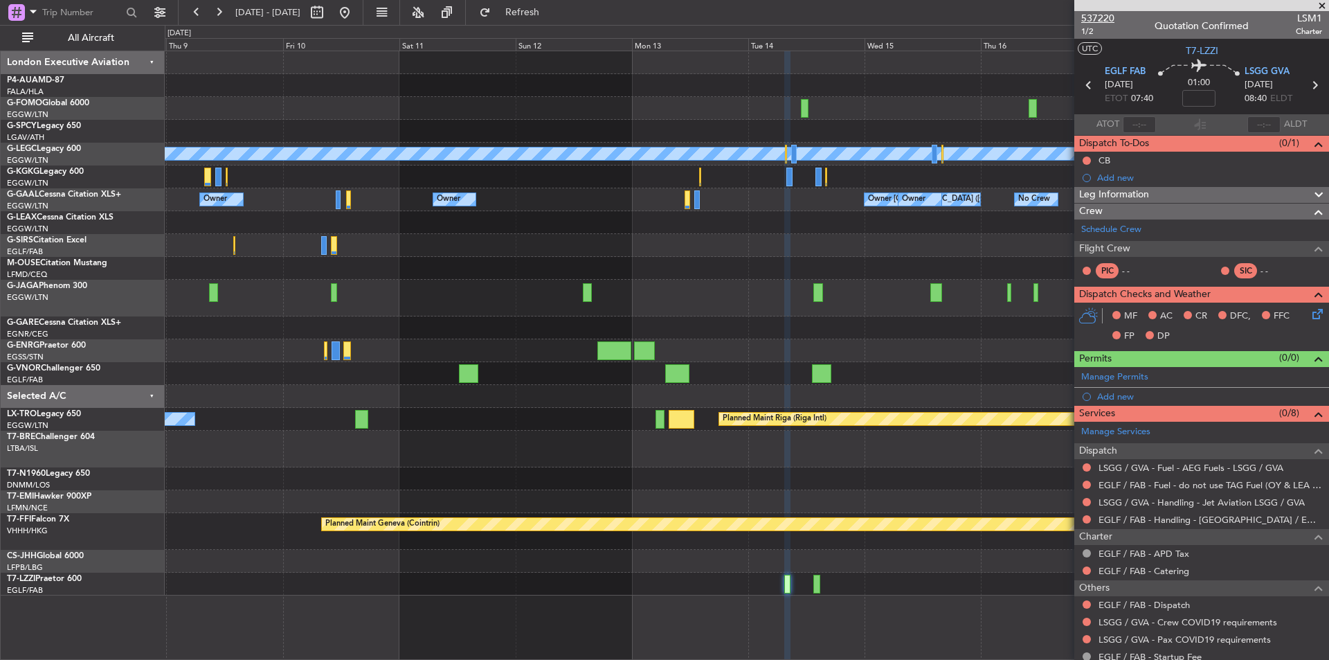
click at [1091, 12] on span "537220" at bounding box center [1098, 18] width 33 height 15
click at [364, 13] on fb-range-datepicker "[DATE] - [DATE]" at bounding box center [271, 12] width 186 height 25
click at [356, 13] on button at bounding box center [345, 12] width 22 height 22
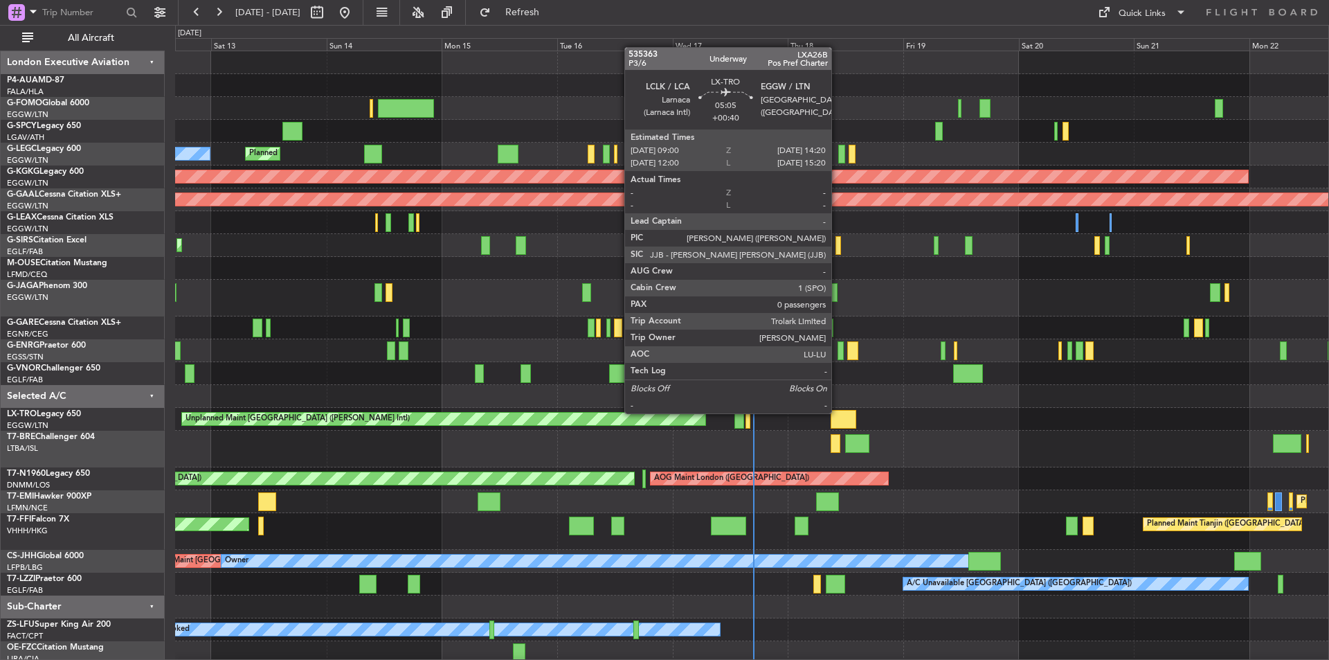
click at [838, 412] on div at bounding box center [844, 419] width 26 height 19
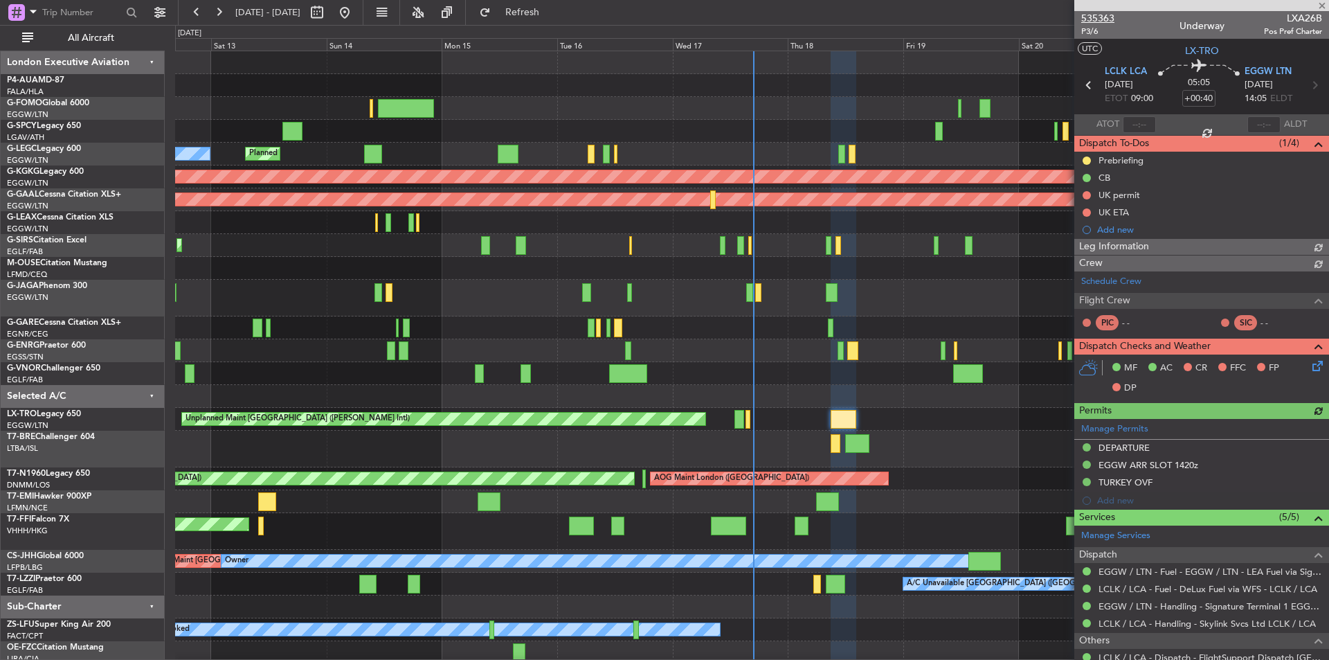
click at [1101, 21] on span "535363" at bounding box center [1098, 18] width 33 height 15
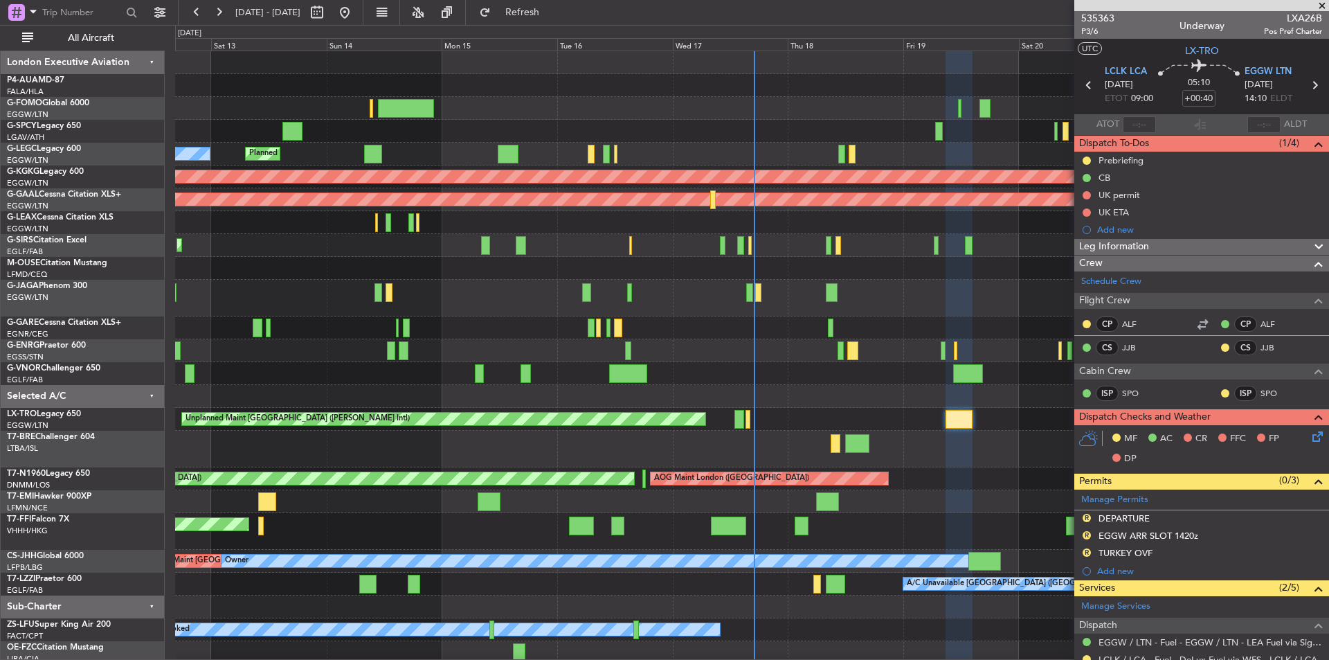
click at [1317, 7] on span at bounding box center [1323, 6] width 14 height 12
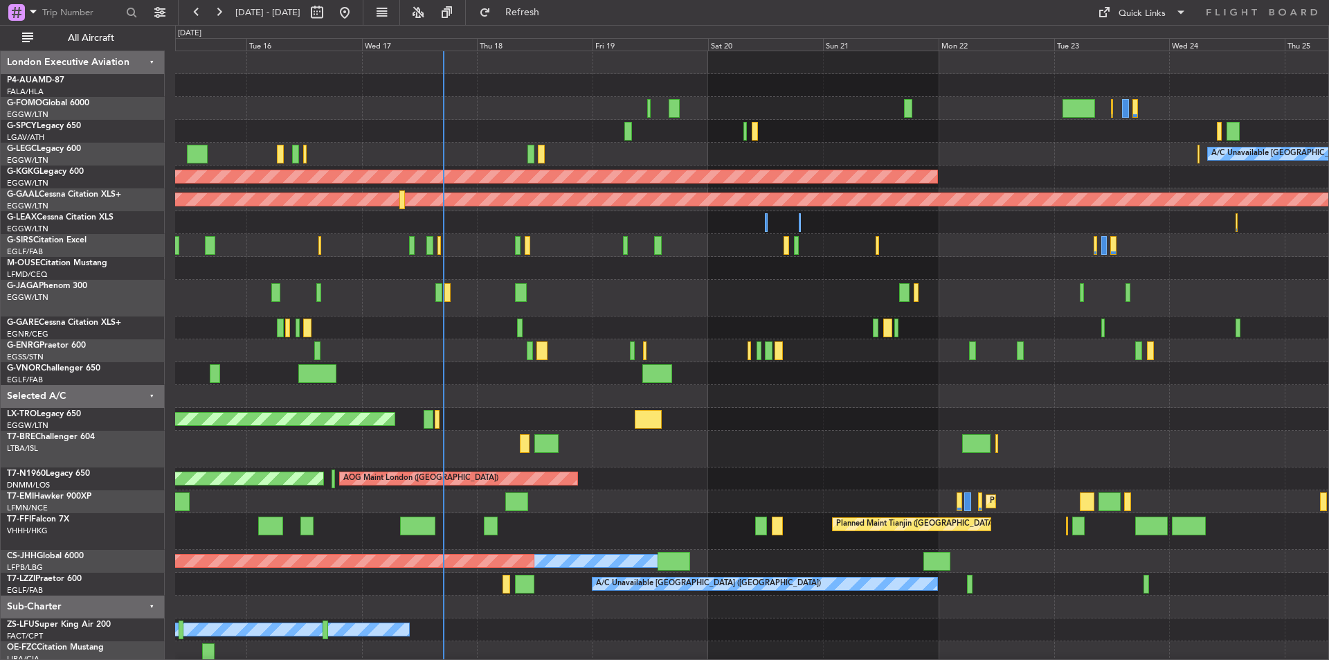
click at [762, 540] on div "A/C Unavailable [GEOGRAPHIC_DATA] ([GEOGRAPHIC_DATA]) Planned Maint [GEOGRAPHIC…" at bounding box center [752, 380] width 1154 height 658
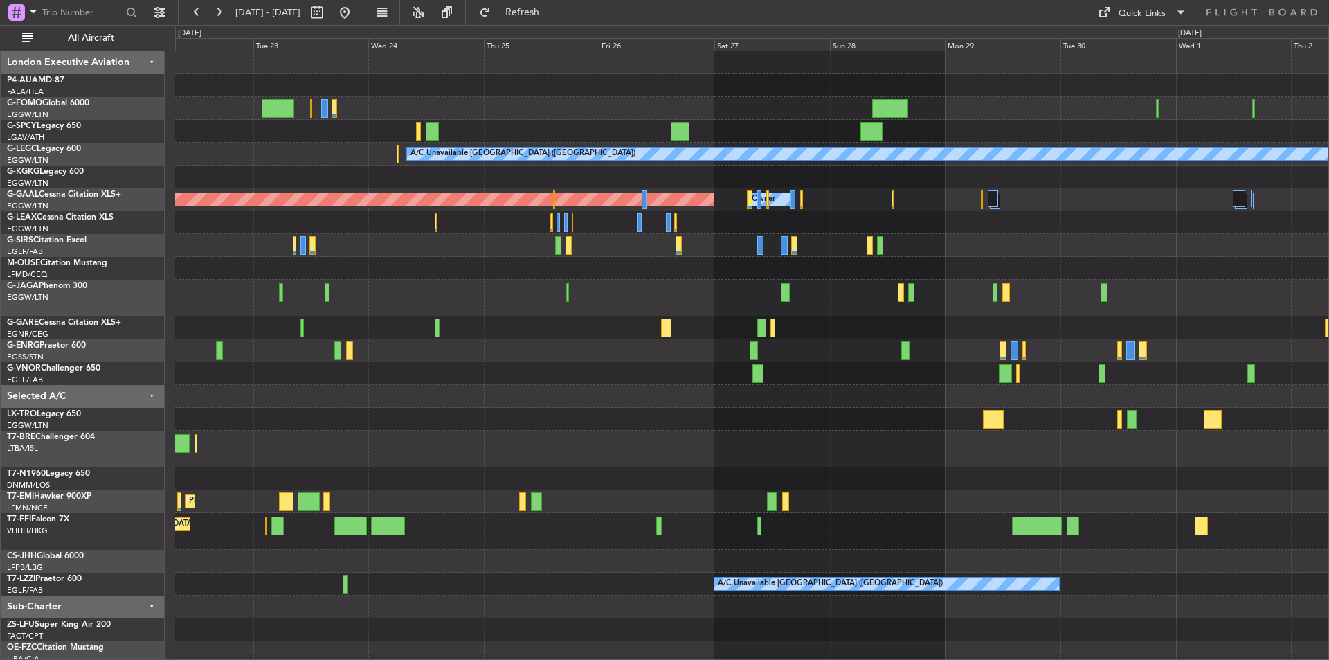
click at [244, 439] on div "A/C Unavailable [GEOGRAPHIC_DATA] ([GEOGRAPHIC_DATA]) AOG Maint [GEOGRAPHIC_DAT…" at bounding box center [752, 369] width 1154 height 636
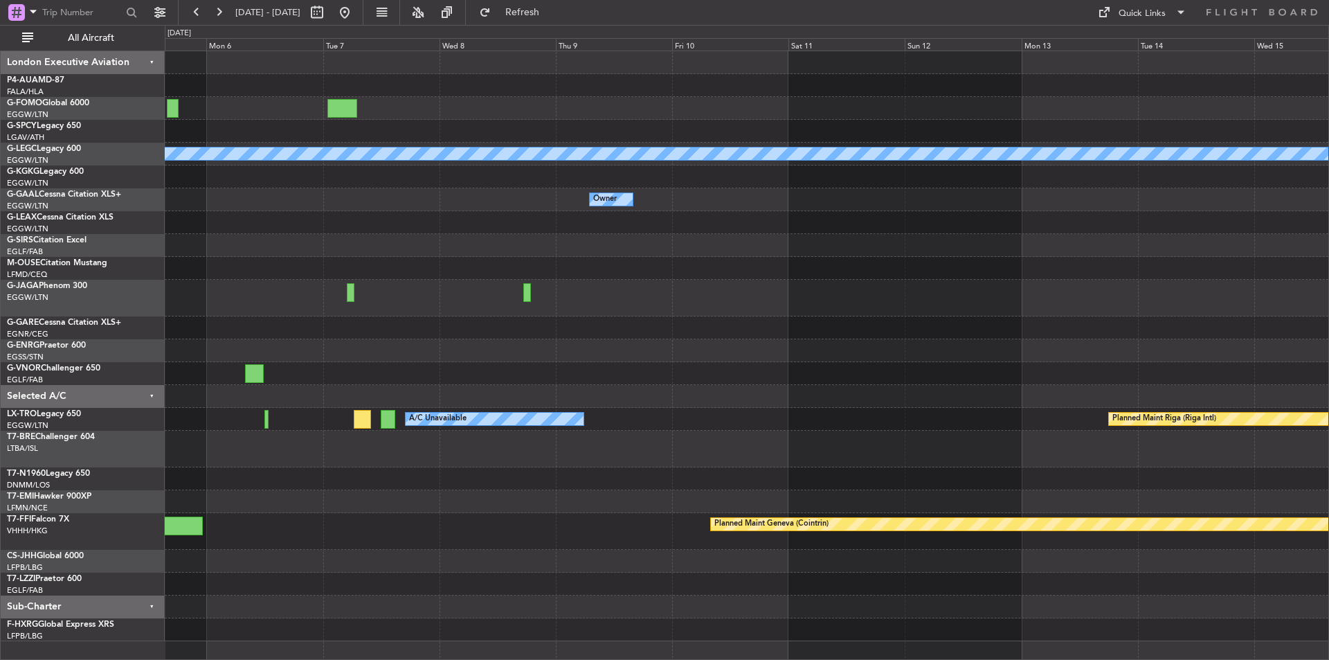
click at [278, 484] on div at bounding box center [747, 478] width 1164 height 23
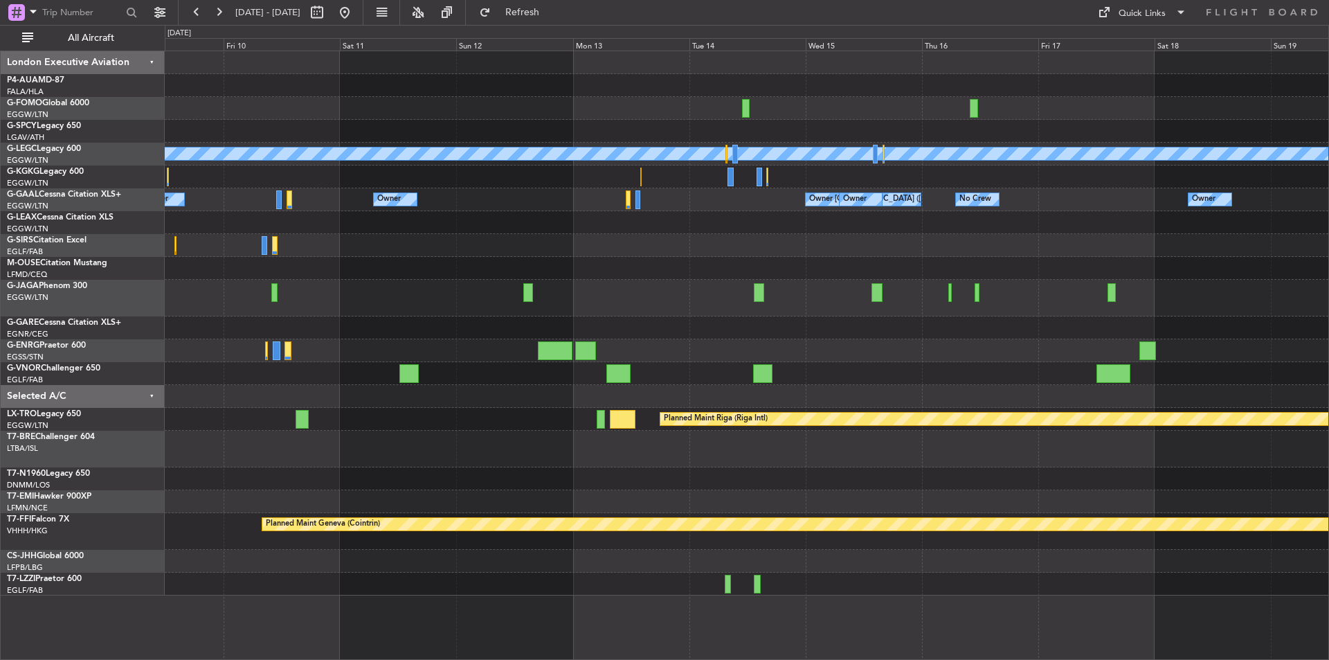
click at [724, 589] on div at bounding box center [747, 584] width 1164 height 23
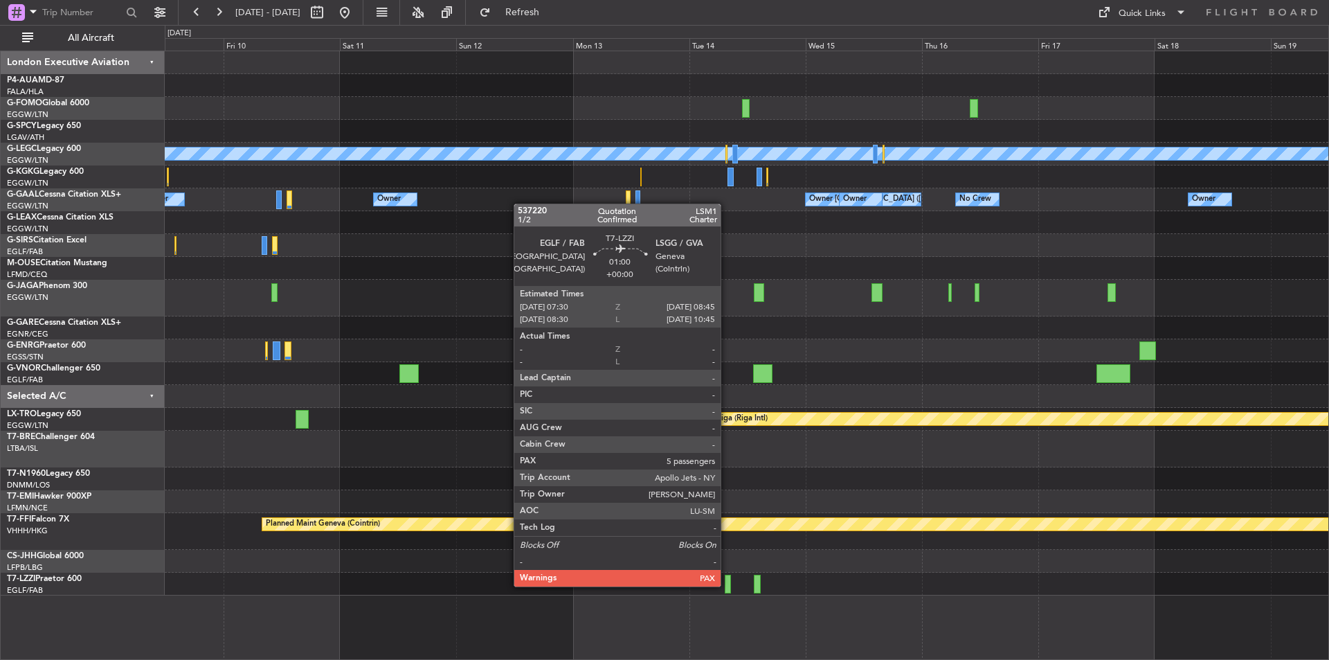
click at [727, 585] on div at bounding box center [728, 584] width 6 height 19
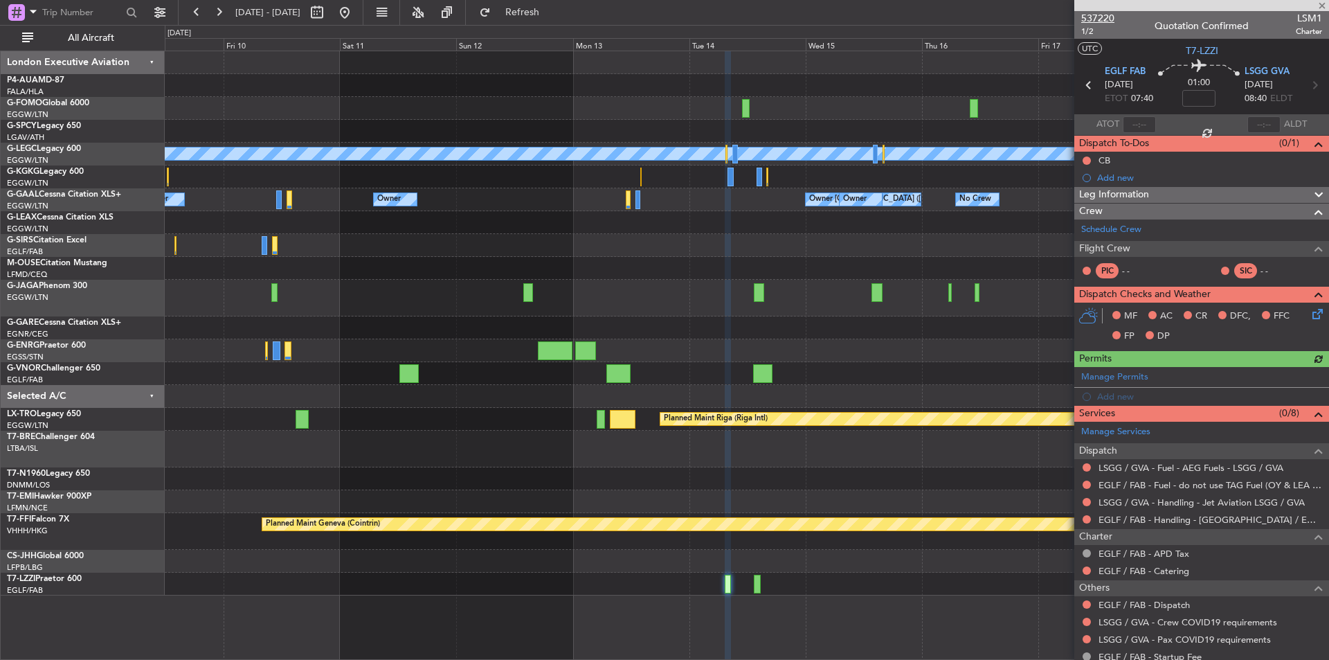
click at [1097, 21] on span "537220" at bounding box center [1098, 18] width 33 height 15
click at [548, 16] on span "Refresh" at bounding box center [523, 13] width 58 height 10
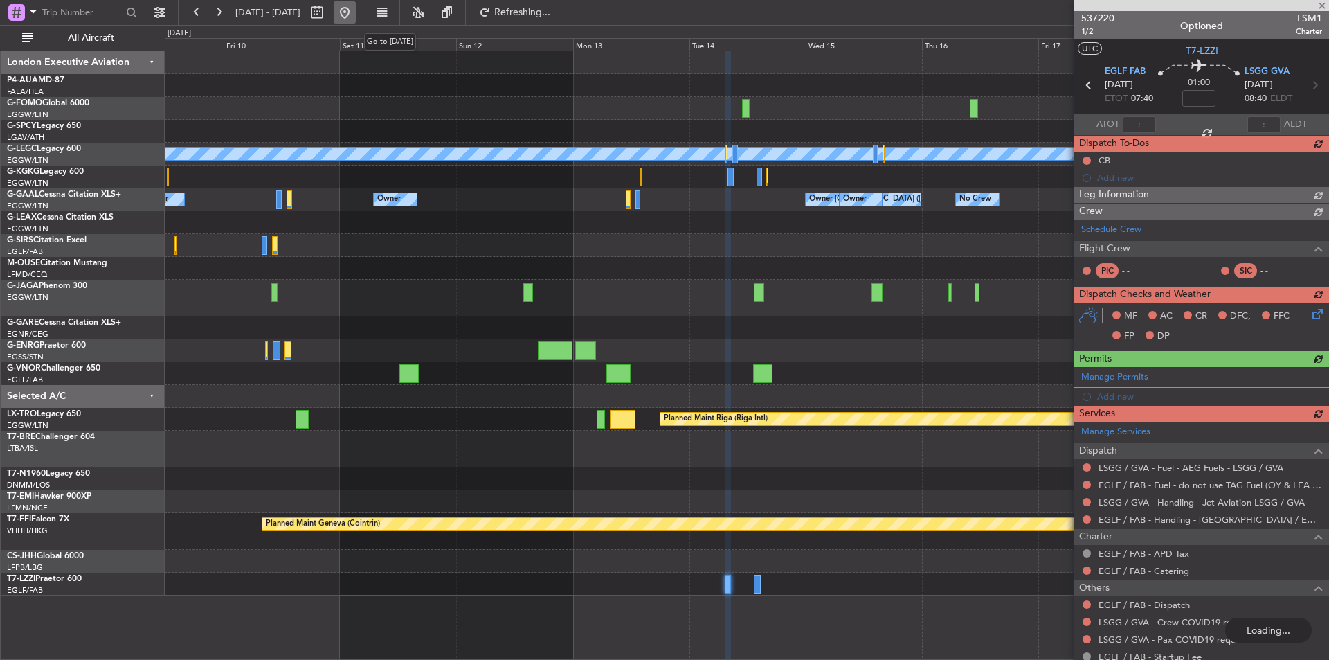
click at [356, 12] on button at bounding box center [345, 12] width 22 height 22
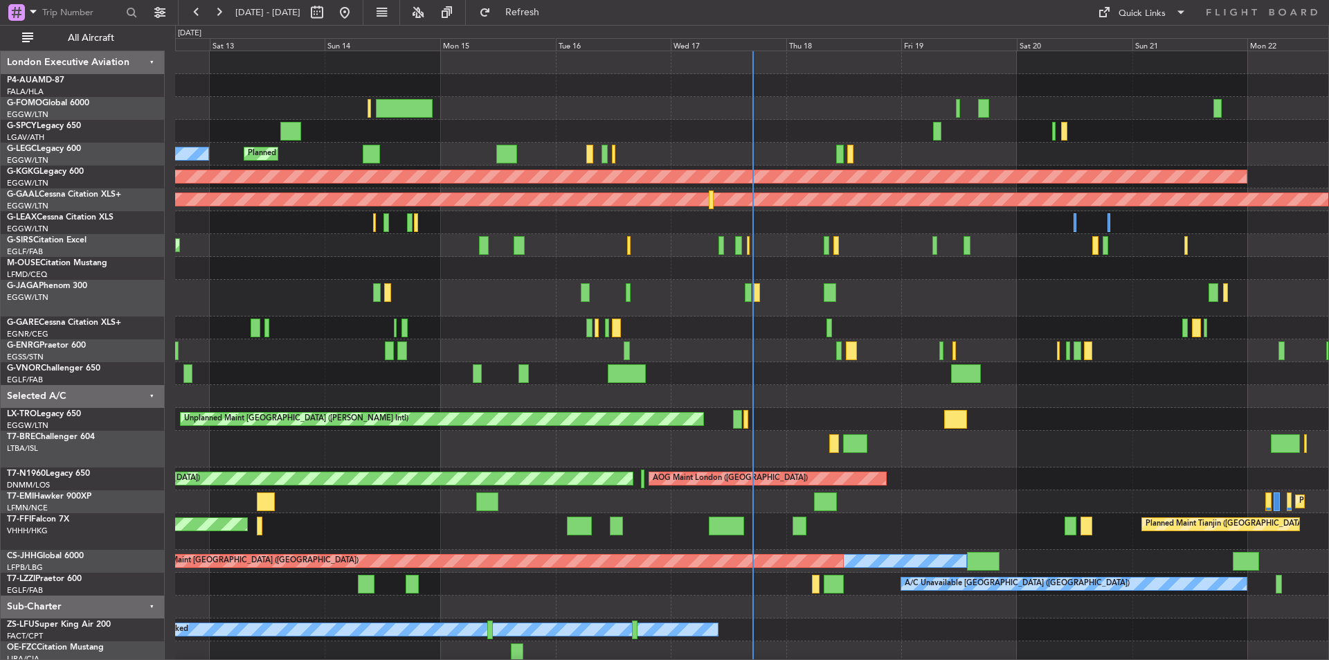
click at [993, 520] on div "Planned Maint Tianjin ([GEOGRAPHIC_DATA]) Planned Maint Tianjin ([GEOGRAPHIC_DA…" at bounding box center [752, 531] width 1154 height 37
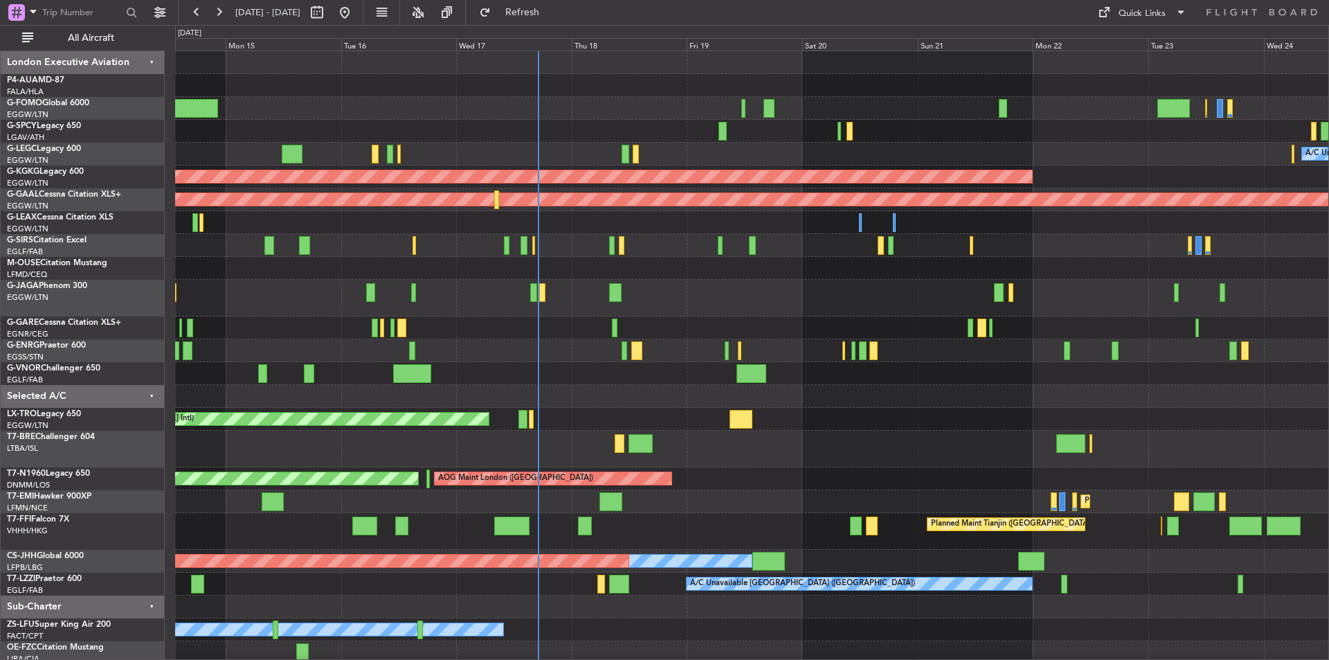
click at [758, 519] on div "Planned Maint Tianjin ([GEOGRAPHIC_DATA]) Planned Maint Tianjin ([GEOGRAPHIC_DA…" at bounding box center [752, 531] width 1154 height 37
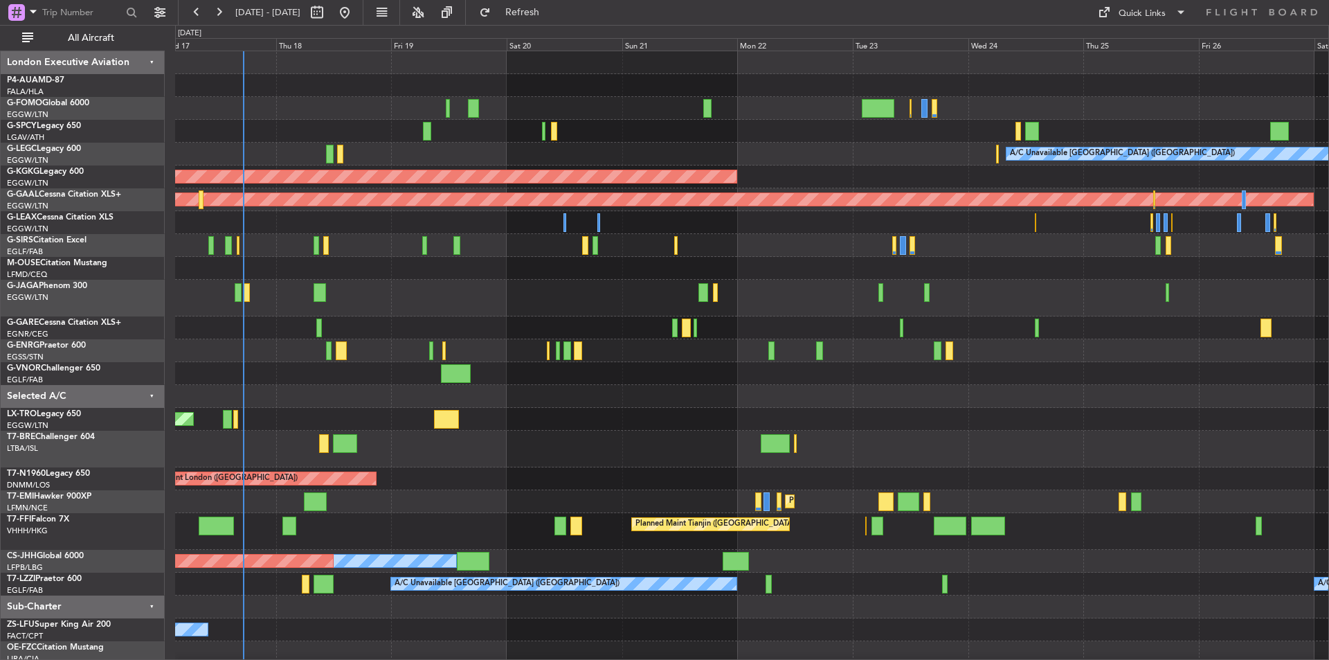
click at [628, 418] on div "A/C Unavailable [GEOGRAPHIC_DATA] ([GEOGRAPHIC_DATA]) AOG Maint [GEOGRAPHIC_DAT…" at bounding box center [752, 369] width 1154 height 636
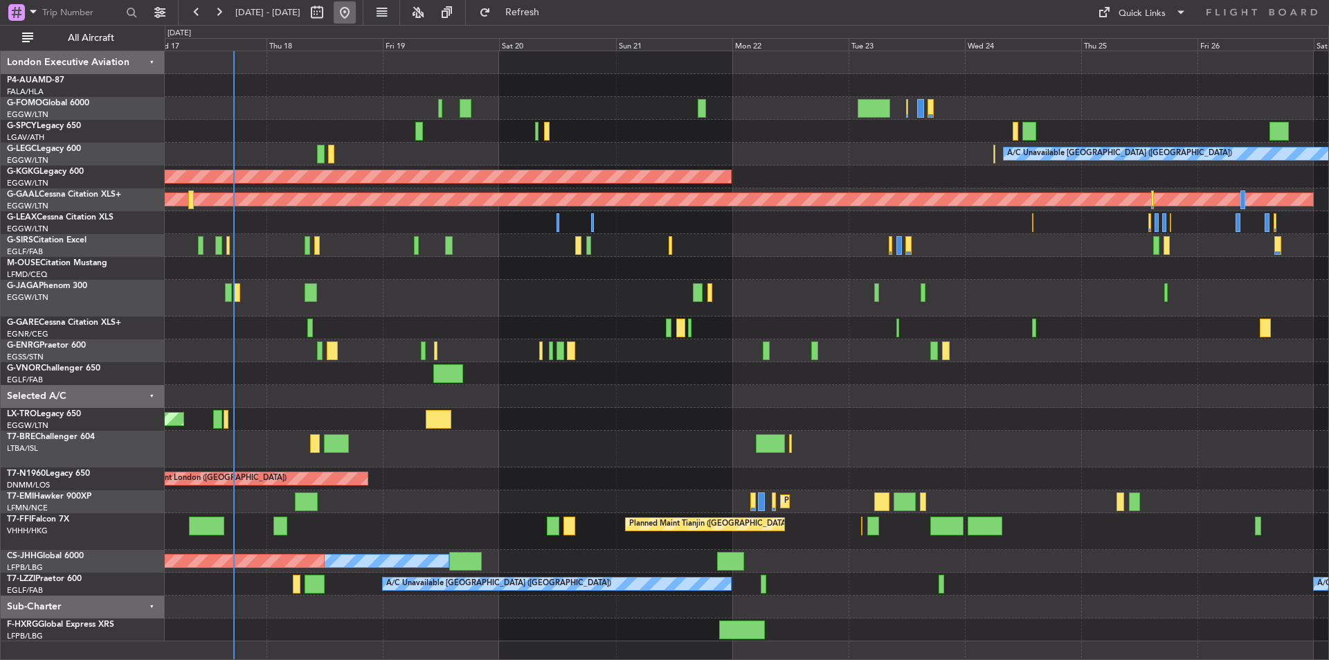
click at [356, 6] on button at bounding box center [345, 12] width 22 height 22
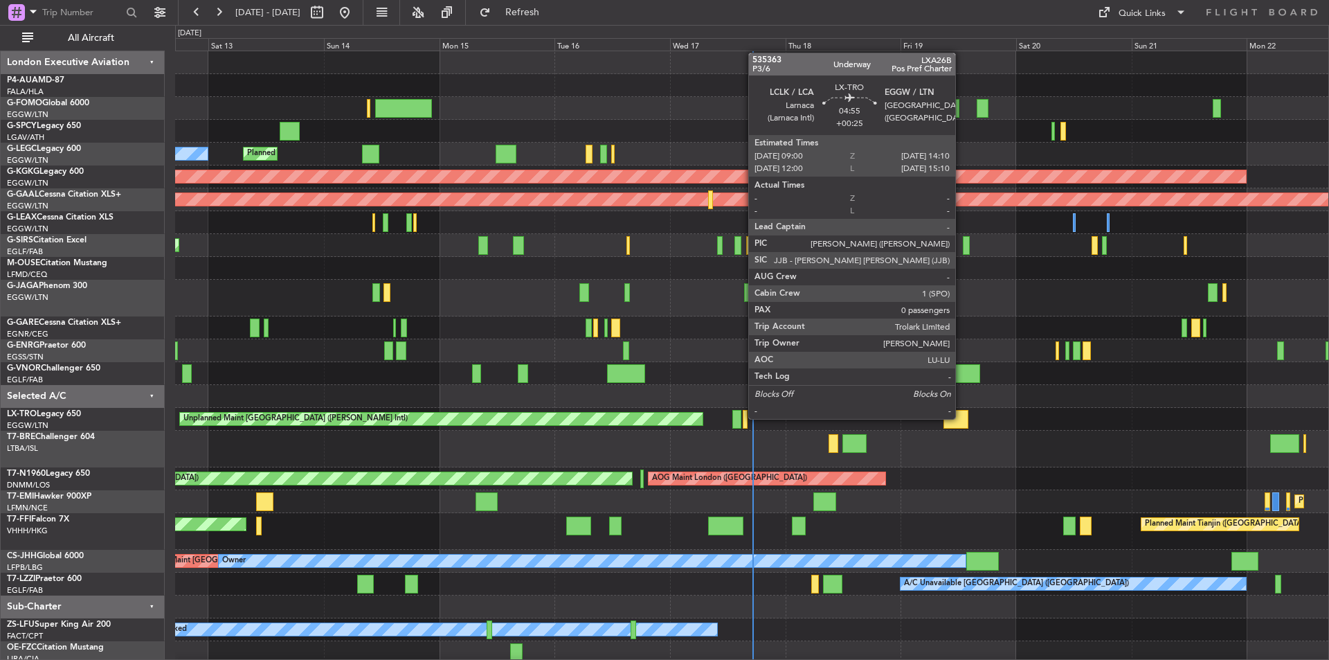
click at [962, 418] on div at bounding box center [956, 419] width 25 height 19
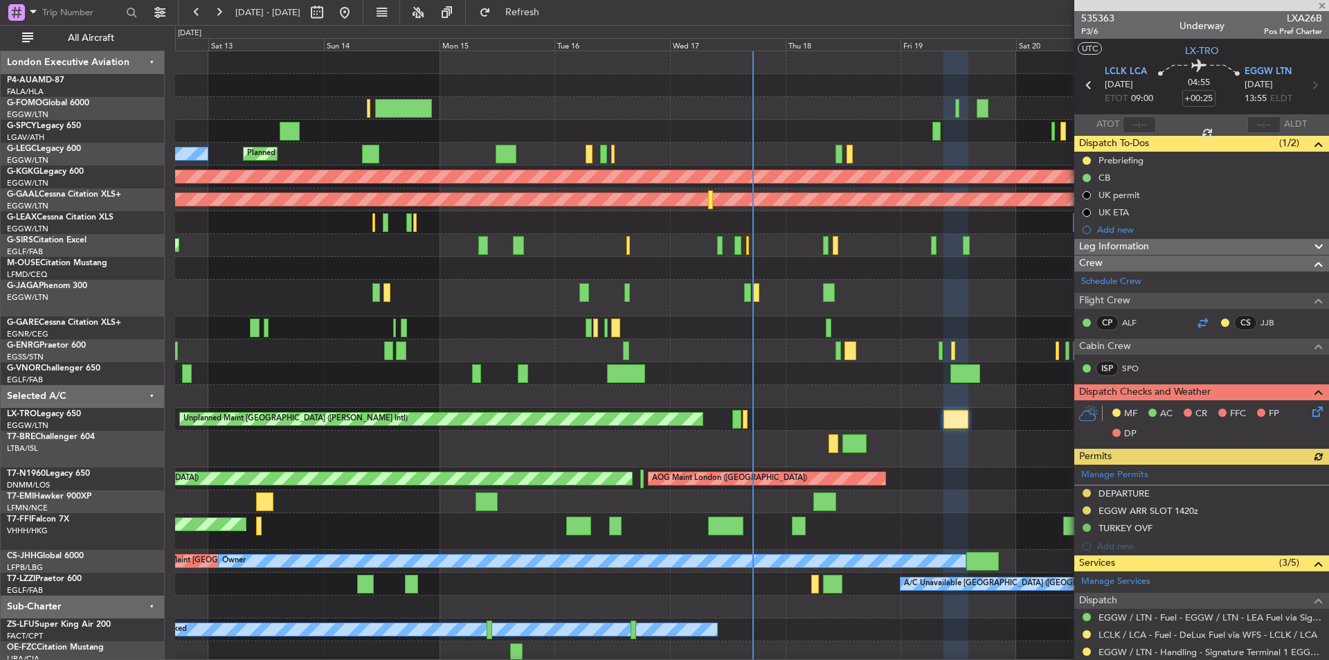
click at [1202, 323] on div at bounding box center [1202, 322] width 17 height 17
click at [1321, 5] on span at bounding box center [1323, 6] width 14 height 12
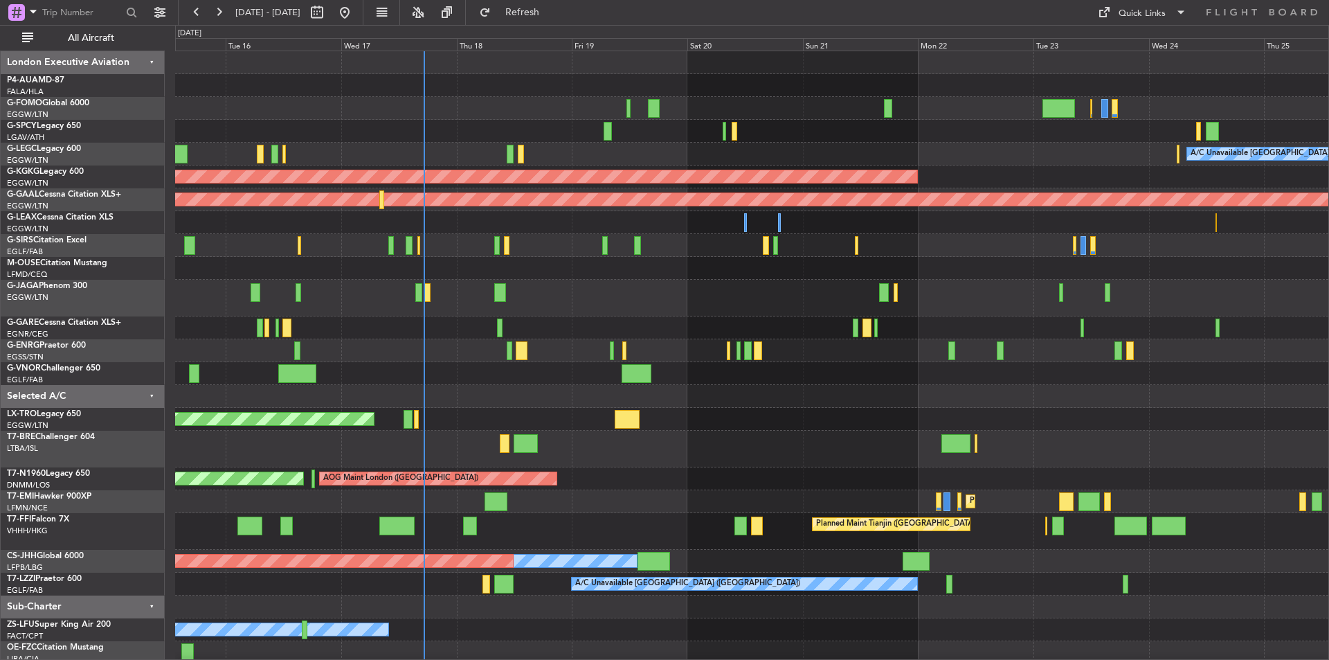
click at [671, 469] on div "A/C Unavailable [GEOGRAPHIC_DATA] ([GEOGRAPHIC_DATA]) Planned Maint [GEOGRAPHIC…" at bounding box center [752, 380] width 1154 height 658
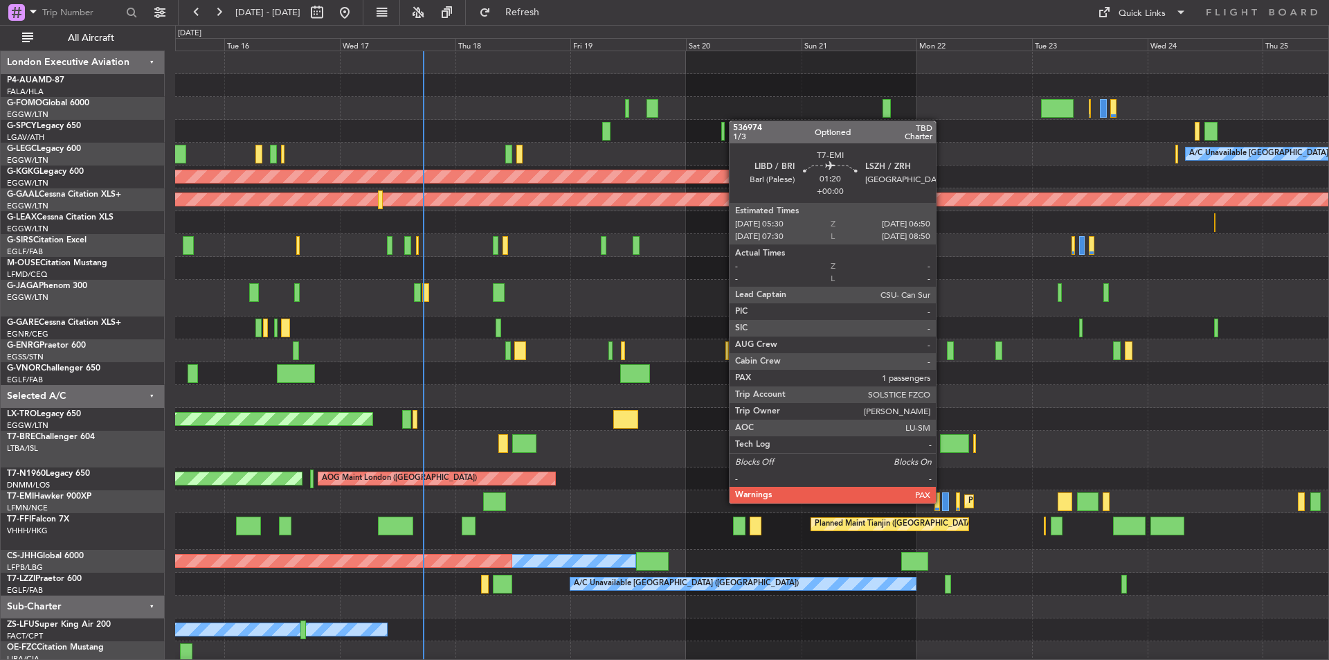
click at [942, 502] on div at bounding box center [945, 501] width 7 height 19
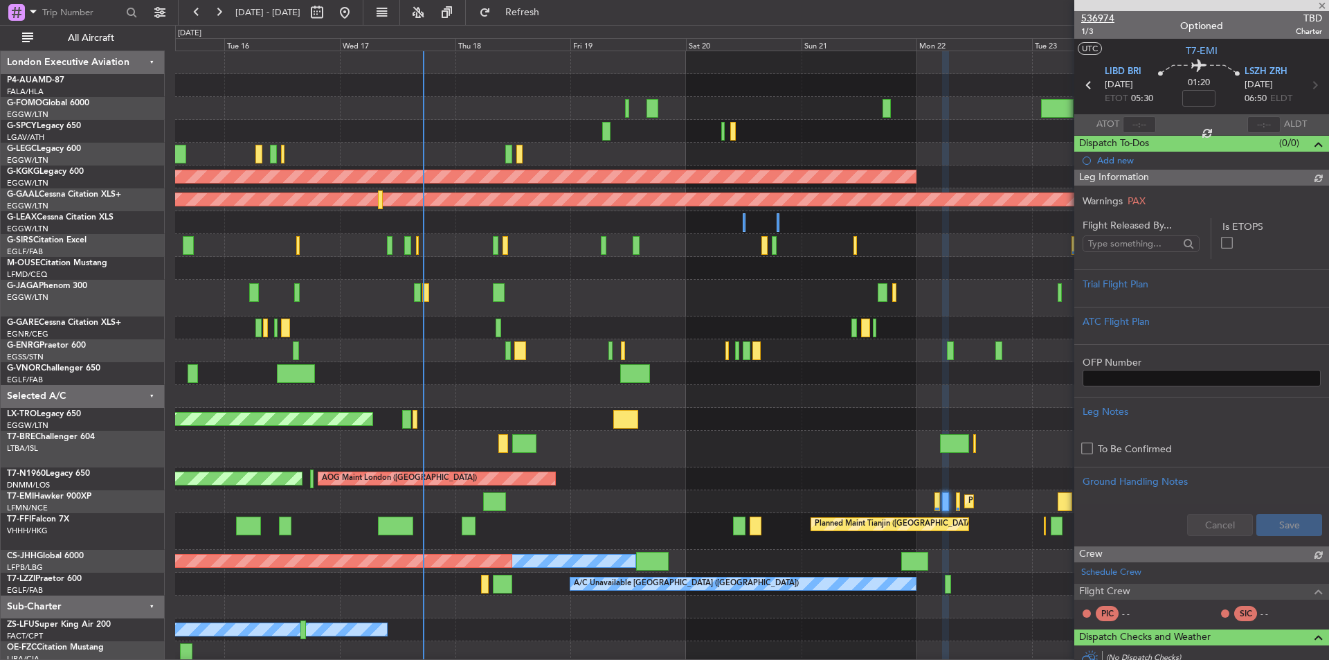
click at [1099, 19] on span "536974" at bounding box center [1098, 18] width 33 height 15
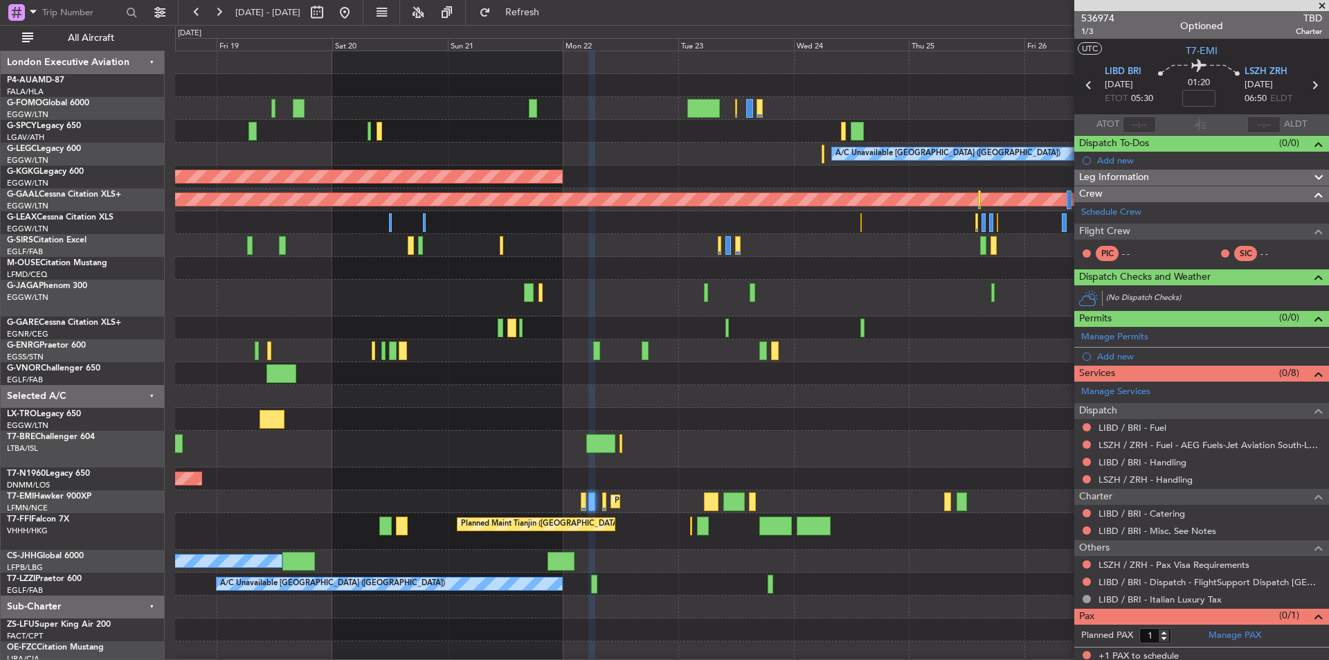
click at [546, 436] on div "A/C Unavailable [GEOGRAPHIC_DATA] ([GEOGRAPHIC_DATA]) AOG Maint [GEOGRAPHIC_DAT…" at bounding box center [752, 369] width 1154 height 636
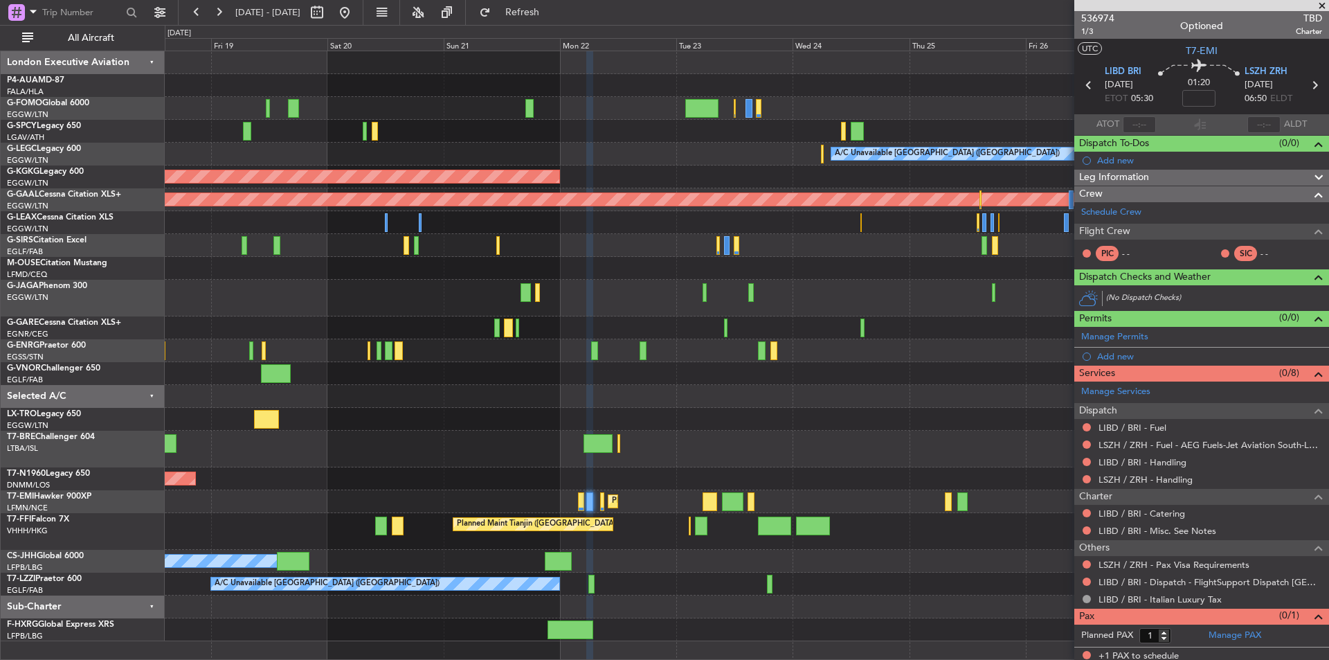
click at [985, 436] on div at bounding box center [747, 449] width 1164 height 37
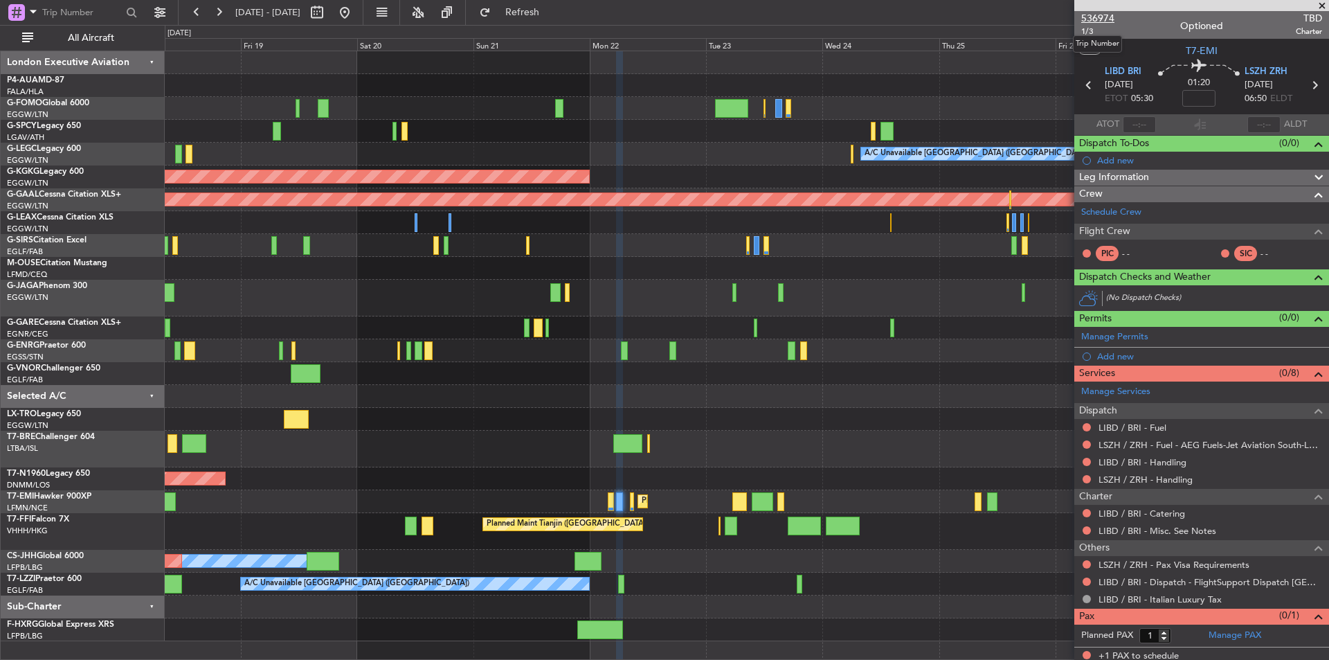
click at [1105, 16] on span "536974" at bounding box center [1098, 18] width 33 height 15
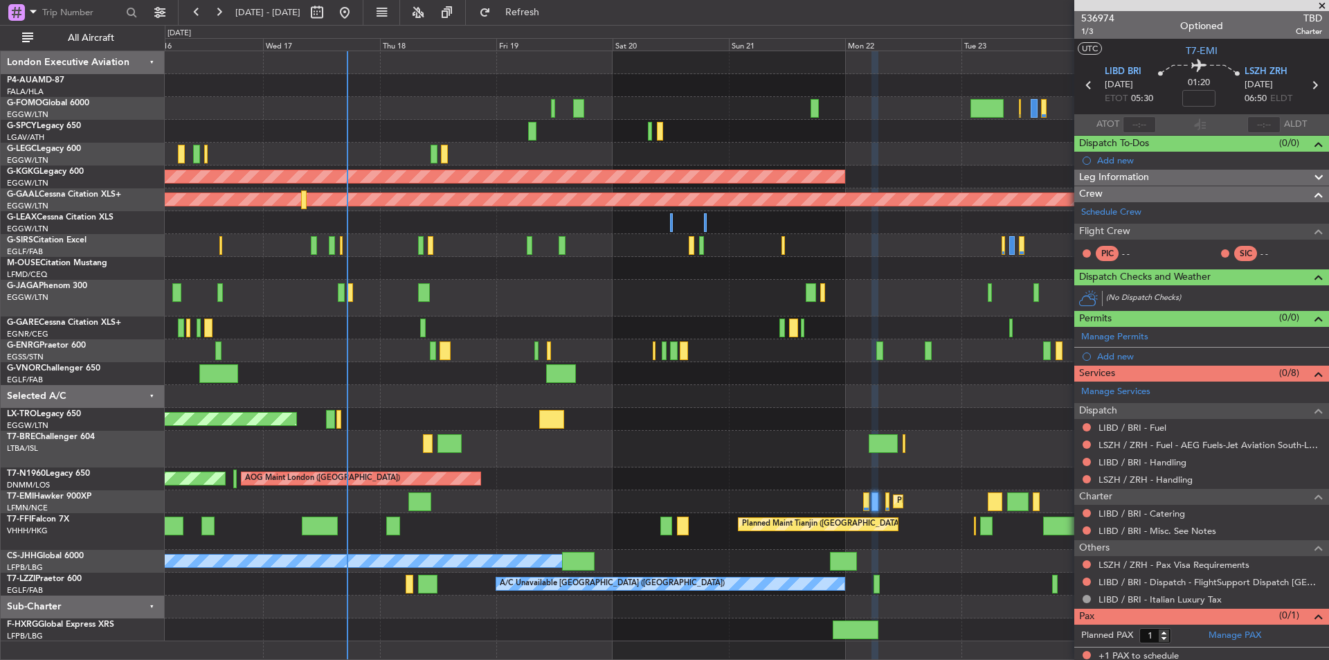
click at [609, 334] on div "A/C Unavailable [GEOGRAPHIC_DATA] ([GEOGRAPHIC_DATA]) AOG Maint [GEOGRAPHIC_DAT…" at bounding box center [747, 346] width 1164 height 590
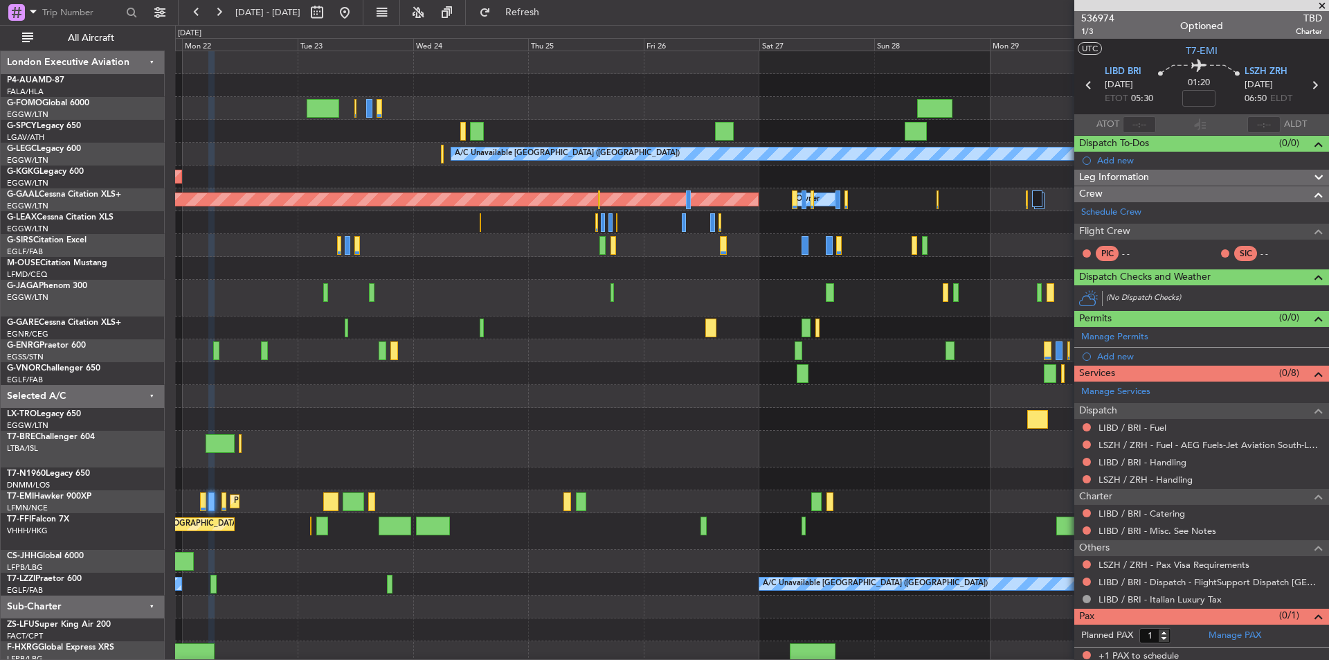
click at [176, 277] on div "A/C Unavailable [GEOGRAPHIC_DATA] ([GEOGRAPHIC_DATA]) AOG Maint [GEOGRAPHIC_DAT…" at bounding box center [752, 357] width 1154 height 613
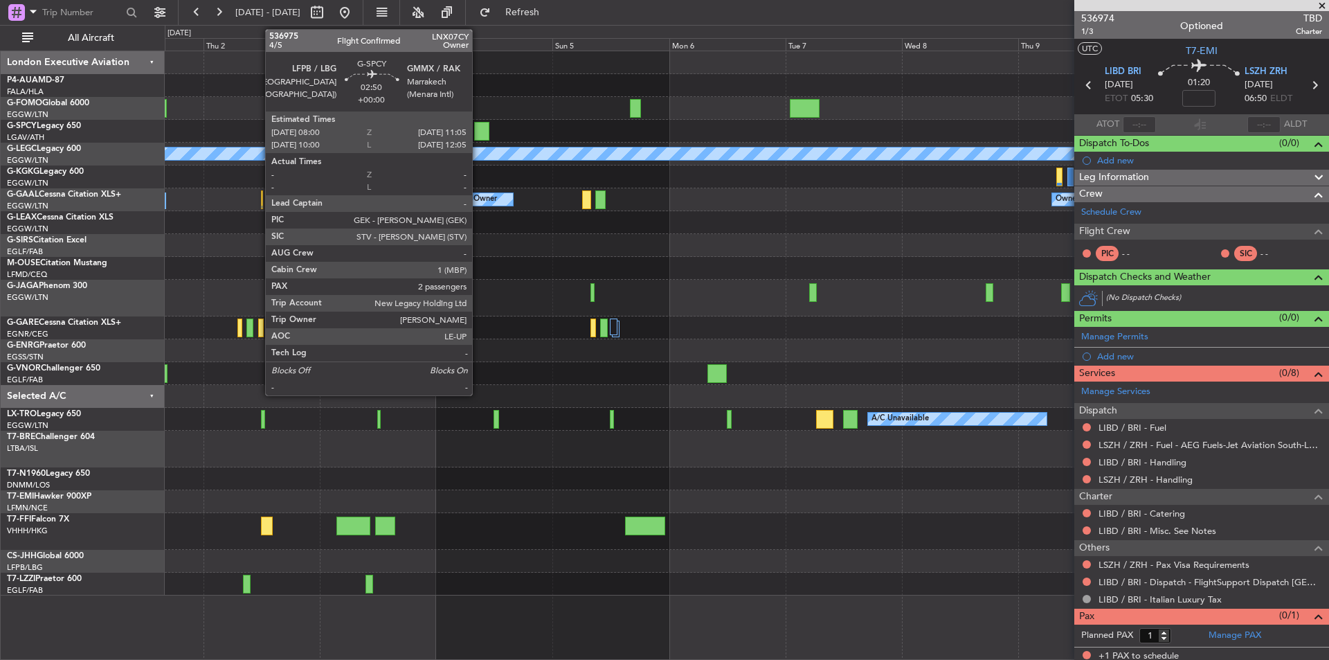
click at [478, 130] on div at bounding box center [481, 131] width 15 height 19
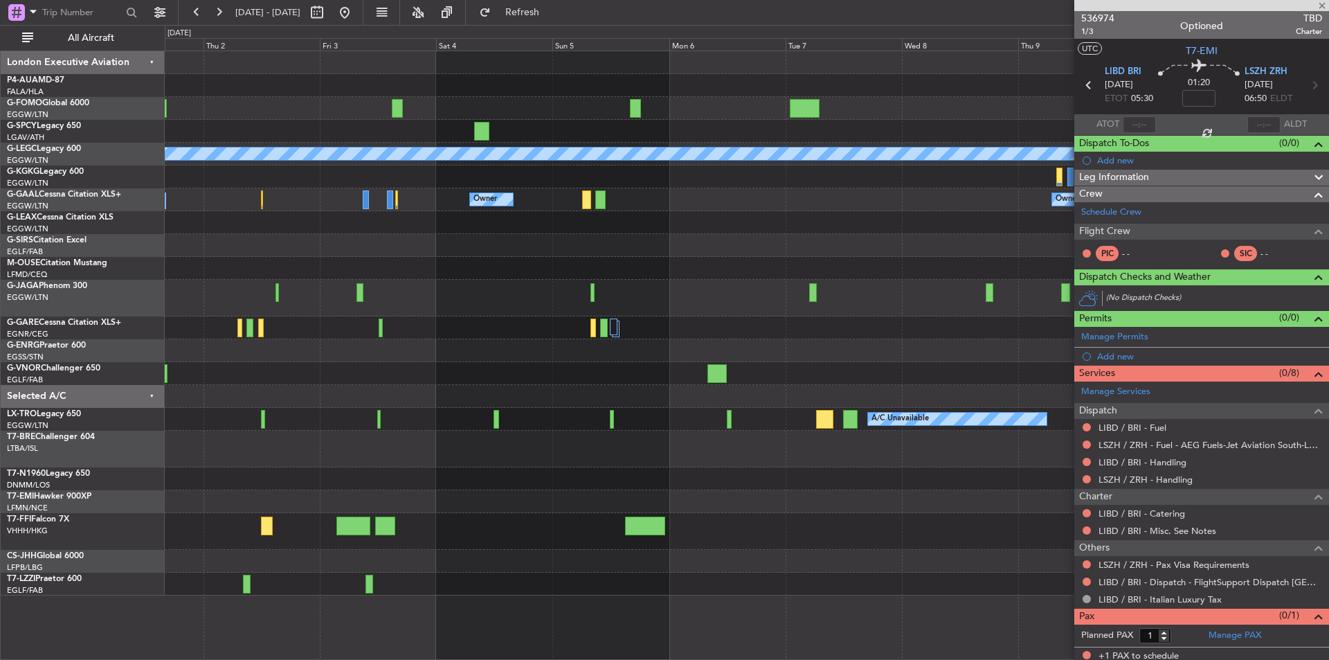
type input "2"
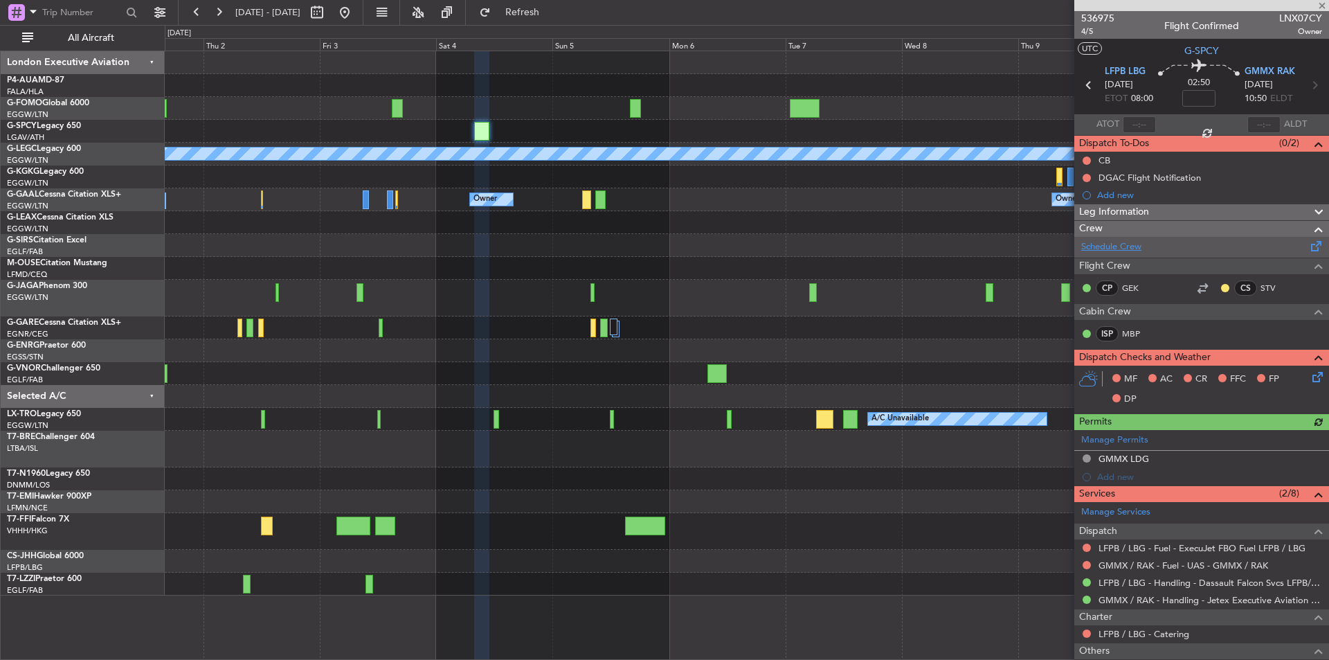
click at [1131, 250] on link "Schedule Crew" at bounding box center [1112, 247] width 60 height 14
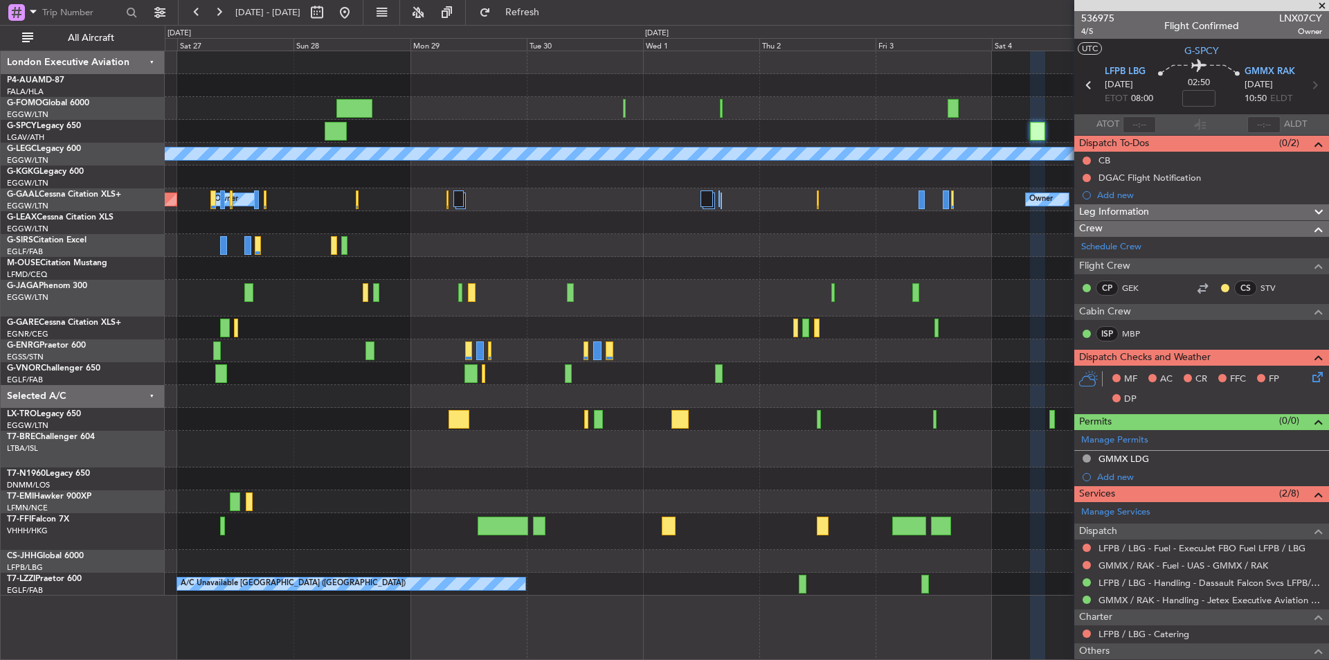
click at [818, 139] on div "A/C Unavailable [GEOGRAPHIC_DATA] ([GEOGRAPHIC_DATA]) Owner Owner Planned [GEOG…" at bounding box center [747, 323] width 1164 height 544
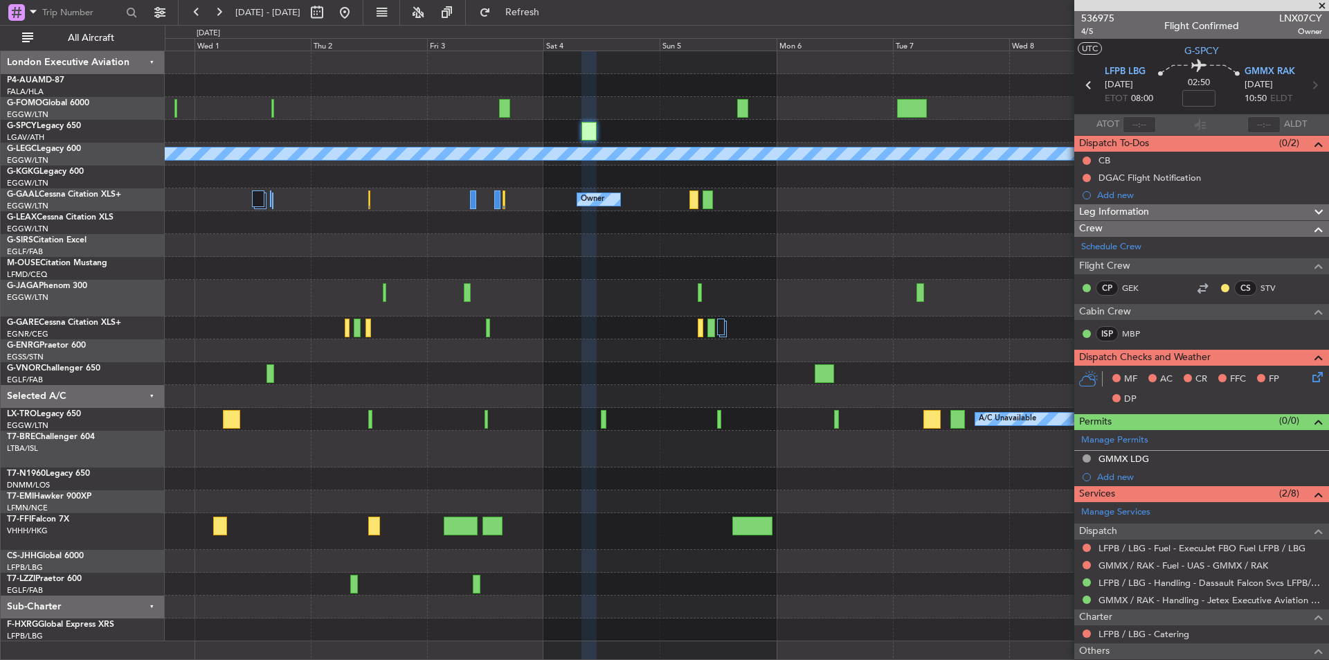
click at [322, 215] on div "A/C Unavailable [GEOGRAPHIC_DATA] ([GEOGRAPHIC_DATA]) Owner Owner Owner A/C Una…" at bounding box center [747, 346] width 1164 height 590
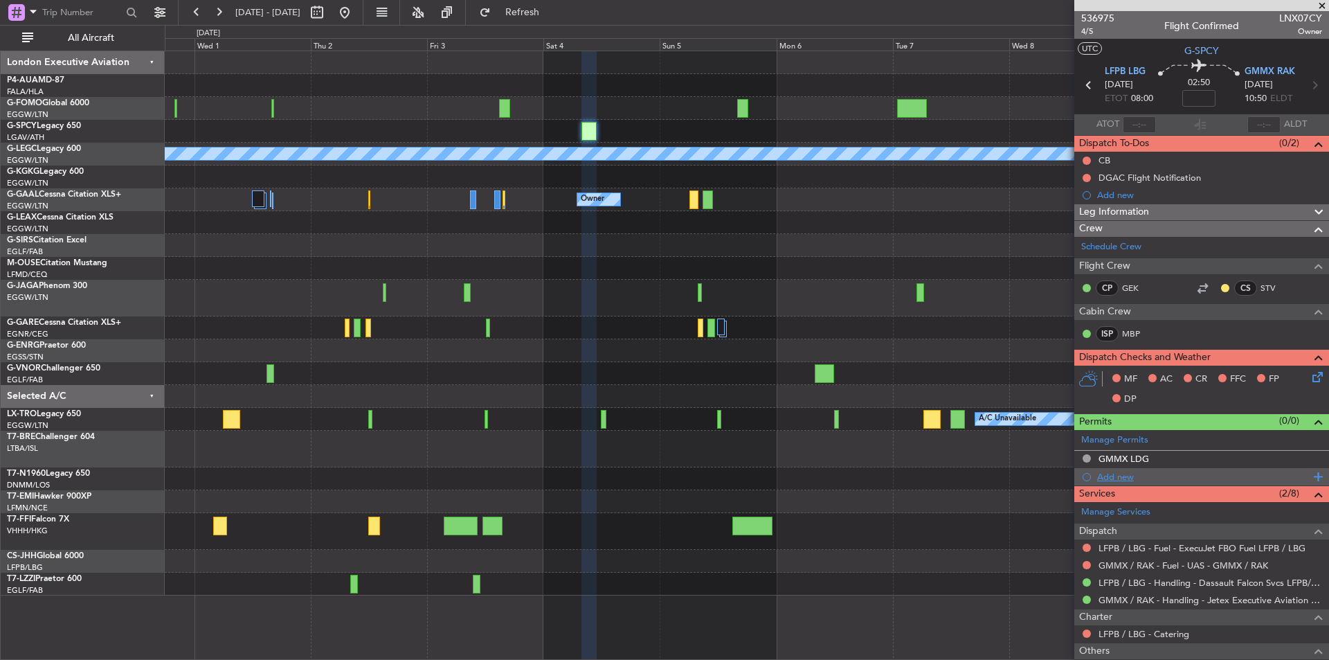
scroll to position [152, 0]
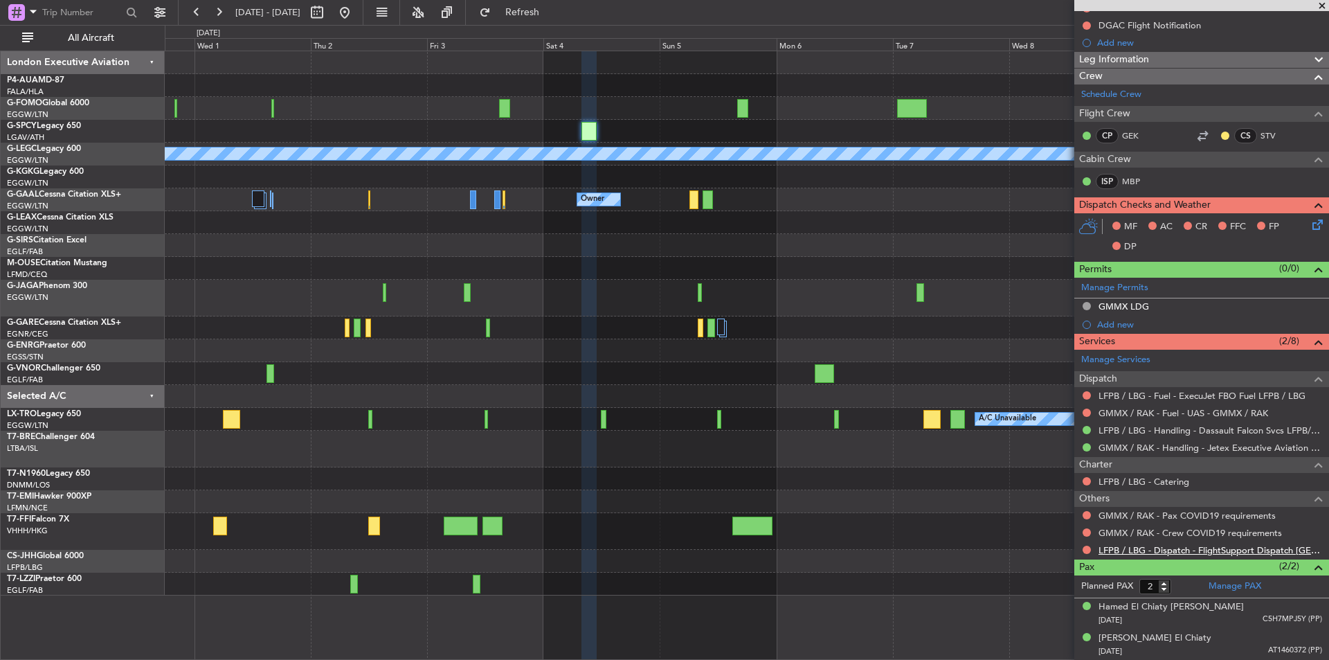
click at [1190, 553] on link "LFPB / LBG - Dispatch - FlightSupport Dispatch [GEOGRAPHIC_DATA]" at bounding box center [1211, 550] width 224 height 12
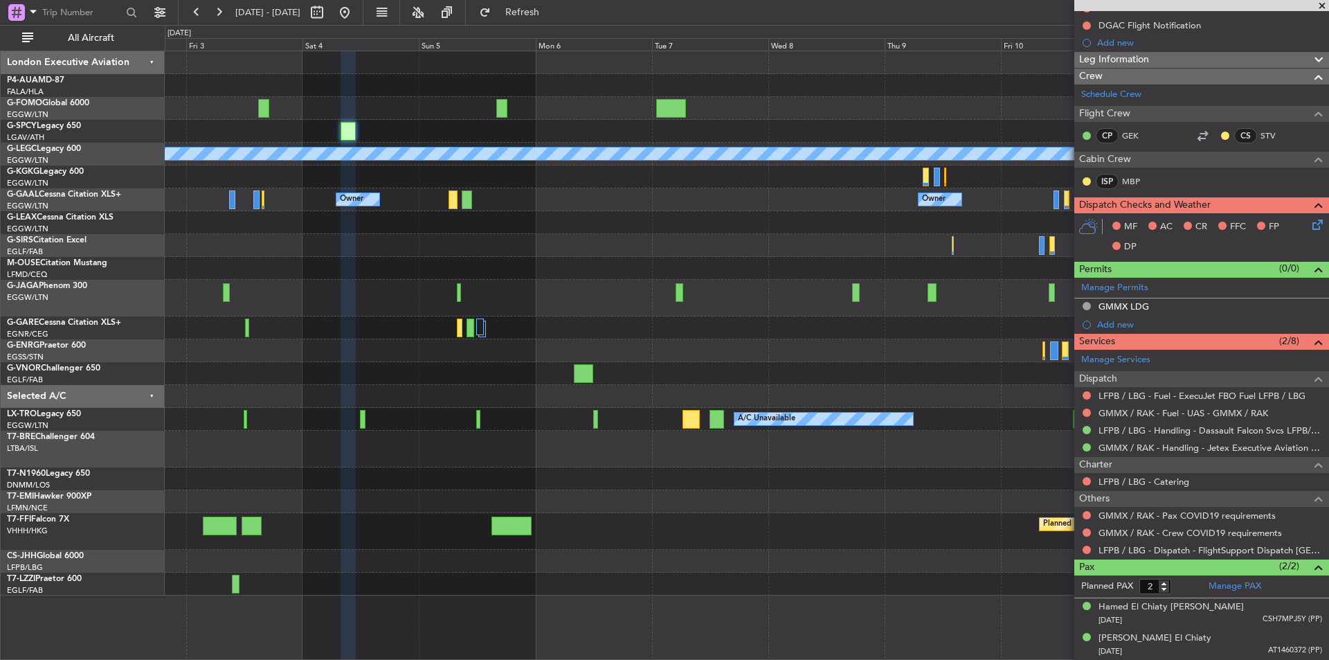
click at [634, 263] on div "A/C Unavailable [GEOGRAPHIC_DATA] ([GEOGRAPHIC_DATA]) Owner Owner Owner Owner […" at bounding box center [747, 323] width 1164 height 544
click at [356, 16] on button at bounding box center [345, 12] width 22 height 22
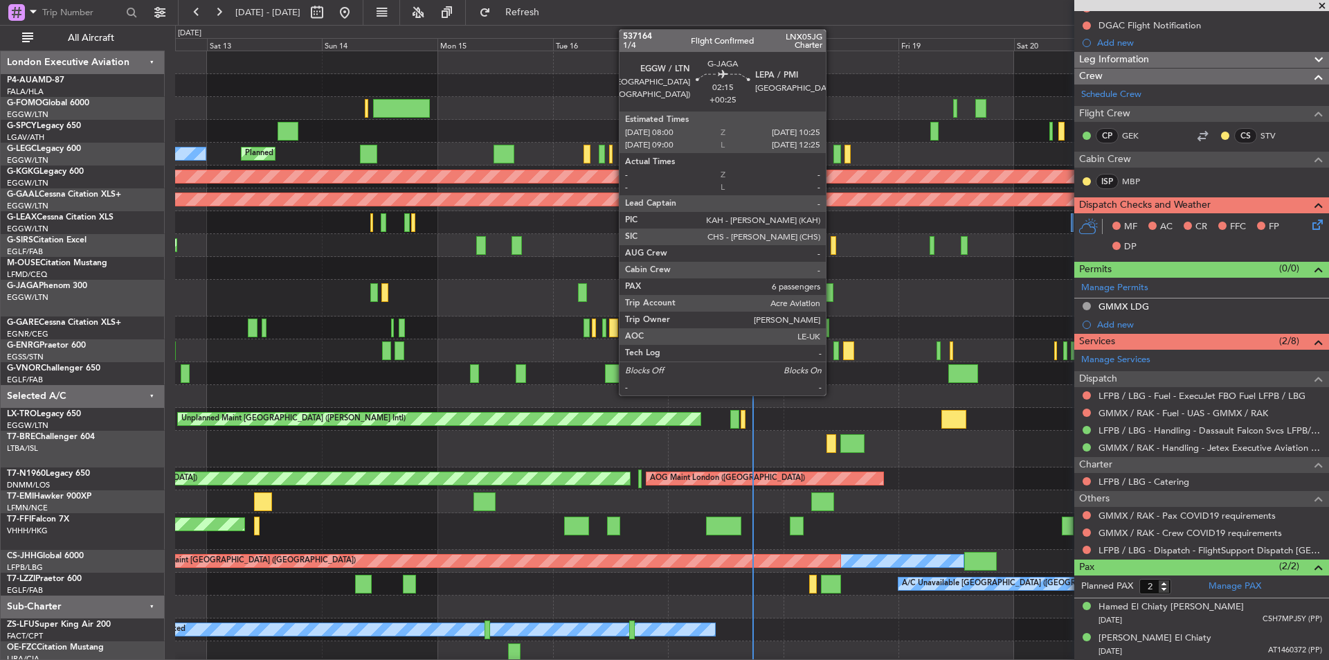
click at [832, 287] on div at bounding box center [827, 292] width 12 height 19
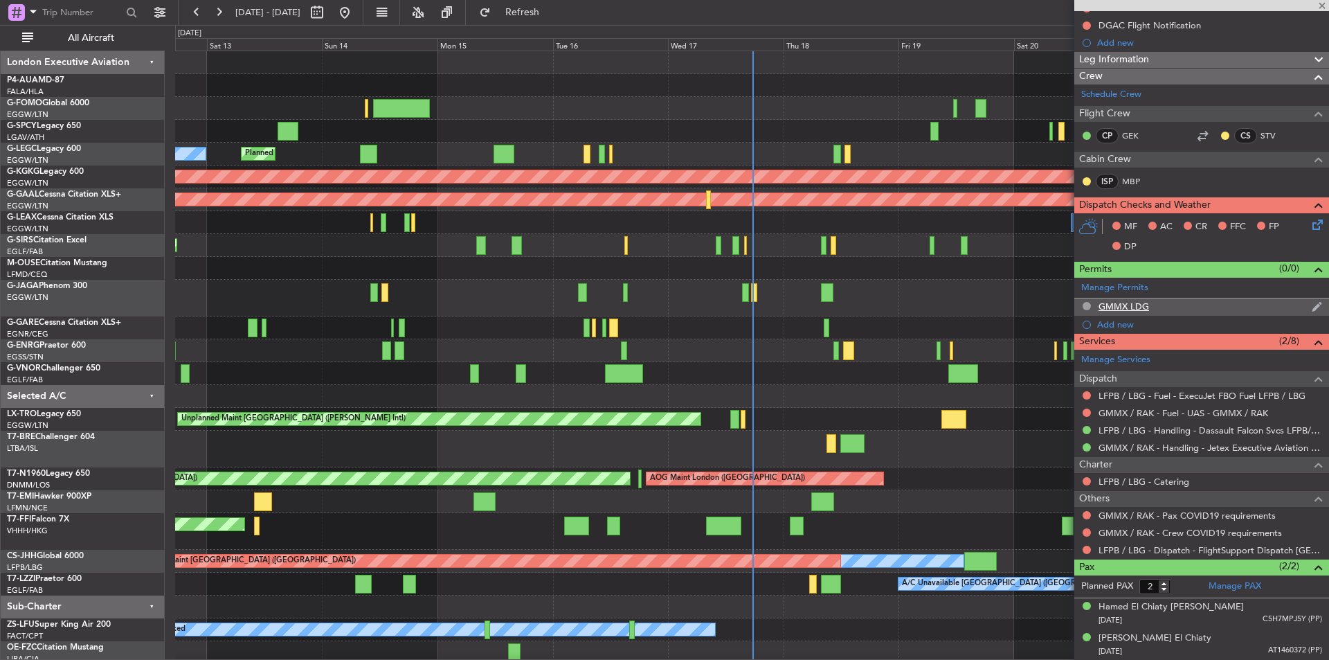
type input "+00:25"
type input "6"
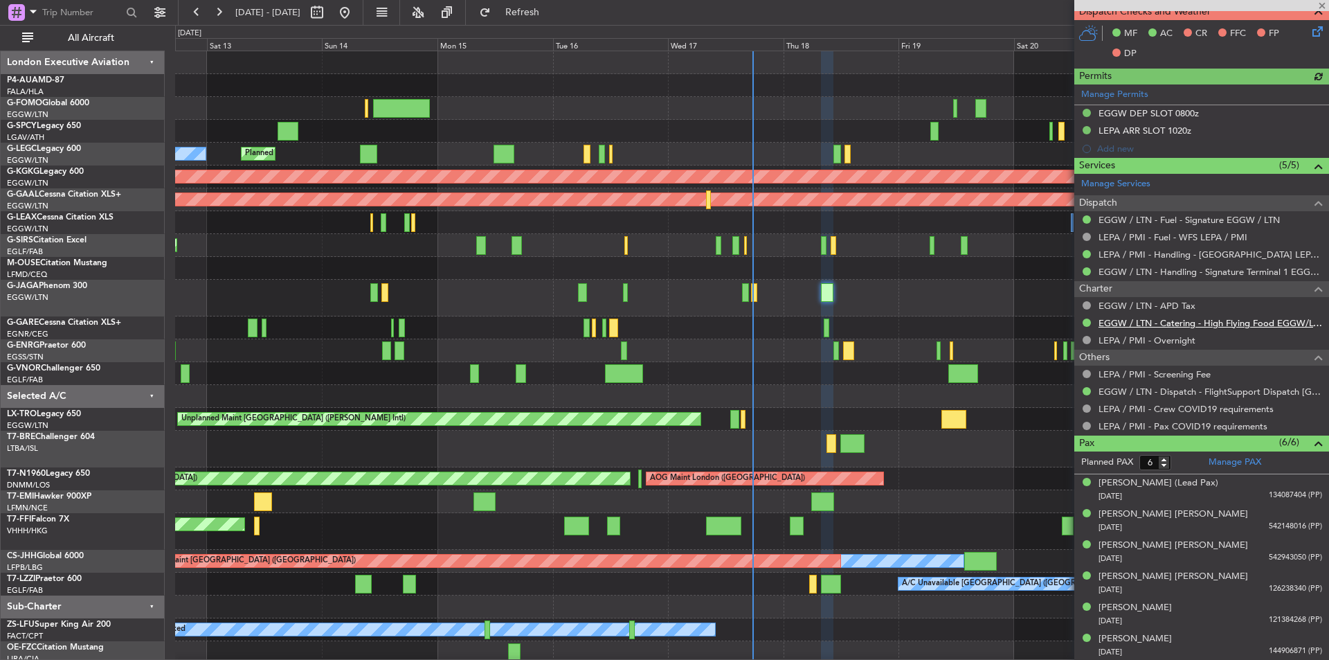
scroll to position [301, 0]
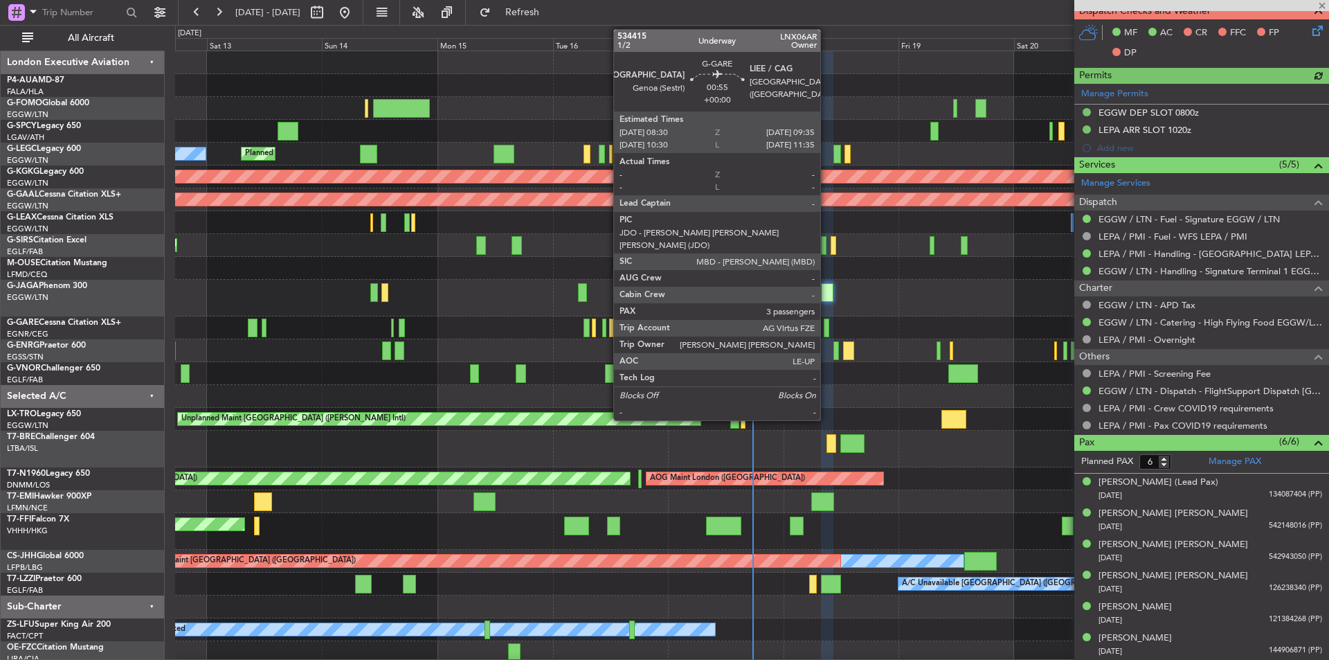
click at [827, 325] on div at bounding box center [827, 328] width 6 height 19
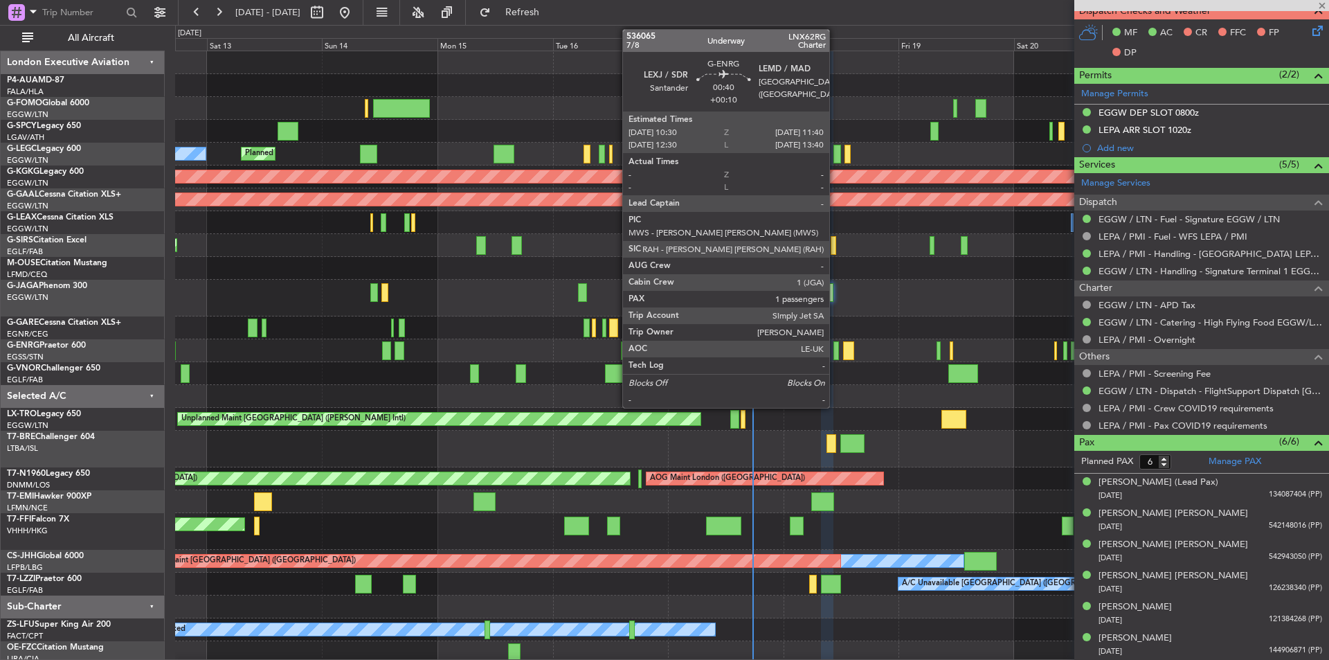
type input "3"
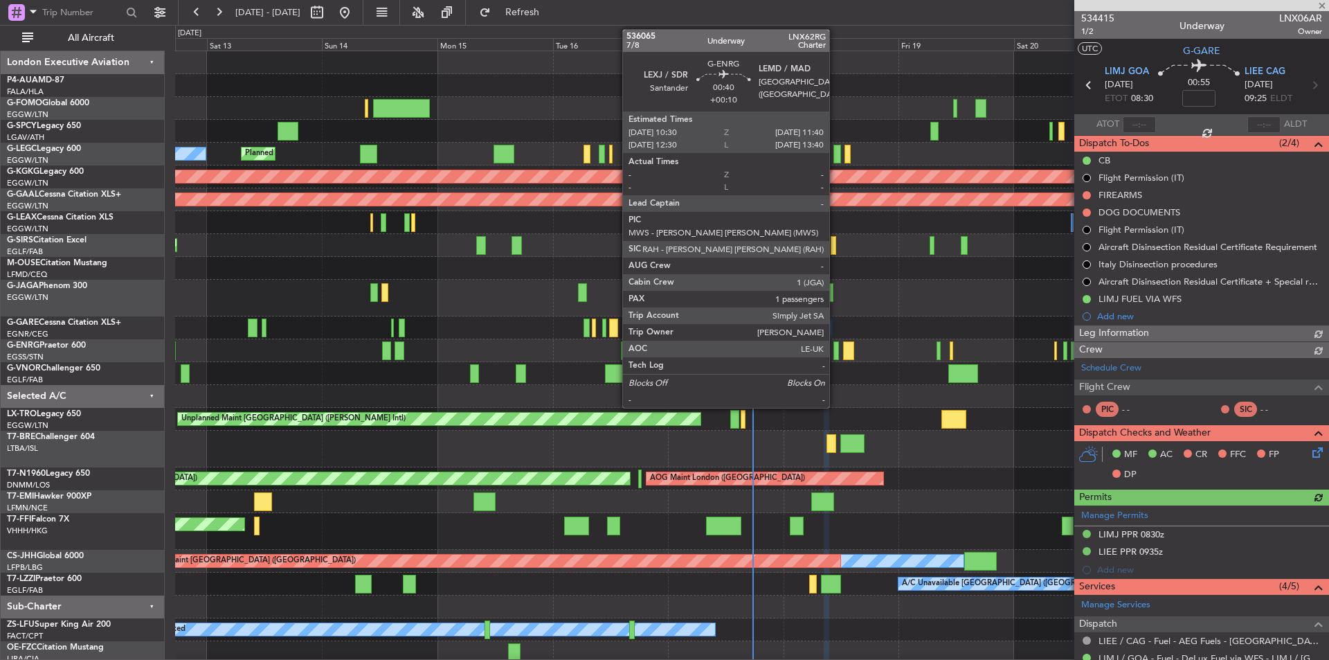
click at [836, 355] on div at bounding box center [837, 350] width 6 height 19
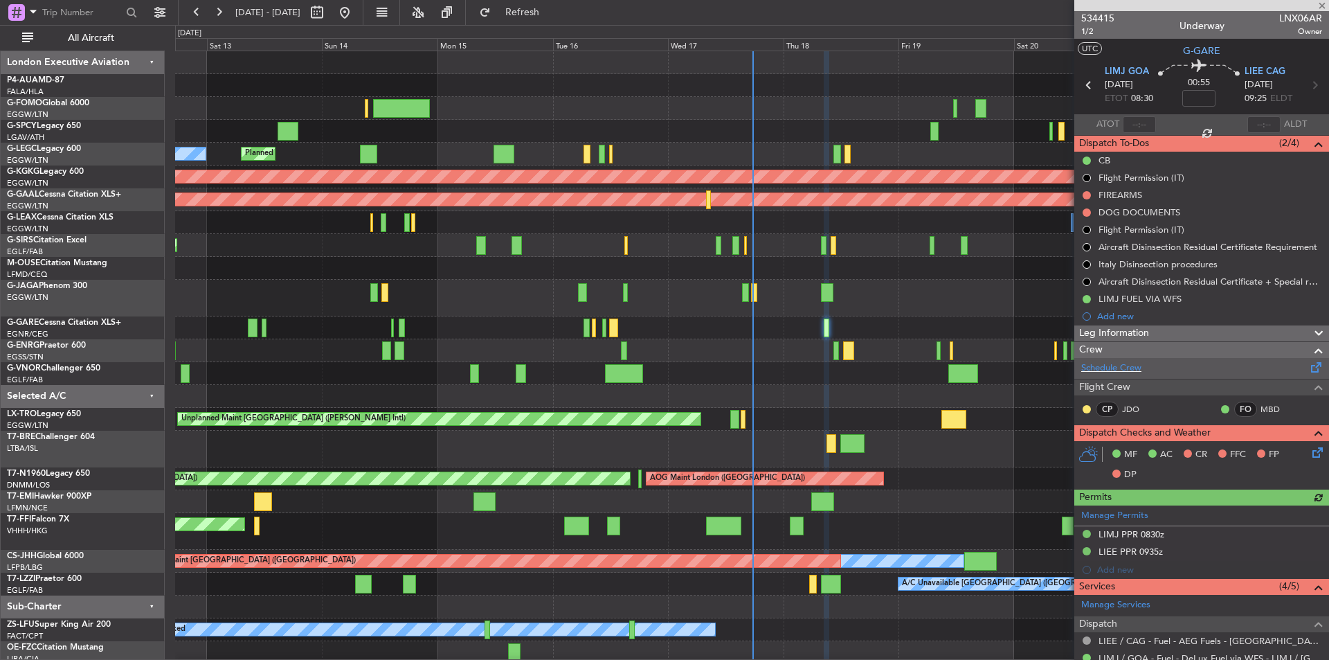
type input "+00:10"
type input "1"
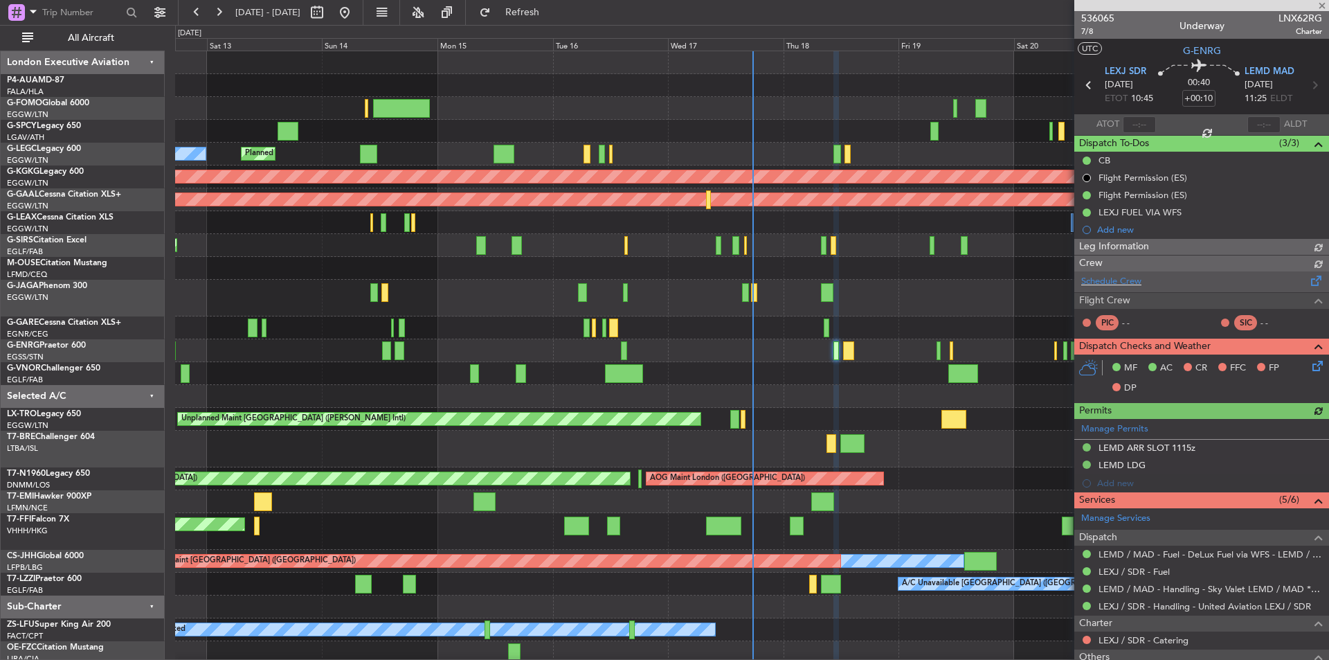
scroll to position [179, 0]
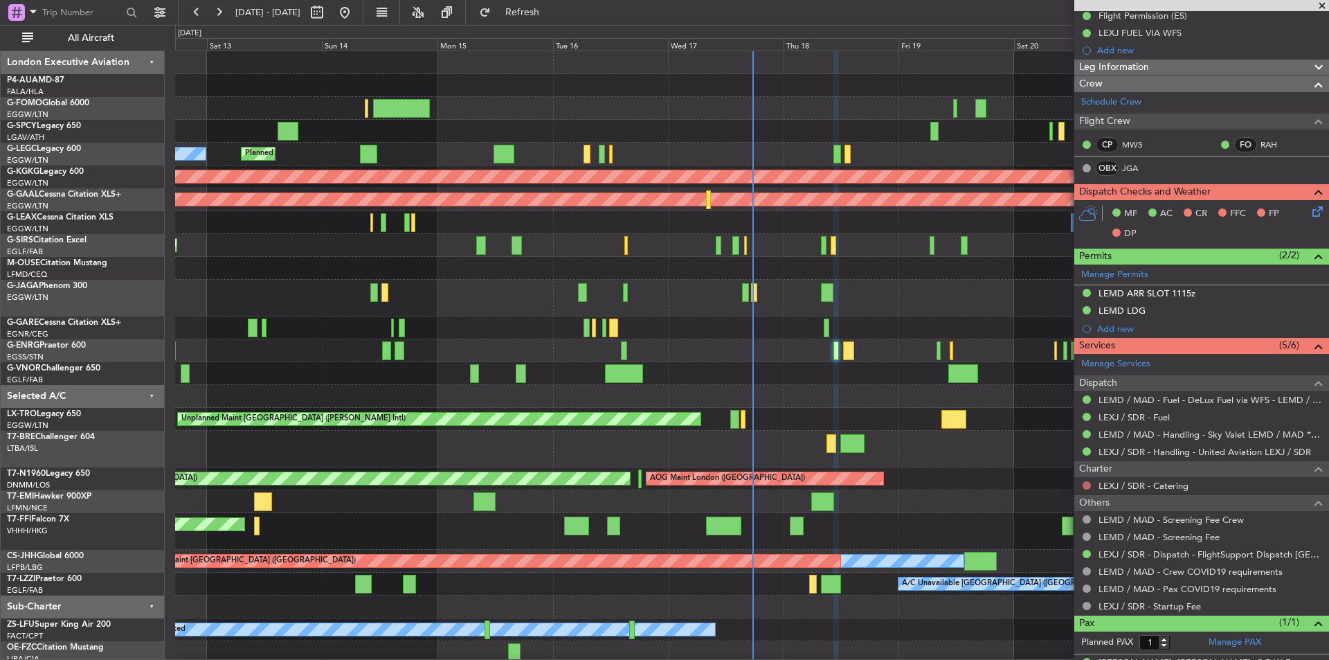
click at [1087, 483] on button at bounding box center [1087, 485] width 8 height 8
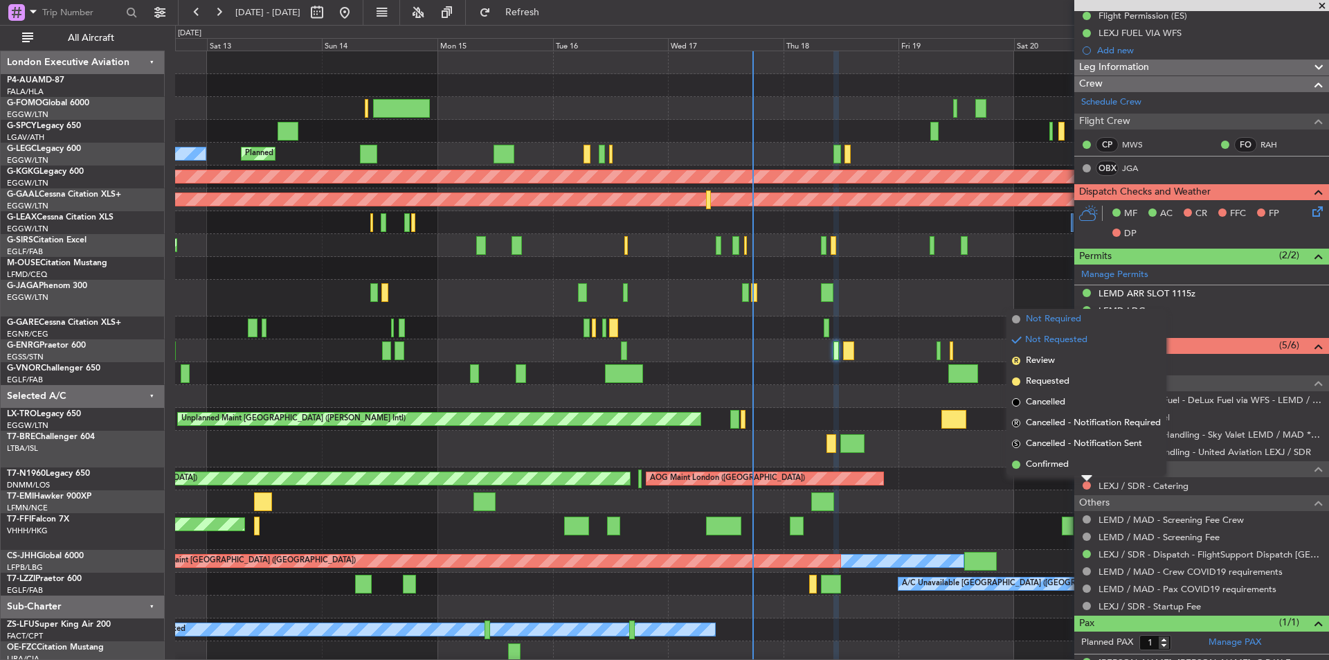
click at [1046, 317] on span "Not Required" at bounding box center [1053, 319] width 55 height 14
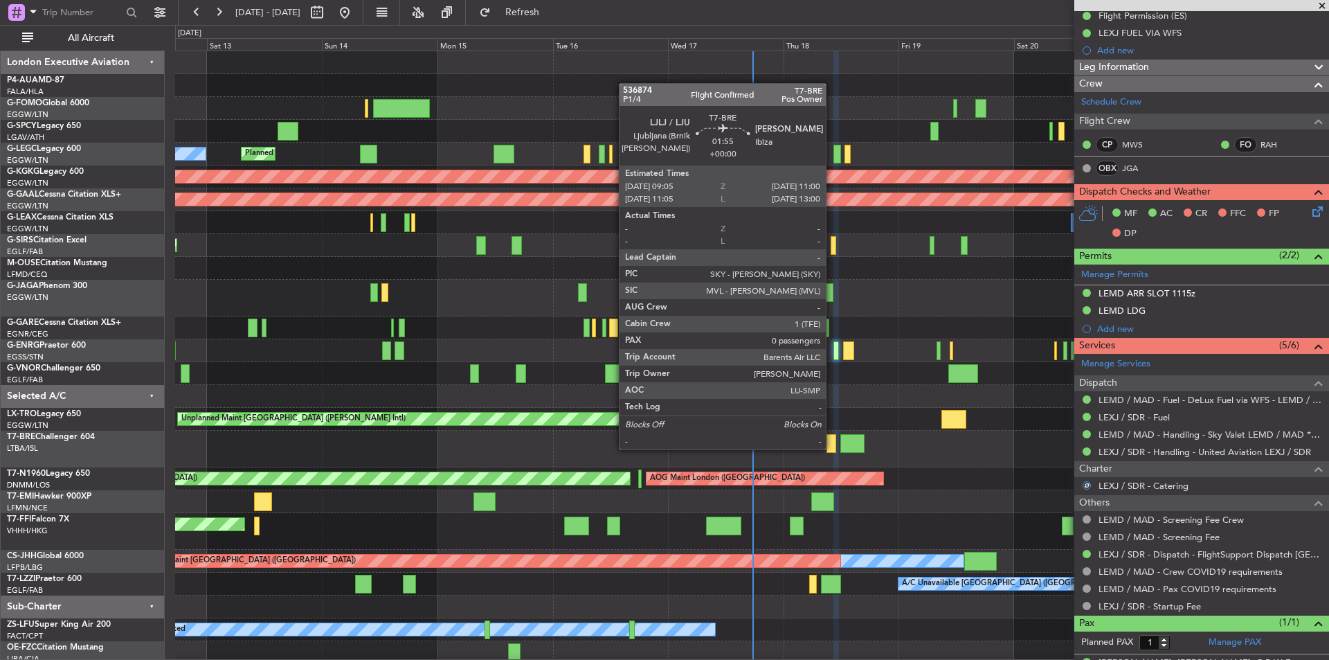
click at [832, 448] on div at bounding box center [832, 443] width 10 height 19
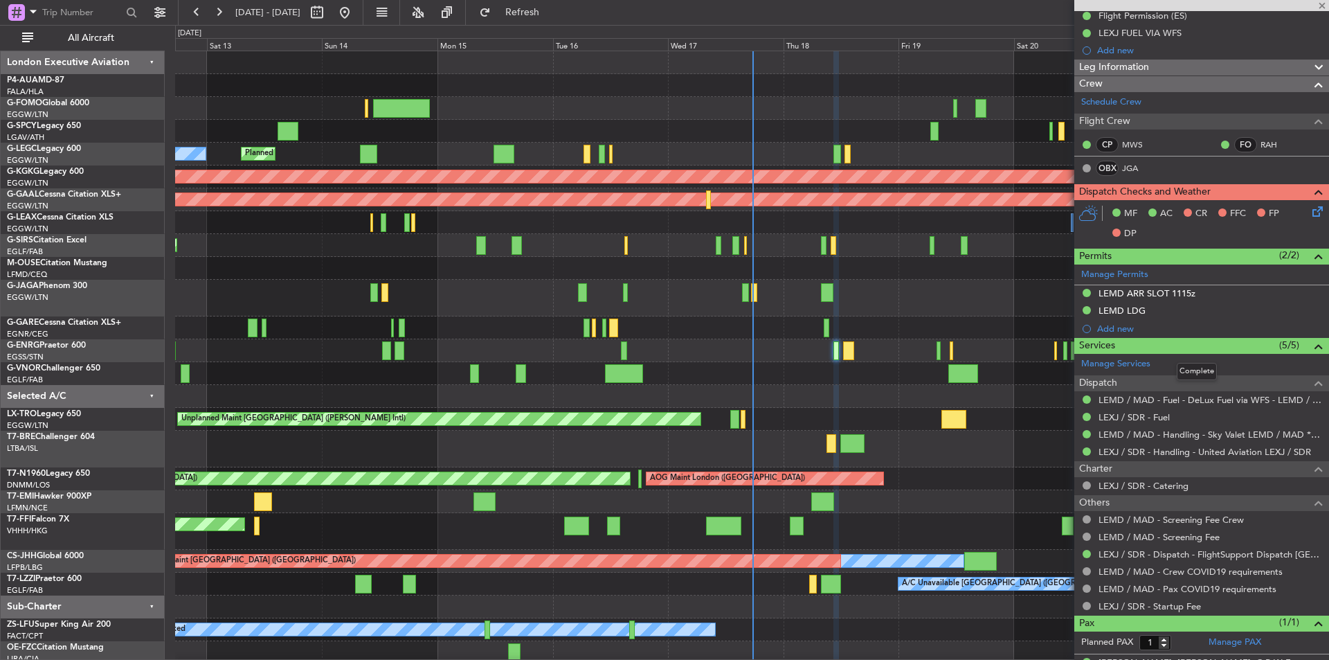
type input "0"
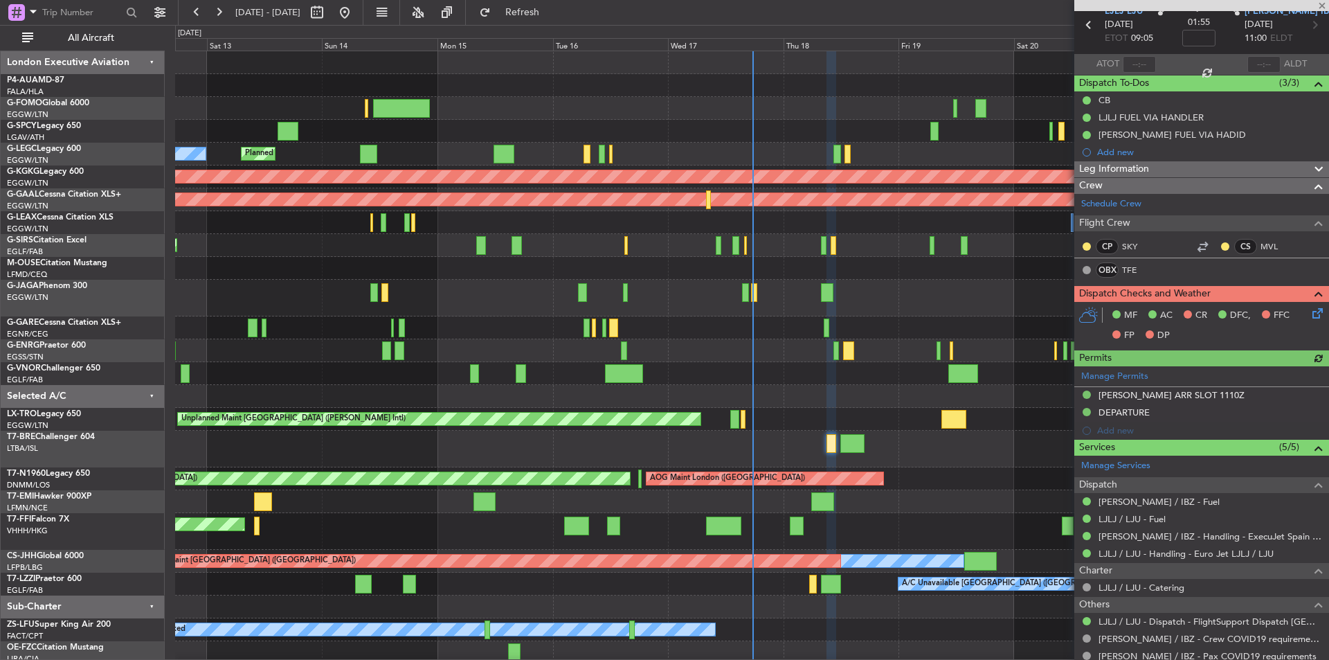
scroll to position [104, 0]
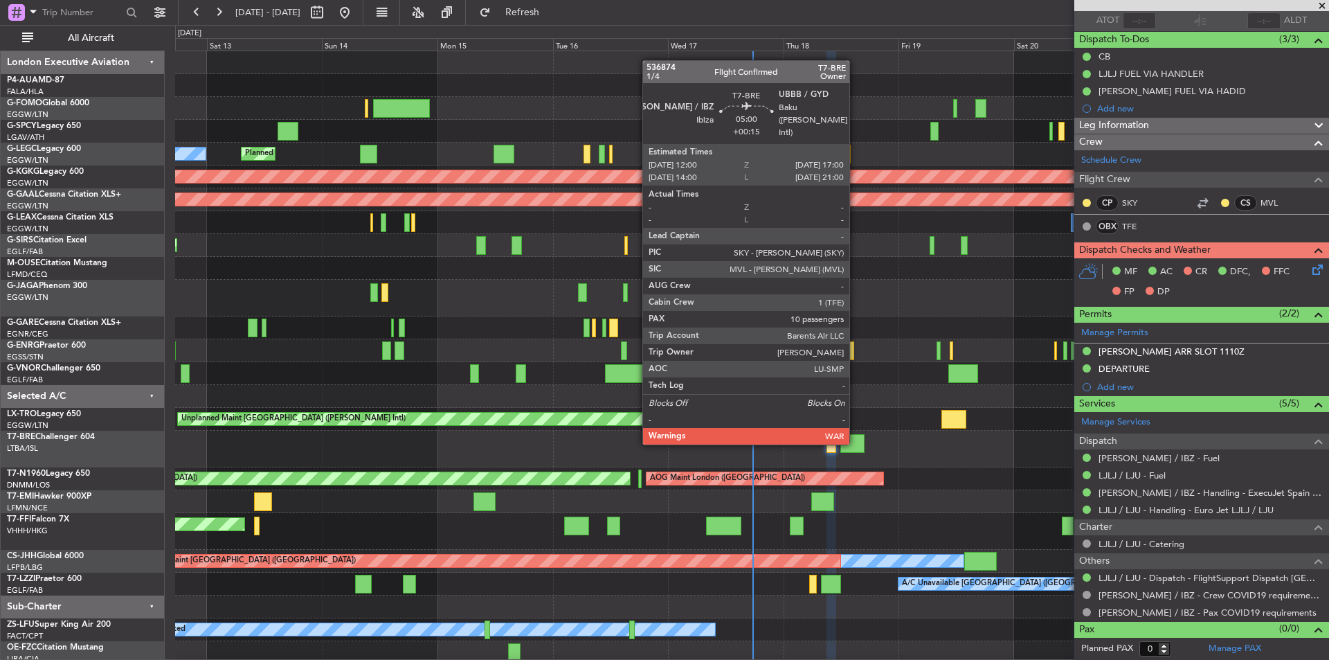
click at [856, 442] on div at bounding box center [853, 443] width 24 height 19
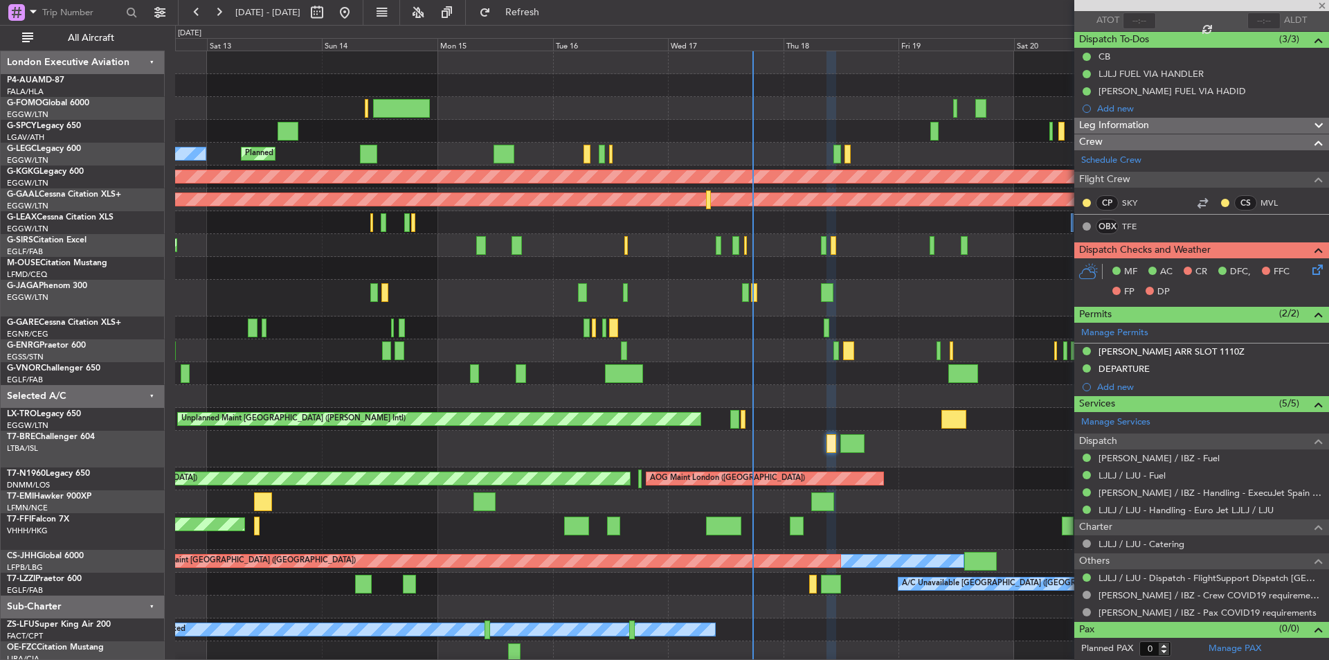
type input "+00:15"
type input "10"
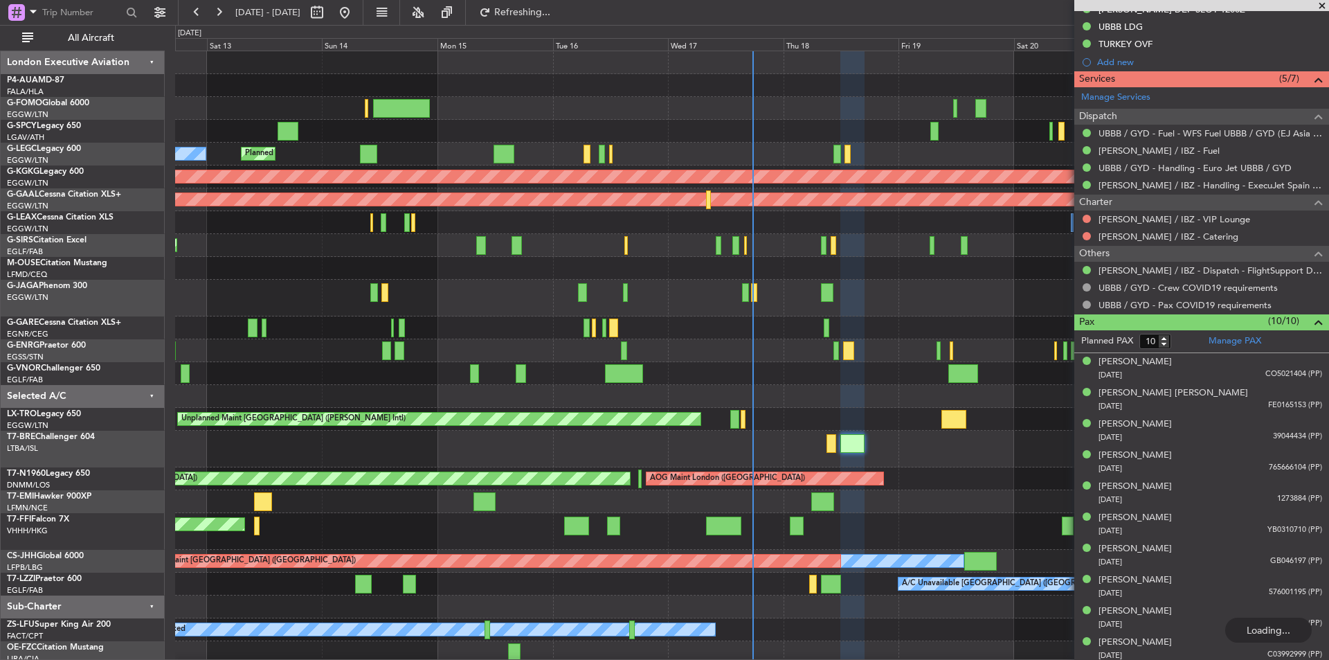
scroll to position [433, 0]
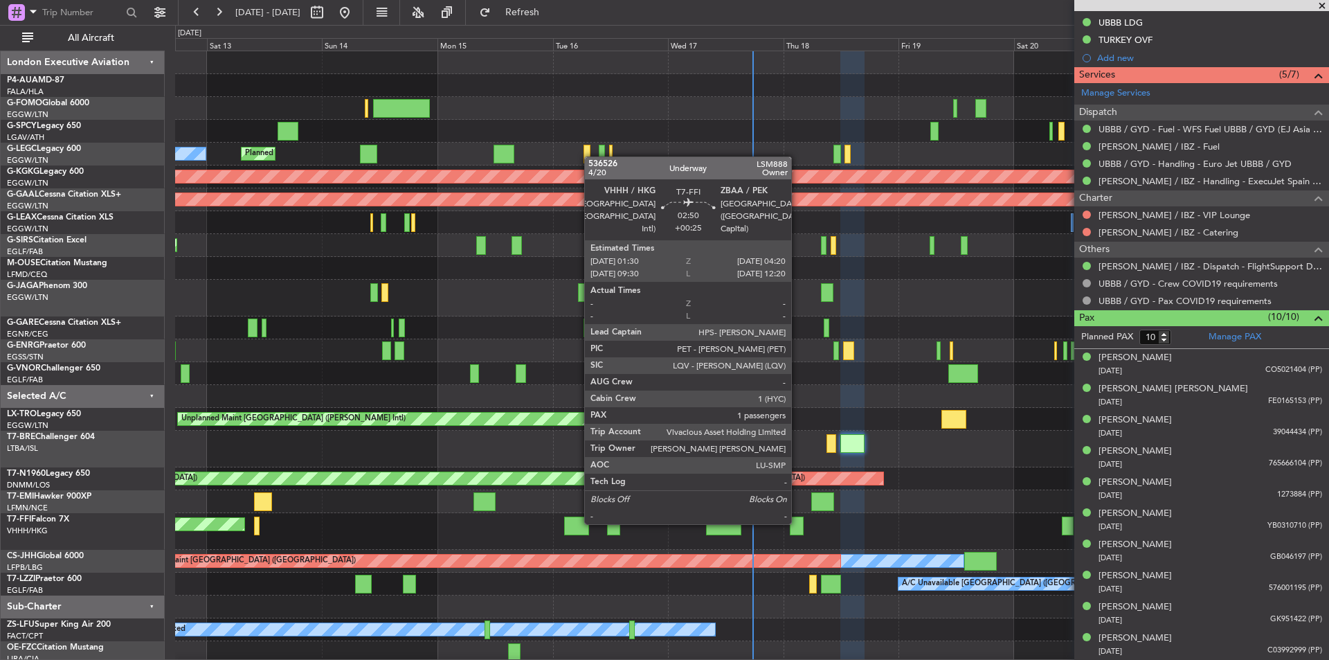
click at [798, 523] on div at bounding box center [797, 526] width 14 height 19
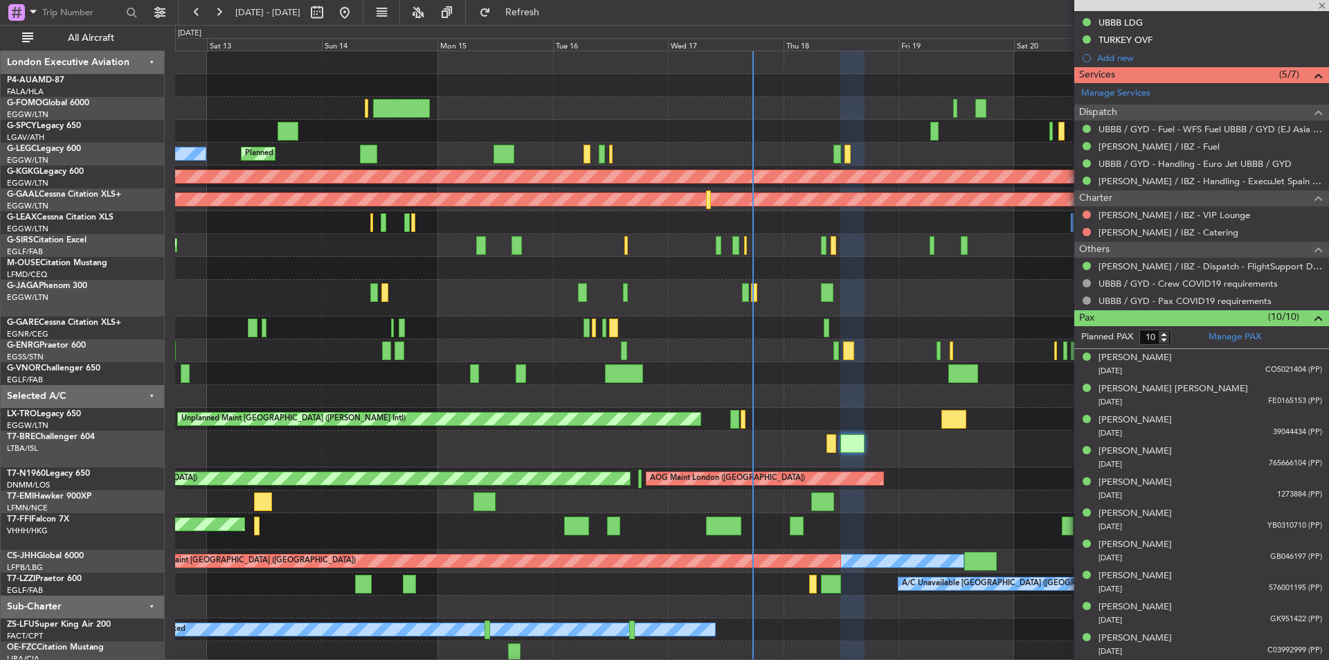
type input "+00:25"
type input "1"
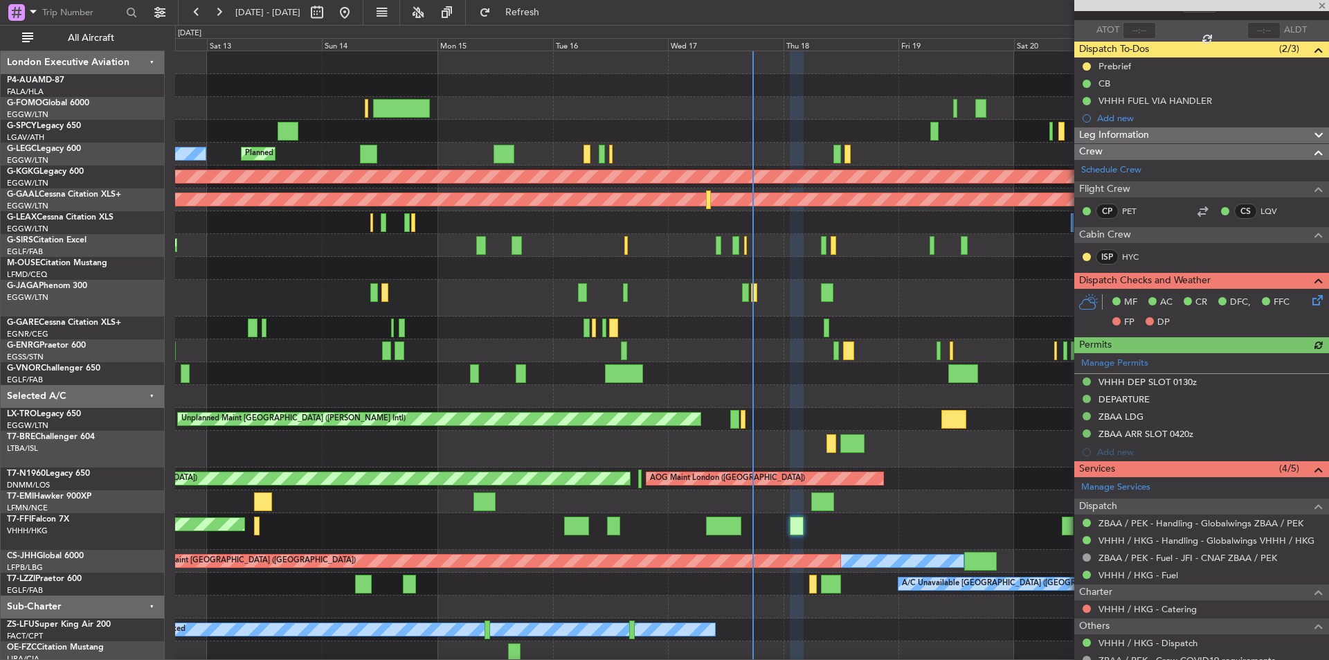
scroll to position [190, 0]
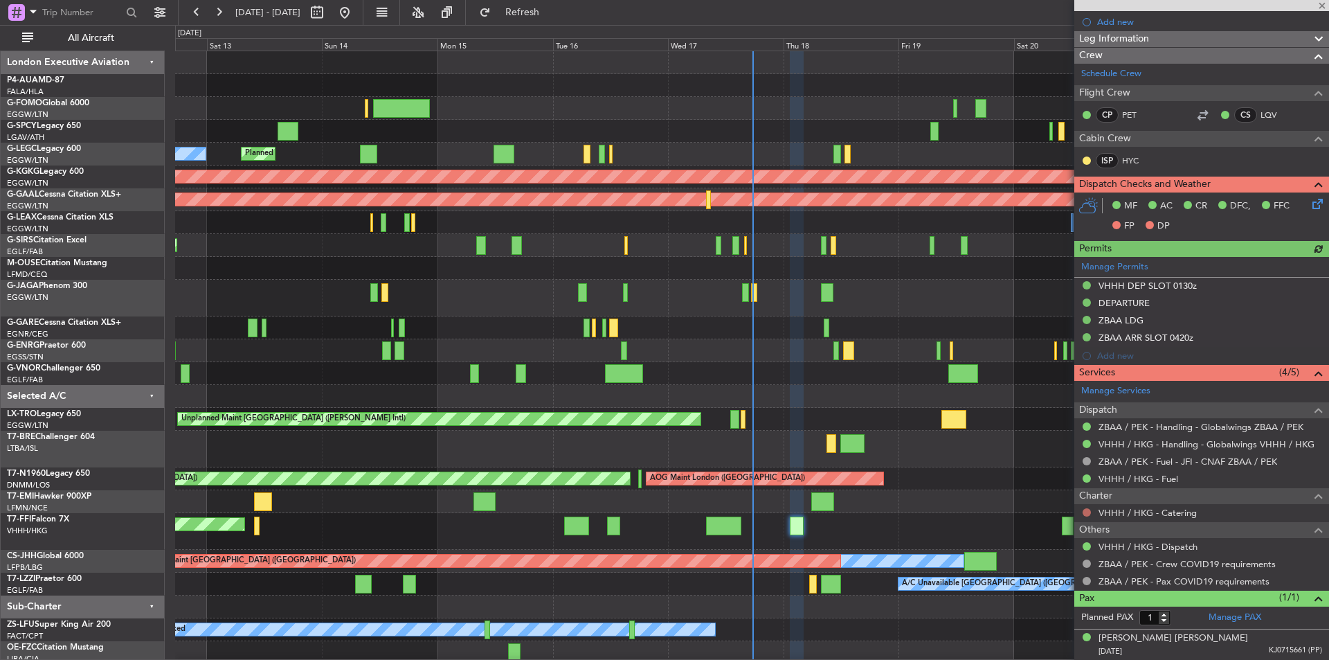
click at [1084, 510] on button at bounding box center [1087, 512] width 8 height 8
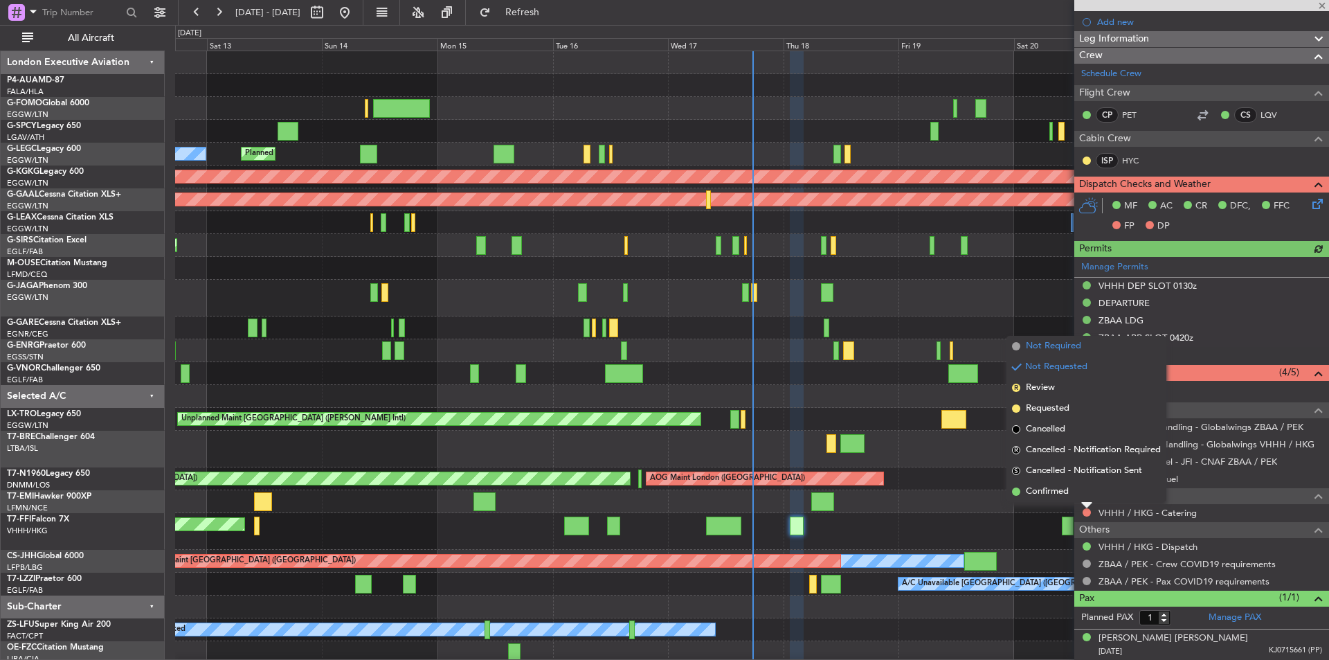
click at [1048, 353] on li "Not Required" at bounding box center [1087, 346] width 160 height 21
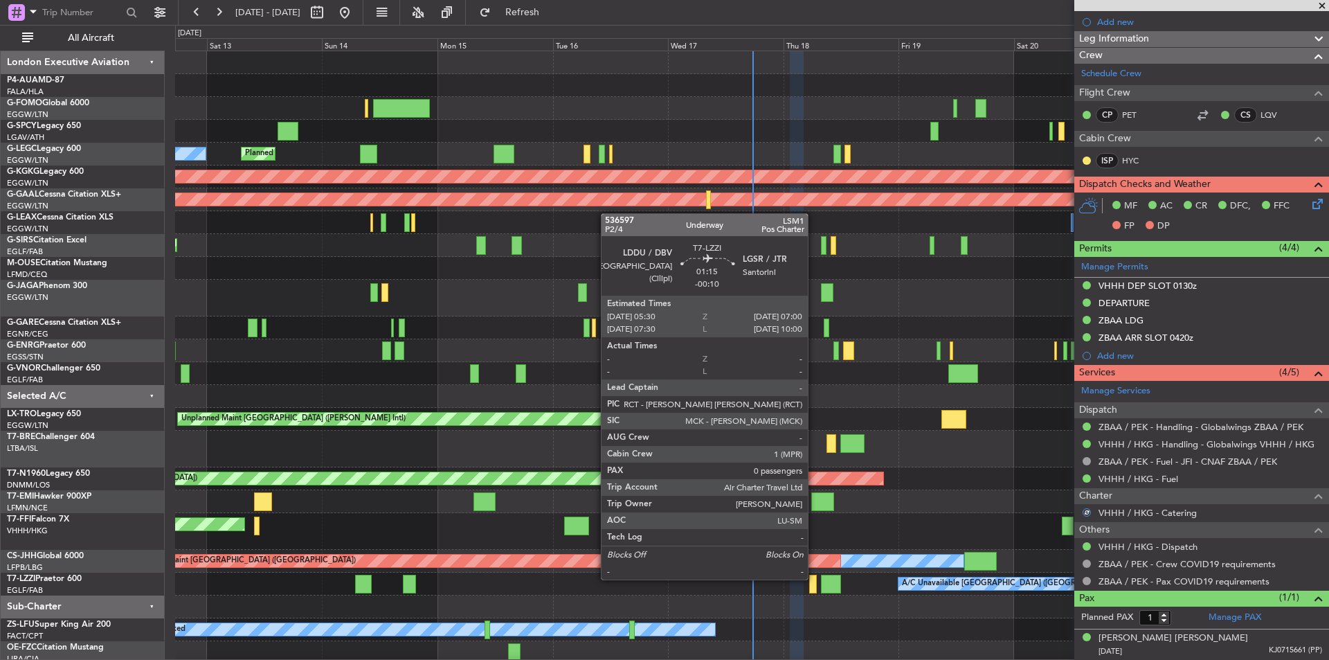
click at [814, 578] on div at bounding box center [813, 584] width 8 height 19
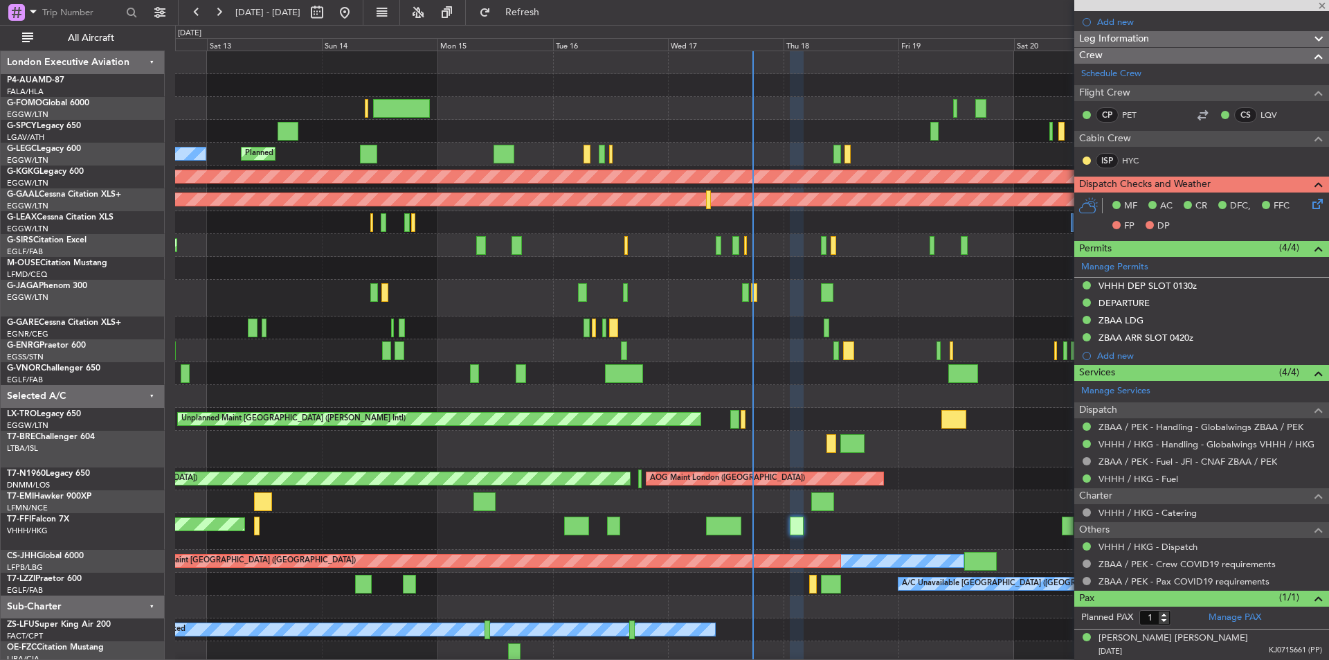
type input "-00:10"
type input "0"
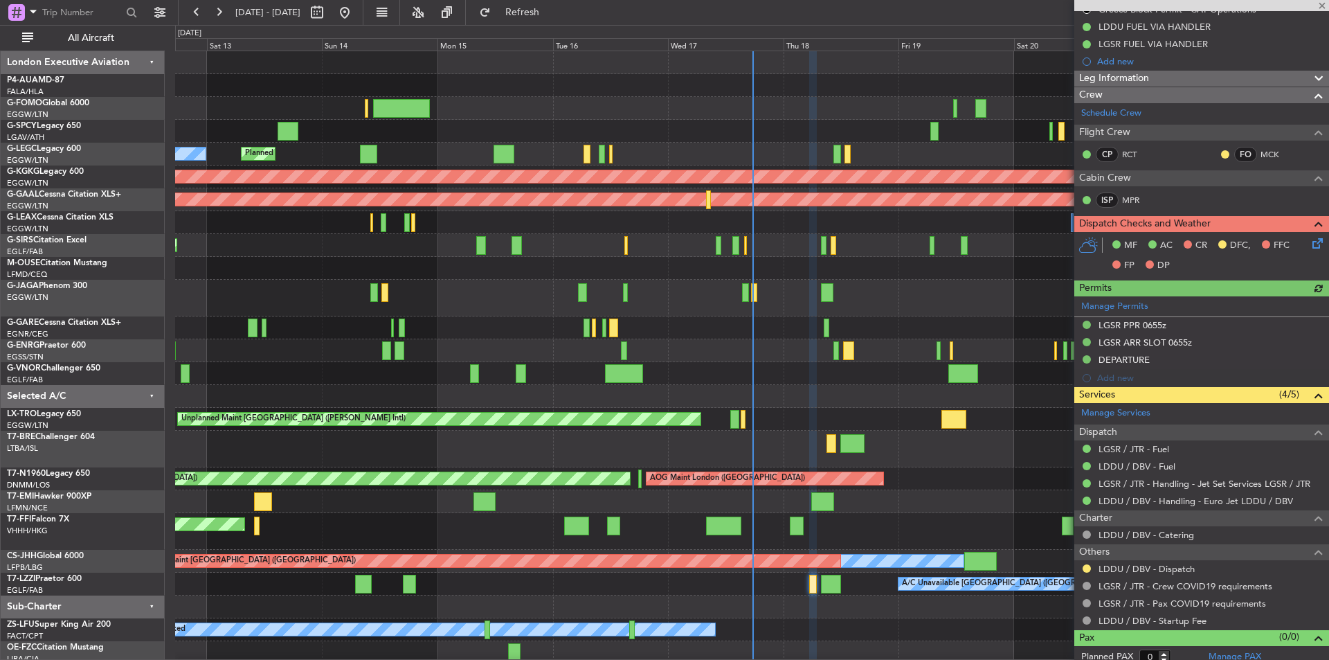
scroll to position [194, 0]
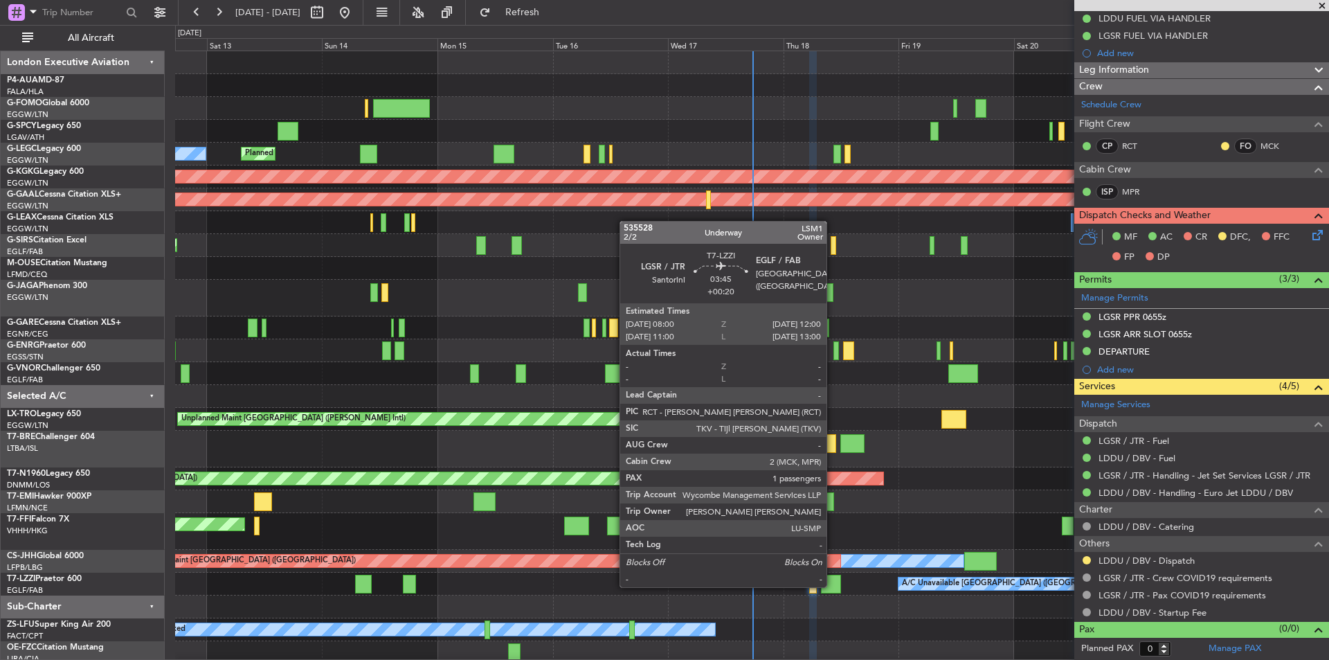
click at [833, 586] on div at bounding box center [830, 584] width 19 height 19
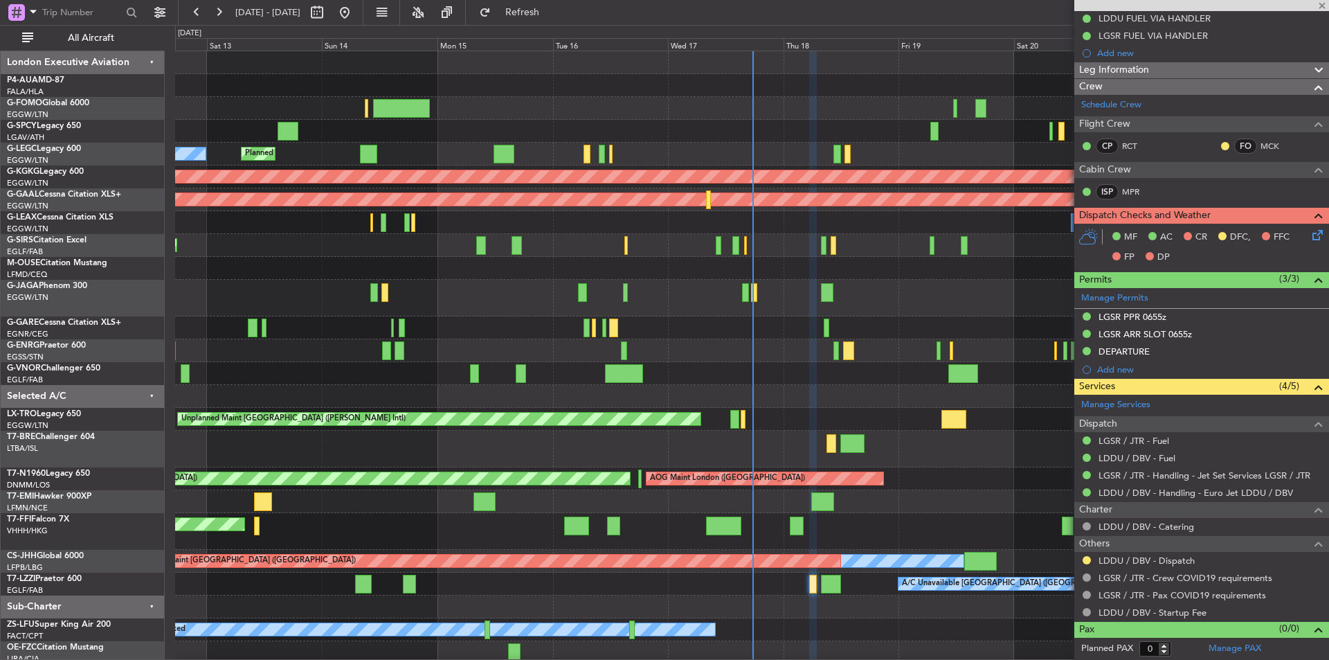
type input "+00:20"
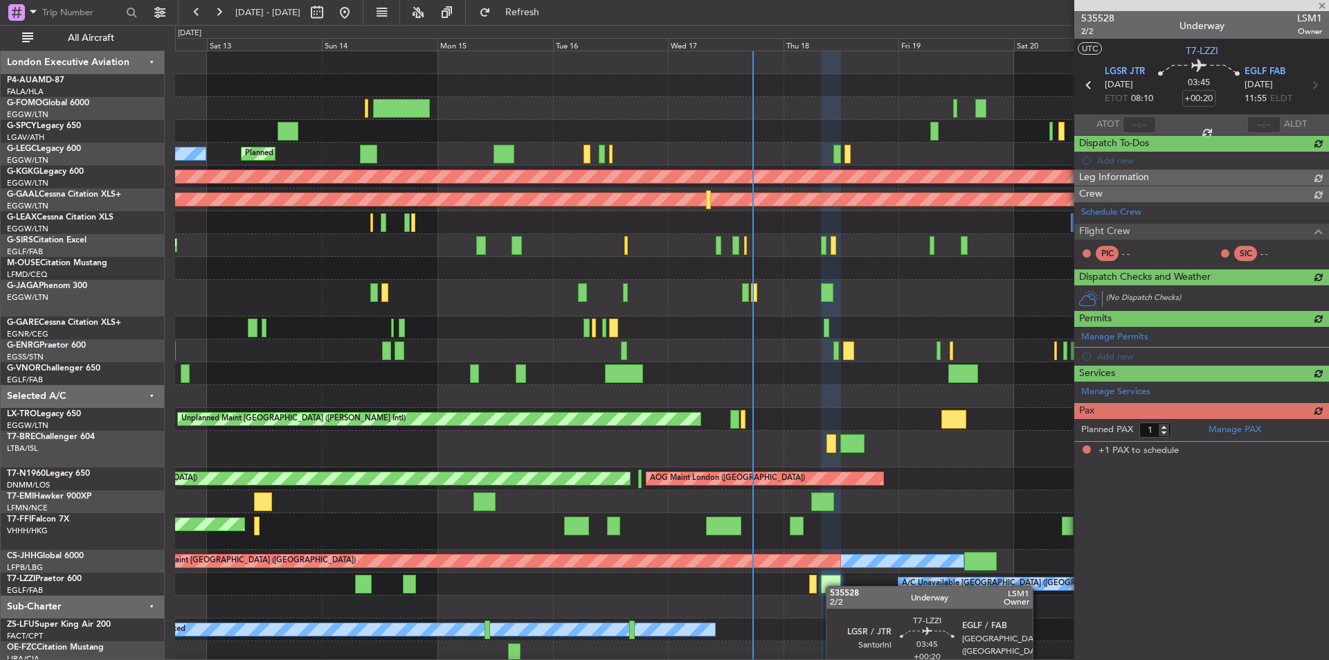
scroll to position [0, 0]
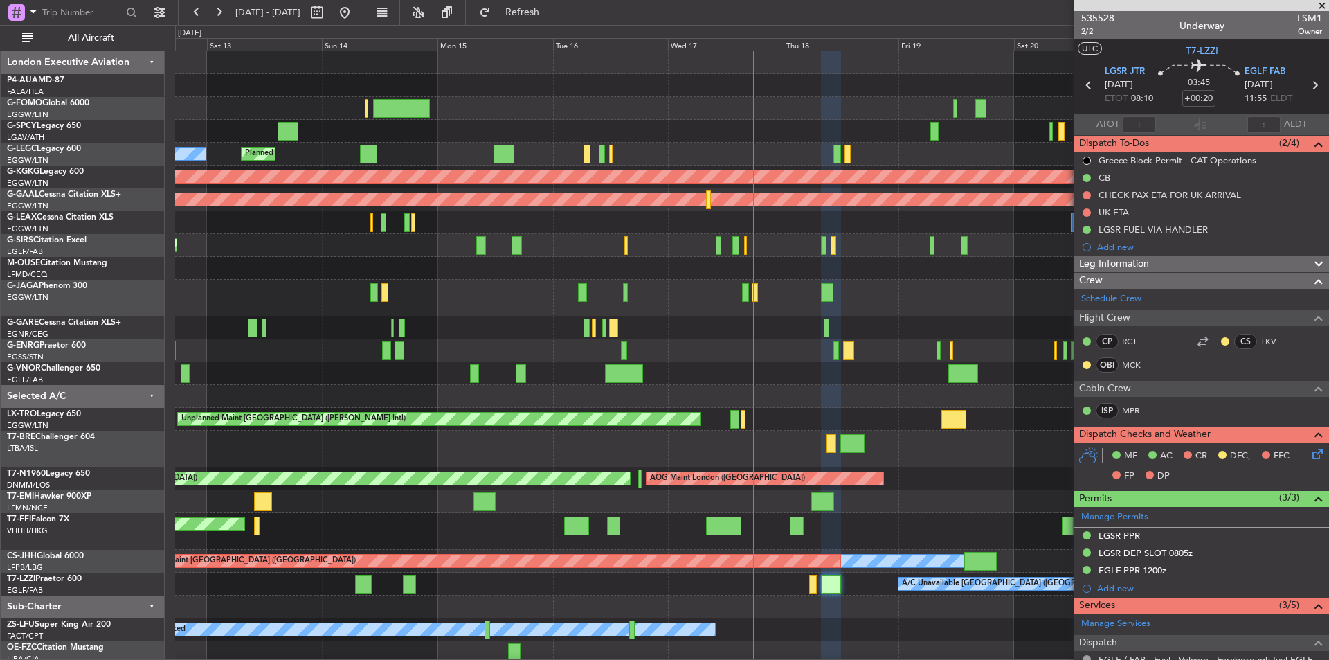
click at [1322, 8] on span at bounding box center [1323, 6] width 14 height 12
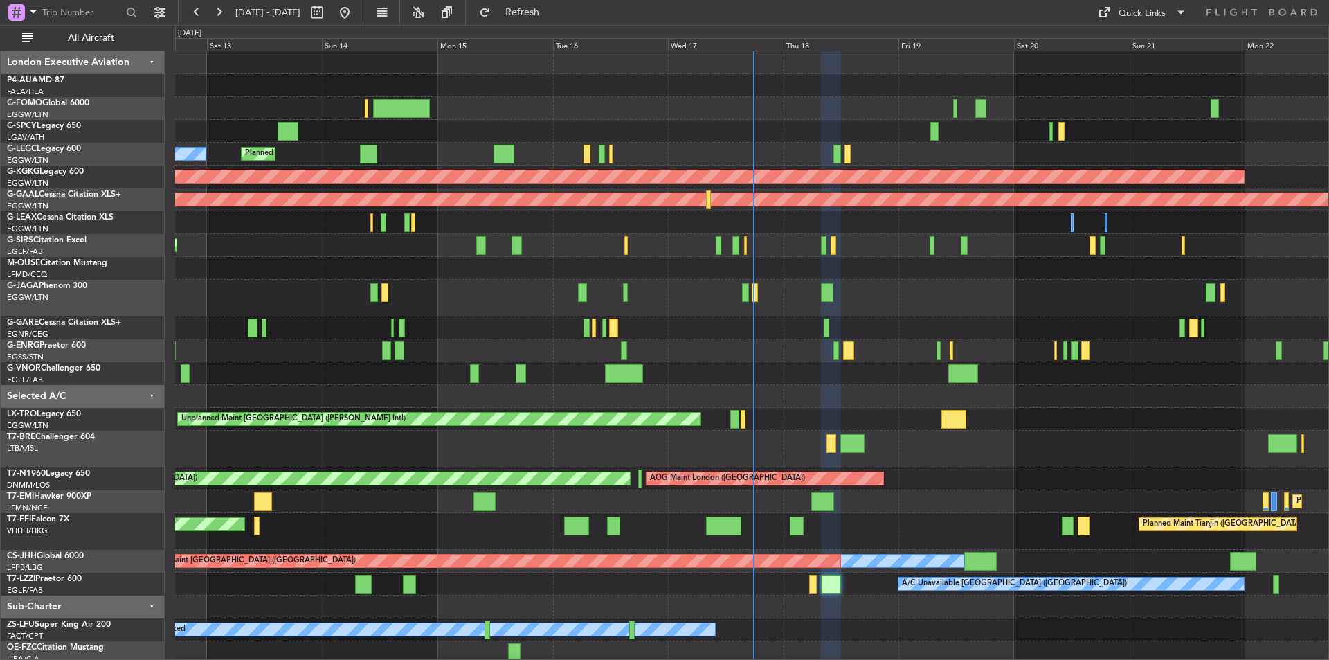
type input "0"
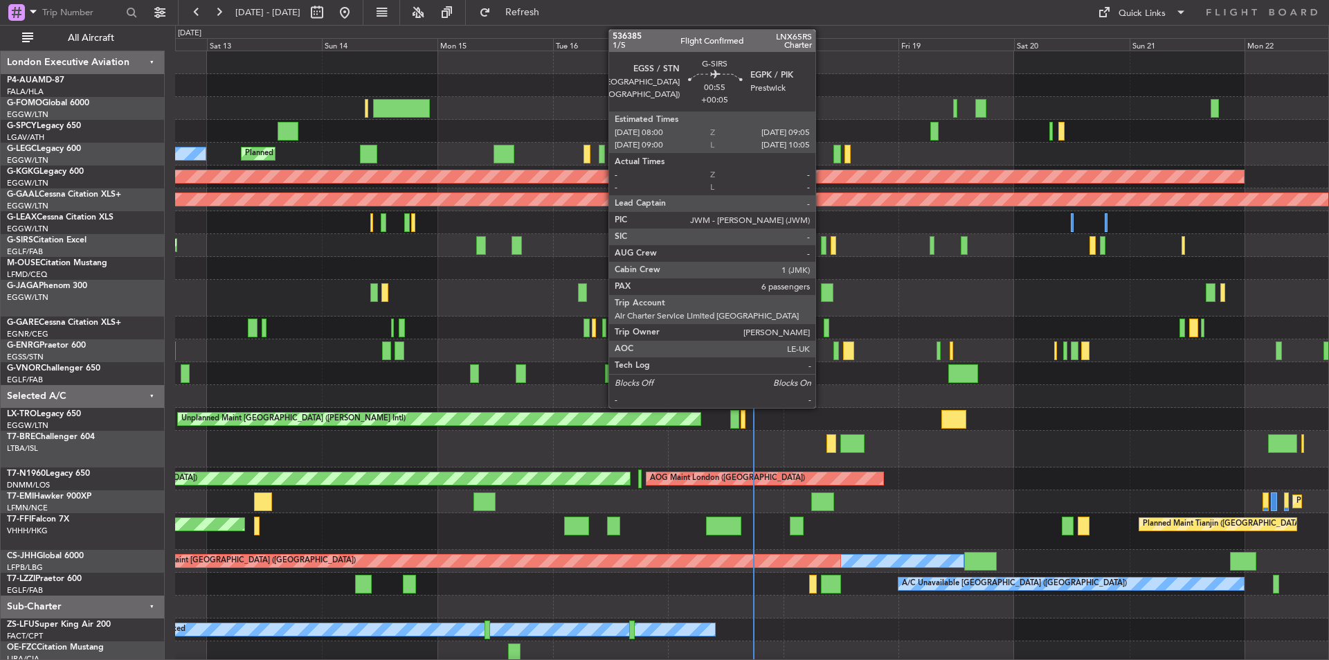
click at [822, 244] on div at bounding box center [824, 245] width 6 height 19
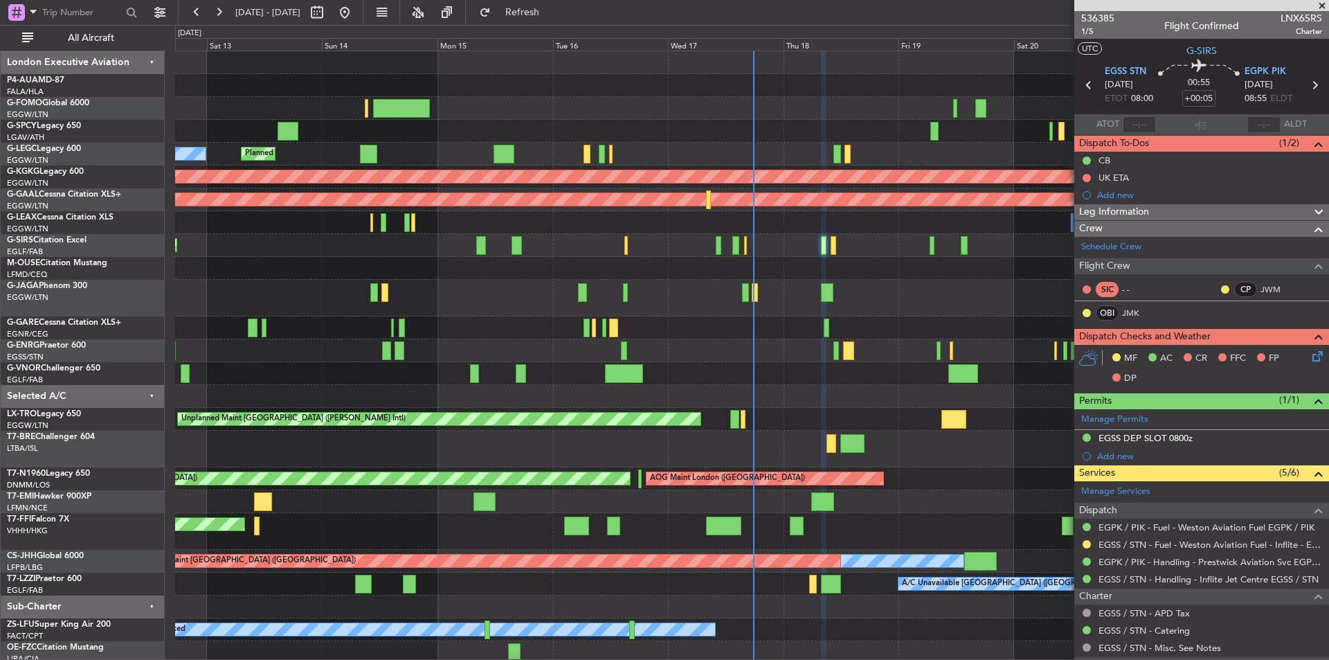
click at [1325, 4] on span at bounding box center [1323, 6] width 14 height 12
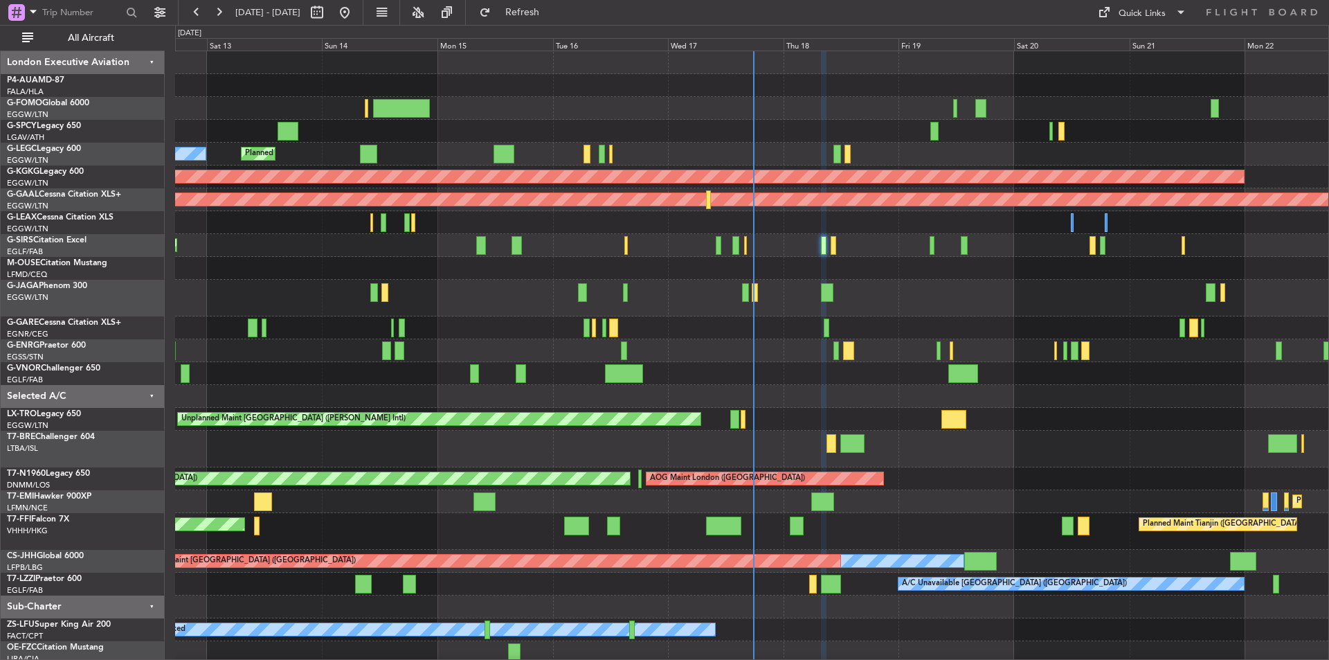
type input "0"
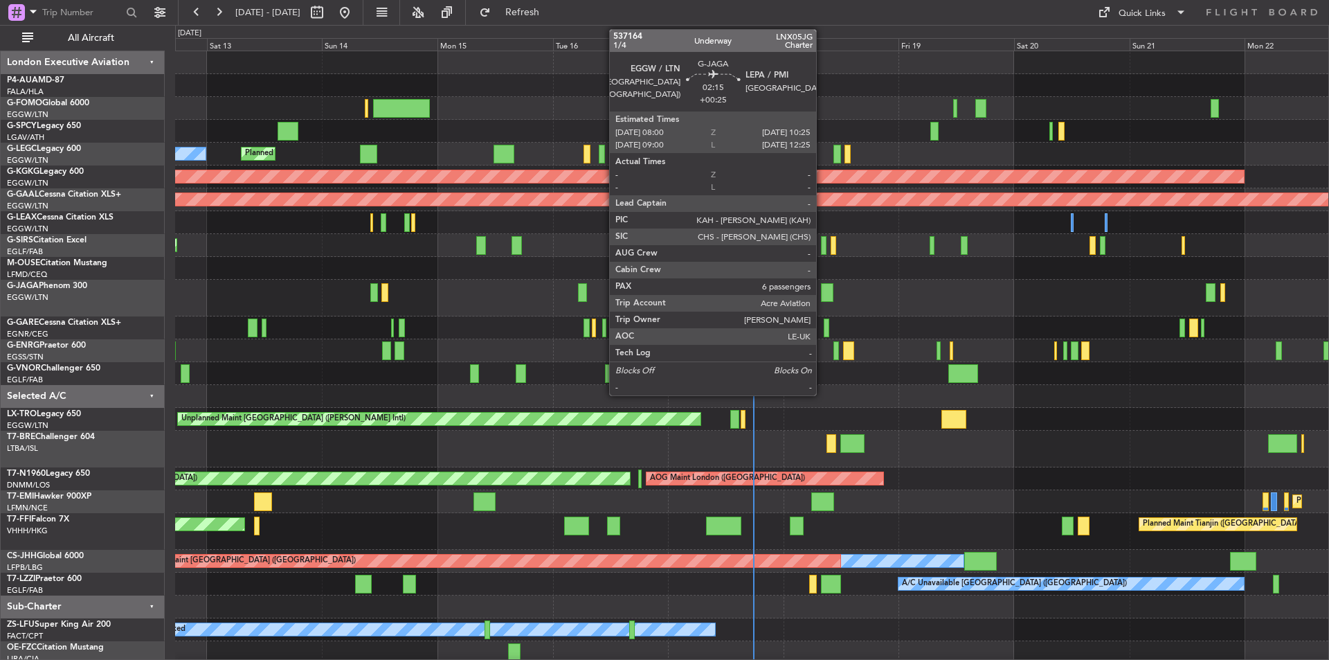
click at [823, 298] on div at bounding box center [827, 292] width 12 height 19
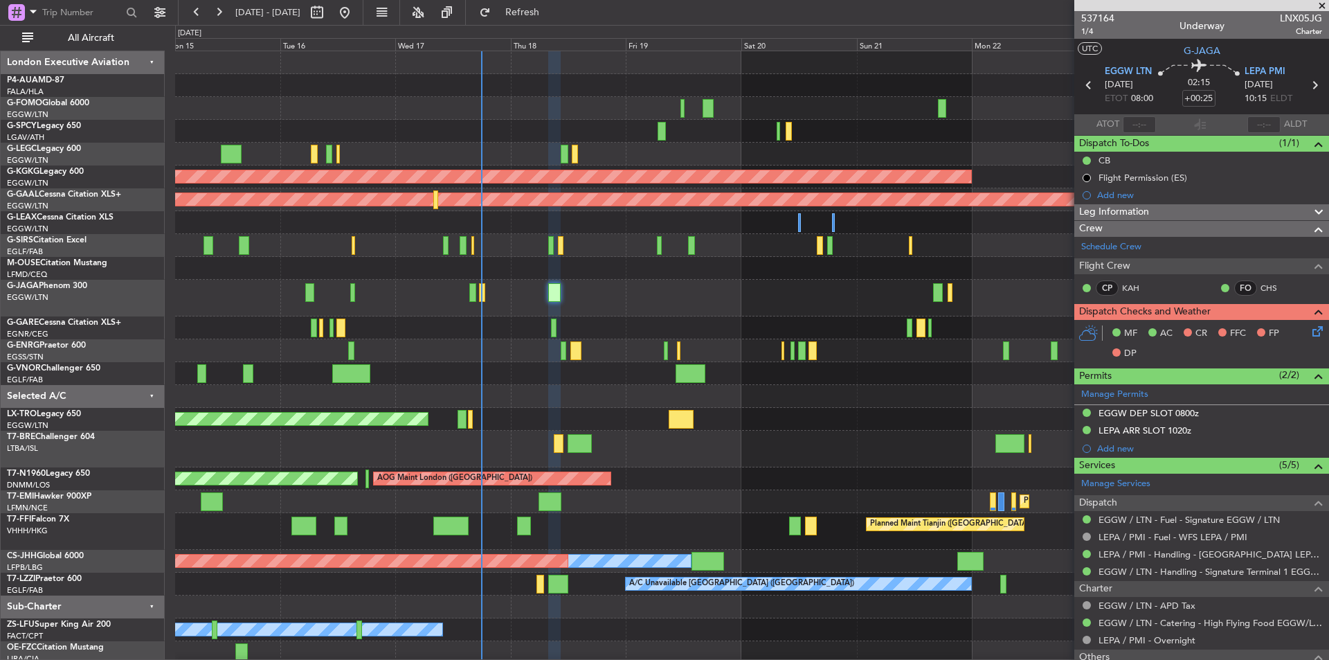
click at [673, 487] on div "A/C Unavailable [GEOGRAPHIC_DATA] ([GEOGRAPHIC_DATA]) Planned Maint [GEOGRAPHIC…" at bounding box center [752, 369] width 1154 height 636
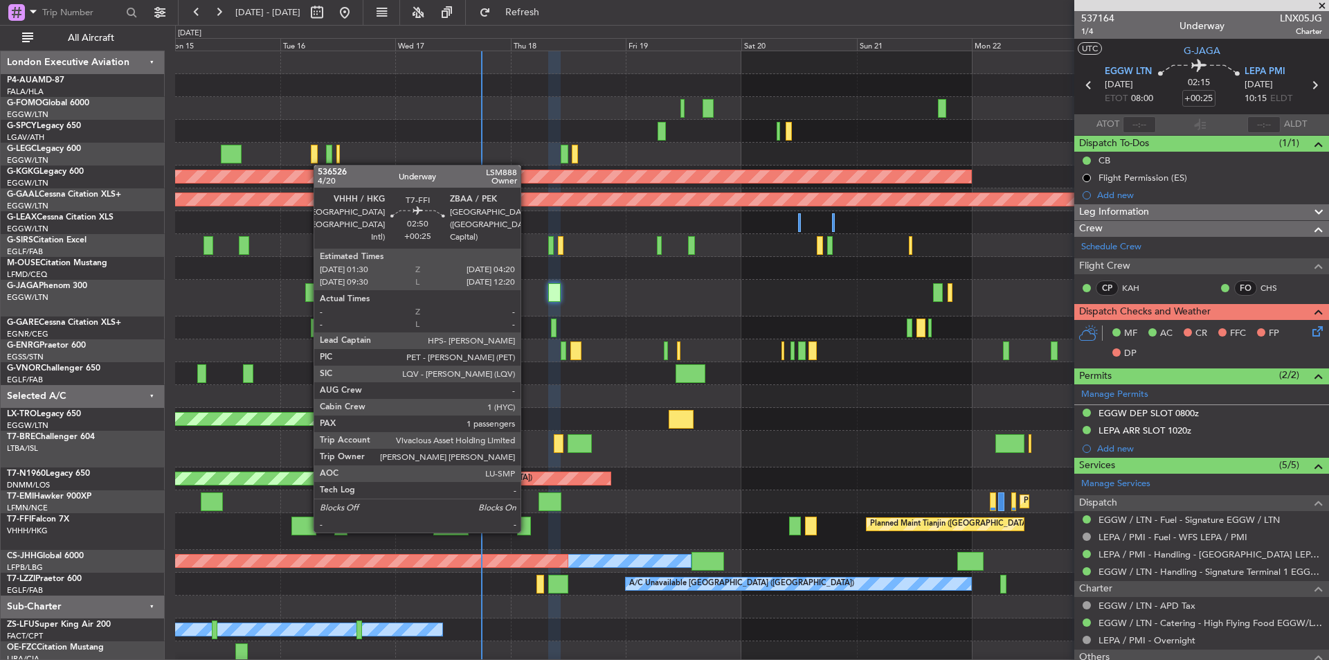
click at [527, 531] on div at bounding box center [524, 526] width 14 height 19
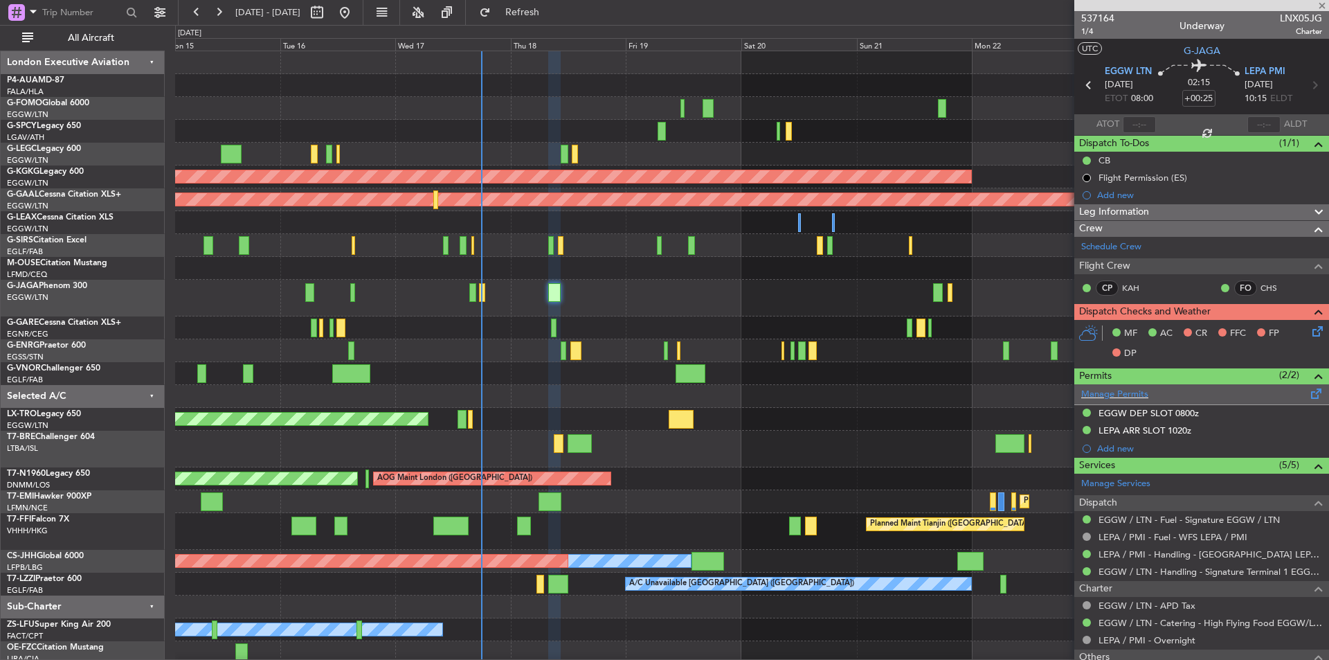
type input "1"
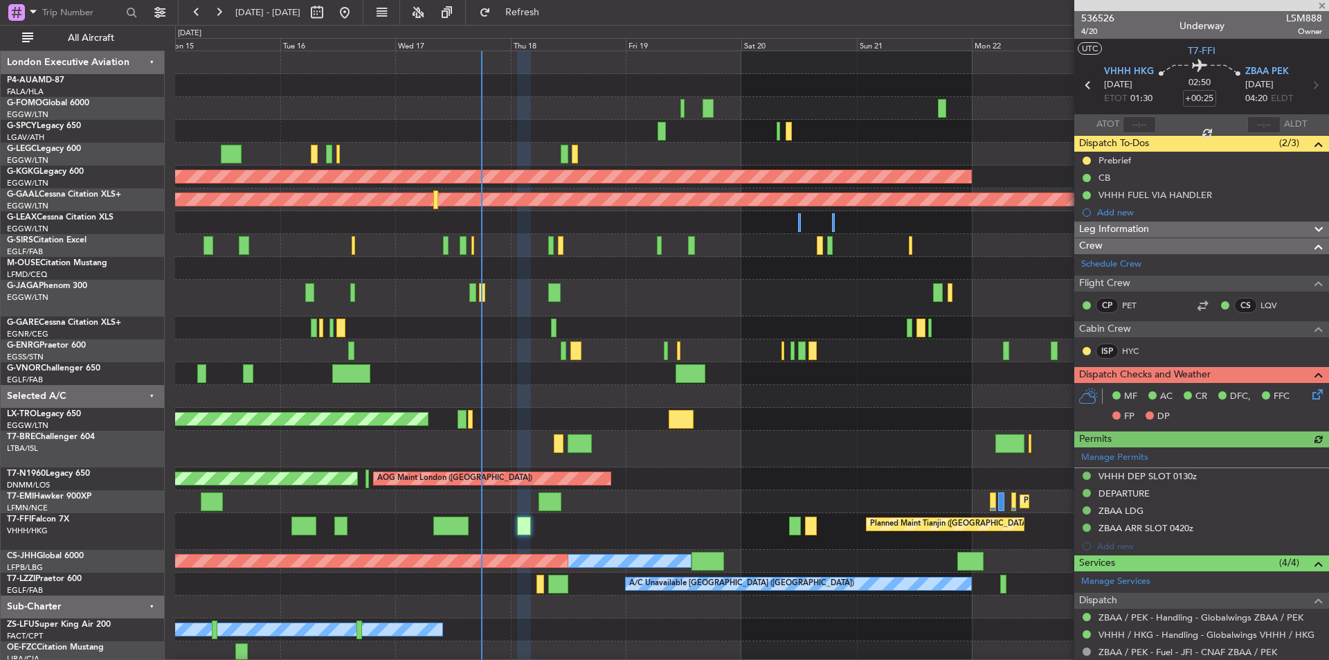
scroll to position [190, 0]
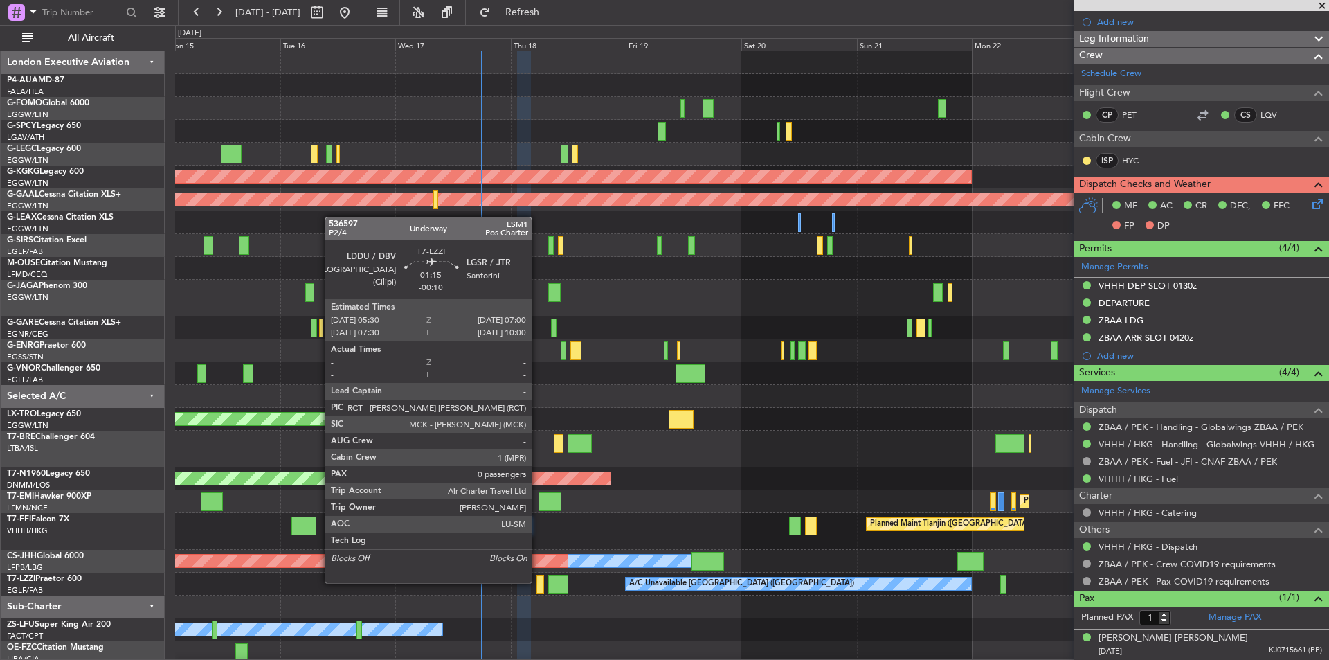
click at [538, 582] on div at bounding box center [541, 584] width 8 height 19
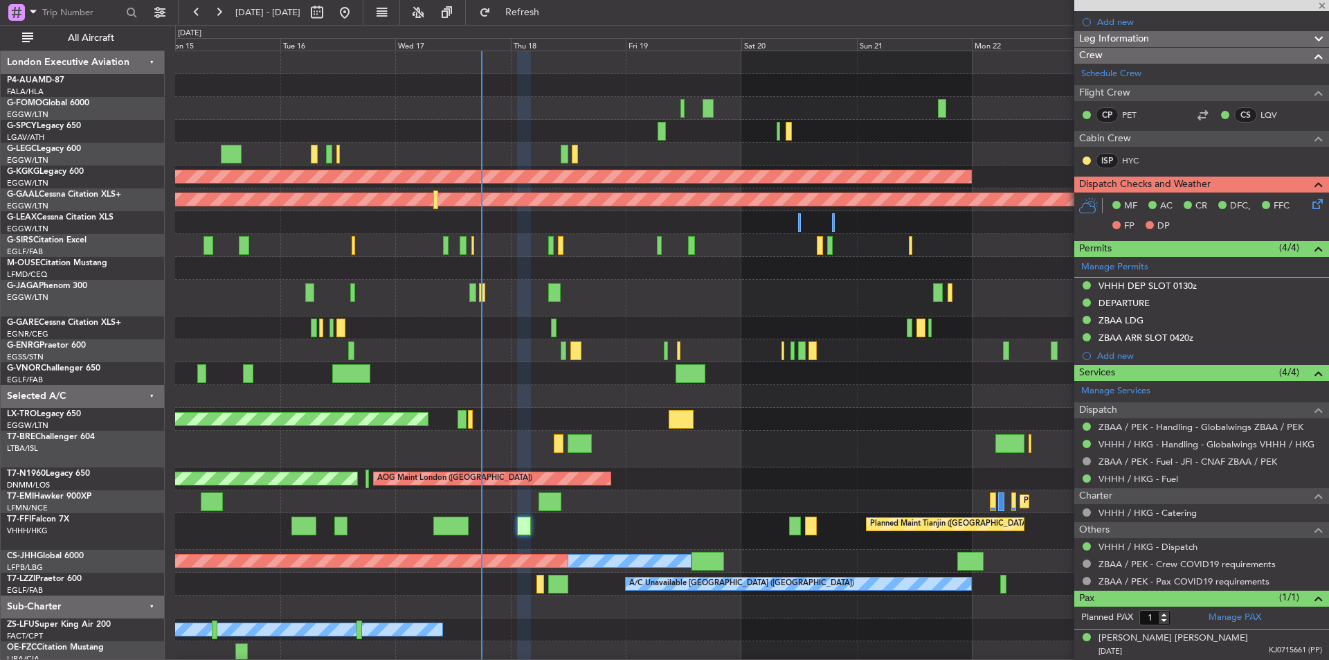
type input "-00:10"
type input "0"
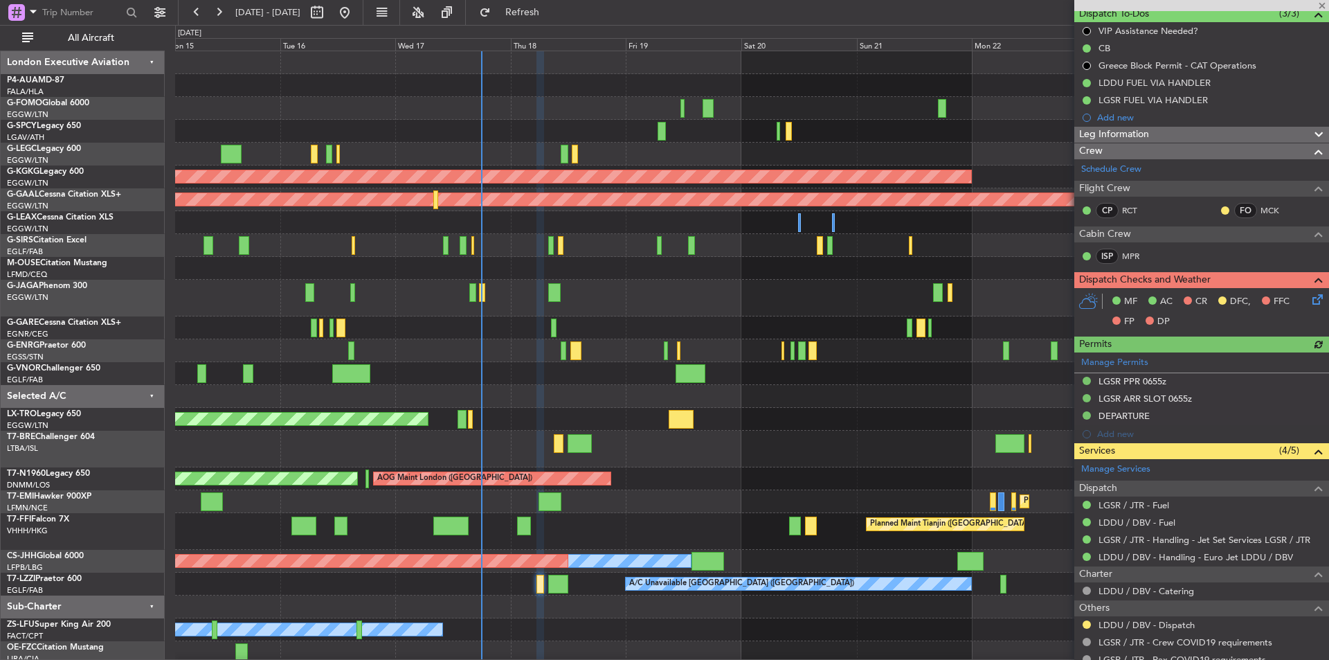
scroll to position [194, 0]
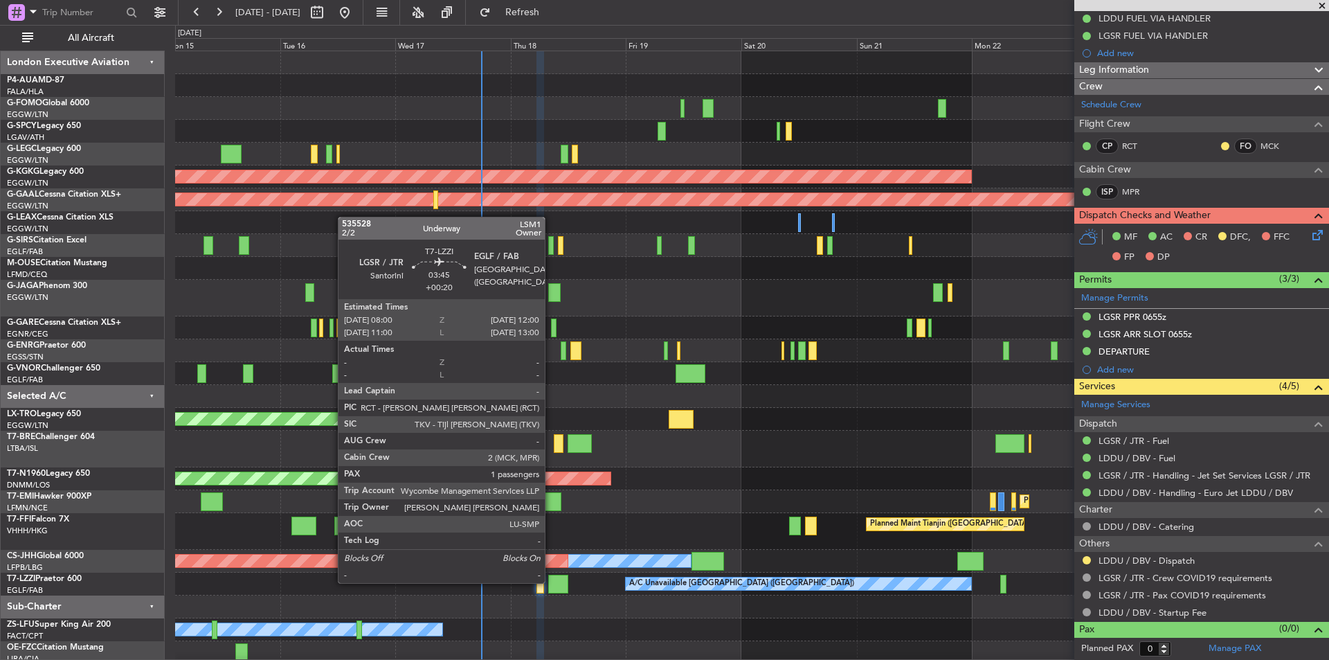
click at [551, 582] on div at bounding box center [557, 584] width 19 height 19
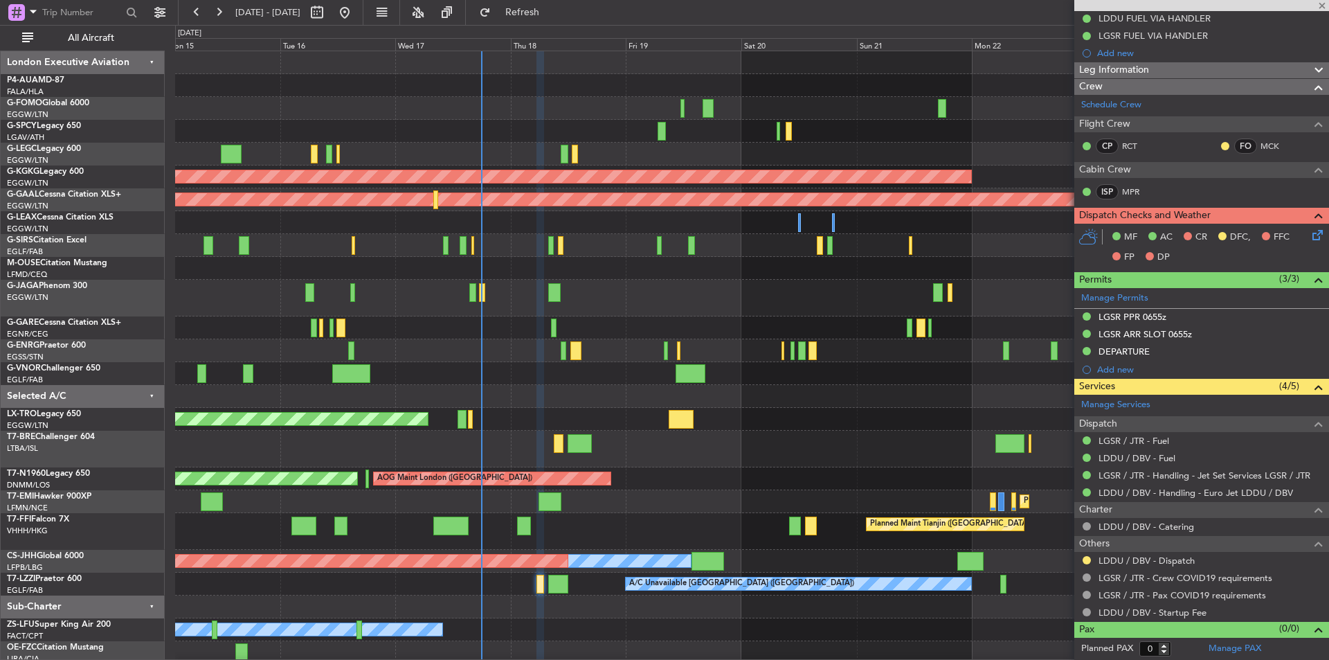
type input "+00:20"
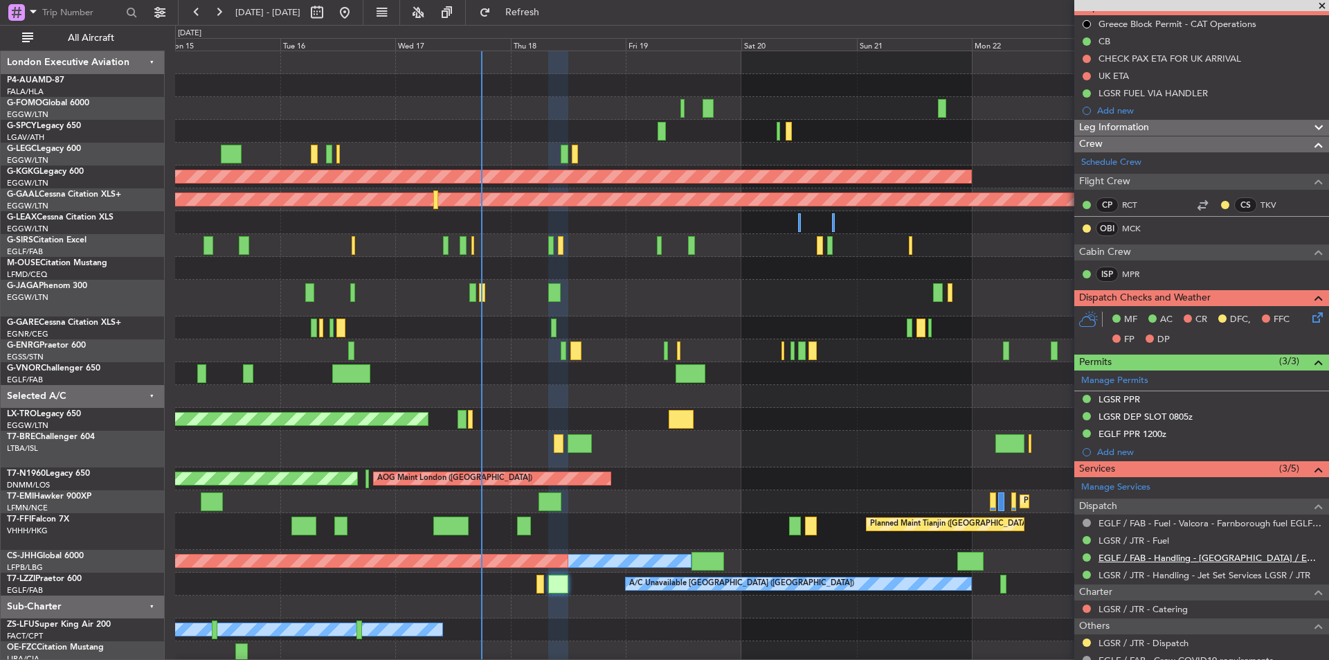
scroll to position [233, 0]
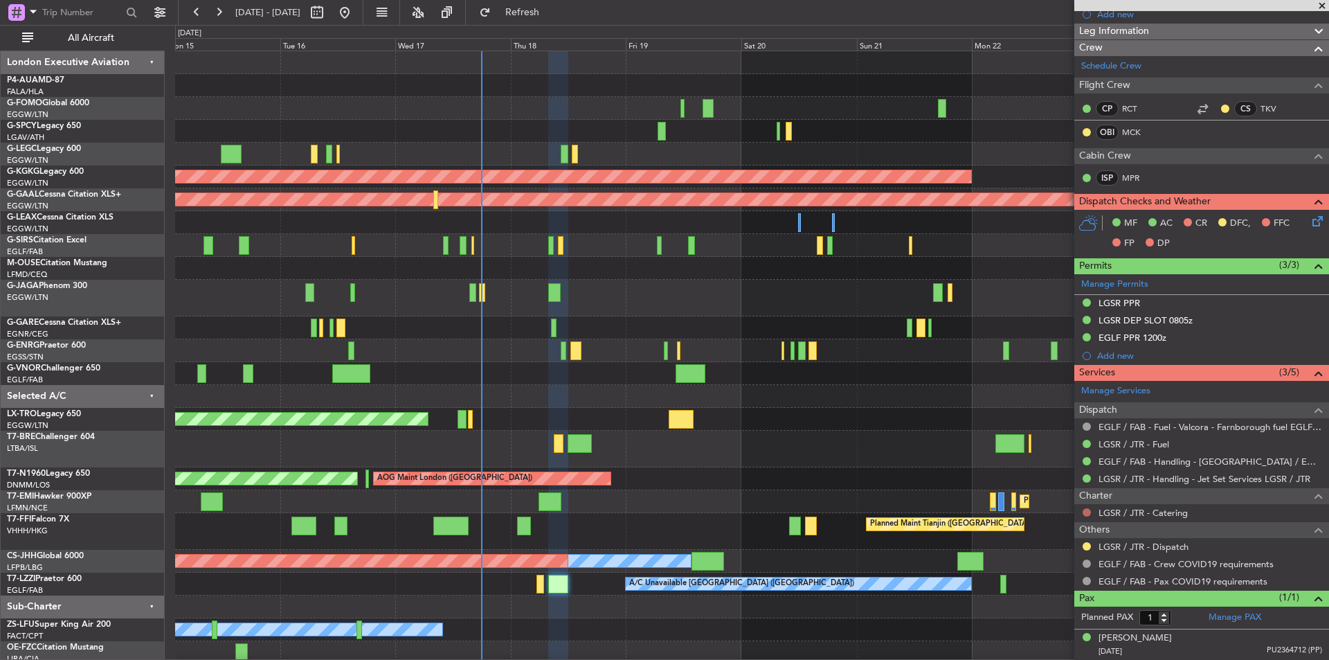
click at [1087, 511] on button at bounding box center [1087, 512] width 8 height 8
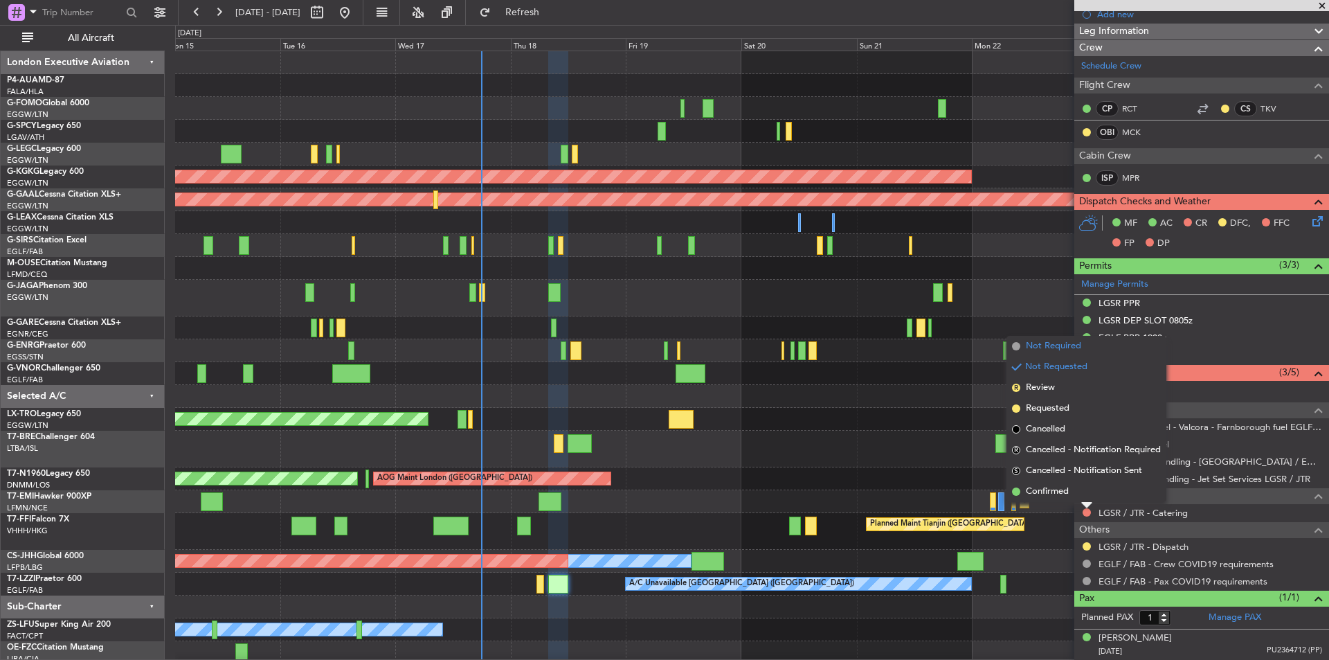
click at [1057, 342] on span "Not Required" at bounding box center [1053, 346] width 55 height 14
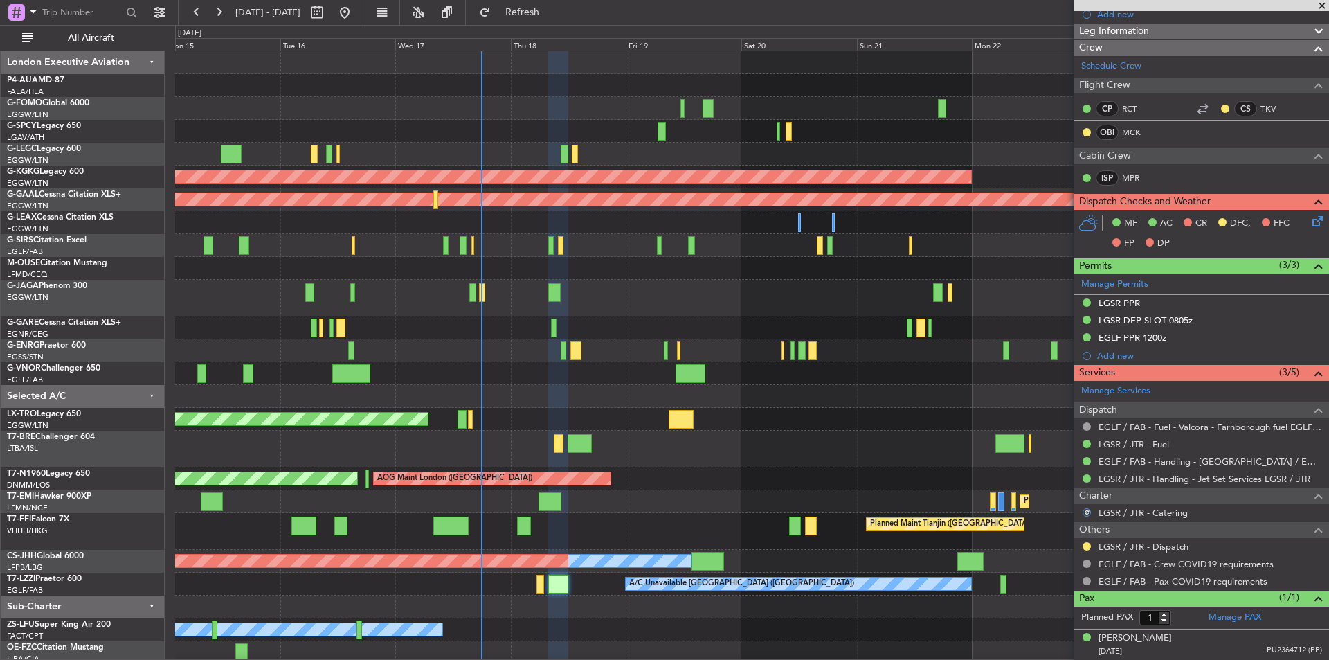
click at [1327, 3] on span at bounding box center [1323, 6] width 14 height 12
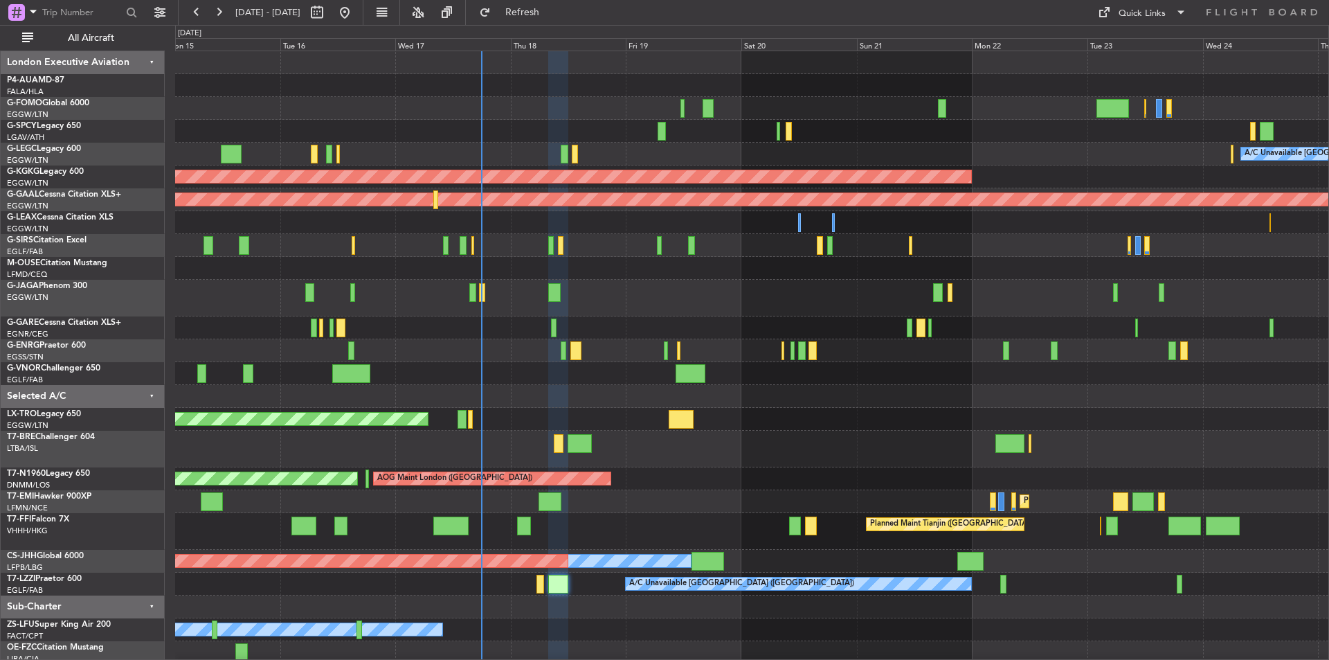
type input "0"
